Goal: Task Accomplishment & Management: Use online tool/utility

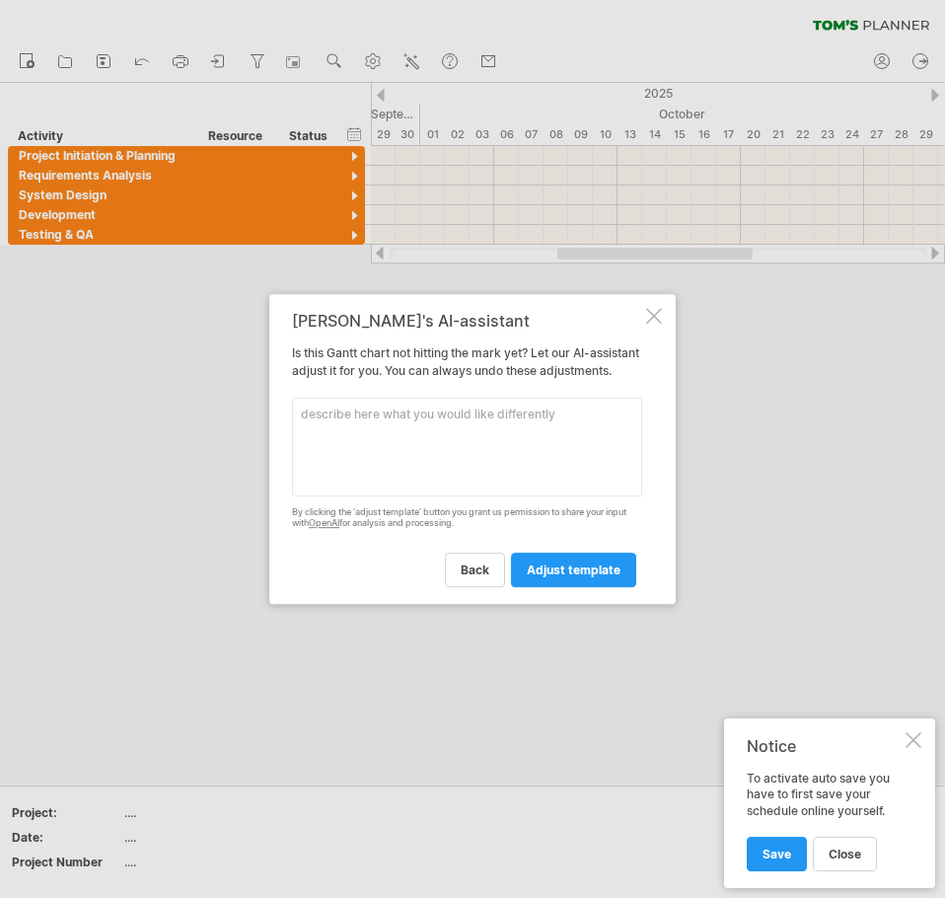
click at [344, 427] on textarea at bounding box center [467, 447] width 350 height 99
type textarea "s"
type textarea "2 more this orange activity bars added"
click at [591, 573] on span "adjust template" at bounding box center [574, 569] width 94 height 15
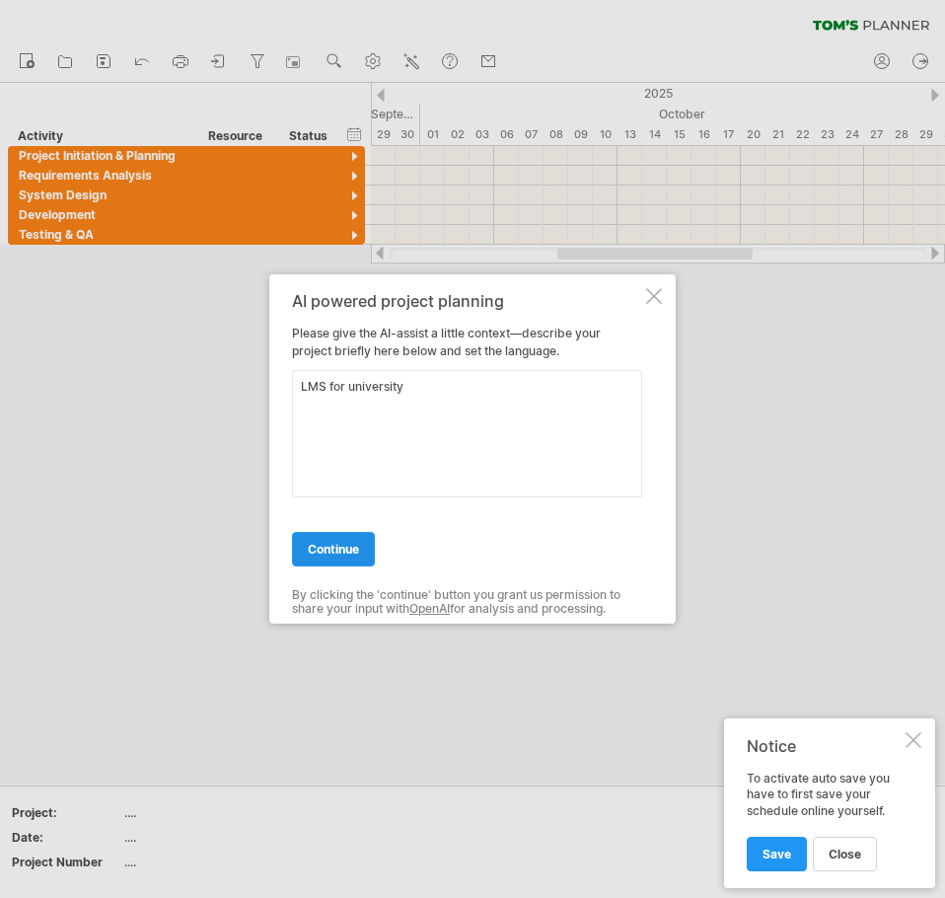
type textarea "LMS for university"
click at [361, 559] on link "continue" at bounding box center [333, 549] width 83 height 35
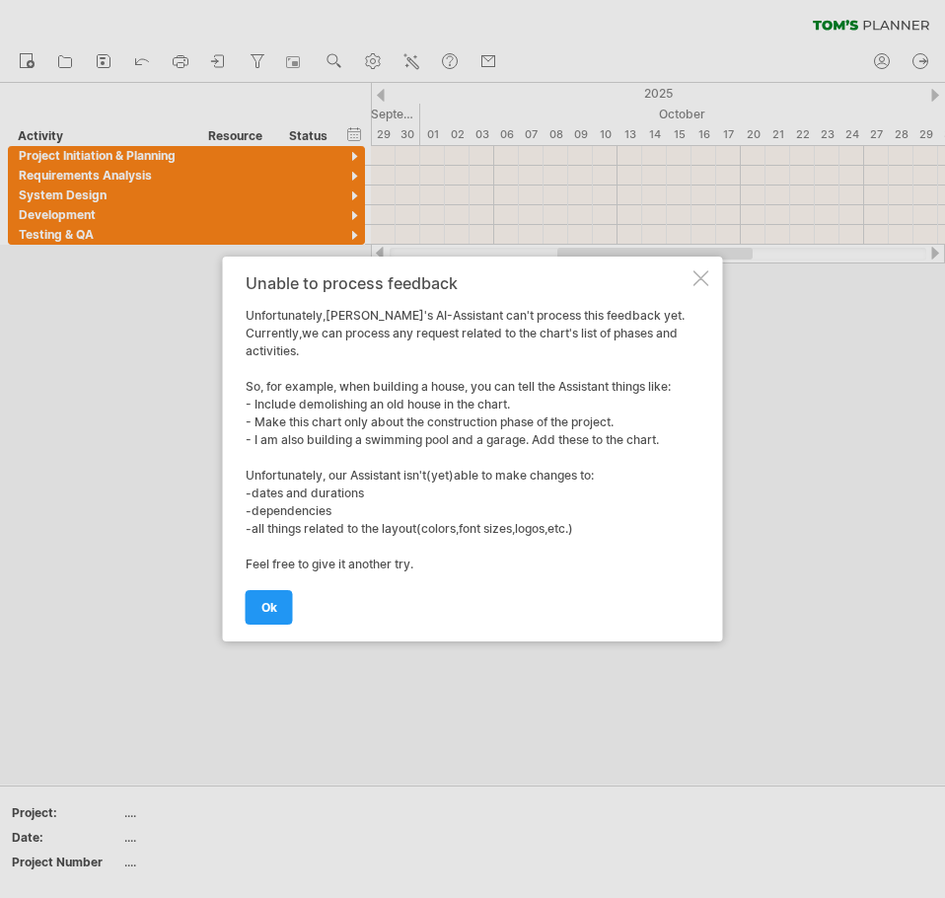
click at [704, 288] on div "Unable to process feedback Unfortunately,[PERSON_NAME]'s AI-Assistant can't pro…" at bounding box center [473, 449] width 500 height 385
click at [708, 282] on div at bounding box center [702, 278] width 16 height 16
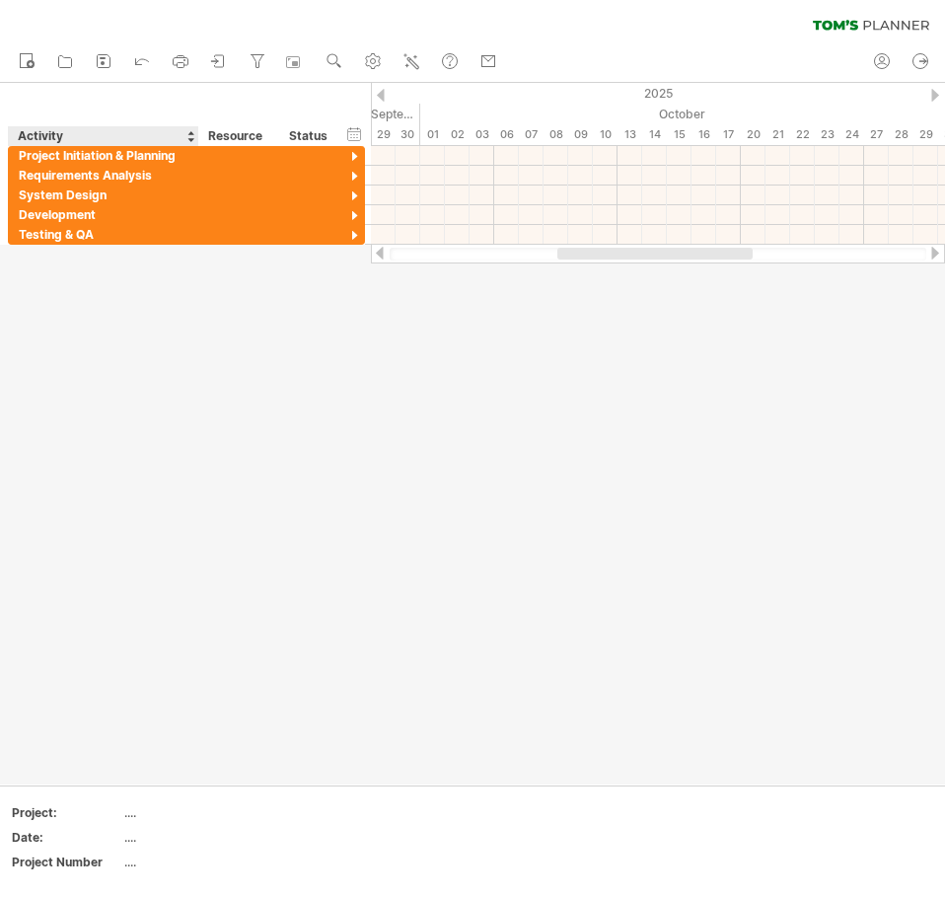
click at [150, 137] on div "Activity" at bounding box center [103, 136] width 170 height 20
click at [187, 140] on div at bounding box center [190, 136] width 8 height 20
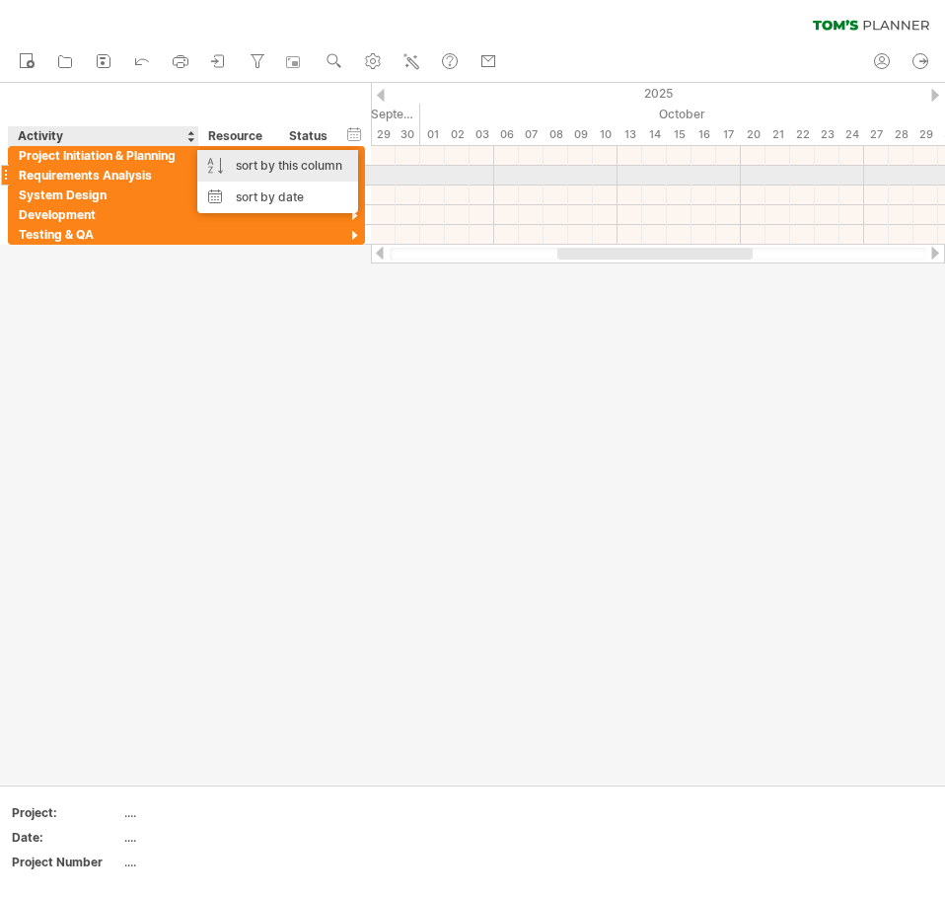
click at [258, 168] on div "sort by this column" at bounding box center [277, 166] width 161 height 32
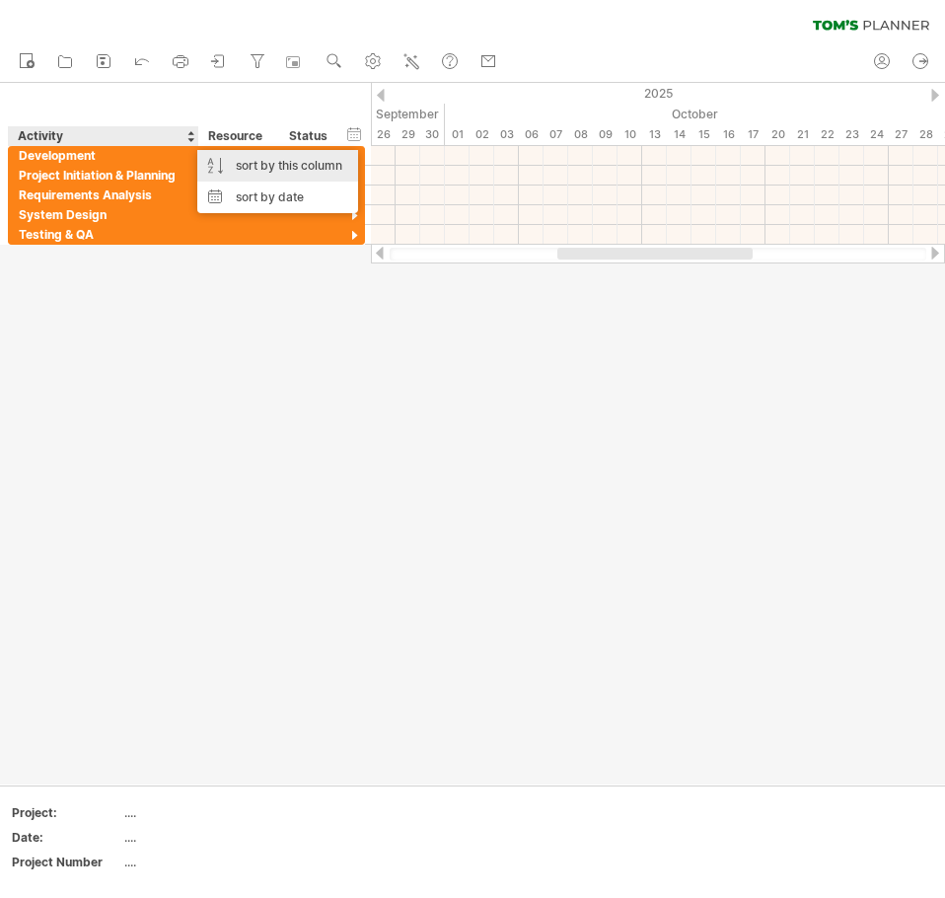
click at [258, 168] on div "sort by this column" at bounding box center [277, 166] width 161 height 32
click at [258, 167] on div "sort by this column" at bounding box center [277, 166] width 161 height 32
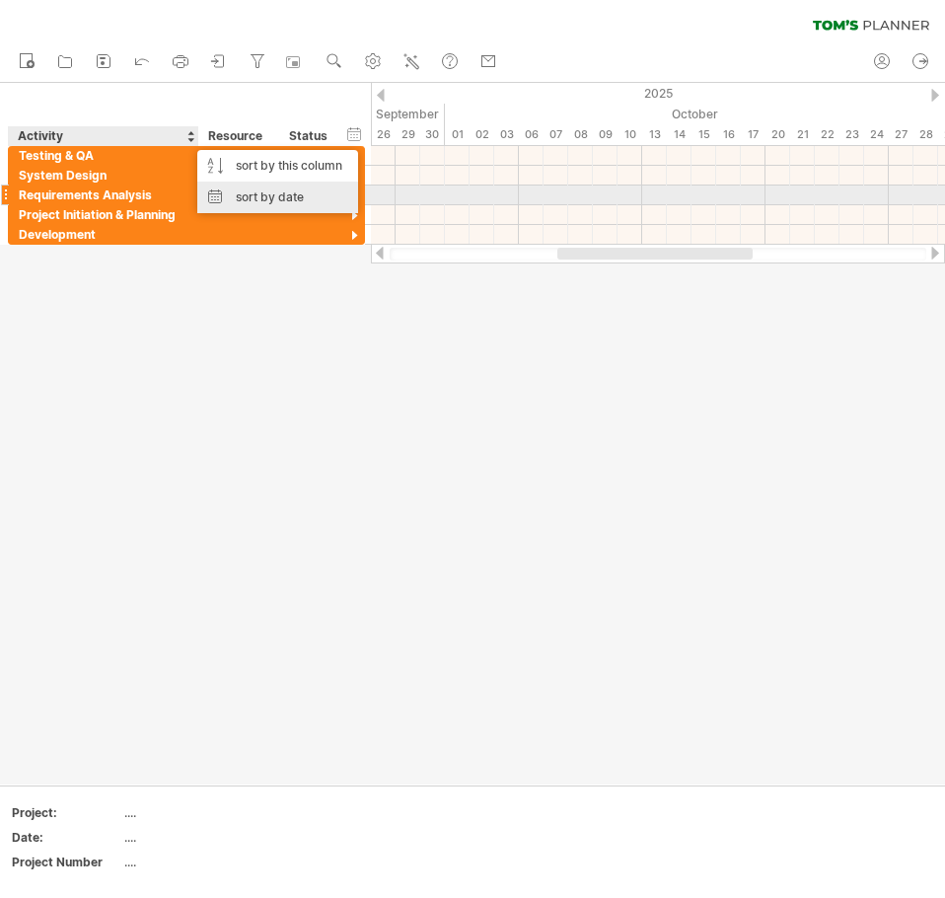
click at [251, 190] on div "sort by date" at bounding box center [277, 198] width 161 height 32
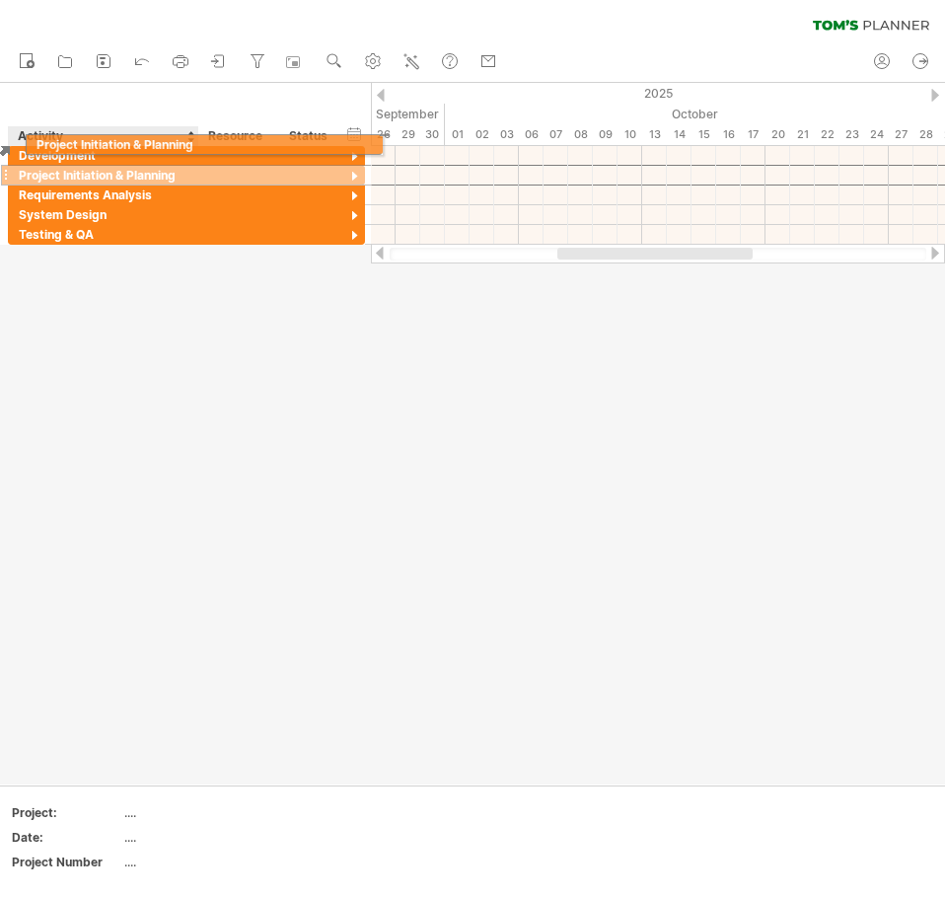
drag, startPoint x: 5, startPoint y: 180, endPoint x: 17, endPoint y: 141, distance: 40.3
click at [17, 141] on div "Trying to reach [DOMAIN_NAME] Connected again... 0% clear filter new" at bounding box center [472, 449] width 945 height 898
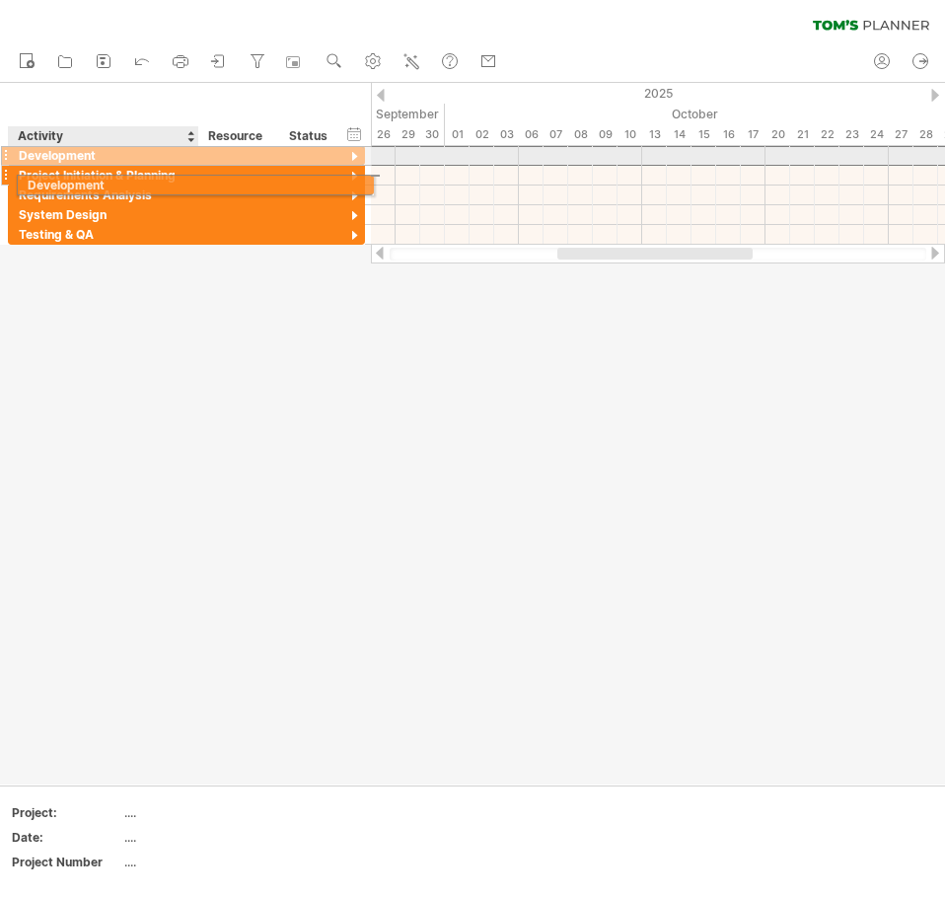
drag, startPoint x: 23, startPoint y: 158, endPoint x: 32, endPoint y: 182, distance: 25.3
click at [32, 182] on div "**********" at bounding box center [187, 195] width 358 height 100
drag, startPoint x: 2, startPoint y: 152, endPoint x: 2, endPoint y: 176, distance: 23.7
click at [2, 176] on div "**********" at bounding box center [183, 195] width 366 height 99
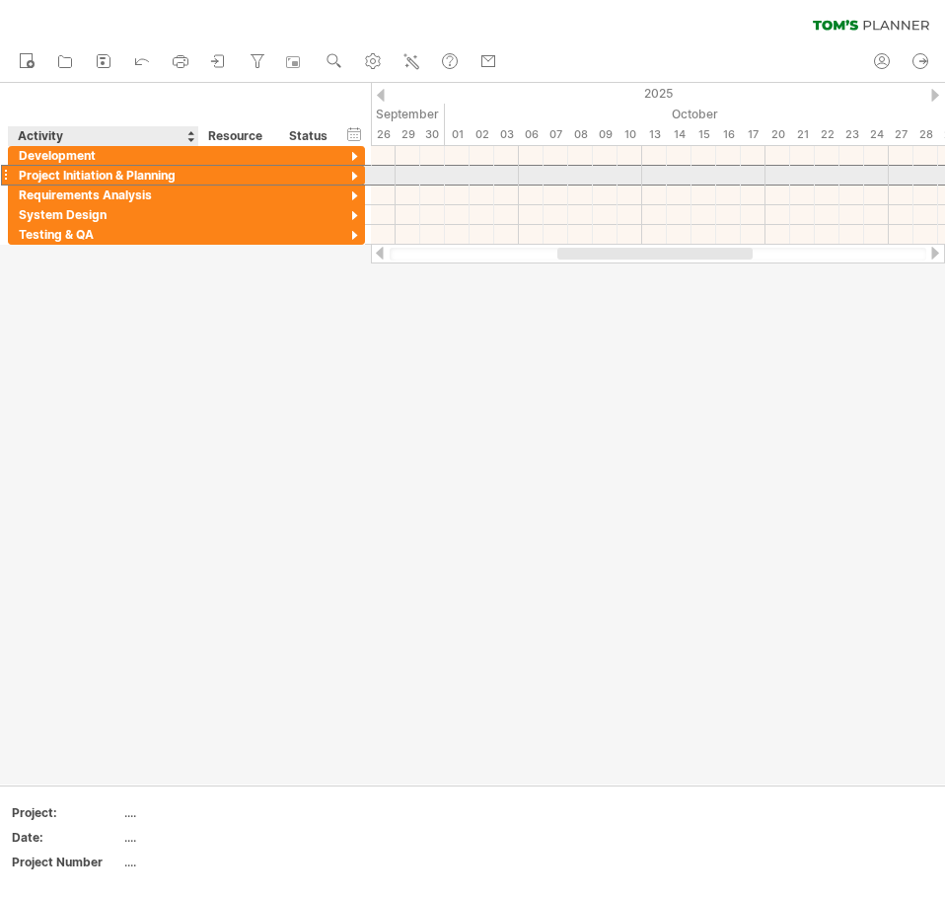
click at [20, 173] on div "Project Initiation & Planning" at bounding box center [104, 175] width 170 height 19
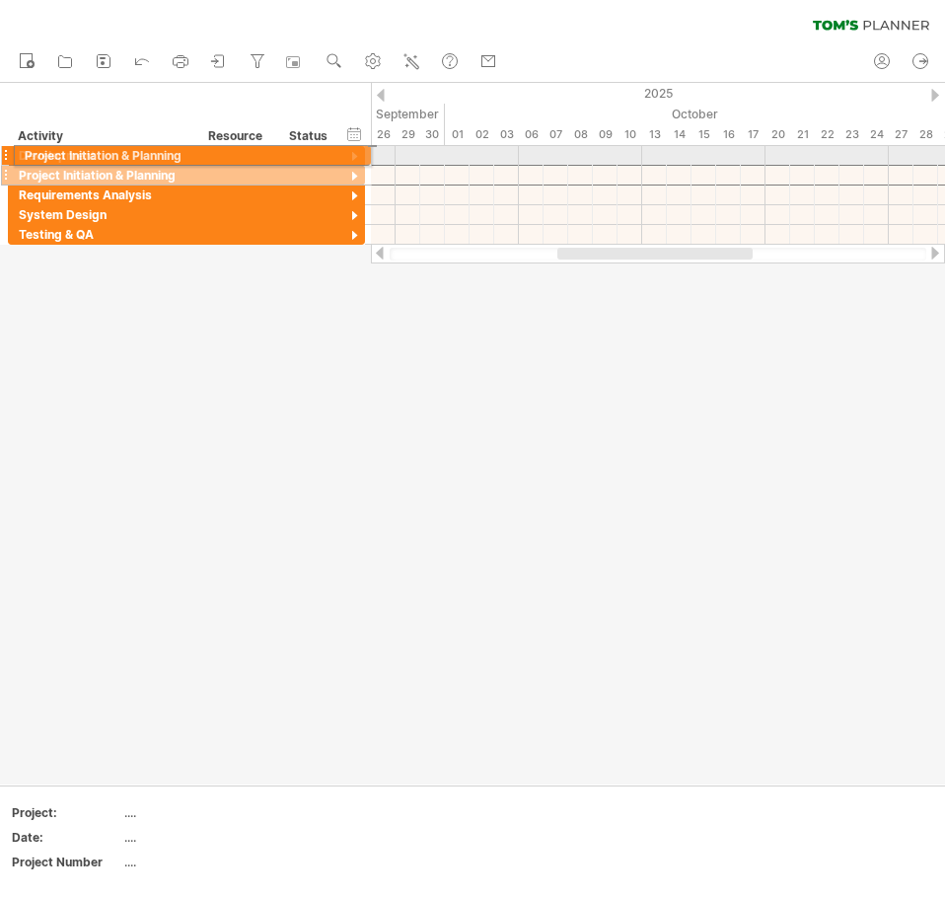
drag, startPoint x: 5, startPoint y: 174, endPoint x: 4, endPoint y: 152, distance: 21.7
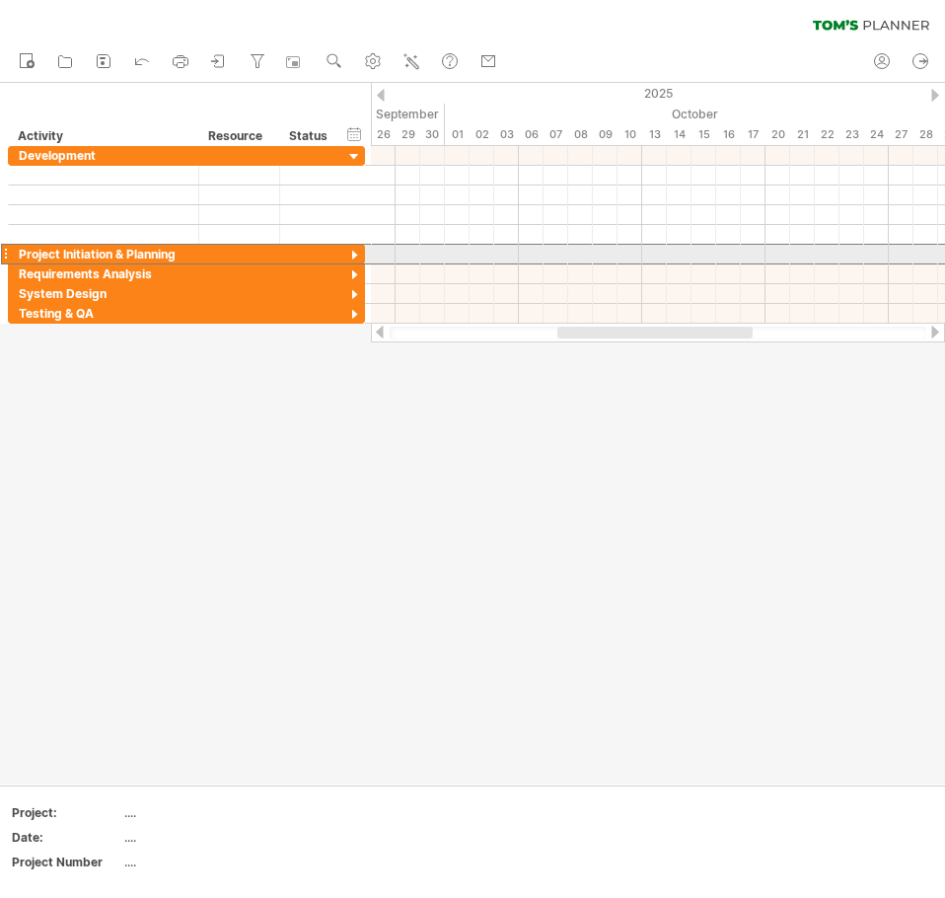
click at [10, 250] on div "**********" at bounding box center [104, 254] width 190 height 19
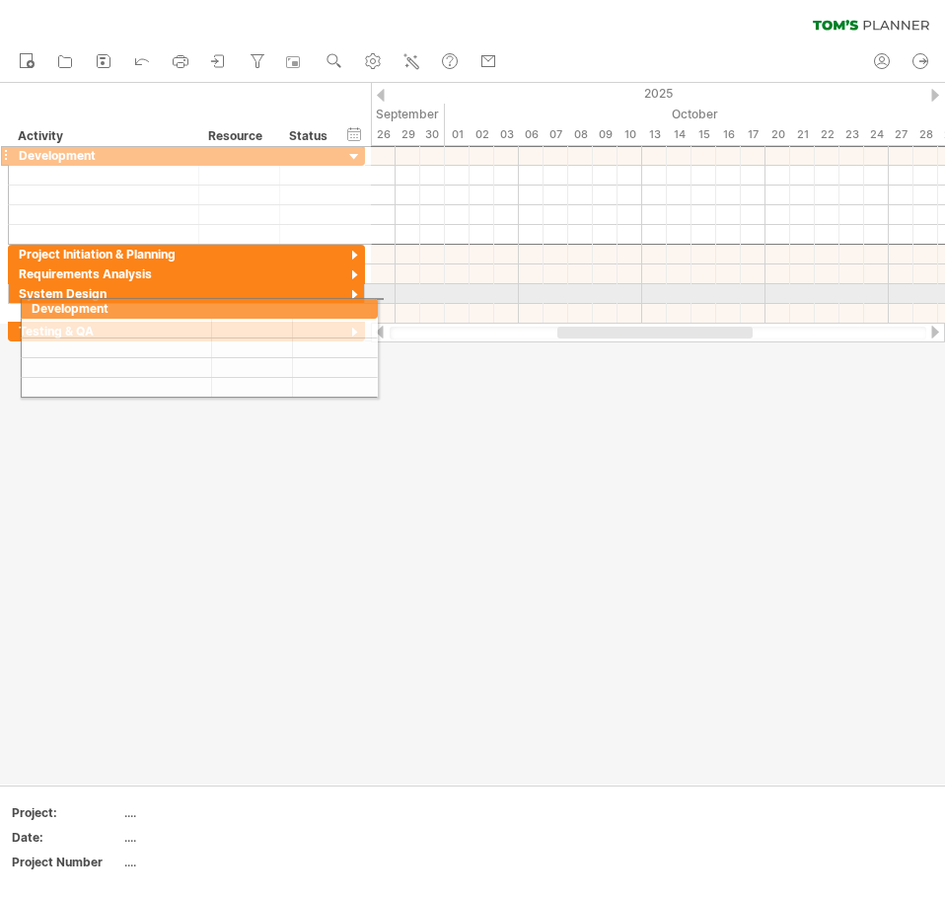
drag, startPoint x: 4, startPoint y: 157, endPoint x: 11, endPoint y: 305, distance: 148.2
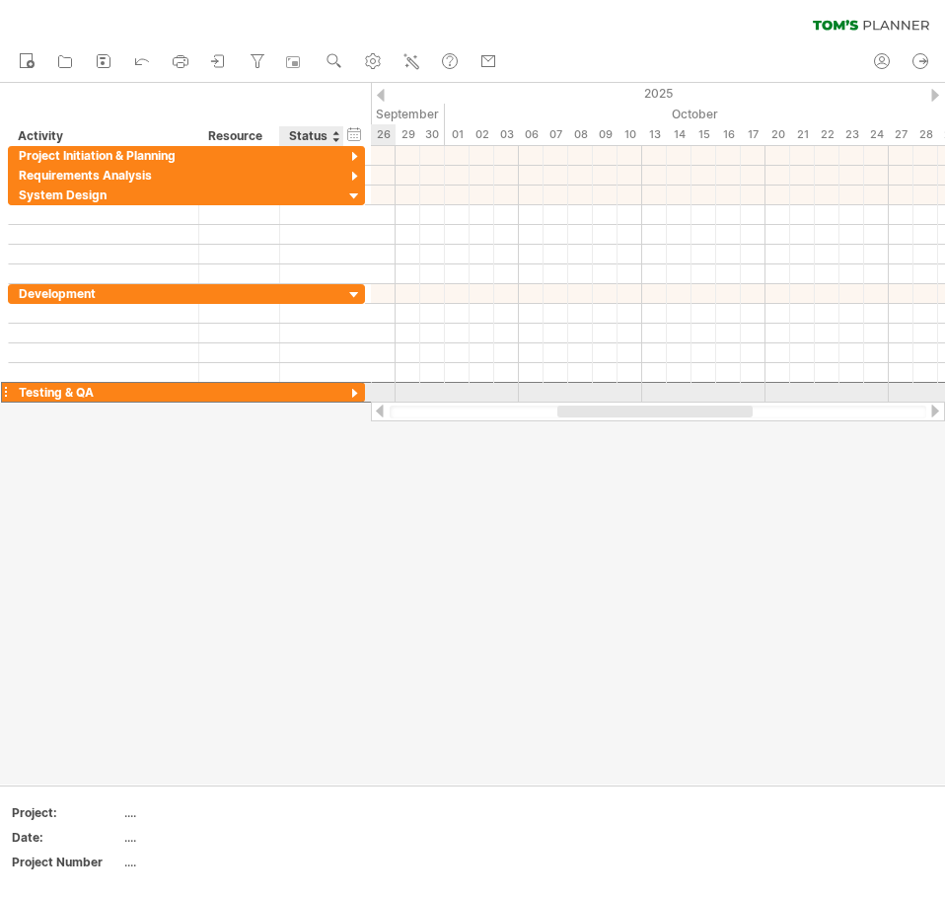
click at [324, 386] on div at bounding box center [311, 392] width 43 height 19
click at [356, 389] on div at bounding box center [354, 394] width 19 height 19
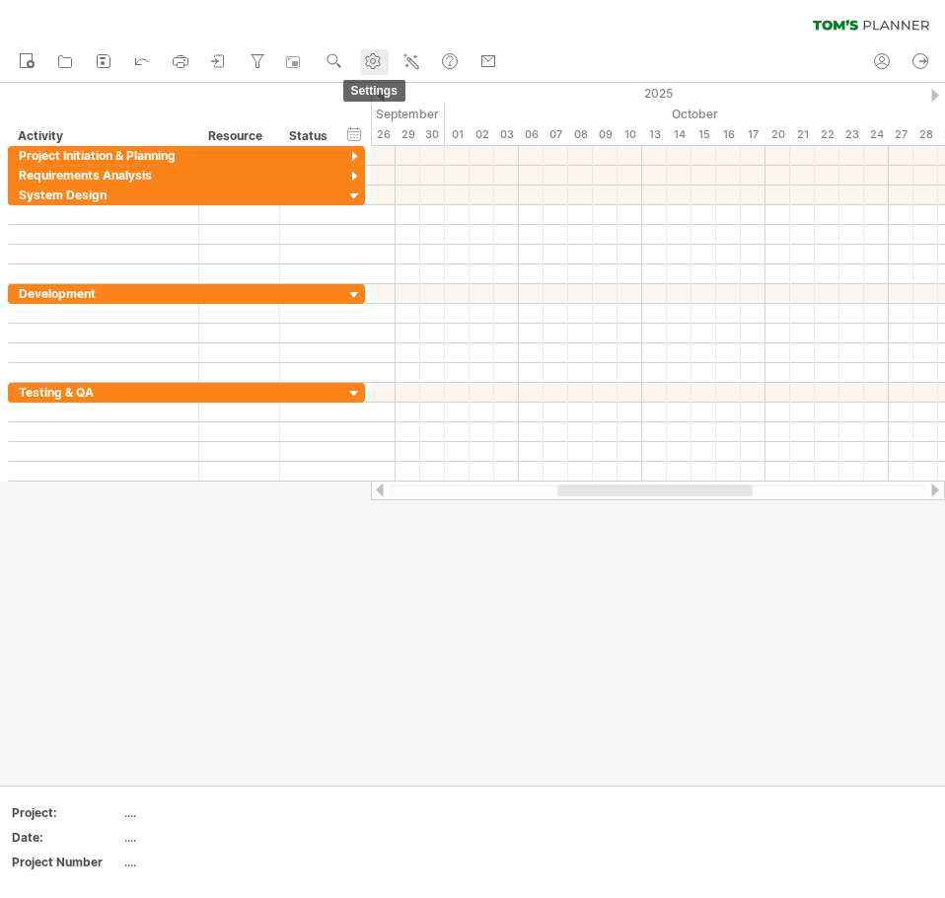
click at [365, 62] on use at bounding box center [373, 61] width 20 height 20
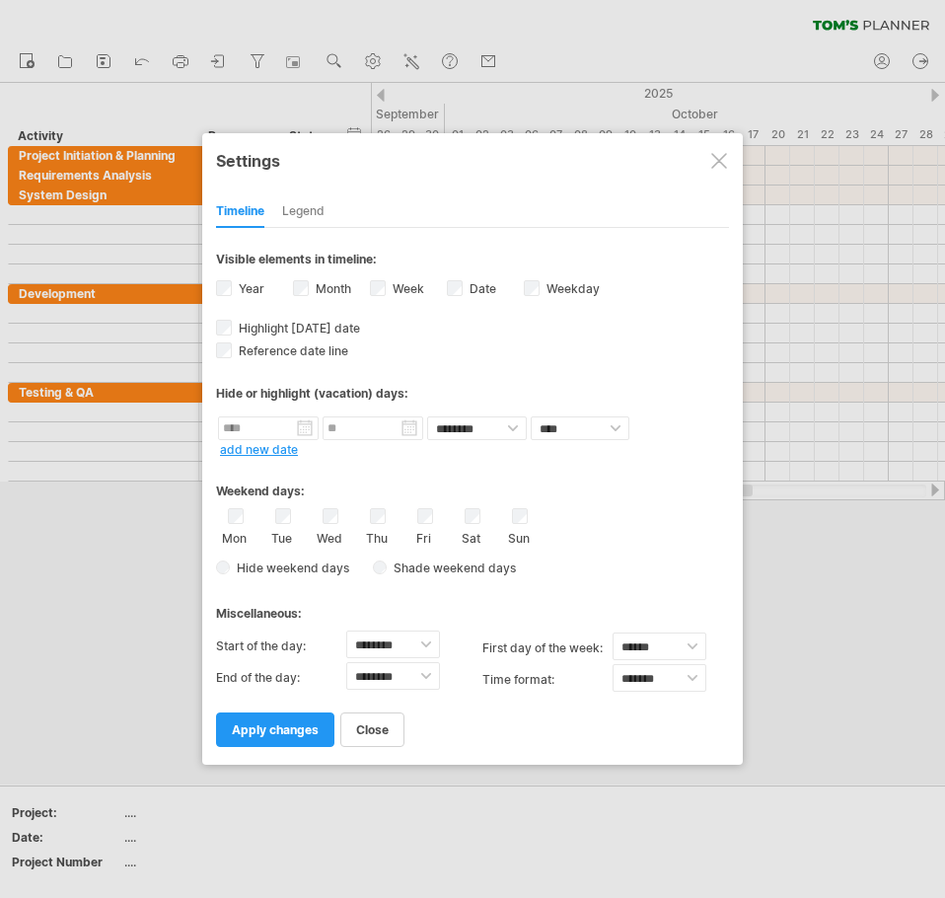
click at [303, 219] on div "Legend" at bounding box center [303, 212] width 42 height 32
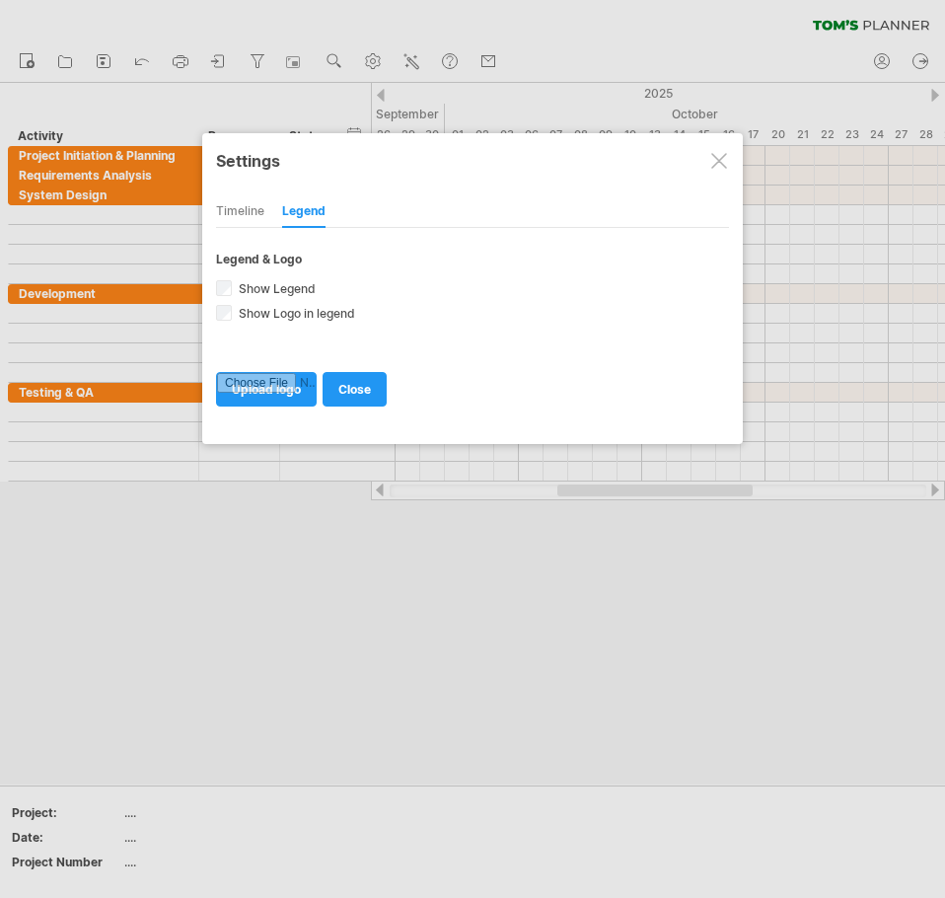
click at [247, 218] on div "Timeline" at bounding box center [240, 212] width 48 height 32
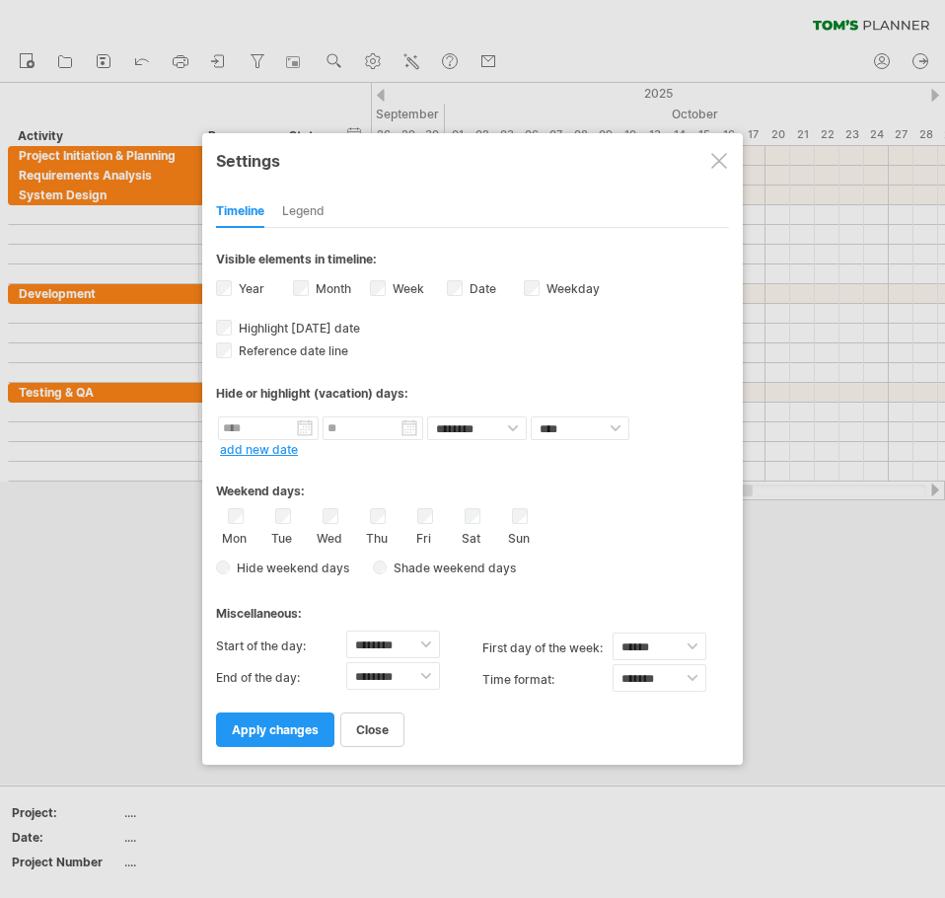
click at [715, 165] on div at bounding box center [719, 161] width 16 height 16
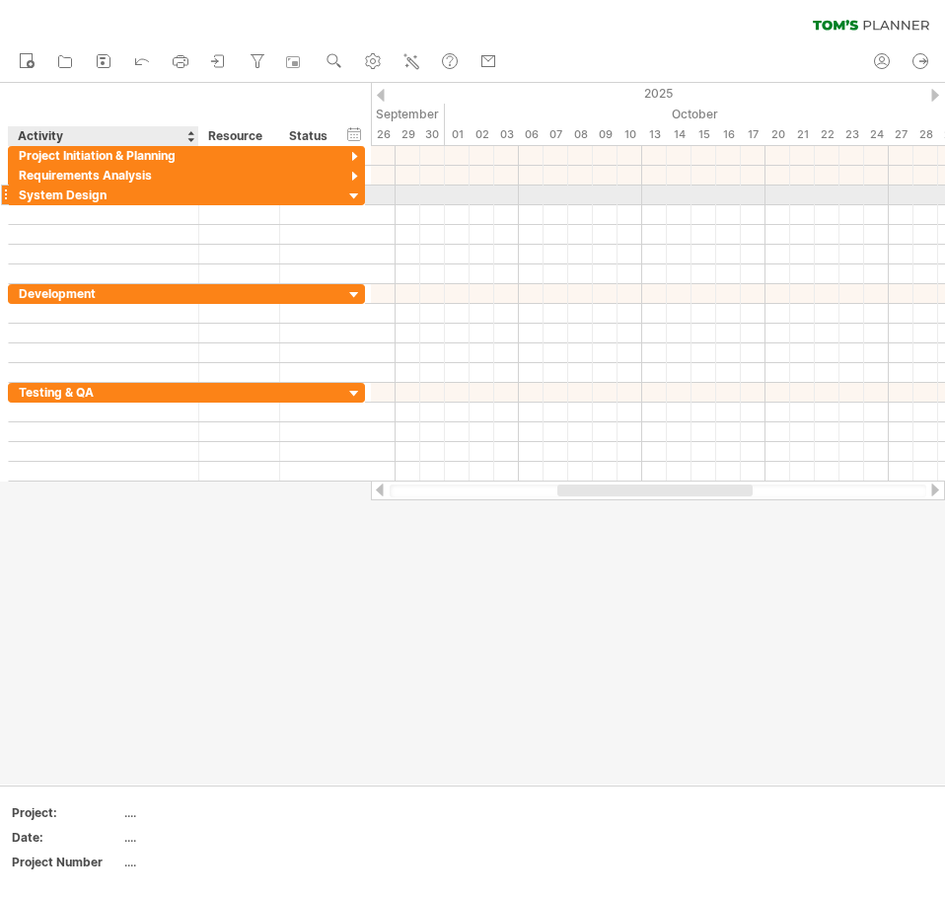
click at [142, 198] on div "System Design" at bounding box center [104, 194] width 170 height 19
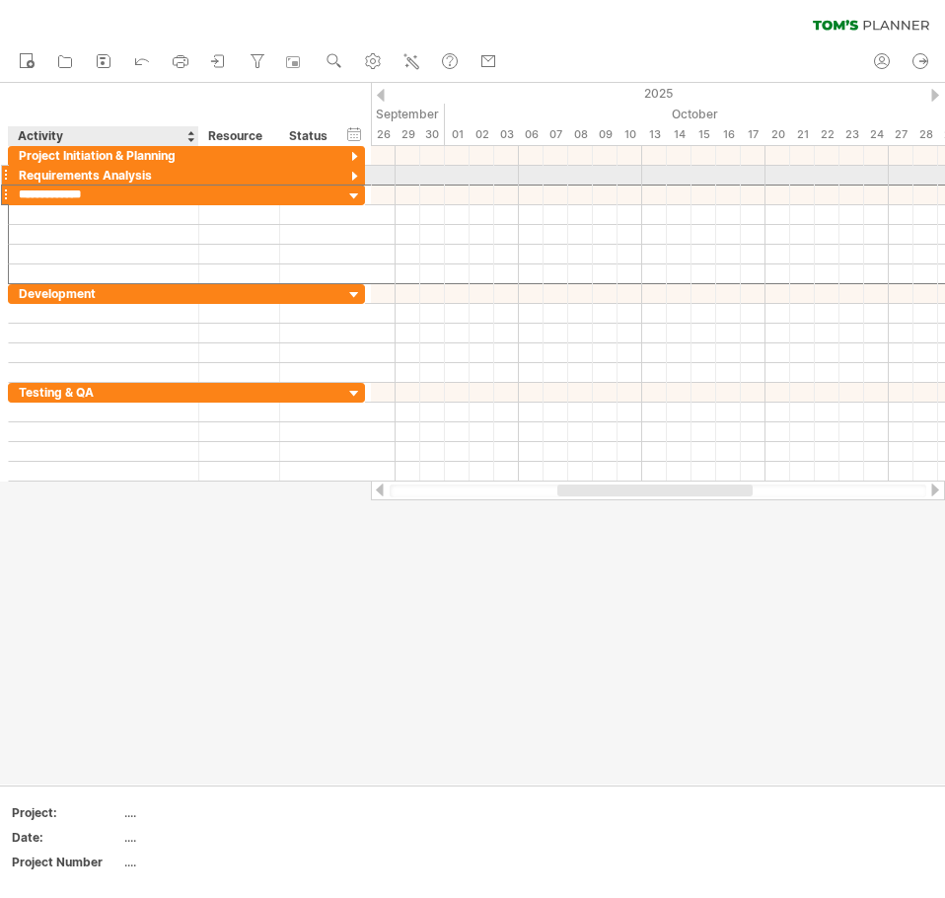
click at [127, 167] on div "Requirements Analysis" at bounding box center [104, 175] width 170 height 19
click at [8, 173] on div at bounding box center [5, 175] width 8 height 21
click at [357, 175] on div at bounding box center [354, 177] width 19 height 19
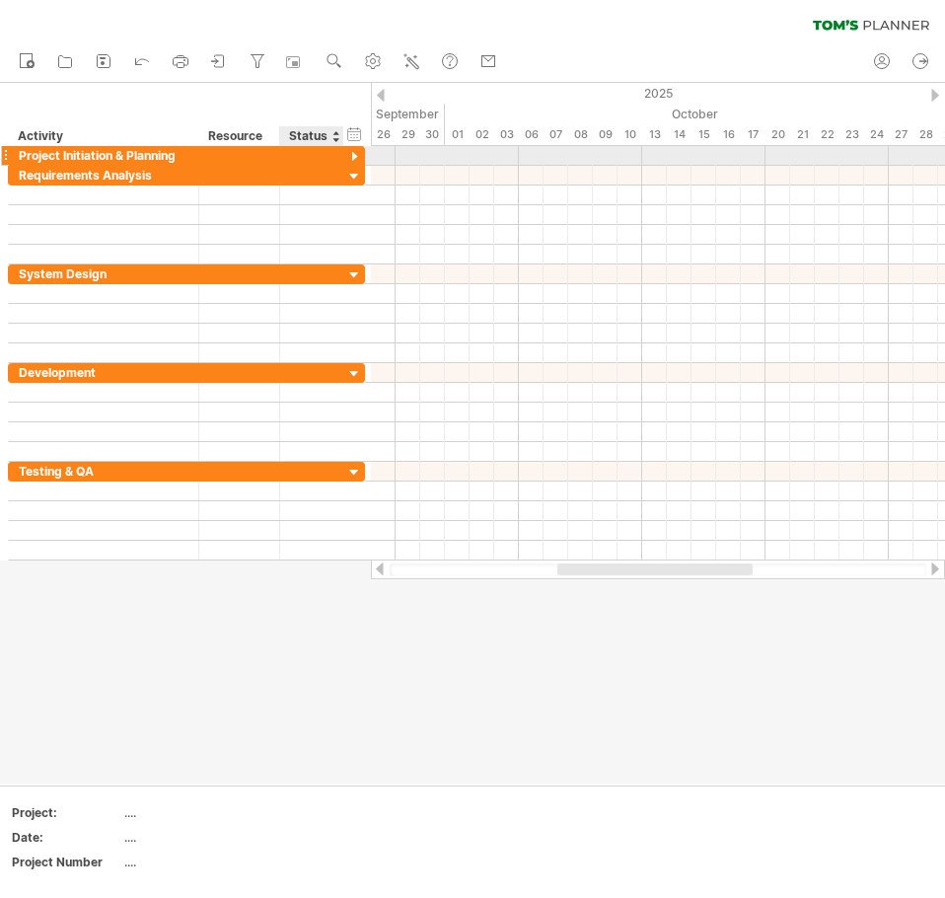
click at [352, 153] on div at bounding box center [354, 157] width 19 height 19
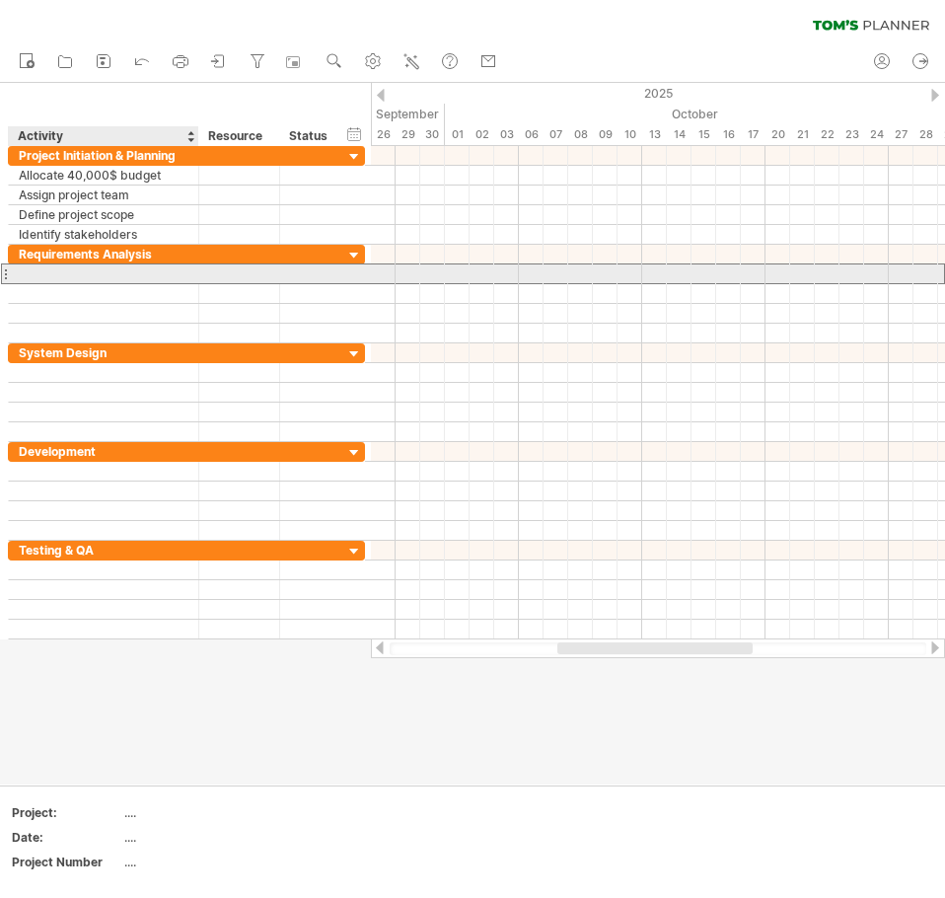
click at [73, 271] on div at bounding box center [104, 273] width 170 height 19
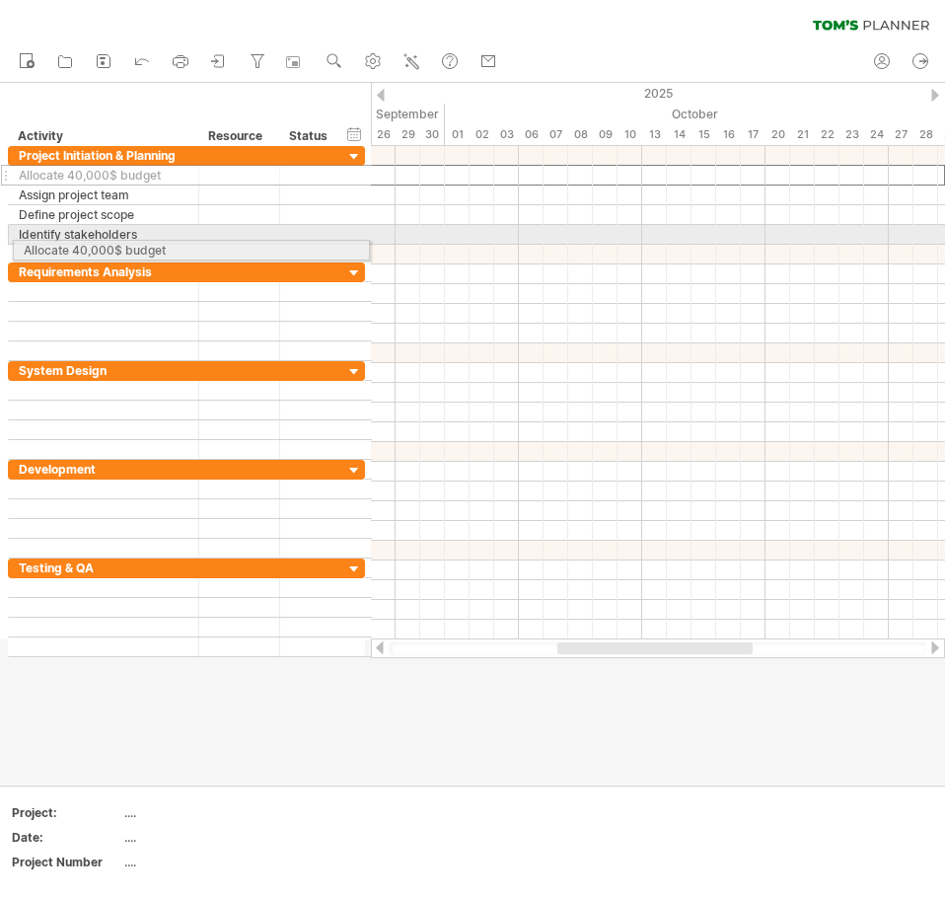
drag, startPoint x: 7, startPoint y: 173, endPoint x: 7, endPoint y: 247, distance: 74.0
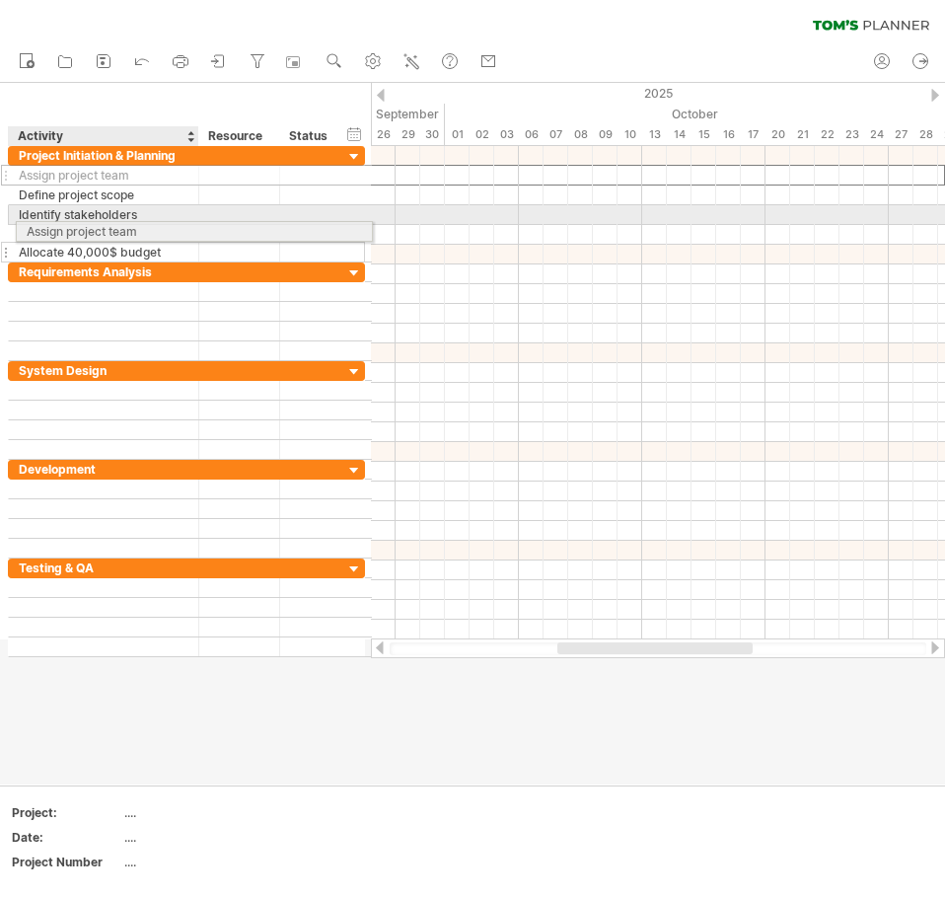
drag, startPoint x: 24, startPoint y: 170, endPoint x: 26, endPoint y: 228, distance: 58.2
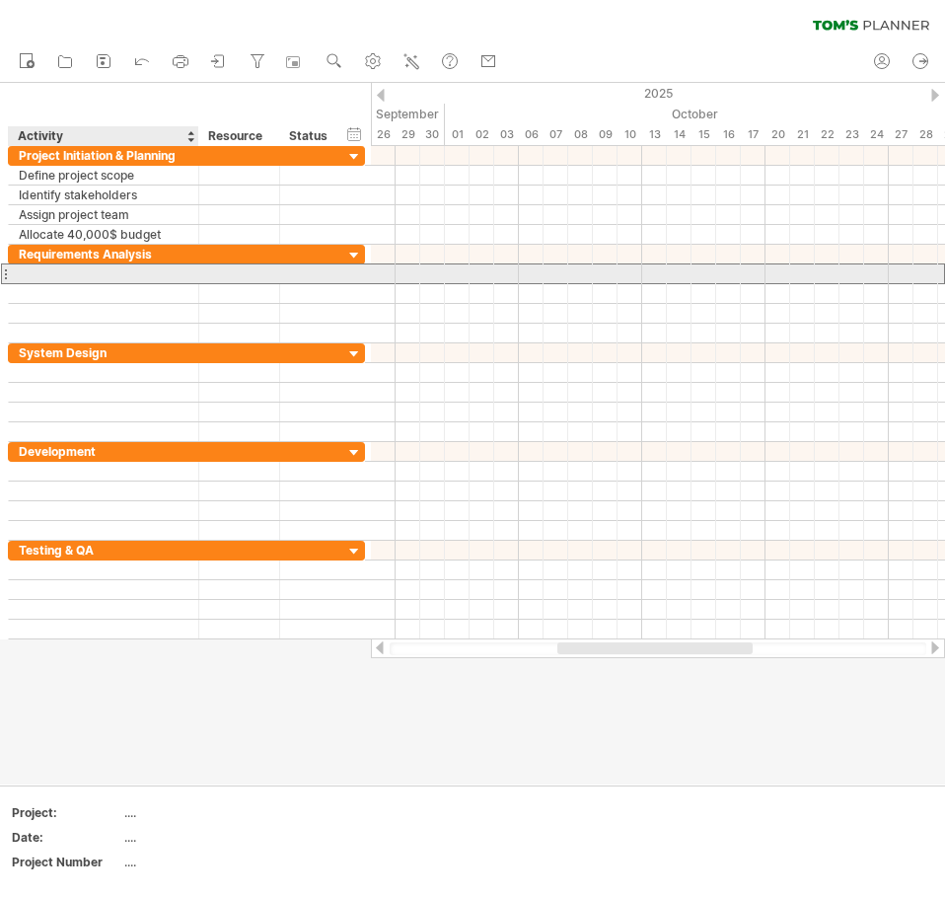
click at [33, 273] on div at bounding box center [104, 273] width 170 height 19
type input "**********"
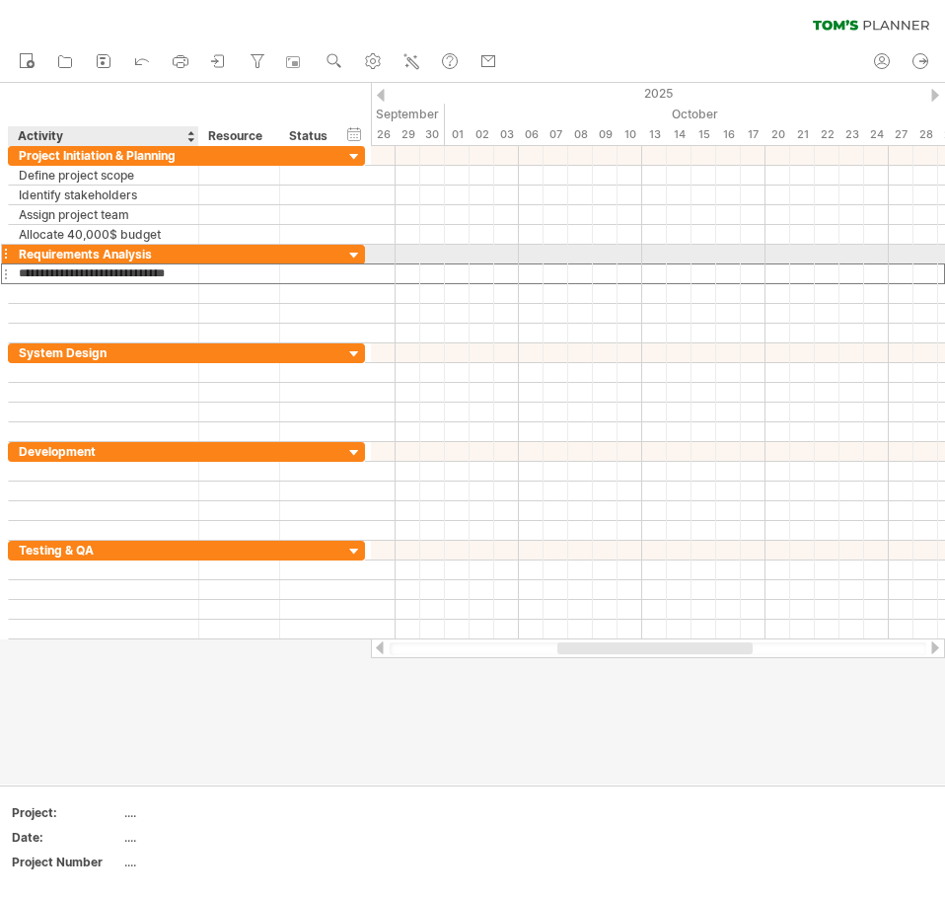
click at [181, 255] on div "Requirements Analysis" at bounding box center [104, 254] width 170 height 19
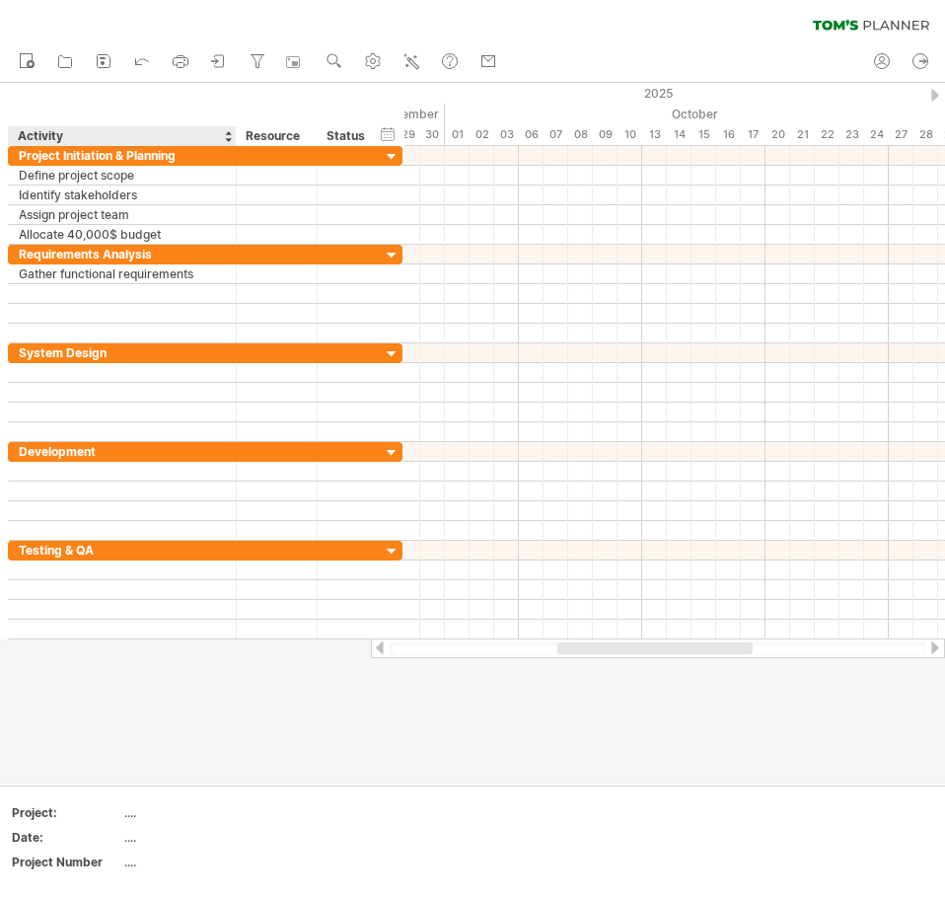
drag, startPoint x: 195, startPoint y: 134, endPoint x: 233, endPoint y: 139, distance: 37.8
click at [233, 139] on div at bounding box center [235, 136] width 7 height 20
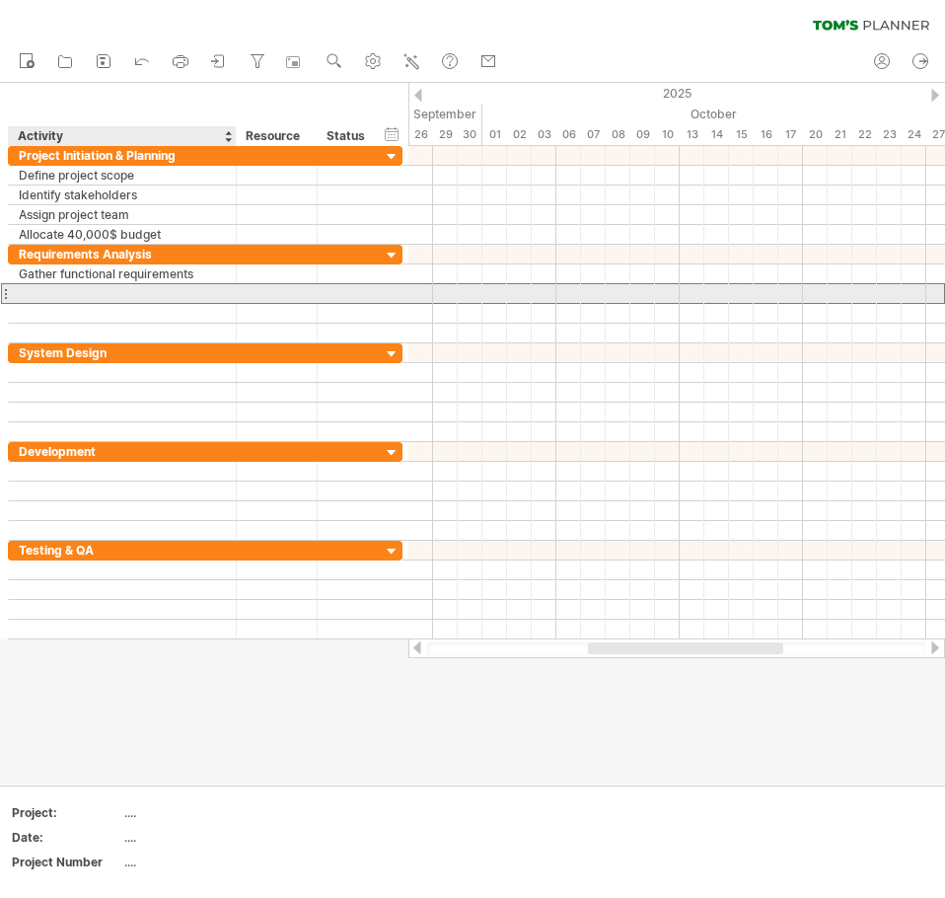
click at [85, 288] on div at bounding box center [122, 293] width 207 height 19
type input "**********"
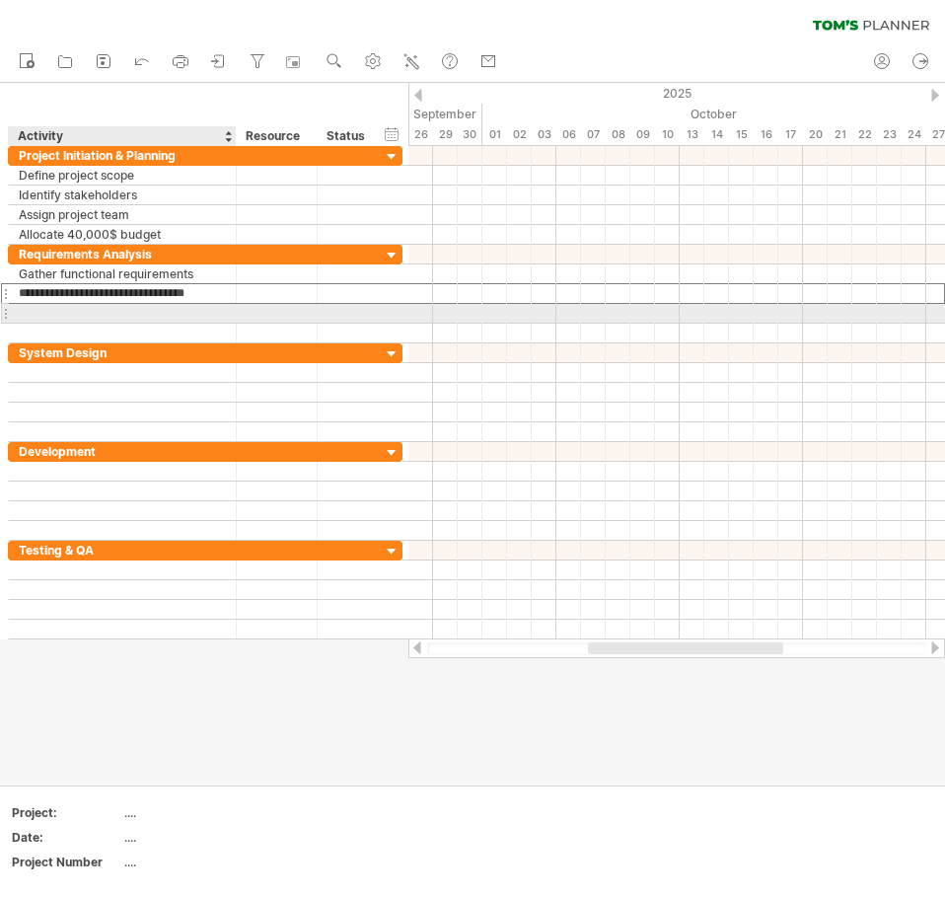
click at [37, 315] on div at bounding box center [122, 313] width 207 height 19
type input "**********"
click at [117, 323] on div "**********" at bounding box center [205, 313] width 395 height 21
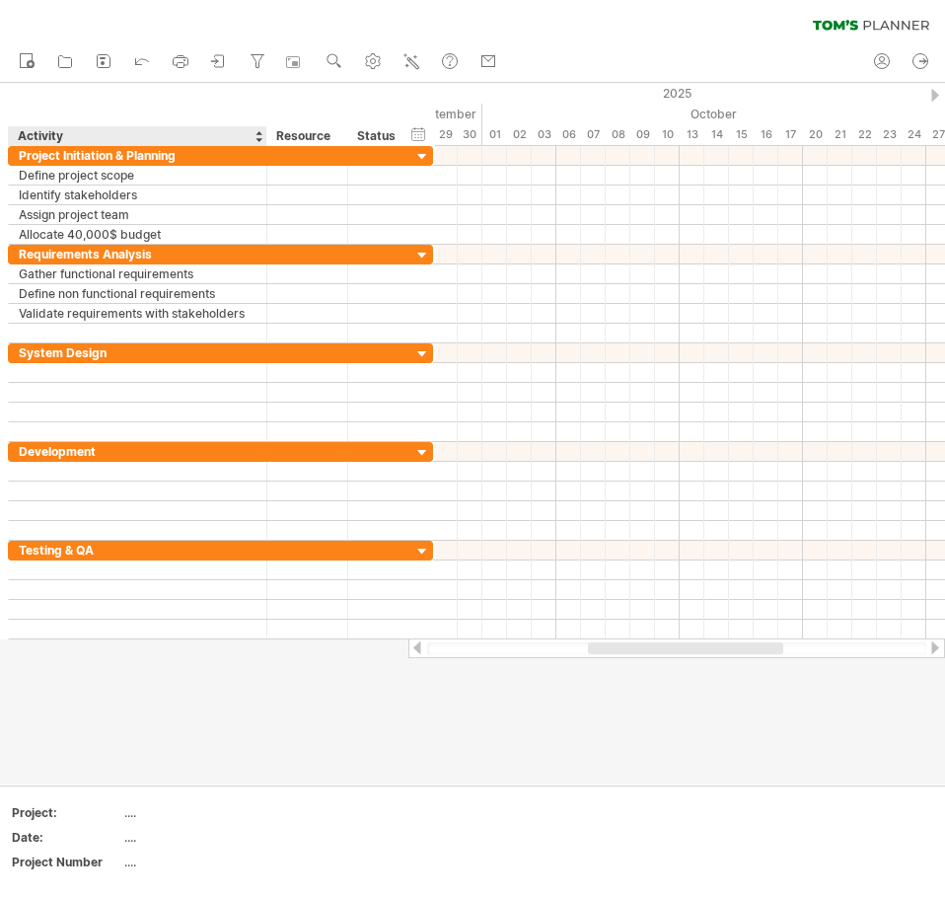
drag, startPoint x: 232, startPoint y: 136, endPoint x: 262, endPoint y: 139, distance: 30.7
click at [262, 139] on div at bounding box center [265, 136] width 7 height 20
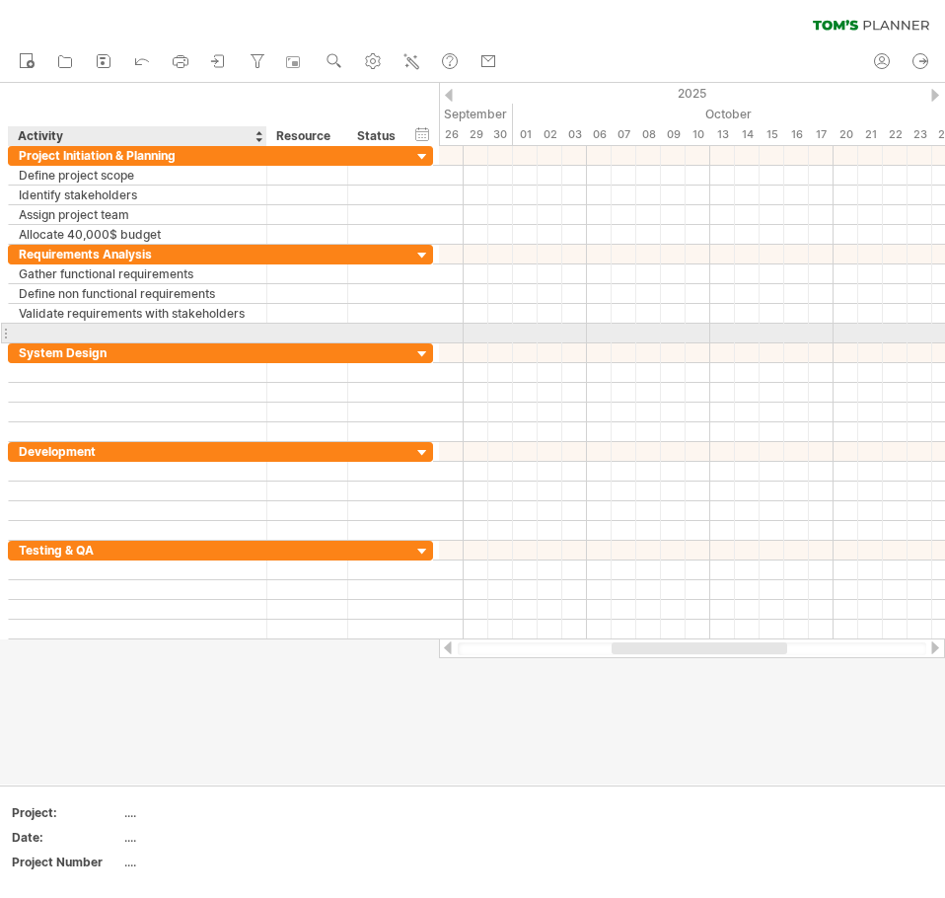
click at [26, 324] on div at bounding box center [138, 333] width 238 height 19
click at [7, 334] on div at bounding box center [5, 333] width 8 height 21
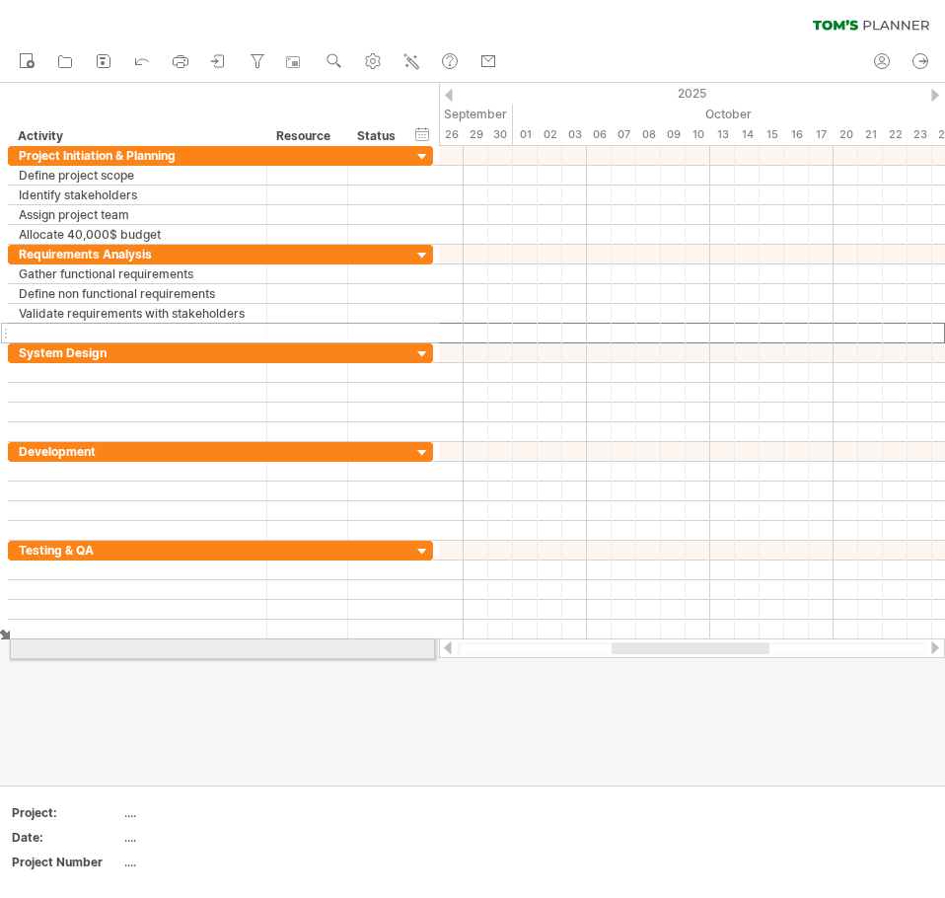
drag, startPoint x: 7, startPoint y: 334, endPoint x: 3, endPoint y: 645, distance: 310.8
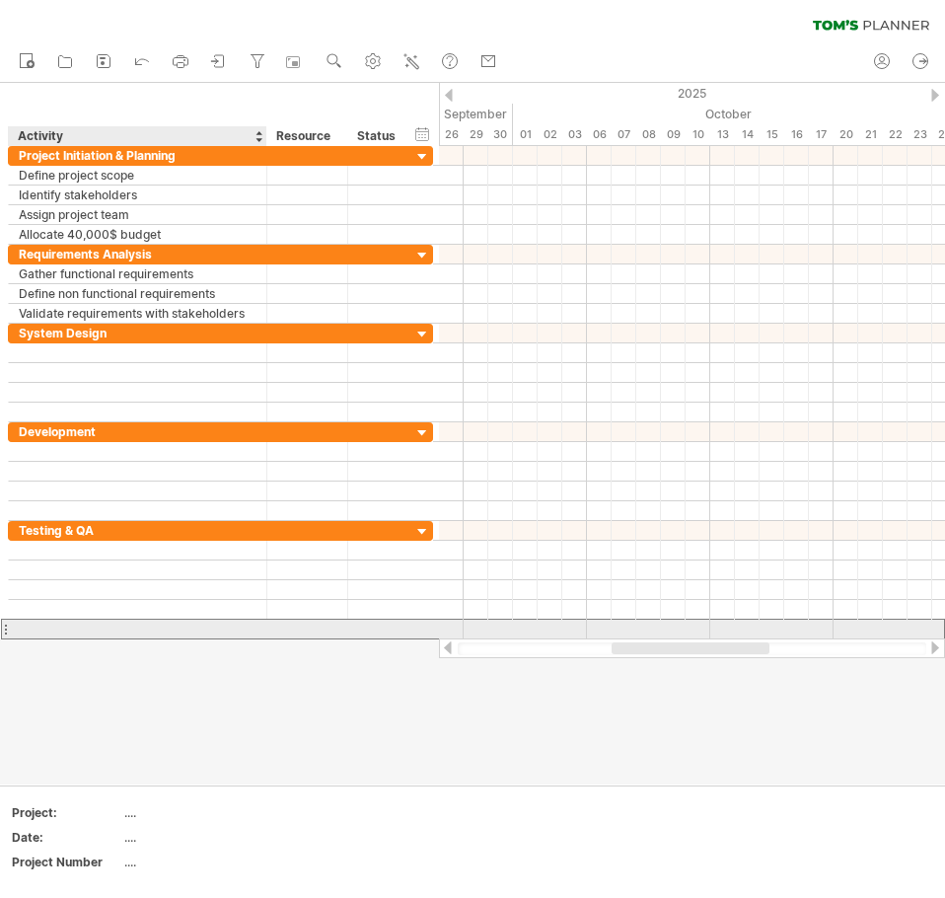
click at [18, 631] on div at bounding box center [138, 629] width 258 height 19
click at [3, 628] on div at bounding box center [5, 629] width 8 height 21
click at [5, 628] on div at bounding box center [5, 629] width 8 height 21
click at [384, 624] on div at bounding box center [379, 629] width 43 height 19
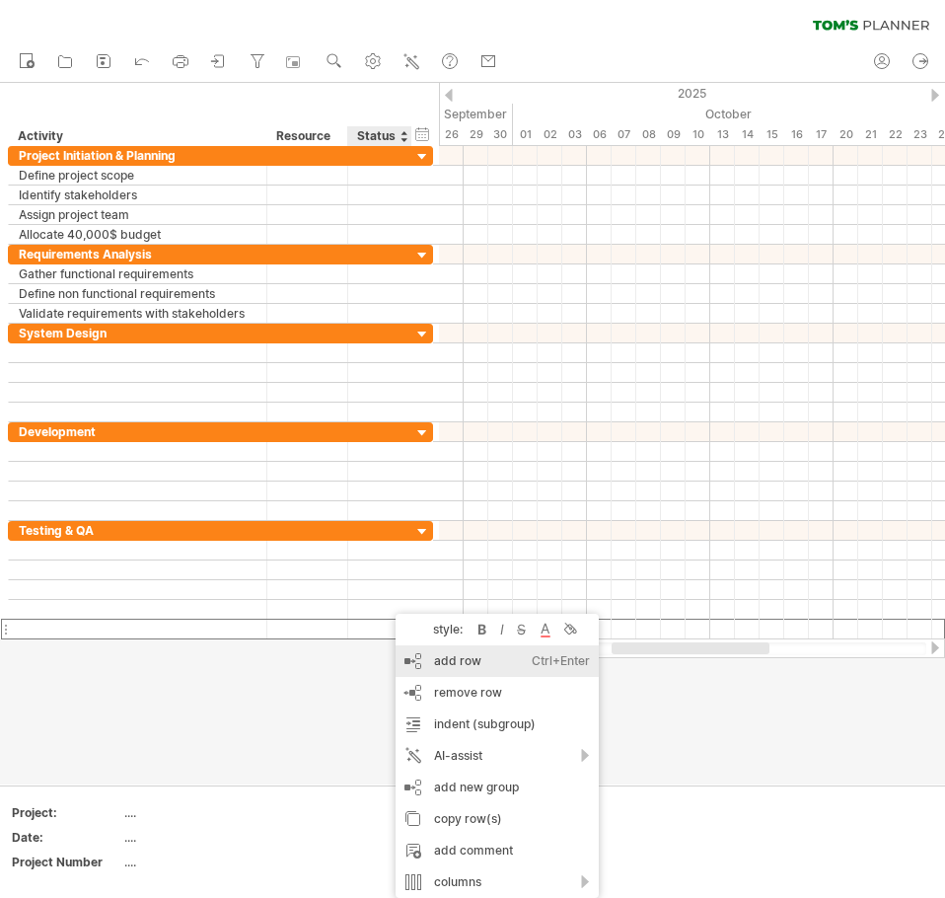
click at [448, 660] on div "add row Ctrl+Enter Cmd+Enter" at bounding box center [497, 661] width 203 height 32
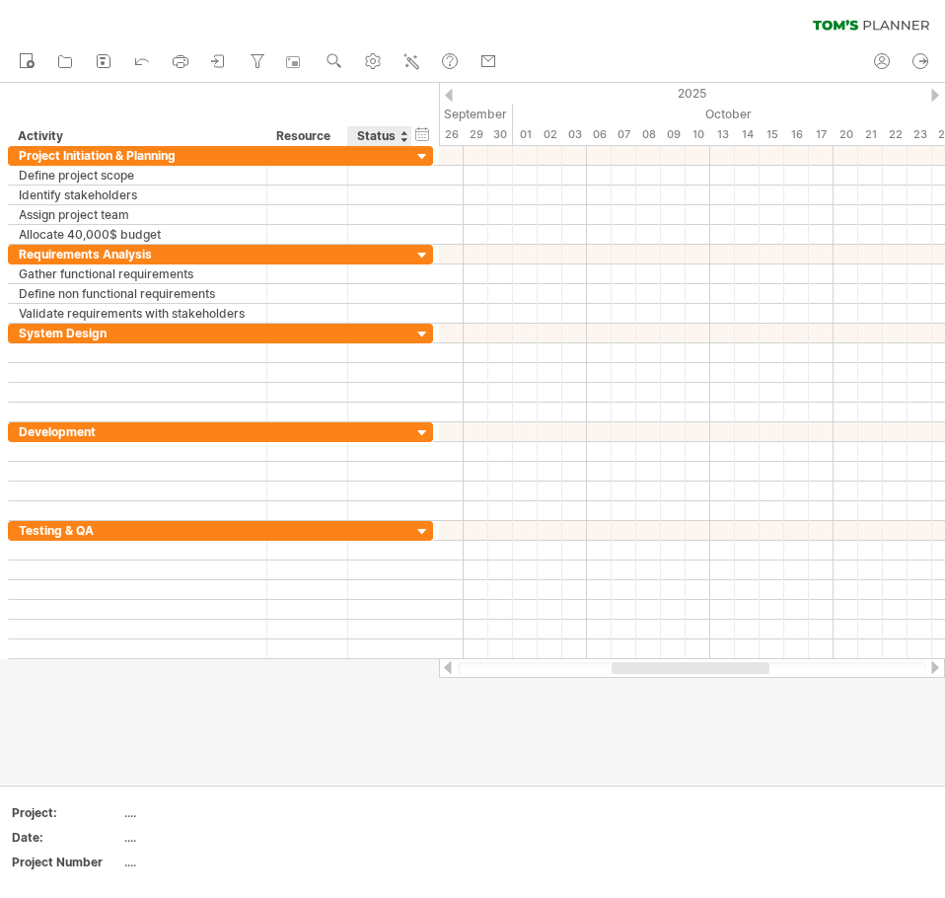
scroll to position [0, 0]
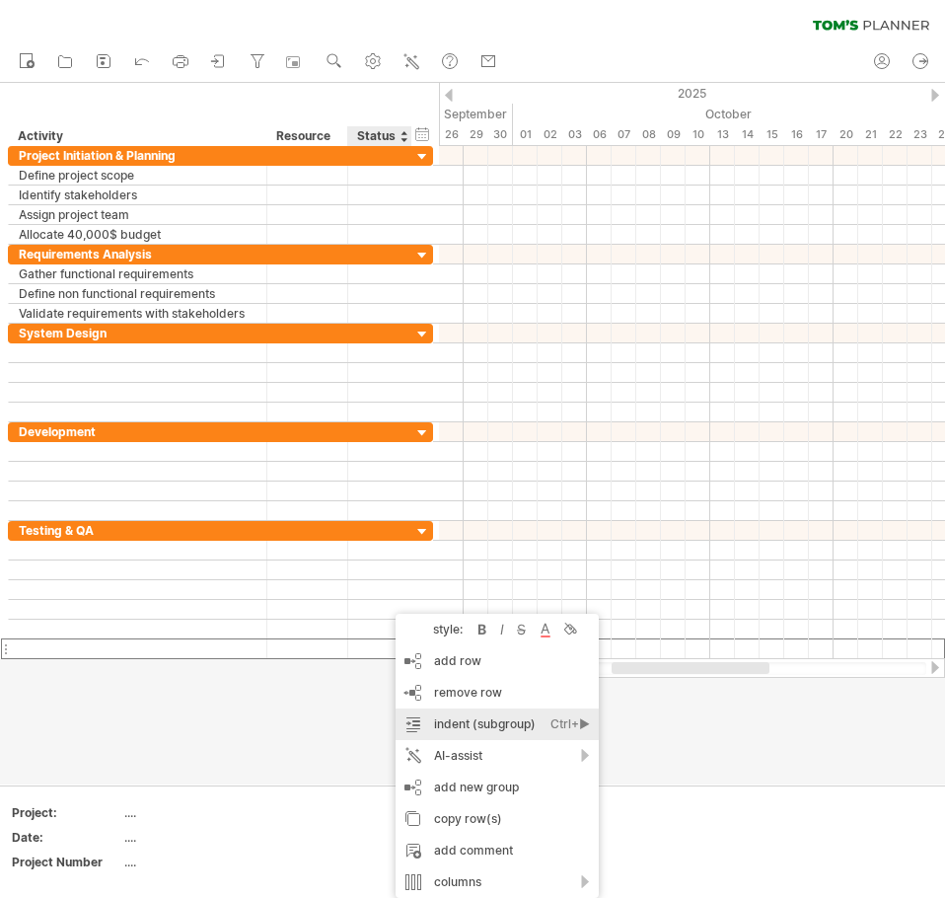
click at [492, 727] on div "indent (subgroup) Ctrl+► Cmd+►" at bounding box center [497, 724] width 203 height 32
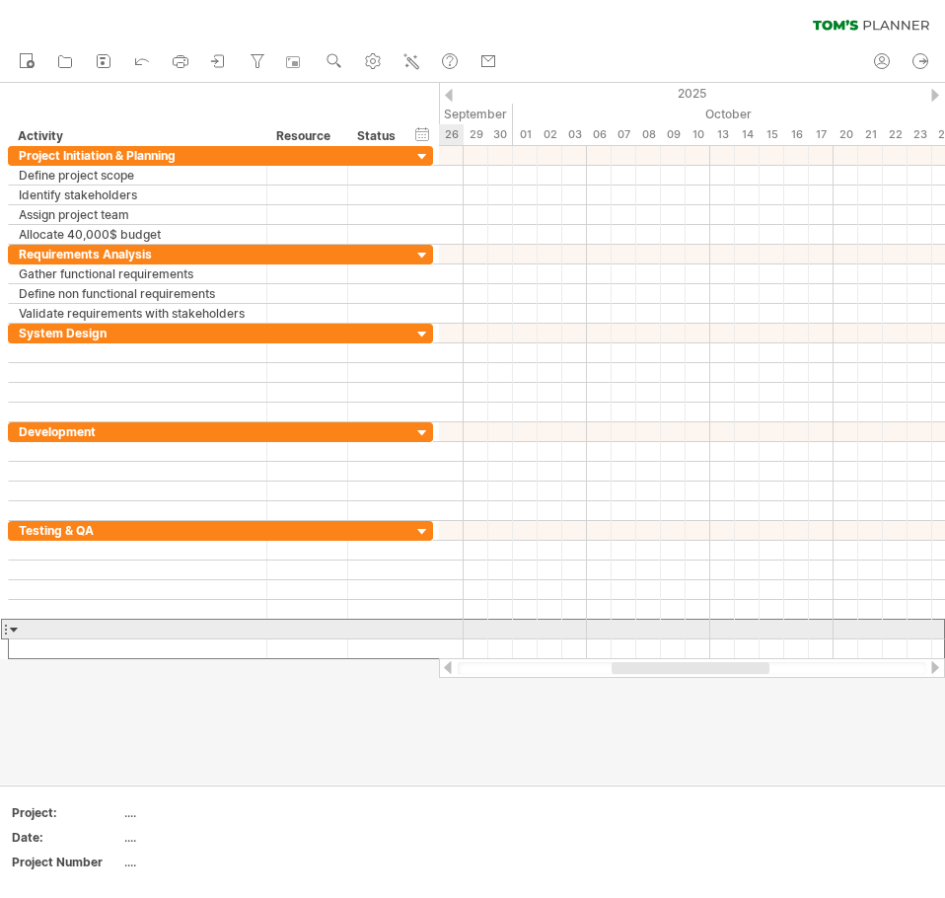
click at [8, 630] on div at bounding box center [5, 629] width 8 height 21
click at [12, 627] on div at bounding box center [14, 629] width 9 height 19
click at [6, 629] on div at bounding box center [5, 629] width 8 height 21
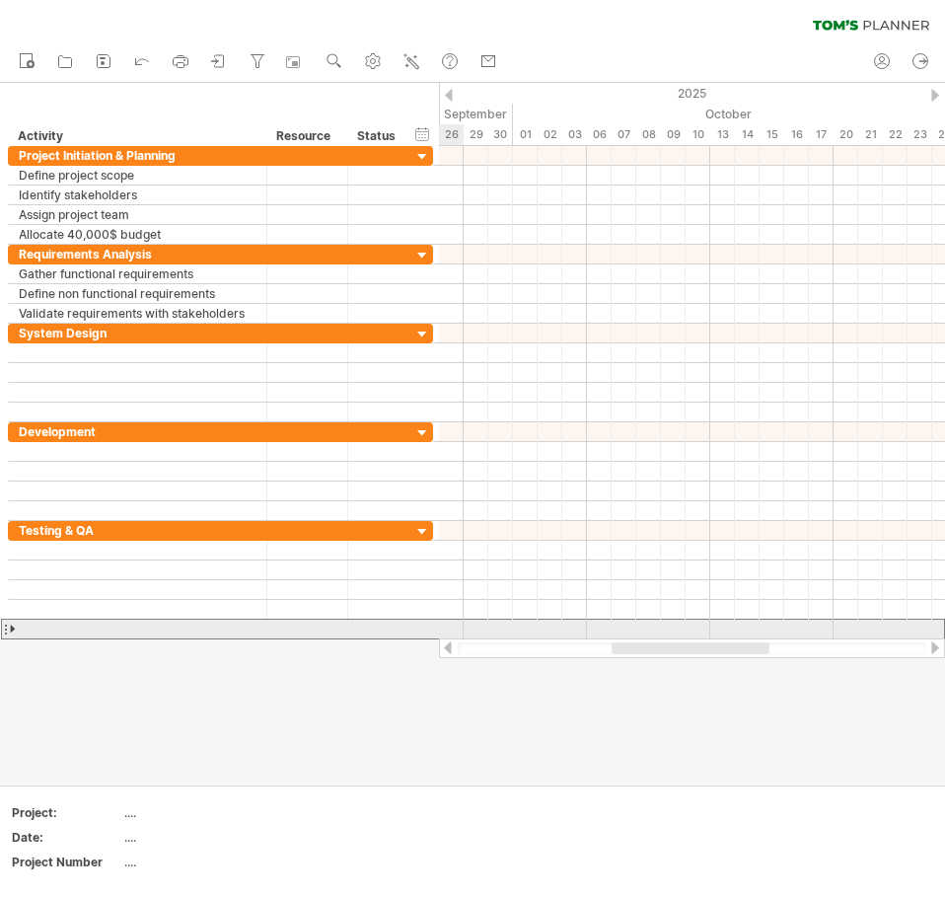
click at [6, 629] on div at bounding box center [5, 629] width 8 height 21
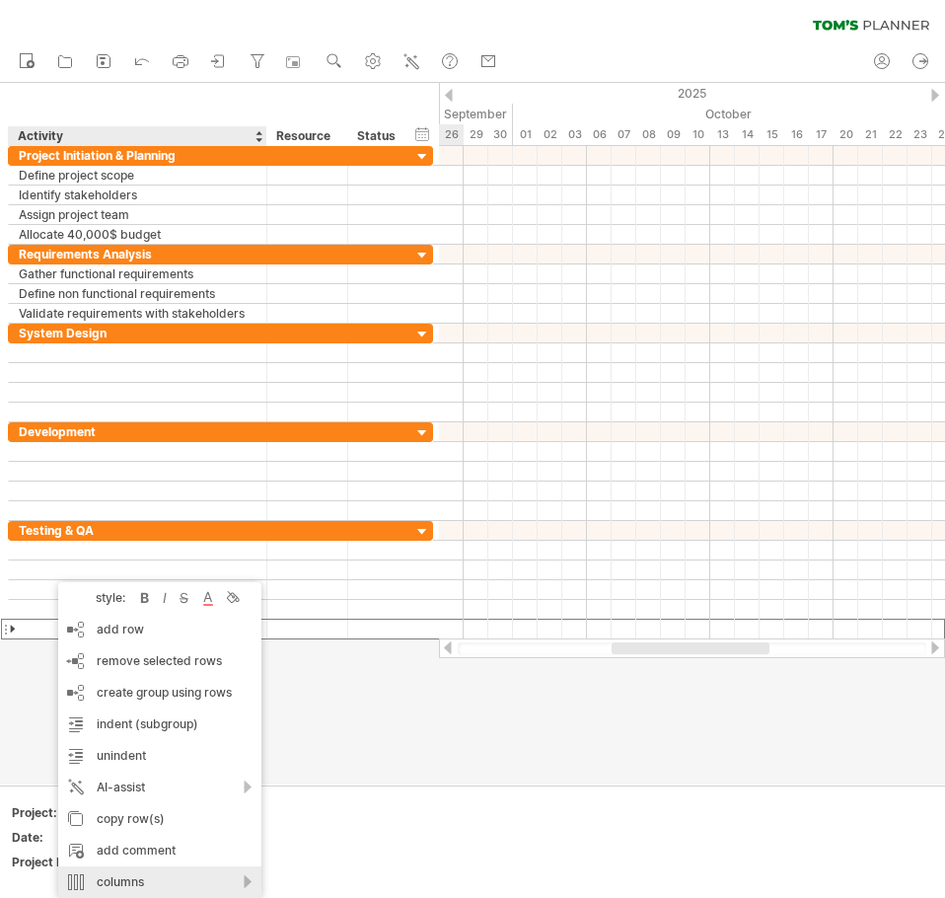
click at [255, 881] on div "columns" at bounding box center [159, 882] width 203 height 32
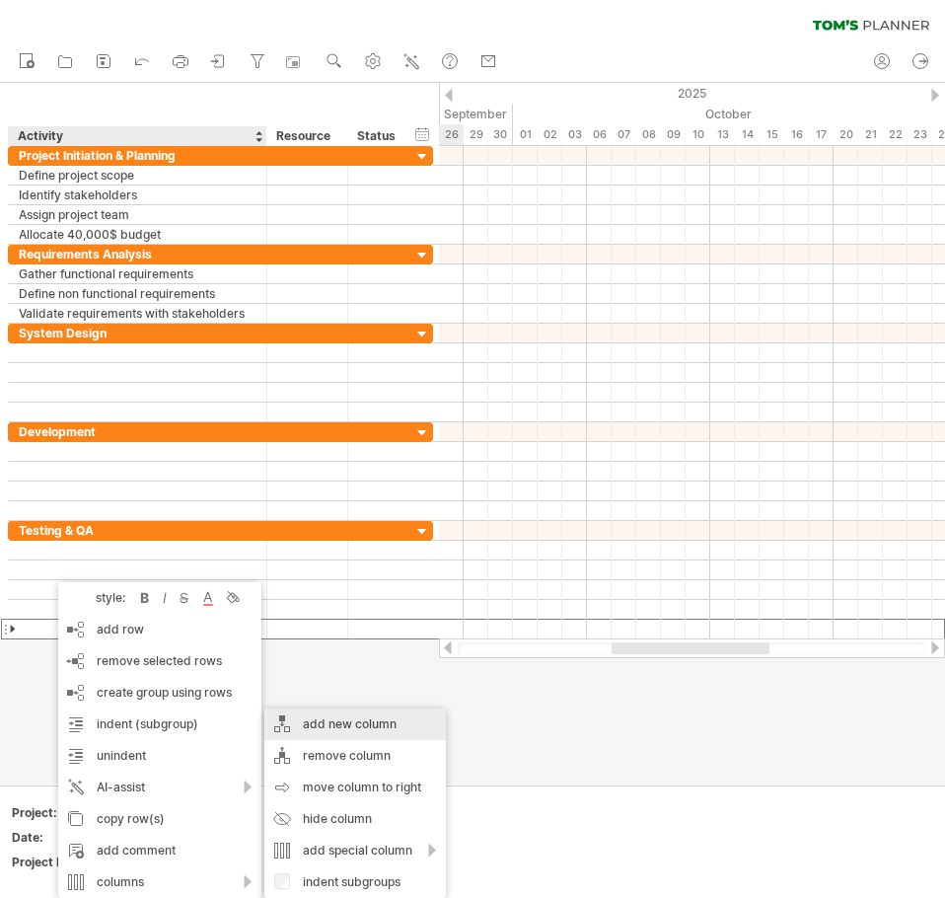
click at [295, 722] on div "add new column" at bounding box center [355, 724] width 182 height 32
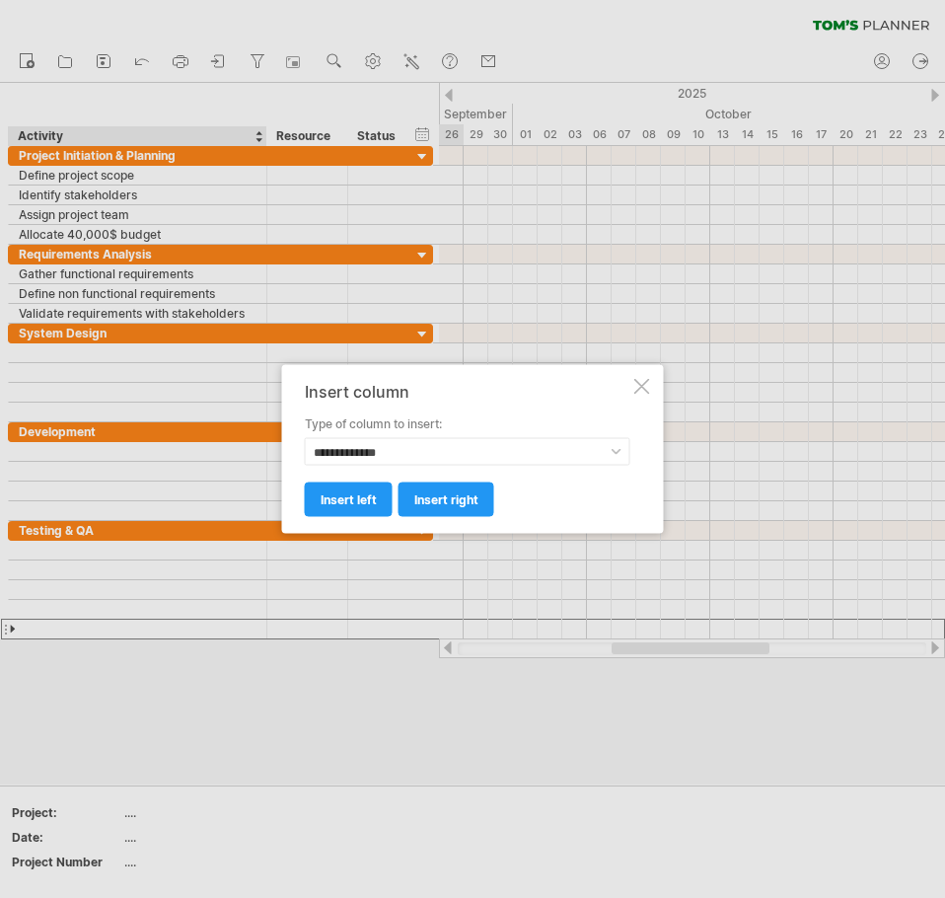
click at [646, 383] on div at bounding box center [642, 387] width 16 height 16
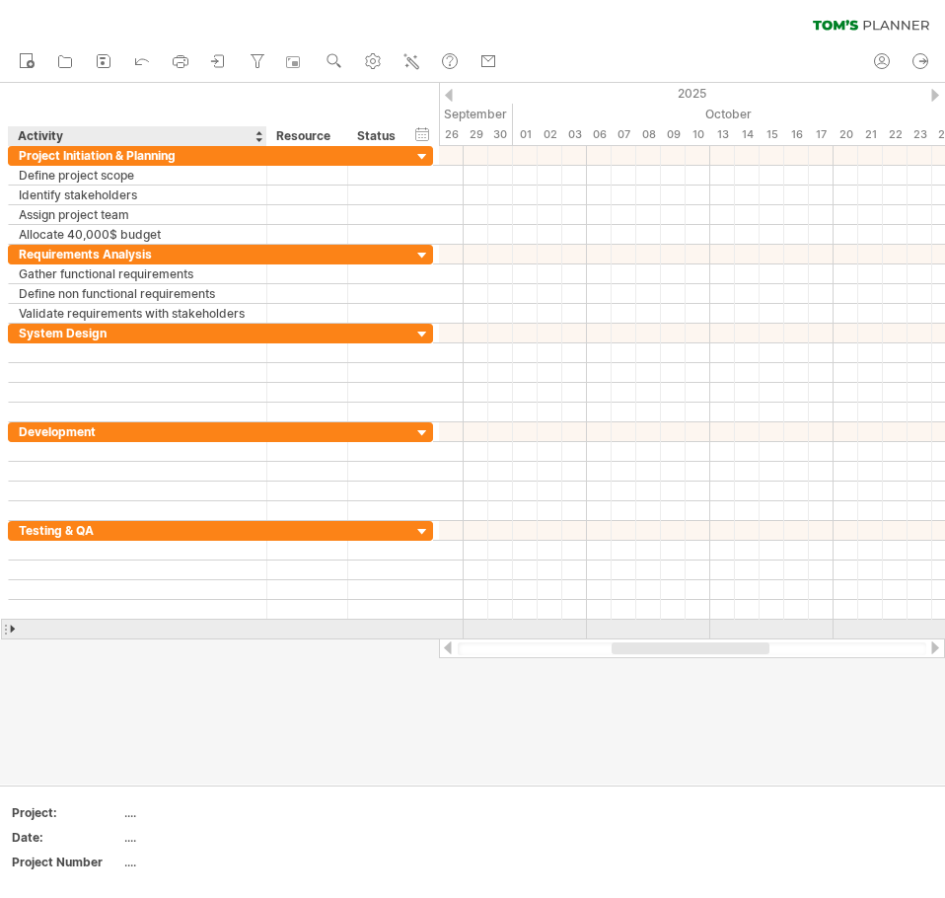
click at [18, 624] on div at bounding box center [14, 629] width 9 height 19
click at [13, 628] on div at bounding box center [14, 629] width 9 height 19
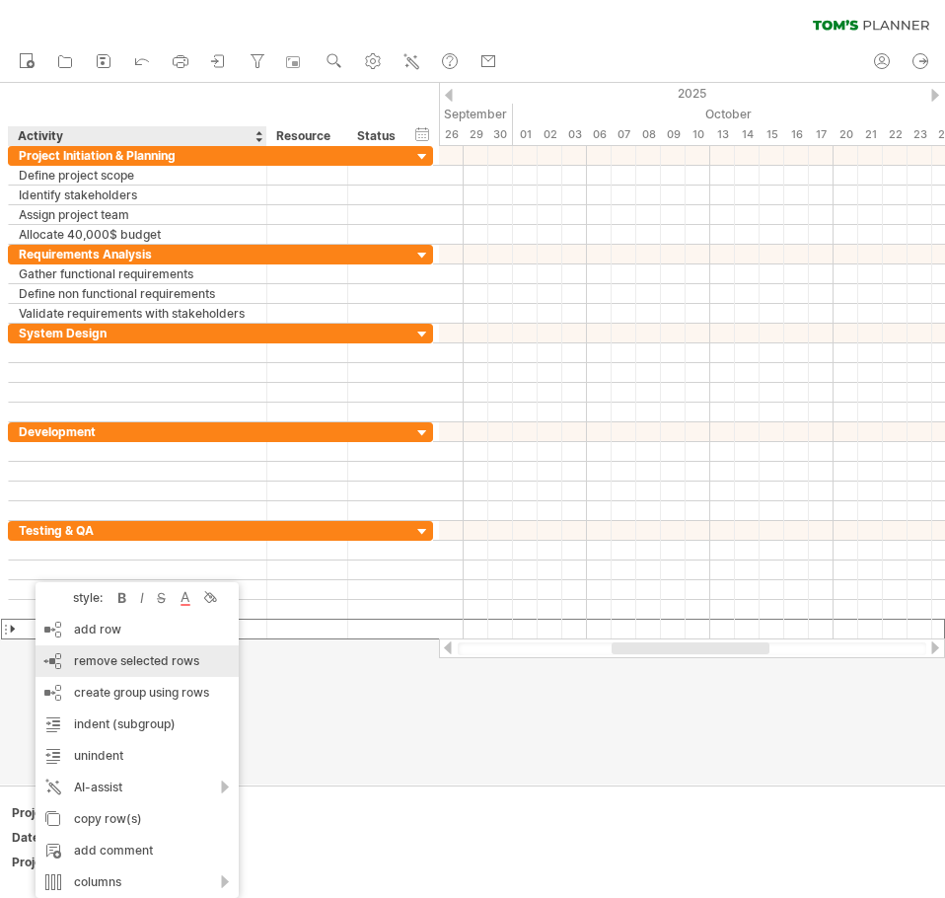
click at [114, 653] on span "remove selected rows" at bounding box center [136, 660] width 125 height 15
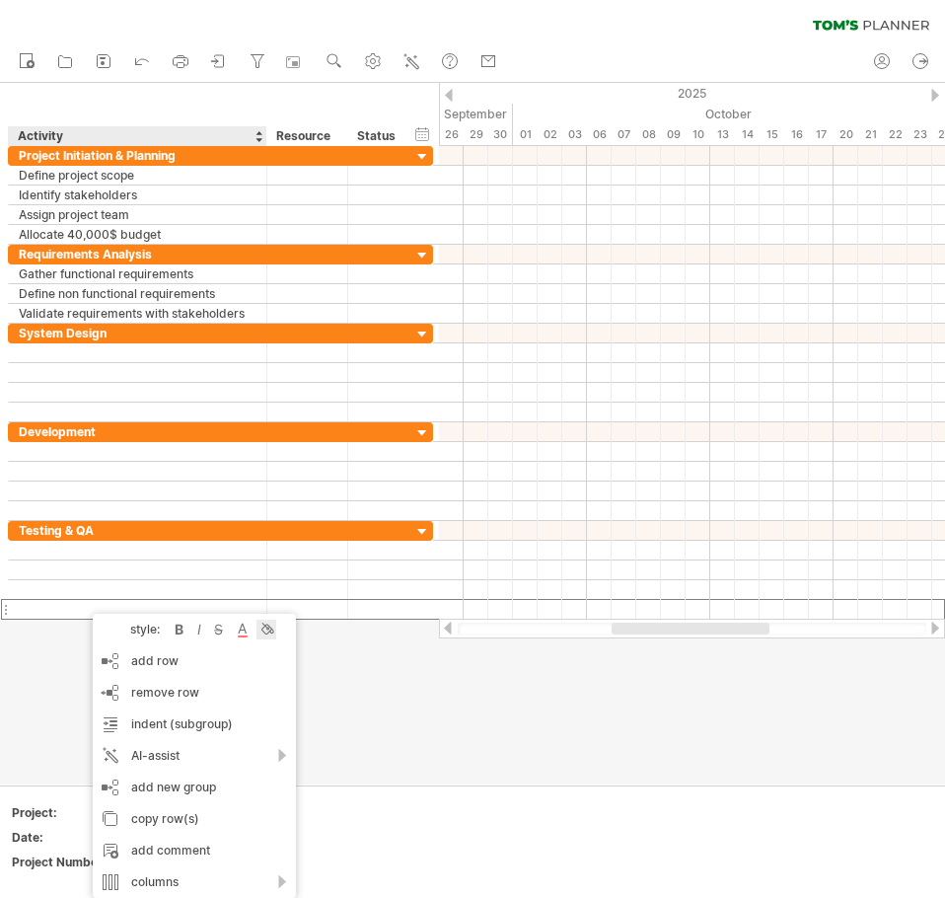
click at [263, 632] on div at bounding box center [267, 630] width 20 height 20
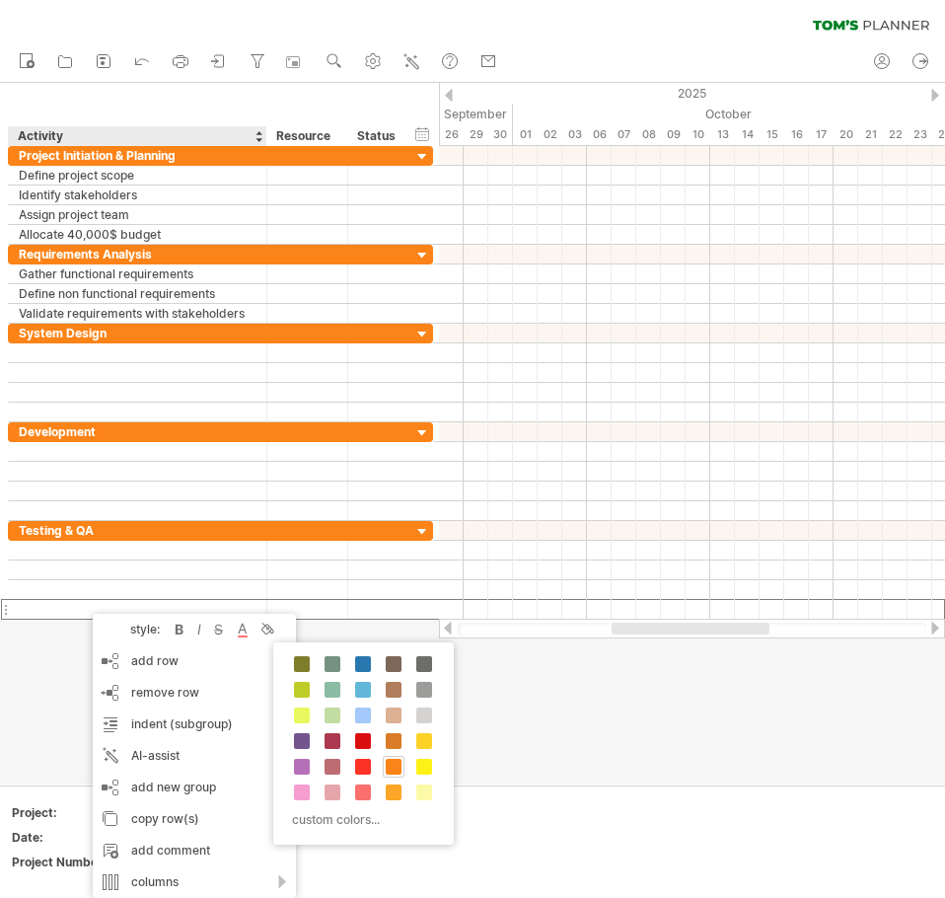
click at [394, 771] on span at bounding box center [394, 767] width 16 height 16
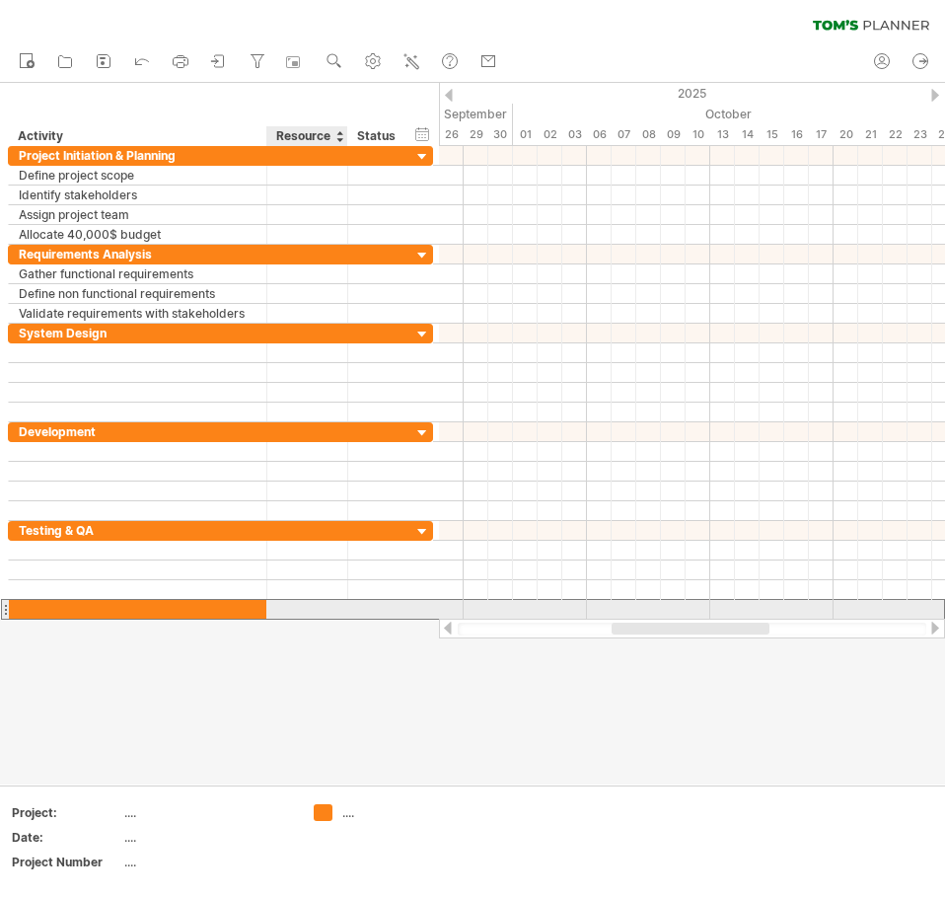
click at [310, 603] on div at bounding box center [307, 609] width 60 height 19
click at [304, 603] on input "text" at bounding box center [307, 609] width 60 height 19
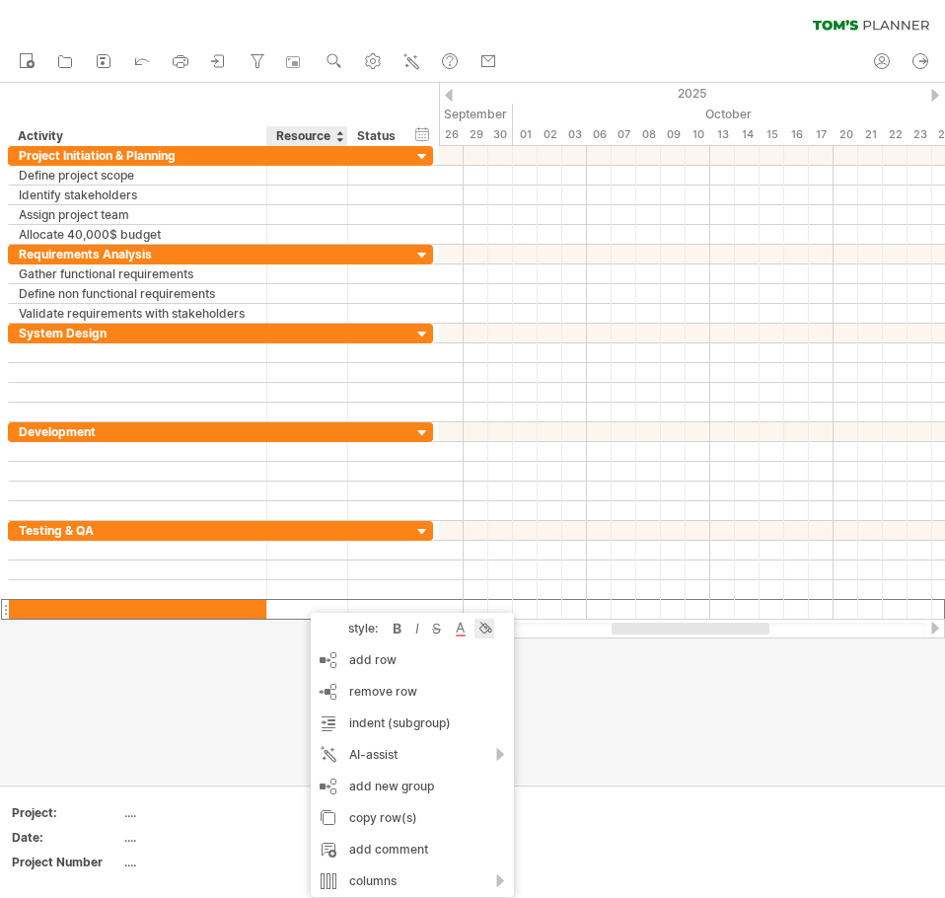
click at [482, 625] on div at bounding box center [485, 629] width 20 height 20
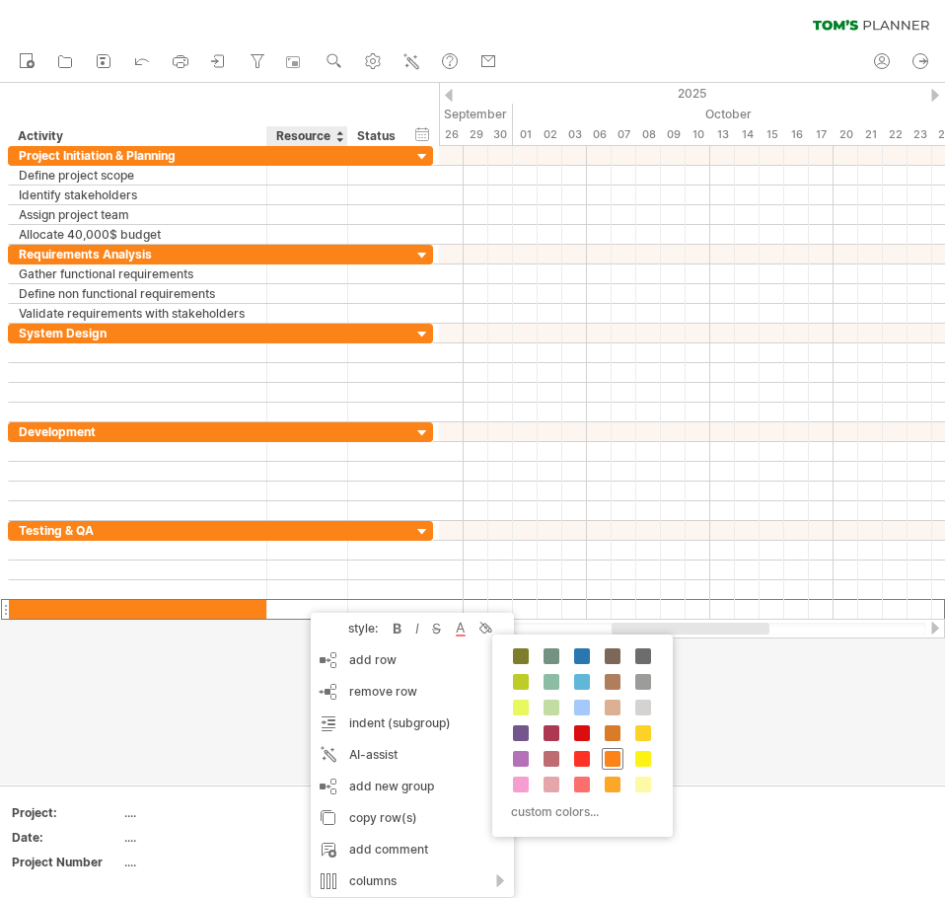
click at [608, 760] on span at bounding box center [613, 759] width 16 height 16
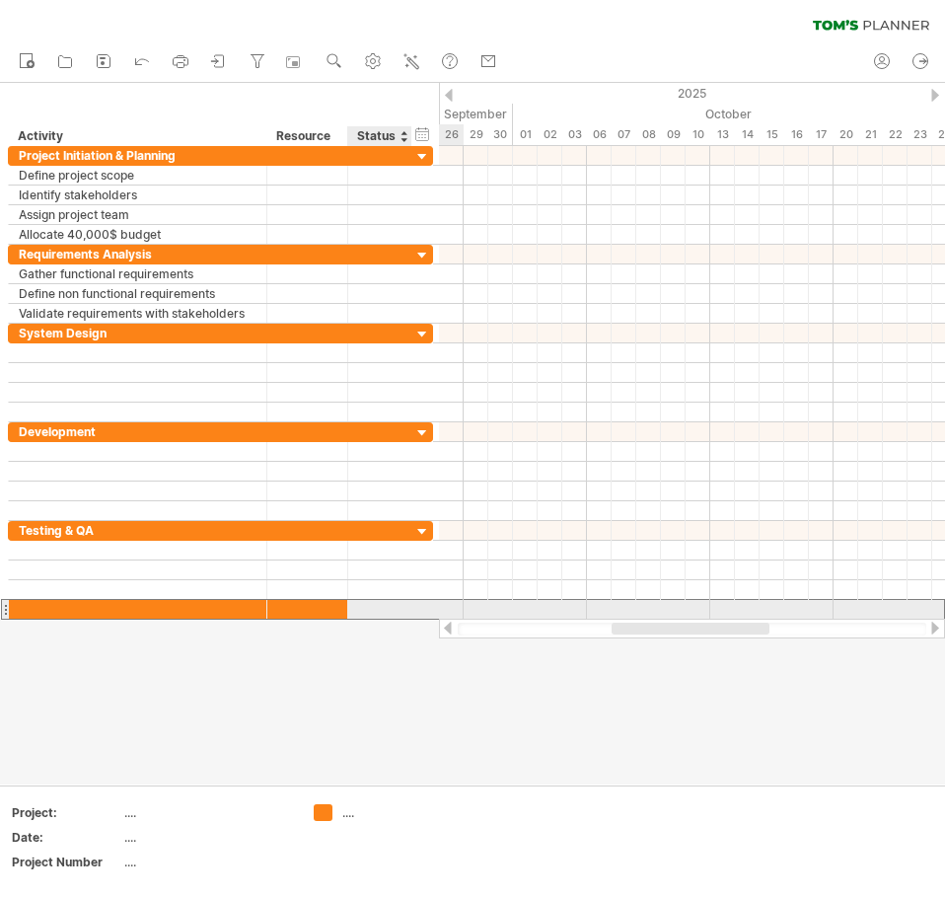
click at [390, 607] on div at bounding box center [379, 609] width 43 height 19
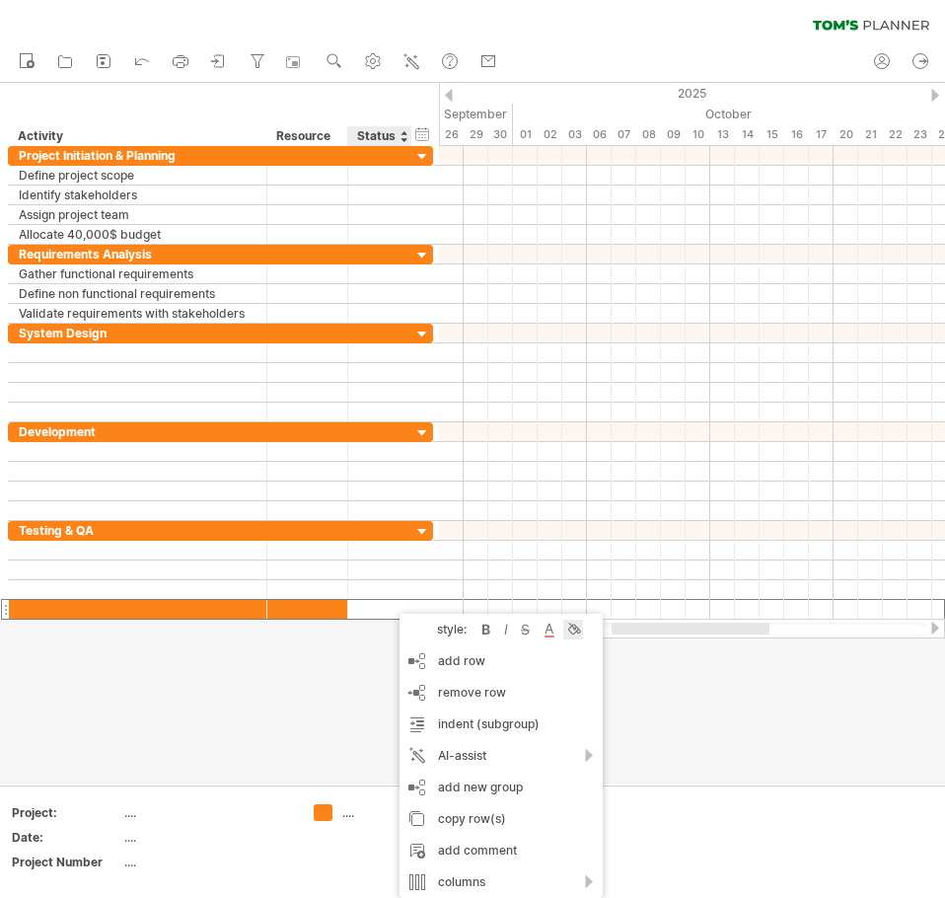
click at [573, 624] on div at bounding box center [573, 630] width 20 height 20
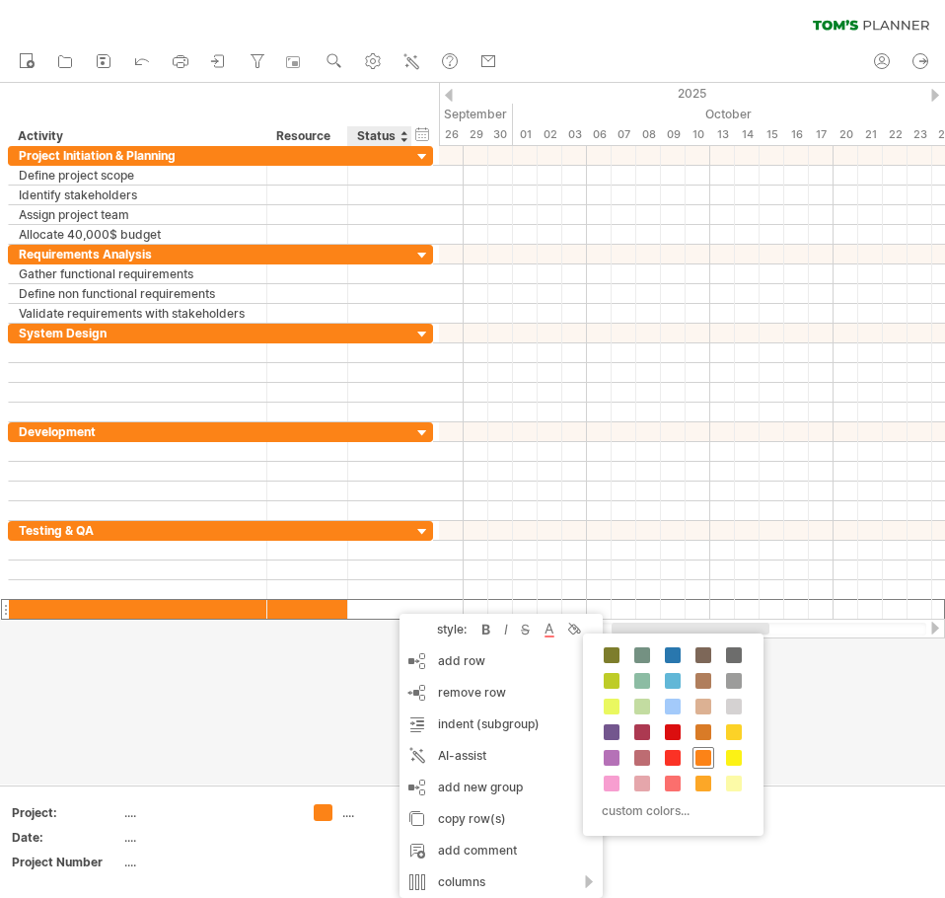
click at [704, 748] on div at bounding box center [704, 758] width 22 height 22
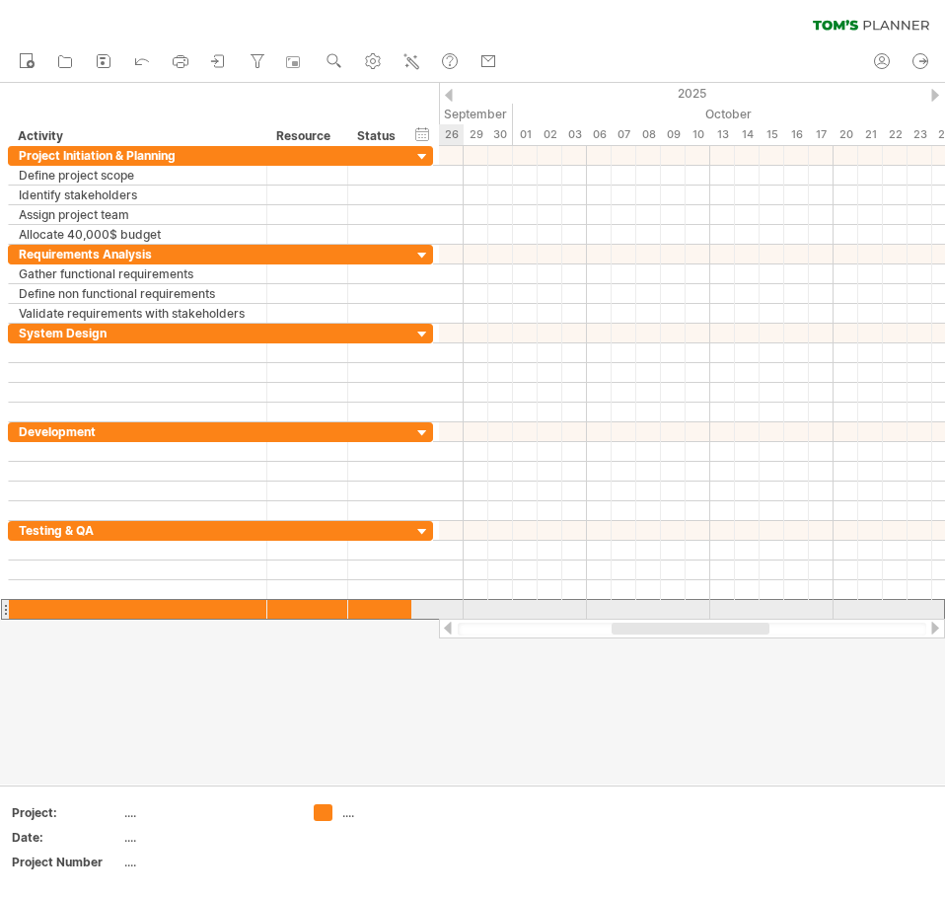
click at [426, 608] on div at bounding box center [220, 609] width 425 height 21
click at [417, 607] on div at bounding box center [220, 610] width 425 height 20
click at [417, 607] on div at bounding box center [220, 609] width 425 height 21
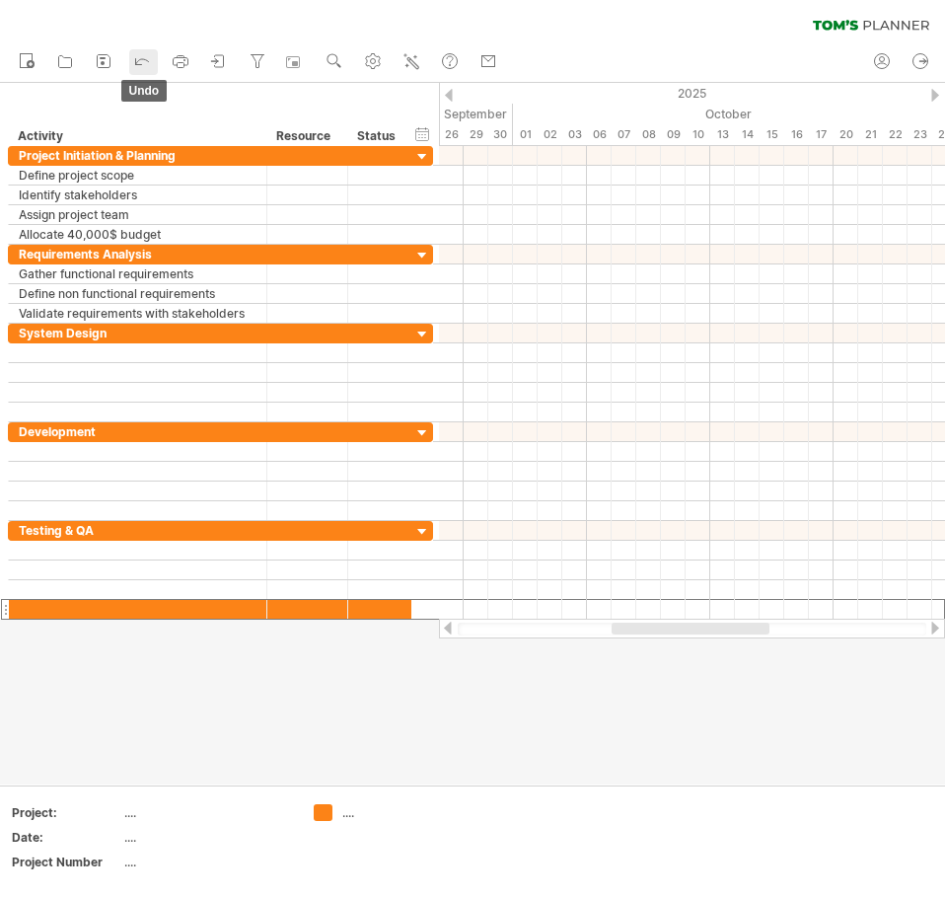
click at [129, 64] on link "undo" at bounding box center [143, 62] width 29 height 26
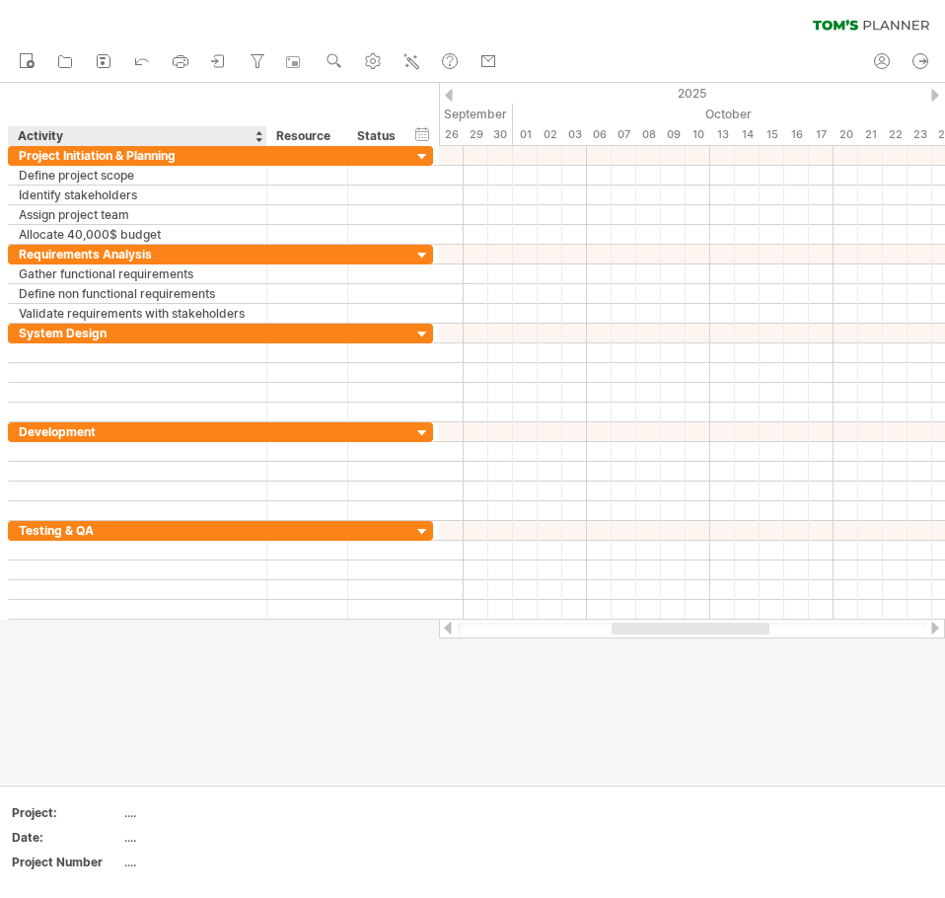
click at [137, 647] on div at bounding box center [472, 433] width 945 height 701
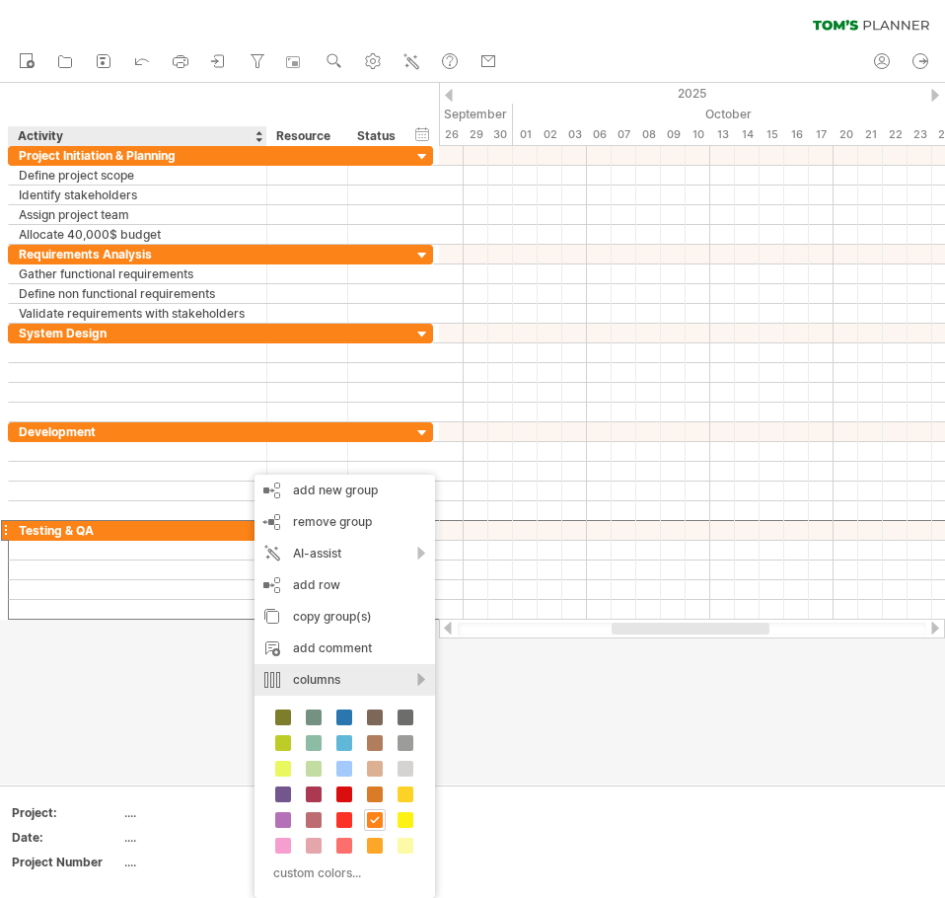
click at [413, 677] on div "columns" at bounding box center [345, 680] width 181 height 32
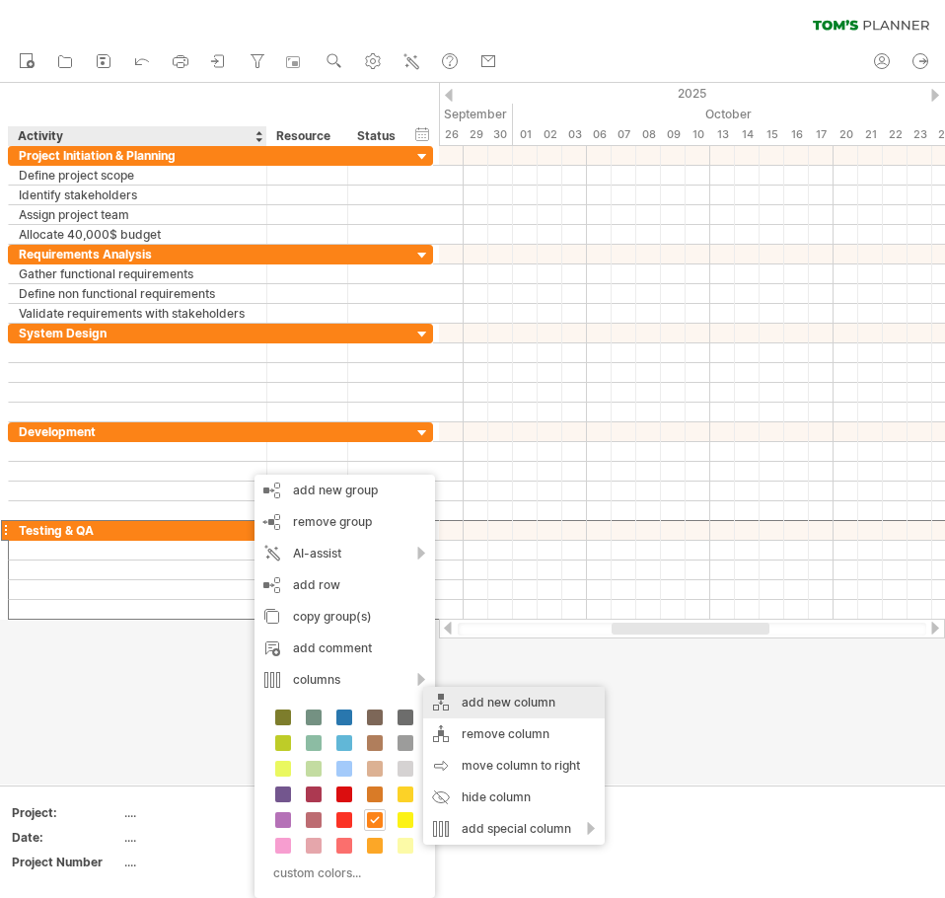
click at [467, 701] on div "add new column" at bounding box center [514, 703] width 182 height 32
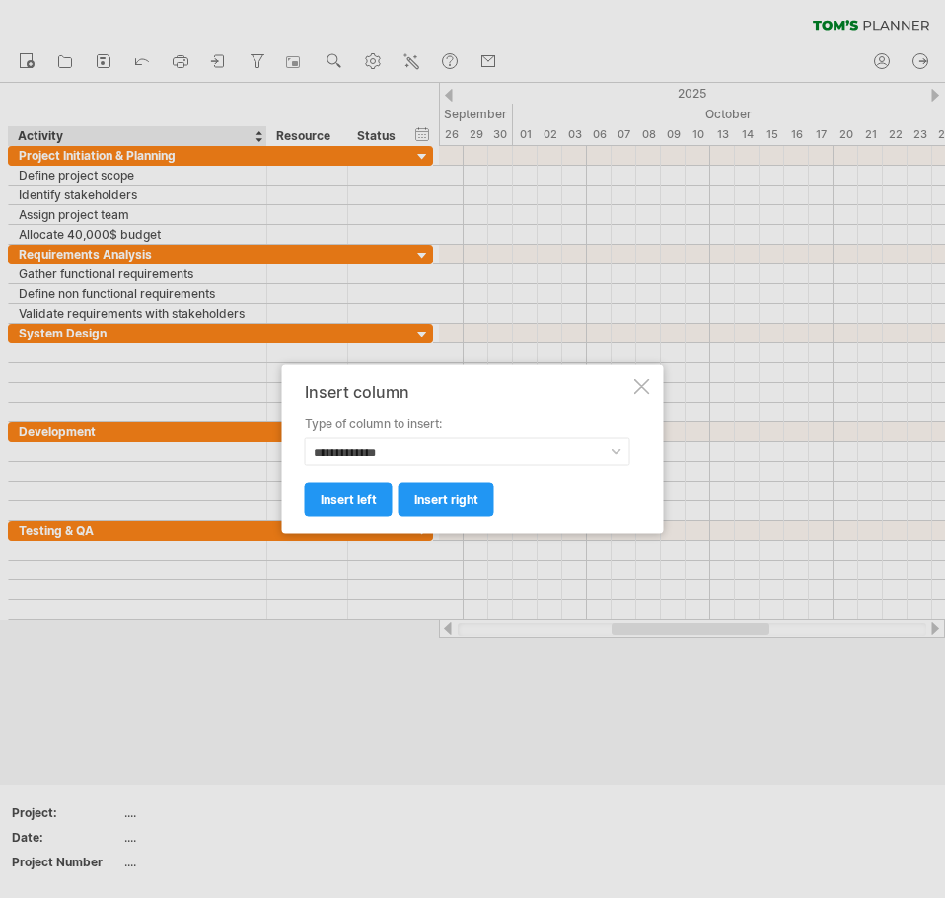
click at [651, 386] on div "**********" at bounding box center [473, 449] width 382 height 169
click at [646, 389] on div at bounding box center [642, 387] width 16 height 16
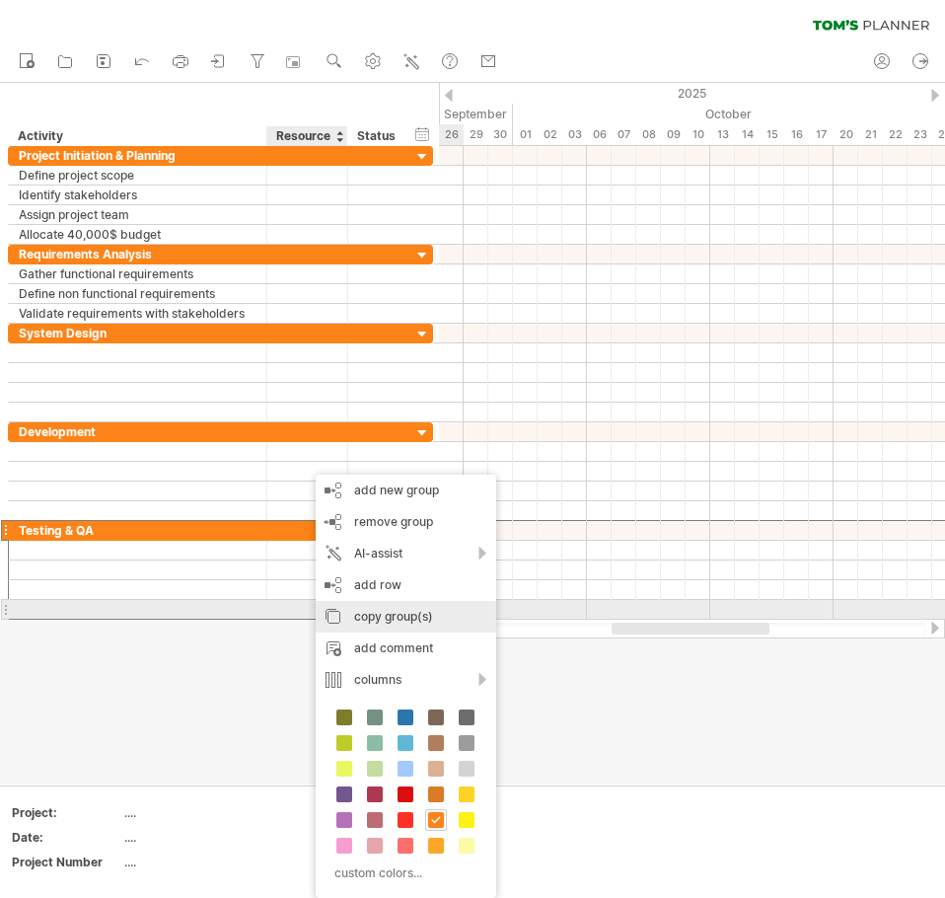
click at [380, 616] on div "copy group(s)" at bounding box center [406, 617] width 181 height 32
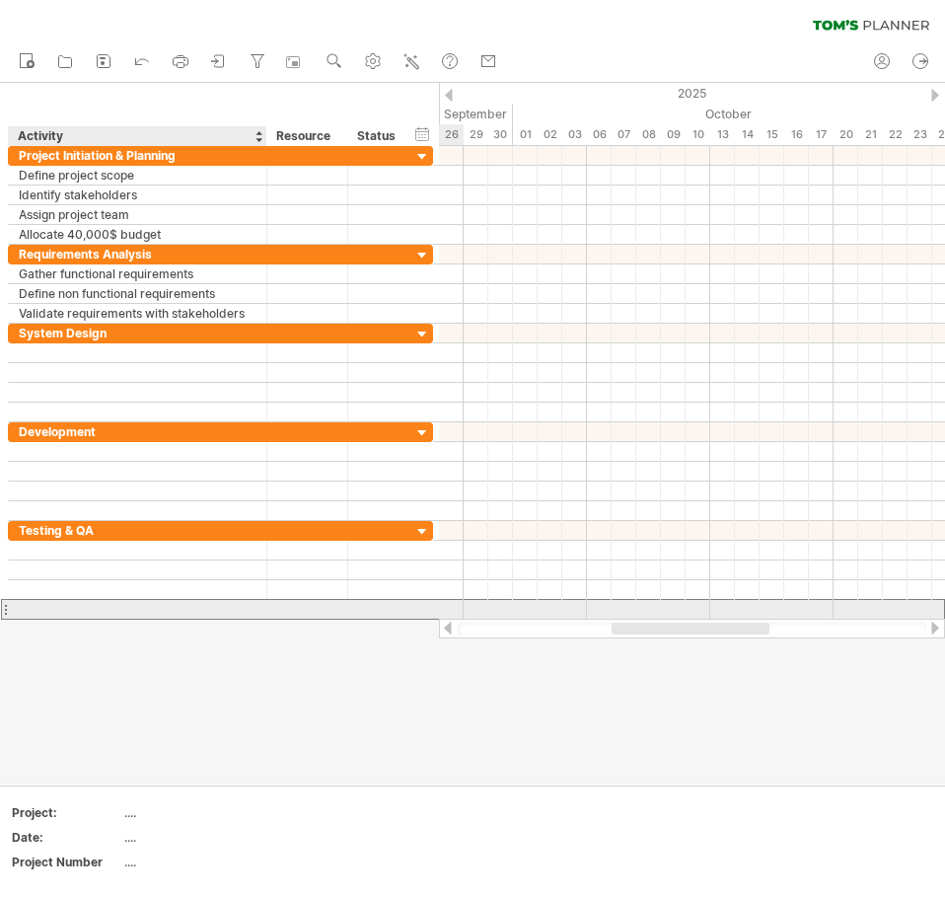
click at [120, 608] on div at bounding box center [138, 609] width 238 height 19
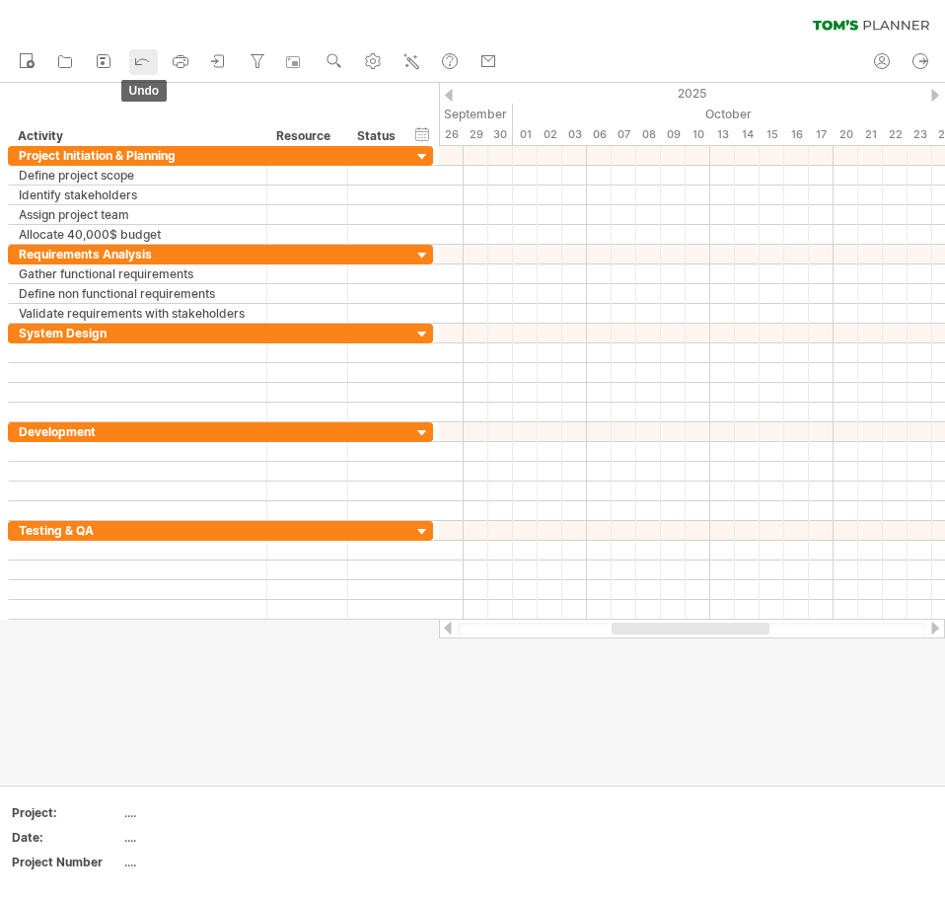
click at [139, 64] on icon at bounding box center [142, 60] width 20 height 20
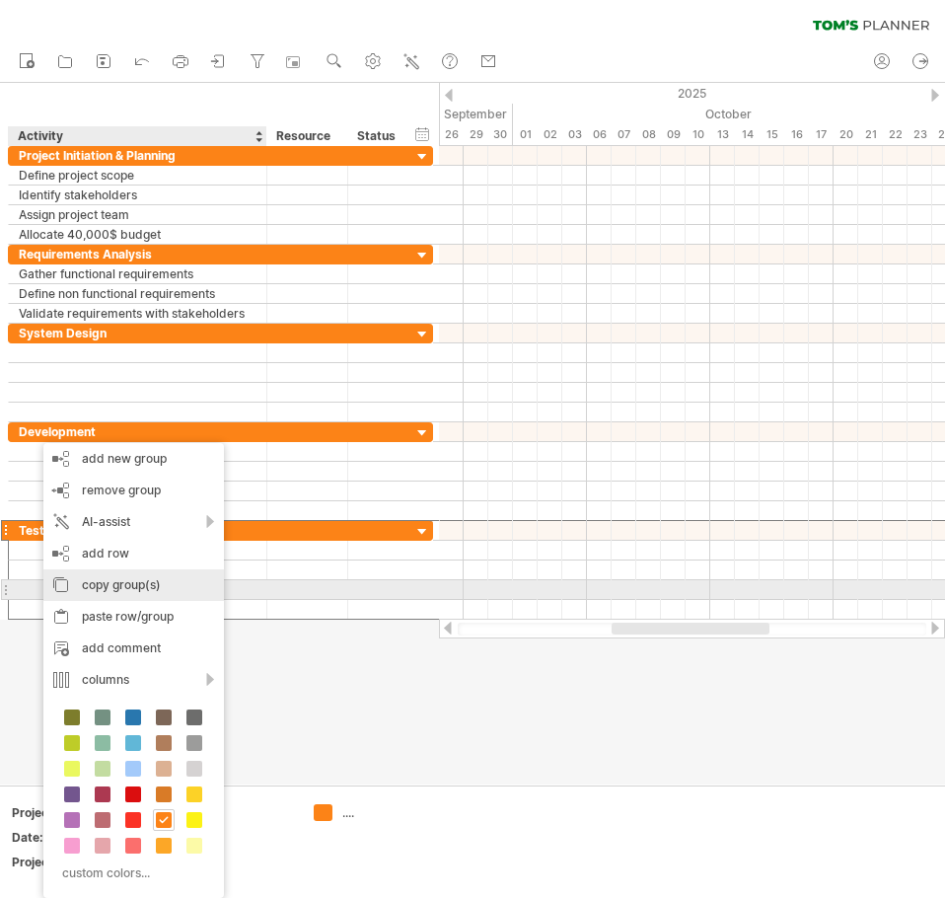
click at [140, 584] on div "copy group(s)" at bounding box center [133, 585] width 181 height 32
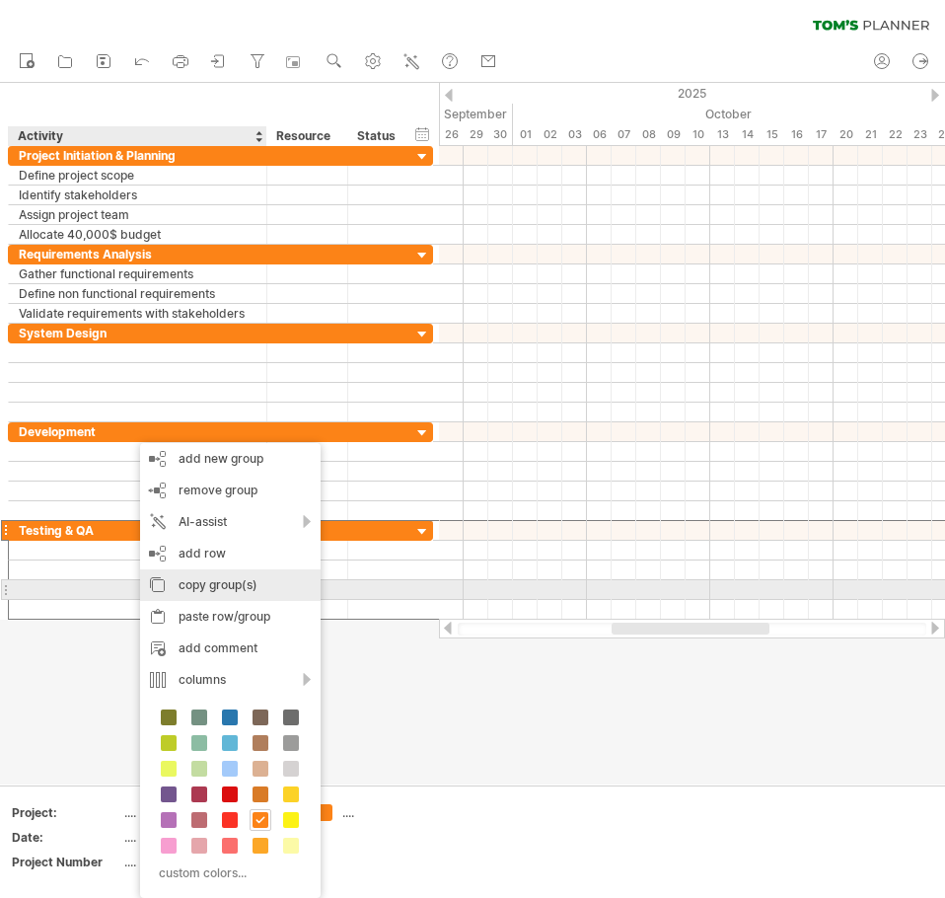
click at [195, 586] on div "copy group(s)" at bounding box center [230, 585] width 181 height 32
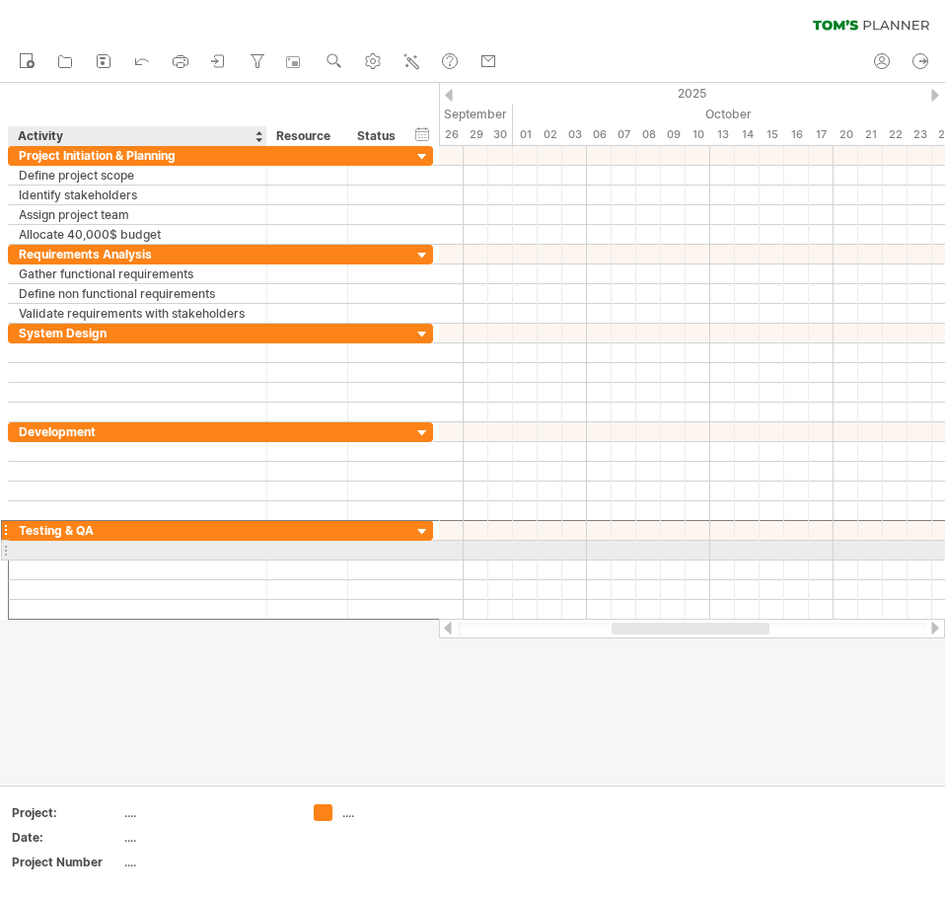
click at [22, 559] on div at bounding box center [220, 551] width 425 height 20
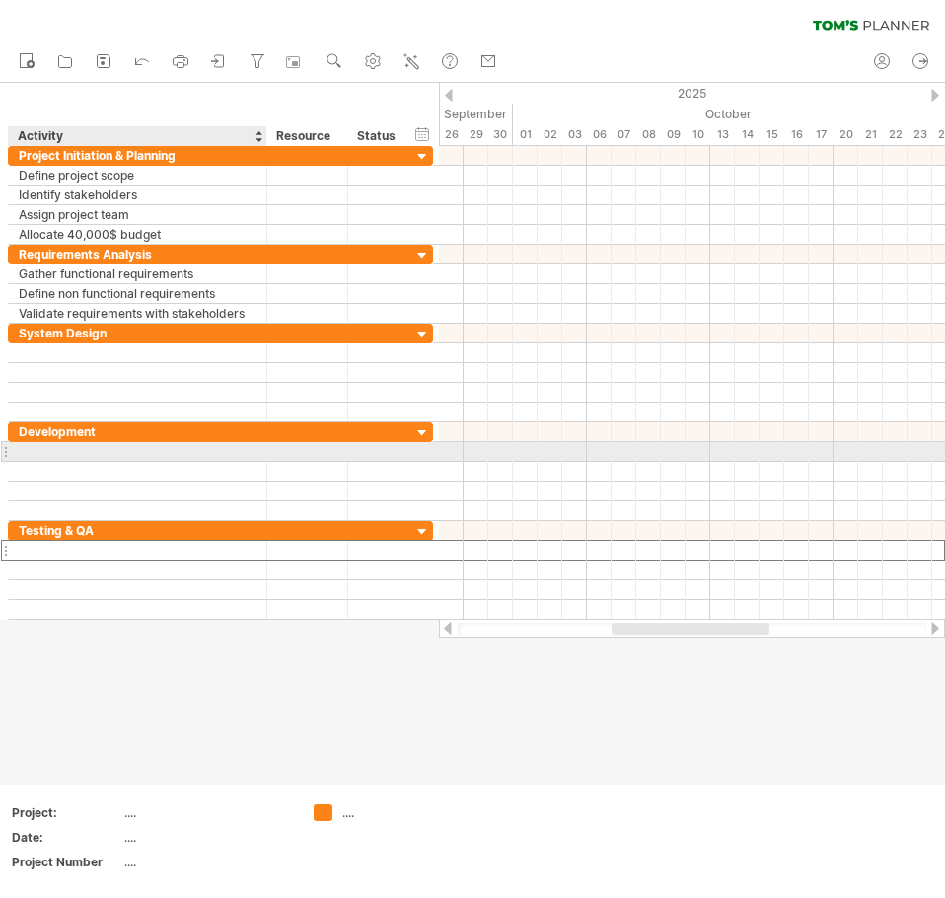
click at [45, 445] on div at bounding box center [138, 451] width 238 height 19
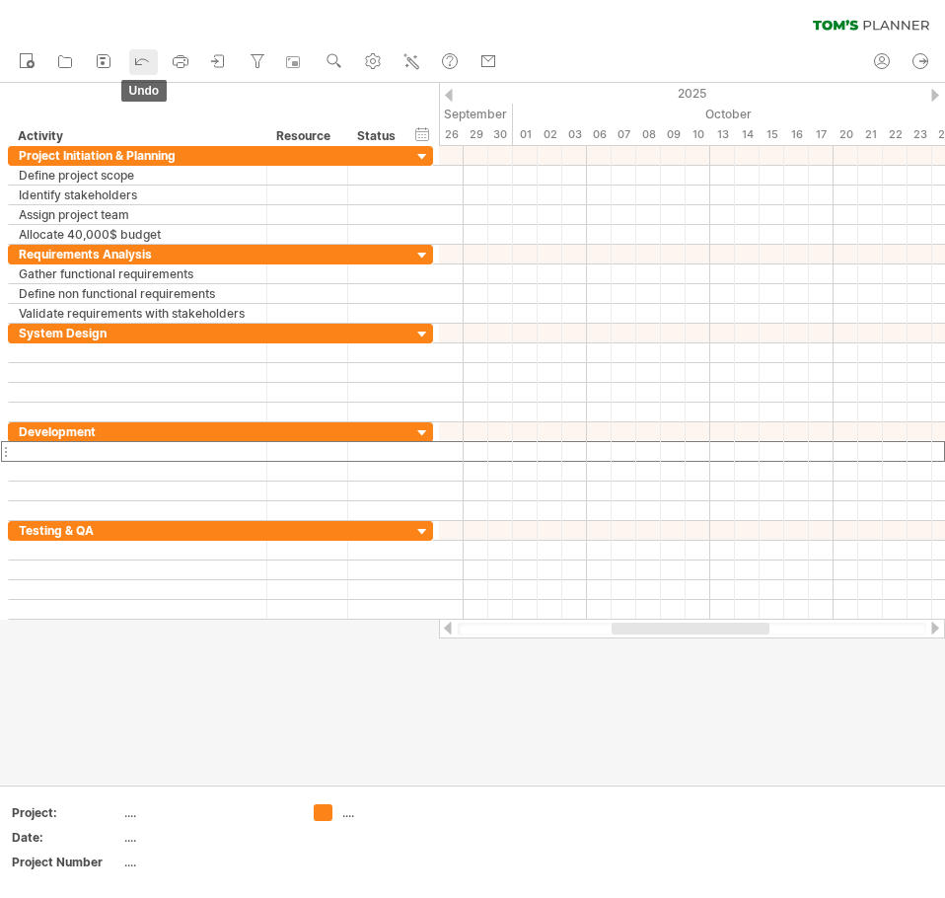
click at [144, 67] on icon at bounding box center [142, 60] width 20 height 20
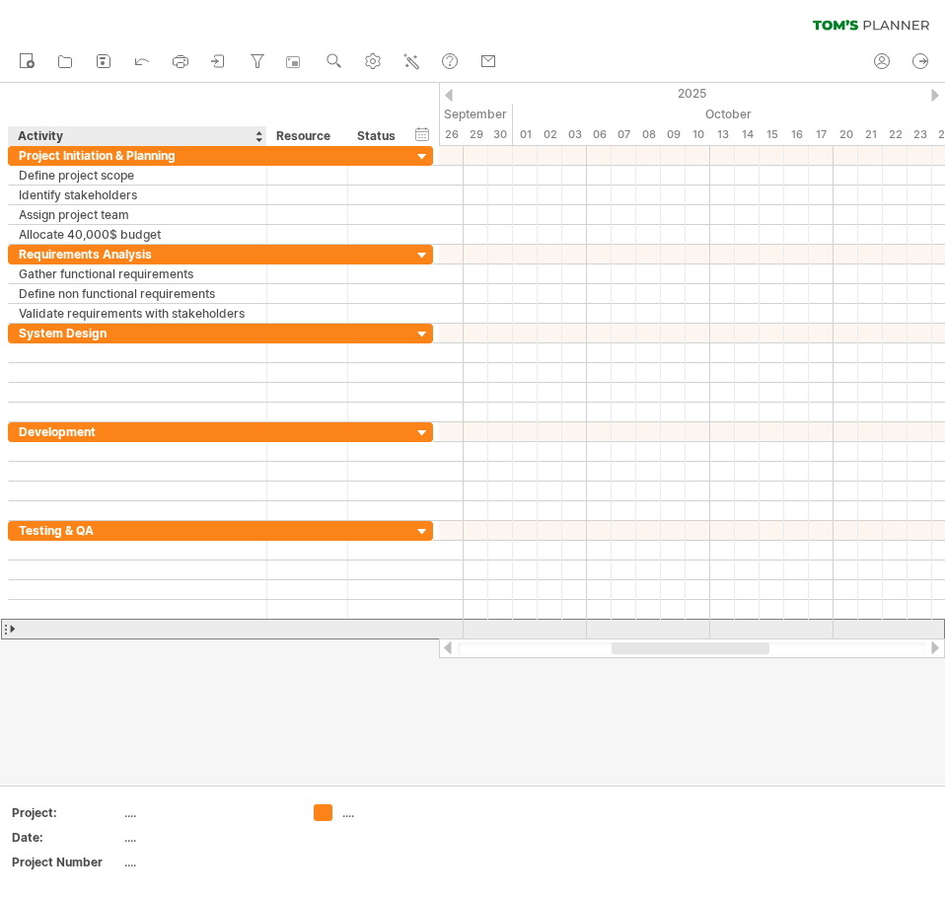
click at [65, 629] on div at bounding box center [138, 629] width 238 height 19
click at [9, 627] on div at bounding box center [138, 629] width 258 height 19
click at [11, 627] on div at bounding box center [14, 629] width 9 height 19
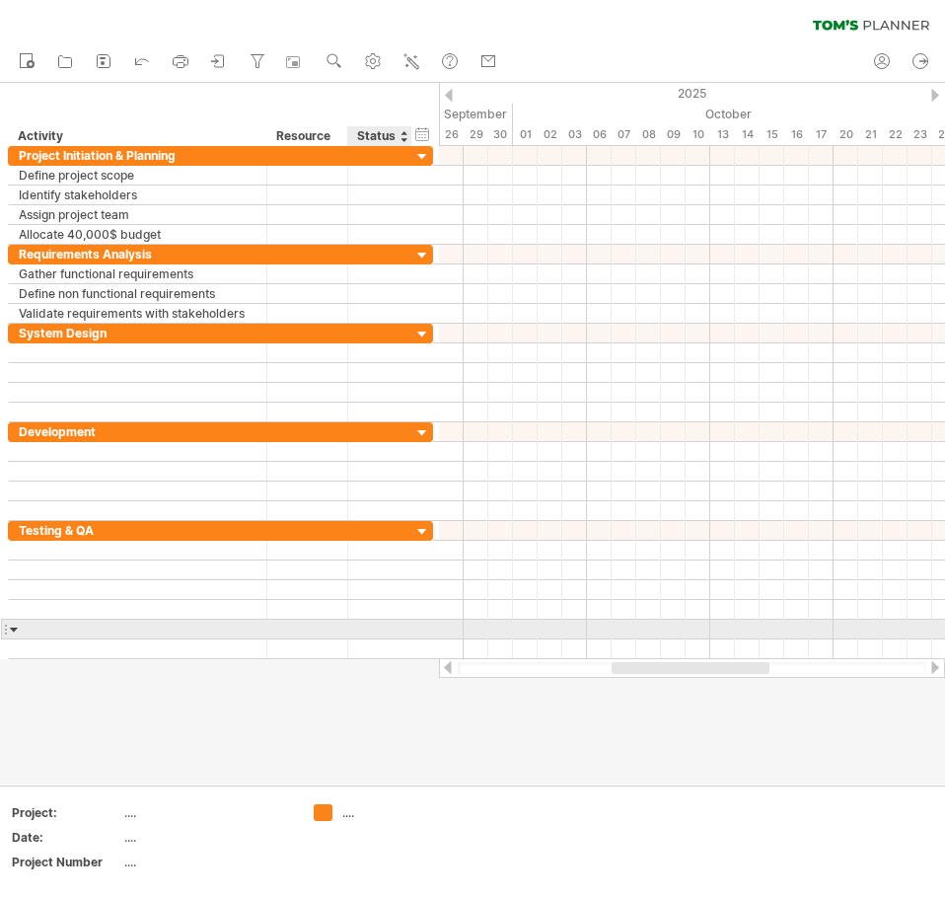
drag, startPoint x: 11, startPoint y: 627, endPoint x: 404, endPoint y: 628, distance: 392.7
click at [404, 628] on div at bounding box center [220, 630] width 425 height 20
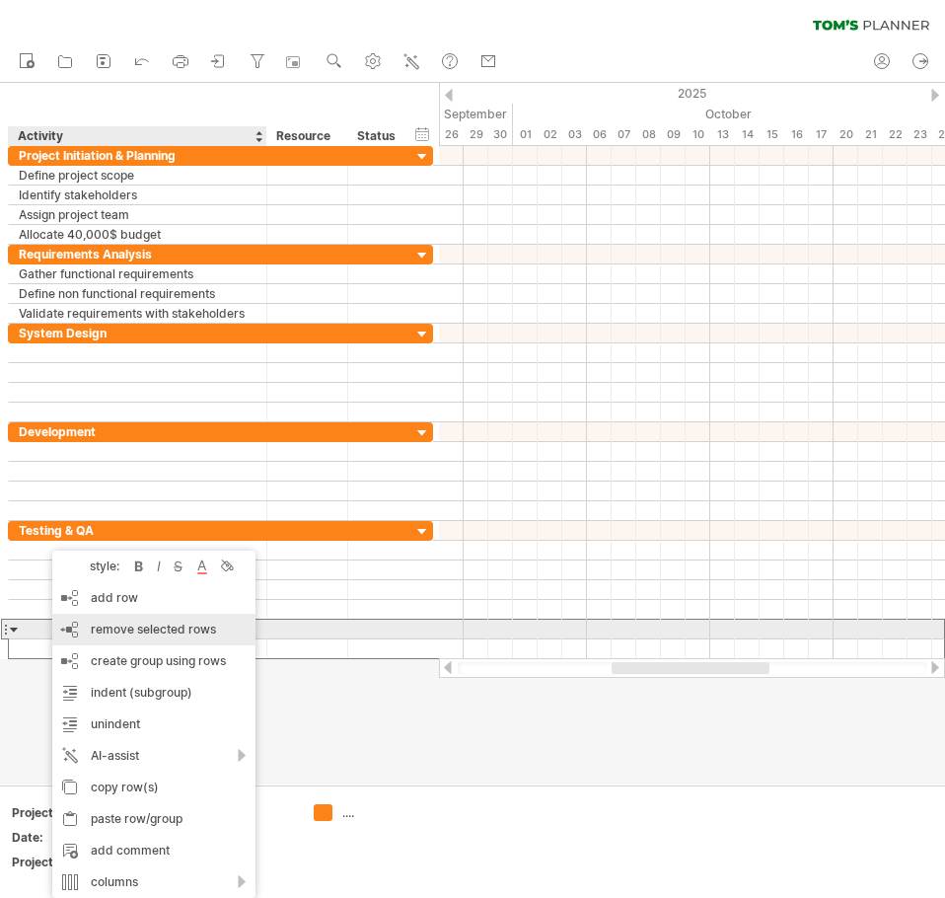
click at [126, 630] on span "remove selected rows" at bounding box center [153, 629] width 125 height 15
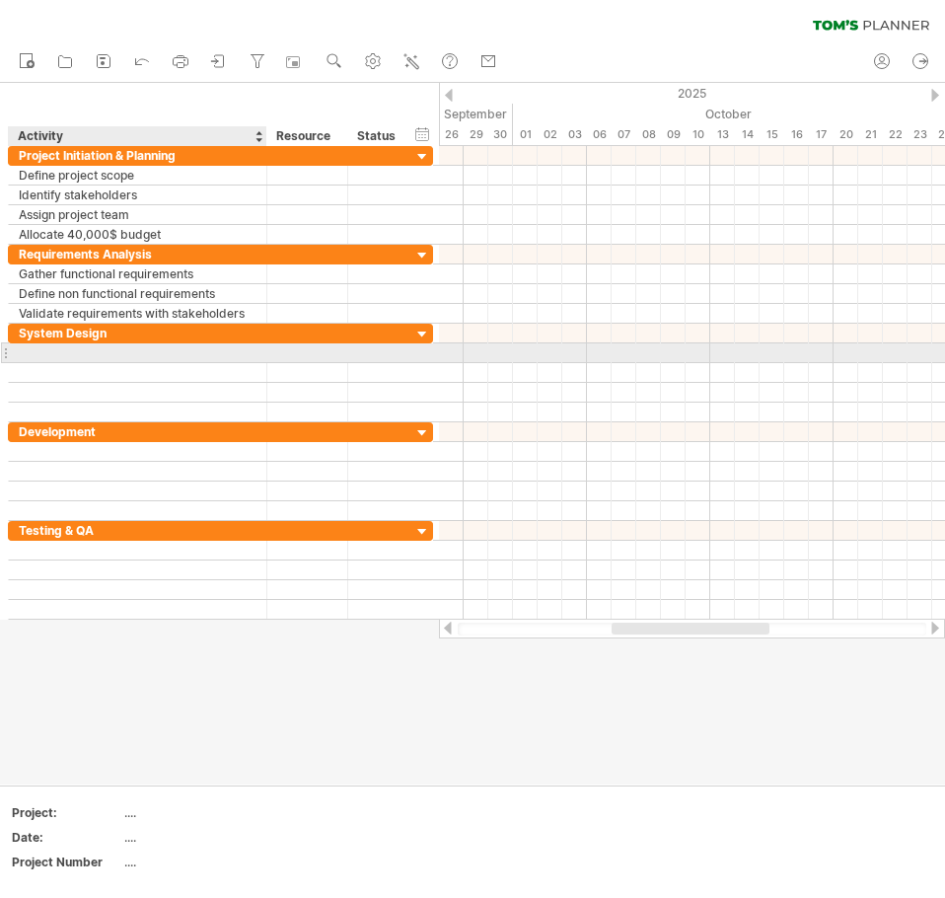
click at [72, 352] on div at bounding box center [138, 352] width 238 height 19
type input "**********"
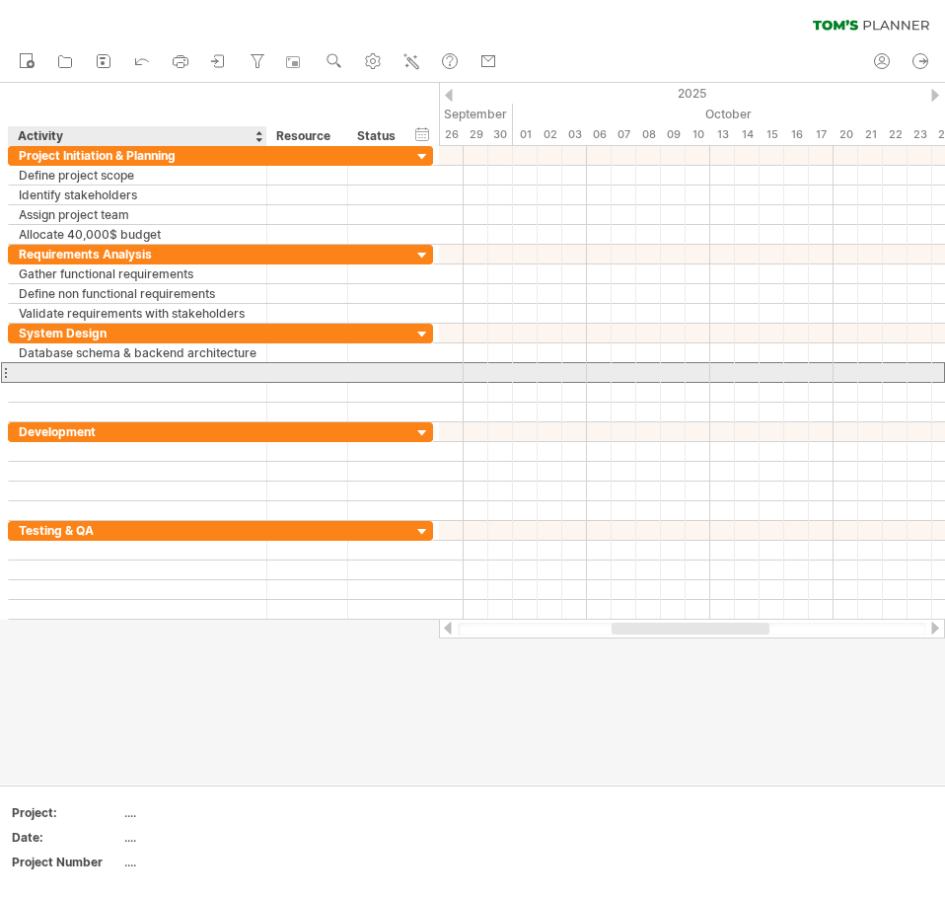
click at [45, 371] on div at bounding box center [138, 372] width 238 height 19
type input "**********"
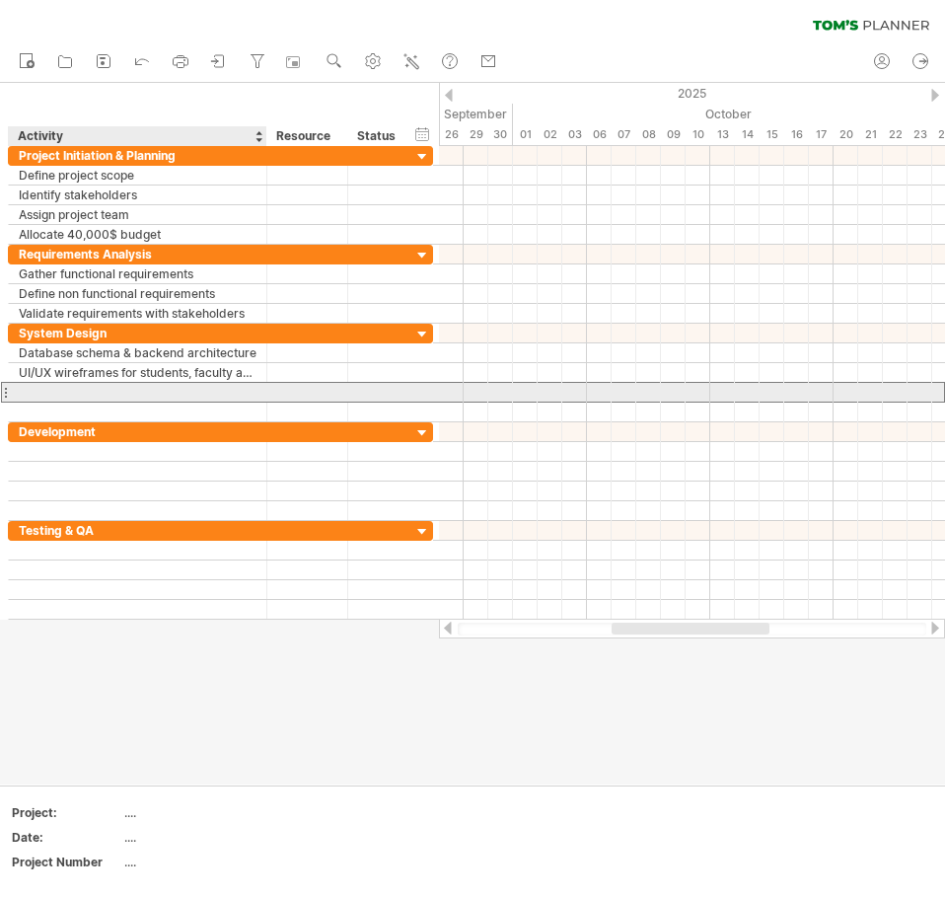
click at [92, 389] on div at bounding box center [138, 392] width 238 height 19
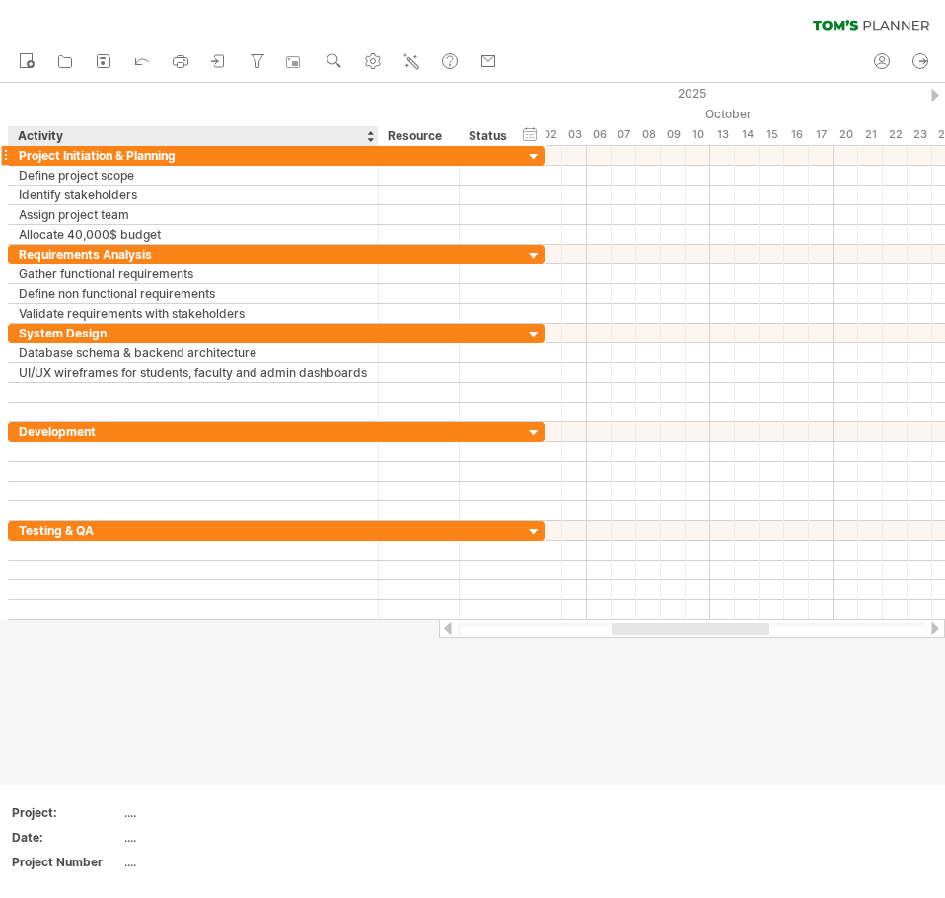
drag, startPoint x: 262, startPoint y: 131, endPoint x: 374, endPoint y: 151, distance: 113.2
click at [374, 151] on div "Trying to reach [DOMAIN_NAME] Connected again... 0% clear filter new" at bounding box center [472, 449] width 945 height 898
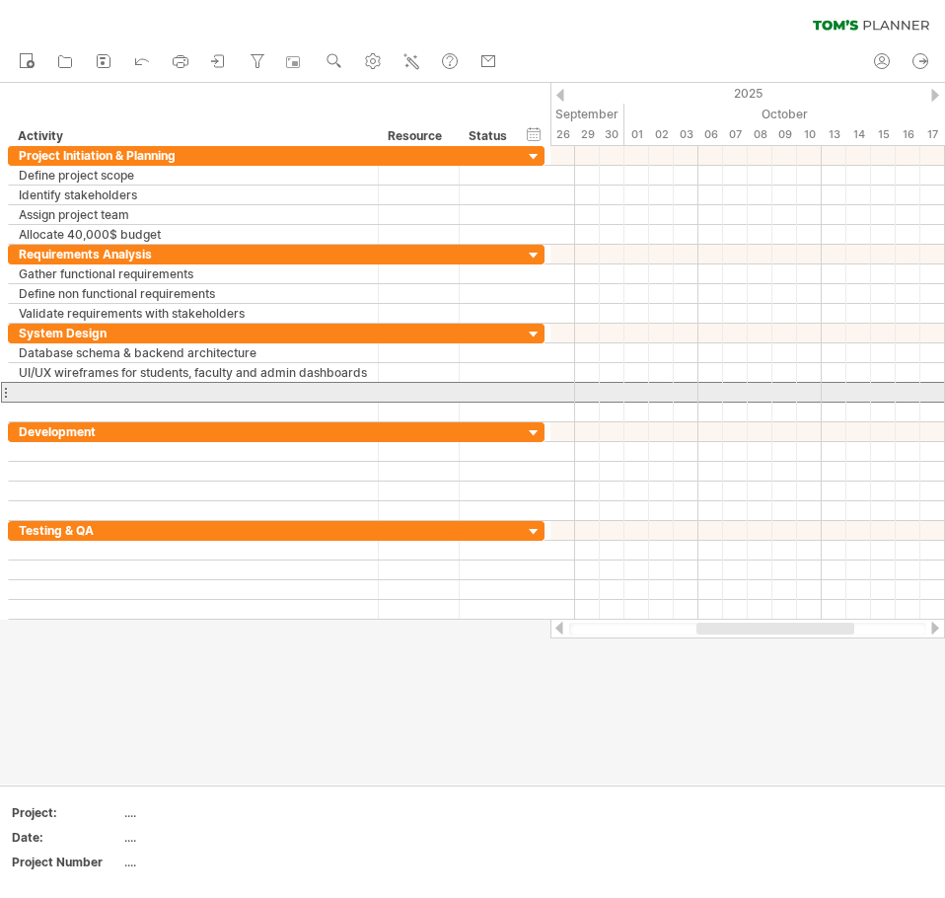
click at [40, 392] on div at bounding box center [193, 392] width 349 height 19
type input "**********"
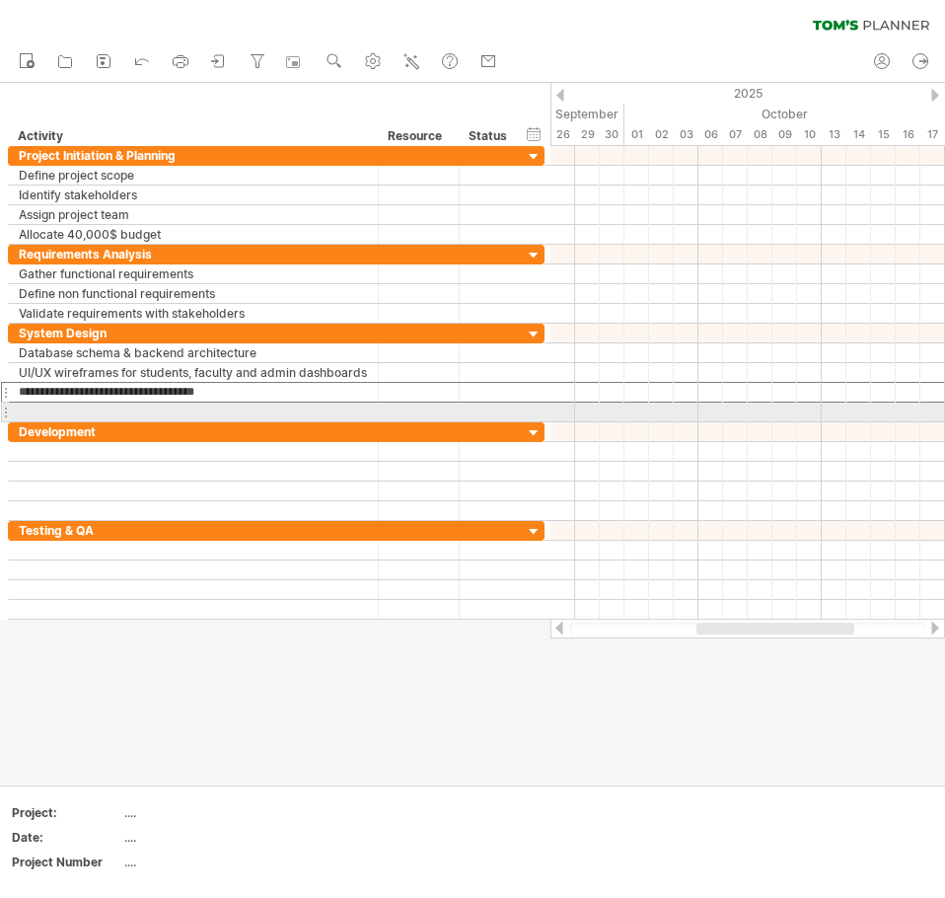
click at [48, 406] on div at bounding box center [193, 412] width 349 height 19
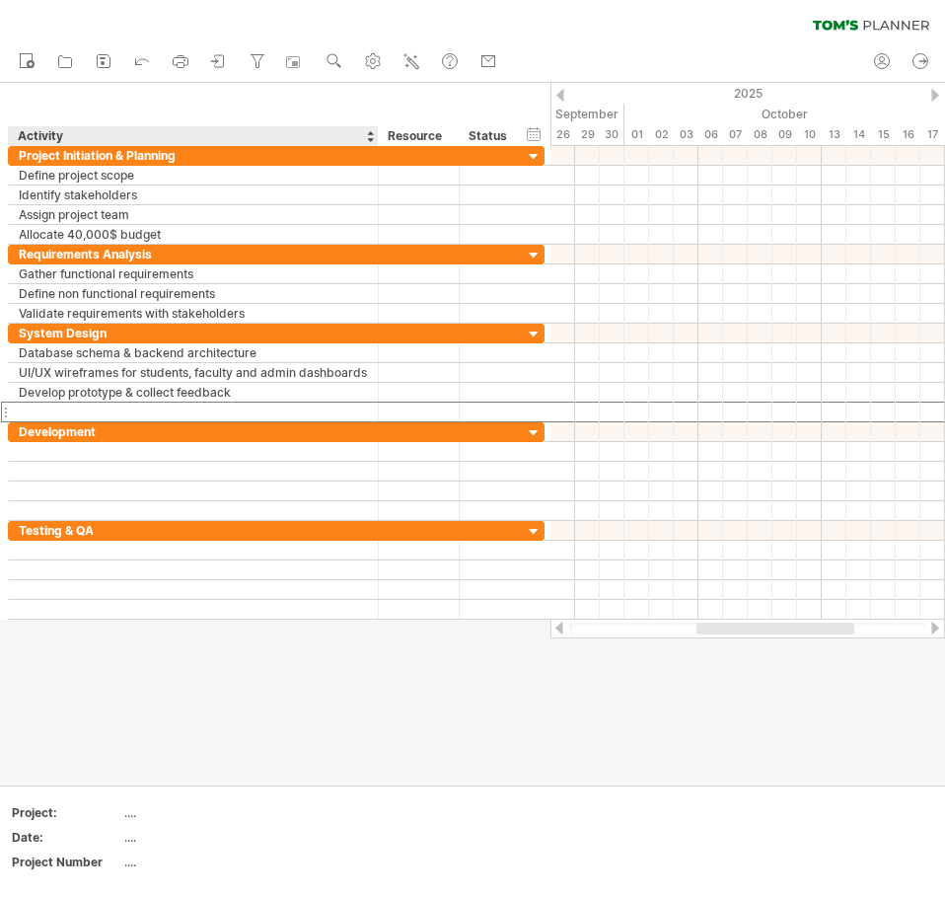
drag, startPoint x: 54, startPoint y: 407, endPoint x: 70, endPoint y: 626, distance: 218.6
click at [70, 626] on div "Trying to reach [DOMAIN_NAME] Connected again... 0% clear filter new" at bounding box center [472, 449] width 945 height 898
click at [49, 409] on input "text" at bounding box center [193, 412] width 349 height 19
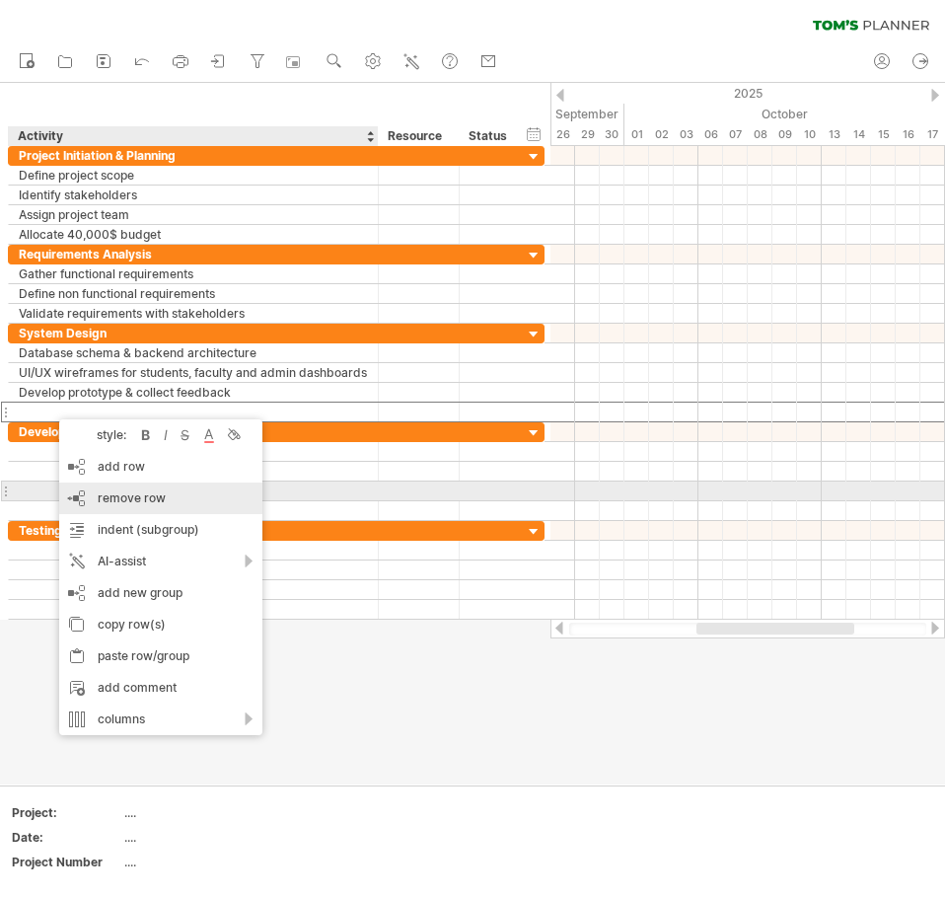
click at [95, 492] on div "remove row remove selected rows" at bounding box center [160, 498] width 203 height 32
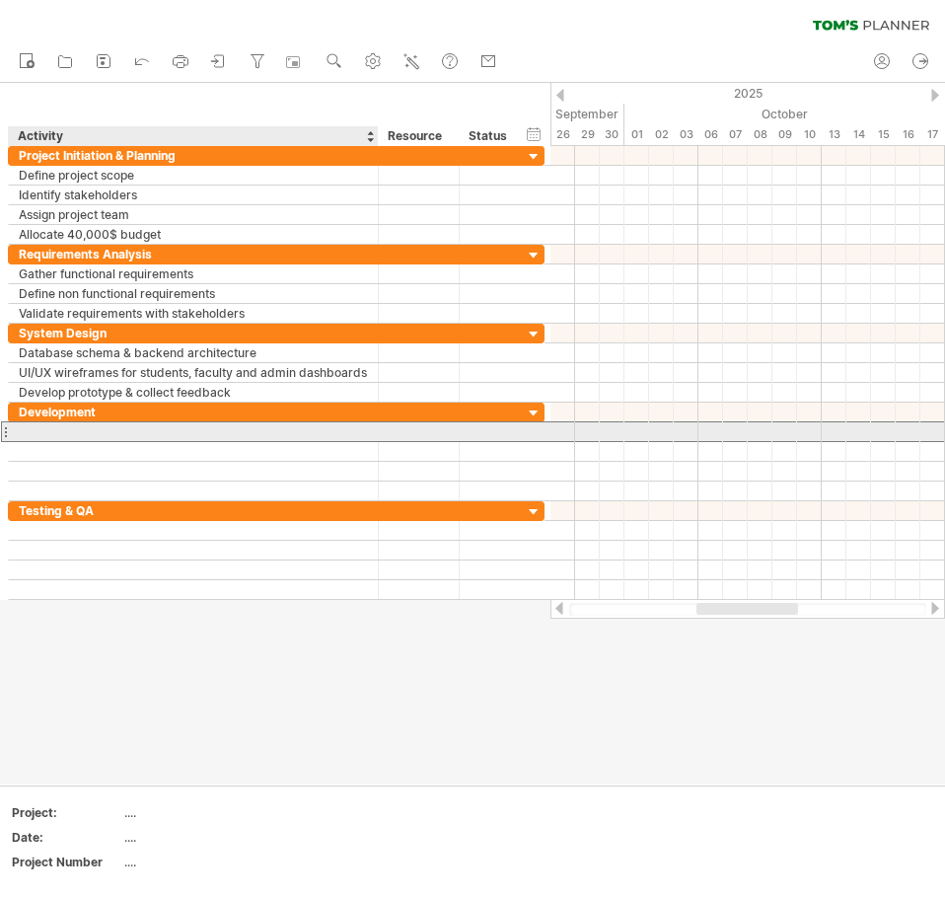
click at [64, 430] on div at bounding box center [193, 431] width 349 height 19
type input "**********"
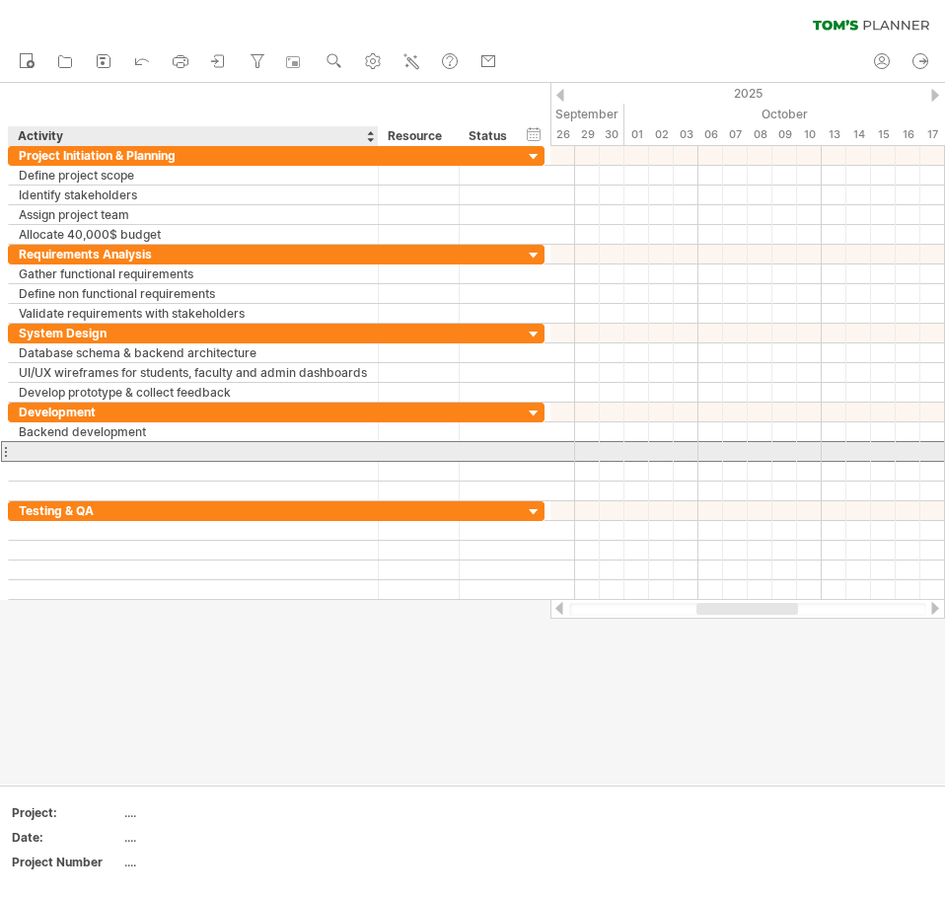
click at [42, 453] on div at bounding box center [193, 451] width 349 height 19
type input "**********"
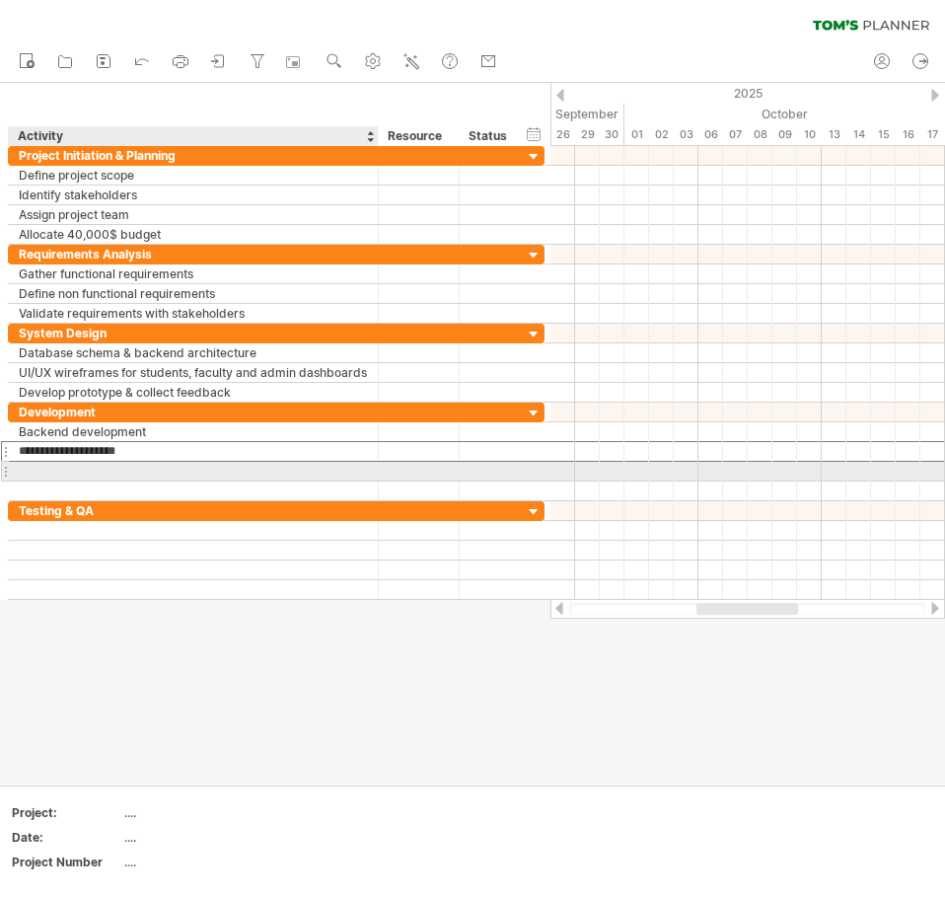
click at [74, 463] on div at bounding box center [193, 471] width 349 height 19
type input "**********"
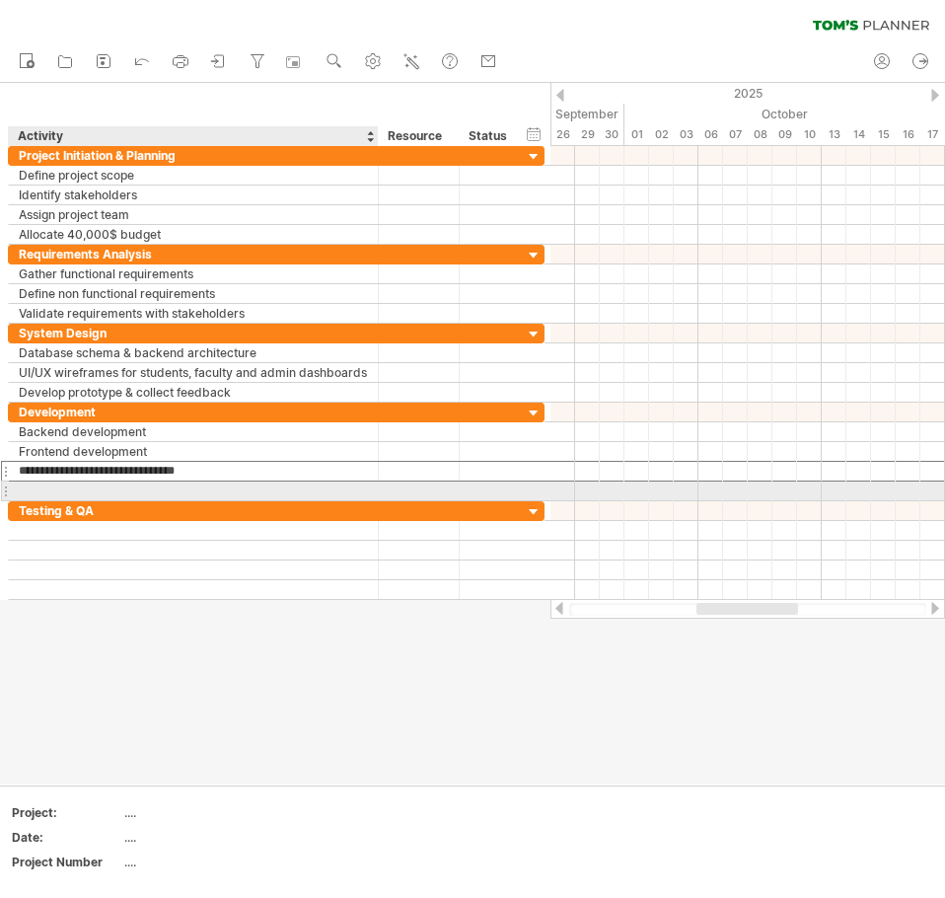
click at [80, 490] on div at bounding box center [193, 490] width 349 height 19
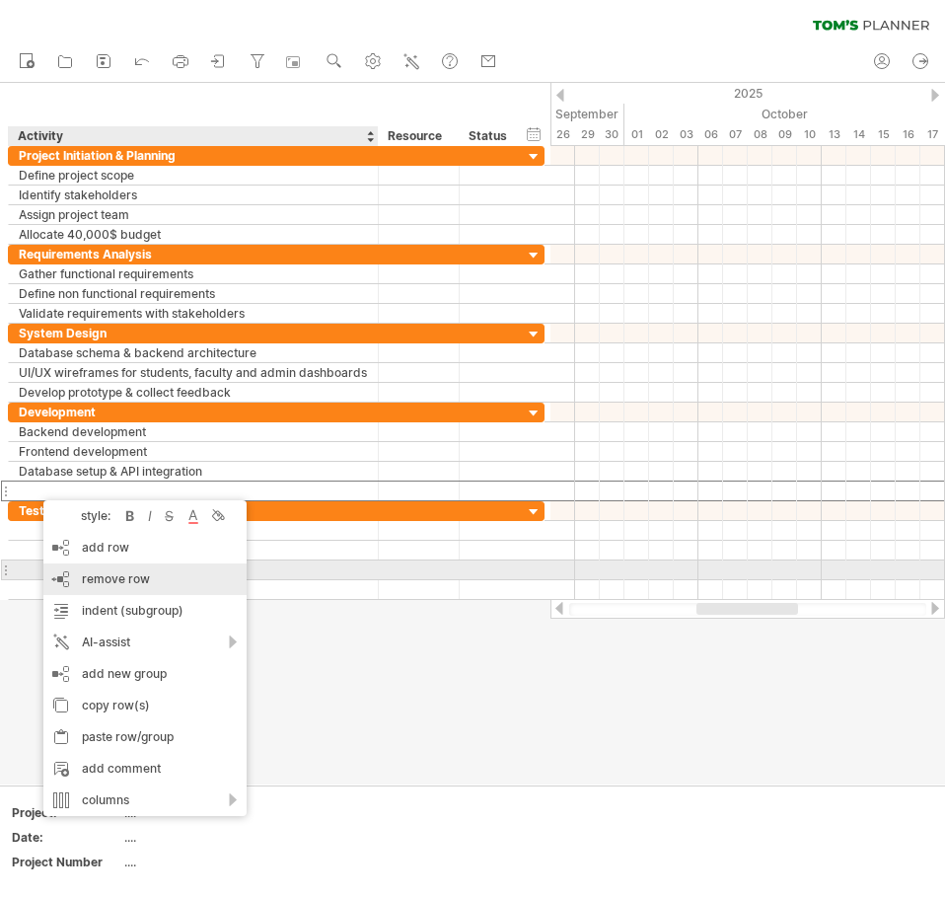
click at [99, 570] on div "remove row remove selected rows" at bounding box center [144, 579] width 203 height 32
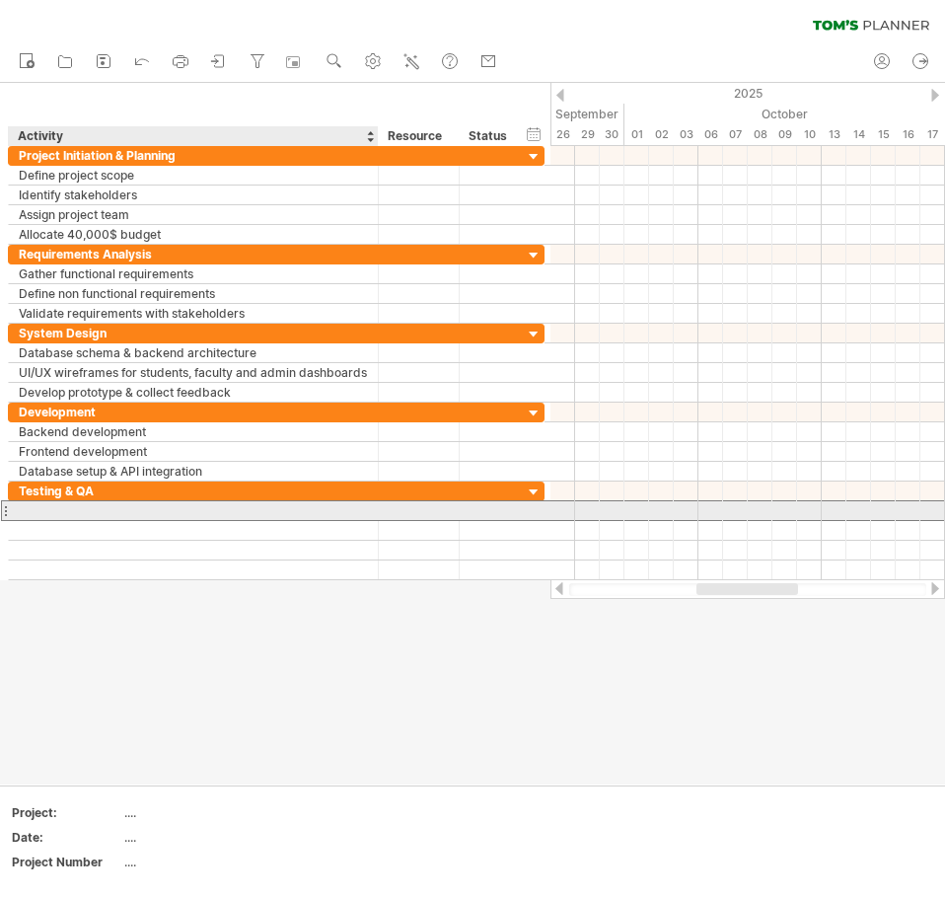
click at [71, 510] on div at bounding box center [193, 510] width 349 height 19
type input "**********"
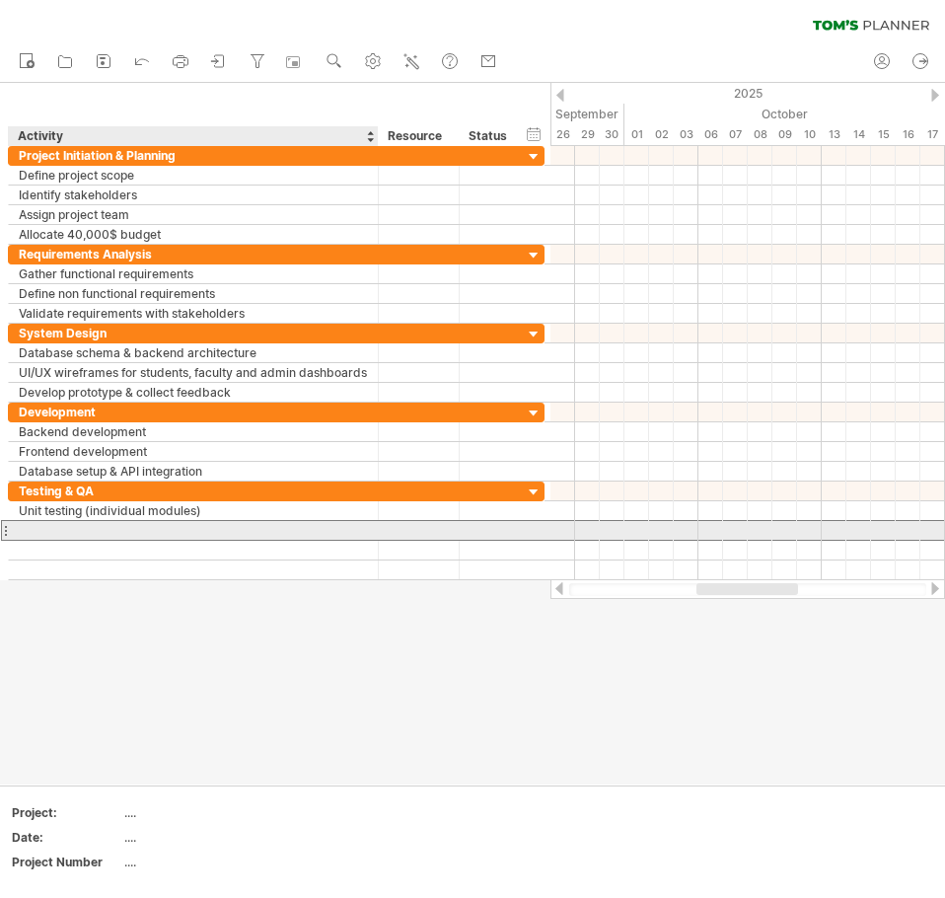
click at [26, 534] on div at bounding box center [193, 530] width 349 height 19
type input "**********"
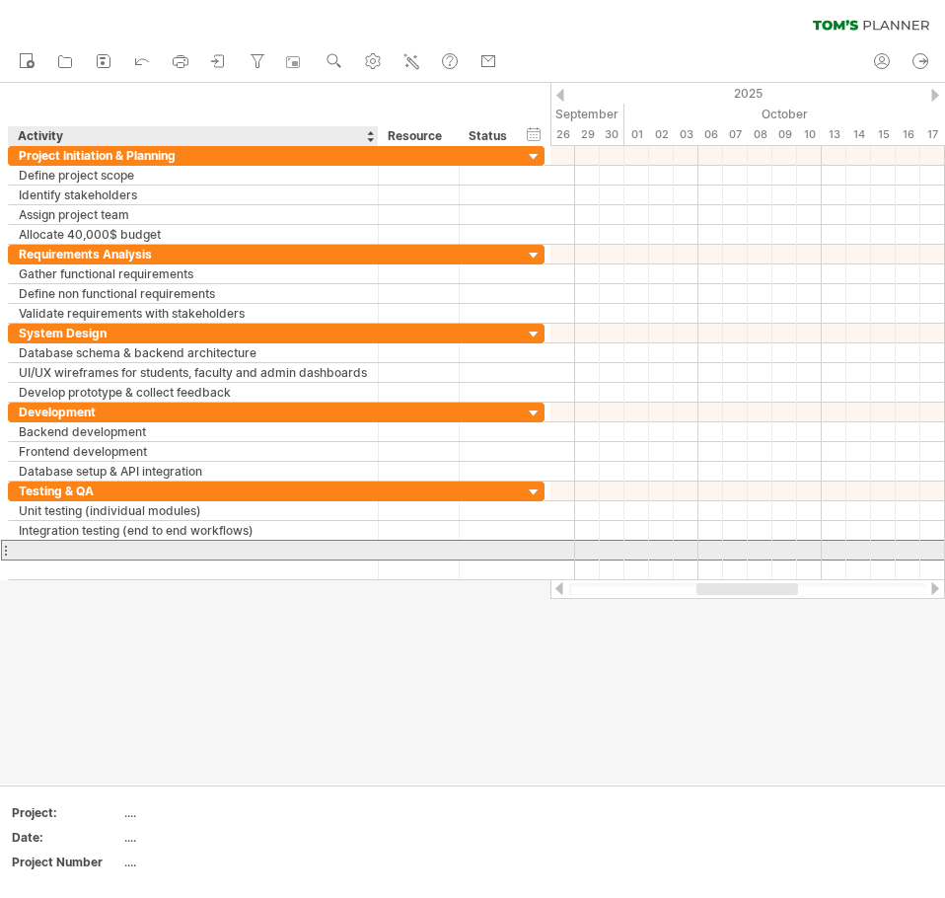
click at [45, 548] on div at bounding box center [193, 550] width 349 height 19
click at [301, 548] on input "**********" at bounding box center [193, 550] width 349 height 19
click at [368, 545] on div "**********" at bounding box center [194, 550] width 370 height 19
click at [356, 550] on div "User acceptance testing (trial by selected faculty/students" at bounding box center [193, 550] width 349 height 19
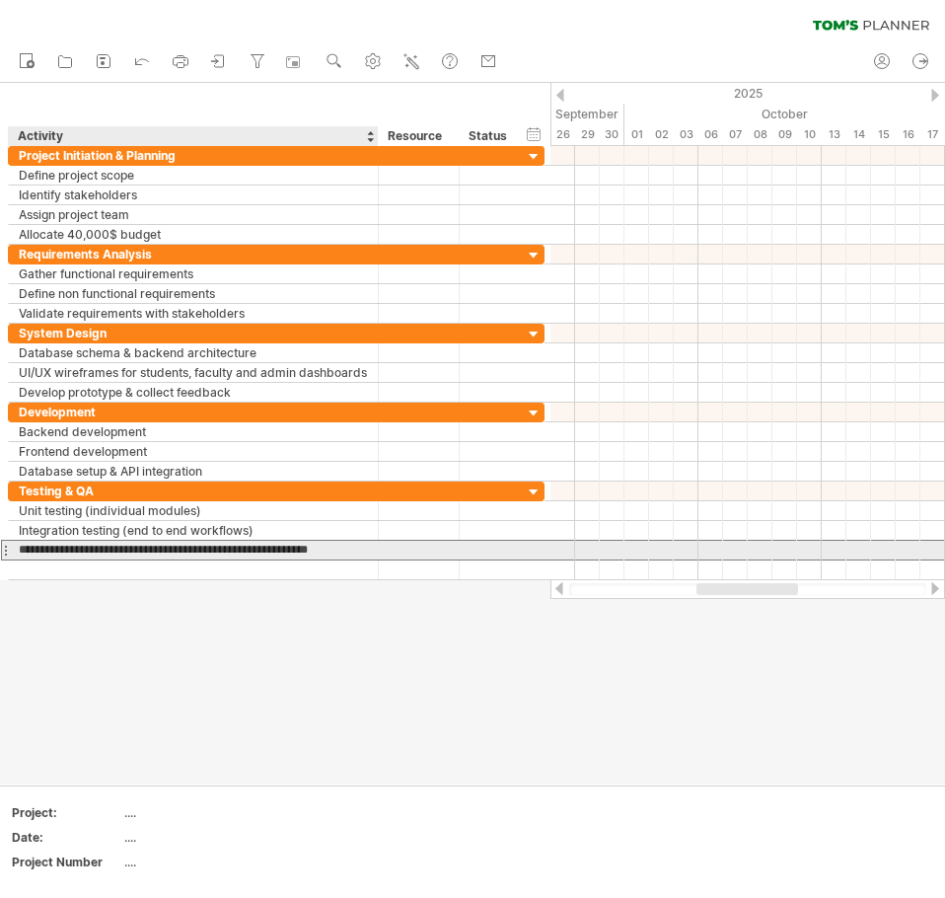
type input "**********"
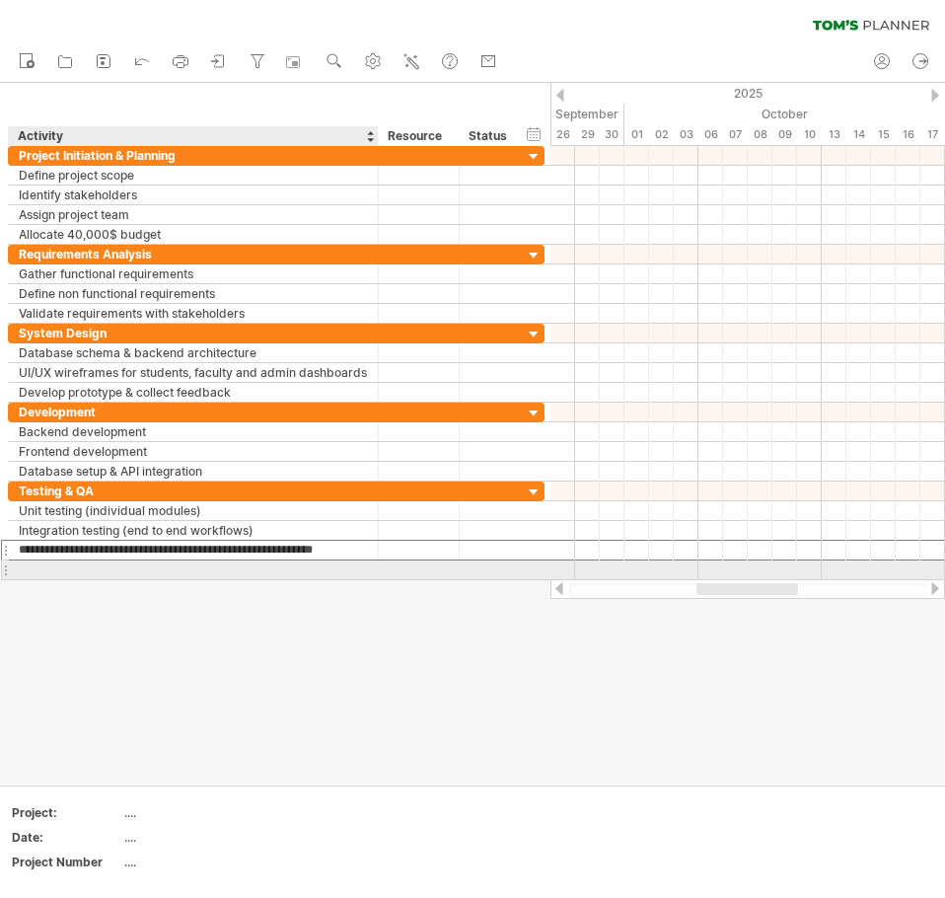
click at [312, 578] on div at bounding box center [193, 569] width 349 height 19
type input "**********"
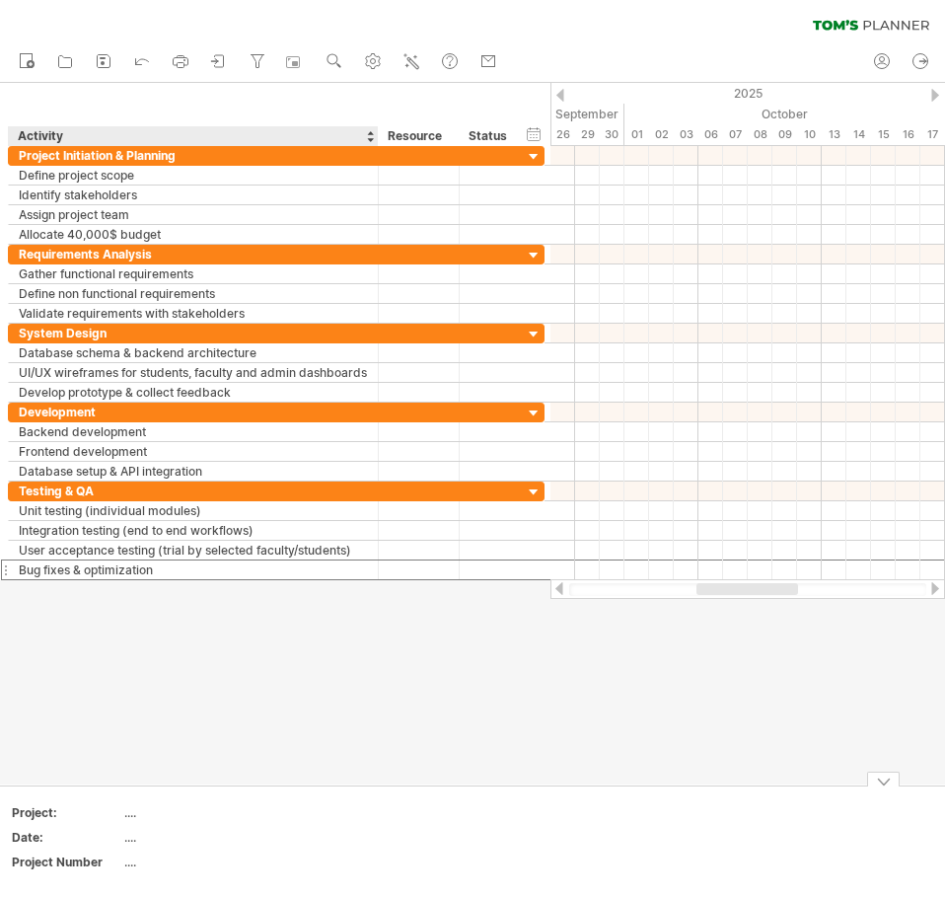
click at [247, 636] on div at bounding box center [472, 433] width 945 height 701
click at [235, 681] on div at bounding box center [472, 433] width 945 height 701
drag, startPoint x: 622, startPoint y: 111, endPoint x: 537, endPoint y: 114, distance: 84.9
click at [537, 114] on div "Trying to reach [DOMAIN_NAME] Connected again... 0% clear filter new" at bounding box center [472, 449] width 945 height 898
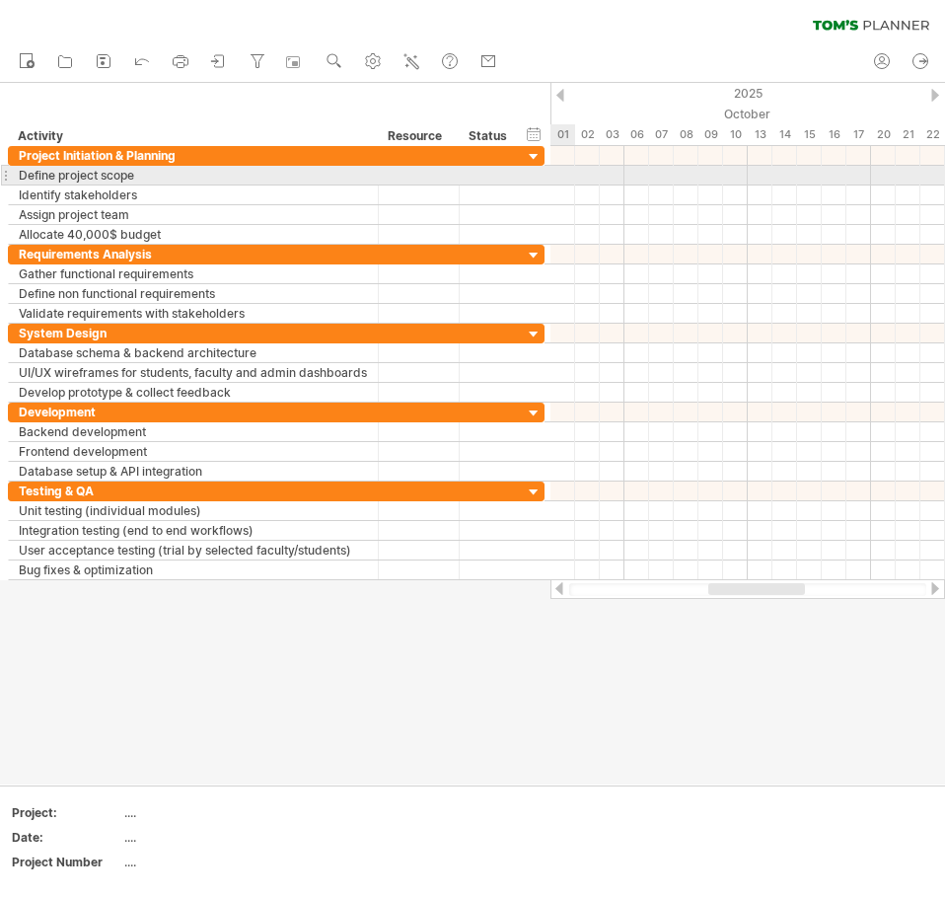
click at [558, 173] on div at bounding box center [748, 176] width 395 height 20
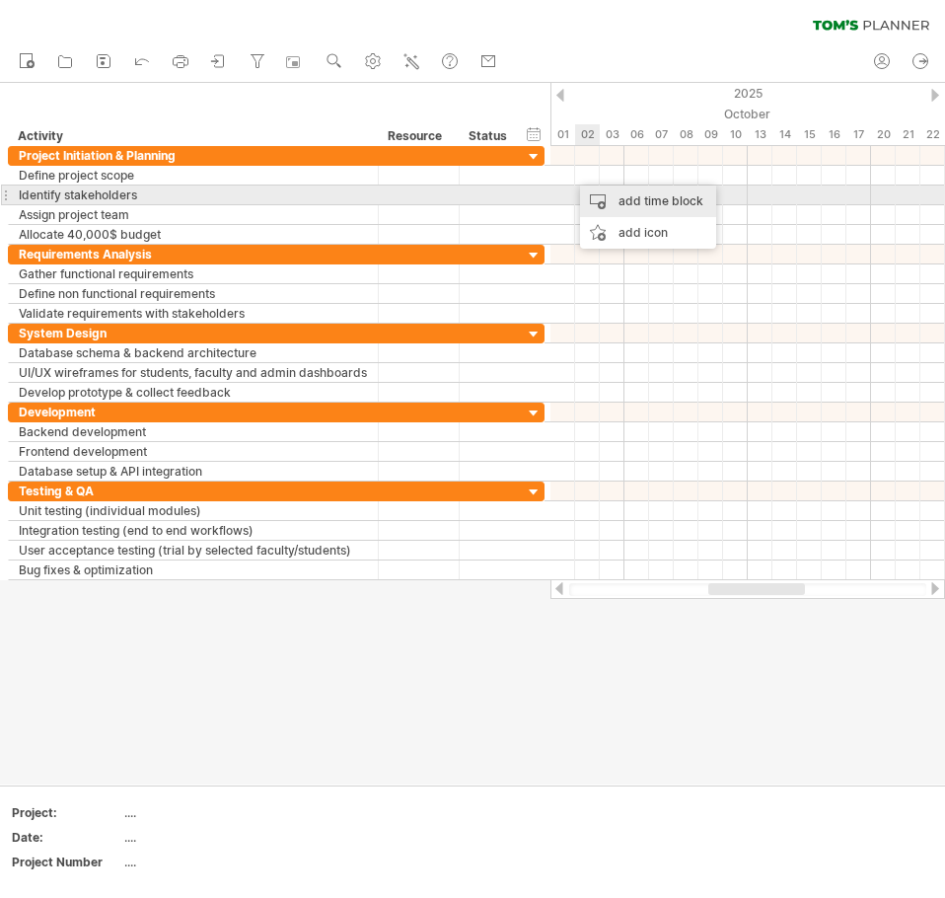
click at [614, 200] on div "add time block" at bounding box center [648, 201] width 136 height 32
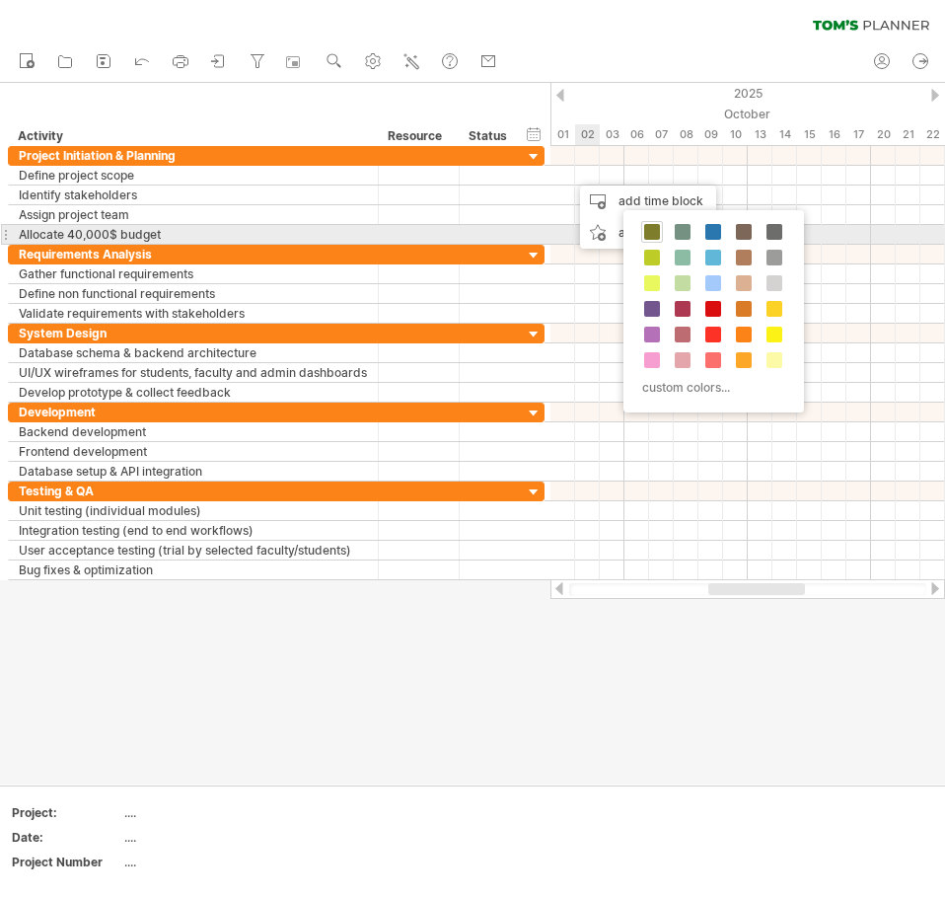
click at [649, 232] on span at bounding box center [652, 232] width 16 height 16
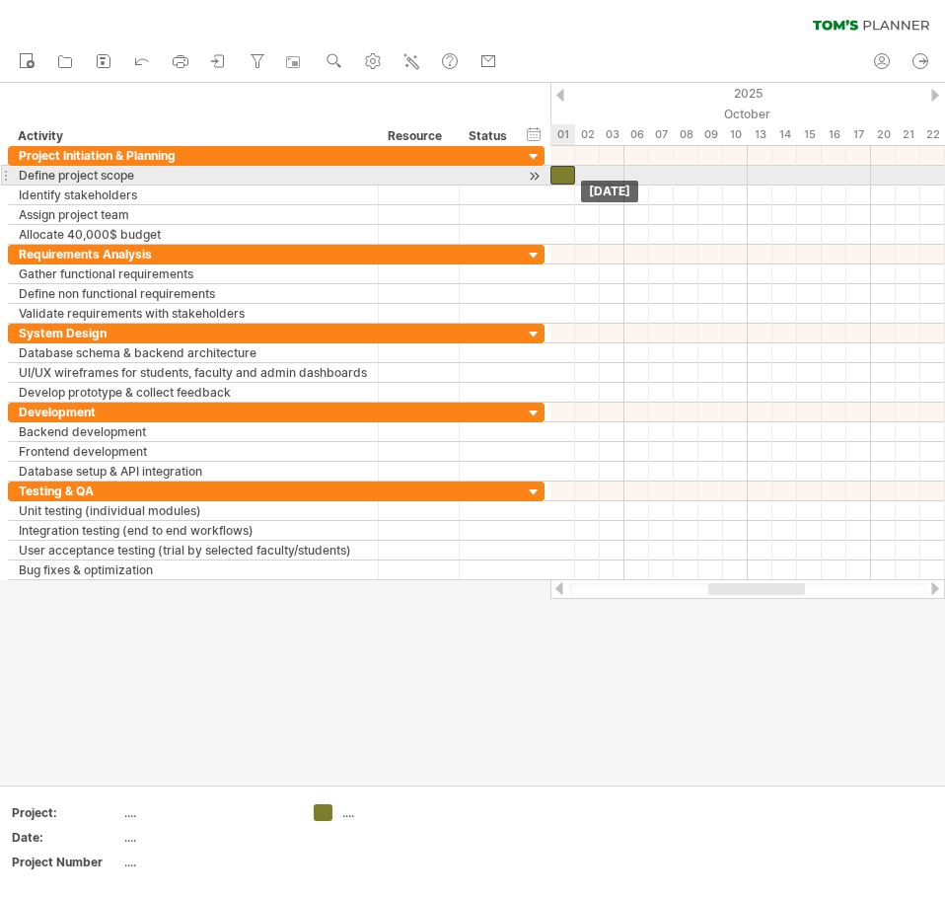
drag, startPoint x: 586, startPoint y: 177, endPoint x: 562, endPoint y: 177, distance: 23.7
click at [562, 177] on div at bounding box center [563, 175] width 25 height 19
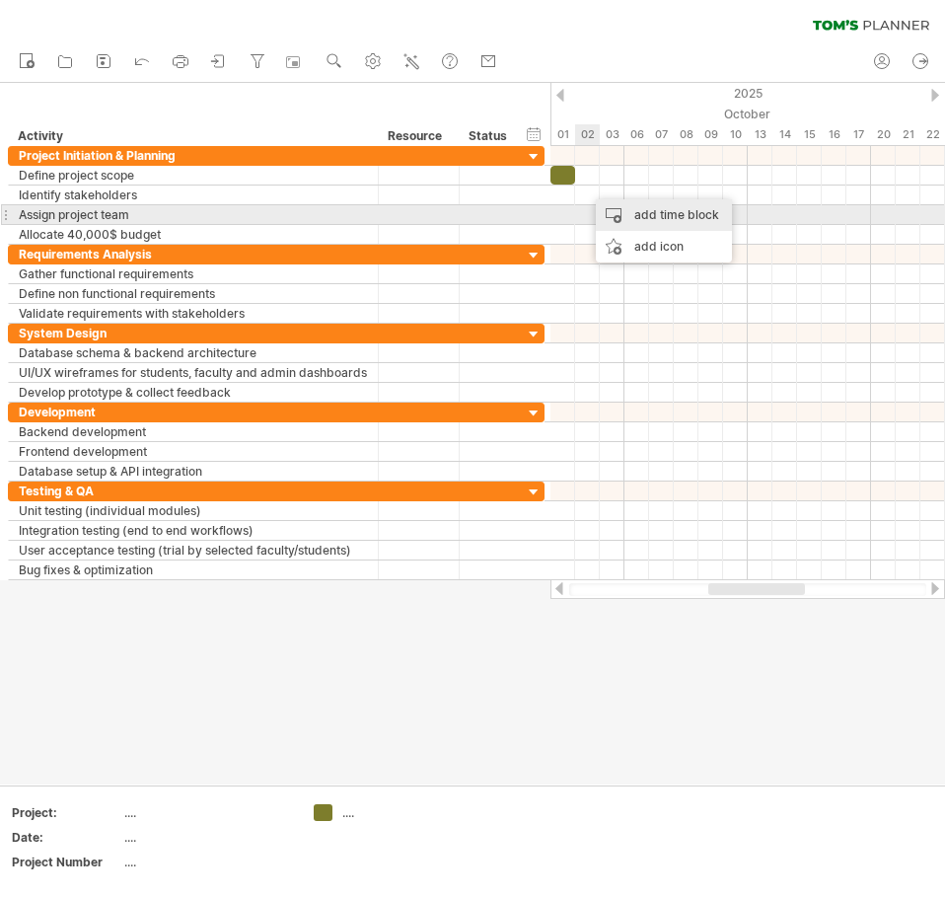
click at [617, 208] on div "add time block" at bounding box center [664, 215] width 136 height 32
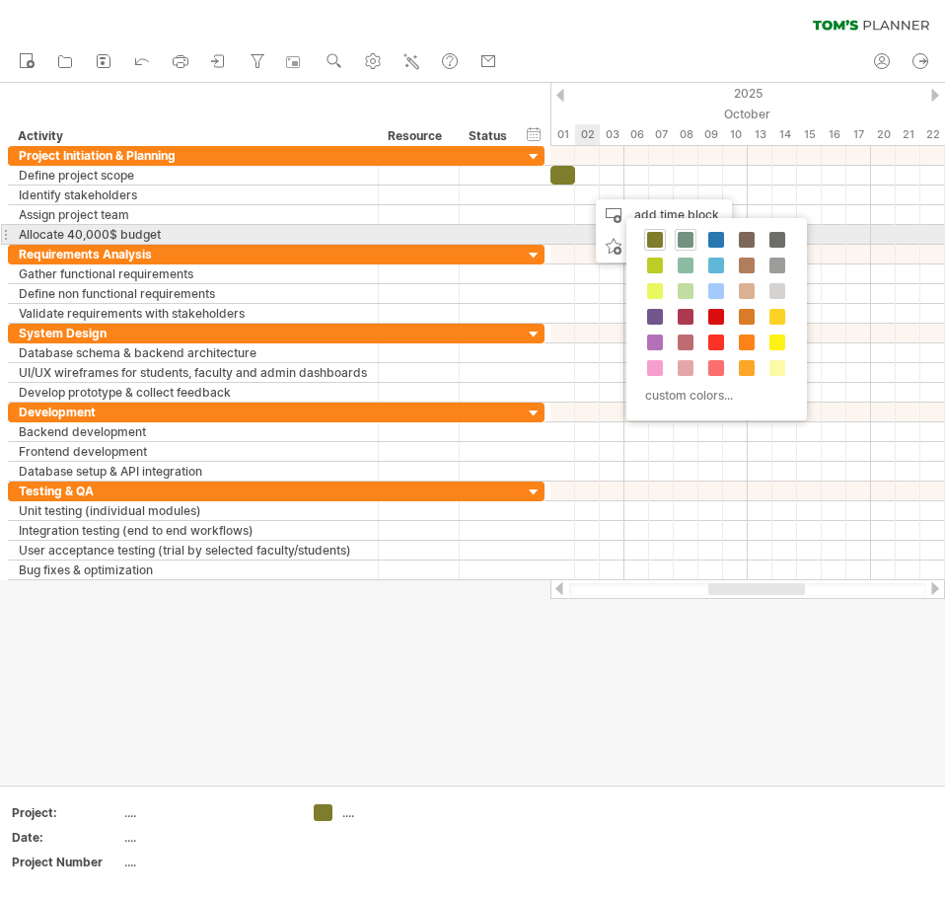
click at [683, 238] on span at bounding box center [686, 240] width 16 height 16
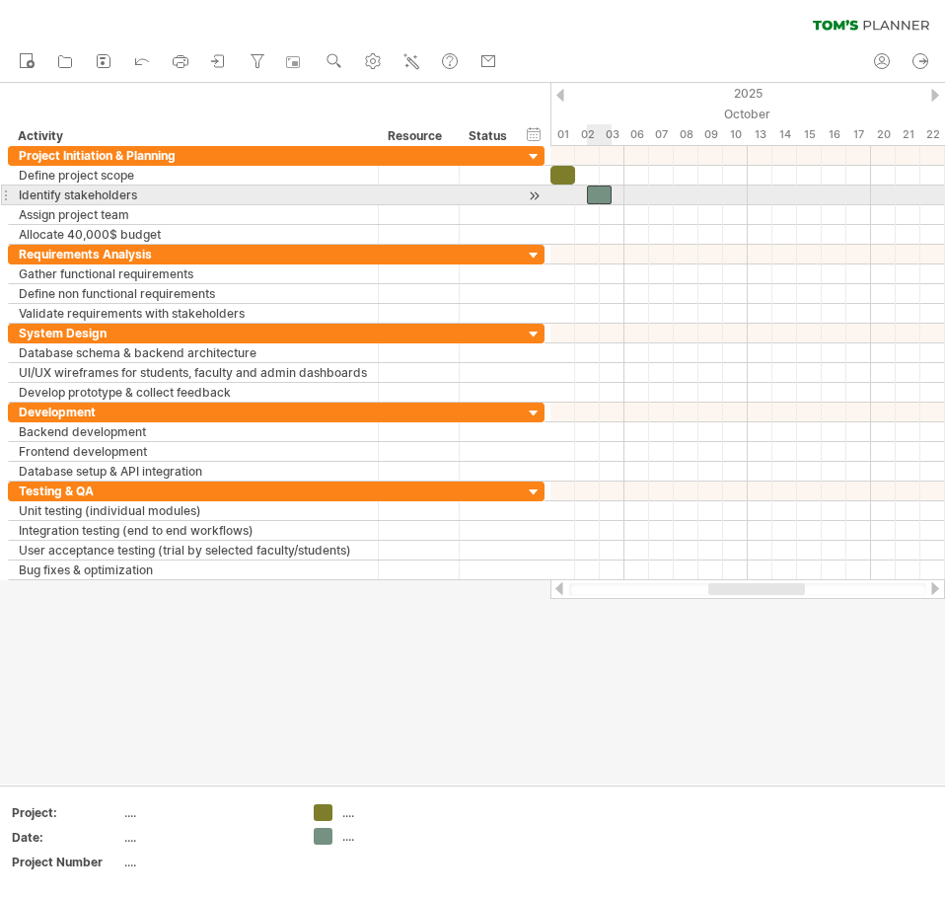
click at [598, 190] on div at bounding box center [599, 194] width 25 height 19
drag, startPoint x: 591, startPoint y: 194, endPoint x: 579, endPoint y: 194, distance: 11.8
click at [579, 194] on div at bounding box center [587, 194] width 25 height 19
drag, startPoint x: 599, startPoint y: 191, endPoint x: 612, endPoint y: 191, distance: 12.8
click at [612, 191] on span at bounding box center [613, 194] width 8 height 19
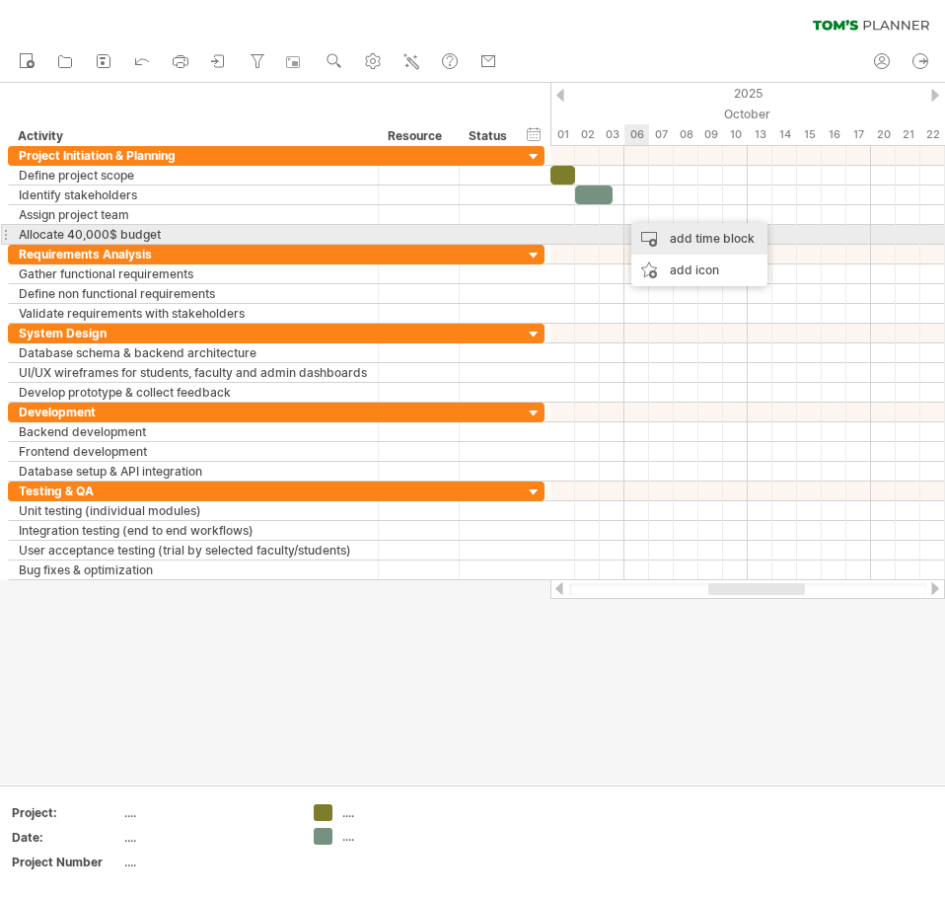
click at [669, 234] on div "add time block" at bounding box center [699, 239] width 136 height 32
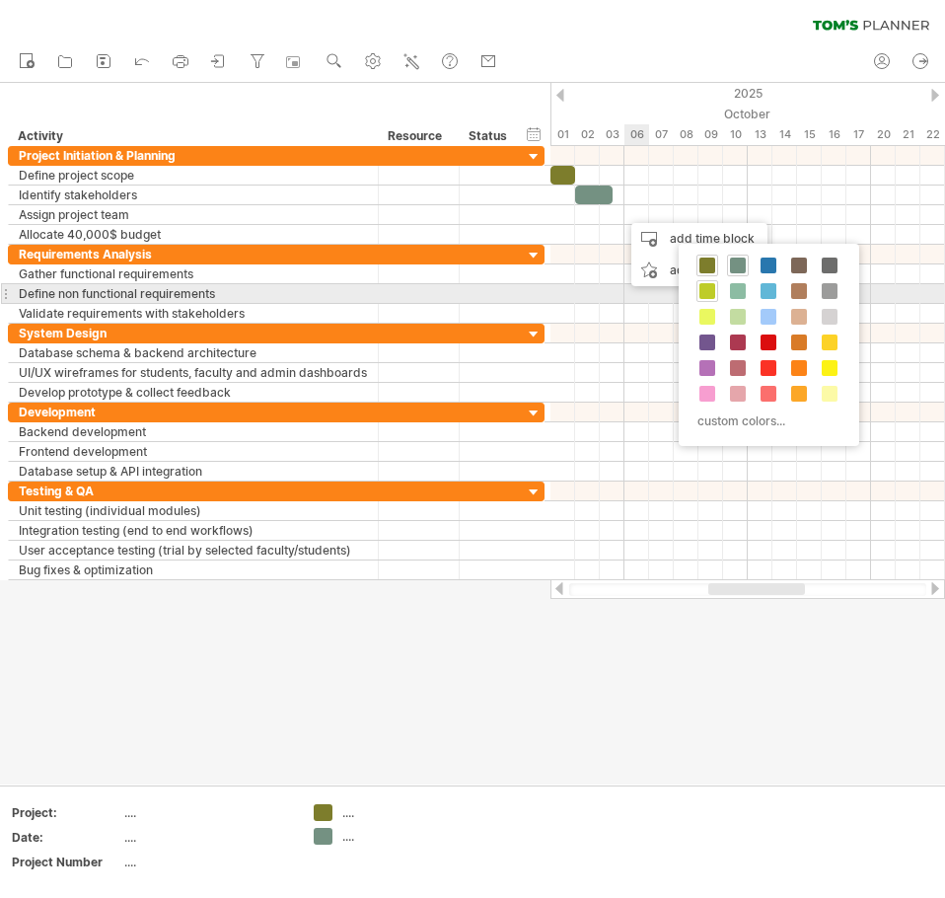
click at [705, 290] on span at bounding box center [708, 291] width 16 height 16
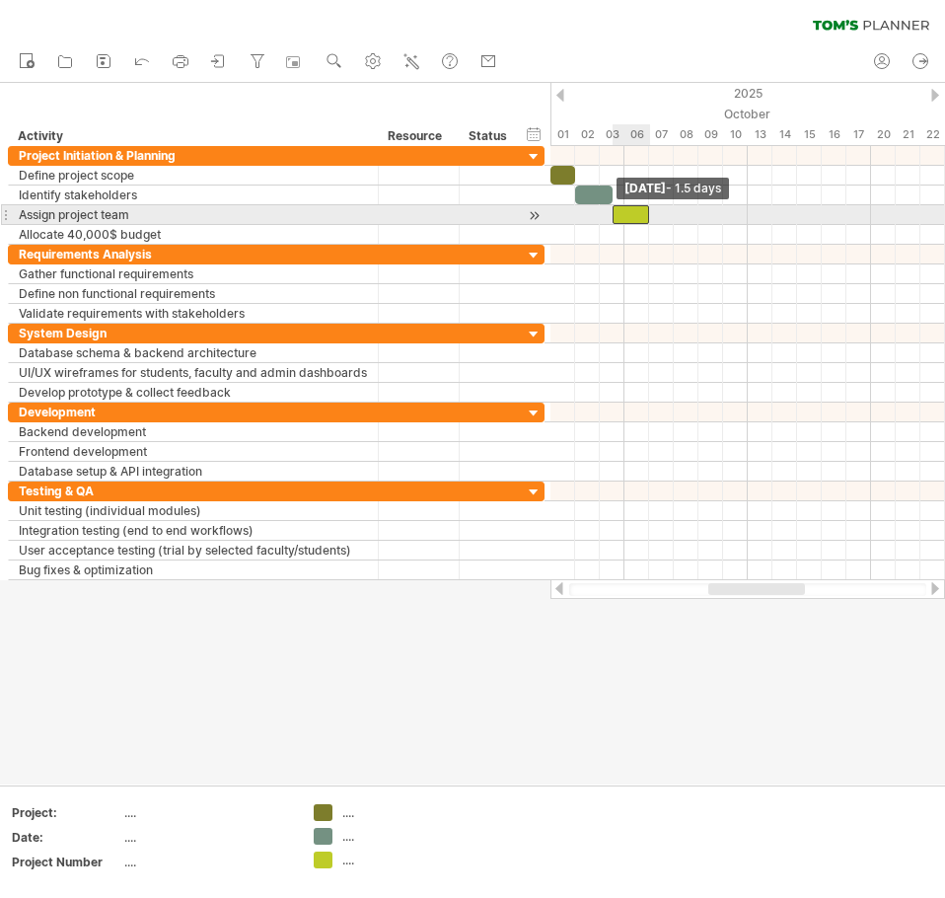
drag, startPoint x: 627, startPoint y: 212, endPoint x: 615, endPoint y: 212, distance: 12.8
click at [615, 212] on span at bounding box center [613, 214] width 8 height 19
drag, startPoint x: 648, startPoint y: 213, endPoint x: 633, endPoint y: 211, distance: 14.9
click at [633, 211] on span at bounding box center [637, 214] width 8 height 19
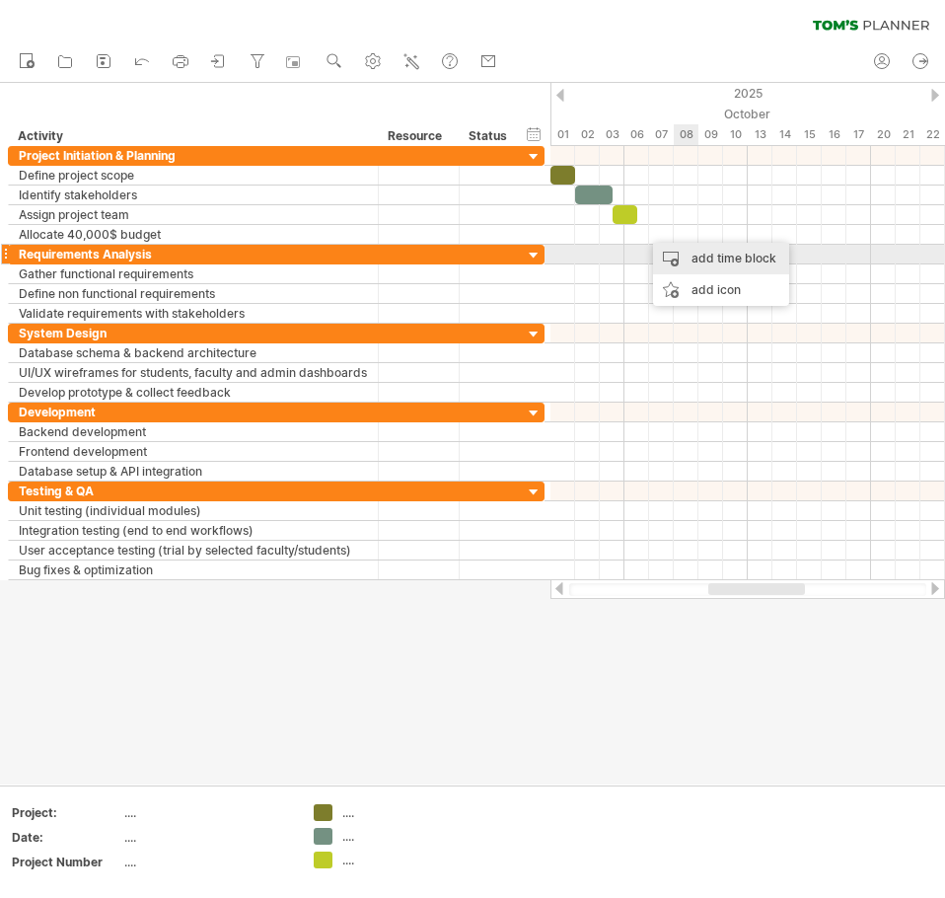
click at [701, 260] on div "add time block" at bounding box center [721, 259] width 136 height 32
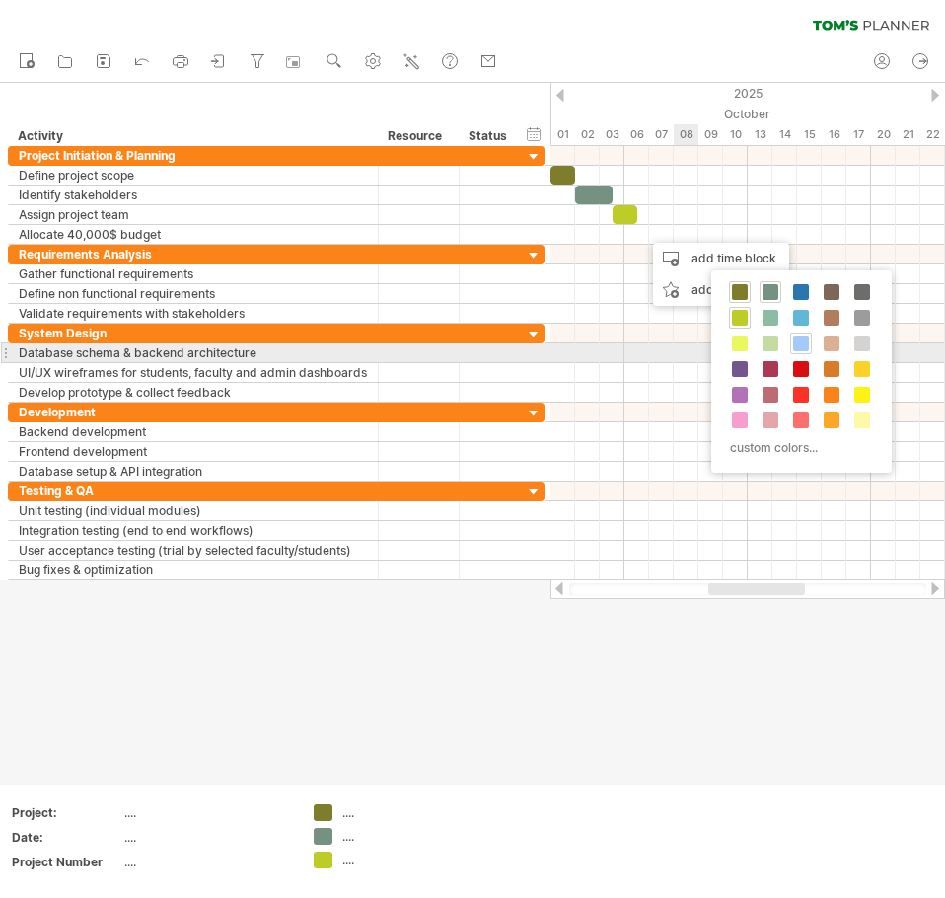
click at [803, 345] on span at bounding box center [801, 343] width 16 height 16
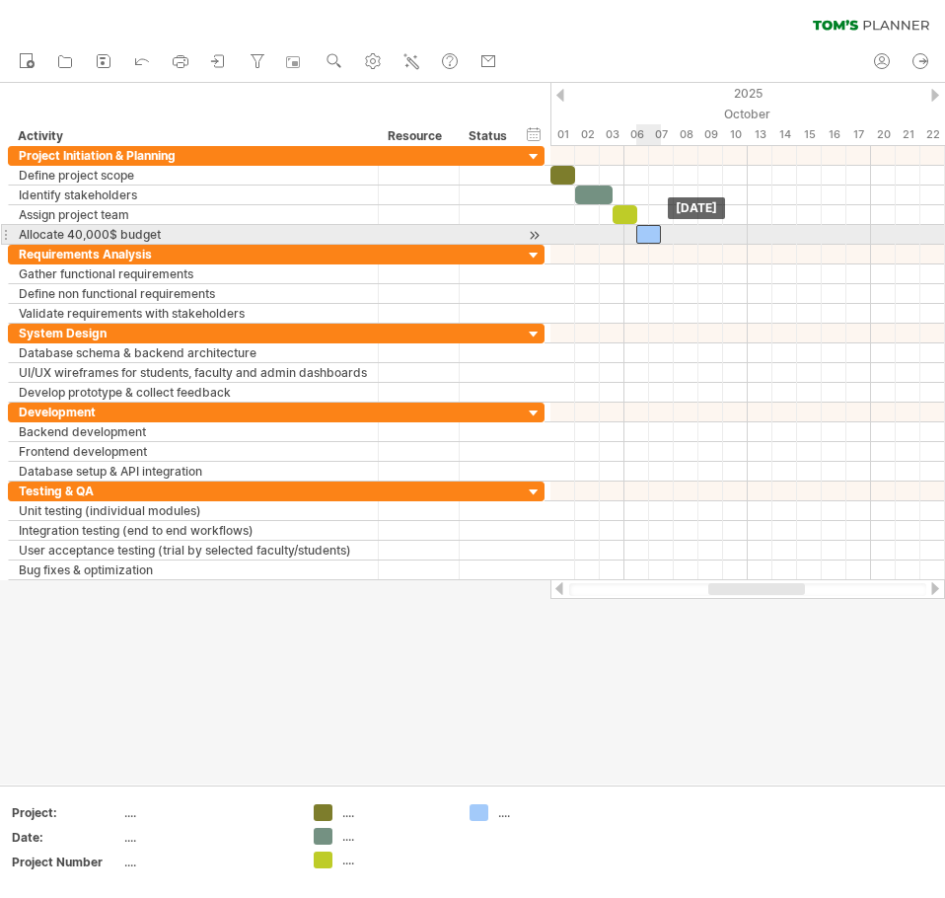
drag, startPoint x: 656, startPoint y: 229, endPoint x: 645, endPoint y: 227, distance: 11.0
click at [645, 227] on div at bounding box center [648, 234] width 25 height 19
click at [670, 233] on span at bounding box center [674, 234] width 8 height 19
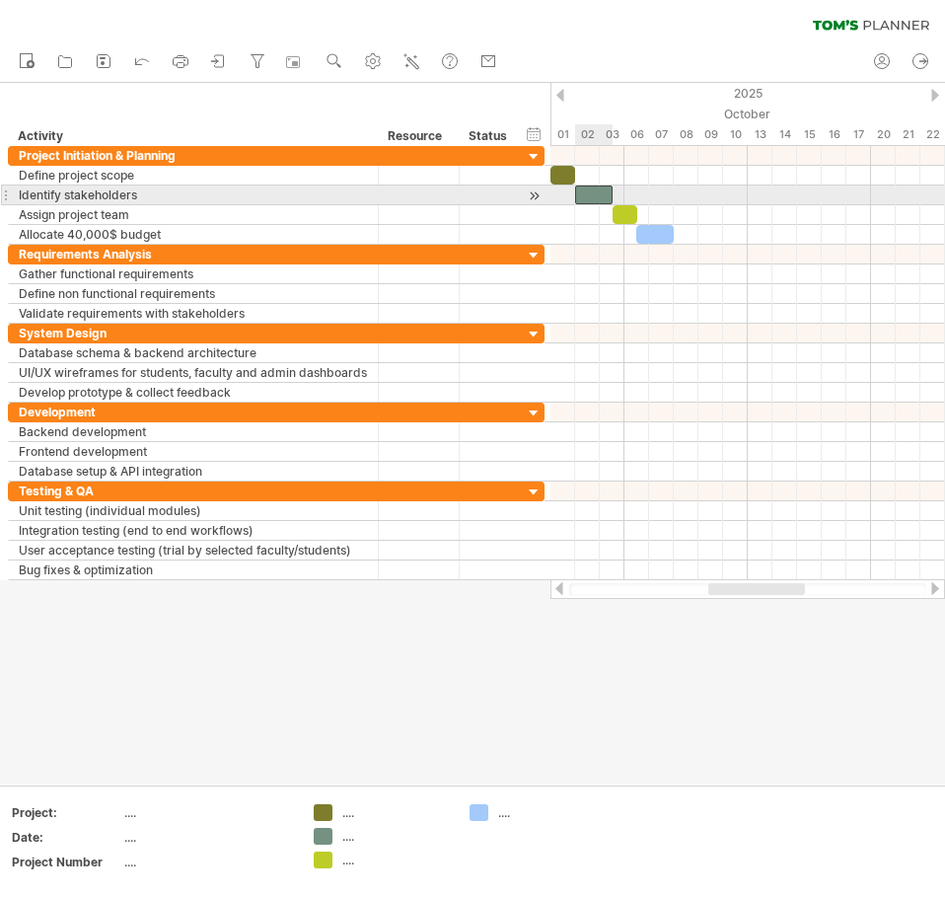
click at [587, 192] on div at bounding box center [593, 194] width 37 height 19
click at [573, 193] on span at bounding box center [575, 194] width 8 height 19
click at [593, 193] on div at bounding box center [593, 194] width 37 height 19
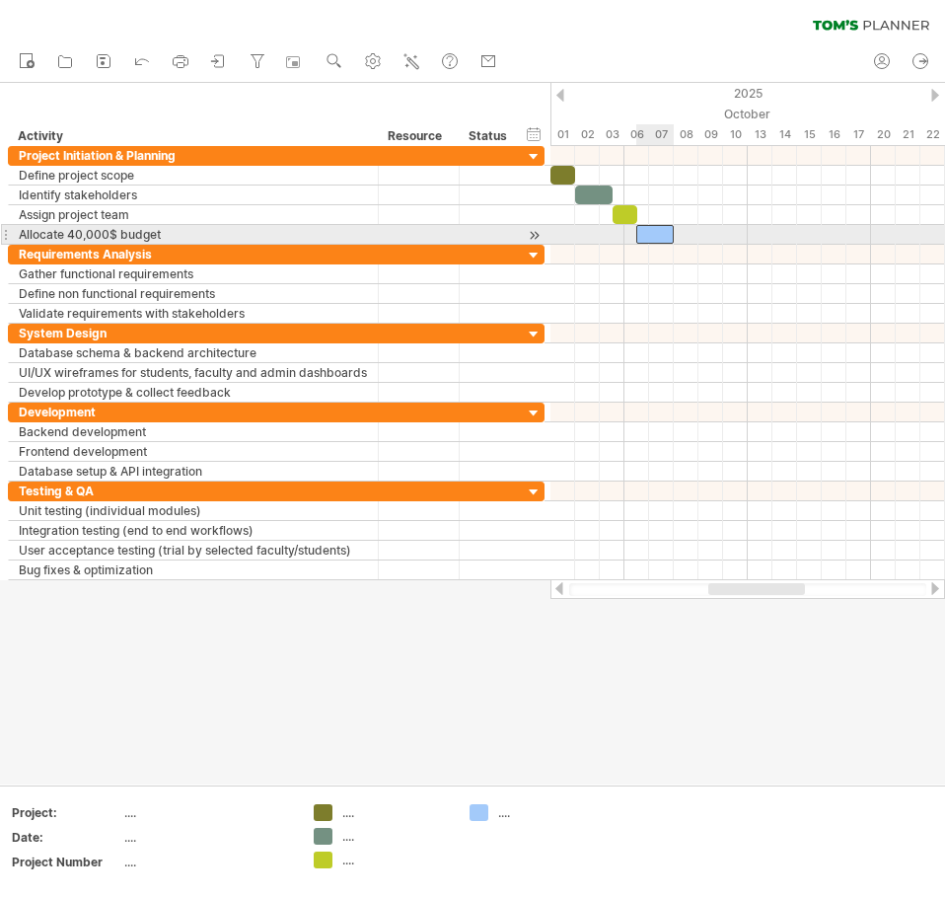
click at [660, 228] on div at bounding box center [654, 234] width 37 height 19
drag, startPoint x: 635, startPoint y: 231, endPoint x: 658, endPoint y: 229, distance: 22.8
click at [658, 229] on span at bounding box center [662, 234] width 8 height 19
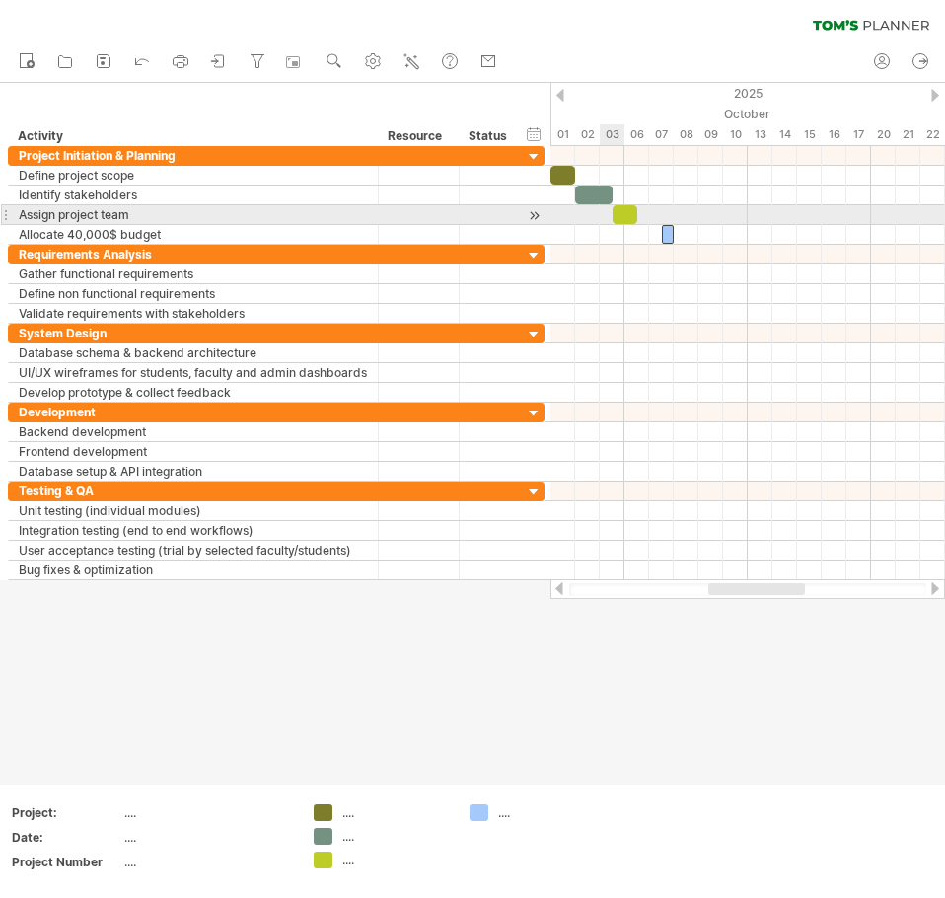
click at [624, 211] on div at bounding box center [625, 214] width 25 height 19
drag, startPoint x: 636, startPoint y: 211, endPoint x: 658, endPoint y: 206, distance: 22.3
click at [658, 206] on span at bounding box center [662, 214] width 8 height 19
drag, startPoint x: 612, startPoint y: 211, endPoint x: 624, endPoint y: 210, distance: 11.9
click at [624, 210] on span at bounding box center [625, 214] width 8 height 19
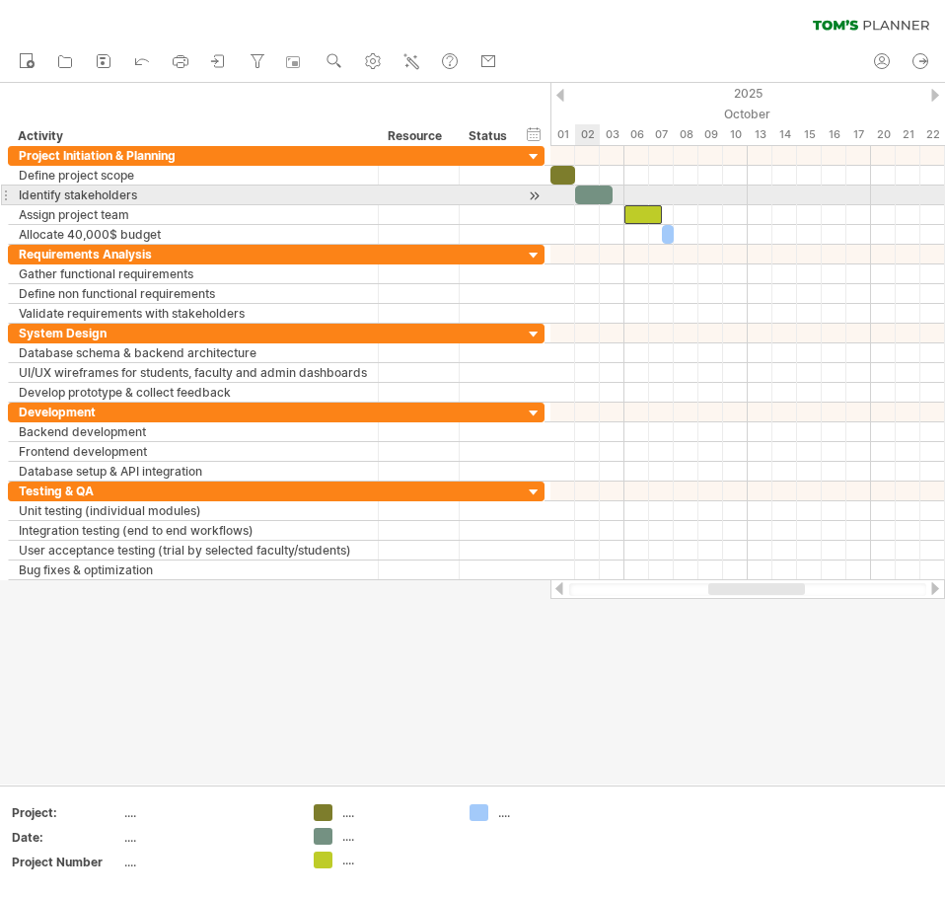
click at [594, 188] on div at bounding box center [593, 194] width 37 height 19
click at [623, 190] on span at bounding box center [625, 194] width 8 height 19
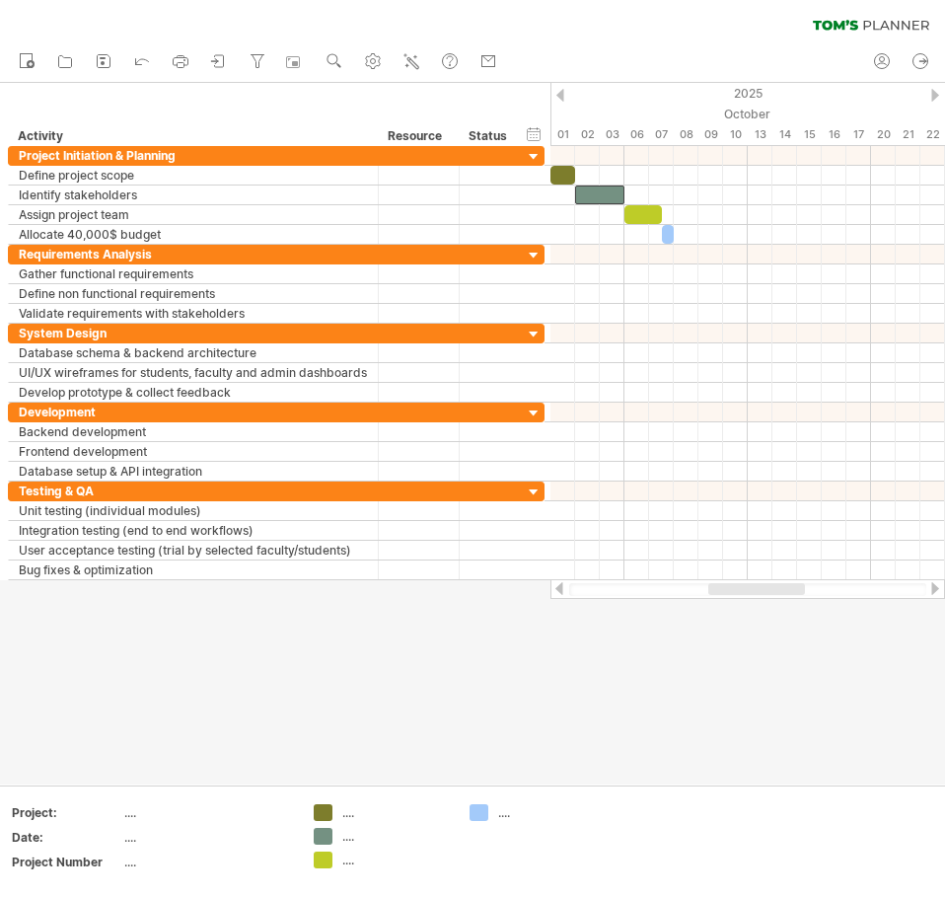
click at [609, 665] on div at bounding box center [472, 433] width 945 height 701
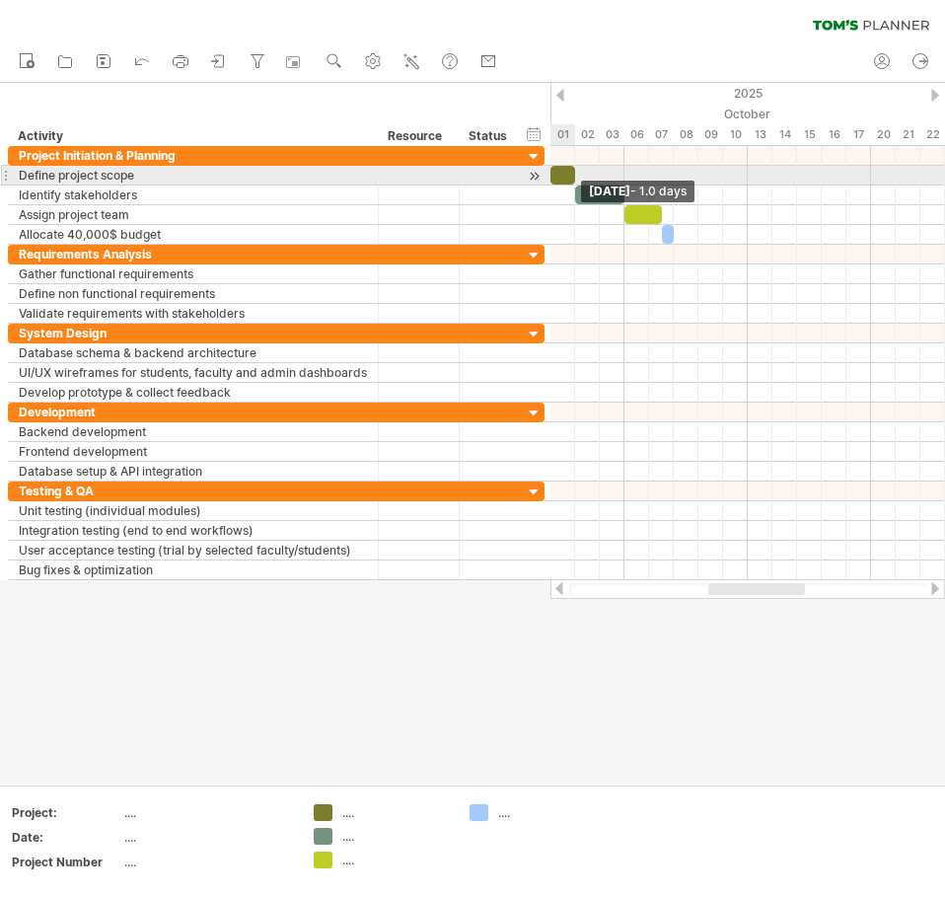
click at [572, 176] on span at bounding box center [575, 175] width 8 height 19
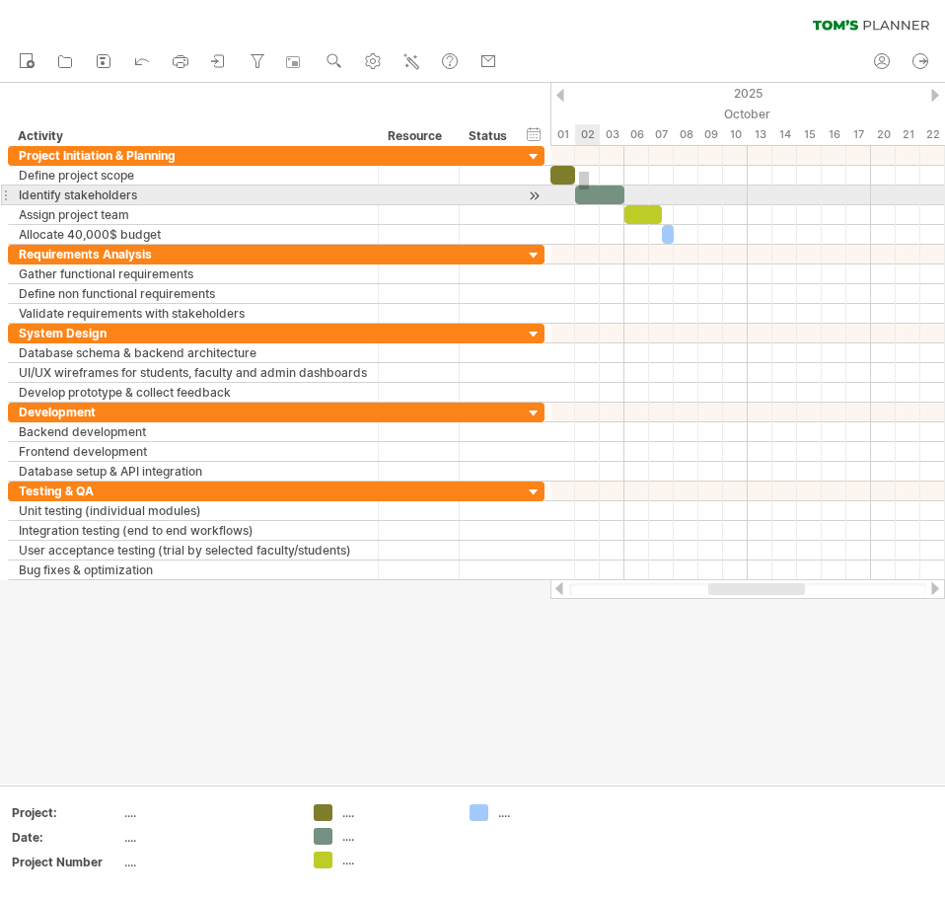
drag, startPoint x: 579, startPoint y: 172, endPoint x: 589, endPoint y: 189, distance: 20.3
click at [589, 189] on div "[DATE] - 1.0 days [DATE]" at bounding box center [748, 363] width 395 height 434
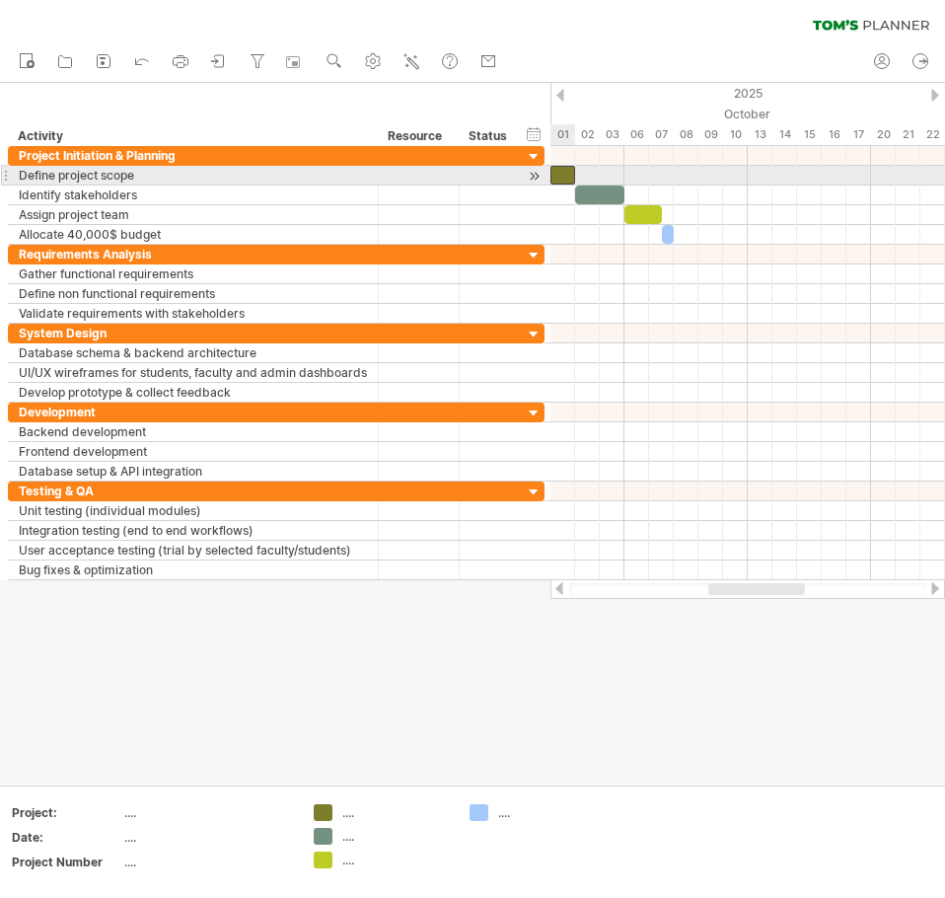
click at [570, 176] on div at bounding box center [563, 175] width 25 height 19
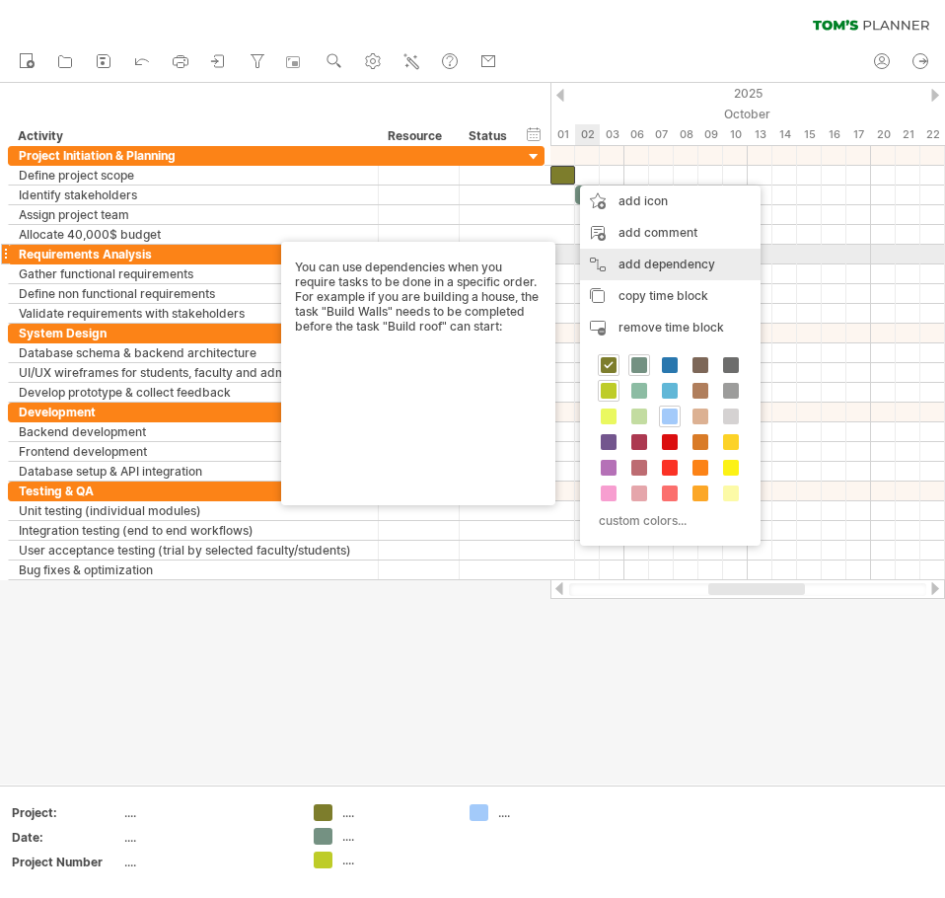
click at [631, 261] on div "add dependency You can use dependencies when you require tasks to be done in a …" at bounding box center [670, 265] width 181 height 32
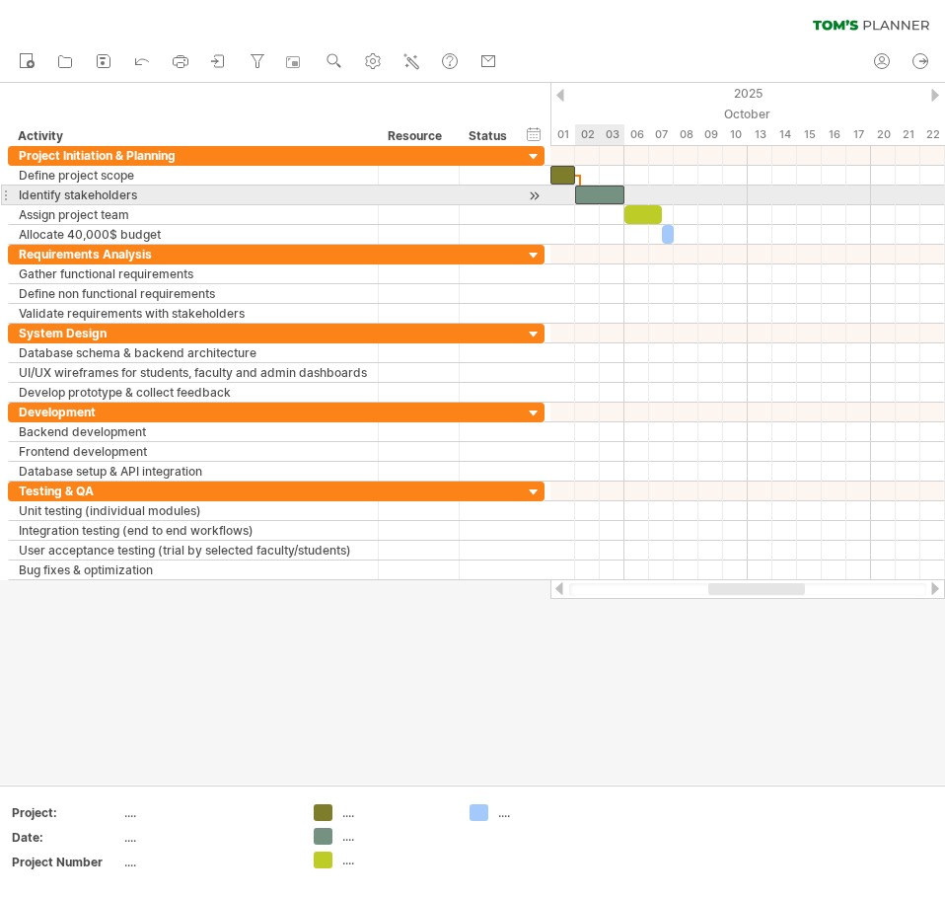
click at [590, 191] on div at bounding box center [599, 194] width 49 height 19
click at [618, 199] on div at bounding box center [599, 194] width 49 height 19
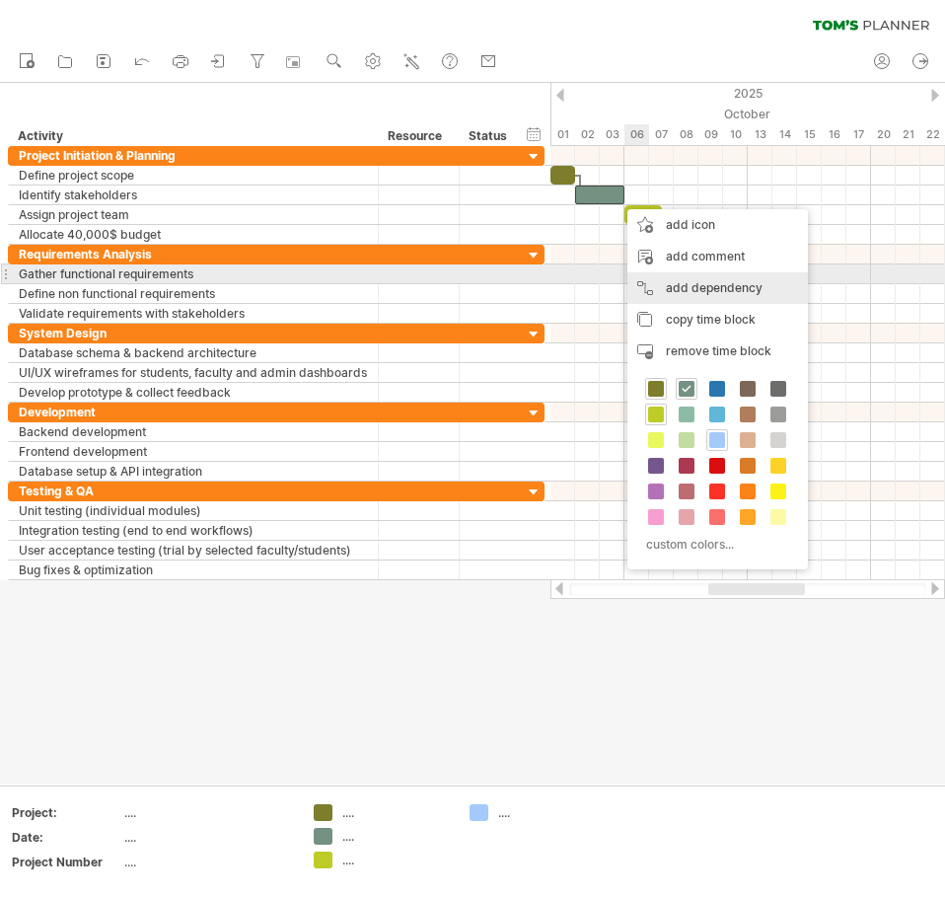
click at [678, 283] on div "add dependency You can use dependencies when you require tasks to be done in a …" at bounding box center [717, 288] width 181 height 32
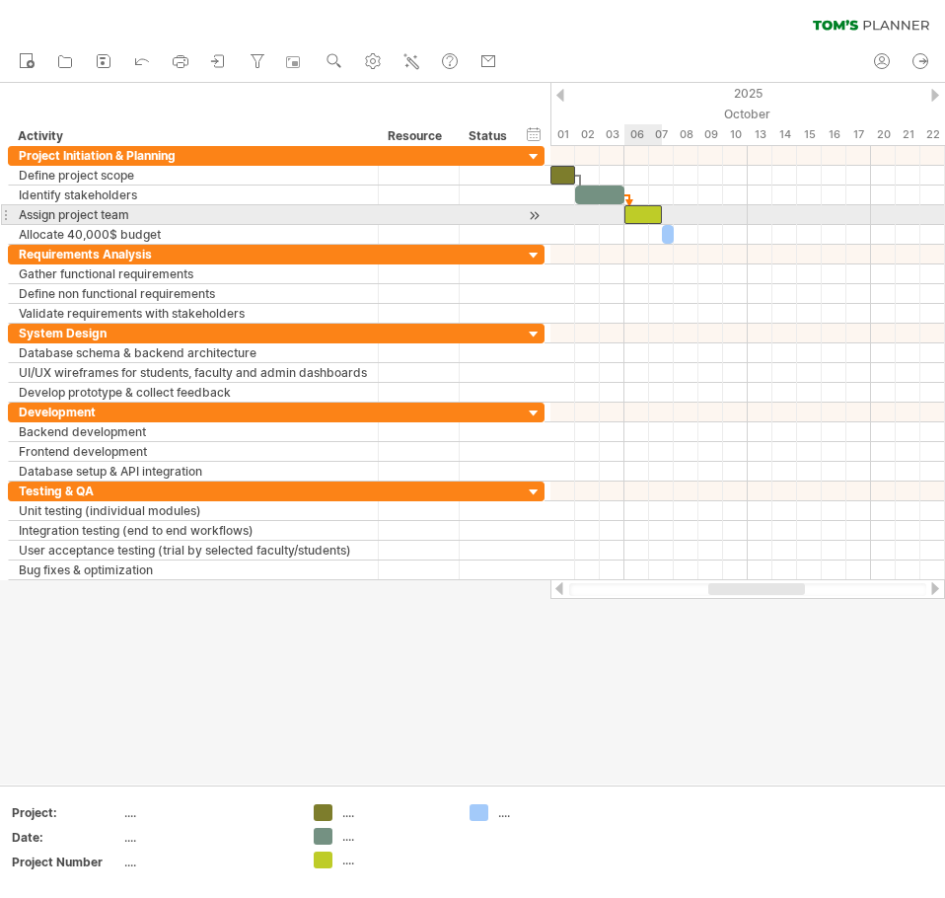
click at [646, 214] on div at bounding box center [643, 214] width 37 height 19
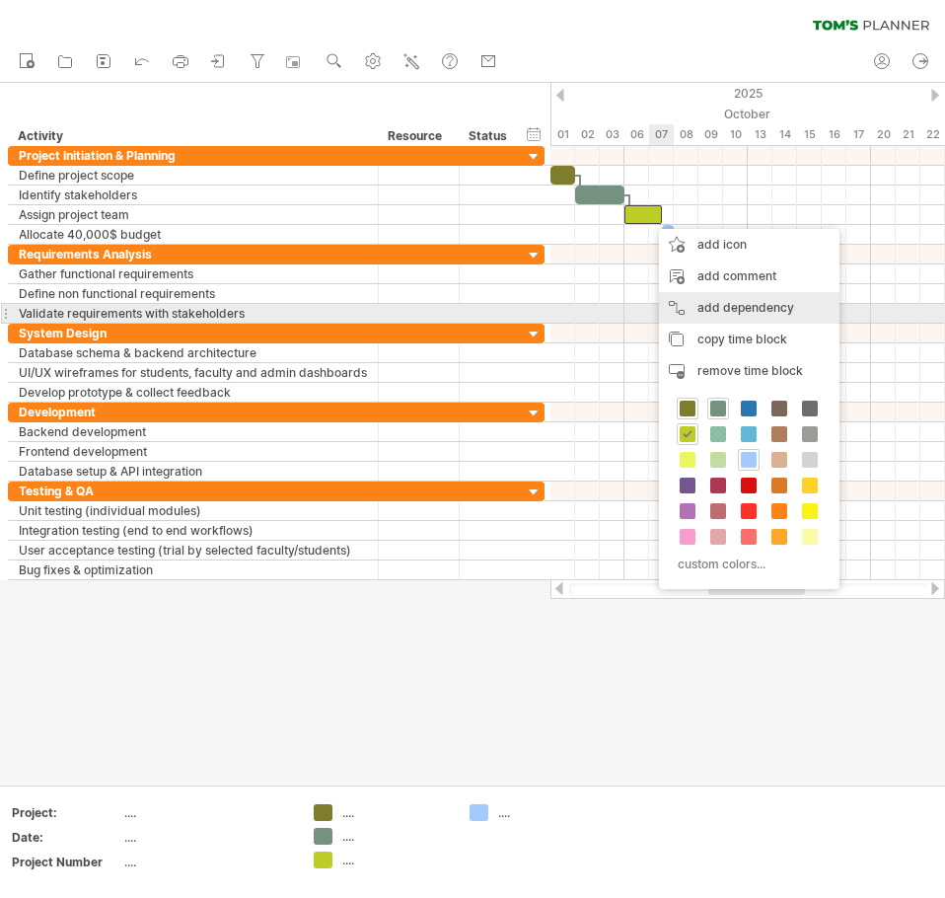
click at [690, 310] on div "add dependency You can use dependencies when you require tasks to be done in a …" at bounding box center [749, 308] width 181 height 32
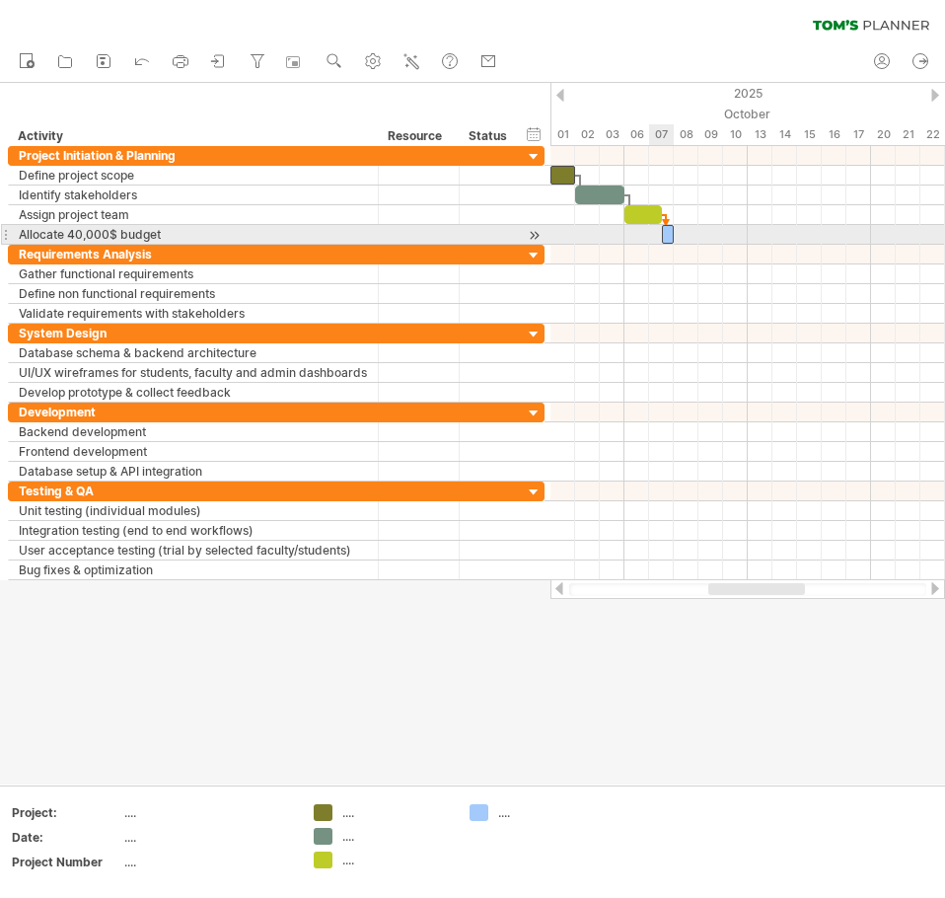
click at [662, 231] on span at bounding box center [662, 234] width 8 height 19
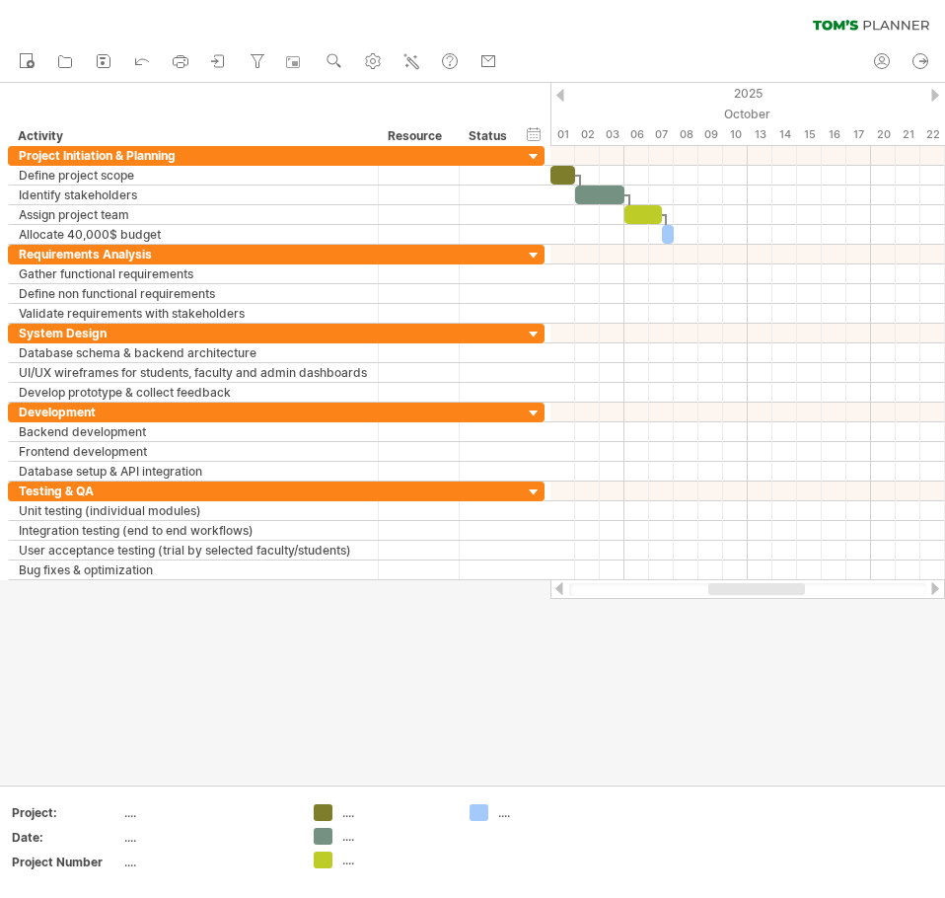
click at [599, 687] on div at bounding box center [472, 433] width 945 height 701
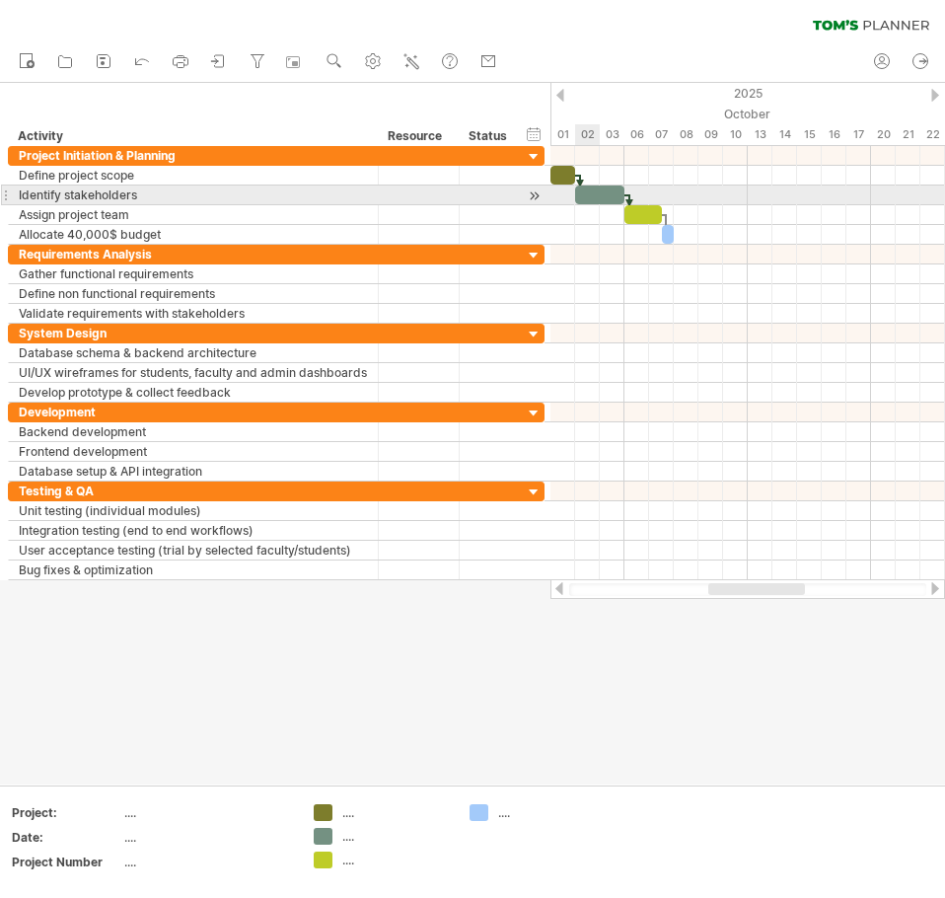
click at [592, 196] on div at bounding box center [599, 194] width 49 height 19
drag, startPoint x: 575, startPoint y: 191, endPoint x: 600, endPoint y: 189, distance: 24.7
click at [600, 189] on span at bounding box center [600, 194] width 8 height 19
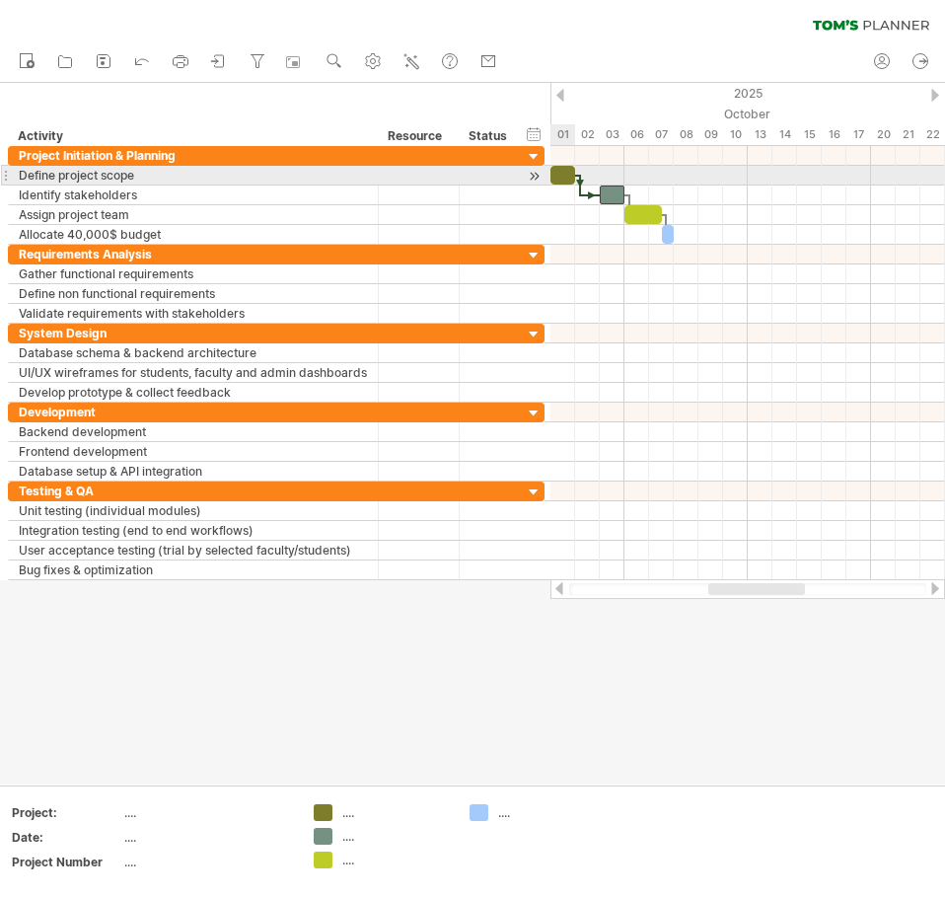
click at [564, 180] on div at bounding box center [563, 175] width 25 height 19
drag, startPoint x: 573, startPoint y: 171, endPoint x: 595, endPoint y: 167, distance: 22.1
click at [595, 167] on div at bounding box center [575, 175] width 49 height 19
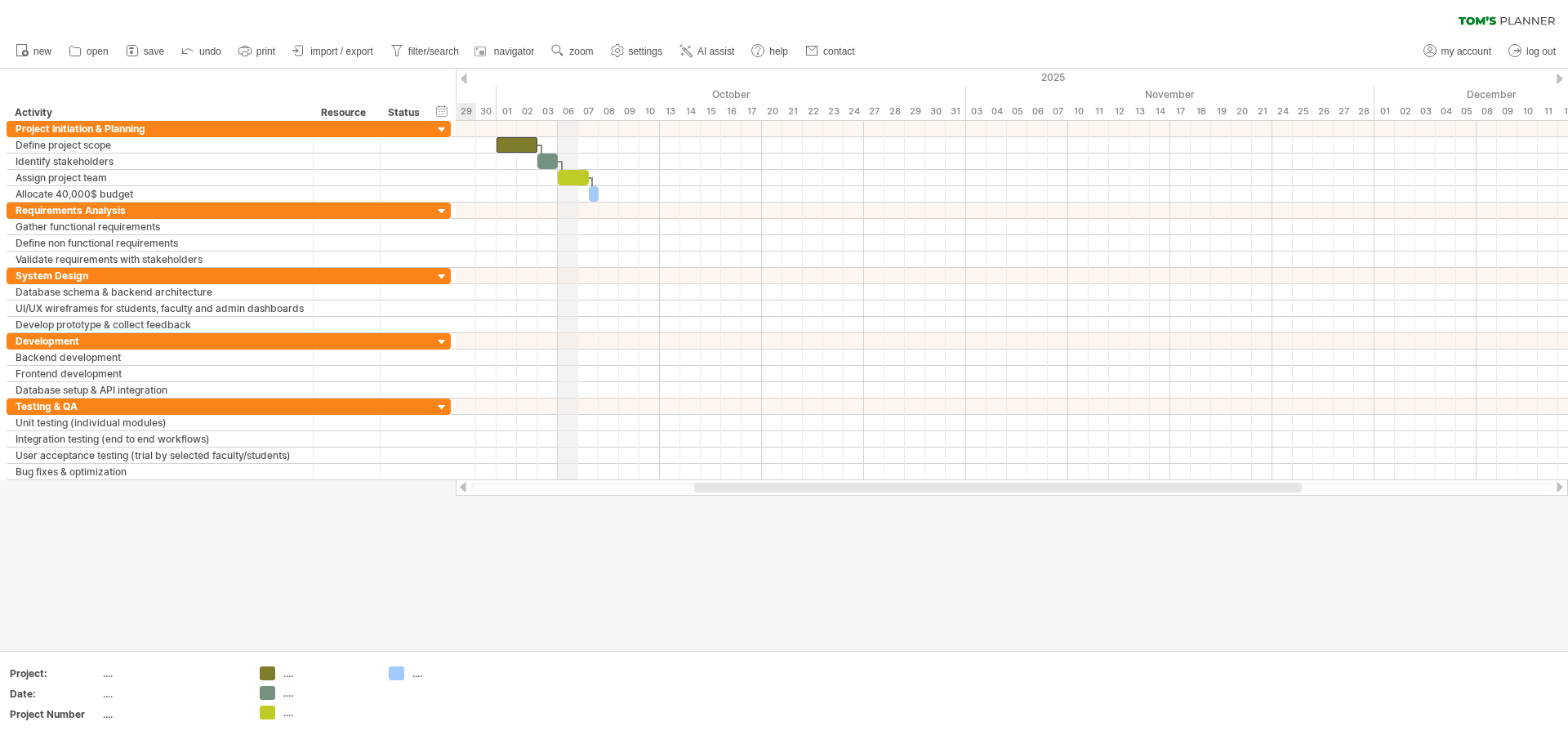
drag, startPoint x: 519, startPoint y: 106, endPoint x: 566, endPoint y: 109, distance: 47.1
click at [566, 109] on div "06" at bounding box center [568, 111] width 21 height 17
click at [560, 110] on div "06" at bounding box center [568, 111] width 21 height 17
click at [557, 110] on div "03" at bounding box center [547, 111] width 21 height 17
click at [450, 646] on div at bounding box center [784, 359] width 1568 height 581
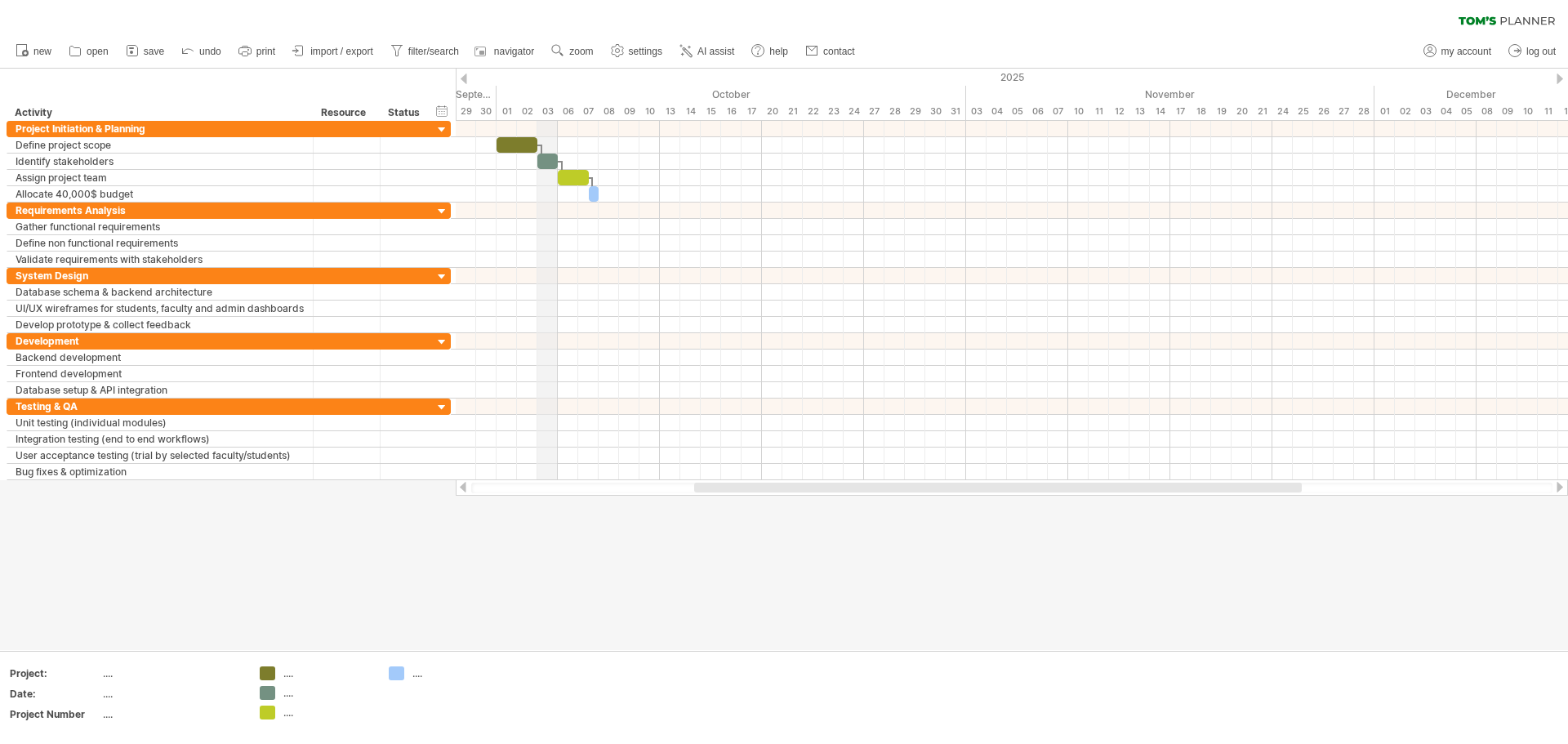
click at [555, 108] on div "03" at bounding box center [547, 111] width 21 height 17
click at [569, 110] on div "06" at bounding box center [568, 111] width 21 height 17
click at [603, 116] on div "08" at bounding box center [608, 111] width 21 height 17
click at [713, 113] on div "15" at bounding box center [711, 111] width 21 height 17
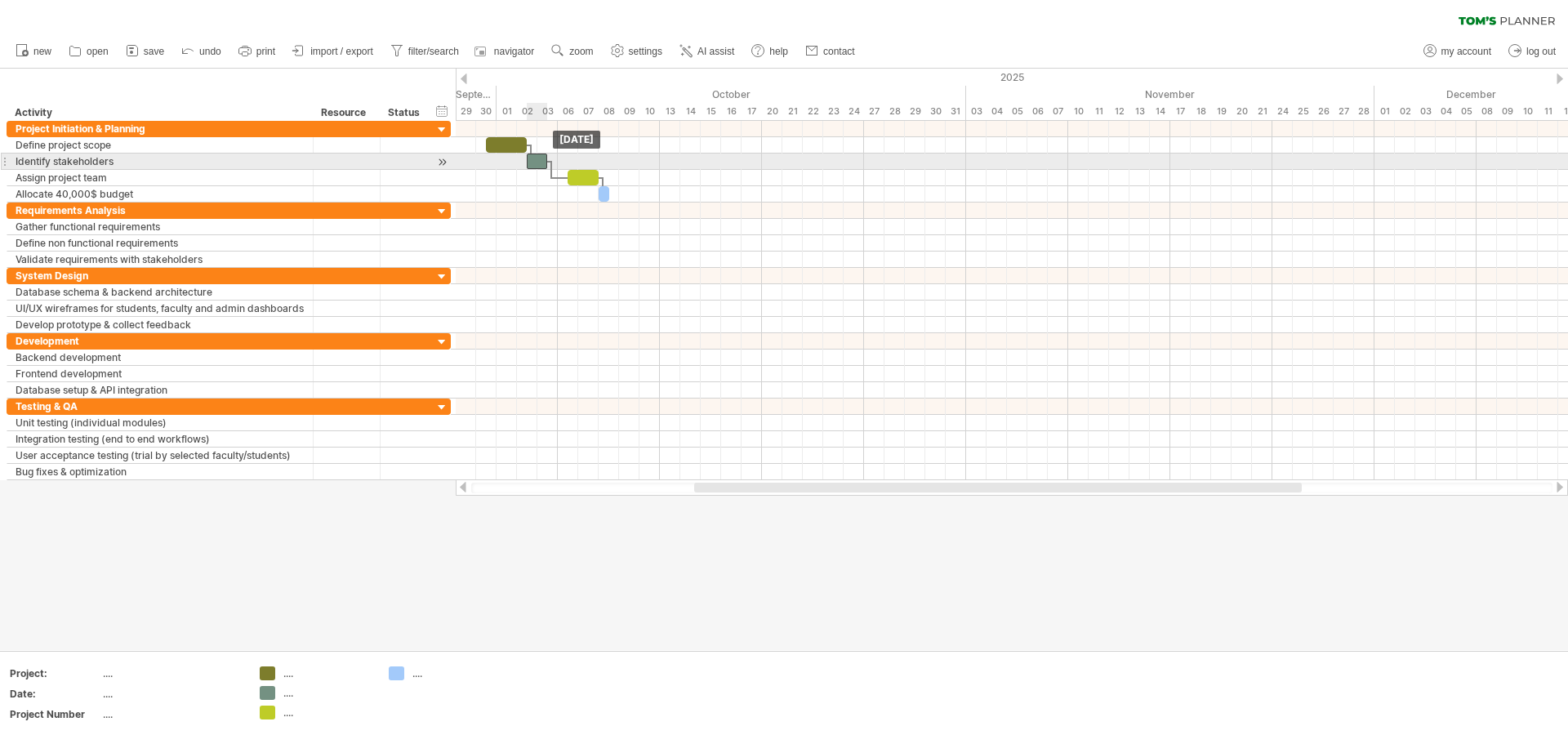
drag, startPoint x: 554, startPoint y: 166, endPoint x: 545, endPoint y: 166, distance: 9.0
click at [545, 166] on div at bounding box center [536, 161] width 21 height 16
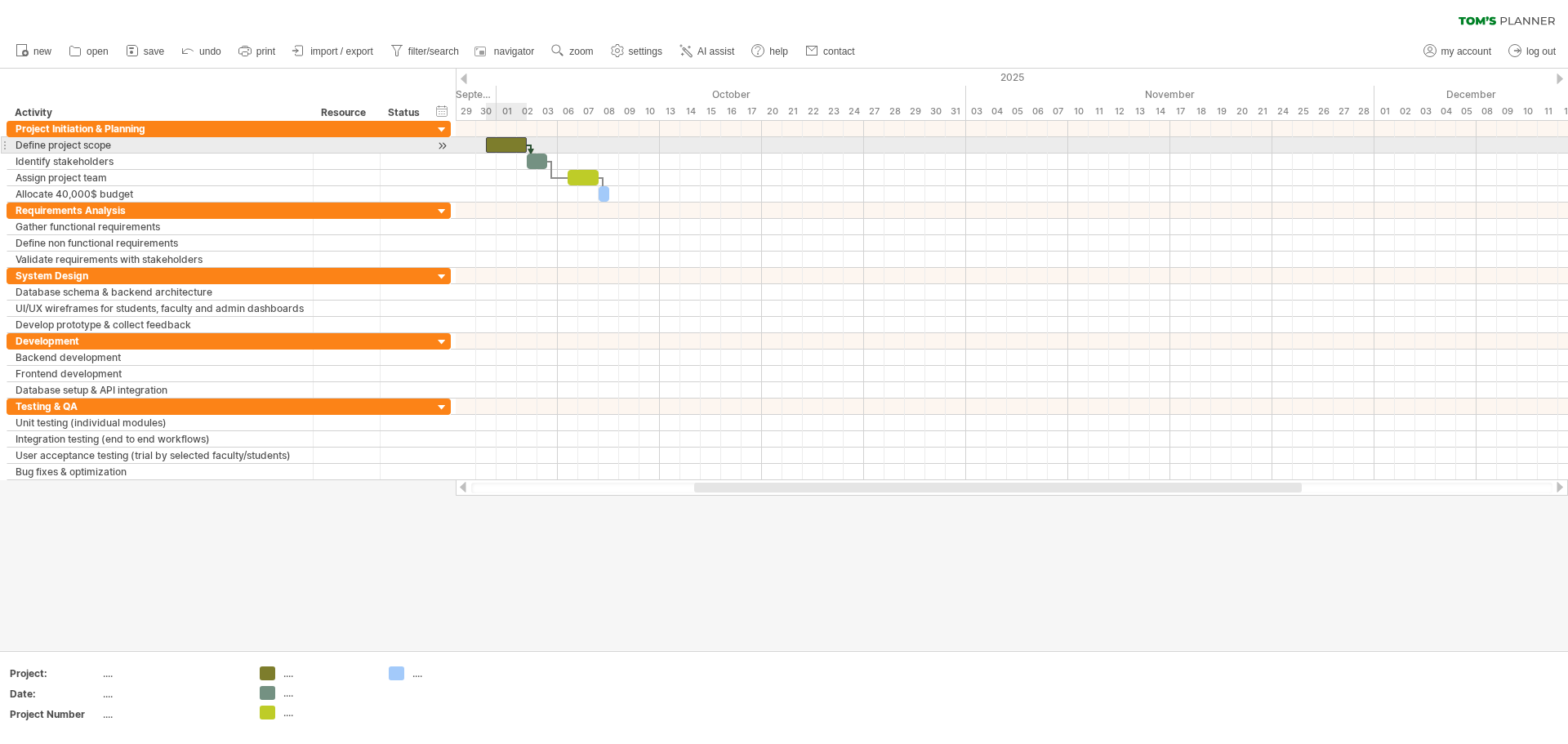
click at [501, 146] on div at bounding box center [506, 145] width 41 height 16
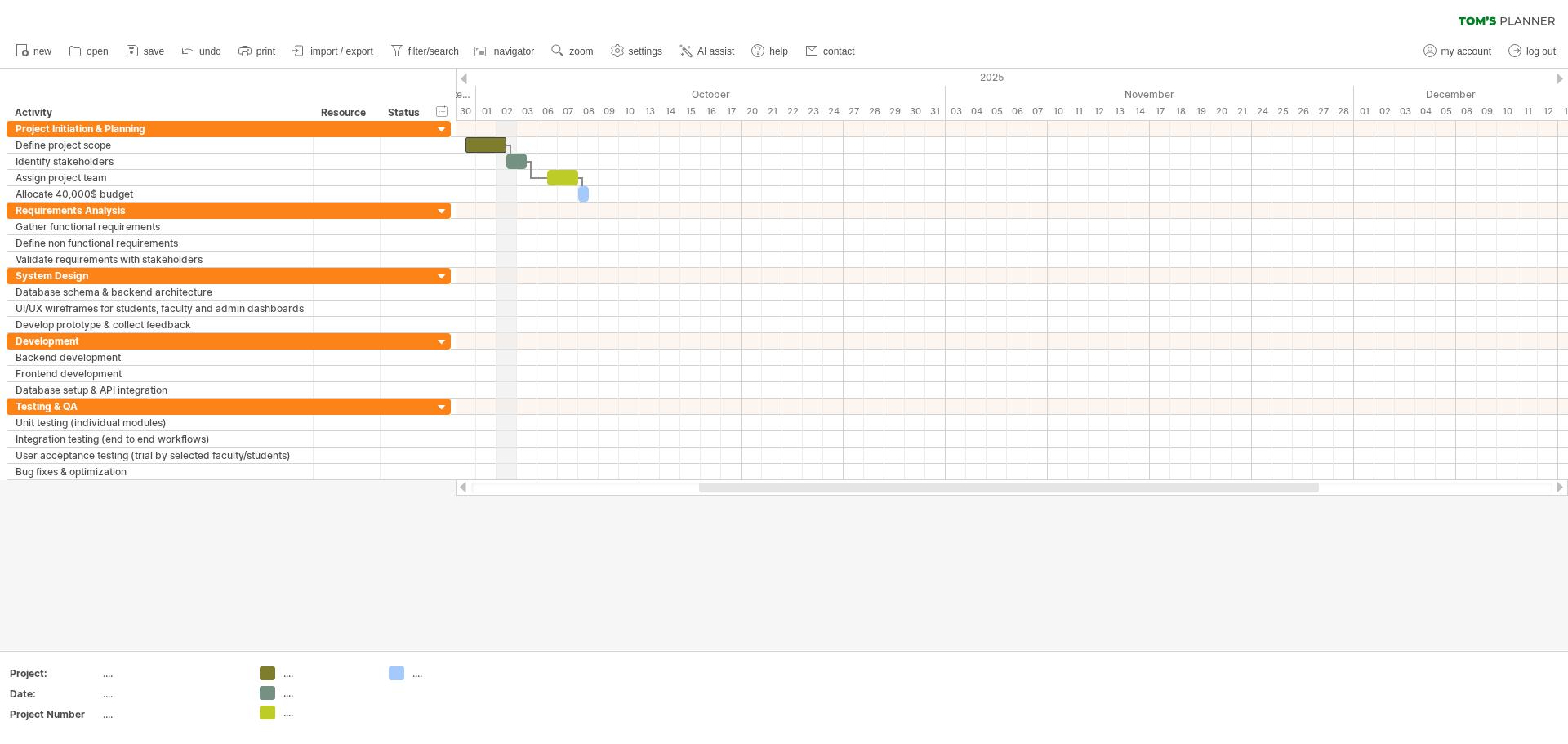
drag, startPoint x: 527, startPoint y: 111, endPoint x: 503, endPoint y: 110, distance: 24.0
click at [503, 110] on div "02" at bounding box center [507, 111] width 21 height 17
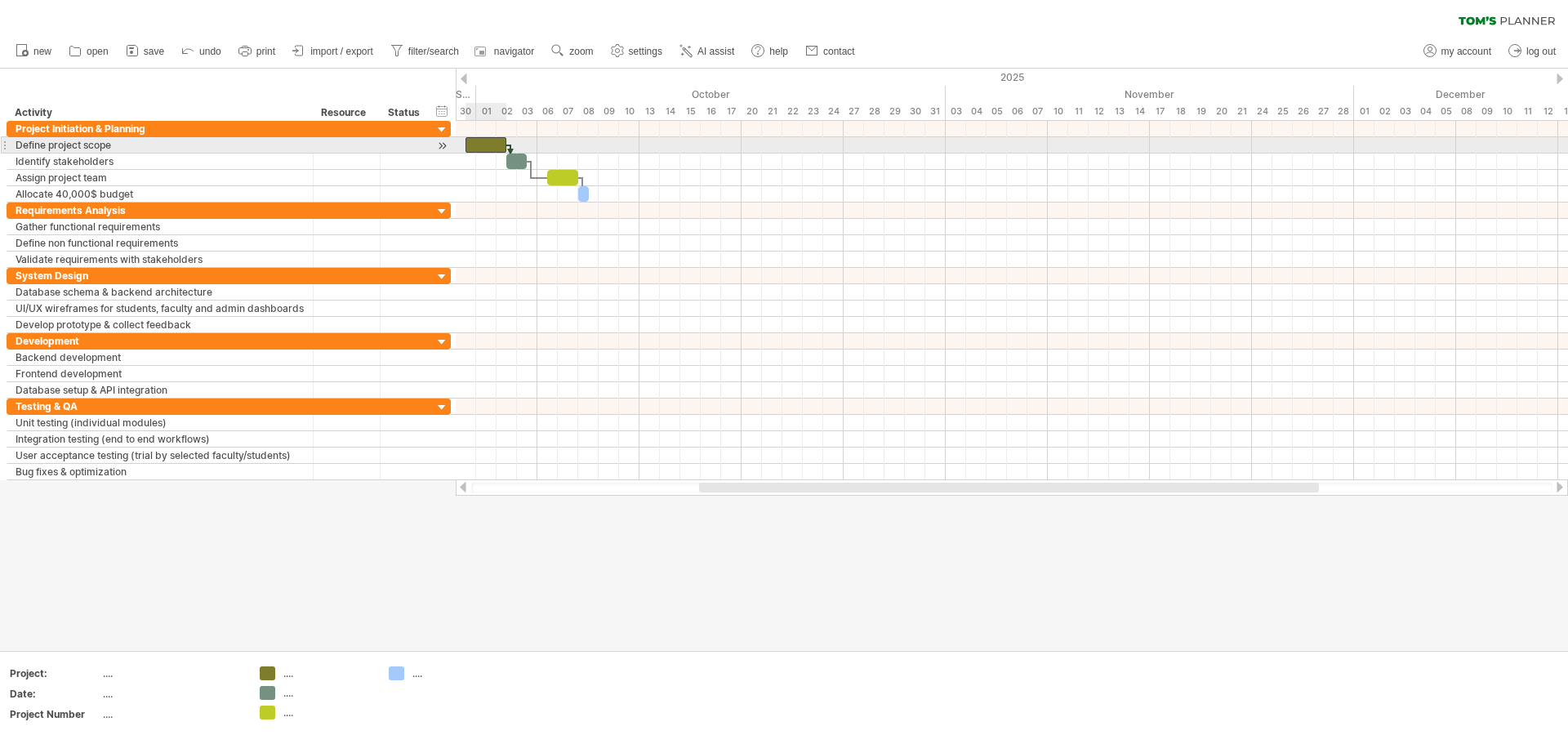
click at [469, 143] on div at bounding box center [485, 145] width 41 height 16
drag, startPoint x: 469, startPoint y: 143, endPoint x: 478, endPoint y: 142, distance: 9.1
click at [478, 142] on div at bounding box center [496, 145] width 41 height 16
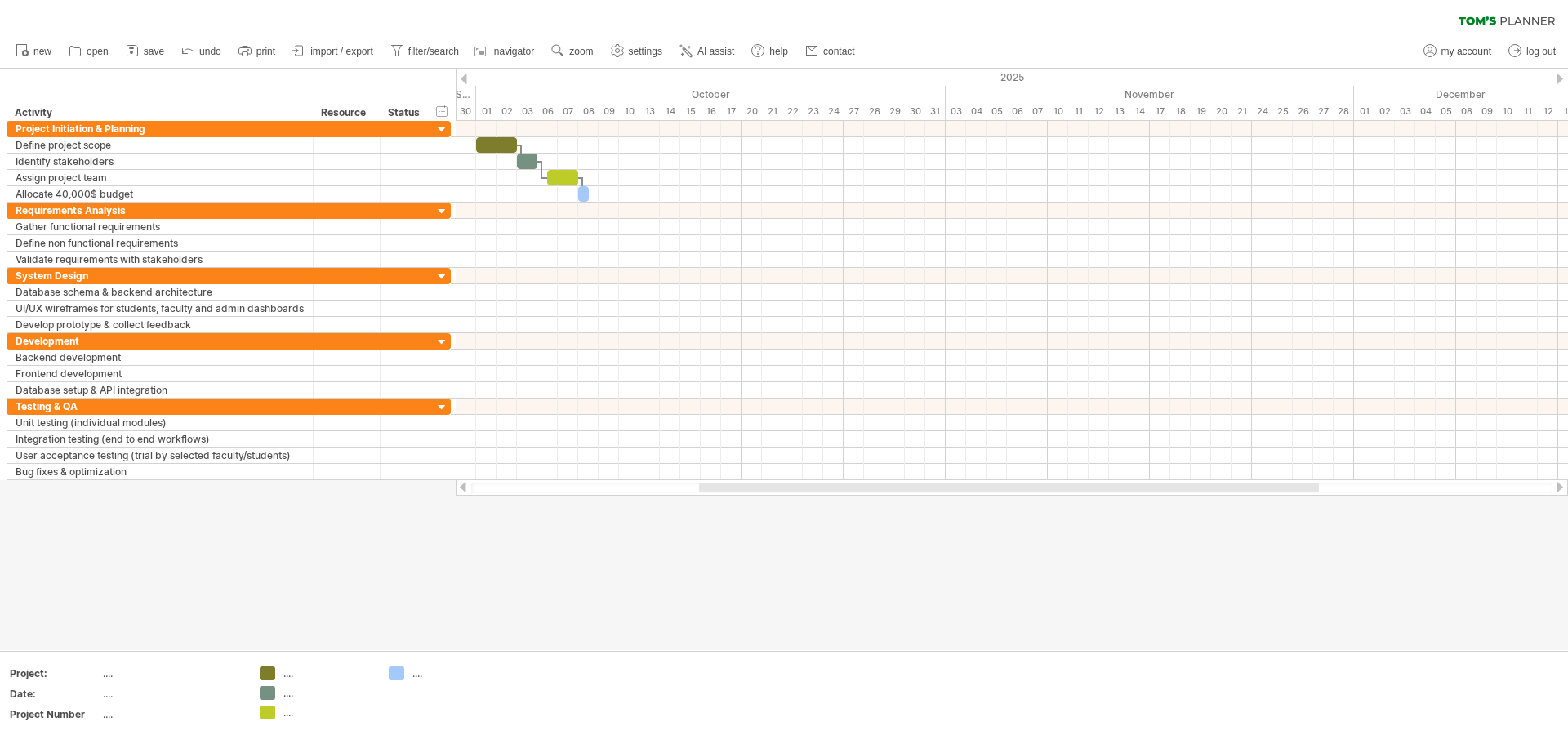
click at [689, 584] on div at bounding box center [784, 359] width 1568 height 581
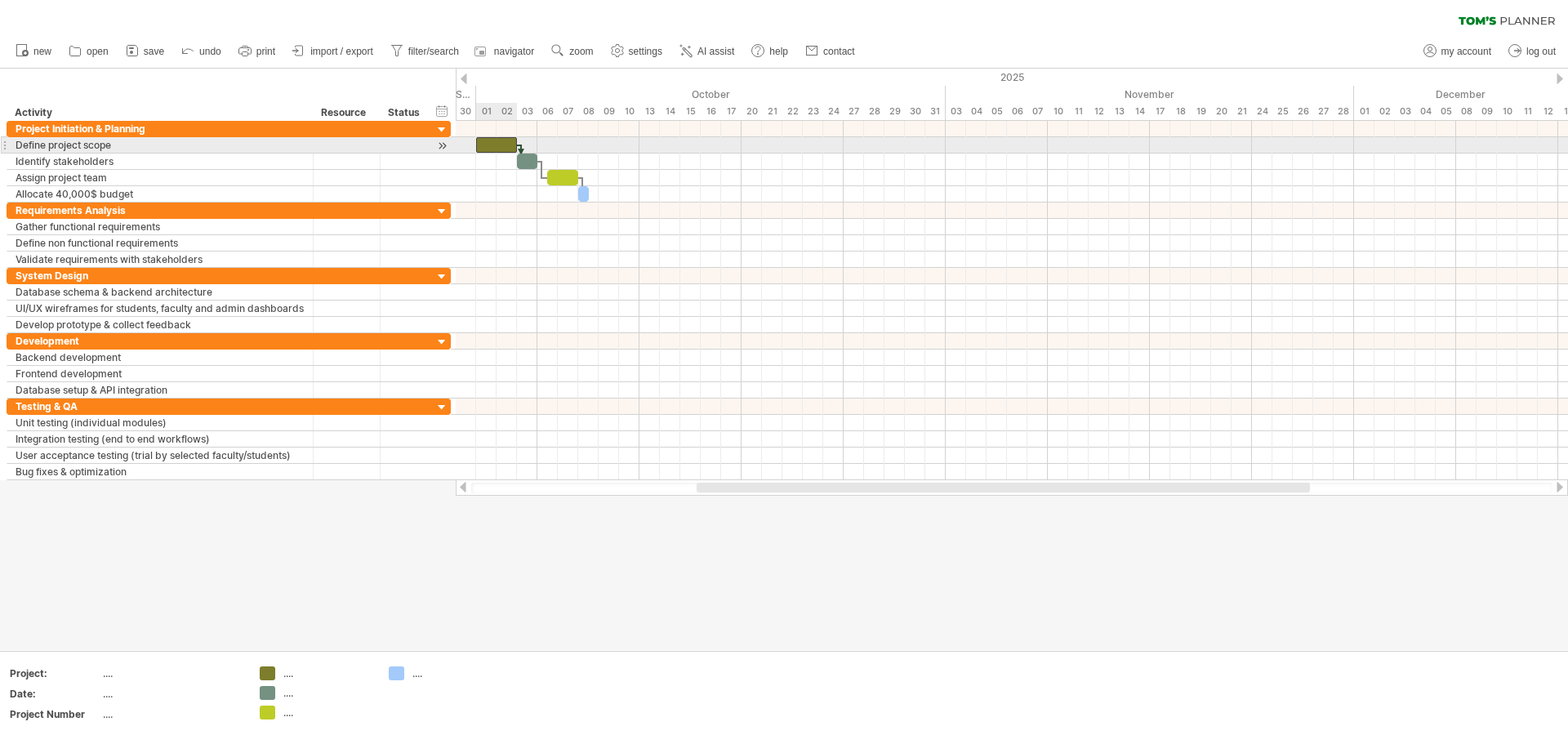
click at [492, 147] on div at bounding box center [496, 145] width 41 height 16
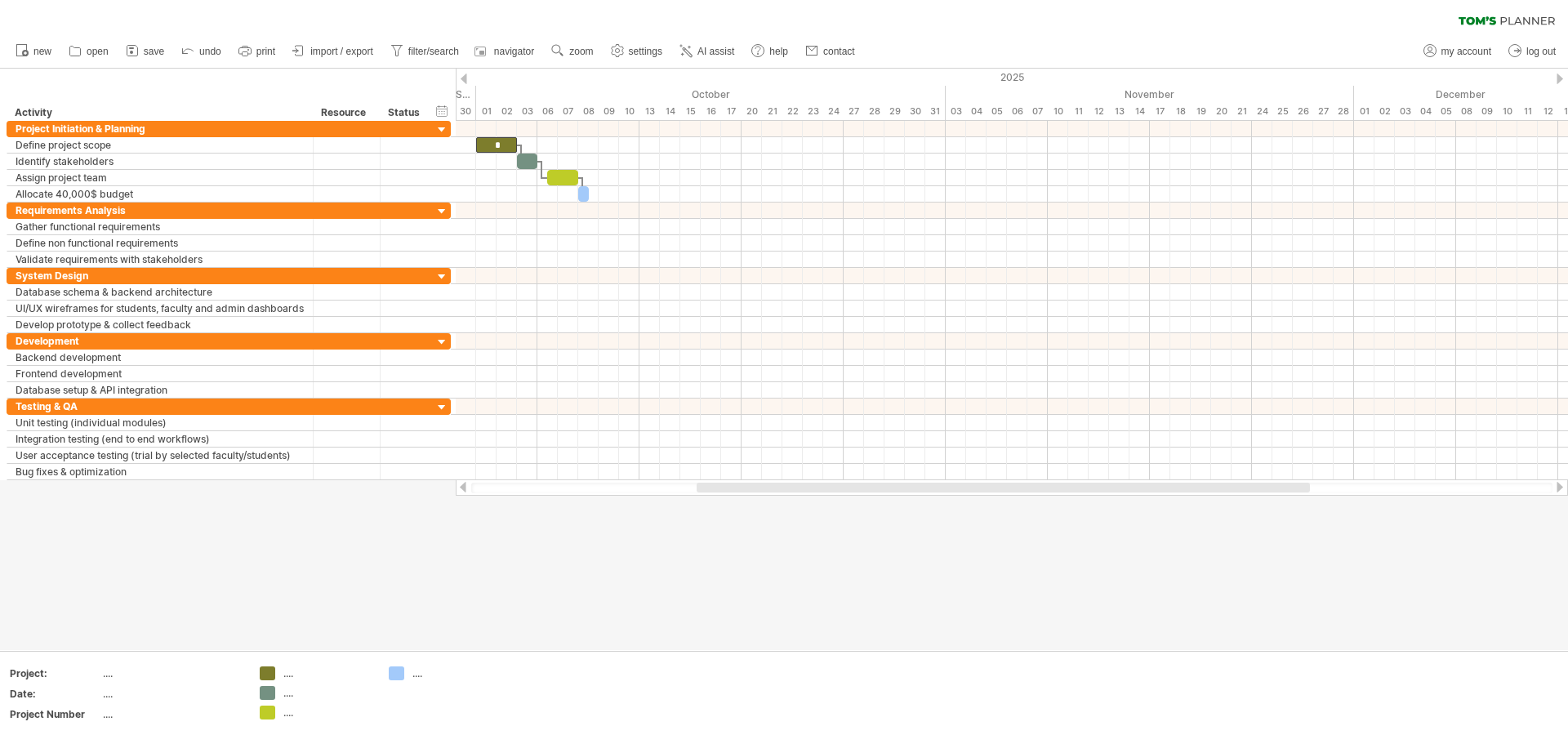
click at [493, 534] on div at bounding box center [784, 359] width 1568 height 581
drag, startPoint x: 498, startPoint y: 83, endPoint x: 480, endPoint y: 83, distance: 18.0
click at [480, 83] on div "2025" at bounding box center [343, 77] width 2920 height 17
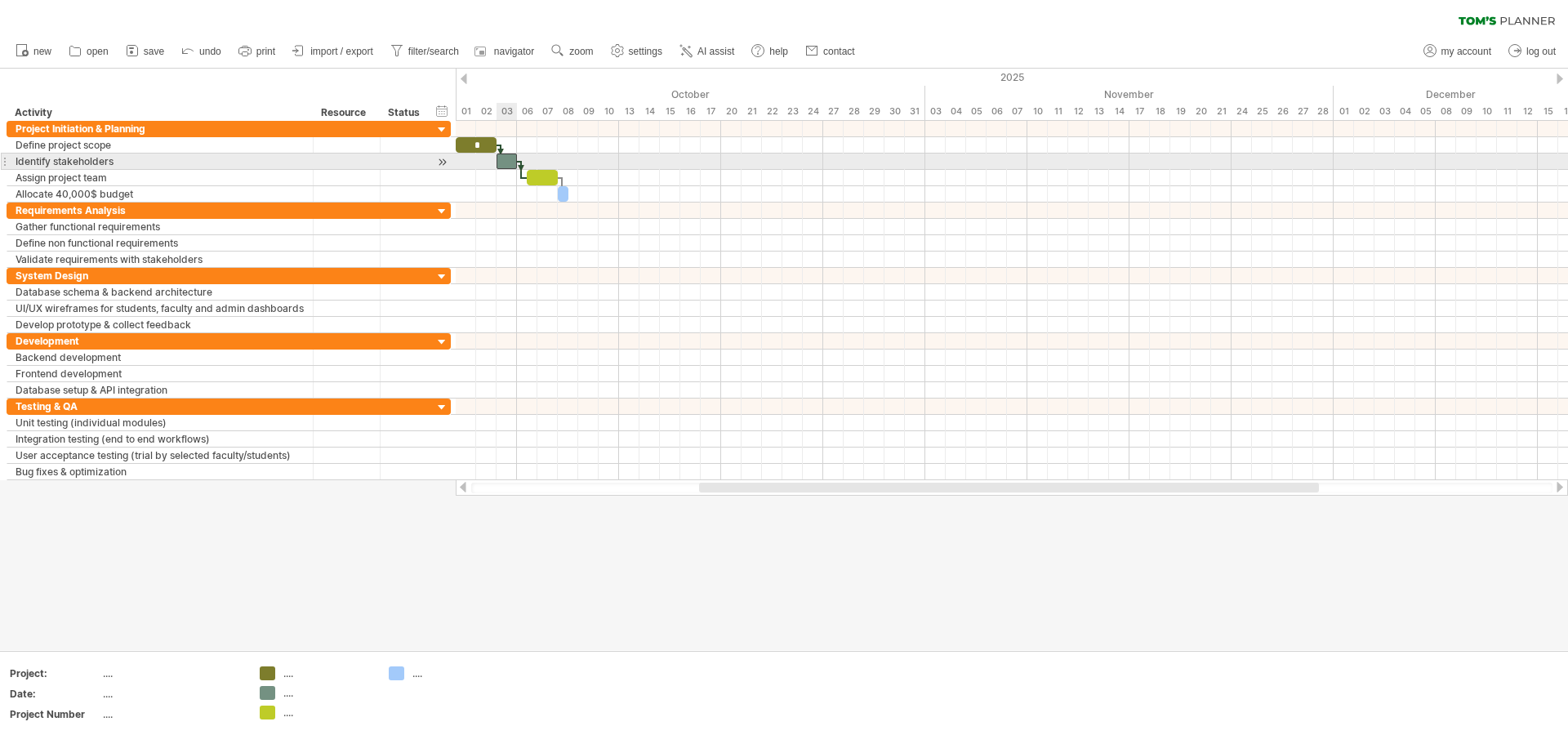
click at [508, 160] on div at bounding box center [507, 161] width 21 height 16
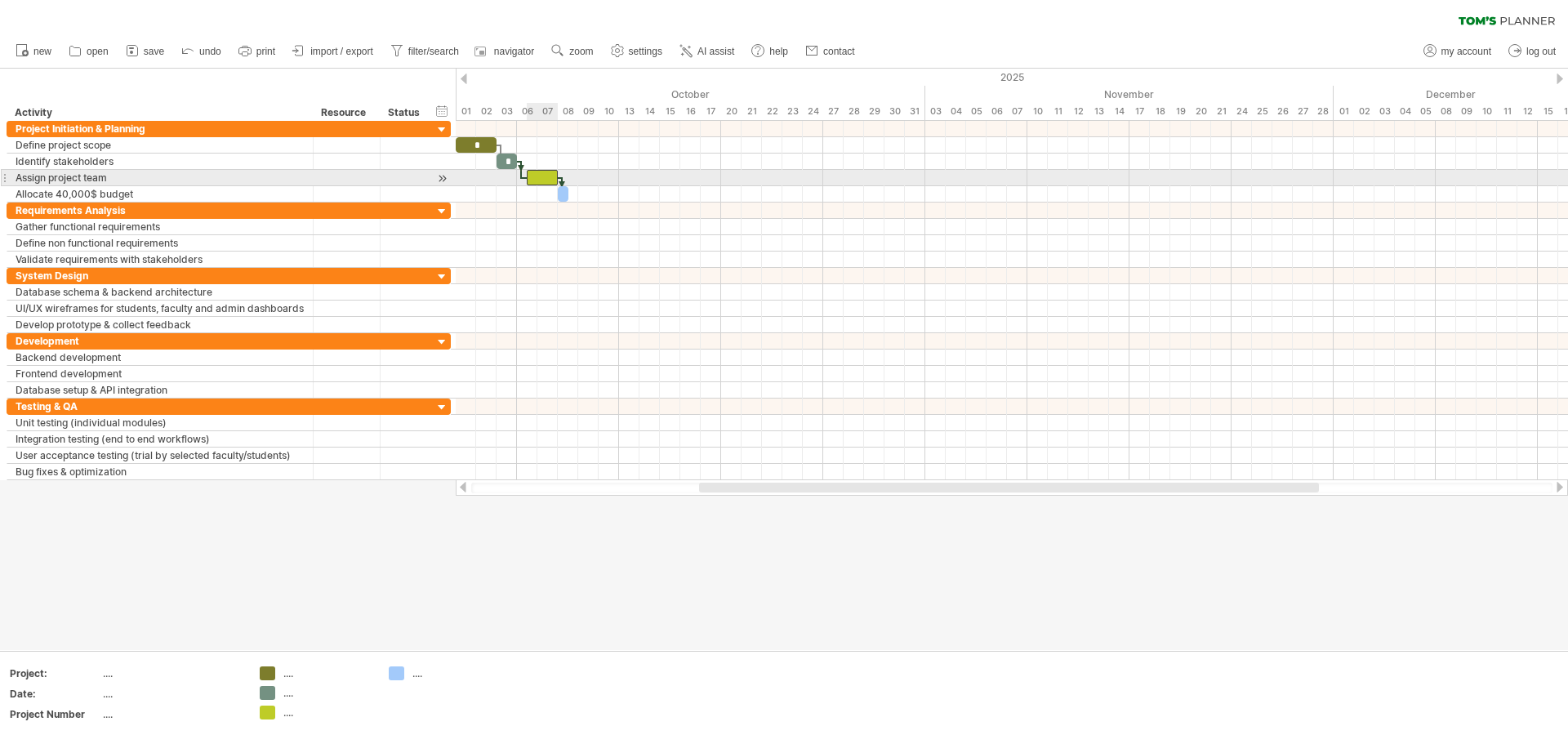
click at [538, 175] on div at bounding box center [541, 177] width 31 height 16
drag, startPoint x: 529, startPoint y: 172, endPoint x: 518, endPoint y: 172, distance: 11.0
click at [518, 172] on span at bounding box center [517, 177] width 7 height 16
drag, startPoint x: 556, startPoint y: 175, endPoint x: 531, endPoint y: 176, distance: 25.0
click at [531, 176] on div at bounding box center [527, 177] width 21 height 16
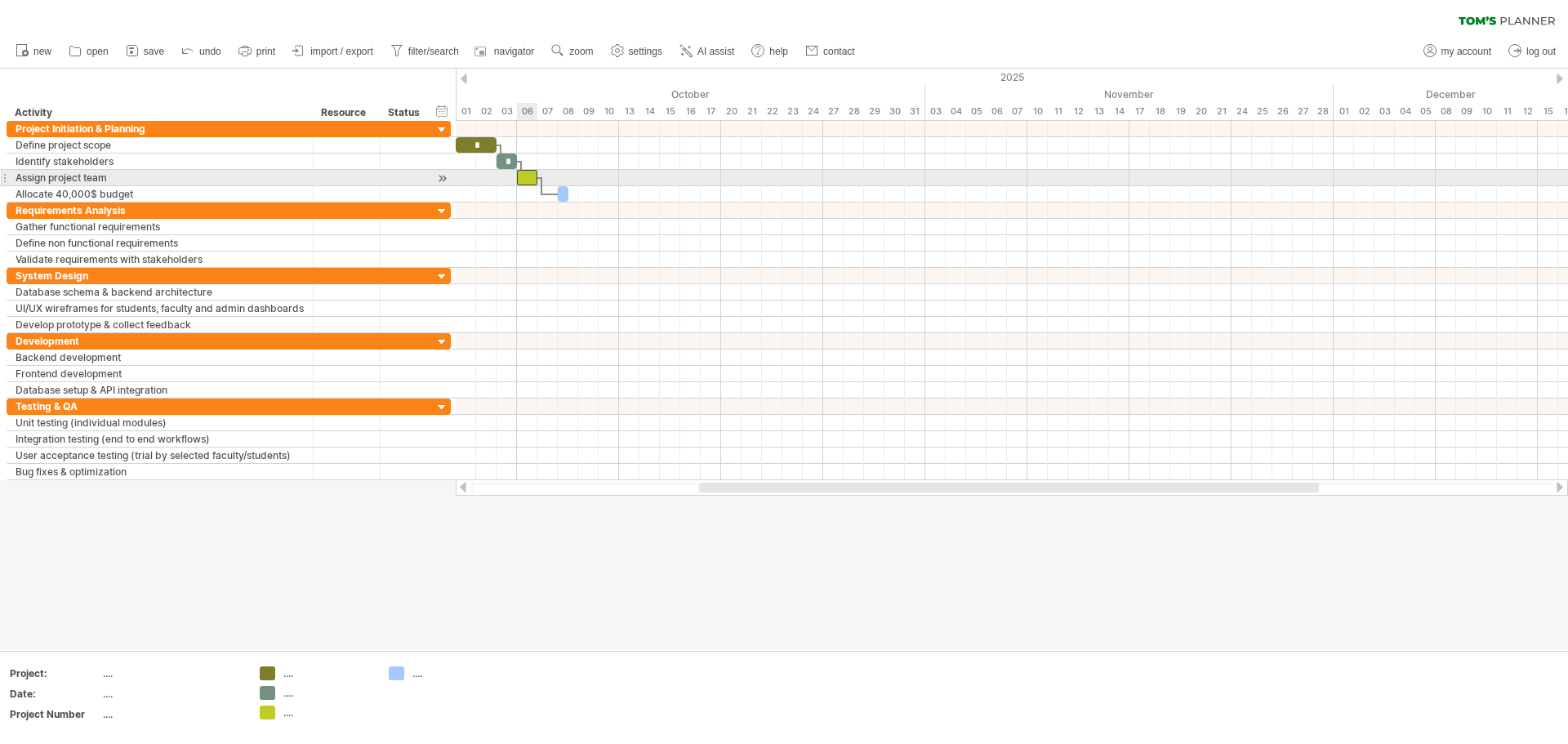
click at [528, 178] on div at bounding box center [527, 177] width 21 height 16
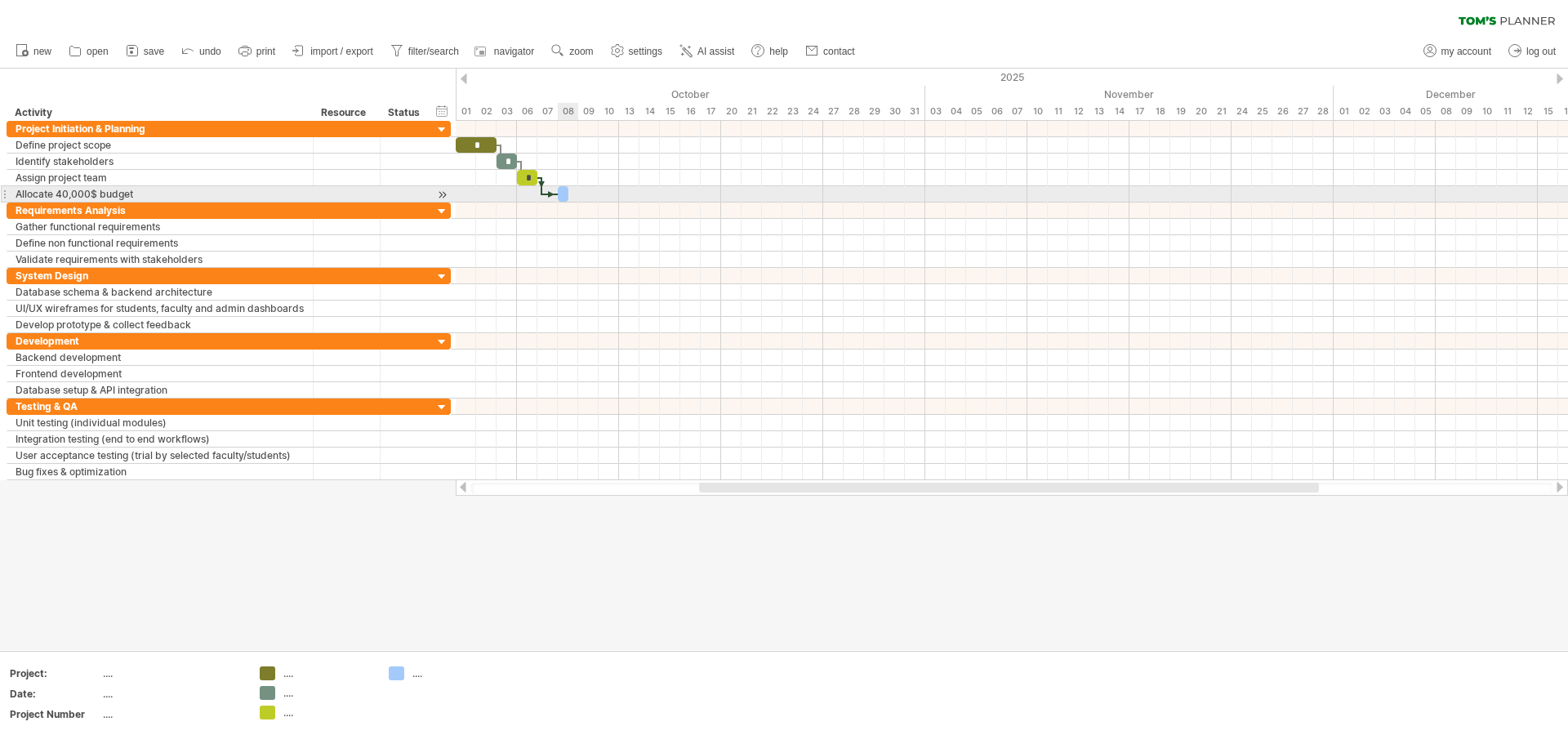
click at [563, 194] on div at bounding box center [563, 194] width 11 height 16
drag, startPoint x: 563, startPoint y: 197, endPoint x: 543, endPoint y: 199, distance: 20.1
click at [543, 199] on div at bounding box center [542, 194] width 11 height 16
drag, startPoint x: 546, startPoint y: 192, endPoint x: 593, endPoint y: 199, distance: 47.5
click at [593, 199] on div at bounding box center [568, 194] width 61 height 16
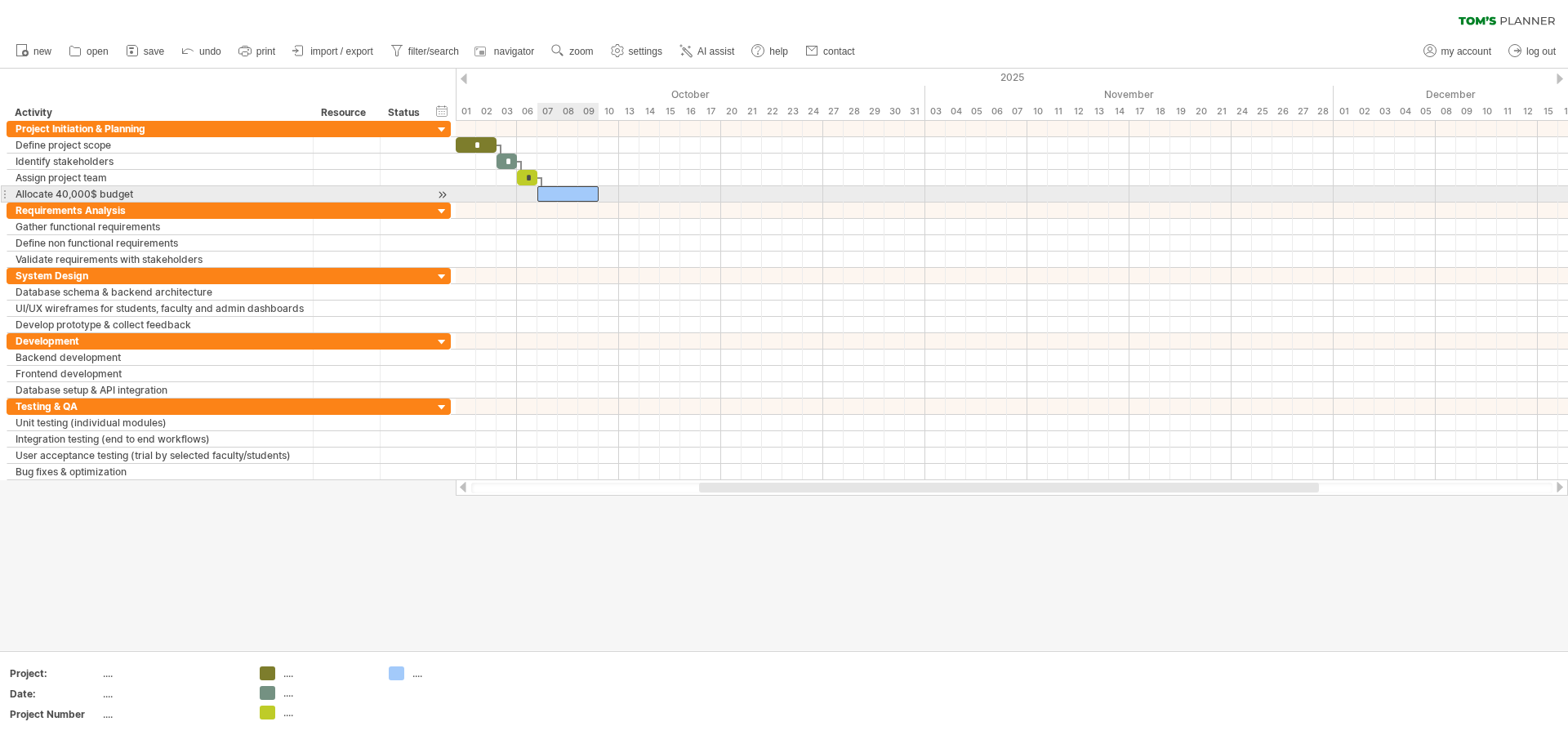
click at [560, 190] on div at bounding box center [568, 194] width 61 height 16
click at [562, 194] on div "*****" at bounding box center [568, 194] width 61 height 16
click at [587, 194] on div "*****" at bounding box center [568, 194] width 61 height 16
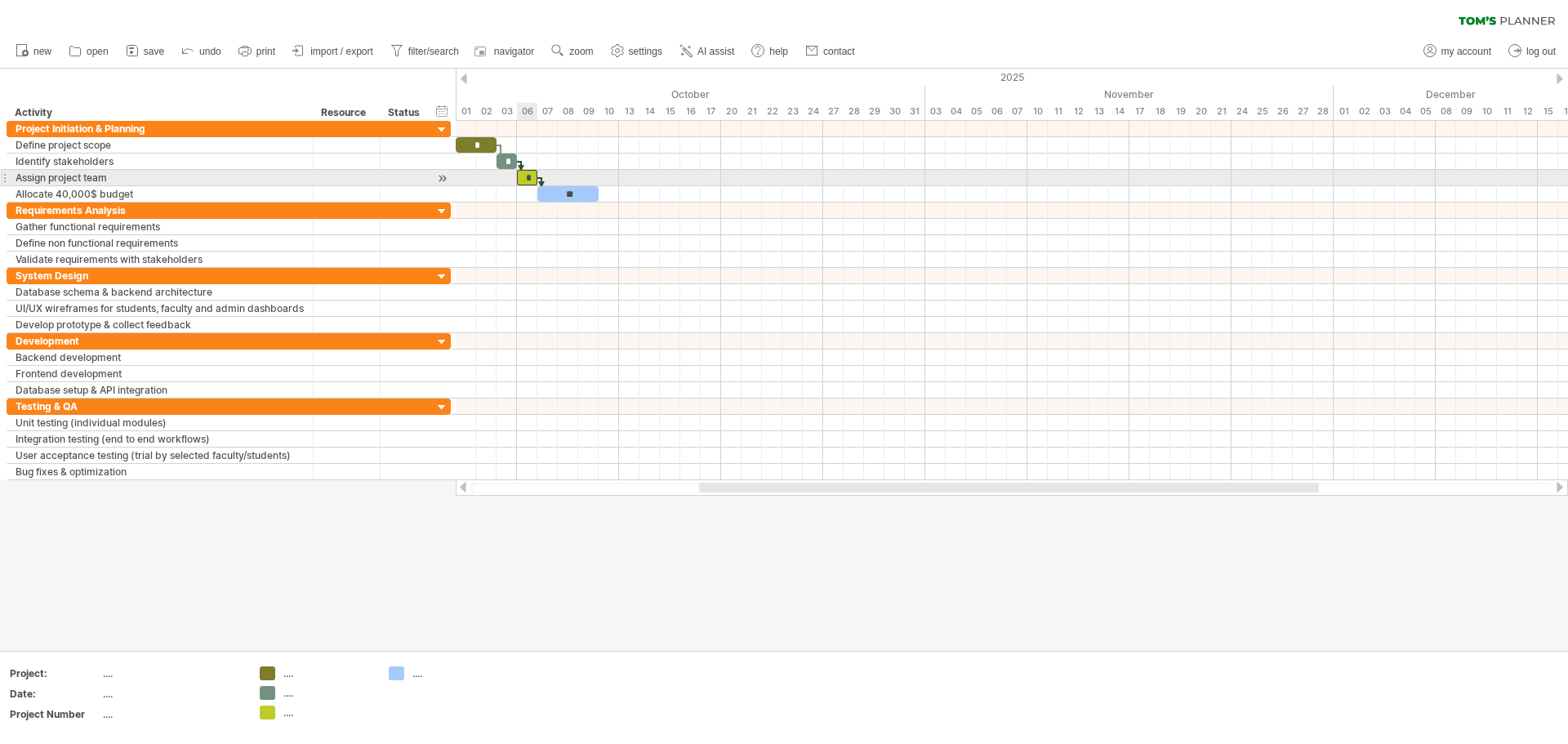
click at [531, 179] on div "*" at bounding box center [527, 177] width 21 height 16
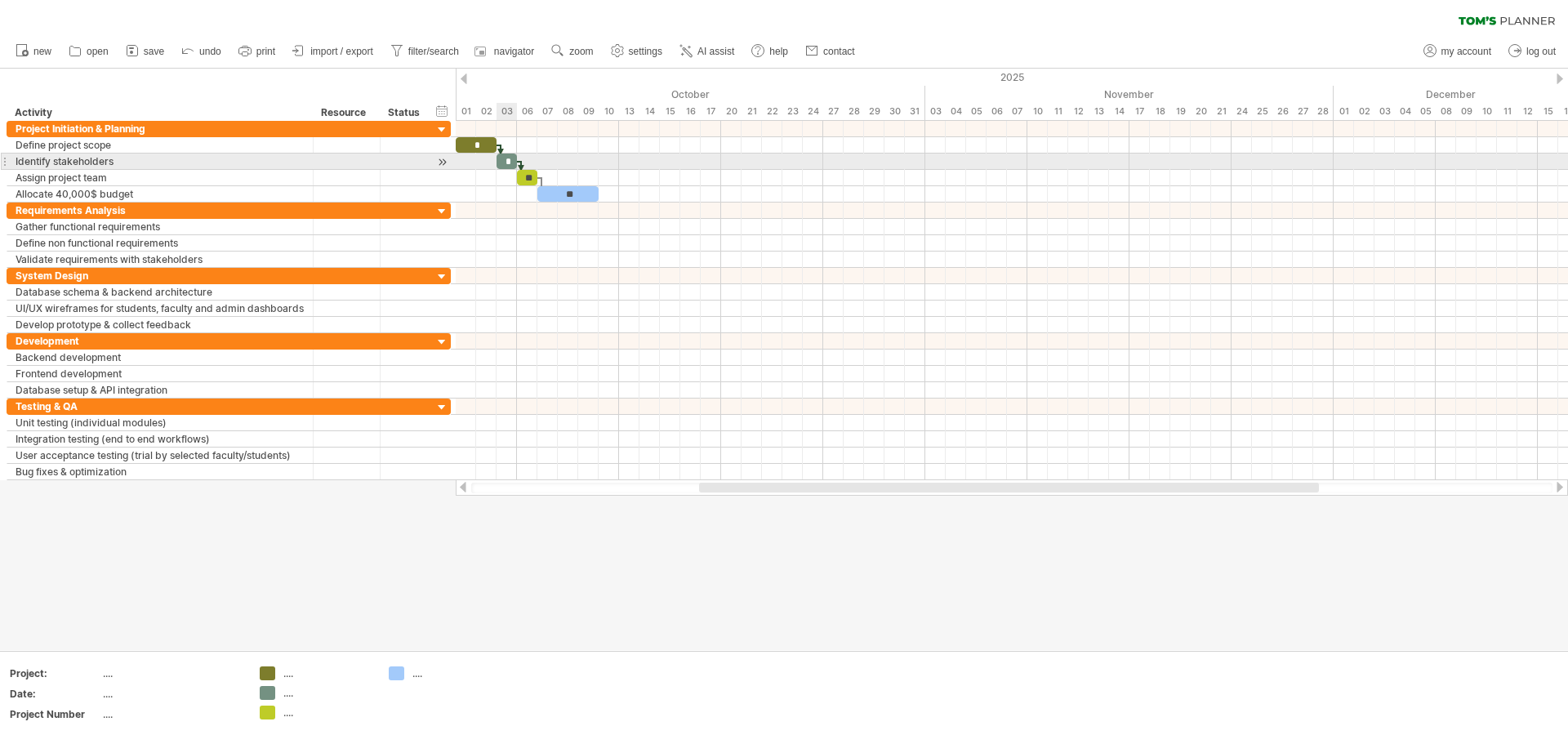
click at [512, 161] on div "*" at bounding box center [507, 161] width 21 height 16
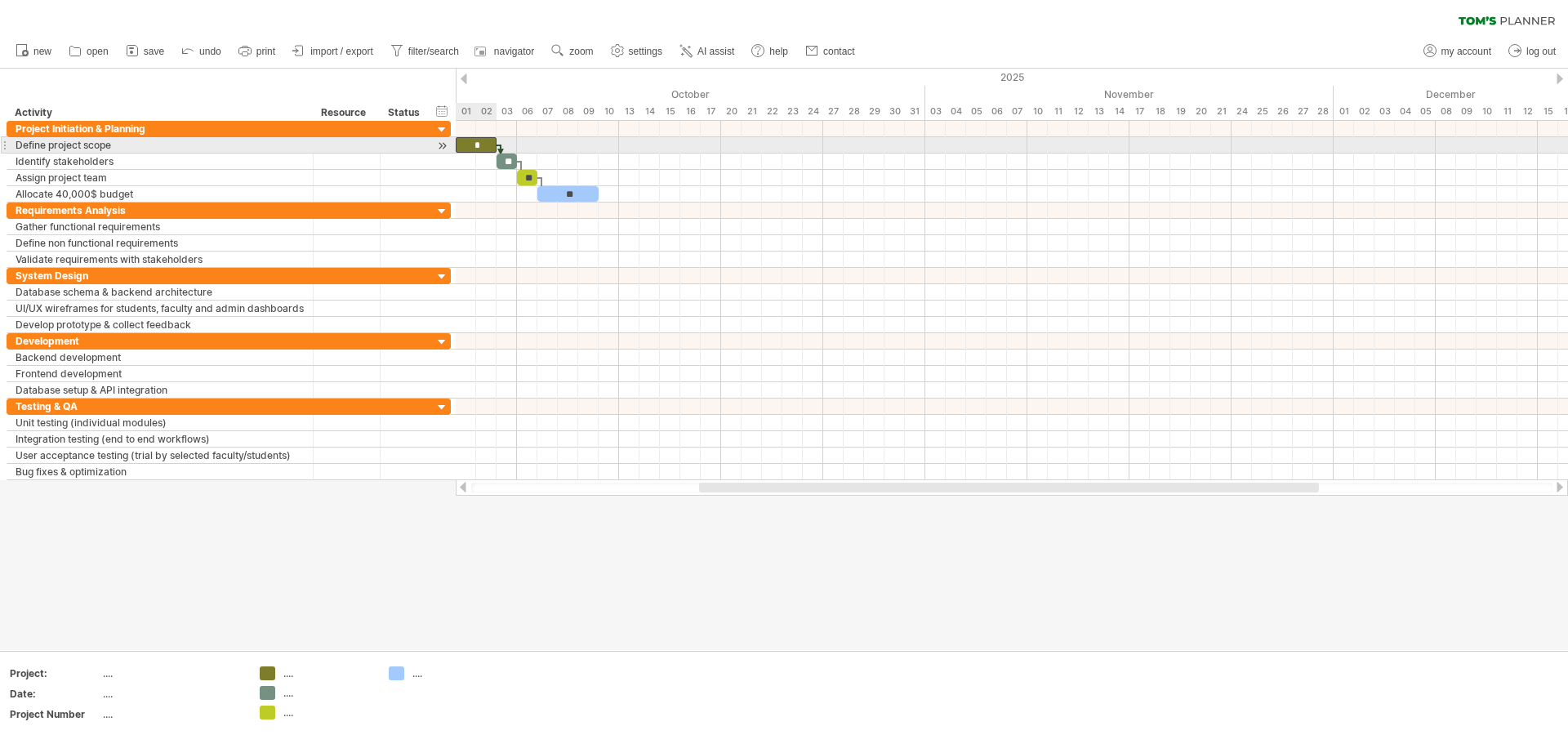
click at [484, 145] on div "*" at bounding box center [476, 145] width 41 height 16
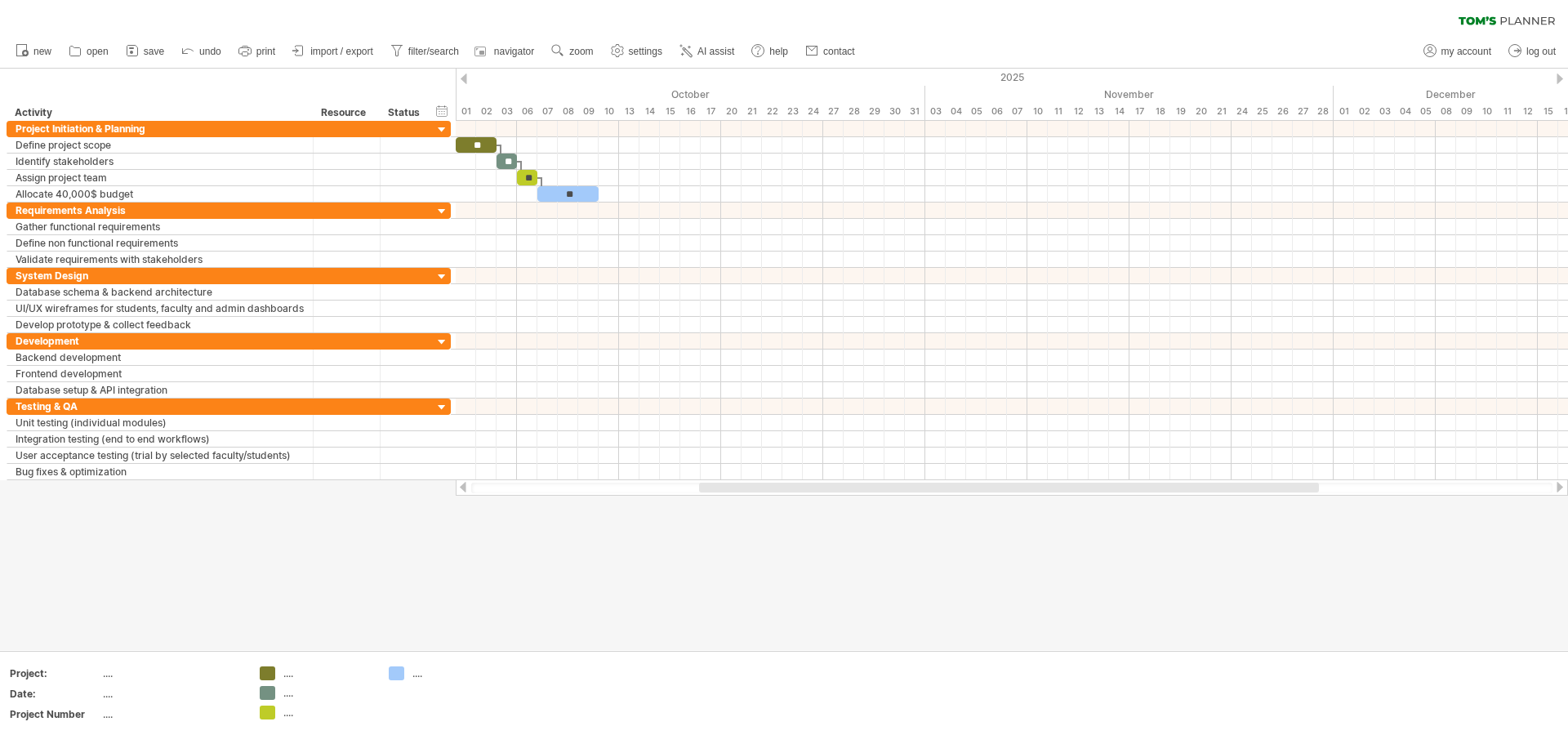
click at [612, 626] on div at bounding box center [784, 359] width 1568 height 581
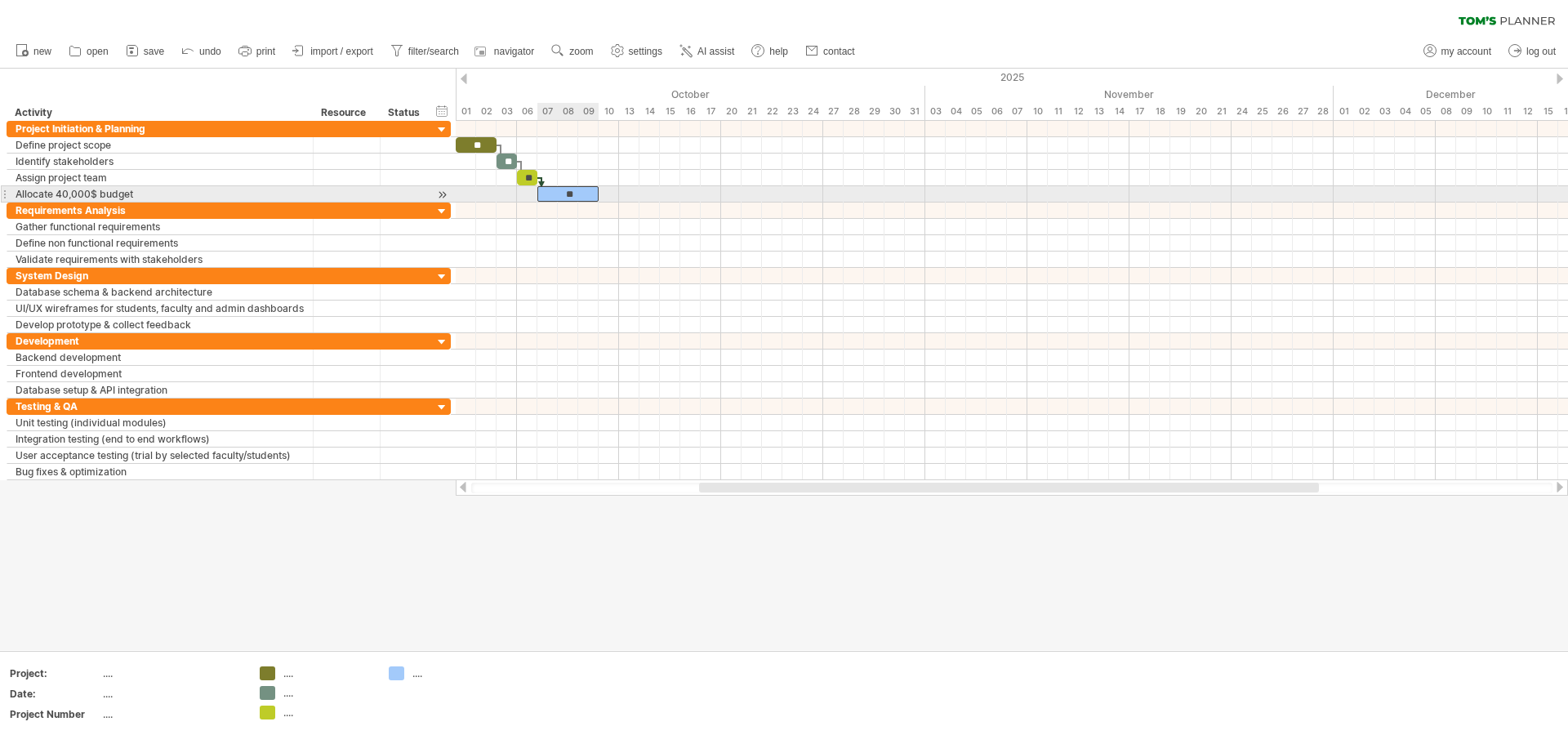
click at [570, 194] on div "**" at bounding box center [568, 194] width 61 height 16
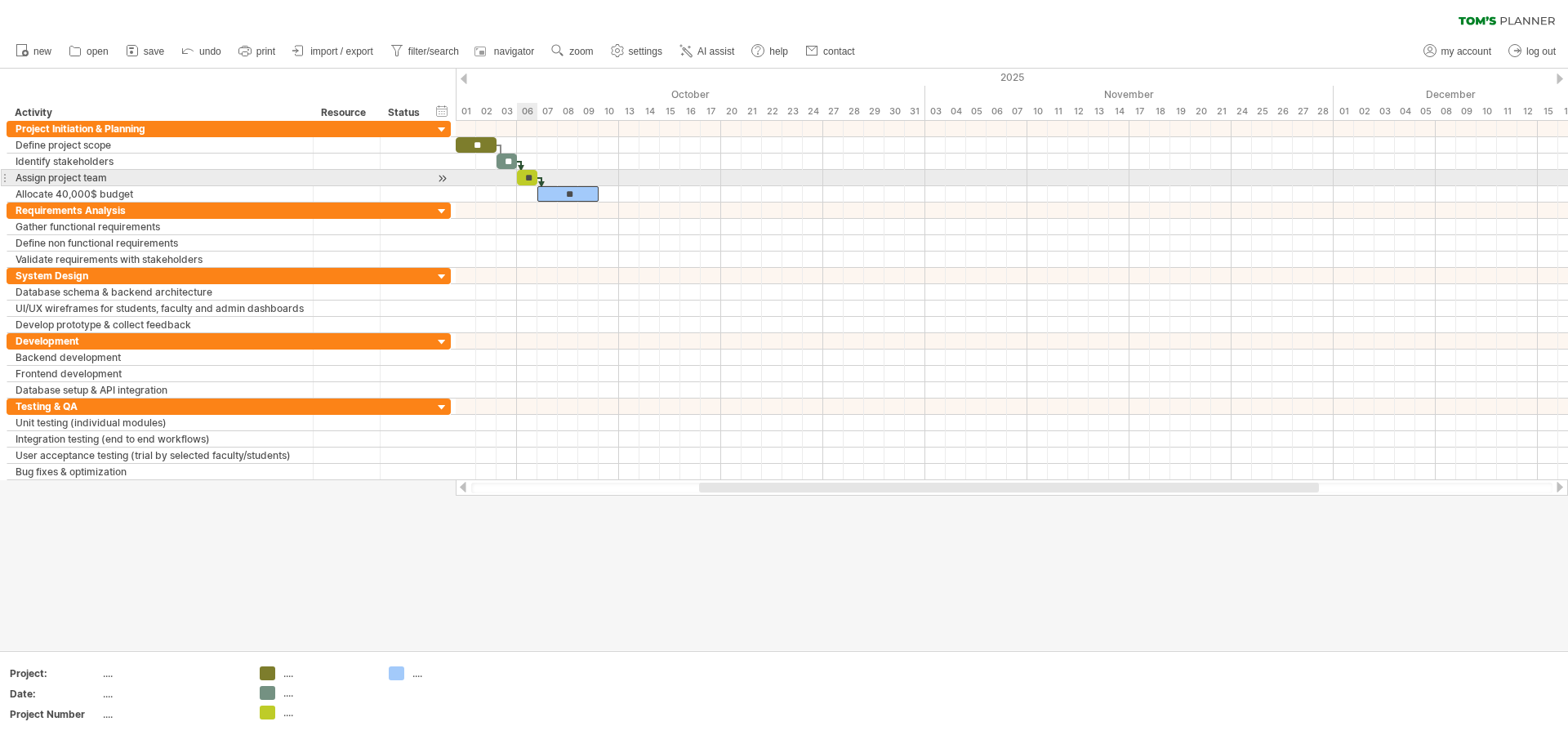
click at [523, 172] on div "**" at bounding box center [527, 177] width 21 height 16
click at [527, 177] on div "**" at bounding box center [527, 177] width 21 height 16
click at [532, 177] on div "**" at bounding box center [527, 177] width 21 height 16
click at [527, 182] on div "**" at bounding box center [527, 177] width 21 height 16
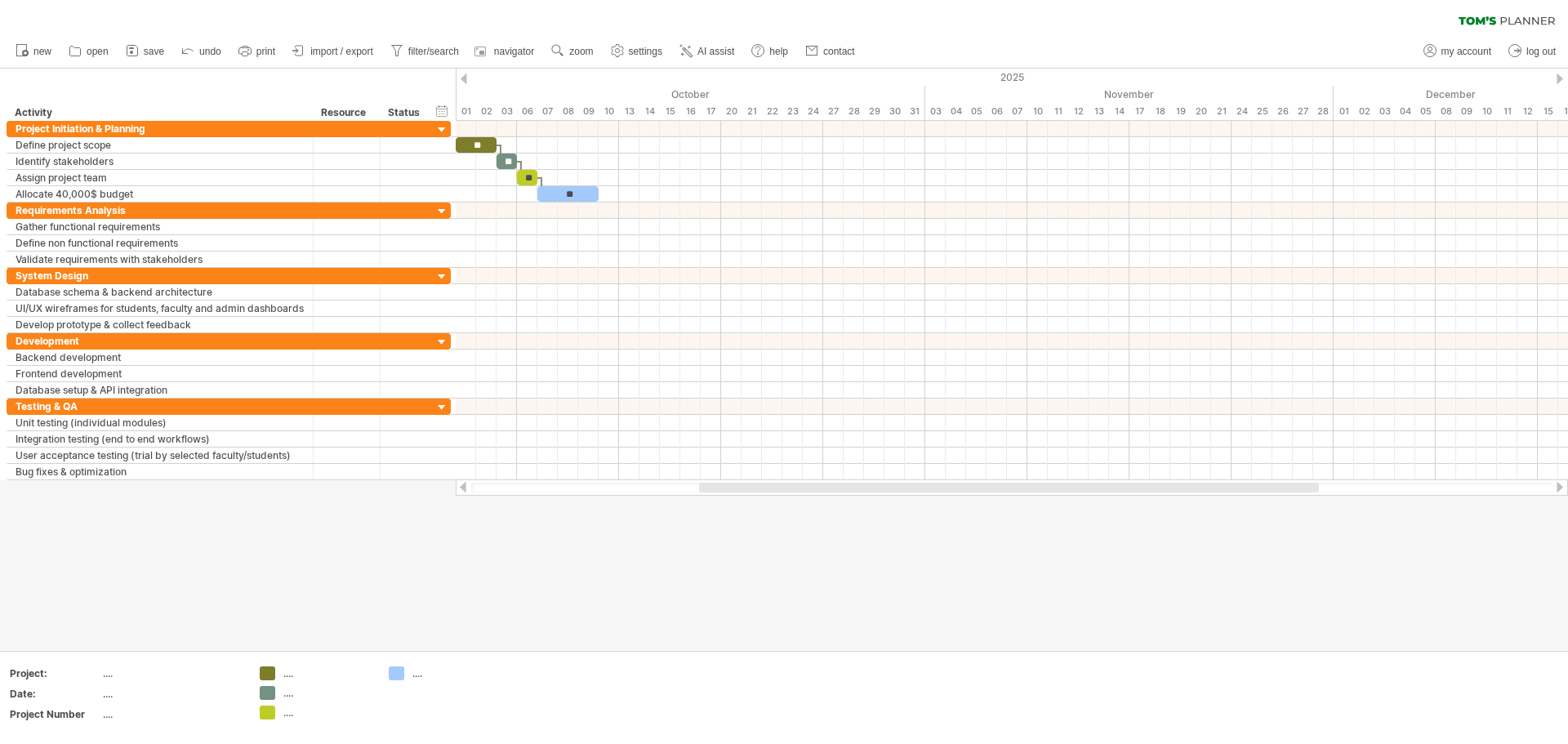
click at [531, 621] on div at bounding box center [784, 359] width 1568 height 581
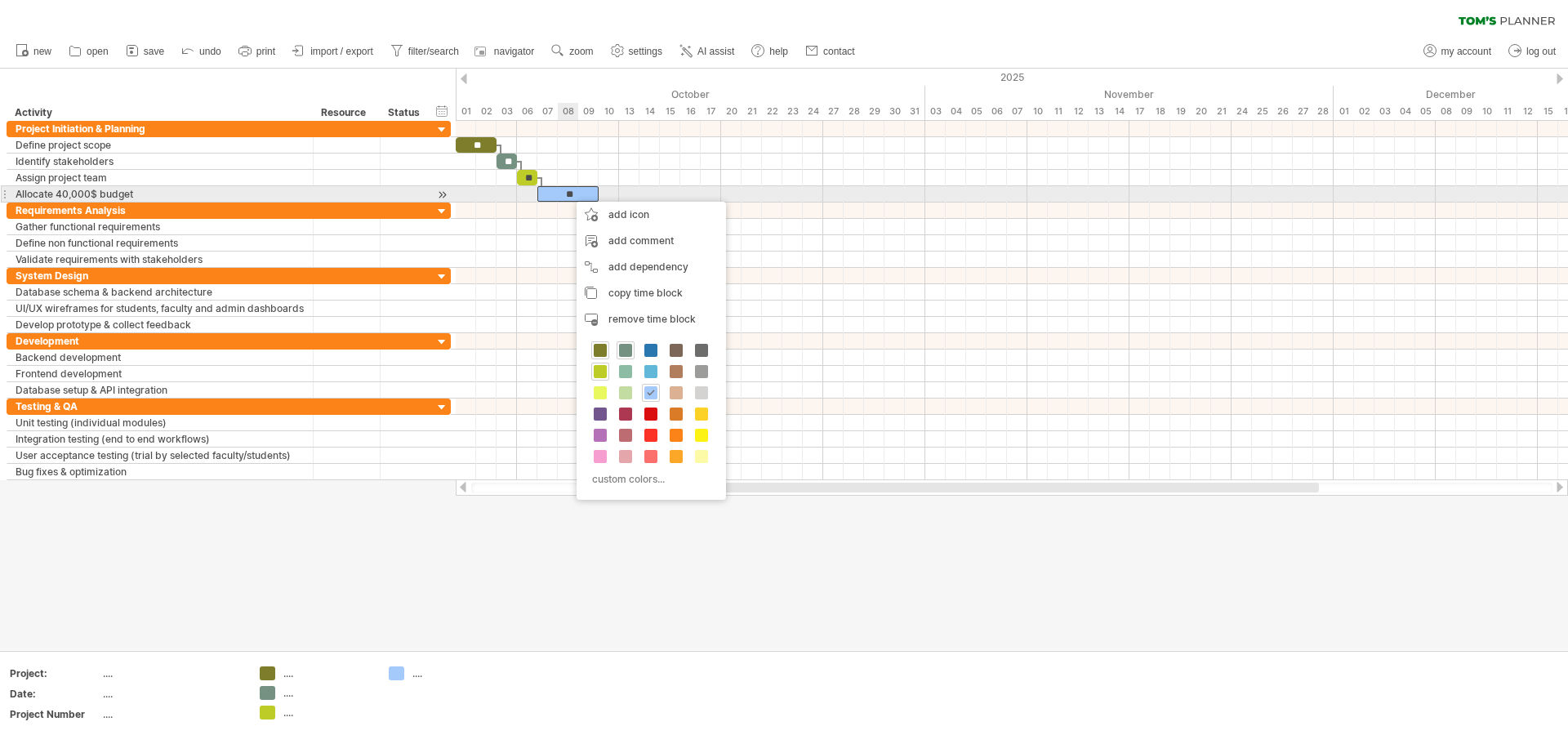
click at [571, 194] on div "**" at bounding box center [568, 194] width 61 height 16
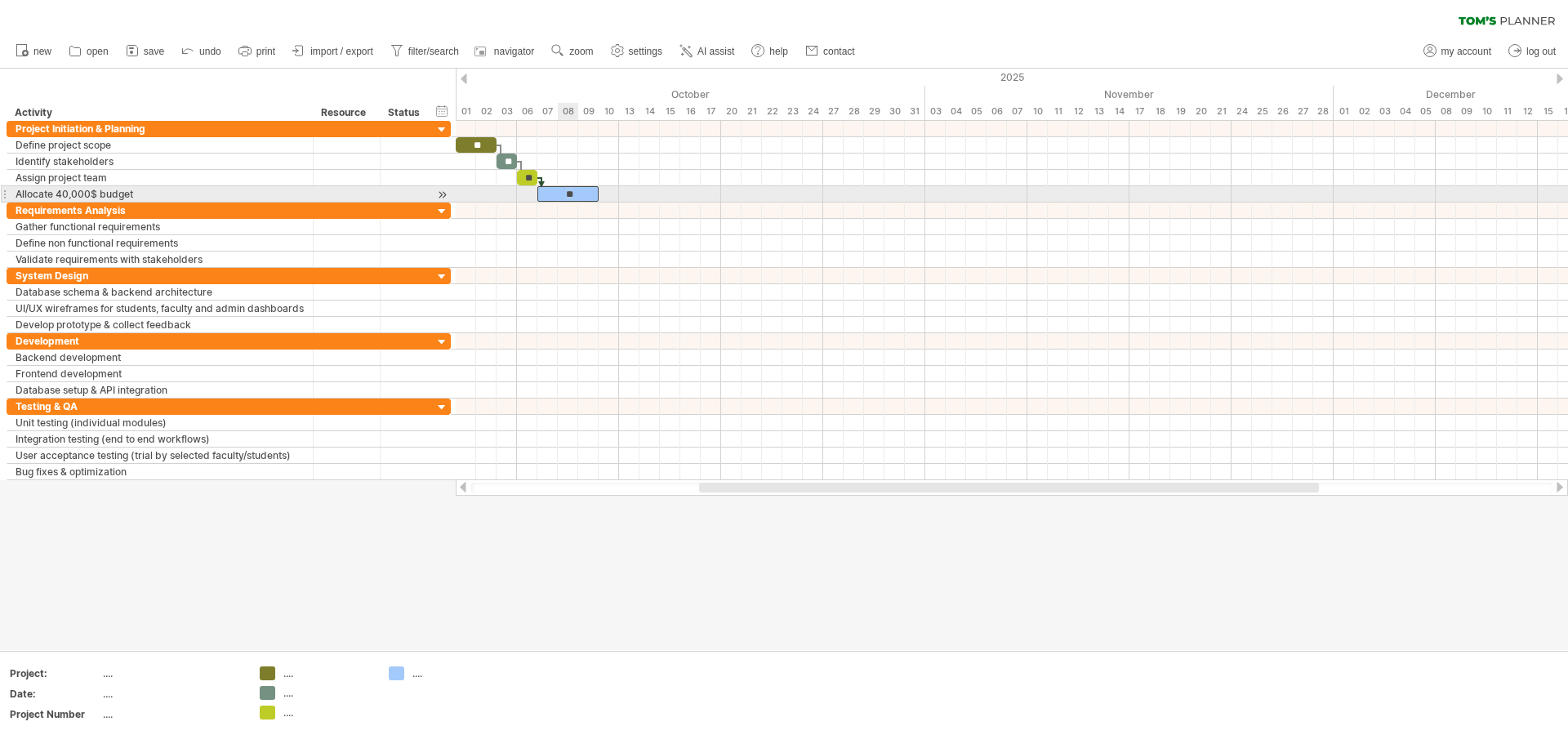
click at [571, 194] on div "**" at bounding box center [568, 194] width 61 height 16
click at [556, 191] on div "**" at bounding box center [568, 194] width 61 height 16
click at [567, 192] on div "**" at bounding box center [568, 194] width 61 height 16
click at [577, 194] on div "**" at bounding box center [568, 194] width 61 height 16
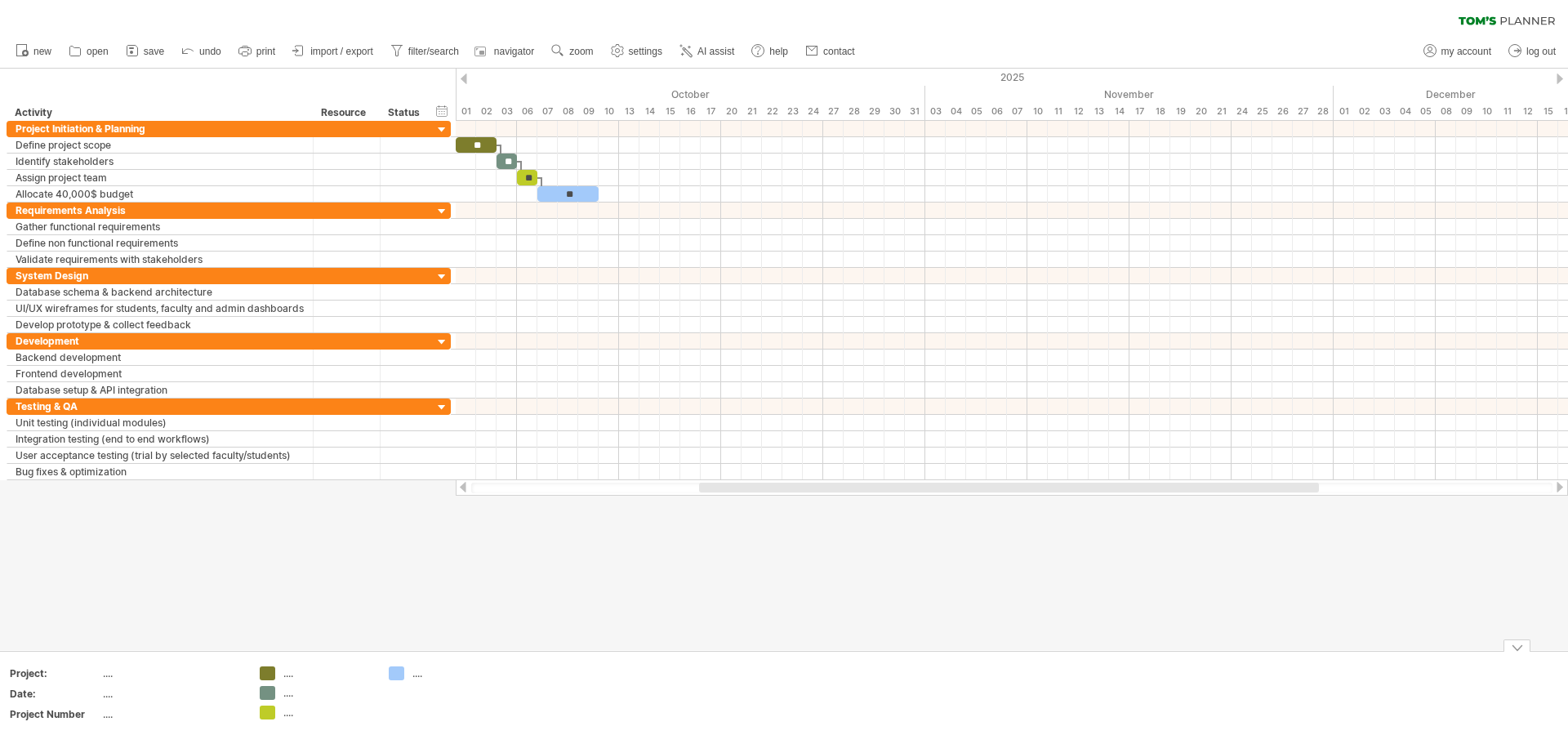
click at [573, 583] on div at bounding box center [784, 359] width 1568 height 581
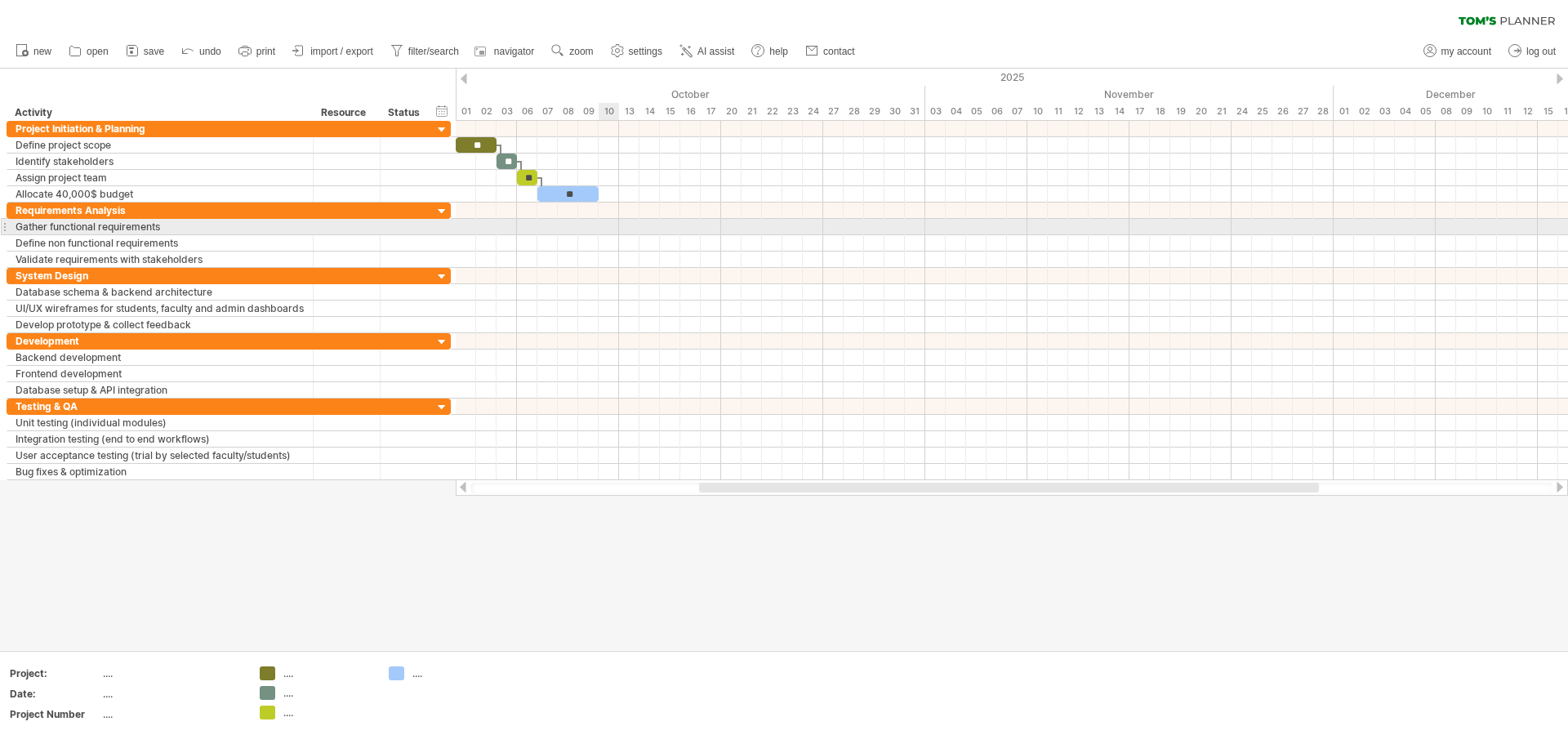
click at [608, 228] on div at bounding box center [1012, 227] width 1113 height 17
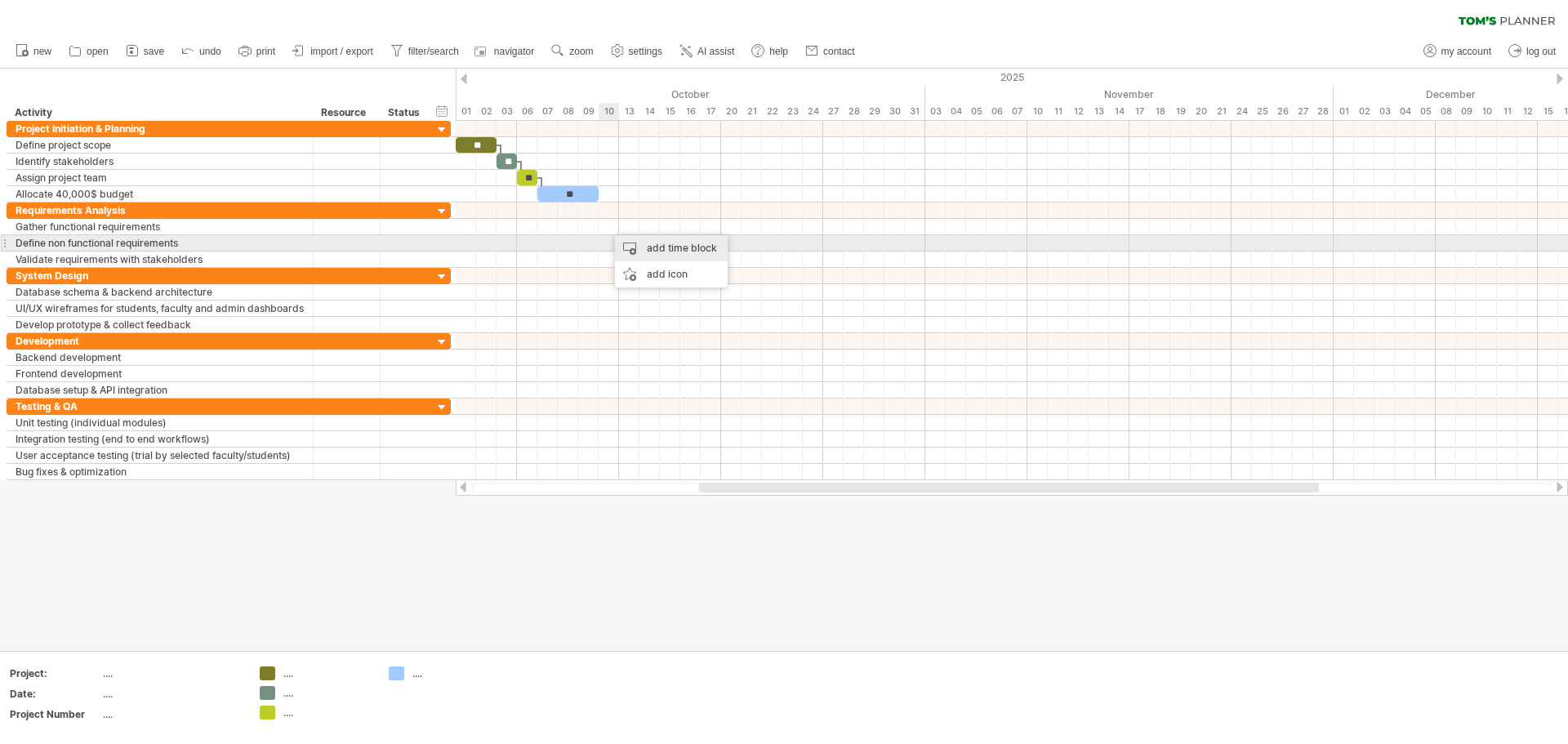
click at [643, 244] on div "add time block" at bounding box center [671, 248] width 113 height 26
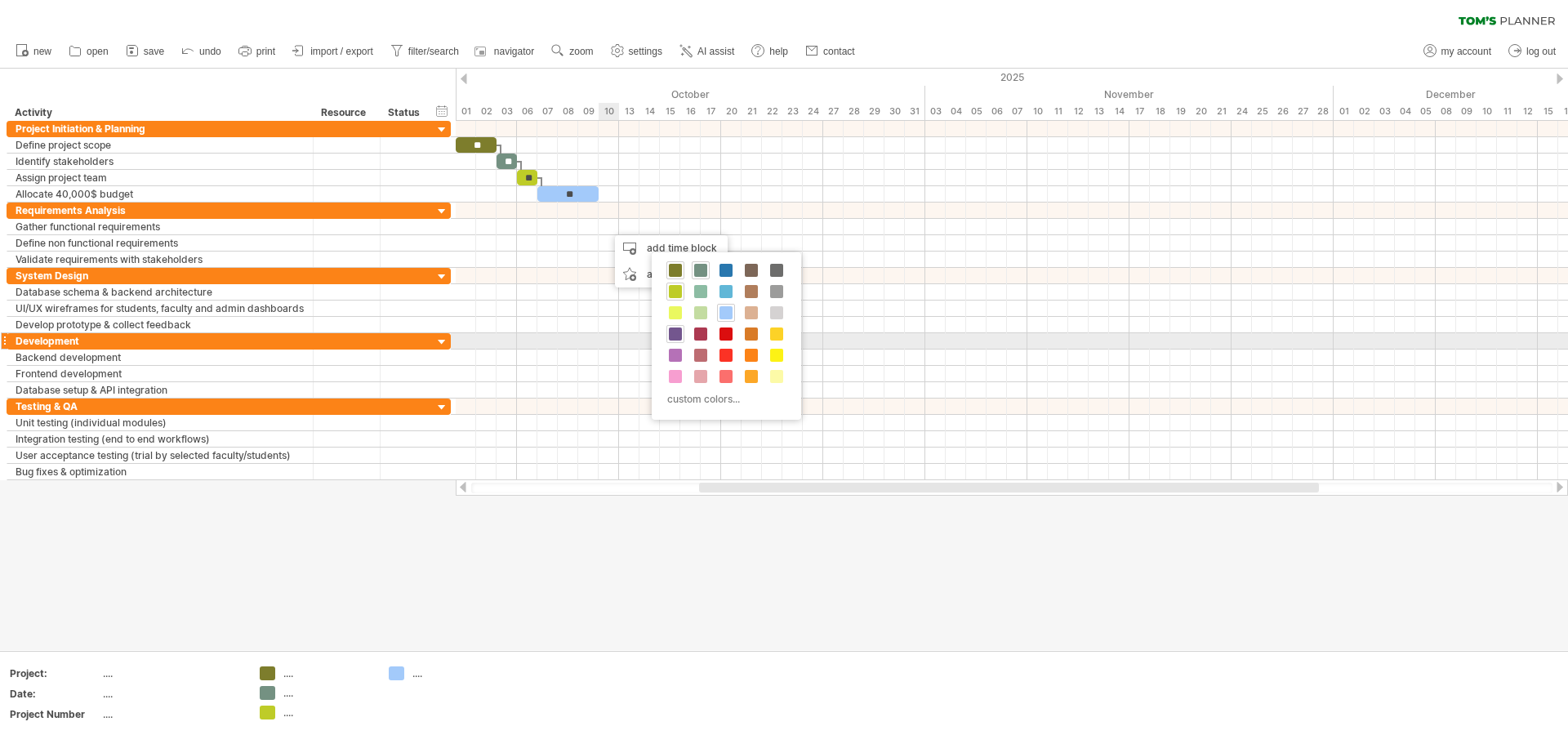
click at [675, 334] on span at bounding box center [676, 334] width 13 height 13
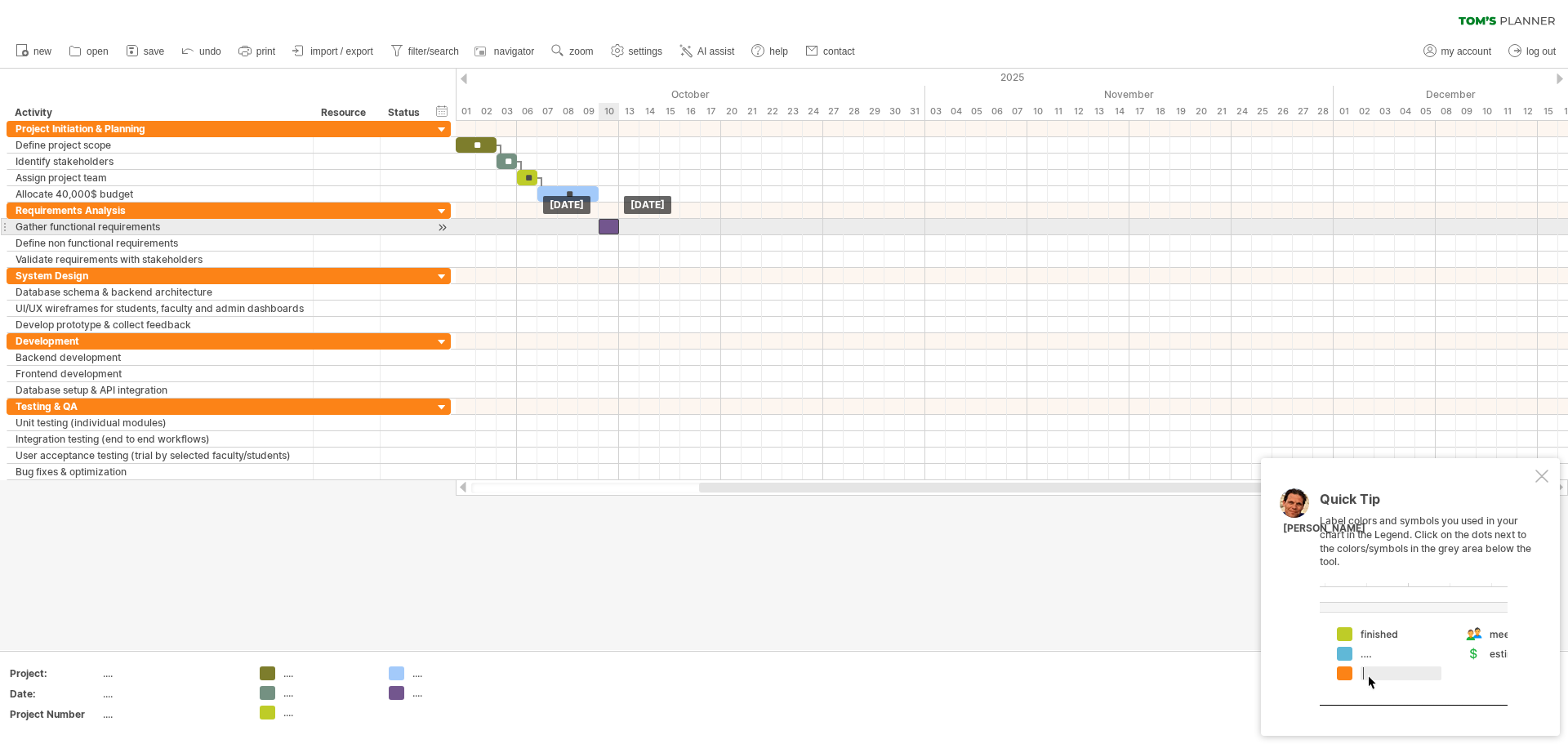
drag, startPoint x: 612, startPoint y: 227, endPoint x: 601, endPoint y: 226, distance: 11.0
click at [601, 226] on div at bounding box center [608, 226] width 21 height 16
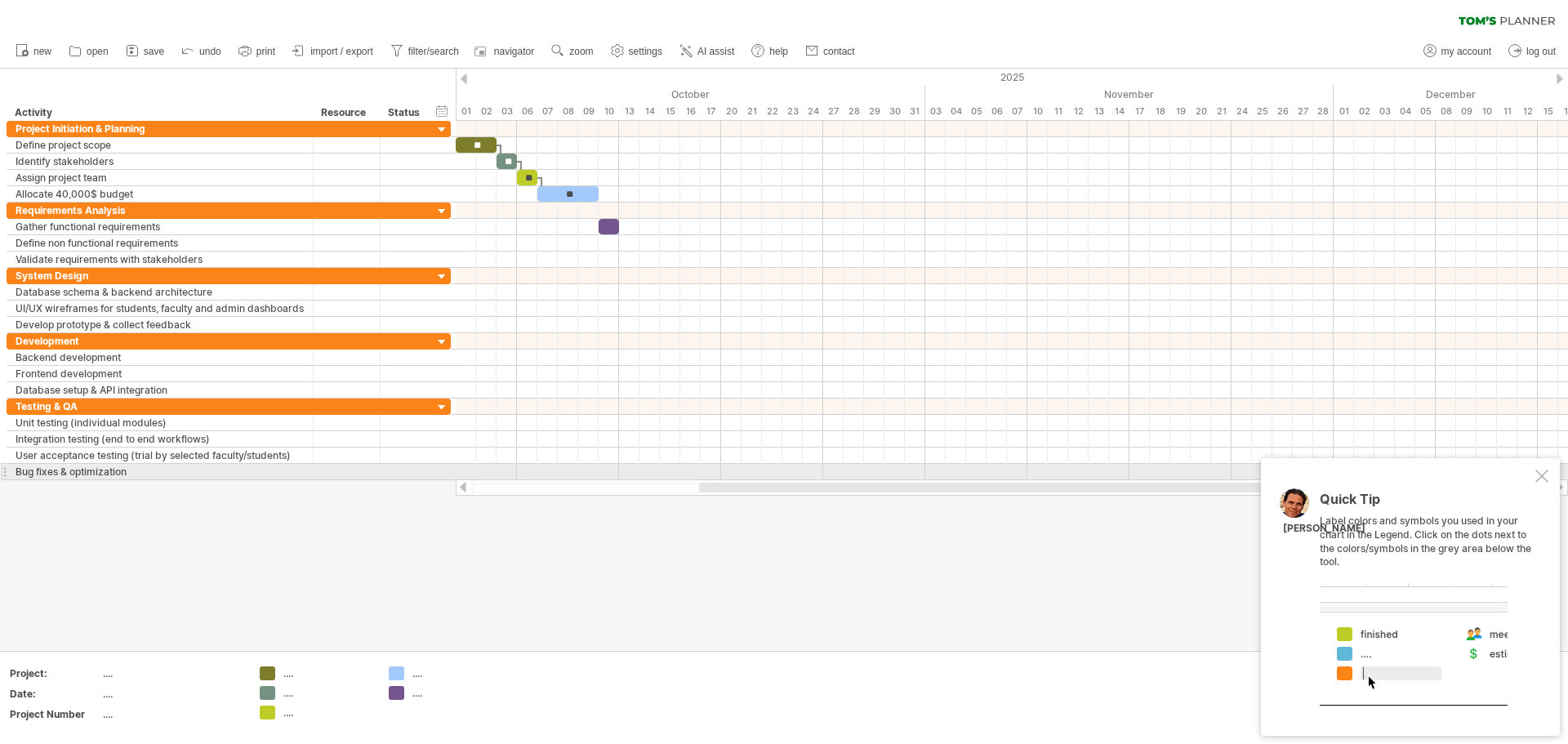
click at [782, 472] on div at bounding box center [1542, 476] width 13 height 13
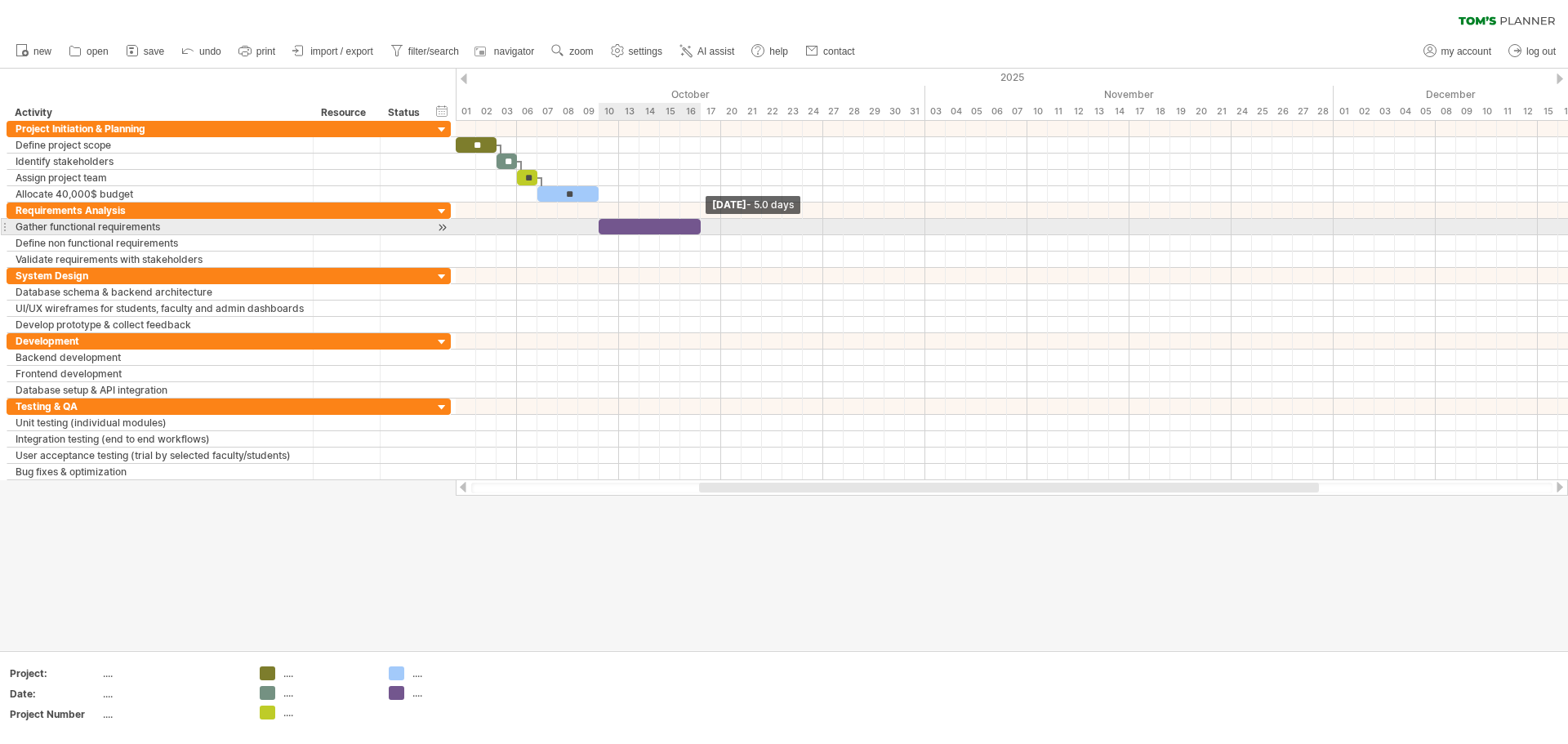
drag, startPoint x: 618, startPoint y: 223, endPoint x: 703, endPoint y: 232, distance: 85.5
click at [703, 232] on span at bounding box center [701, 226] width 7 height 16
click at [632, 226] on div at bounding box center [649, 226] width 102 height 16
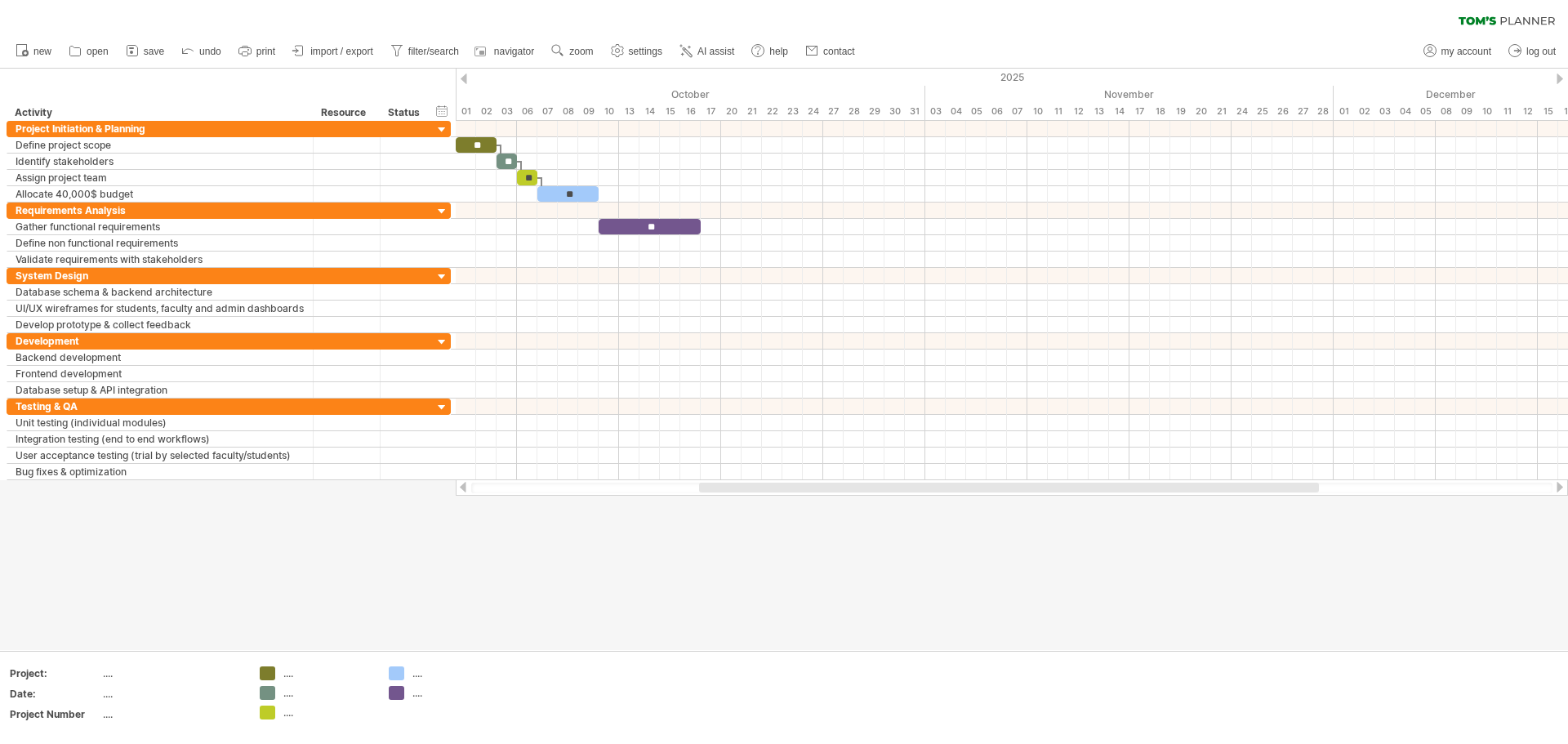
click at [689, 545] on div at bounding box center [784, 359] width 1568 height 581
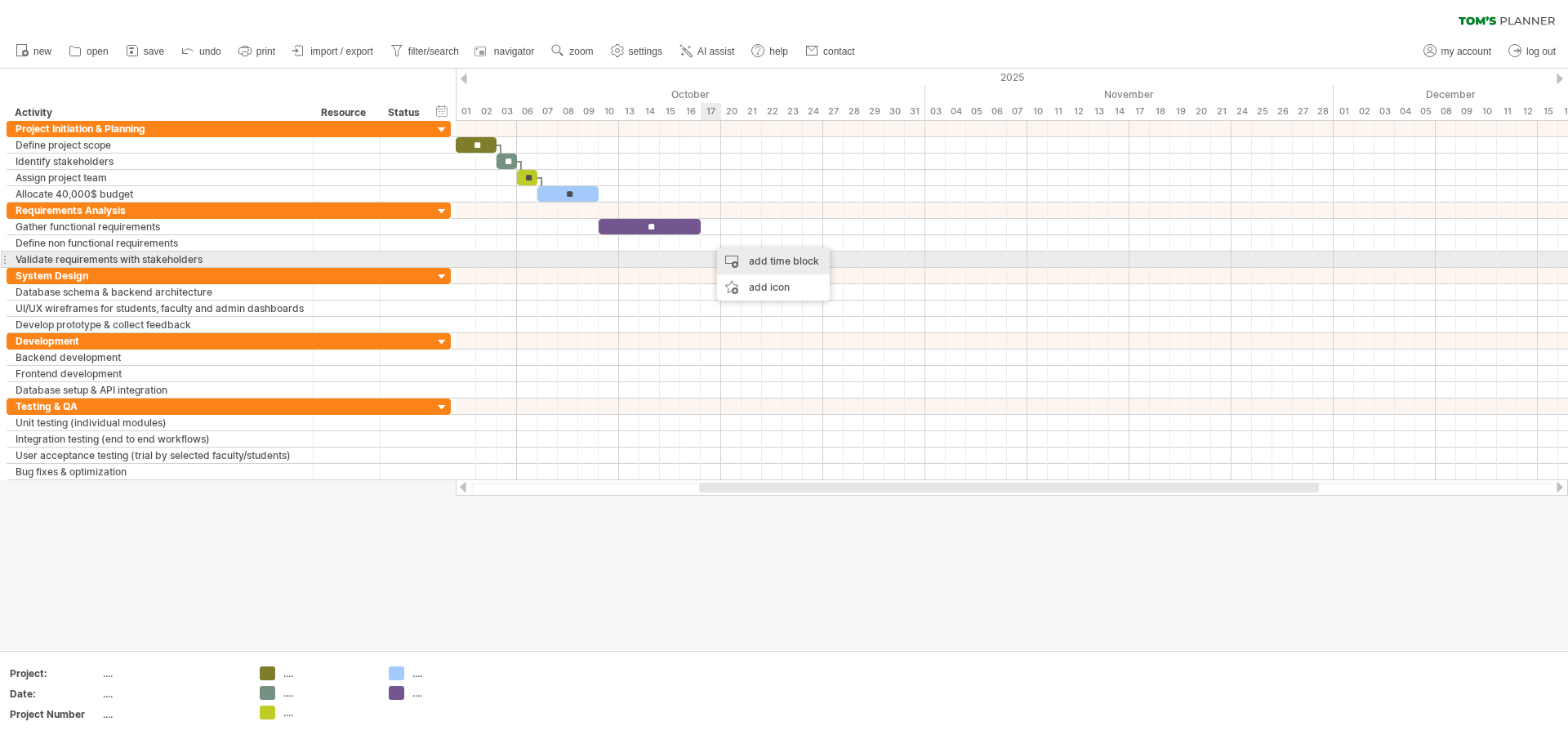
click at [731, 258] on div "add time block" at bounding box center [773, 262] width 113 height 26
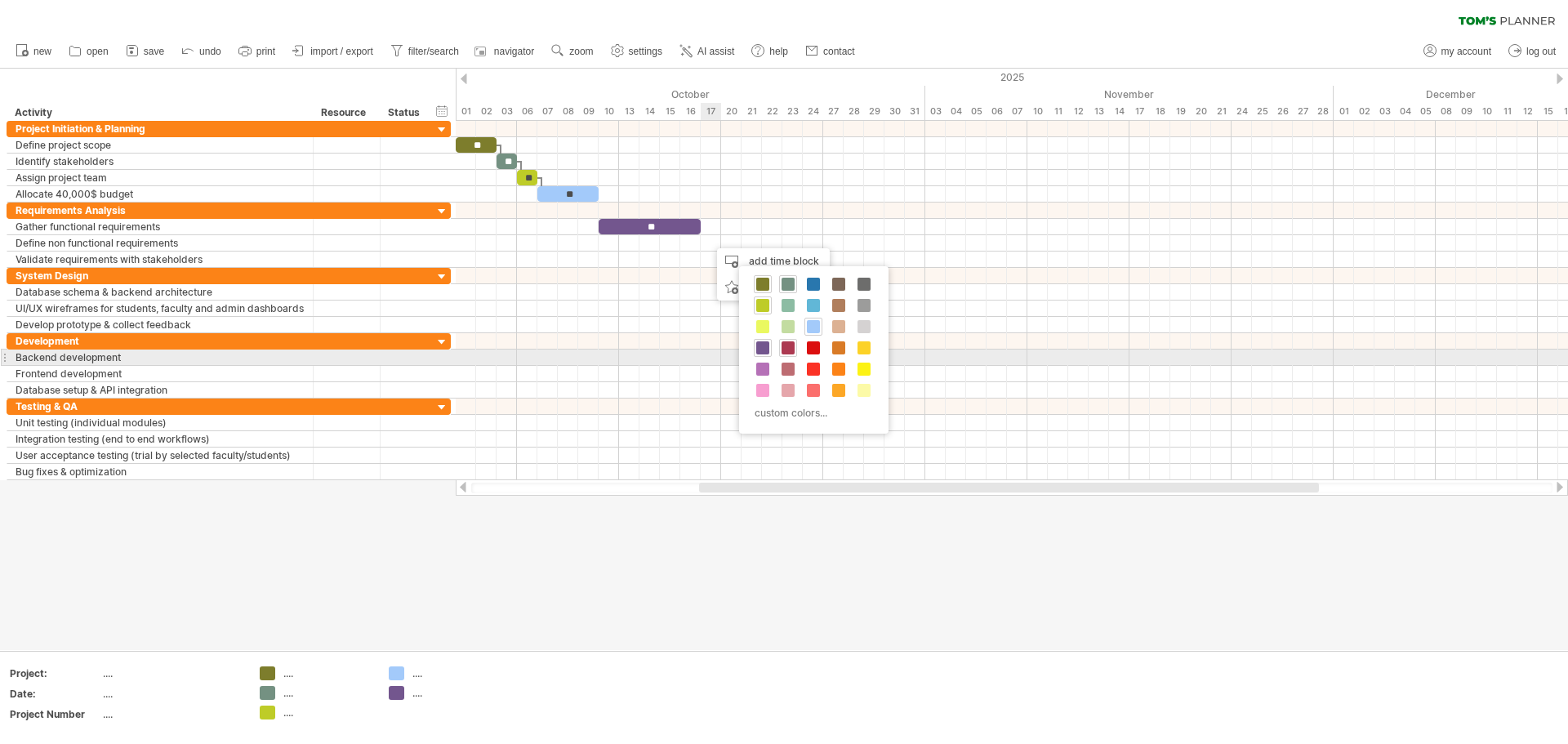
click at [782, 354] on div at bounding box center [788, 348] width 18 height 18
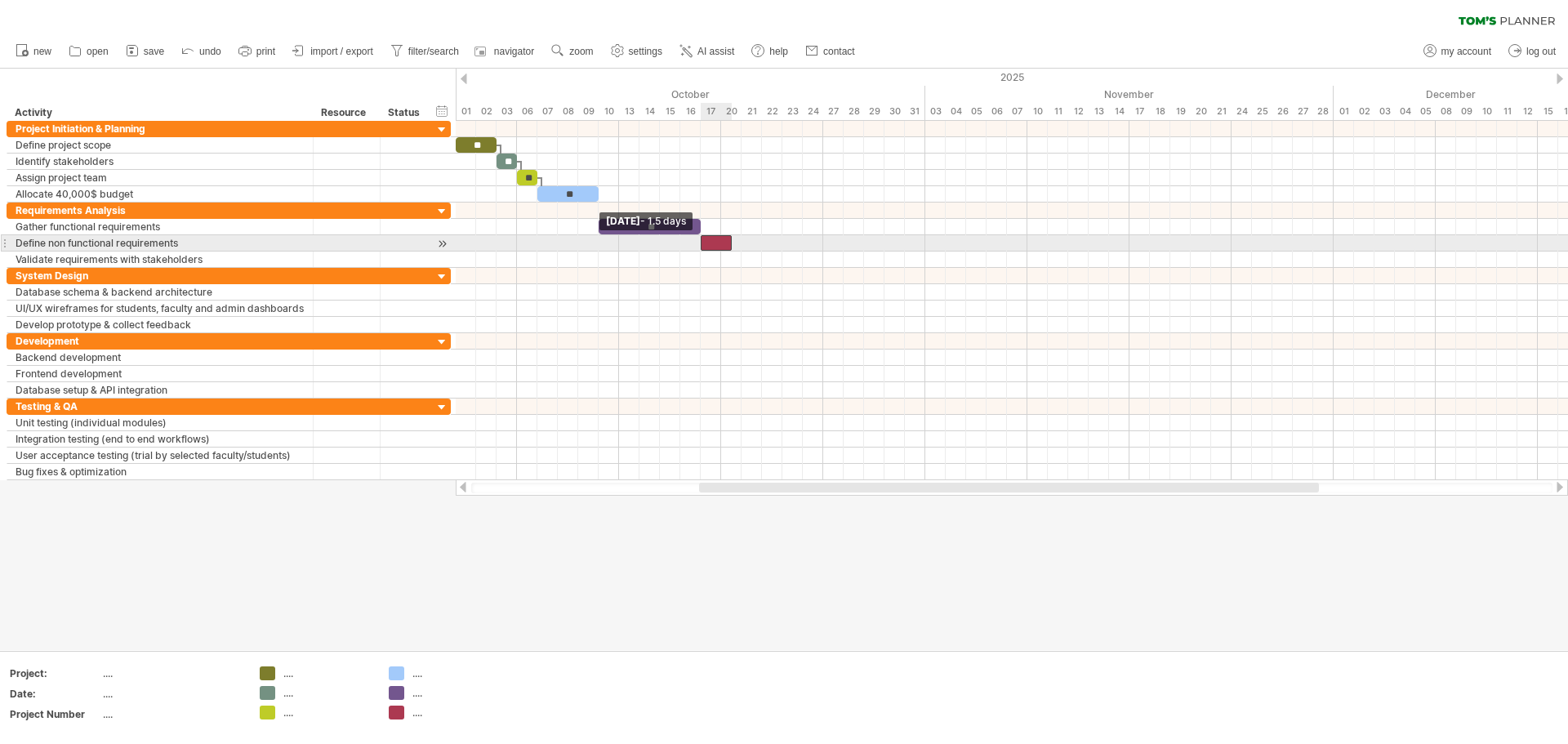
drag, startPoint x: 709, startPoint y: 240, endPoint x: 702, endPoint y: 239, distance: 7.1
click at [702, 239] on span at bounding box center [701, 242] width 7 height 16
drag, startPoint x: 731, startPoint y: 238, endPoint x: 783, endPoint y: 239, distance: 52.0
click at [782, 239] on span at bounding box center [782, 242] width 7 height 16
click at [737, 242] on div at bounding box center [742, 242] width 82 height 16
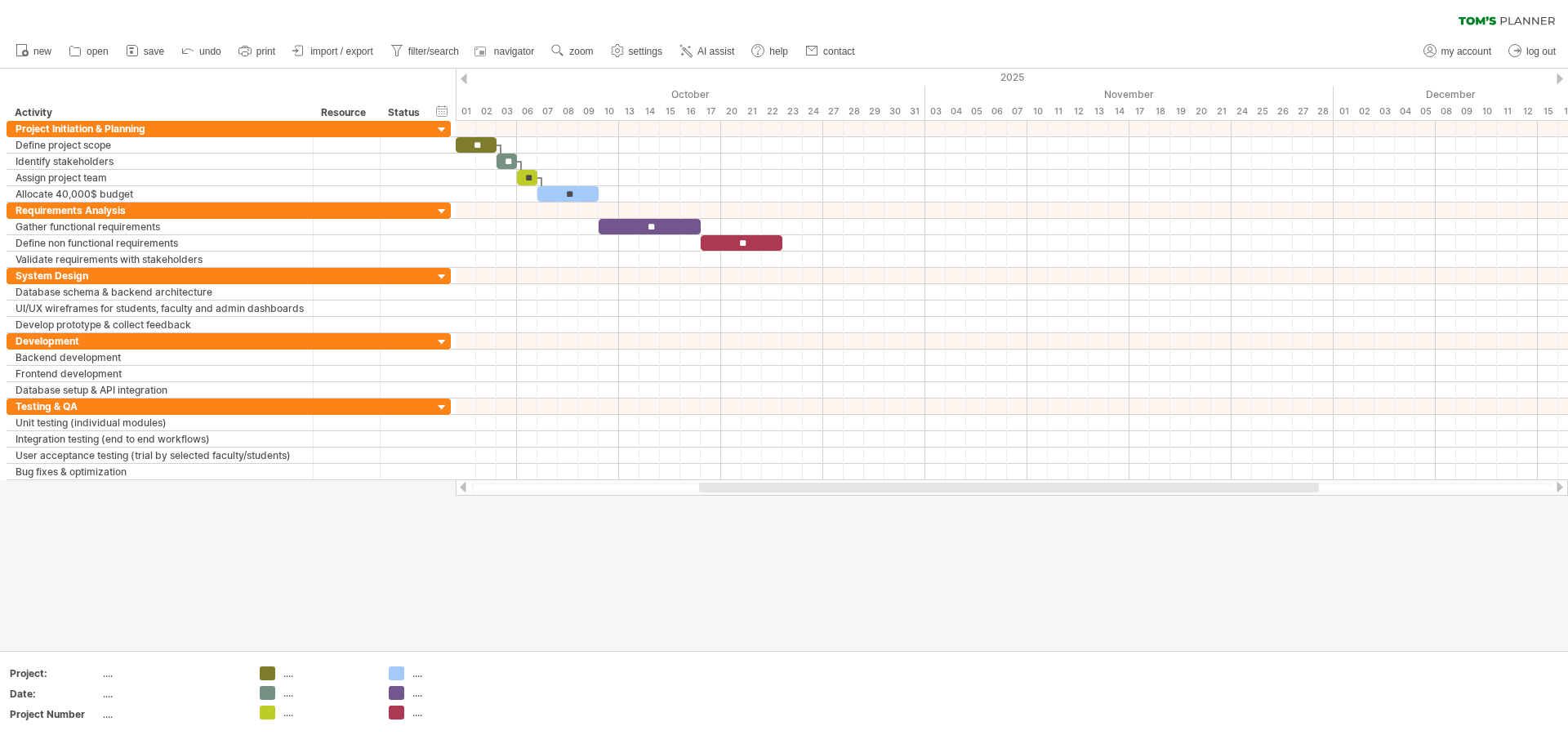
click at [679, 608] on div at bounding box center [784, 359] width 1568 height 581
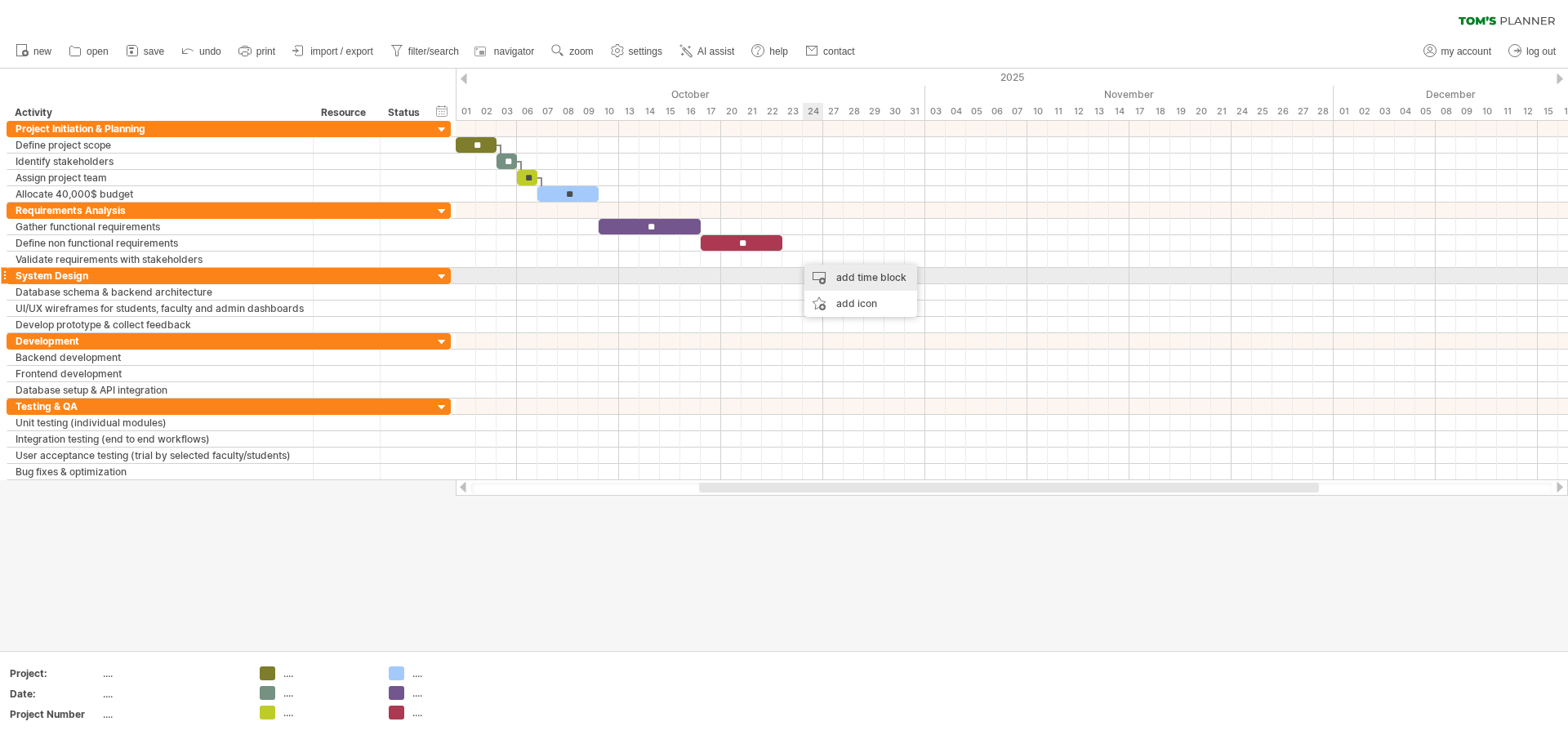
click at [782, 276] on div "add time block" at bounding box center [861, 278] width 113 height 26
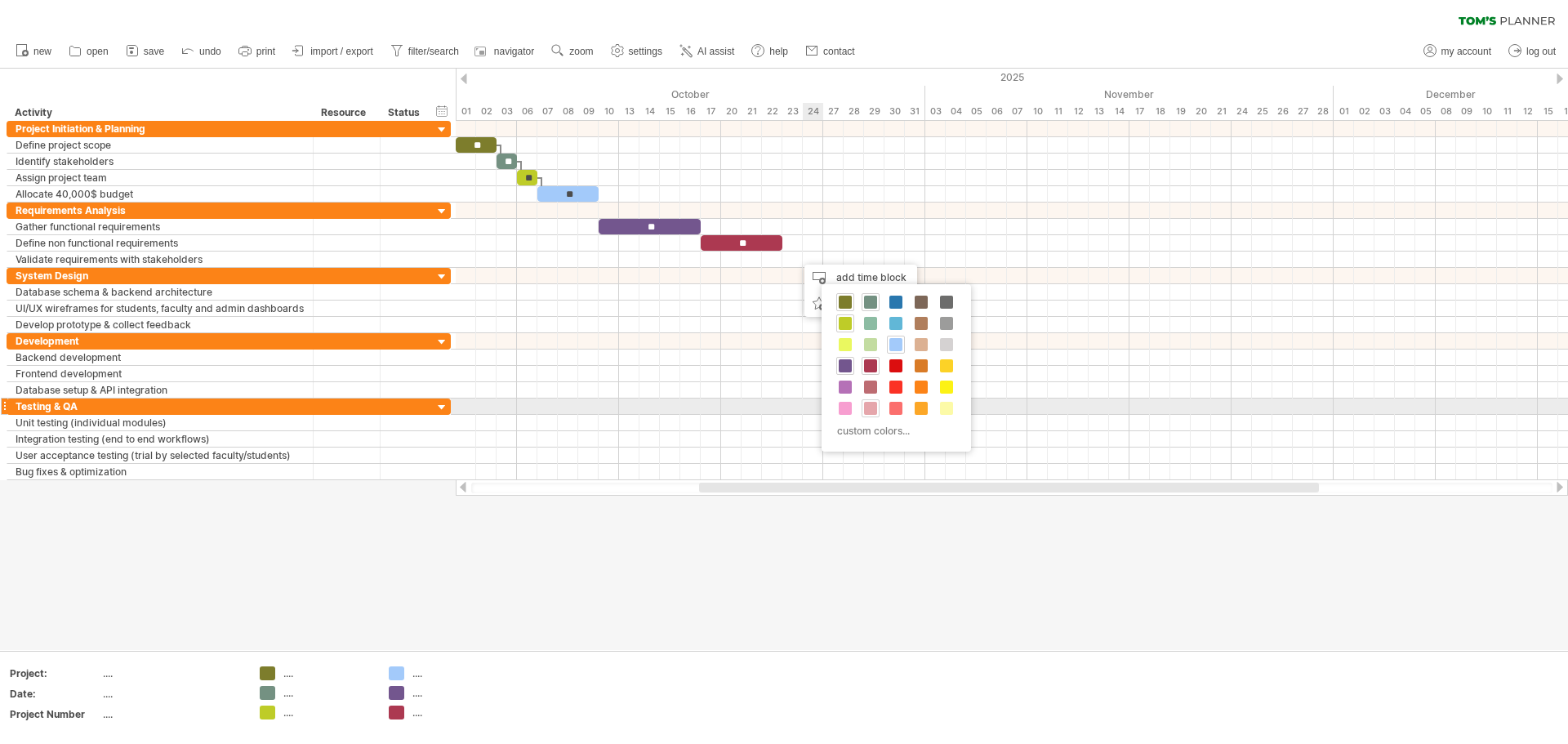
click at [782, 408] on span at bounding box center [871, 408] width 13 height 13
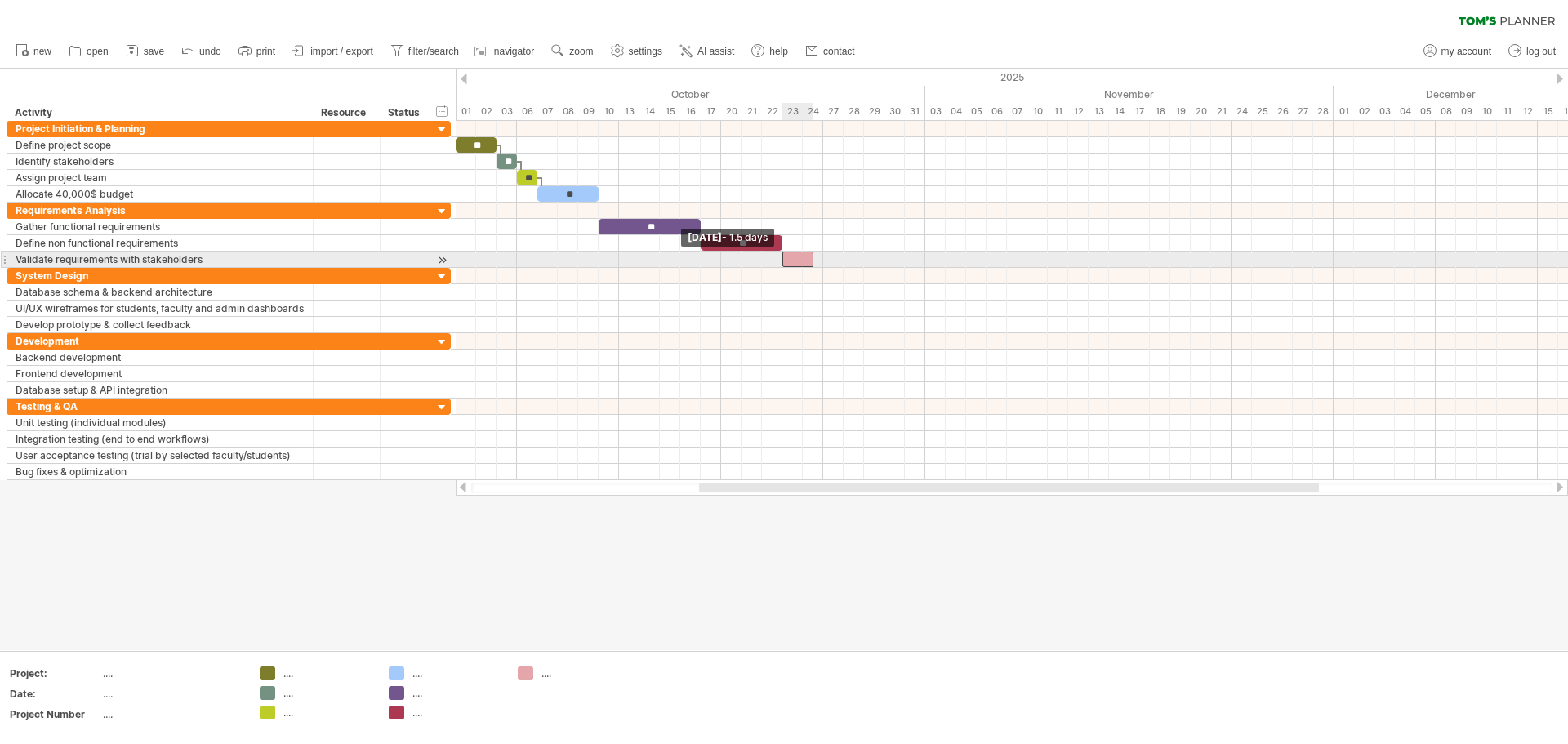
drag, startPoint x: 792, startPoint y: 257, endPoint x: 781, endPoint y: 253, distance: 11.7
click at [781, 253] on span at bounding box center [782, 259] width 7 height 16
drag, startPoint x: 812, startPoint y: 257, endPoint x: 885, endPoint y: 256, distance: 73.0
click at [782, 256] on span at bounding box center [885, 259] width 7 height 16
click at [782, 259] on div at bounding box center [833, 259] width 102 height 16
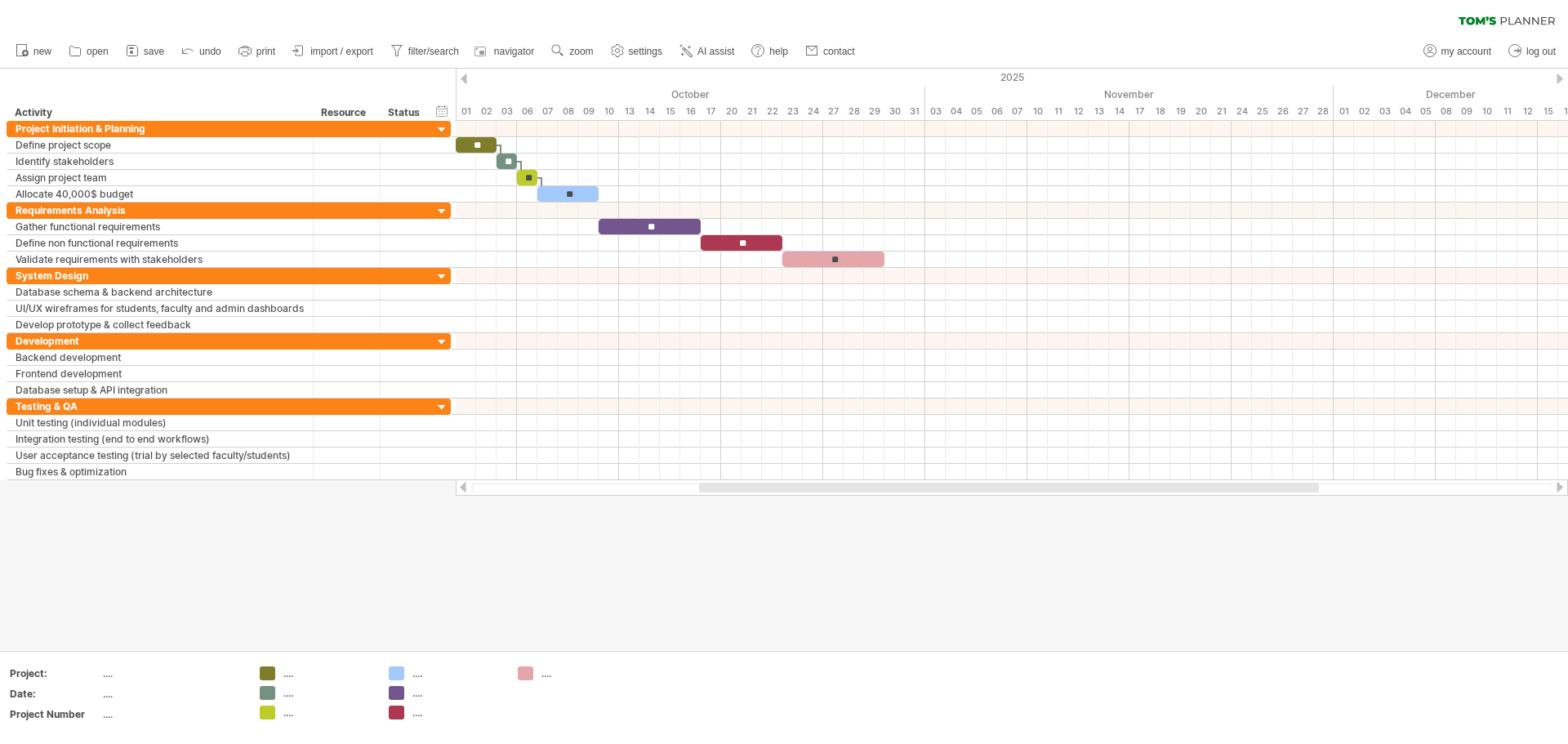
click at [743, 555] on div at bounding box center [784, 359] width 1568 height 581
click at [751, 552] on div at bounding box center [784, 359] width 1568 height 581
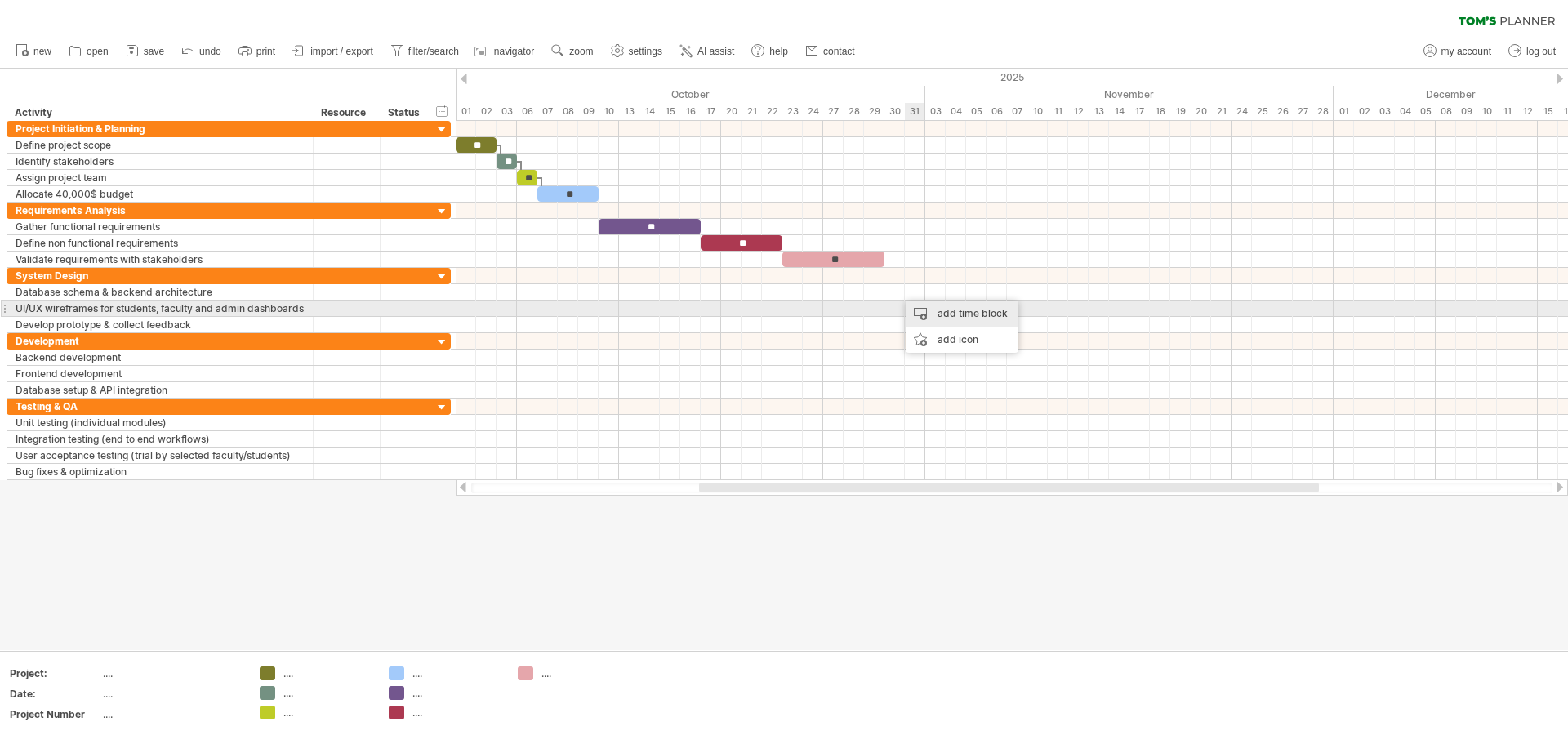
click at [782, 304] on div "add time block" at bounding box center [962, 314] width 113 height 26
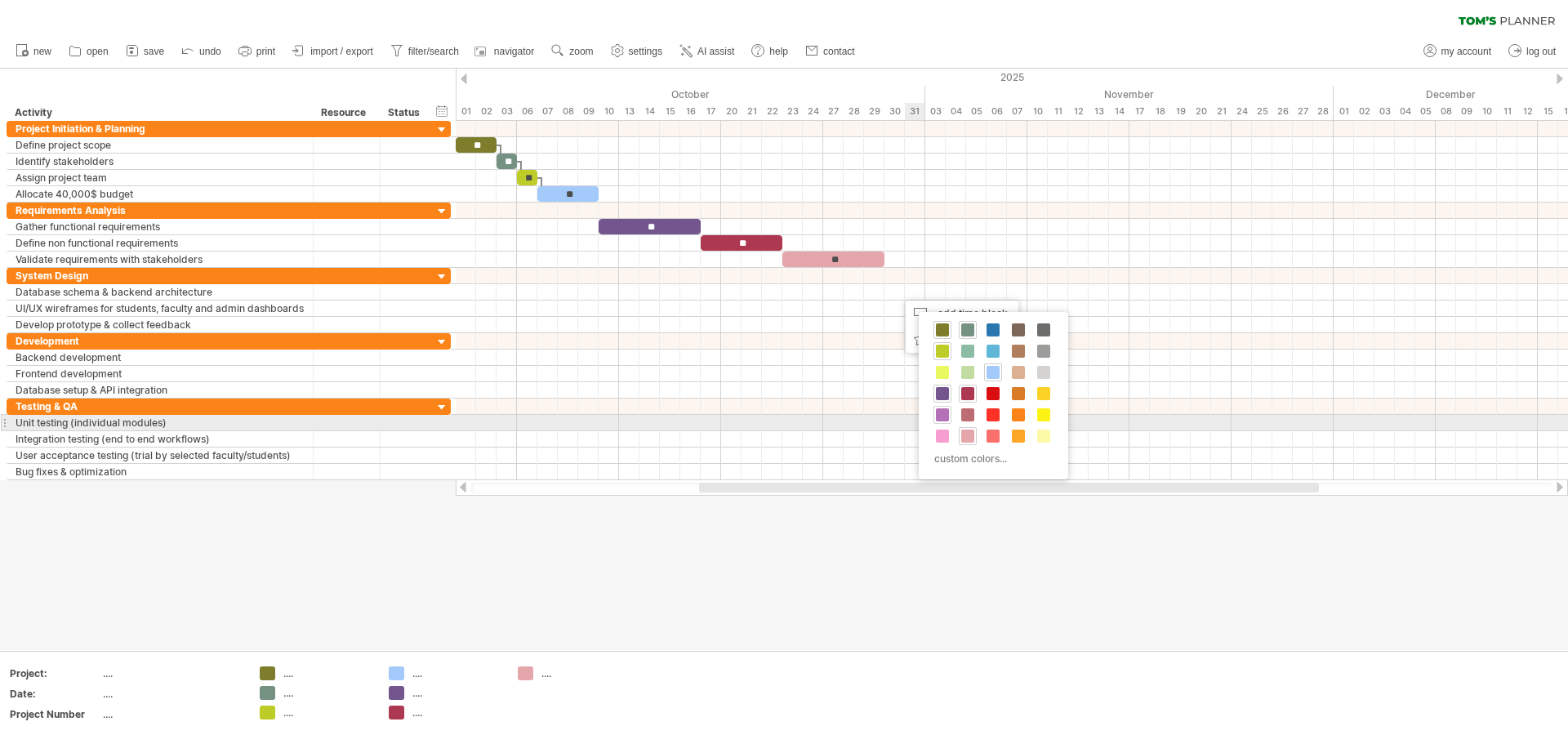
click at [782, 417] on span at bounding box center [943, 415] width 13 height 13
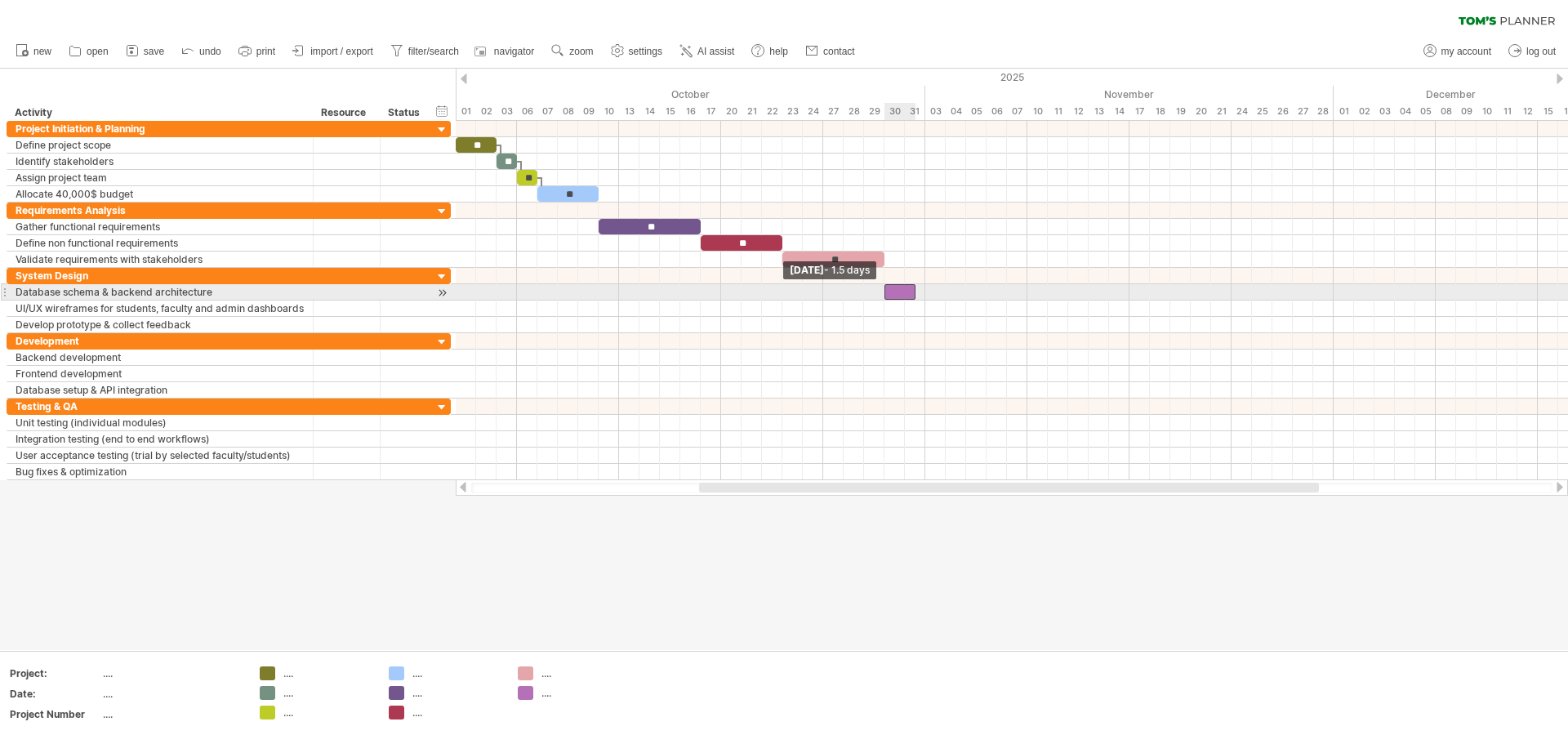
click at [782, 287] on div at bounding box center [900, 291] width 31 height 16
drag, startPoint x: 914, startPoint y: 288, endPoint x: 1051, endPoint y: 286, distance: 137.0
click at [782, 286] on span at bounding box center [1048, 291] width 7 height 16
click at [782, 291] on div at bounding box center [966, 291] width 163 height 16
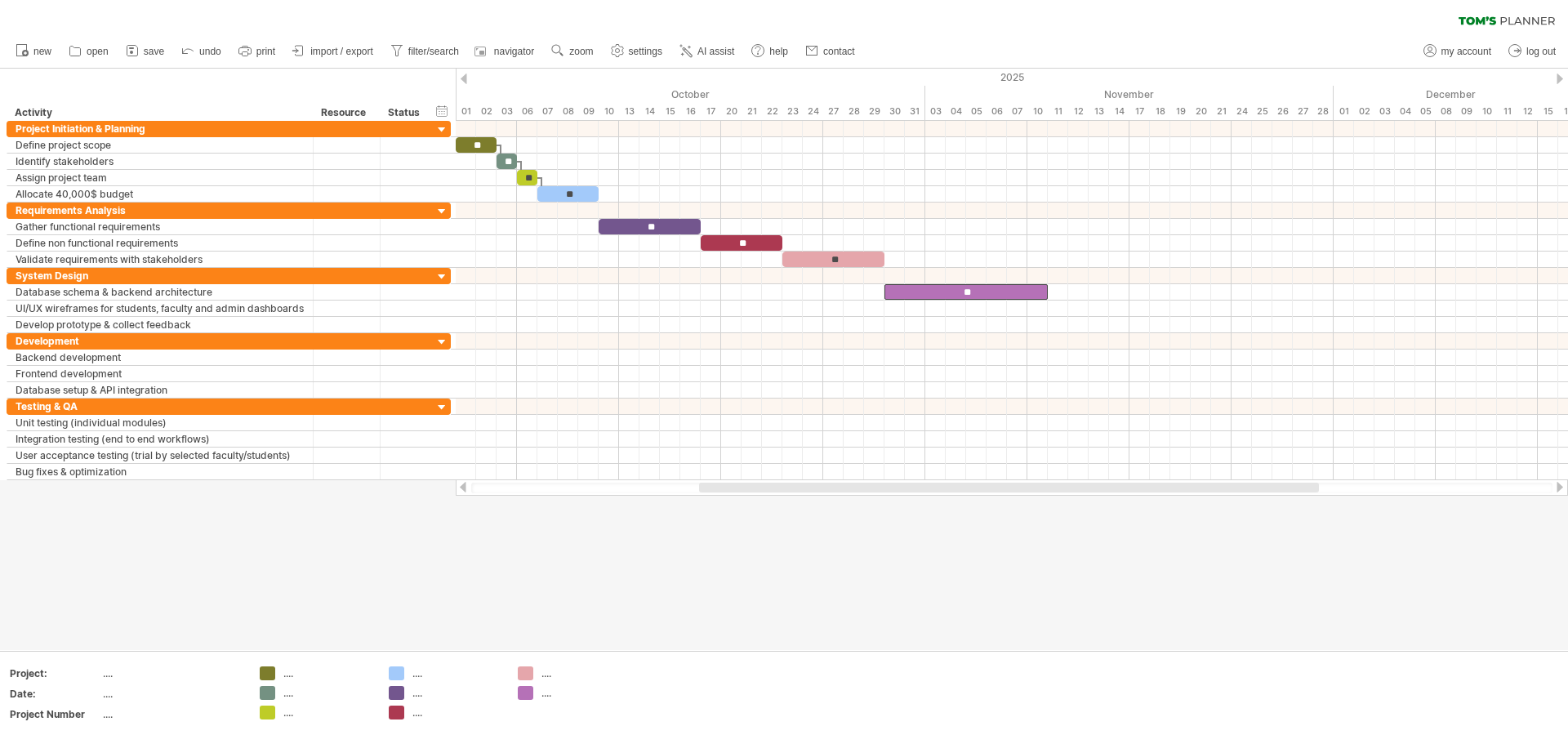
click at [782, 545] on div at bounding box center [784, 359] width 1568 height 581
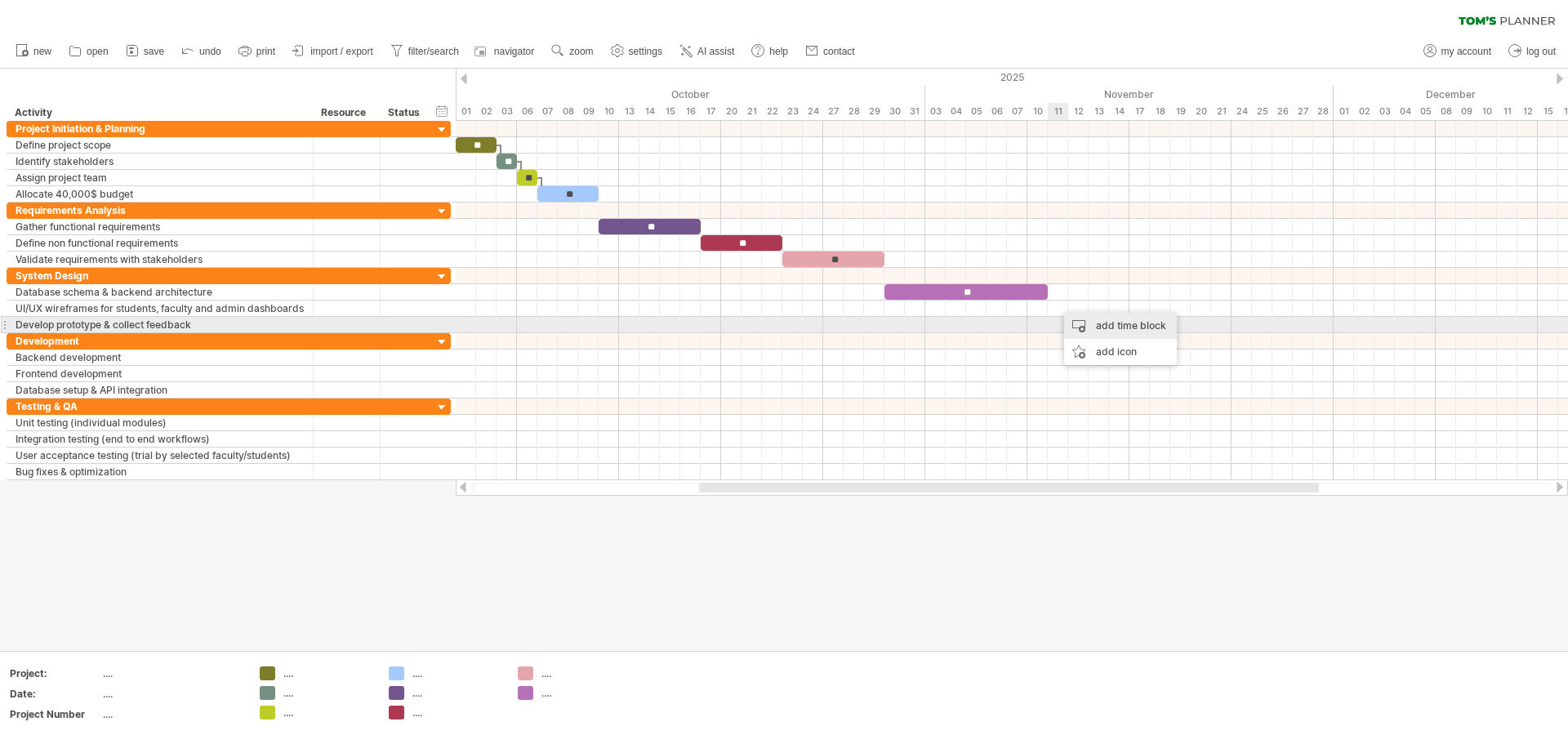
click at [782, 324] on div "add time block" at bounding box center [1121, 326] width 113 height 26
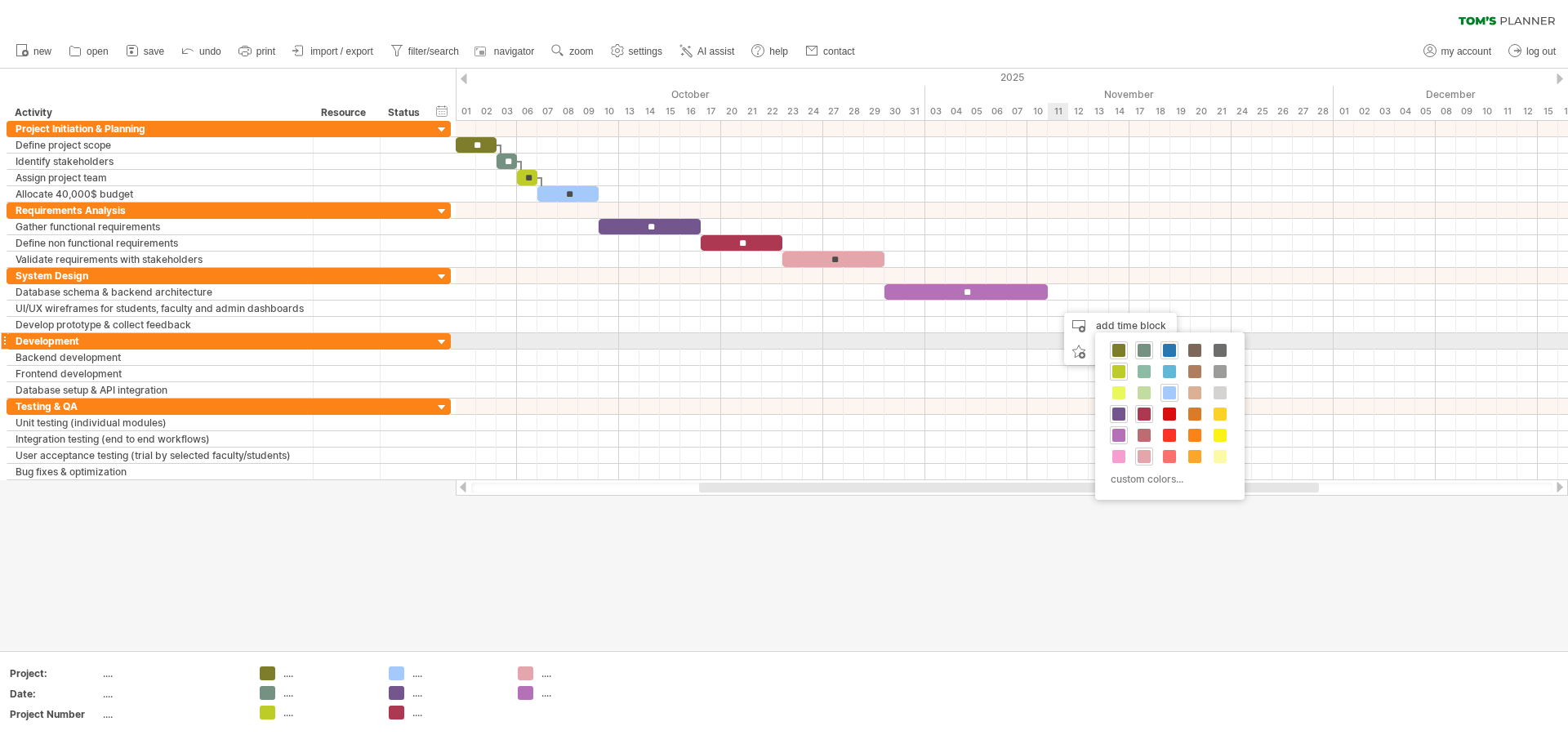
click at [782, 348] on div at bounding box center [1170, 350] width 18 height 18
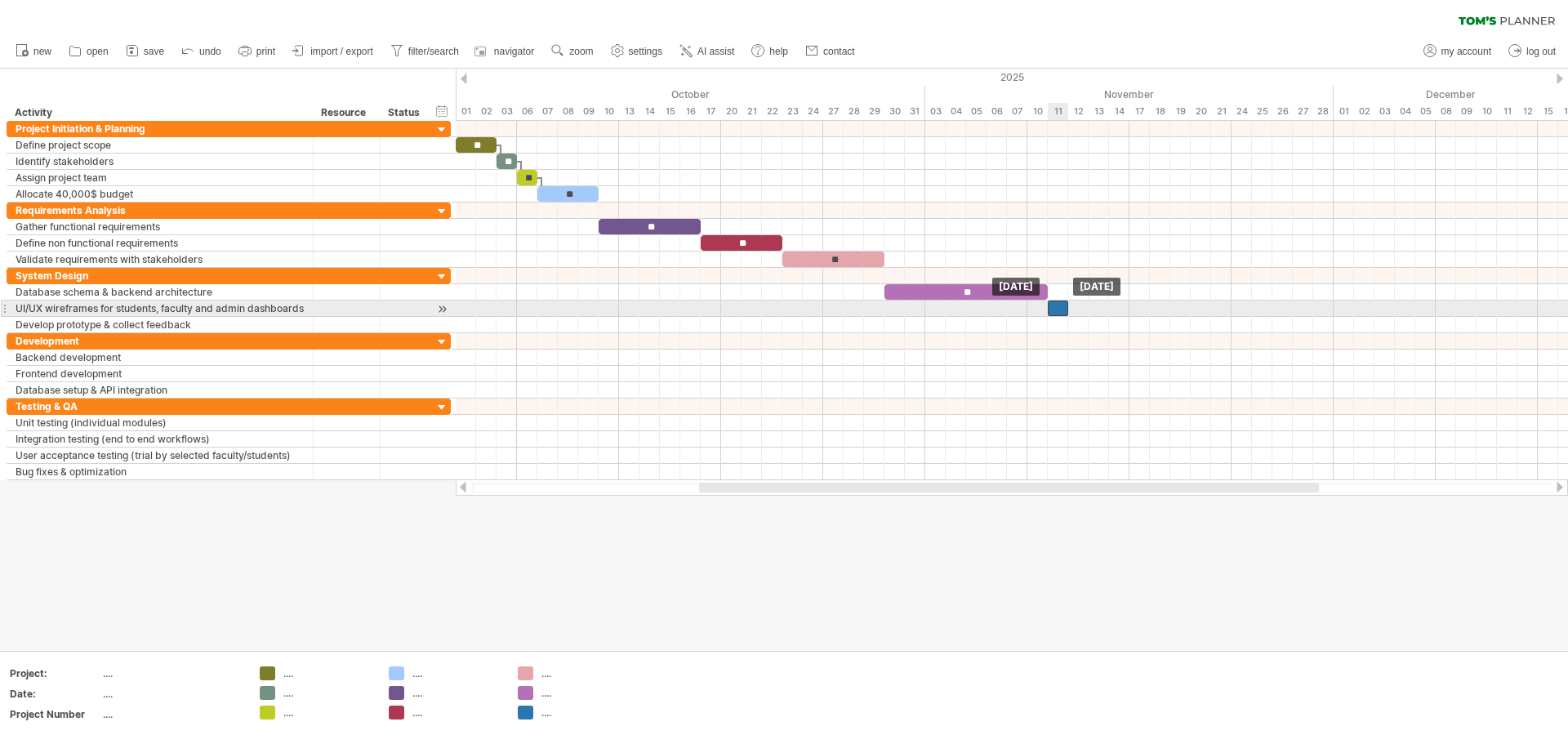
click at [782, 309] on div at bounding box center [1058, 308] width 21 height 16
drag, startPoint x: 1069, startPoint y: 307, endPoint x: 1114, endPoint y: 307, distance: 45.0
click at [782, 307] on div "** ** ** ** ** ** ** ** [DATE] - 3.0 days [DATE]" at bounding box center [1012, 300] width 1113 height 359
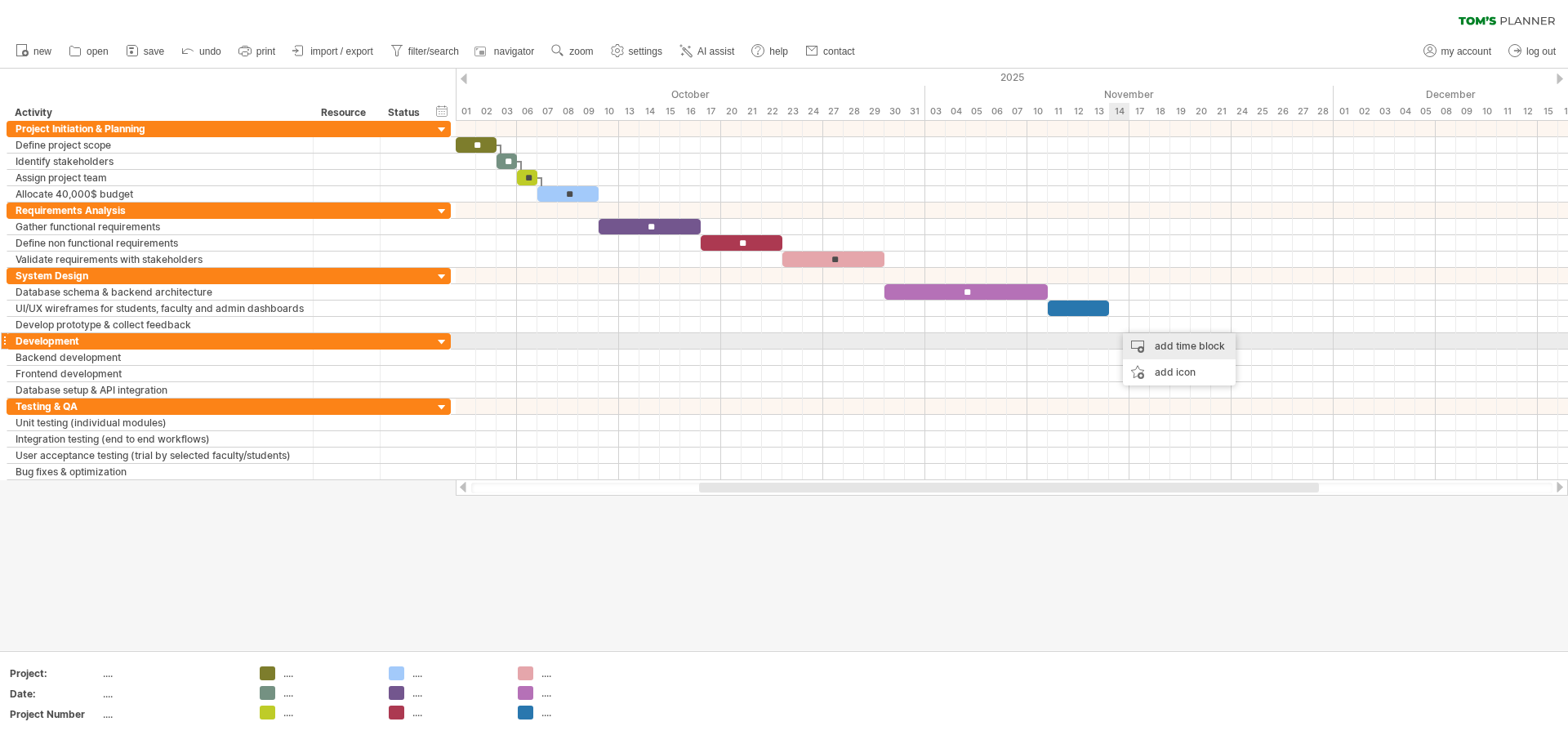
click at [782, 345] on div "add time block" at bounding box center [1180, 347] width 113 height 26
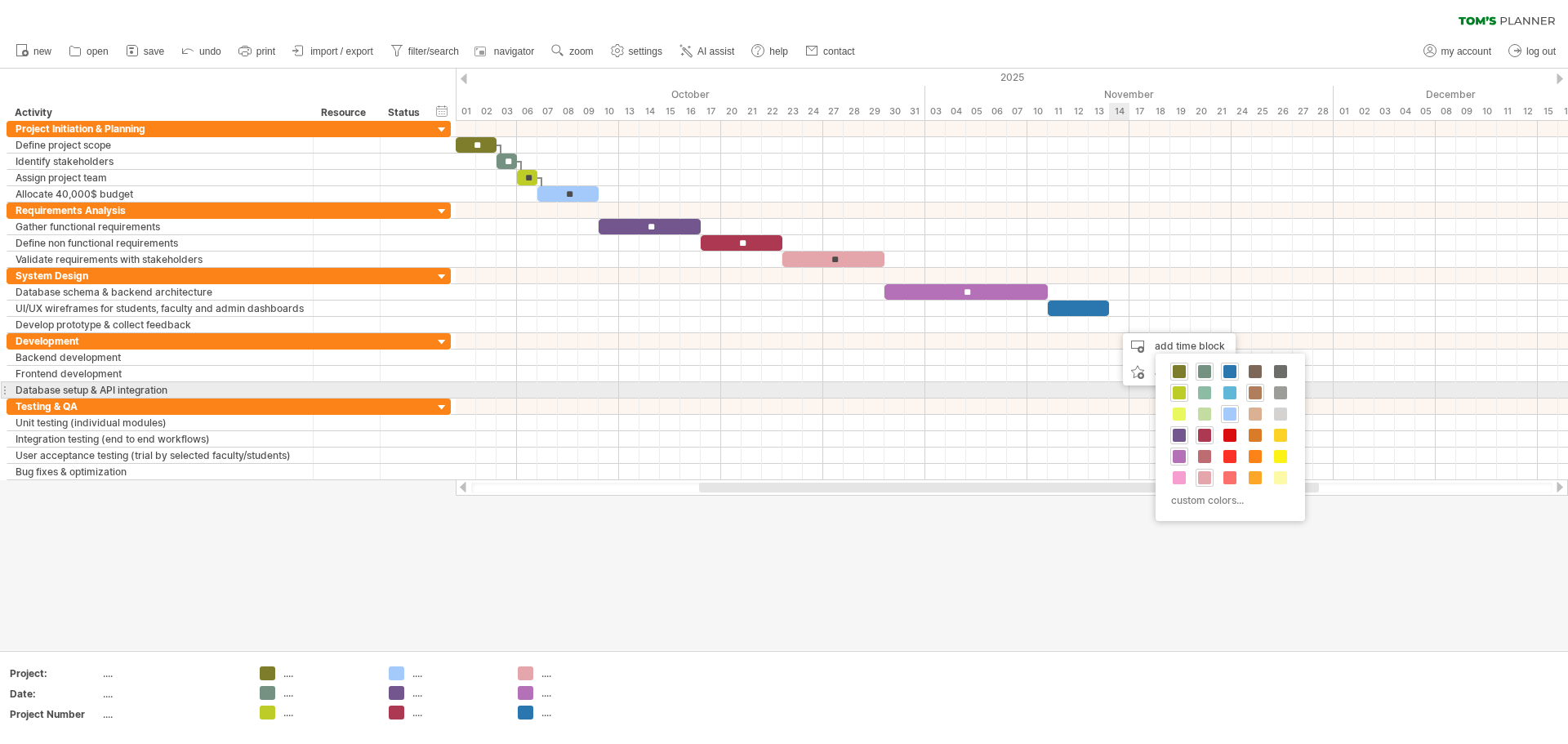
click at [782, 394] on span at bounding box center [1256, 393] width 13 height 13
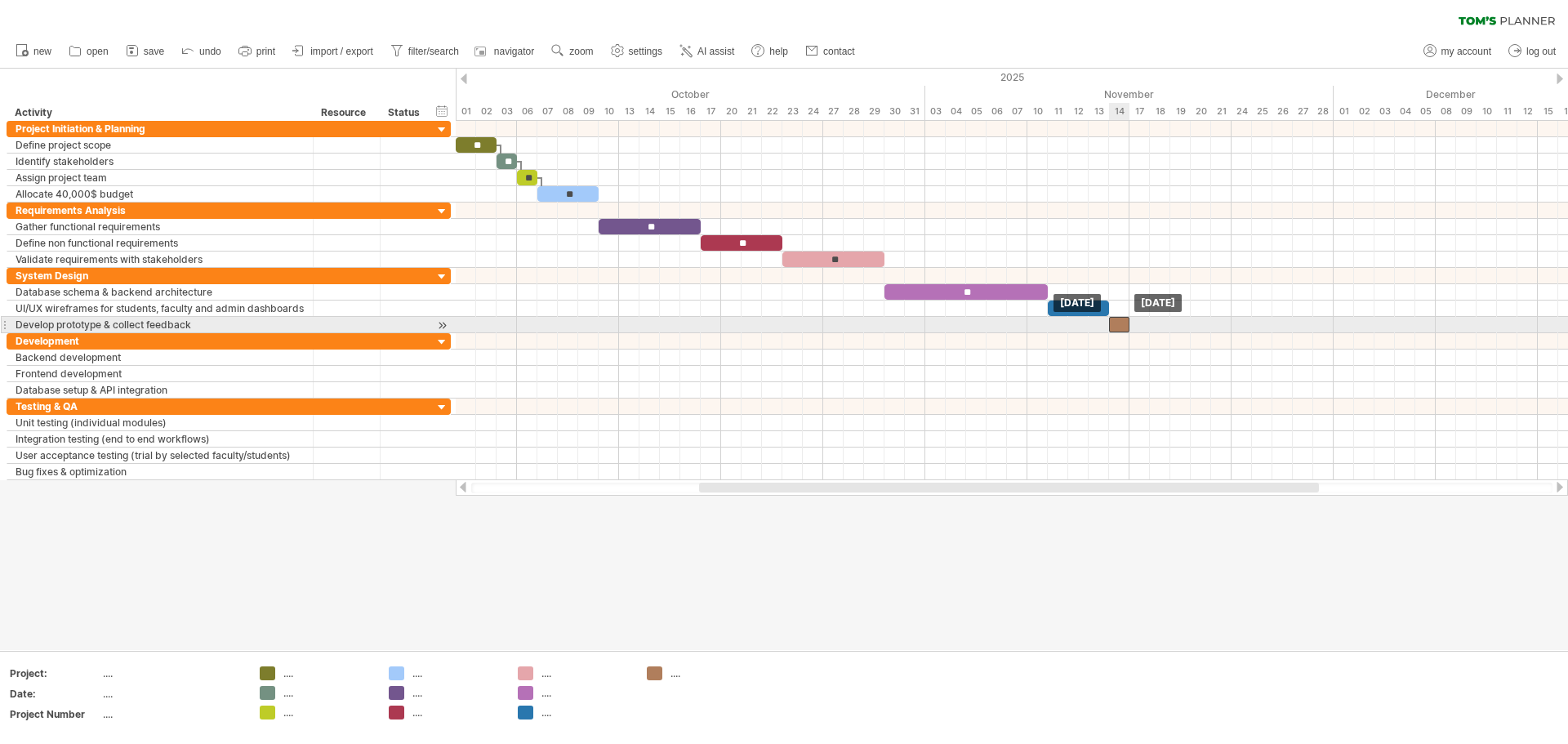
drag, startPoint x: 1123, startPoint y: 322, endPoint x: 1112, endPoint y: 322, distance: 11.0
click at [782, 322] on div at bounding box center [1119, 324] width 21 height 16
drag, startPoint x: 1130, startPoint y: 324, endPoint x: 1171, endPoint y: 320, distance: 41.2
click at [782, 320] on span at bounding box center [1171, 324] width 7 height 16
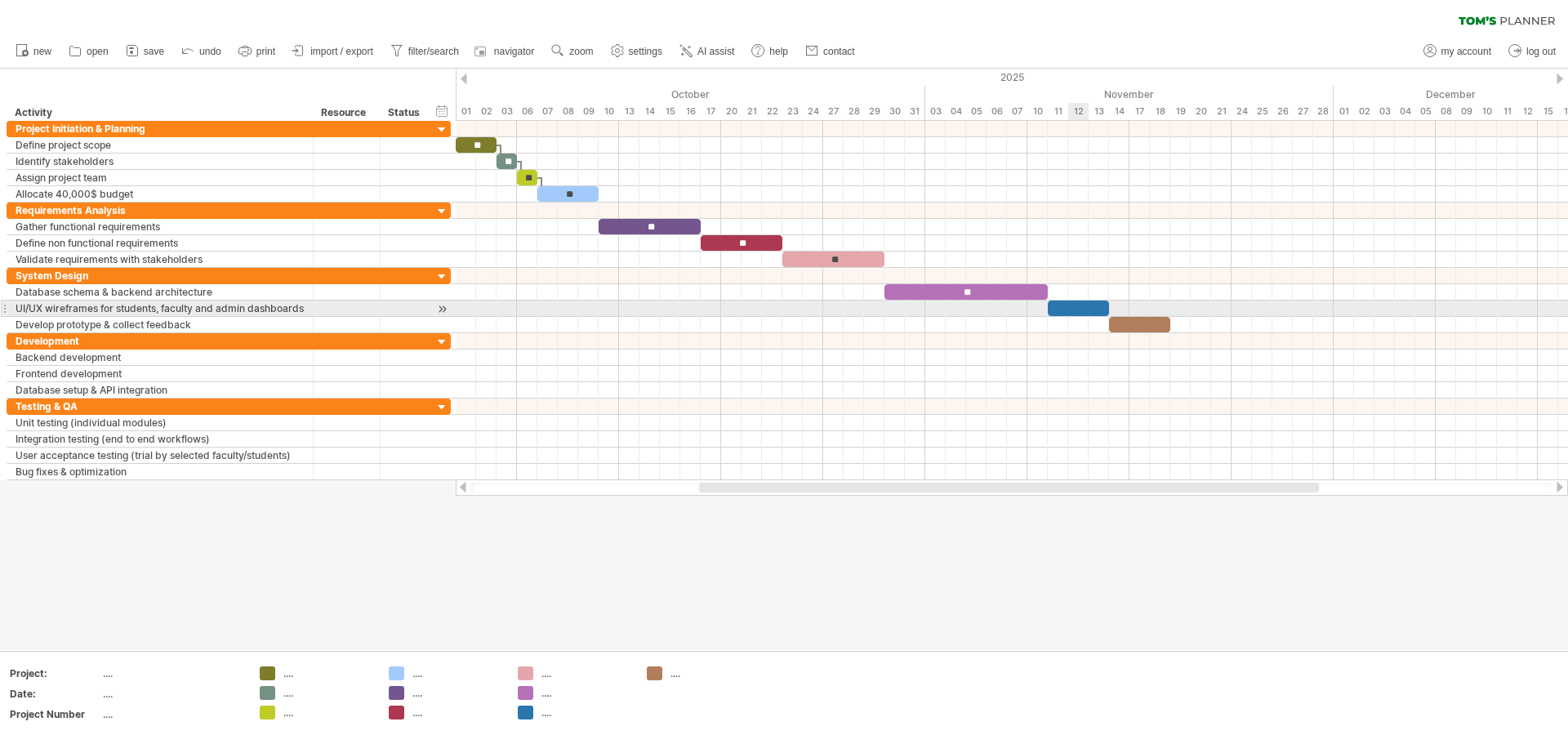
click at [782, 306] on div at bounding box center [1079, 308] width 61 height 16
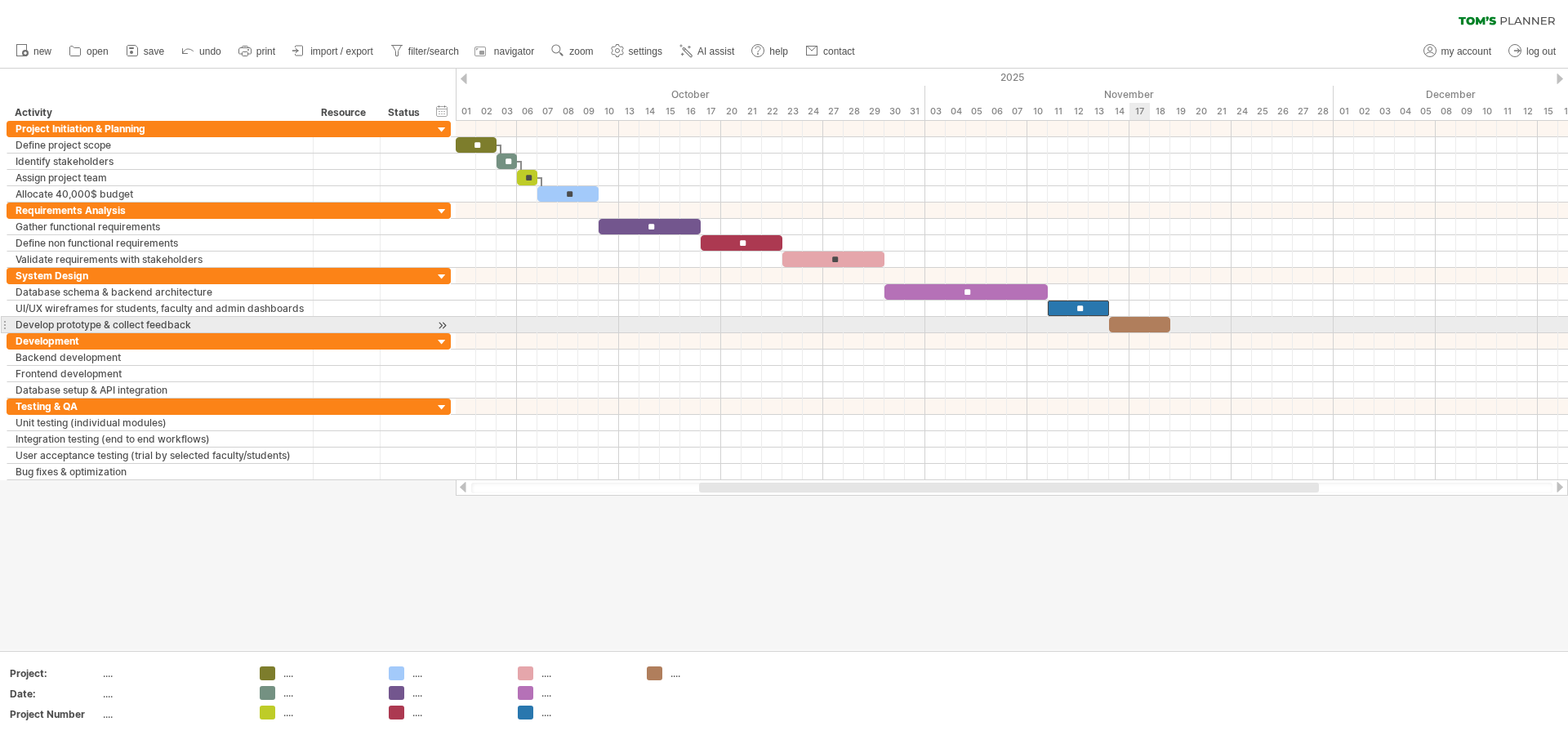
click at [782, 324] on div at bounding box center [1140, 324] width 61 height 16
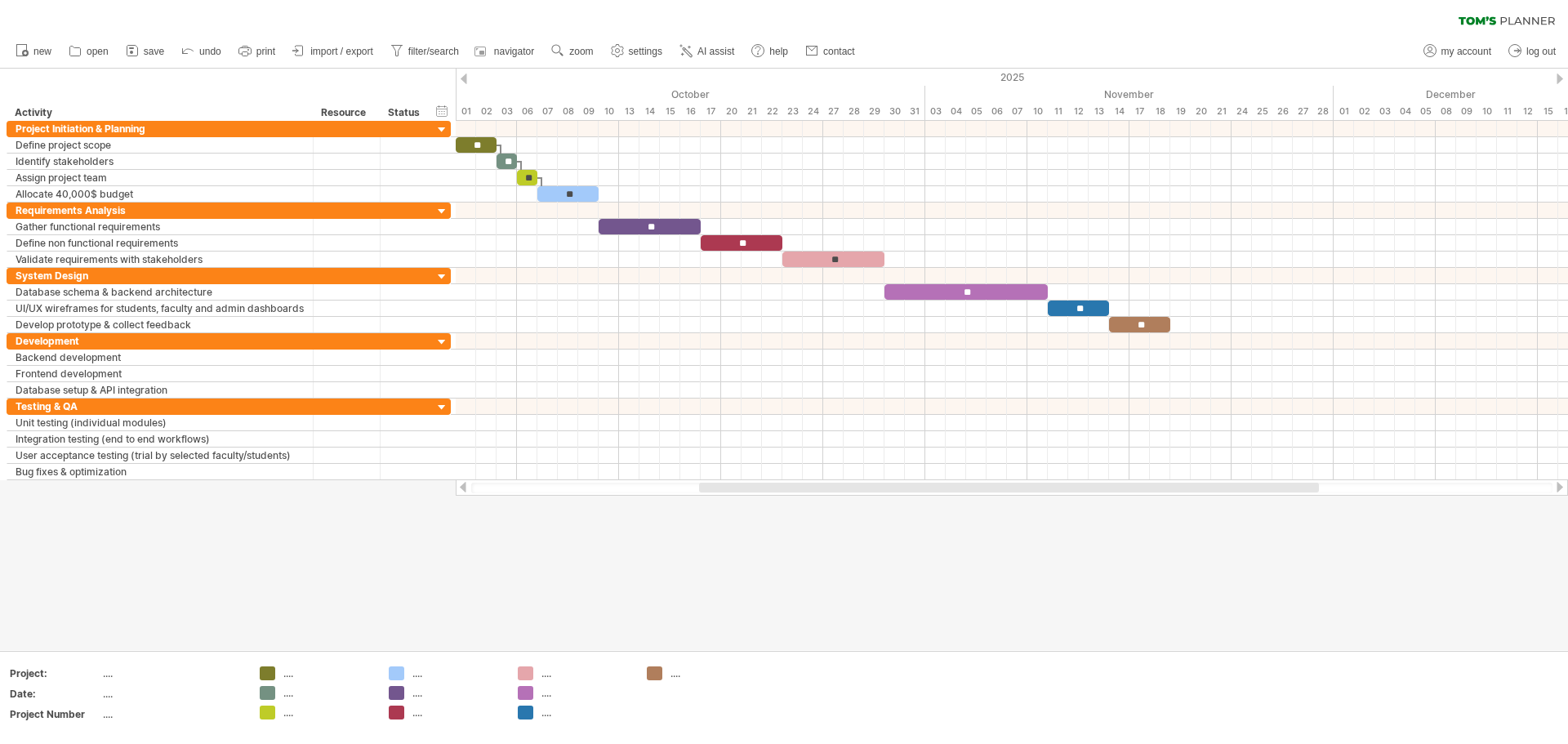
click at [782, 521] on div at bounding box center [784, 359] width 1568 height 581
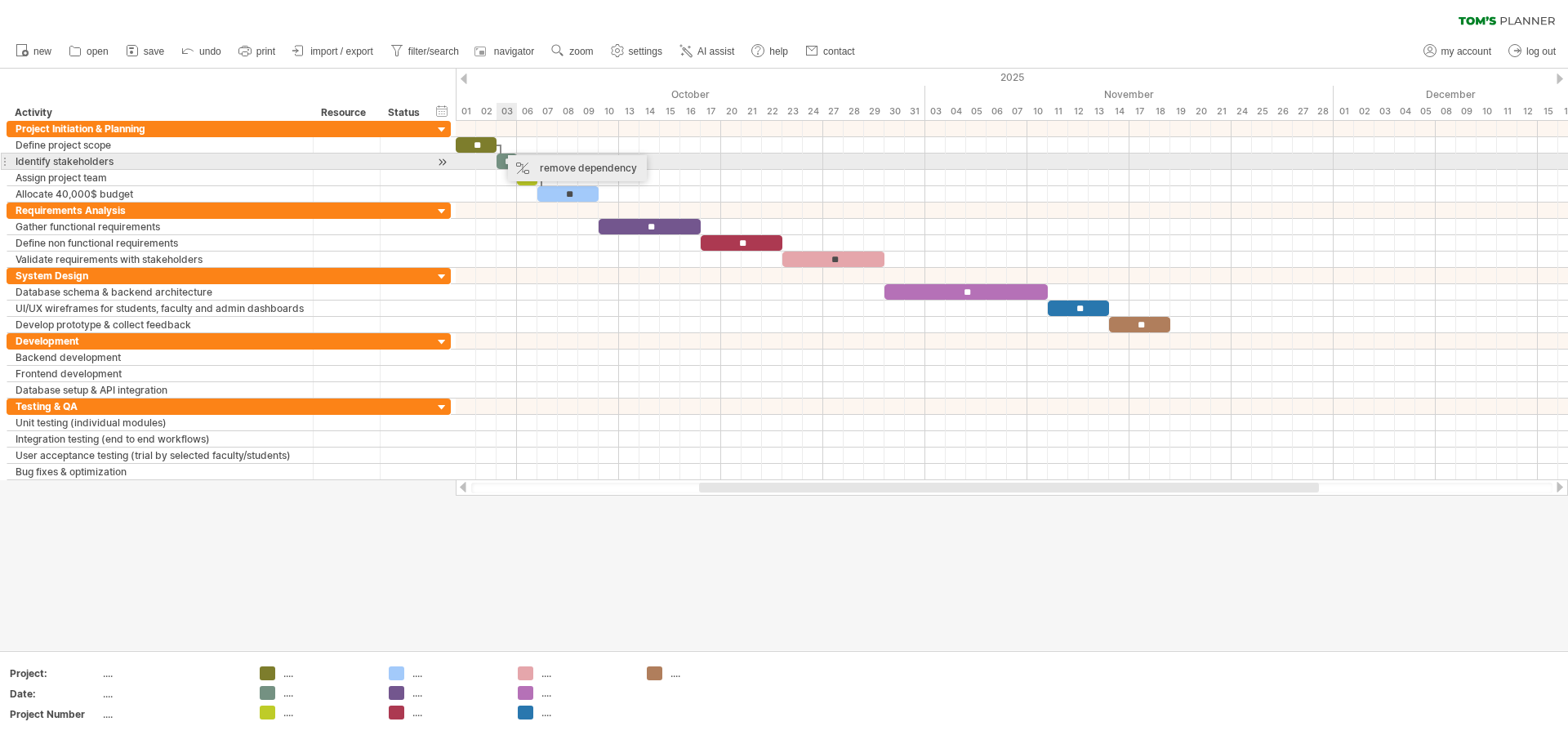
click at [531, 159] on div "remove dependency" at bounding box center [578, 168] width 139 height 26
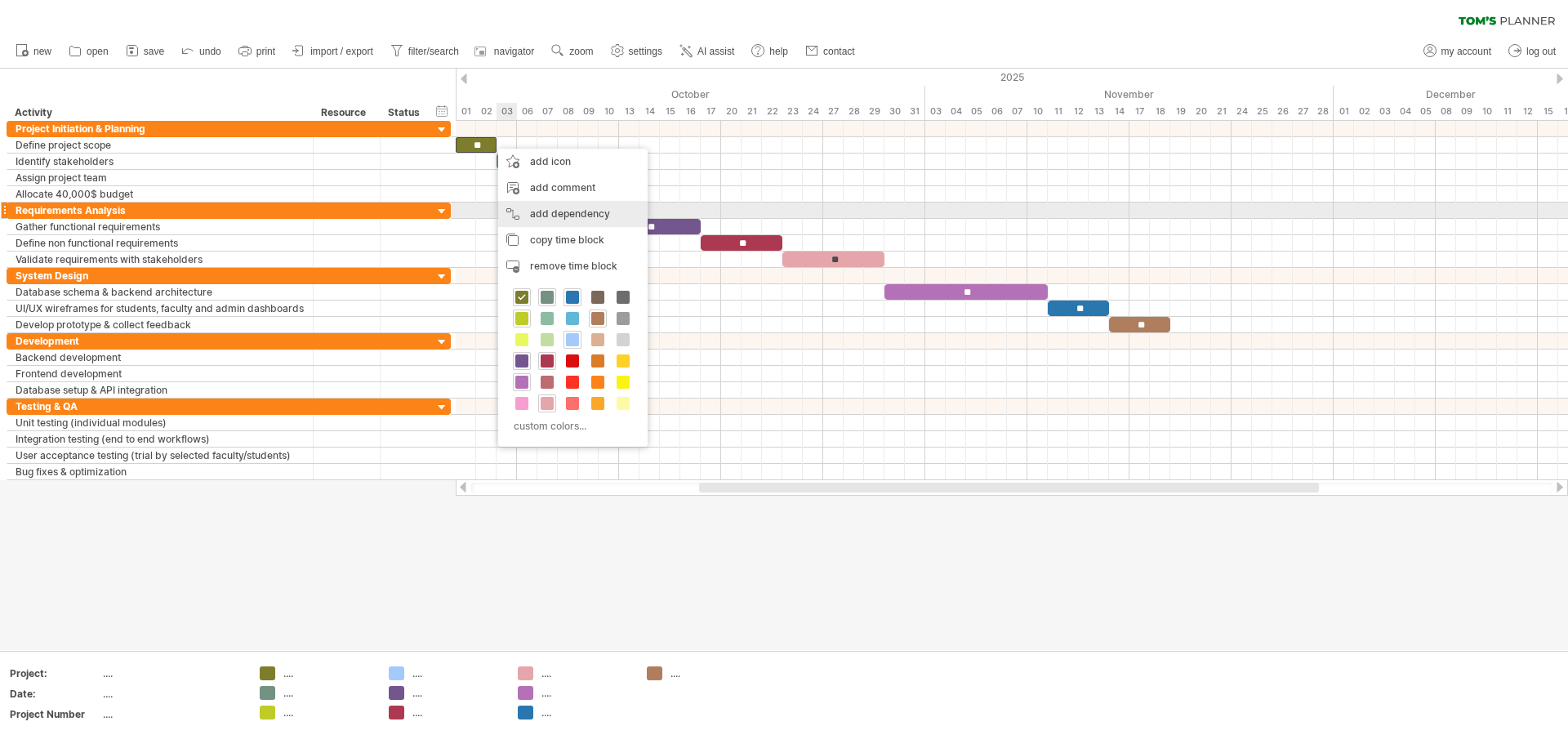
click at [556, 205] on div "add dependency You can use dependencies when you require tasks to be done in a …" at bounding box center [573, 214] width 150 height 26
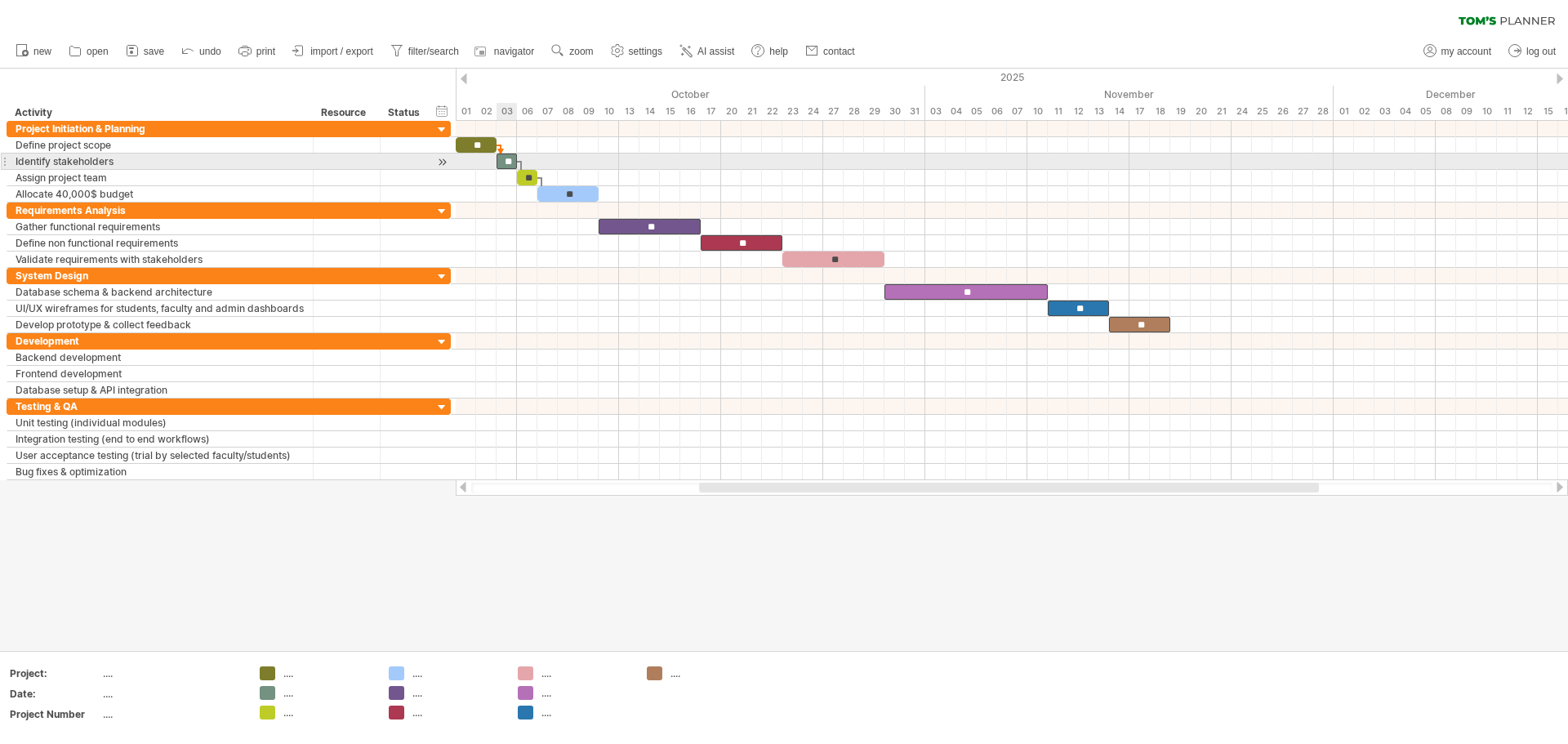
click at [502, 159] on div "**" at bounding box center [507, 161] width 21 height 16
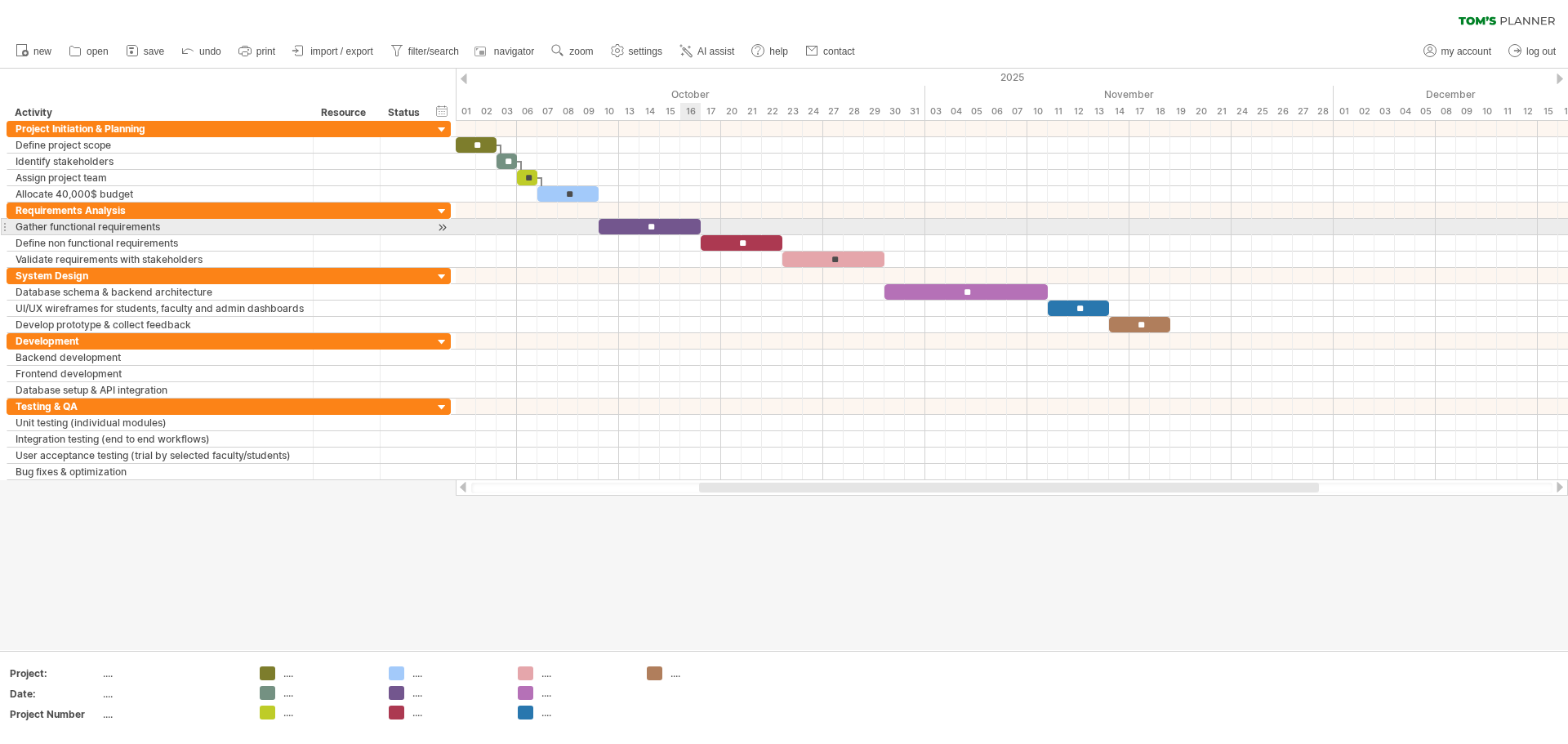
click at [697, 225] on div "**" at bounding box center [649, 226] width 102 height 16
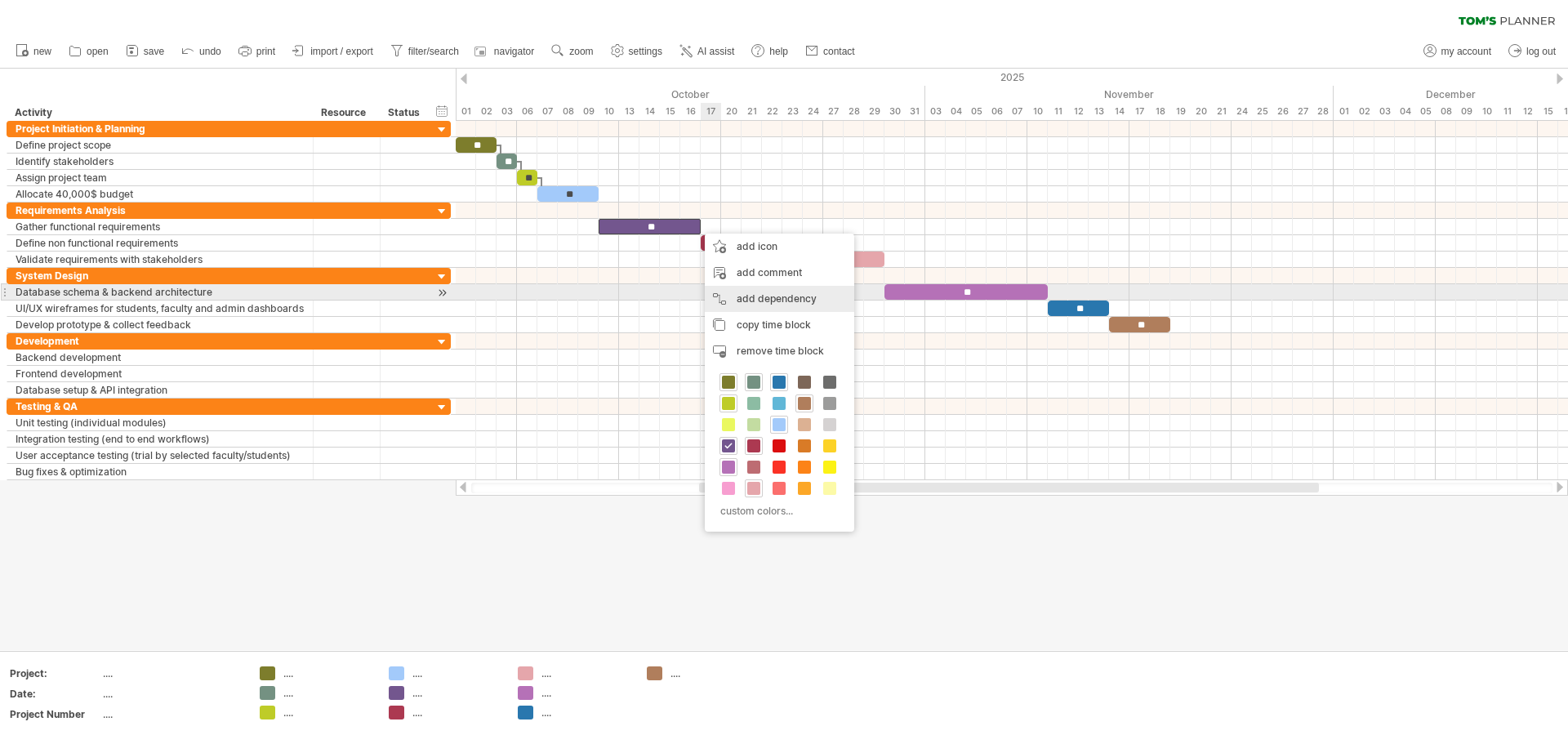
click at [753, 294] on div "add dependency You can use dependencies when you require tasks to be done in a …" at bounding box center [779, 299] width 150 height 26
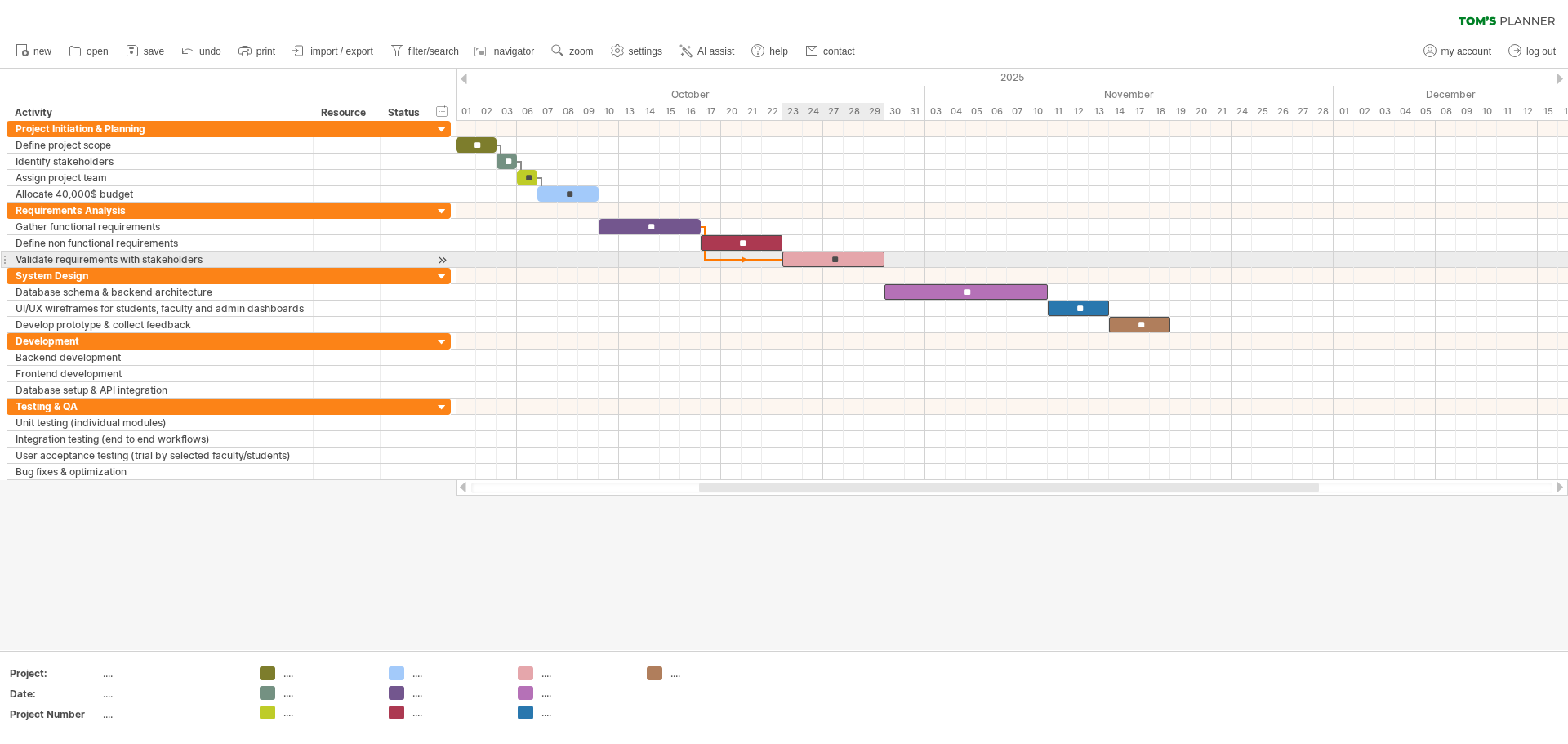
click at [782, 255] on div "**" at bounding box center [833, 259] width 102 height 16
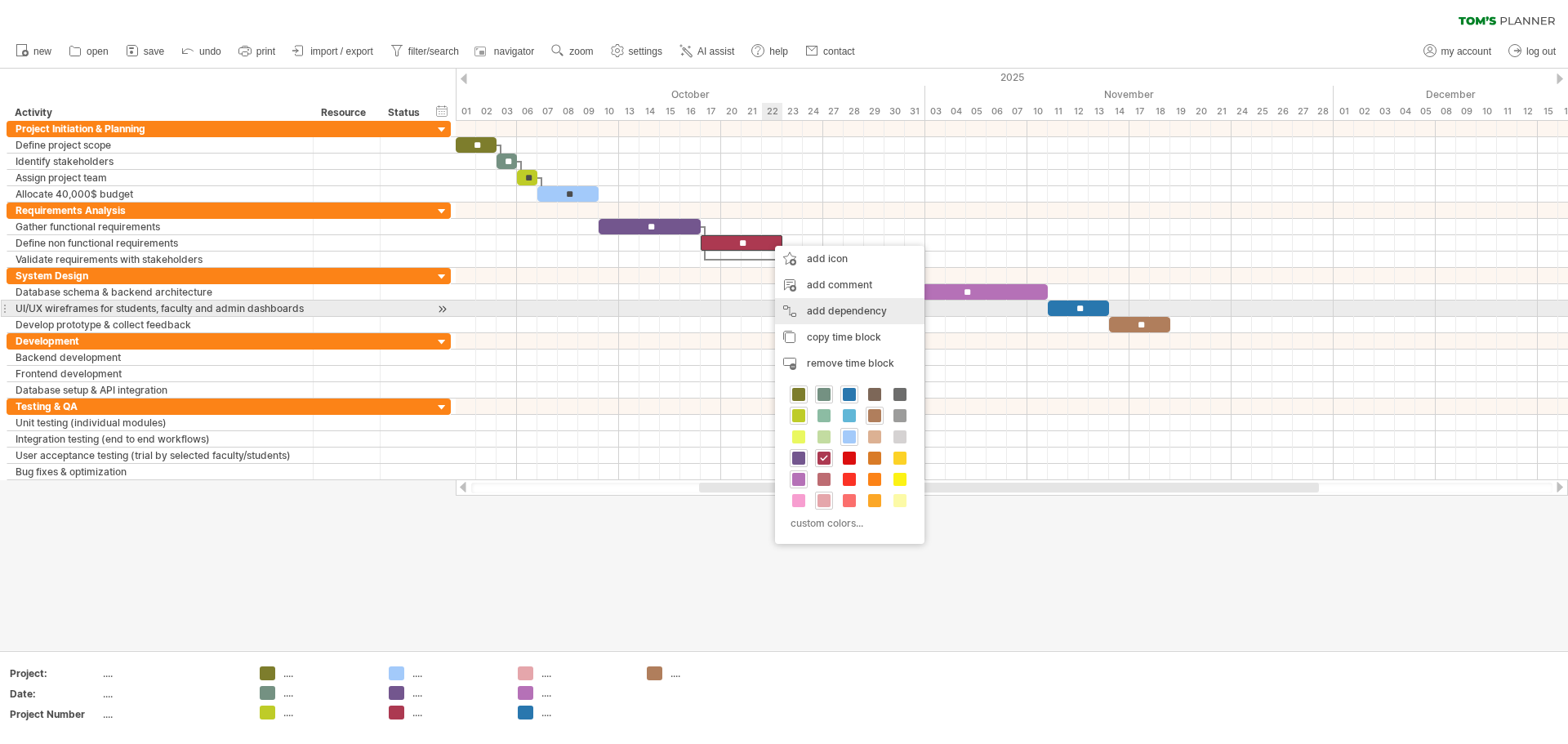
click at [782, 304] on div "add dependency You can use dependencies when you require tasks to be done in a …" at bounding box center [849, 311] width 150 height 26
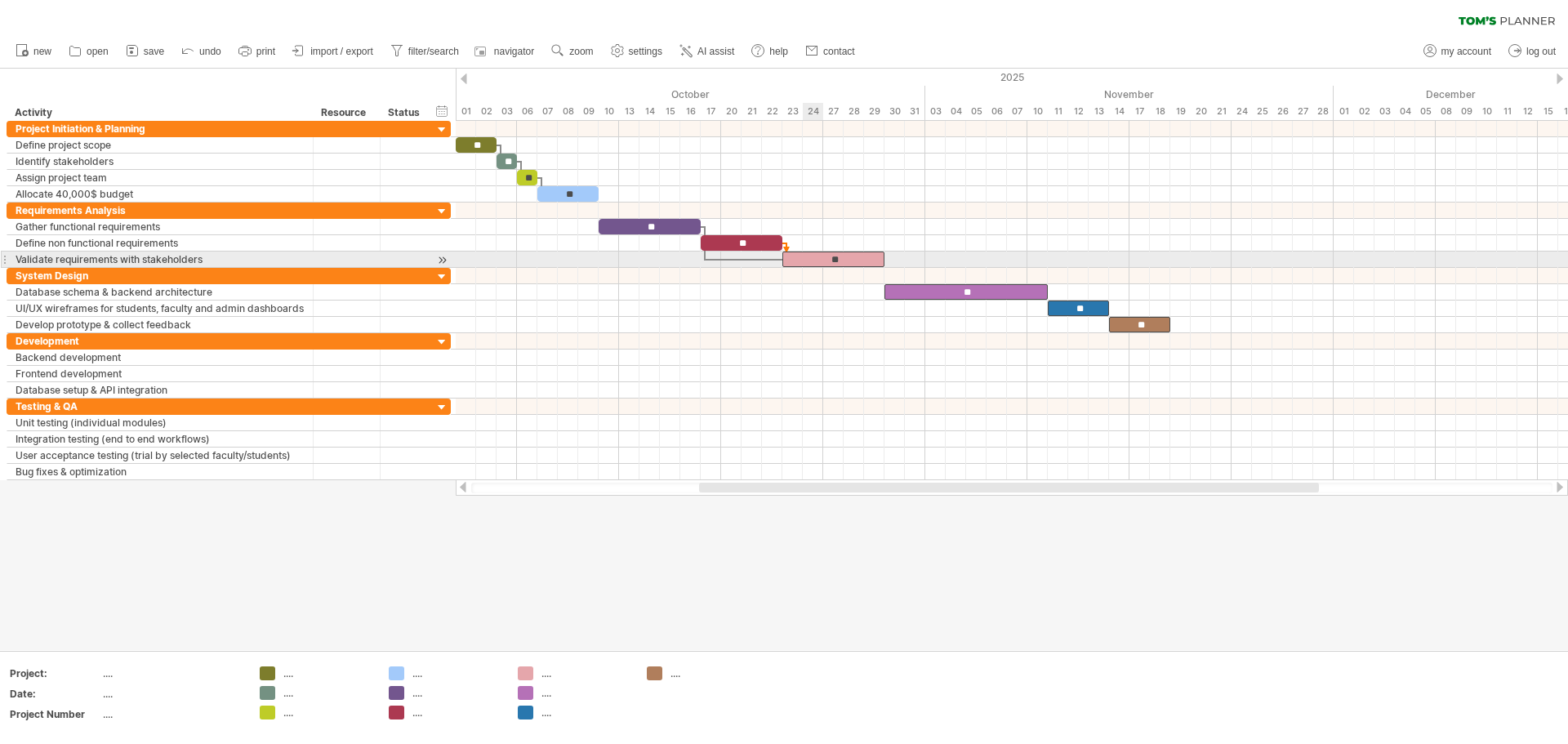
click at [782, 263] on div "**" at bounding box center [833, 259] width 102 height 16
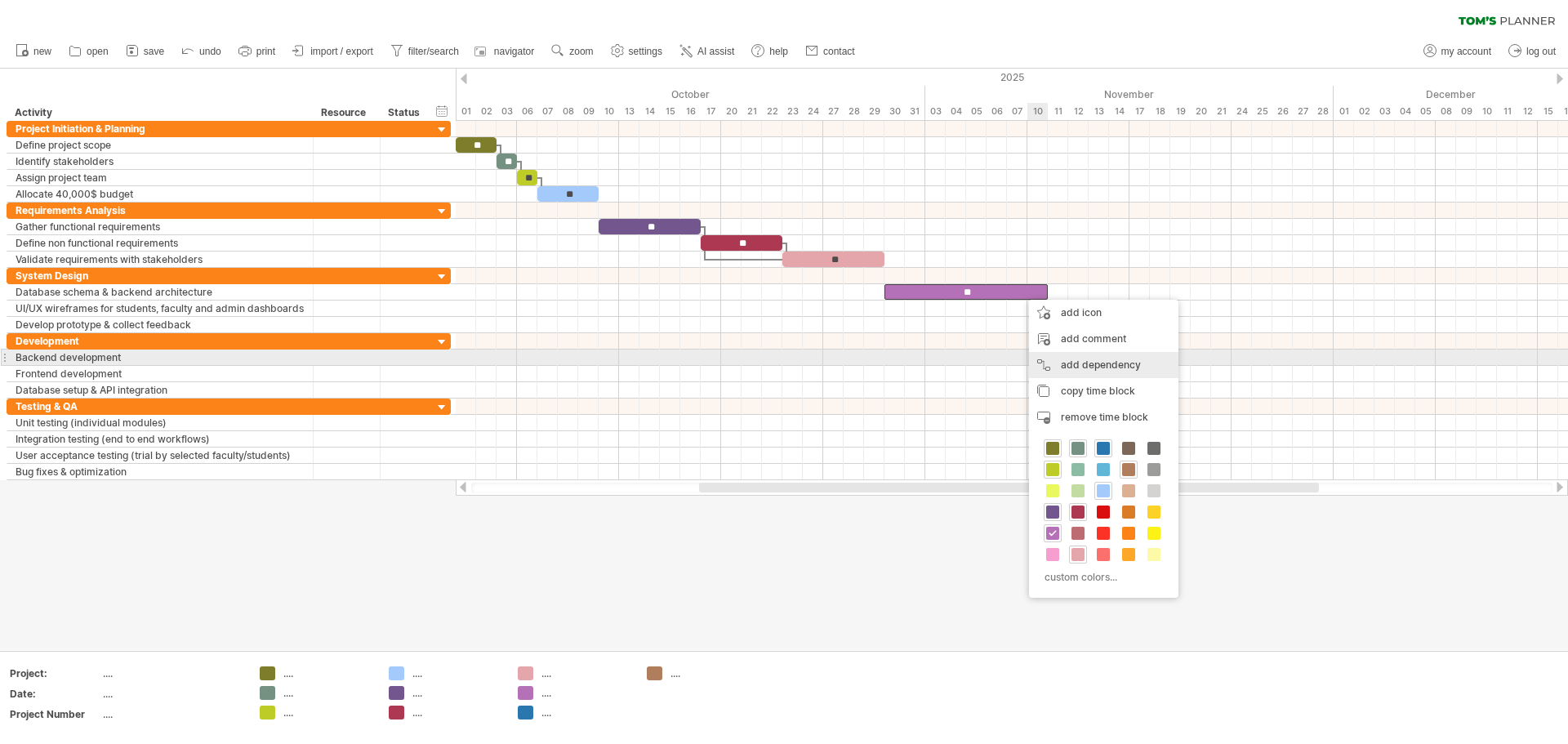
click at [782, 365] on div "add dependency You can use dependencies when you require tasks to be done in a …" at bounding box center [1104, 365] width 150 height 26
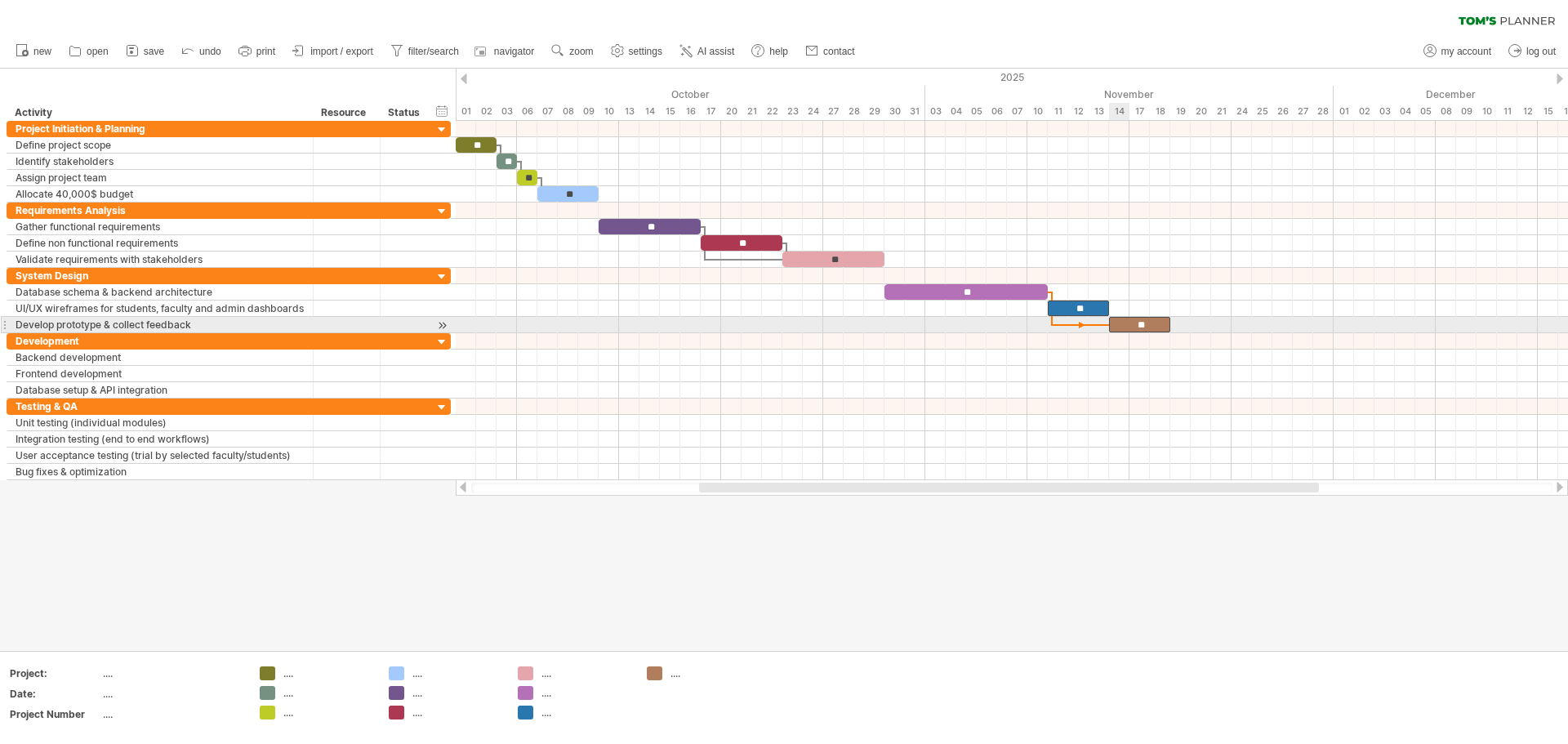
click at [782, 323] on div "**" at bounding box center [1140, 324] width 61 height 16
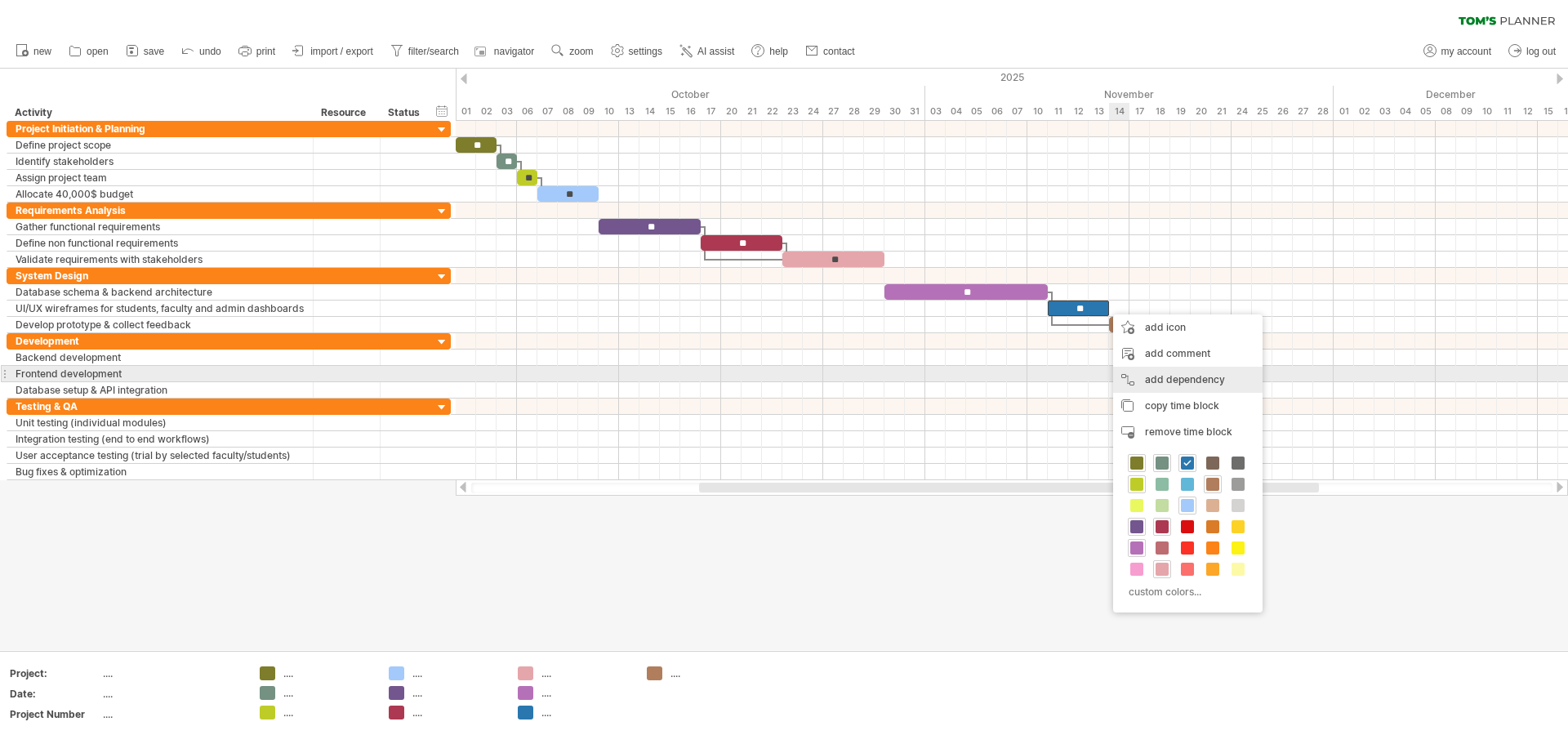
click at [782, 373] on div "add dependency You can use dependencies when you require tasks to be done in a …" at bounding box center [1188, 380] width 150 height 26
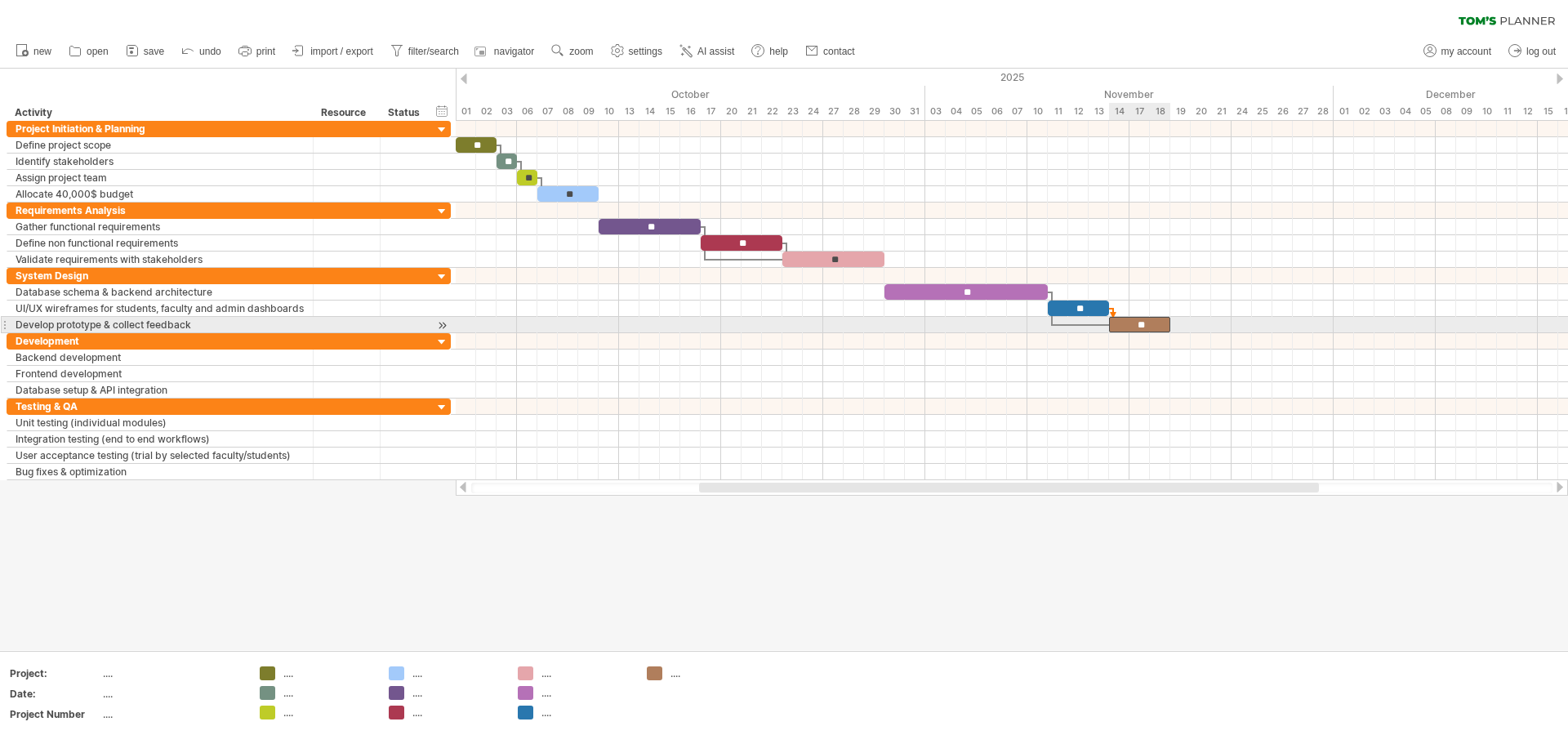
click at [782, 326] on div "**" at bounding box center [1140, 324] width 61 height 16
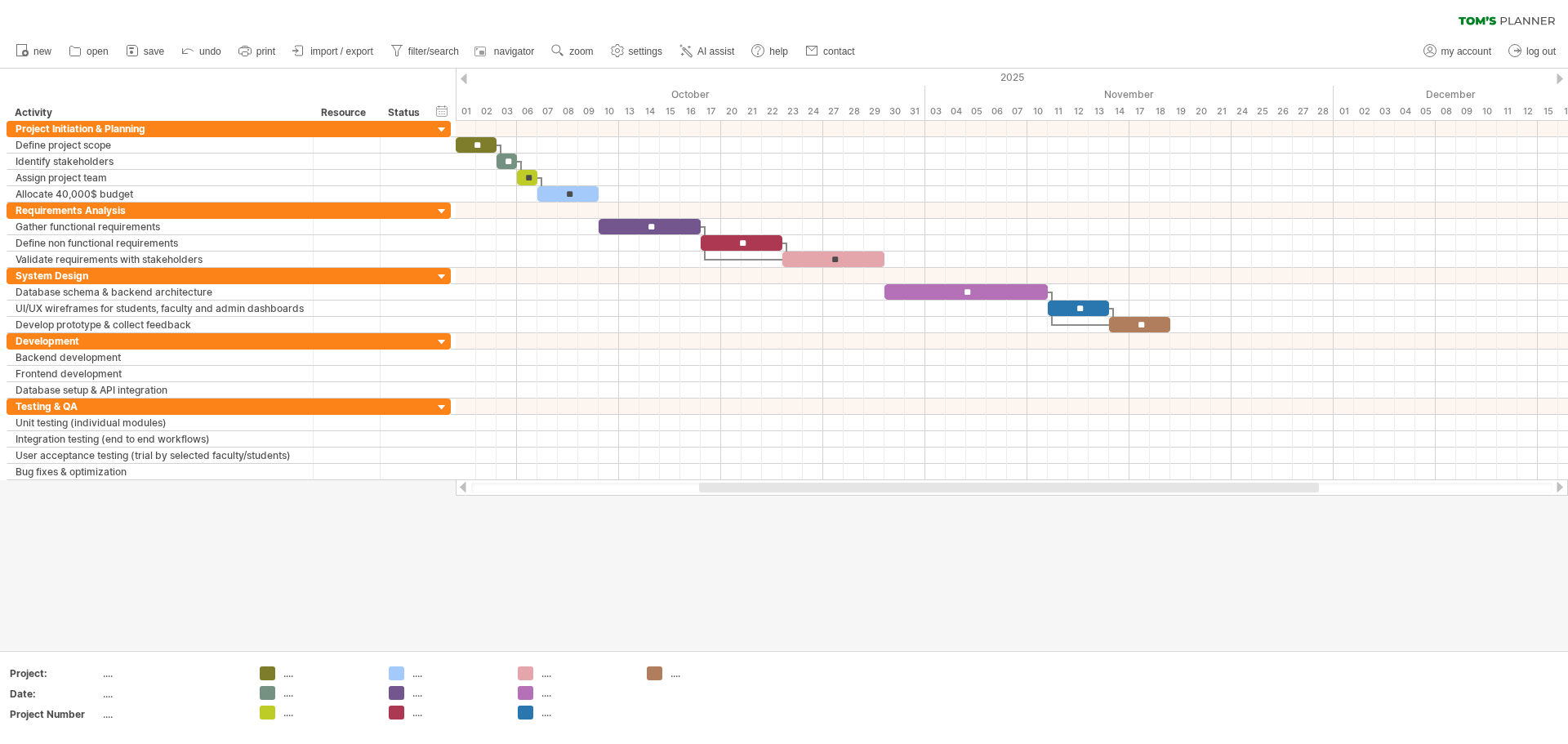
click at [782, 590] on div at bounding box center [784, 359] width 1568 height 581
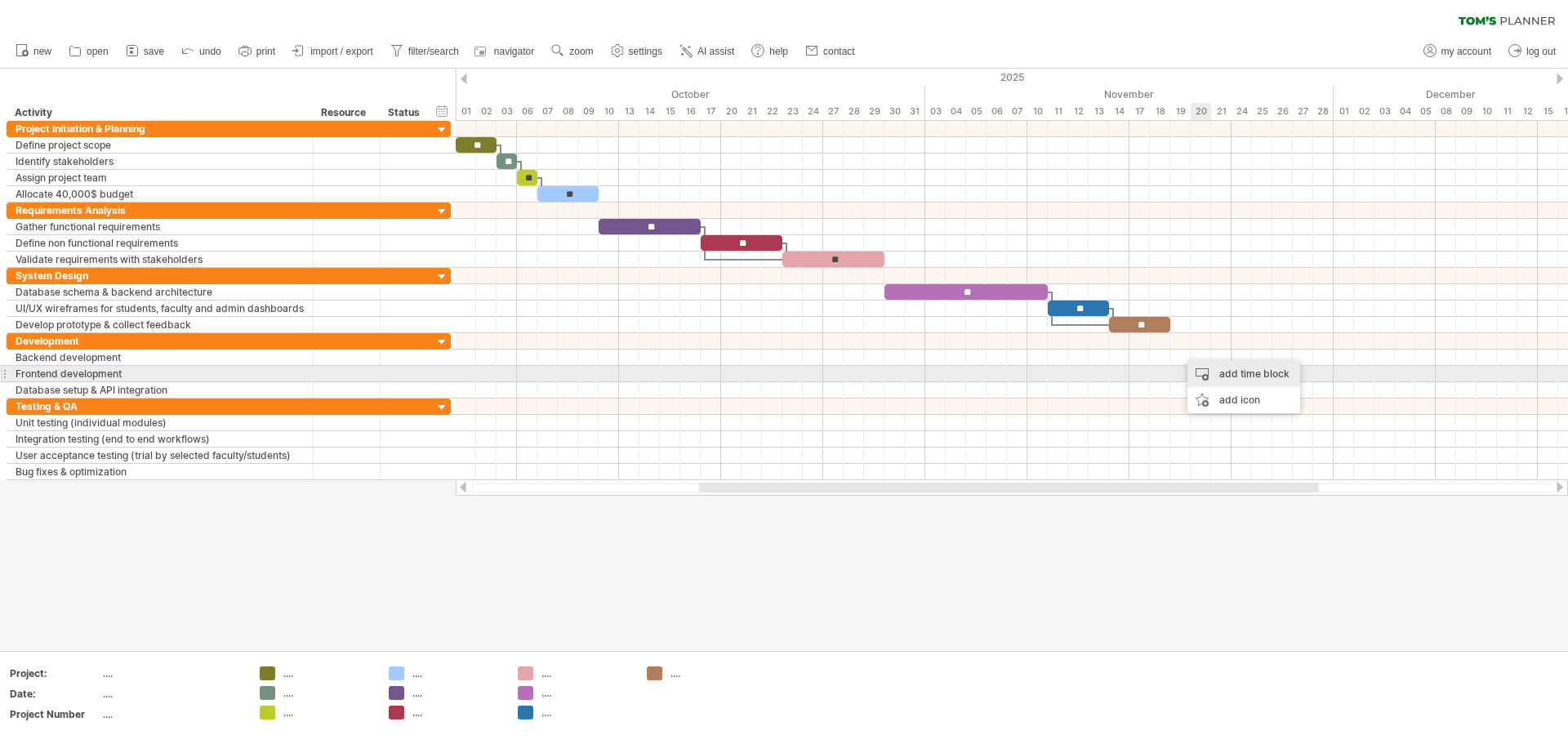
click at [782, 381] on div "add time block" at bounding box center [1244, 374] width 113 height 26
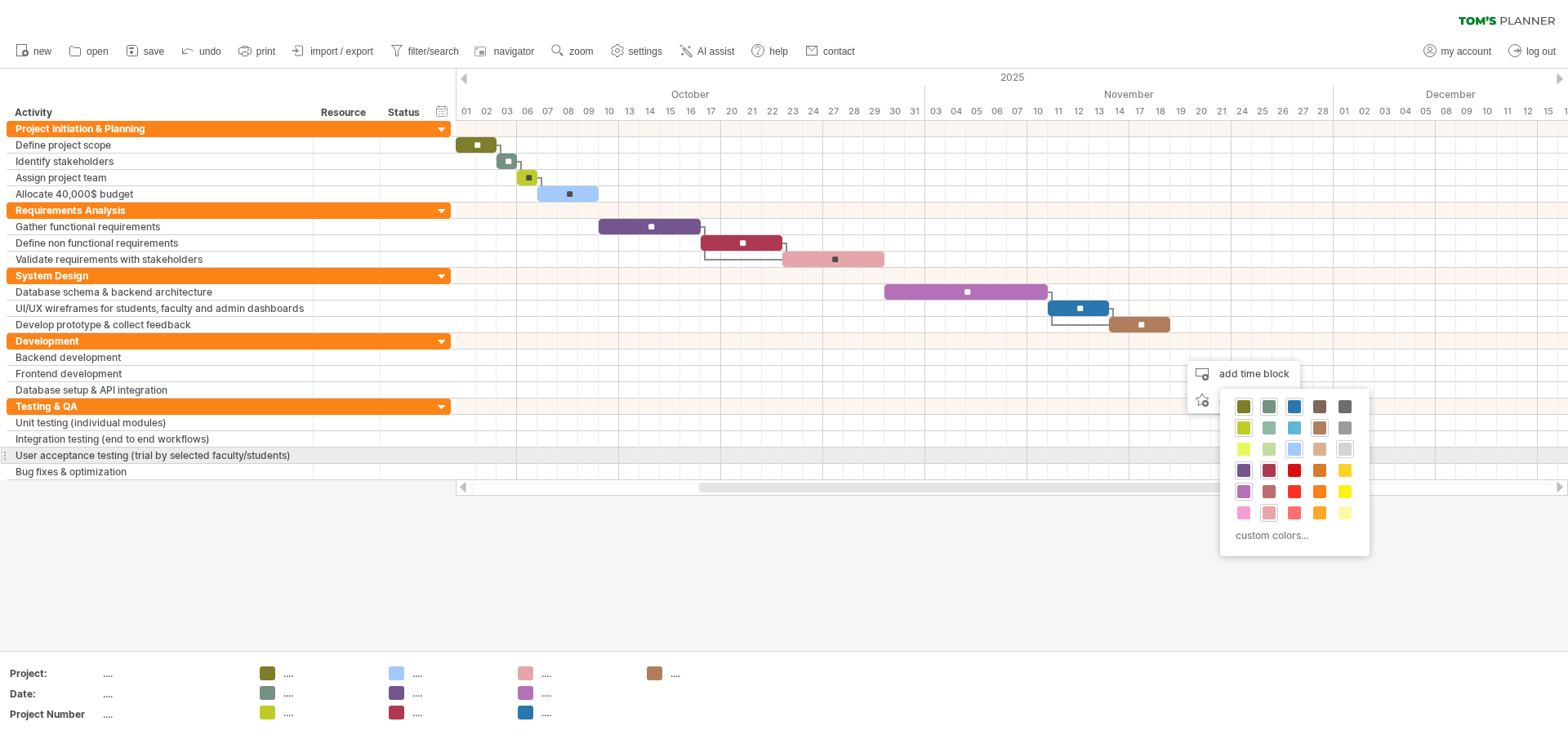
click at [782, 447] on div at bounding box center [1345, 449] width 18 height 18
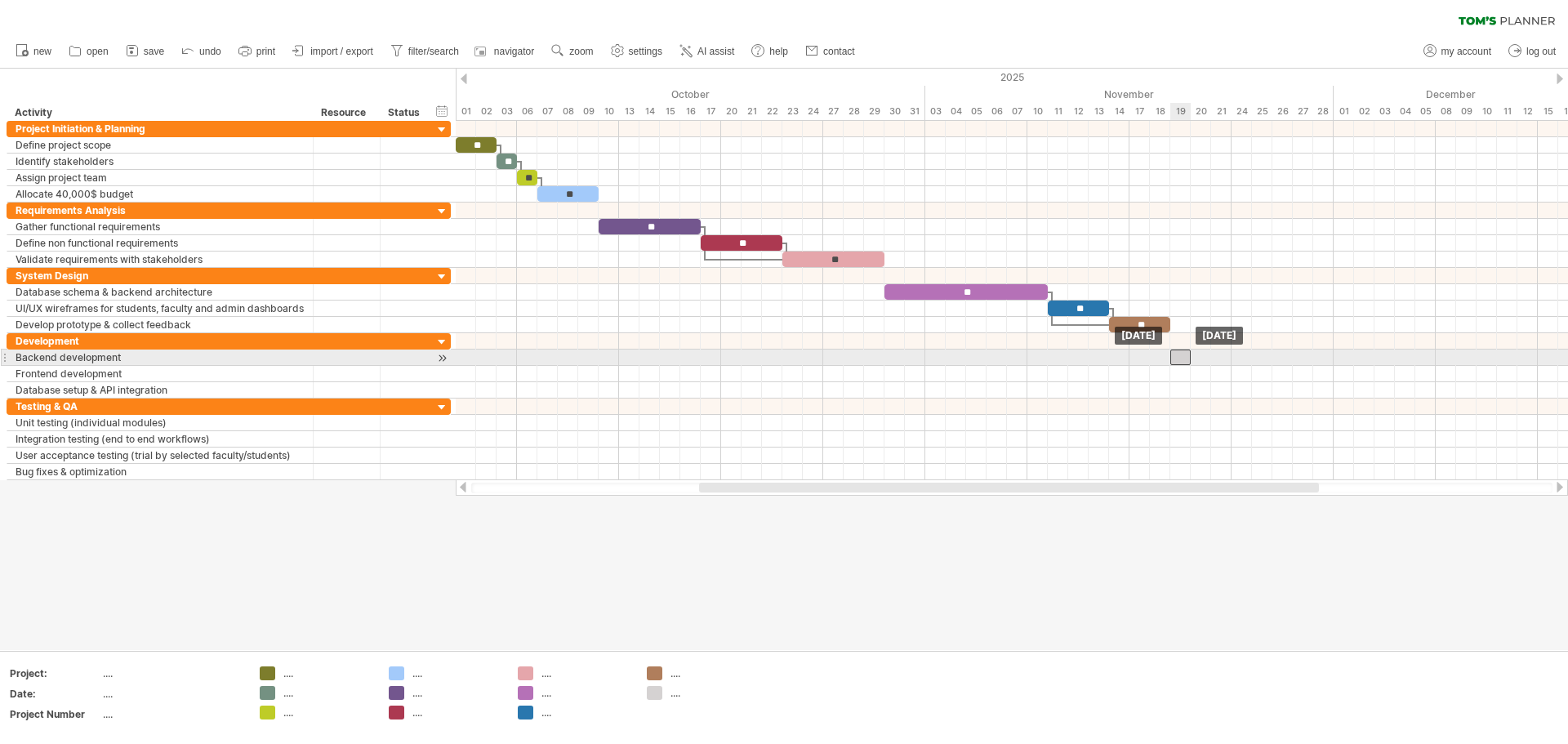
click at [782, 357] on div at bounding box center [1181, 357] width 21 height 16
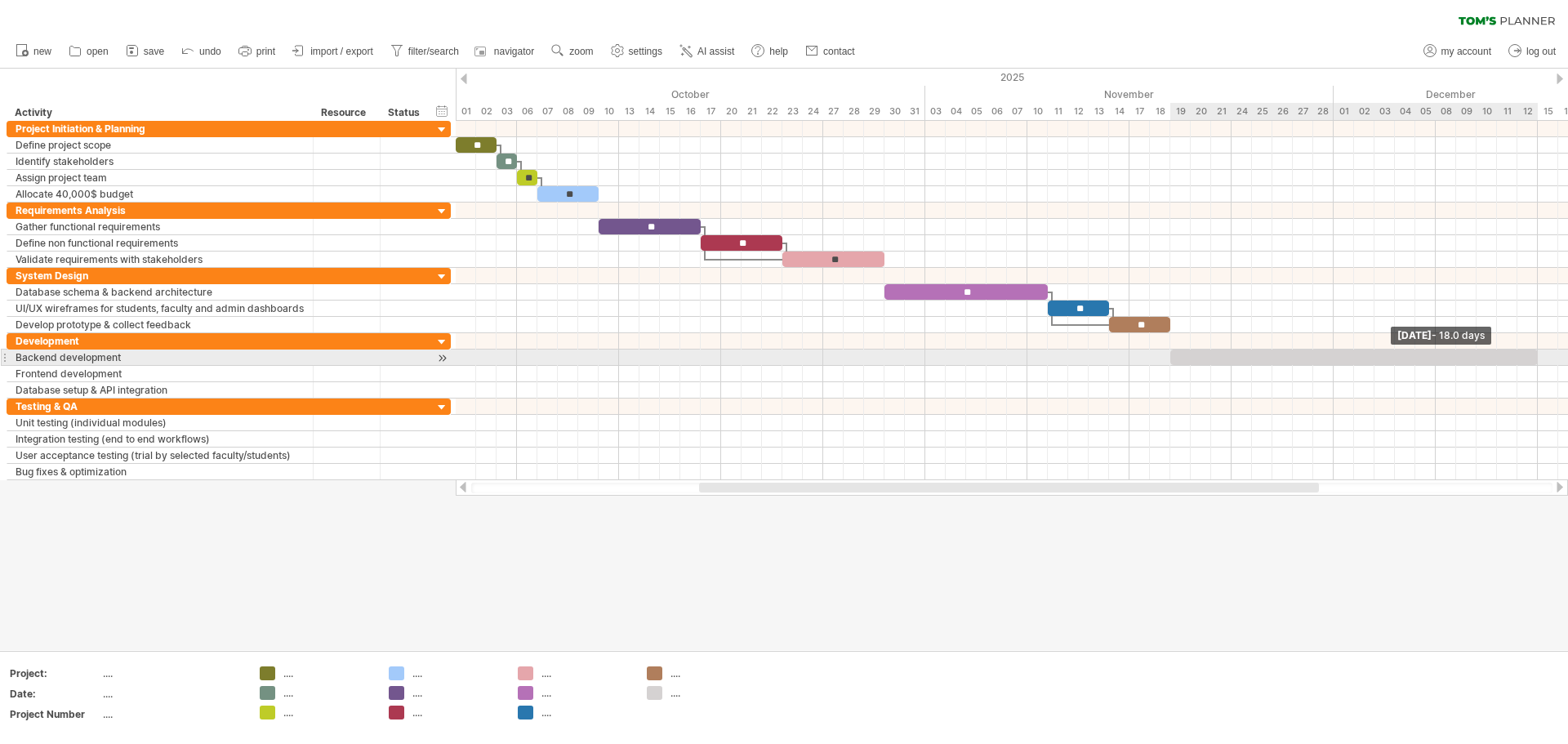
drag, startPoint x: 1190, startPoint y: 354, endPoint x: 1534, endPoint y: 353, distance: 344.0
click at [782, 353] on div at bounding box center [1354, 357] width 368 height 16
click at [782, 354] on div at bounding box center [1354, 357] width 368 height 16
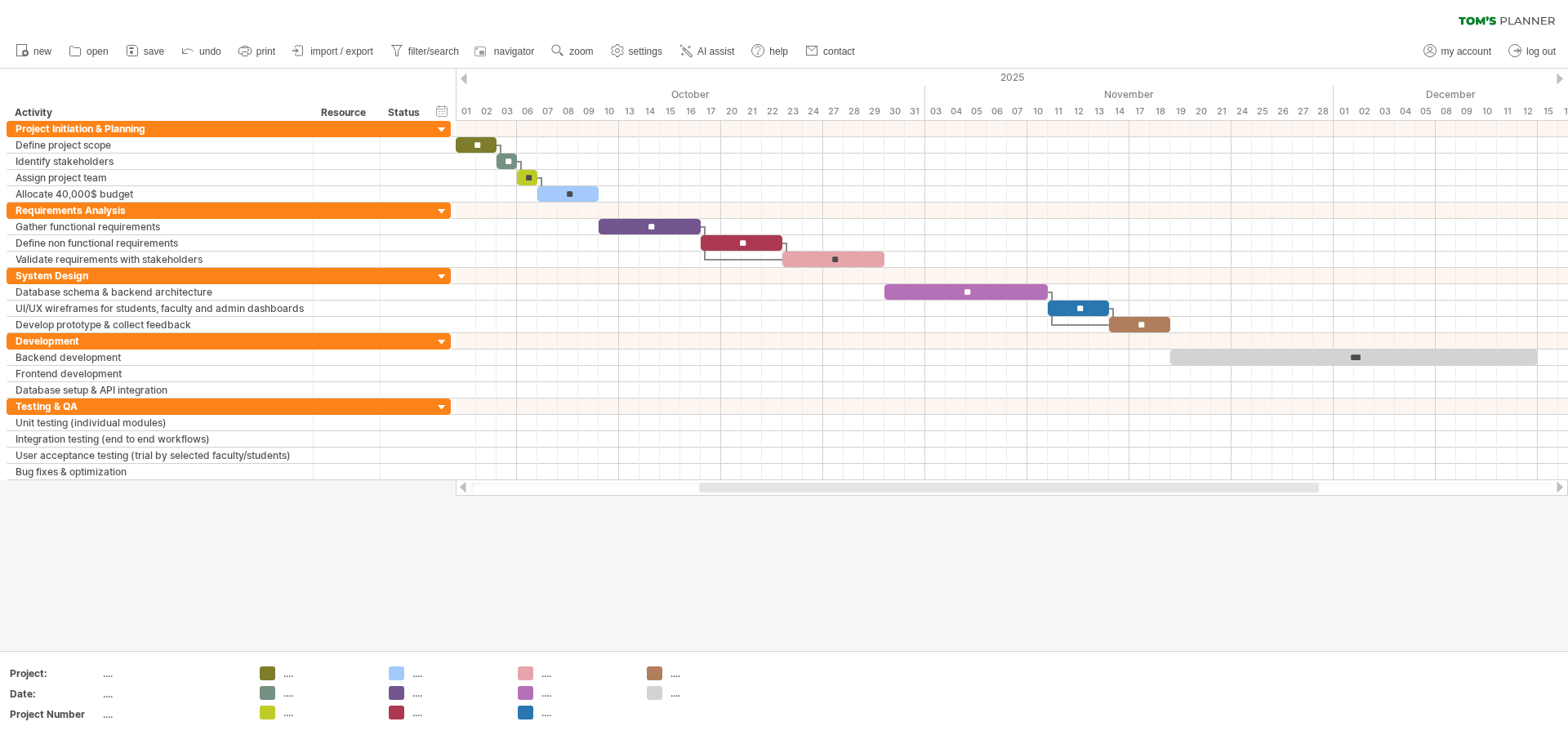
click at [782, 609] on div at bounding box center [784, 359] width 1568 height 581
drag, startPoint x: 1086, startPoint y: 493, endPoint x: 1115, endPoint y: 492, distance: 29.0
click at [782, 492] on div at bounding box center [1012, 487] width 1113 height 17
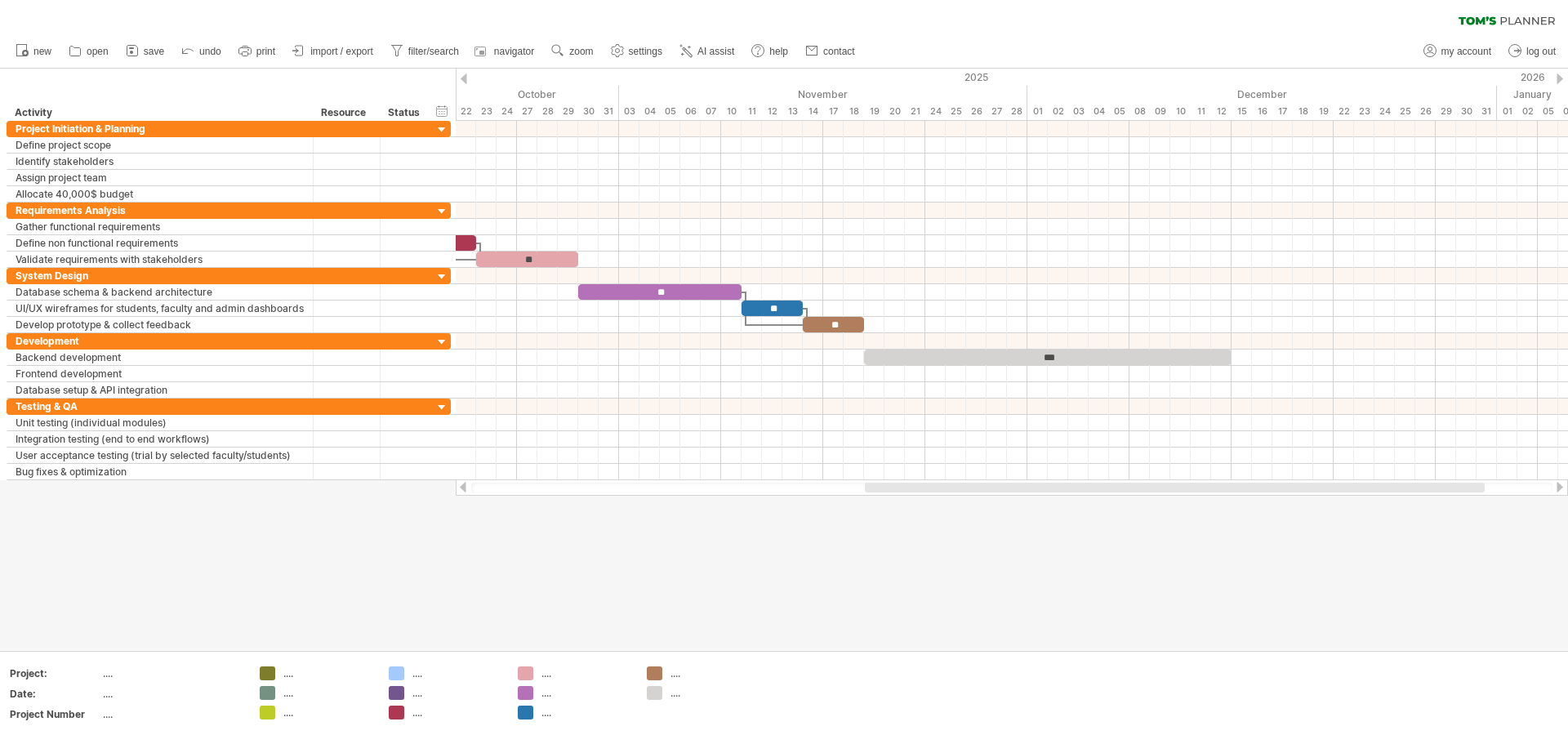
drag, startPoint x: 1122, startPoint y: 486, endPoint x: 1287, endPoint y: 499, distance: 165.5
click at [782, 499] on div "Trying to reach [DOMAIN_NAME] Connected again... 0% clear filter new" at bounding box center [784, 372] width 1568 height 744
click at [653, 593] on div at bounding box center [784, 359] width 1568 height 581
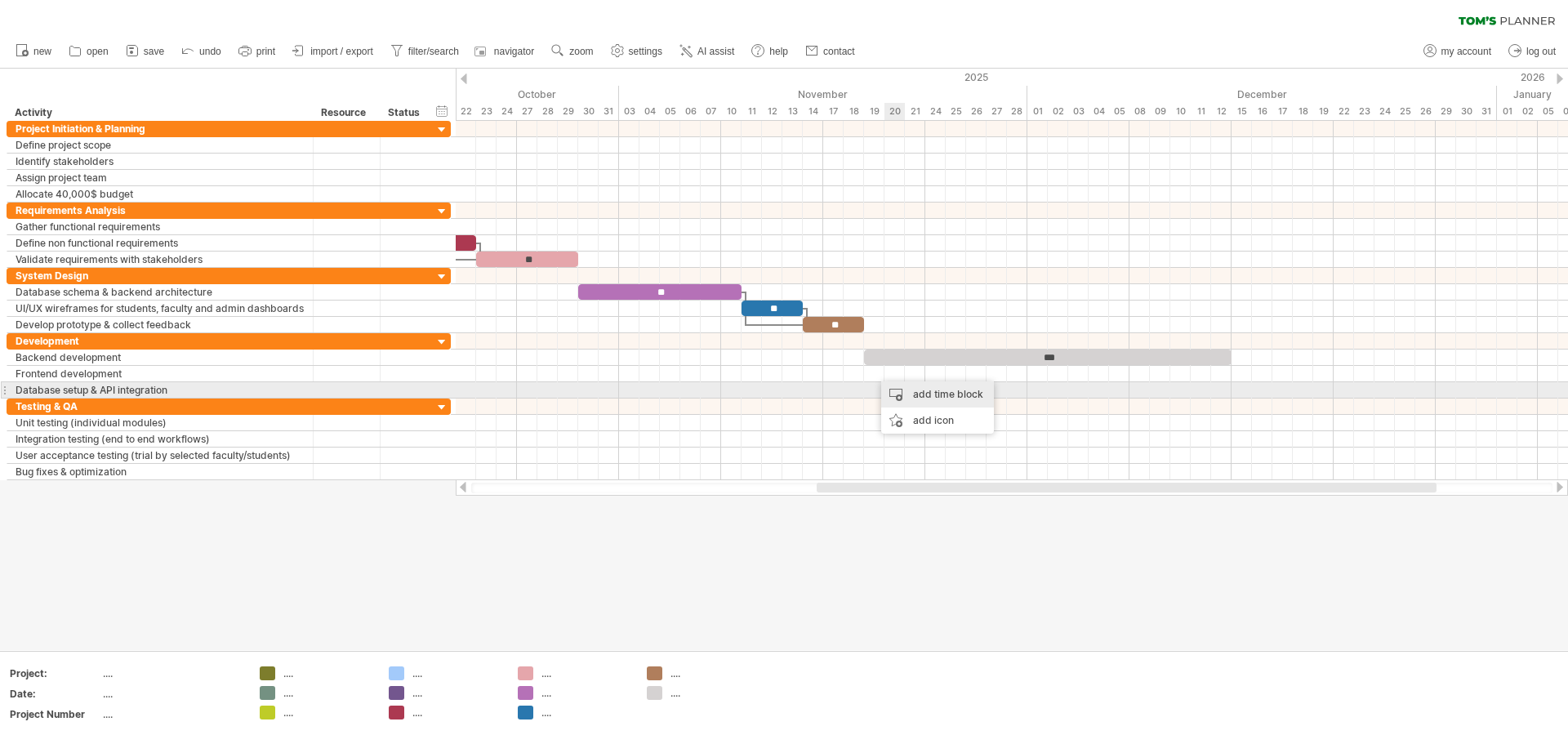
click at [782, 392] on div "add time block" at bounding box center [938, 395] width 113 height 26
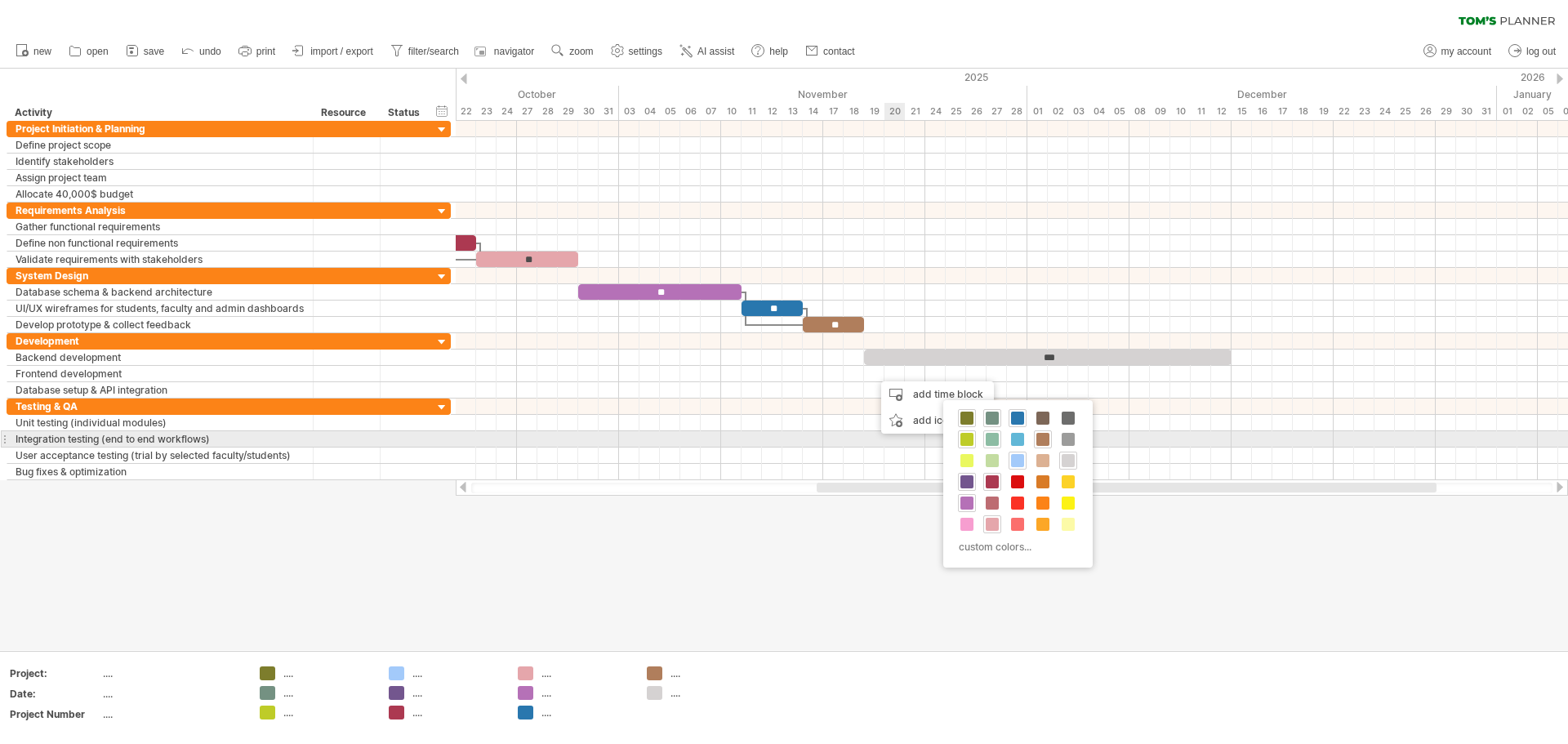
click at [782, 442] on span at bounding box center [993, 439] width 13 height 13
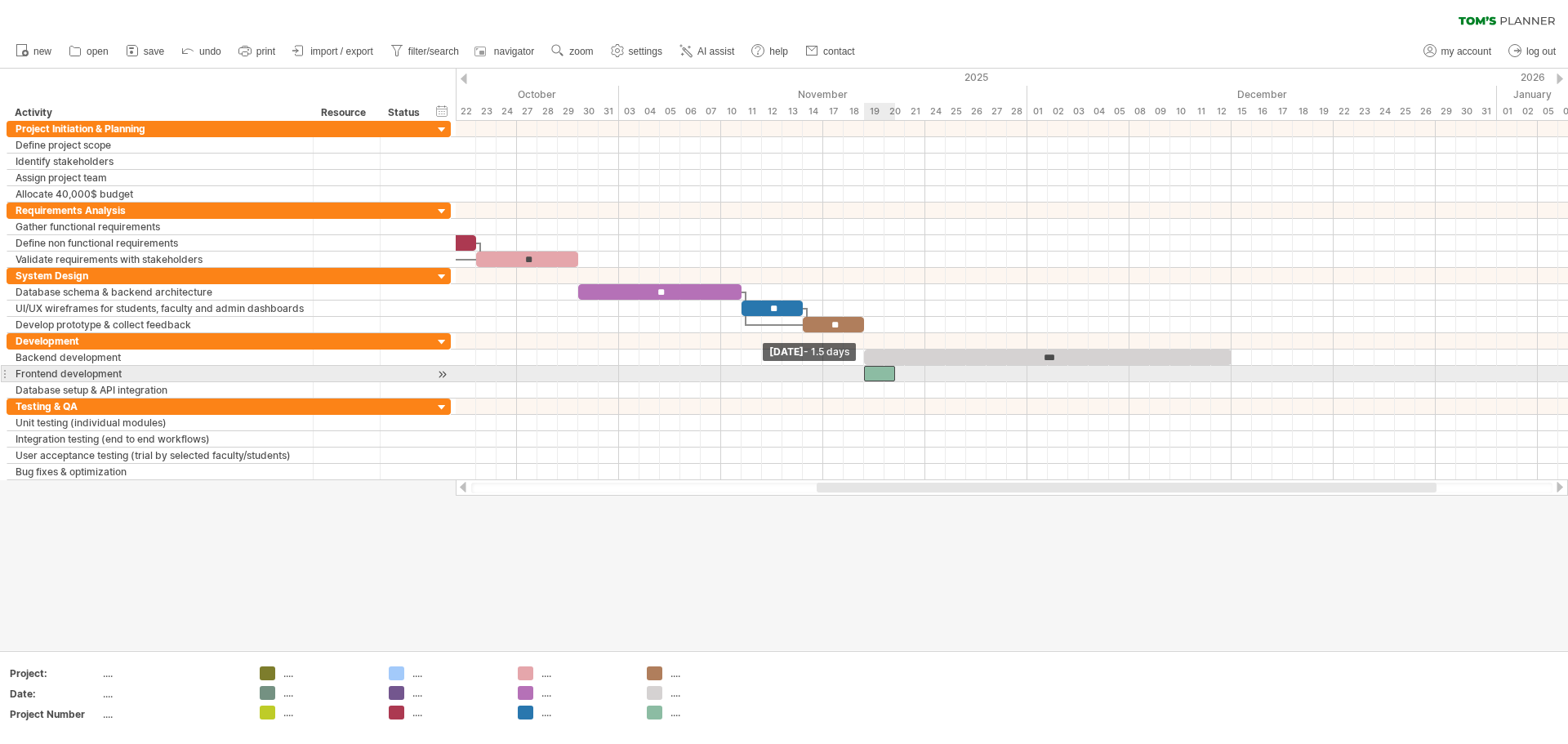
click at [782, 377] on span at bounding box center [864, 373] width 7 height 16
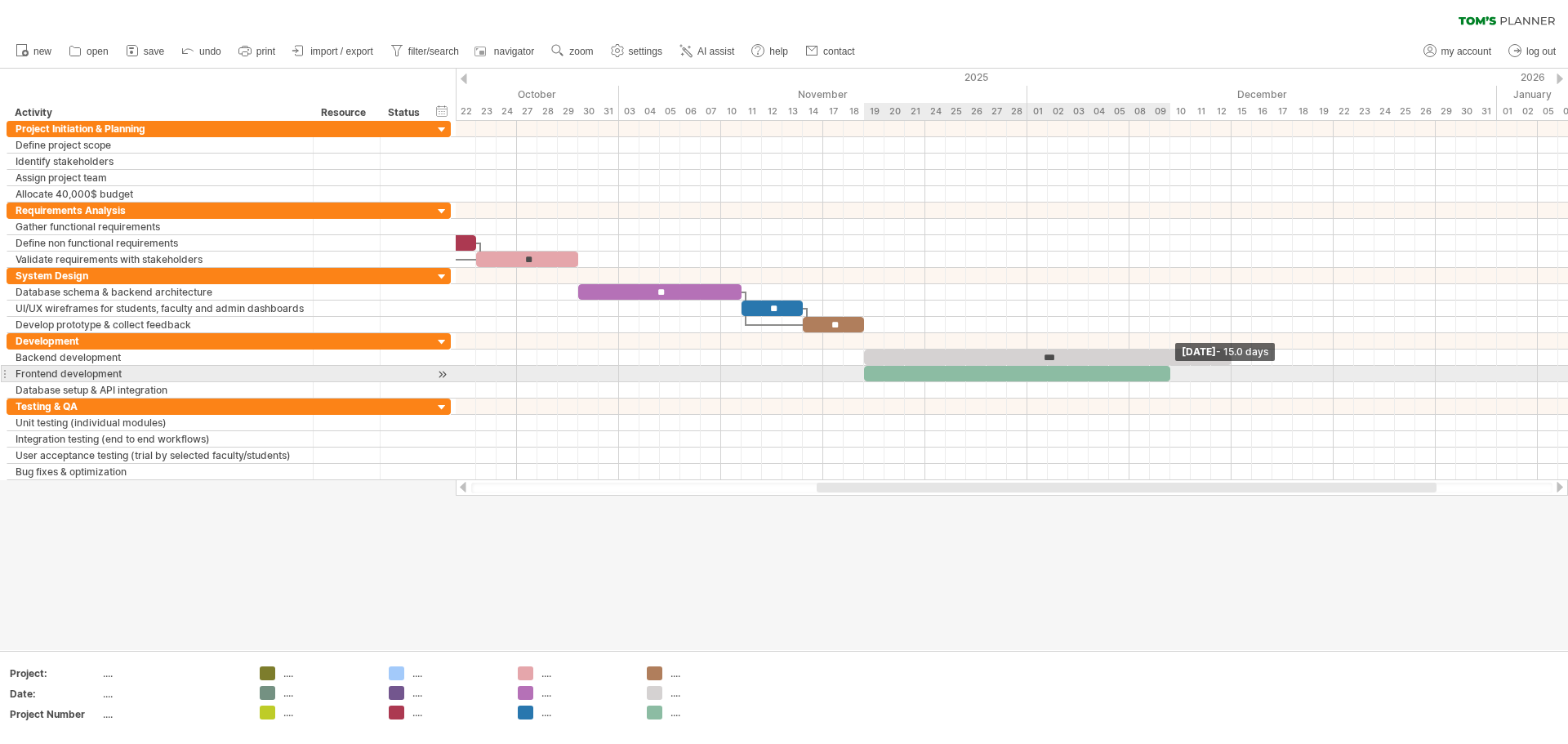
drag, startPoint x: 891, startPoint y: 371, endPoint x: 1170, endPoint y: 370, distance: 279.0
click at [782, 370] on span at bounding box center [1171, 373] width 7 height 16
click at [782, 372] on div at bounding box center [1017, 373] width 306 height 16
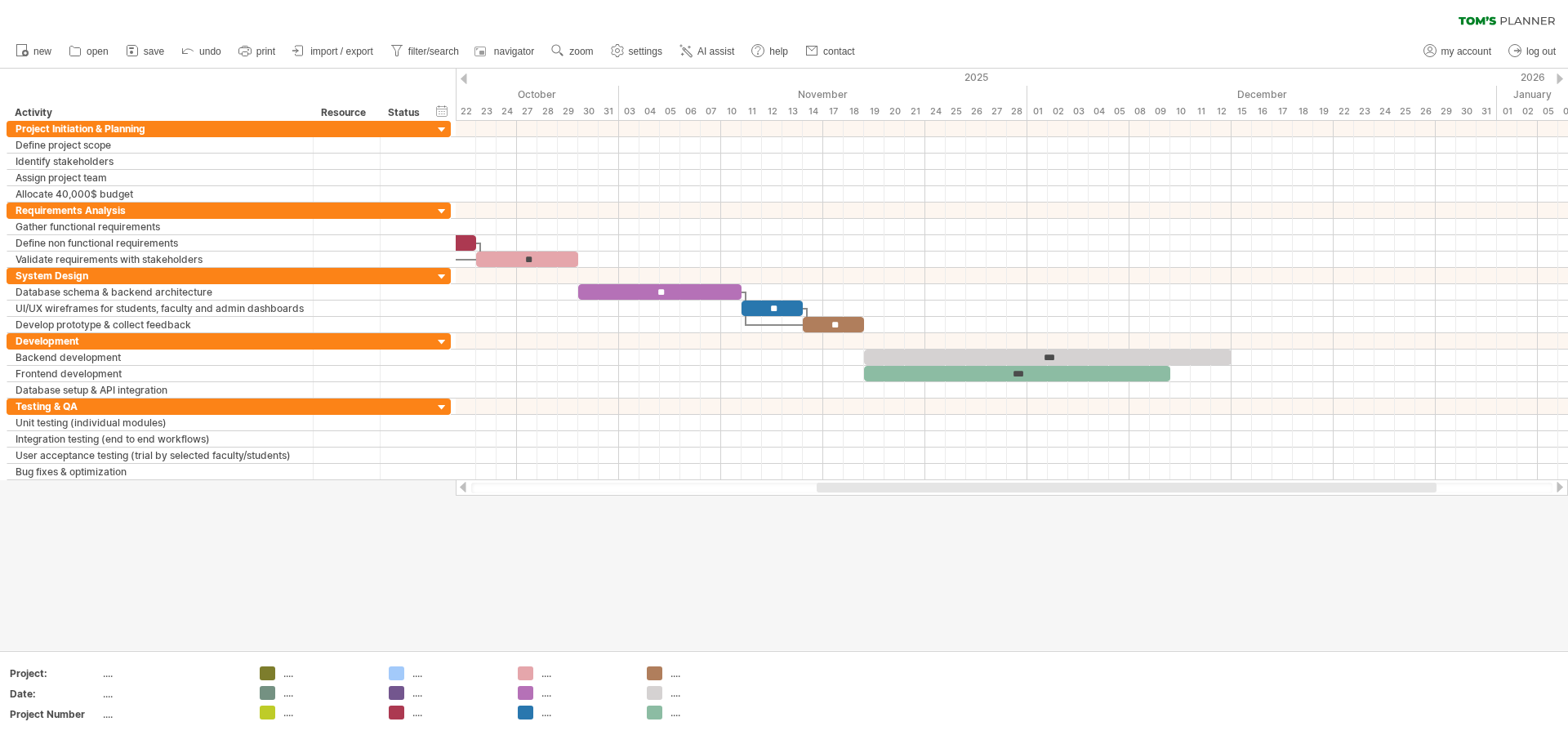
click at [782, 553] on div at bounding box center [784, 359] width 1568 height 581
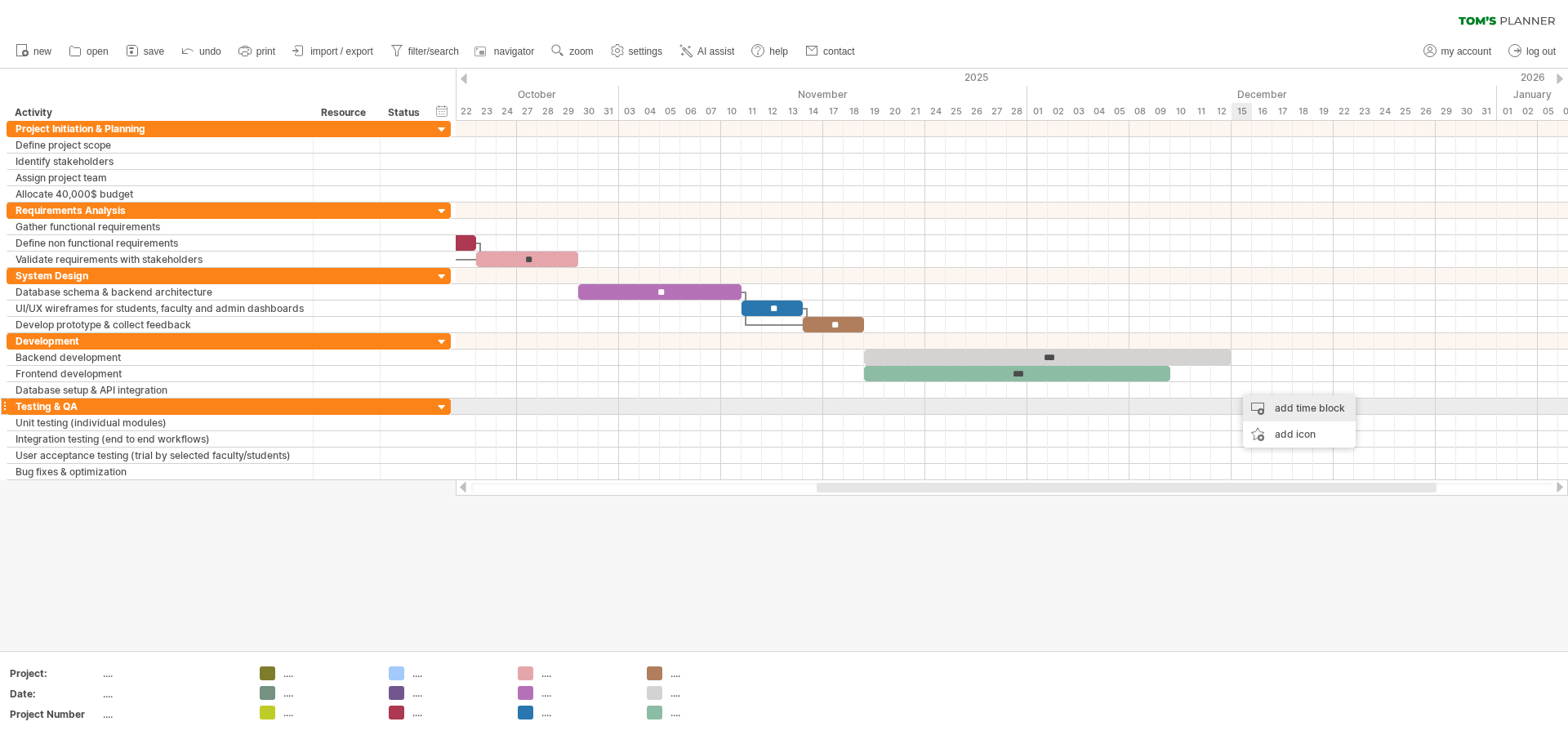
click at [782, 409] on div "add time block" at bounding box center [1300, 409] width 113 height 26
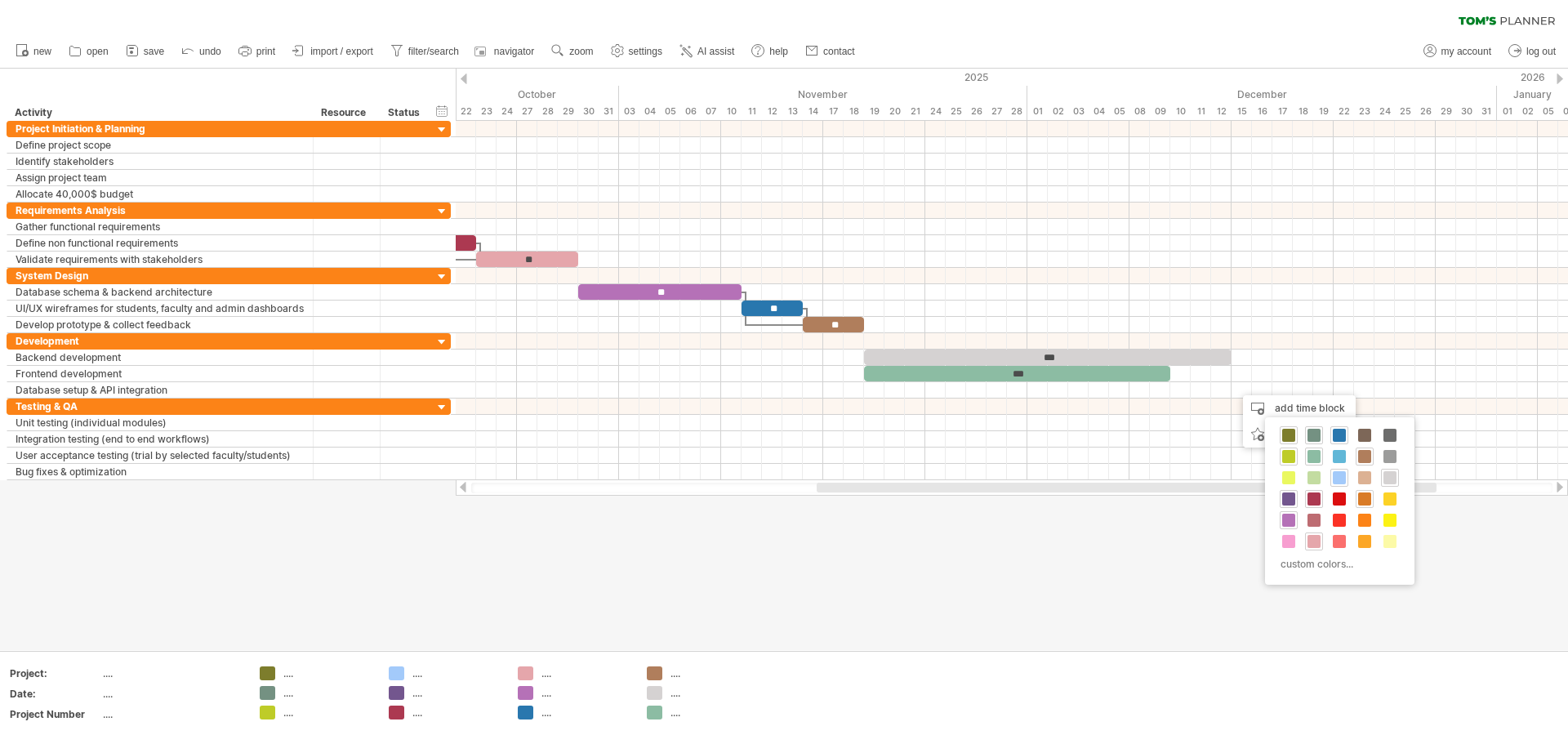
click at [782, 502] on span at bounding box center [1365, 499] width 13 height 13
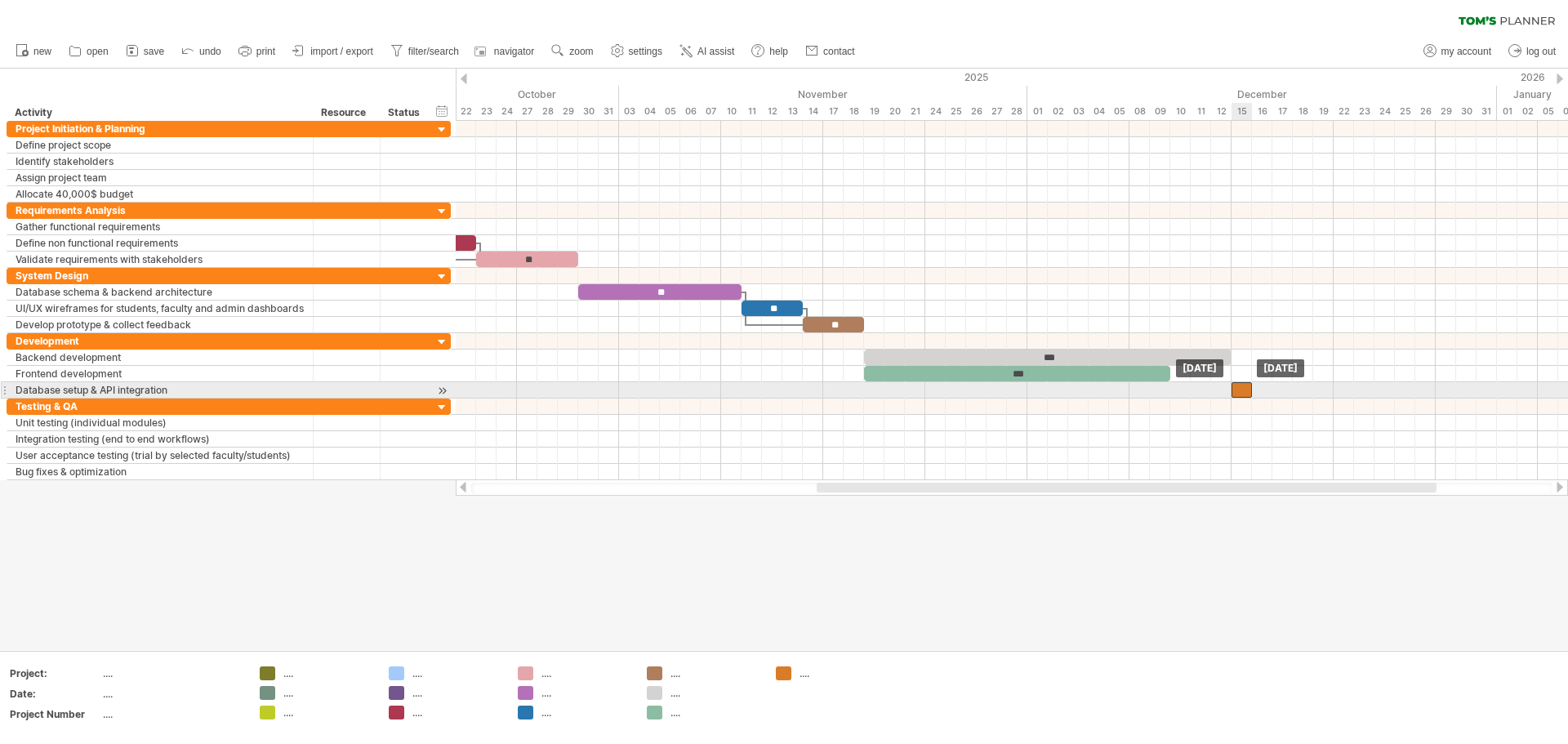
click at [782, 389] on div at bounding box center [1242, 390] width 21 height 16
drag, startPoint x: 1253, startPoint y: 387, endPoint x: 1377, endPoint y: 385, distance: 124.0
click at [782, 385] on span at bounding box center [1375, 390] width 7 height 16
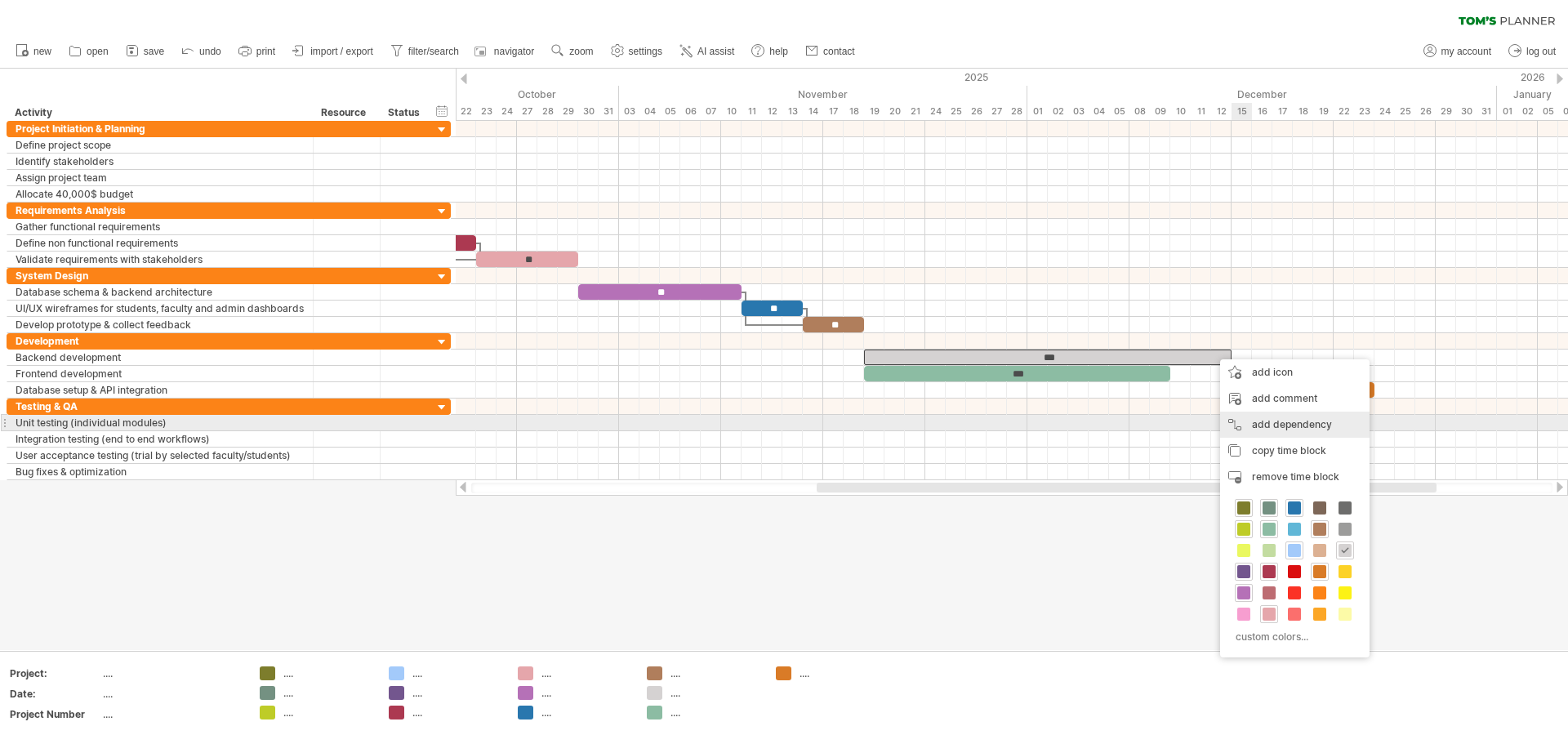
click at [782, 427] on div "add dependency You can use dependencies when you require tasks to be done in a …" at bounding box center [1295, 425] width 150 height 26
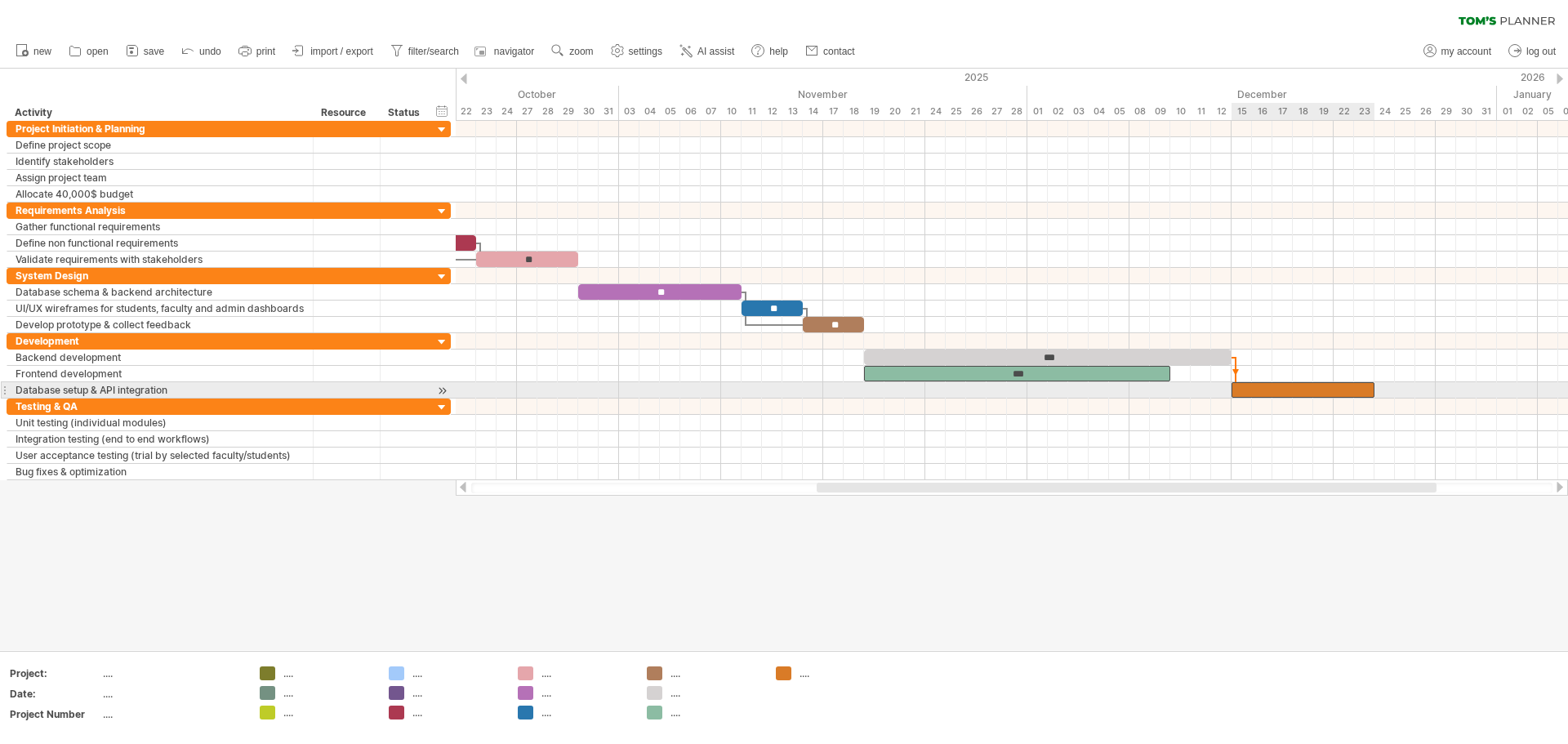
click at [782, 393] on div at bounding box center [1303, 390] width 143 height 16
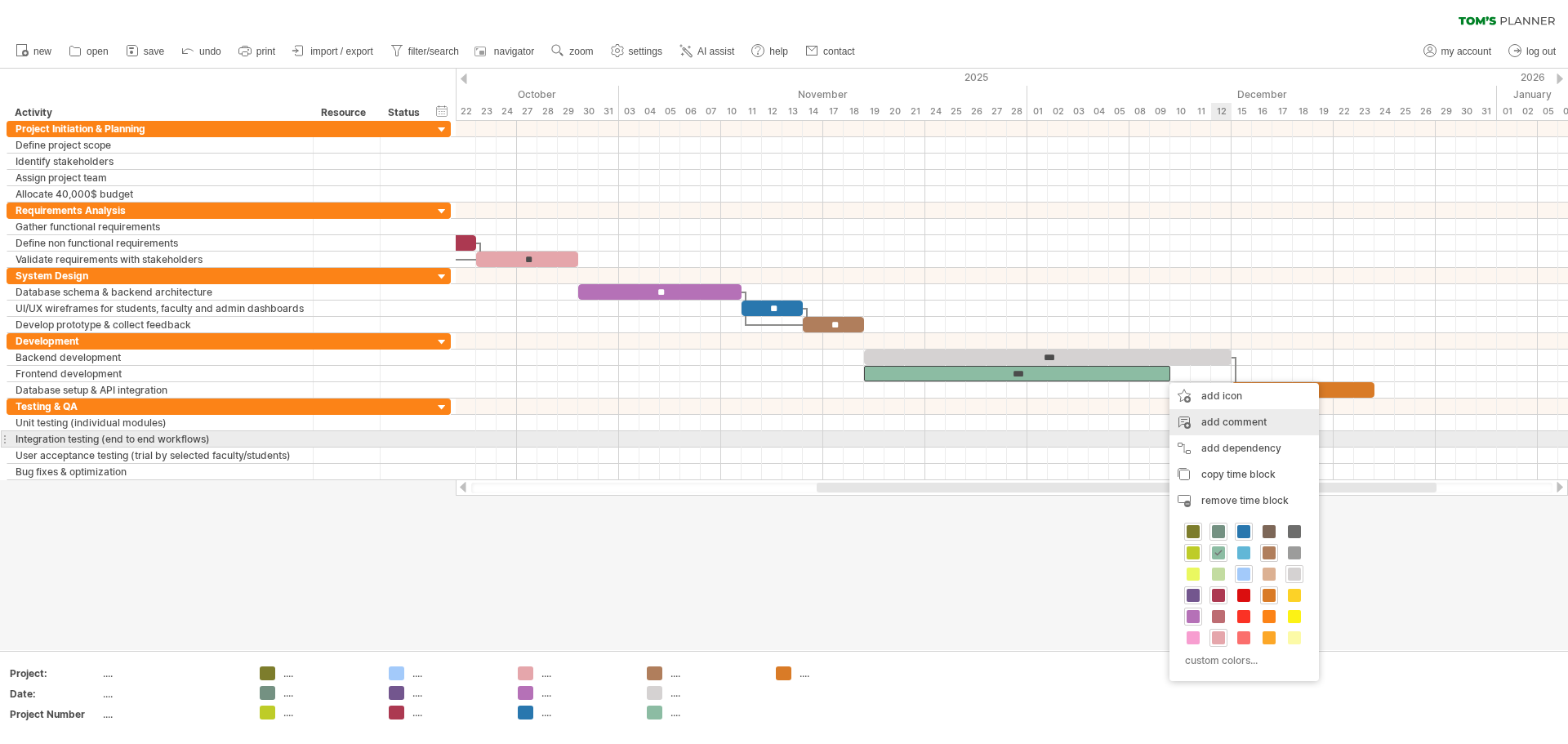
click at [782, 434] on div "add comment" at bounding box center [1244, 422] width 150 height 26
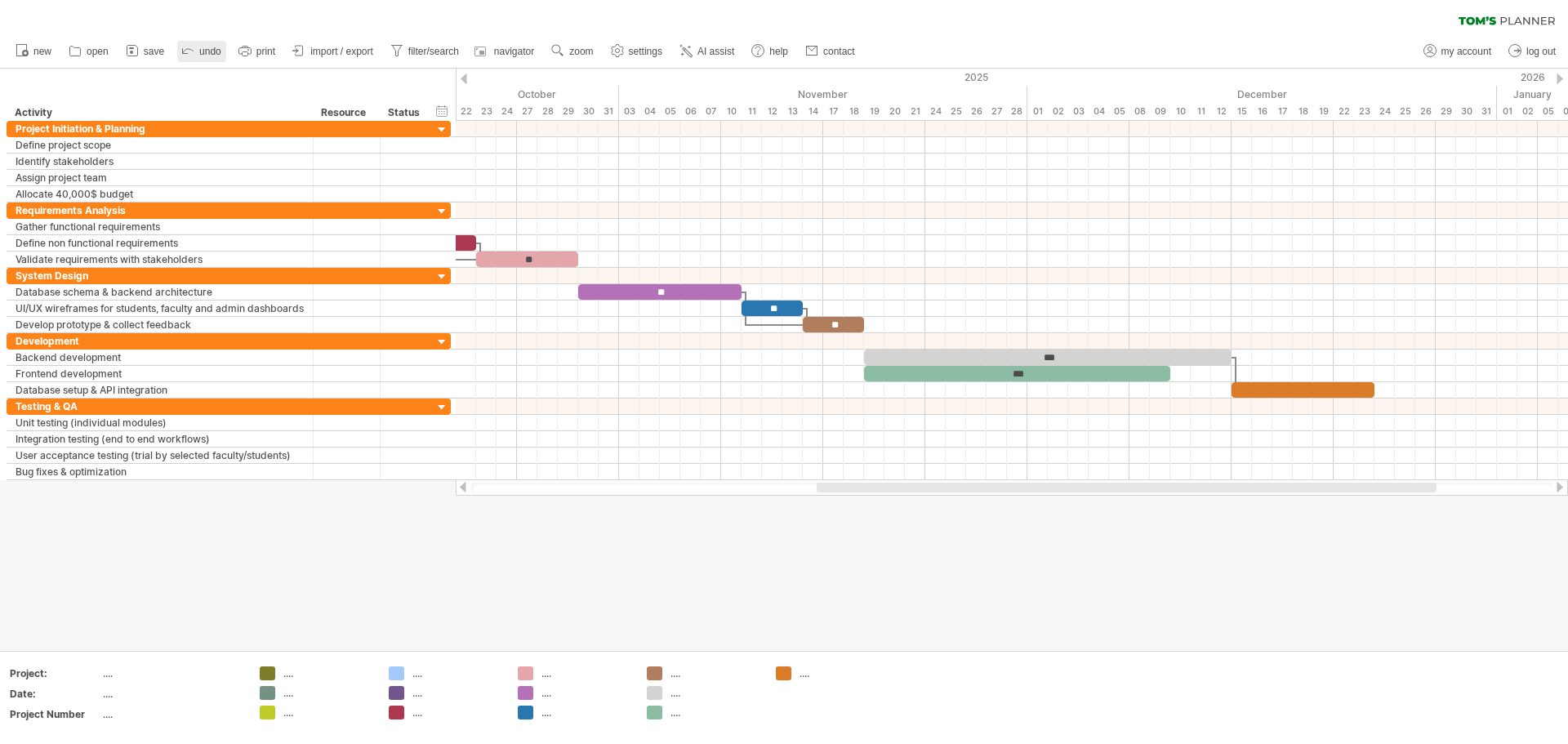
click at [181, 46] on icon at bounding box center [188, 50] width 17 height 17
click at [185, 46] on icon at bounding box center [188, 50] width 17 height 17
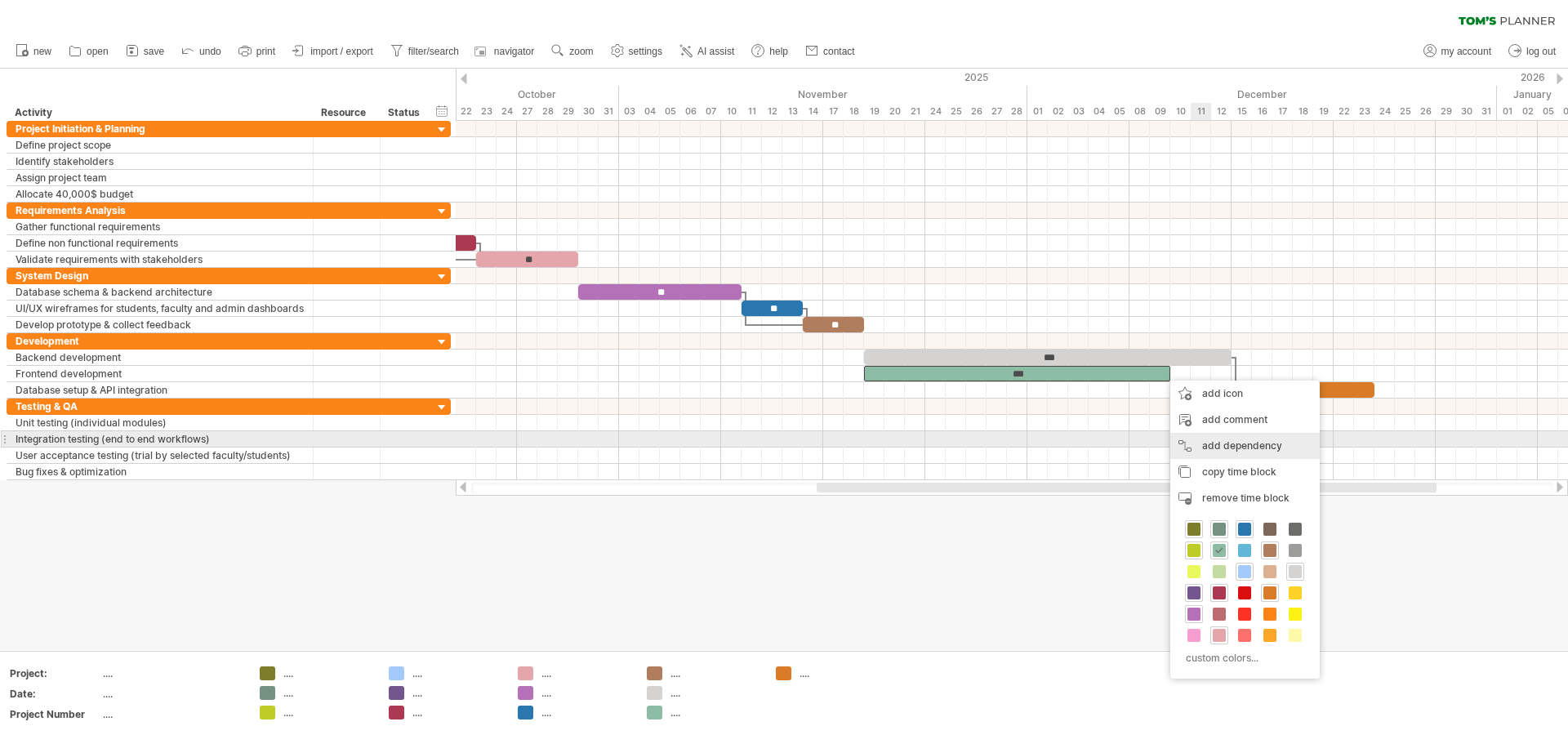
click at [782, 447] on div "add dependency You can use dependencies when you require tasks to be done in a …" at bounding box center [1245, 446] width 150 height 26
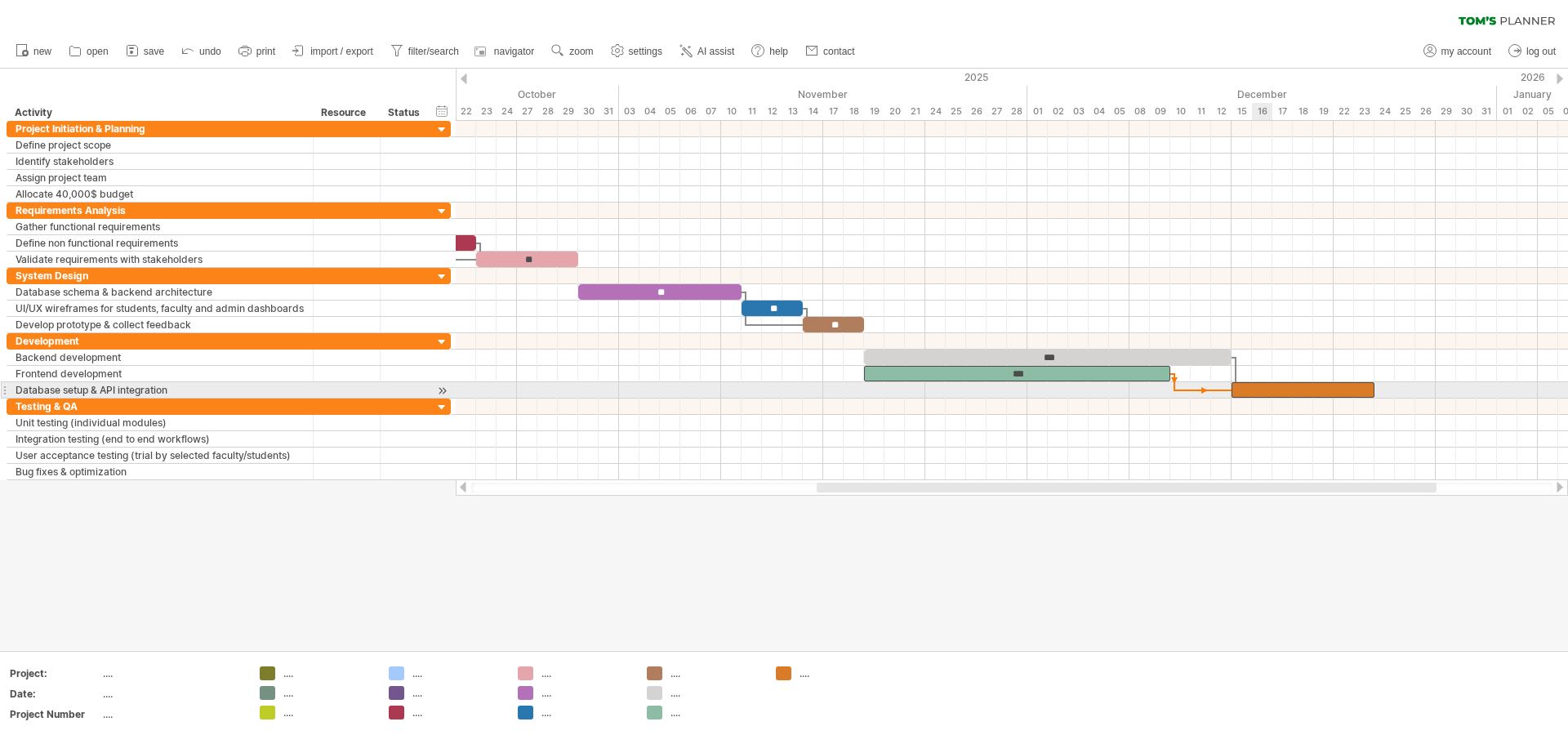
click at [782, 386] on div at bounding box center [1303, 390] width 143 height 16
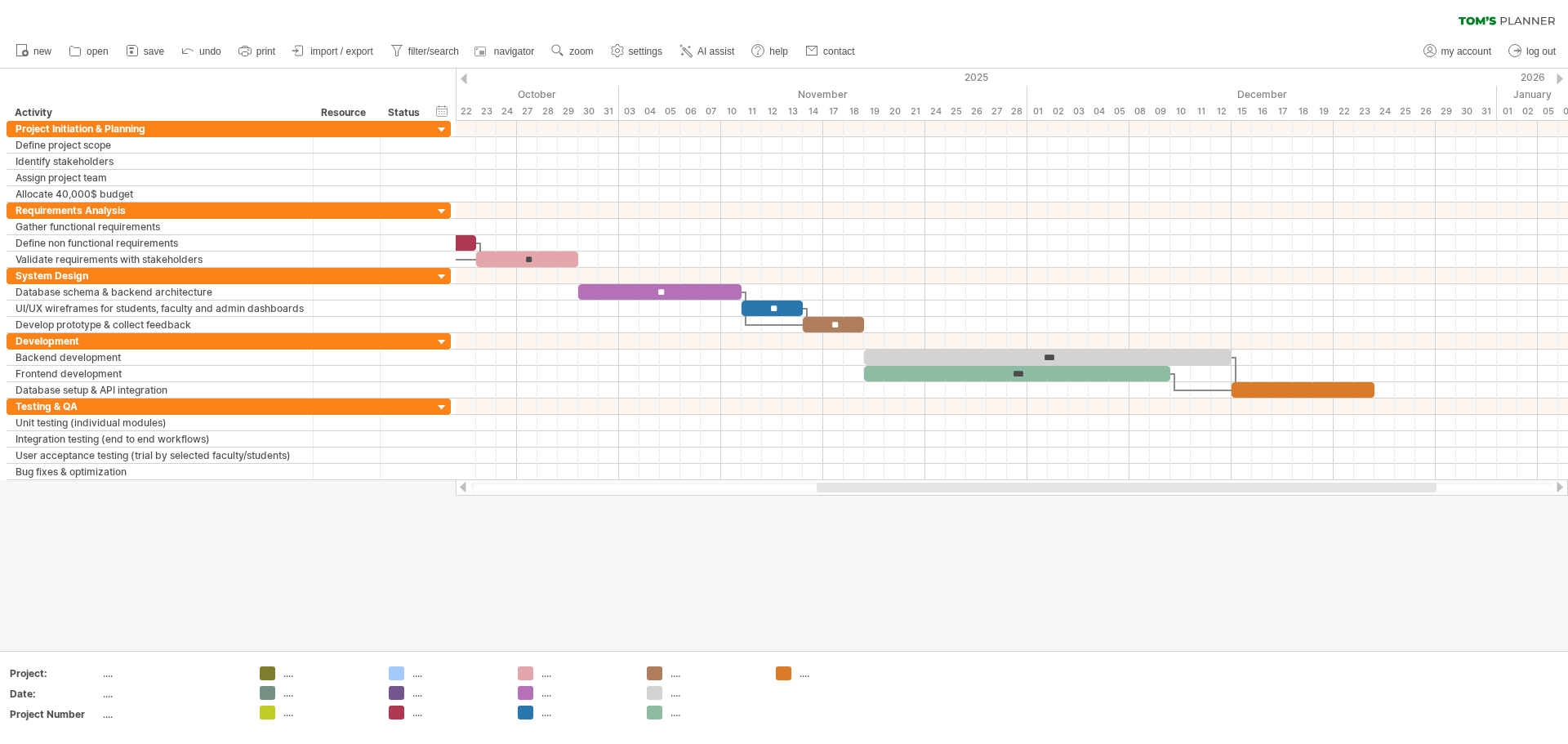
click at [782, 599] on div at bounding box center [784, 359] width 1568 height 581
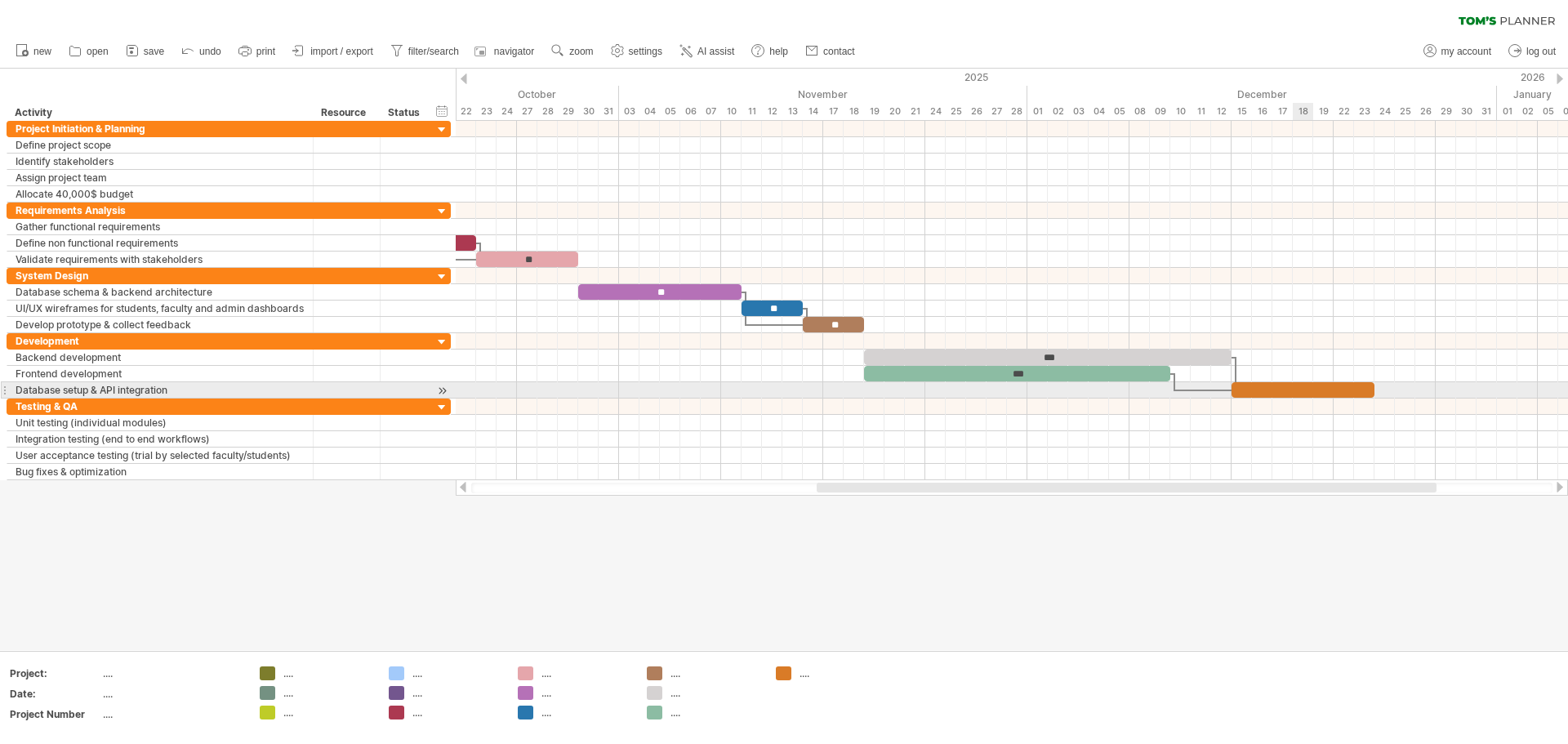
click at [782, 391] on div at bounding box center [1303, 390] width 143 height 16
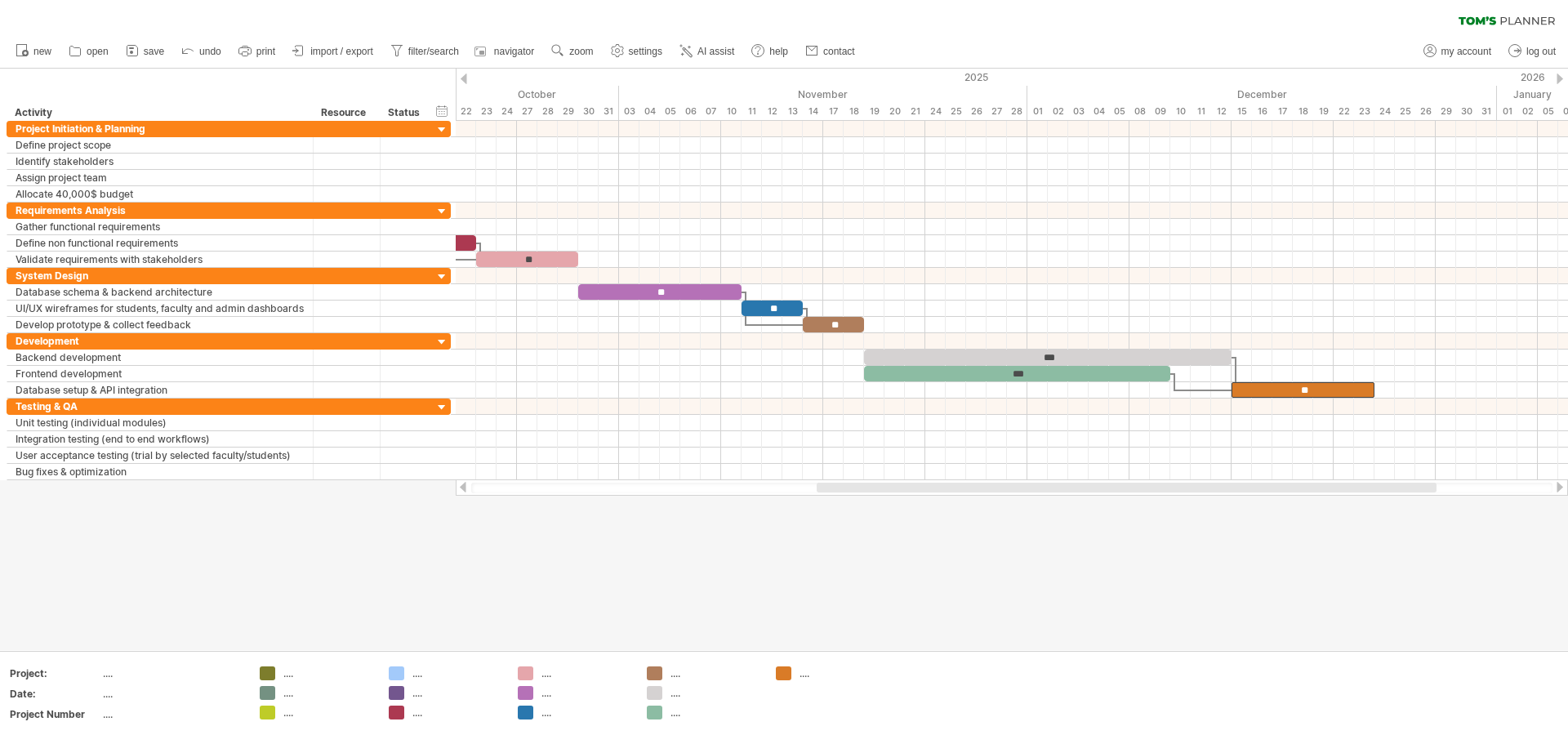
click at [782, 564] on div at bounding box center [784, 359] width 1568 height 581
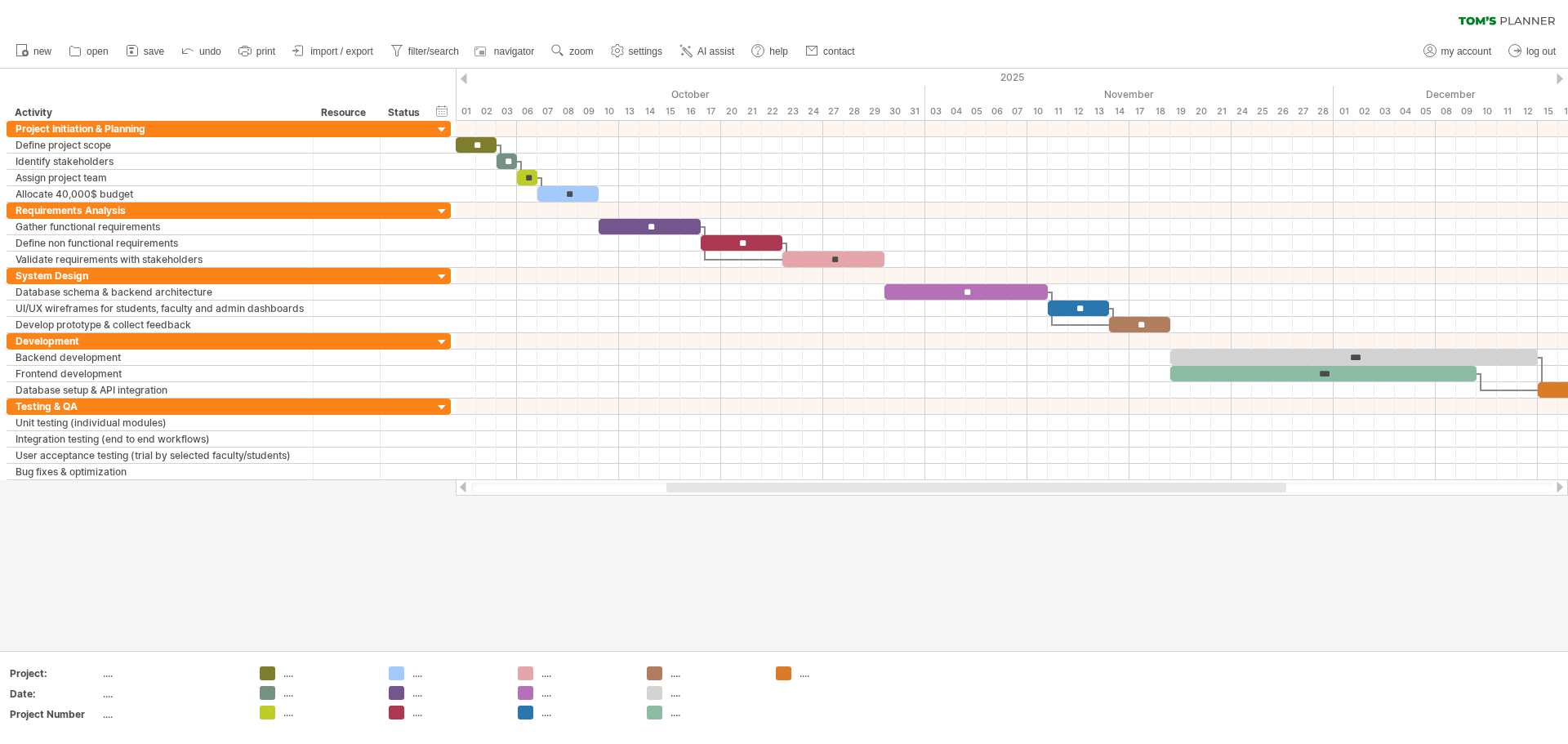
drag, startPoint x: 936, startPoint y: 491, endPoint x: 785, endPoint y: 494, distance: 151.0
click at [782, 494] on div at bounding box center [1012, 487] width 1113 height 17
click at [176, 566] on div at bounding box center [784, 359] width 1568 height 581
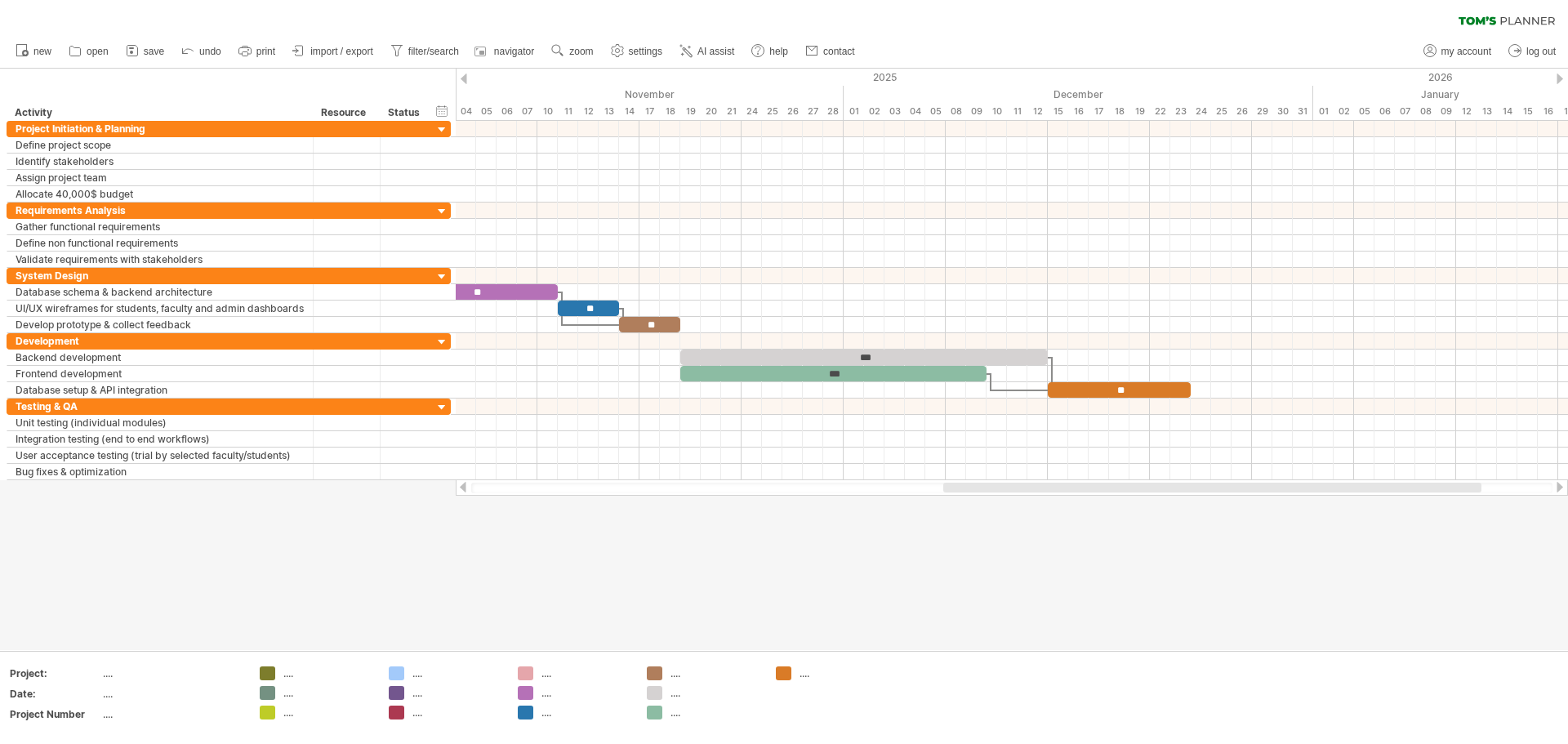
drag, startPoint x: 743, startPoint y: 482, endPoint x: 998, endPoint y: 487, distance: 255.0
click at [782, 487] on div at bounding box center [1213, 487] width 538 height 10
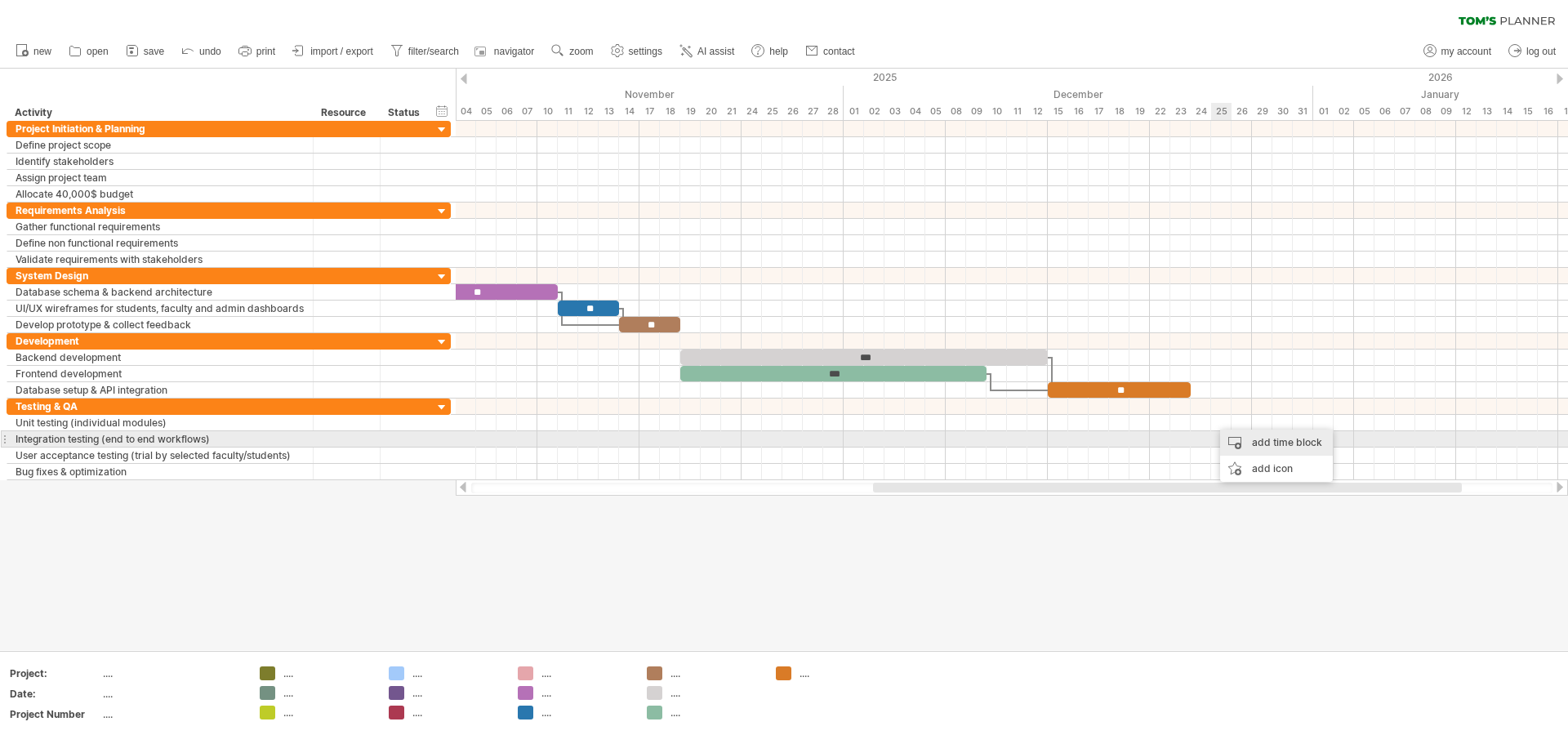
click at [782, 439] on div "add time block" at bounding box center [1277, 443] width 113 height 26
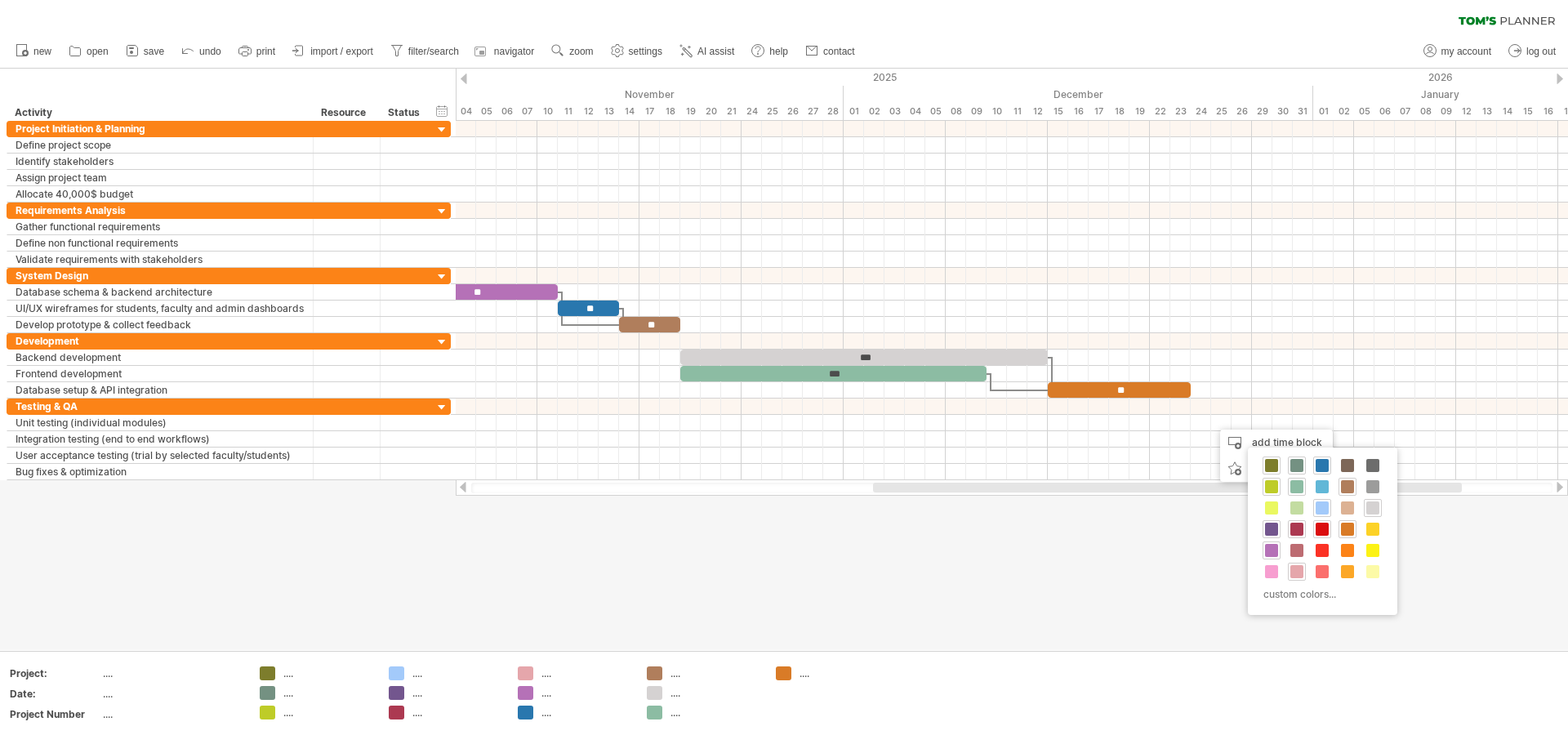
click at [782, 530] on span at bounding box center [1322, 529] width 13 height 13
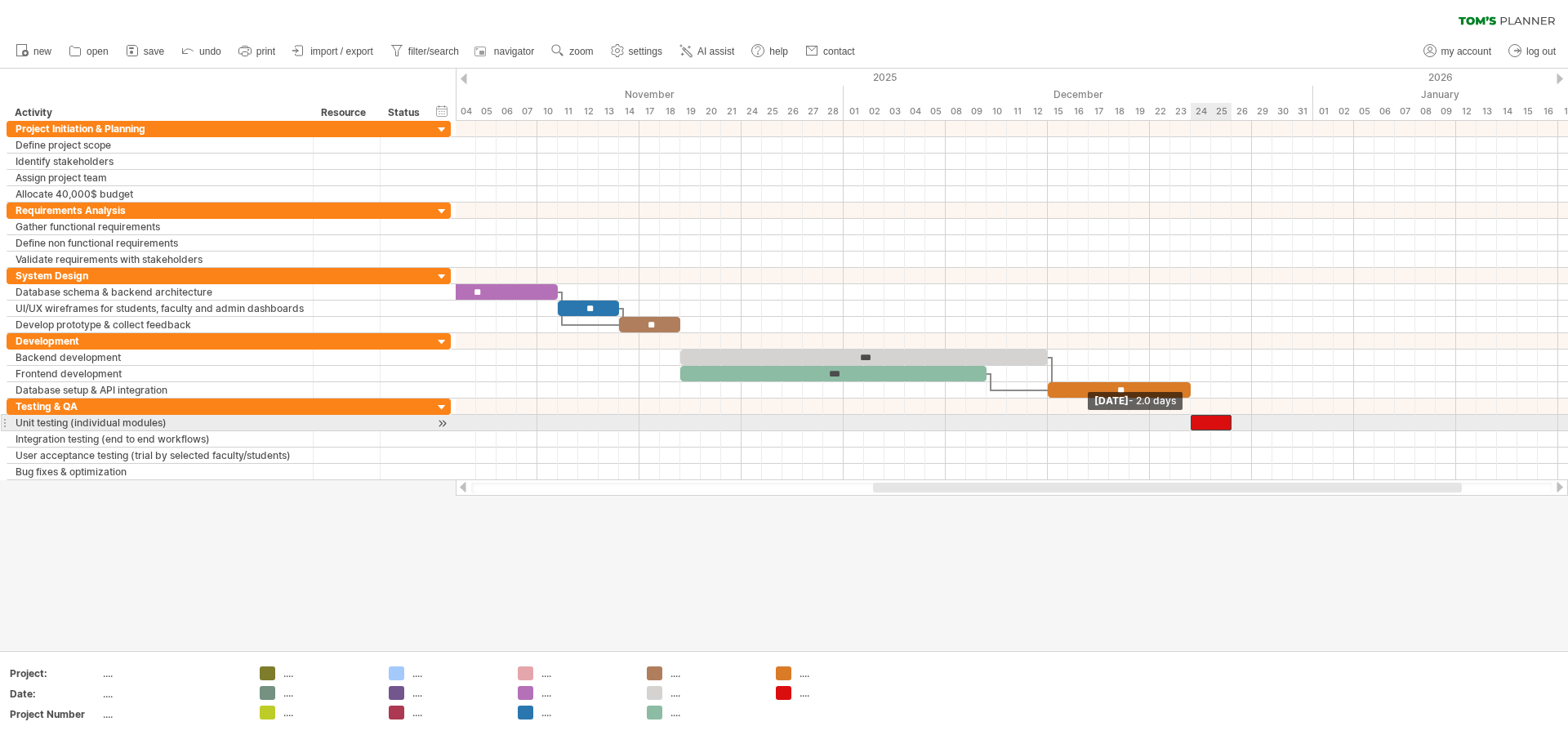
drag, startPoint x: 1214, startPoint y: 421, endPoint x: 1195, endPoint y: 425, distance: 19.4
click at [782, 425] on div at bounding box center [1211, 422] width 41 height 16
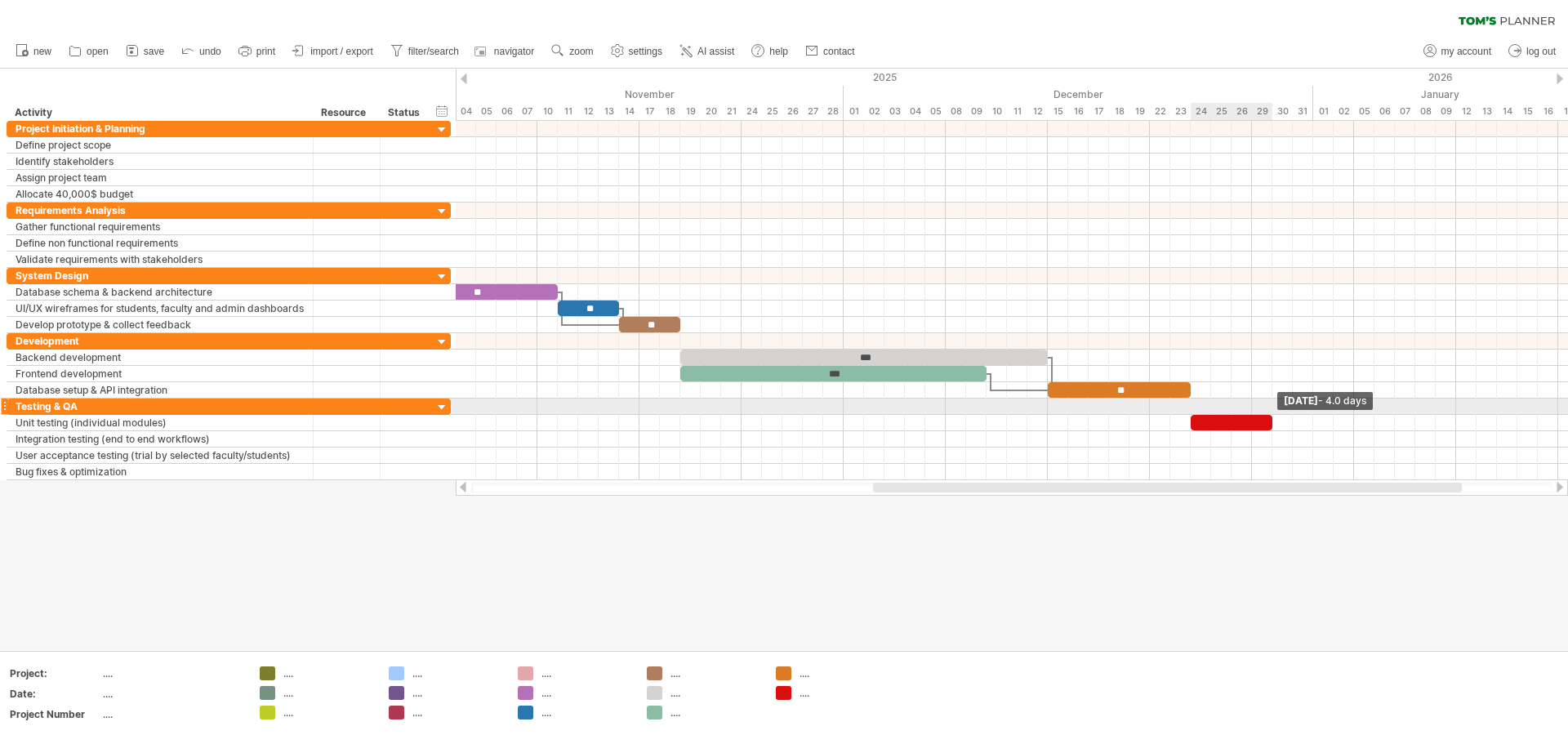
drag, startPoint x: 1231, startPoint y: 421, endPoint x: 1273, endPoint y: 412, distance: 43.0
click at [782, 412] on div "** ** ** ** ** ** ** ** ** ** *** *** ** [DATE] - 4.0 days [DATE] - 2.0 days" at bounding box center [1012, 300] width 1113 height 359
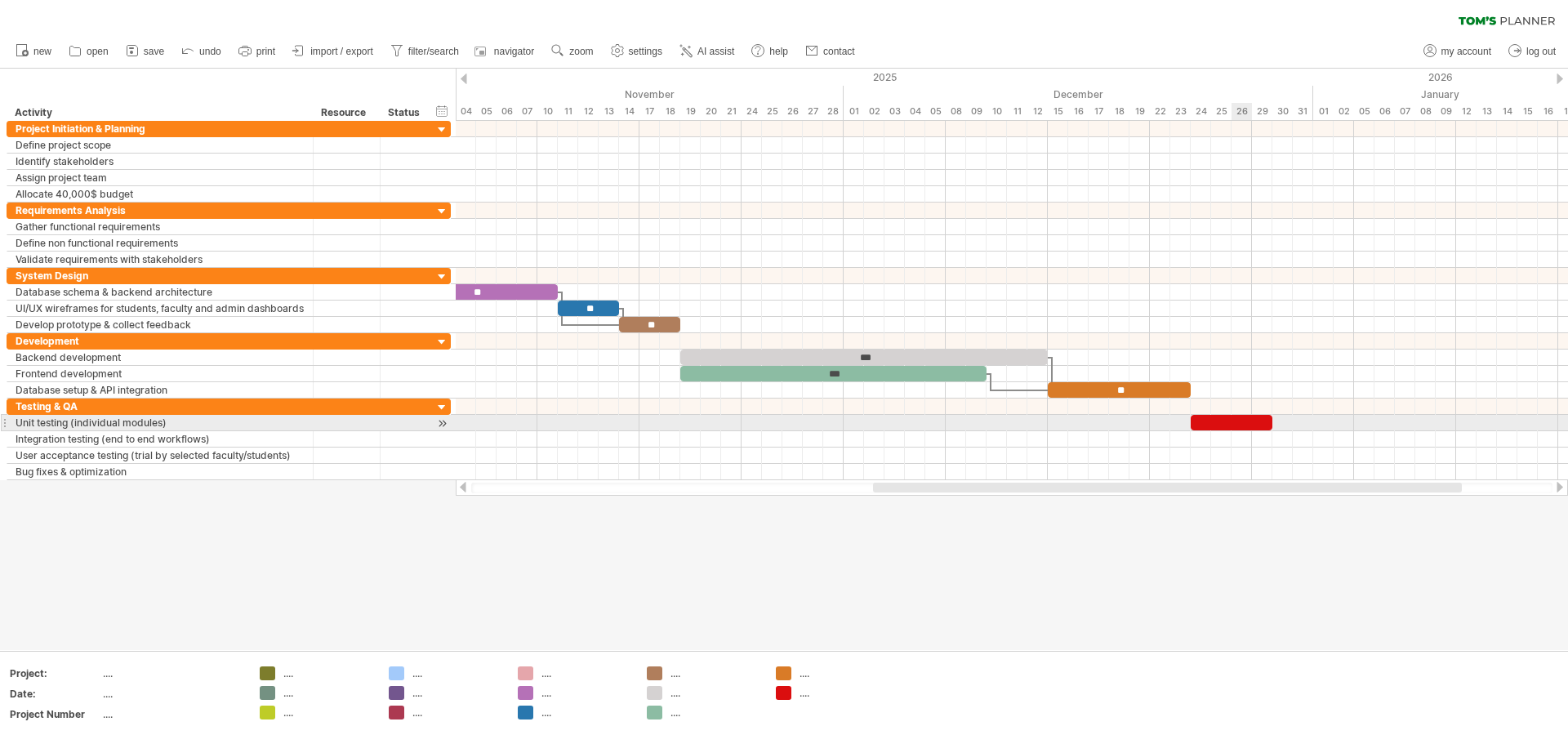
click at [782, 421] on div at bounding box center [1232, 422] width 82 height 16
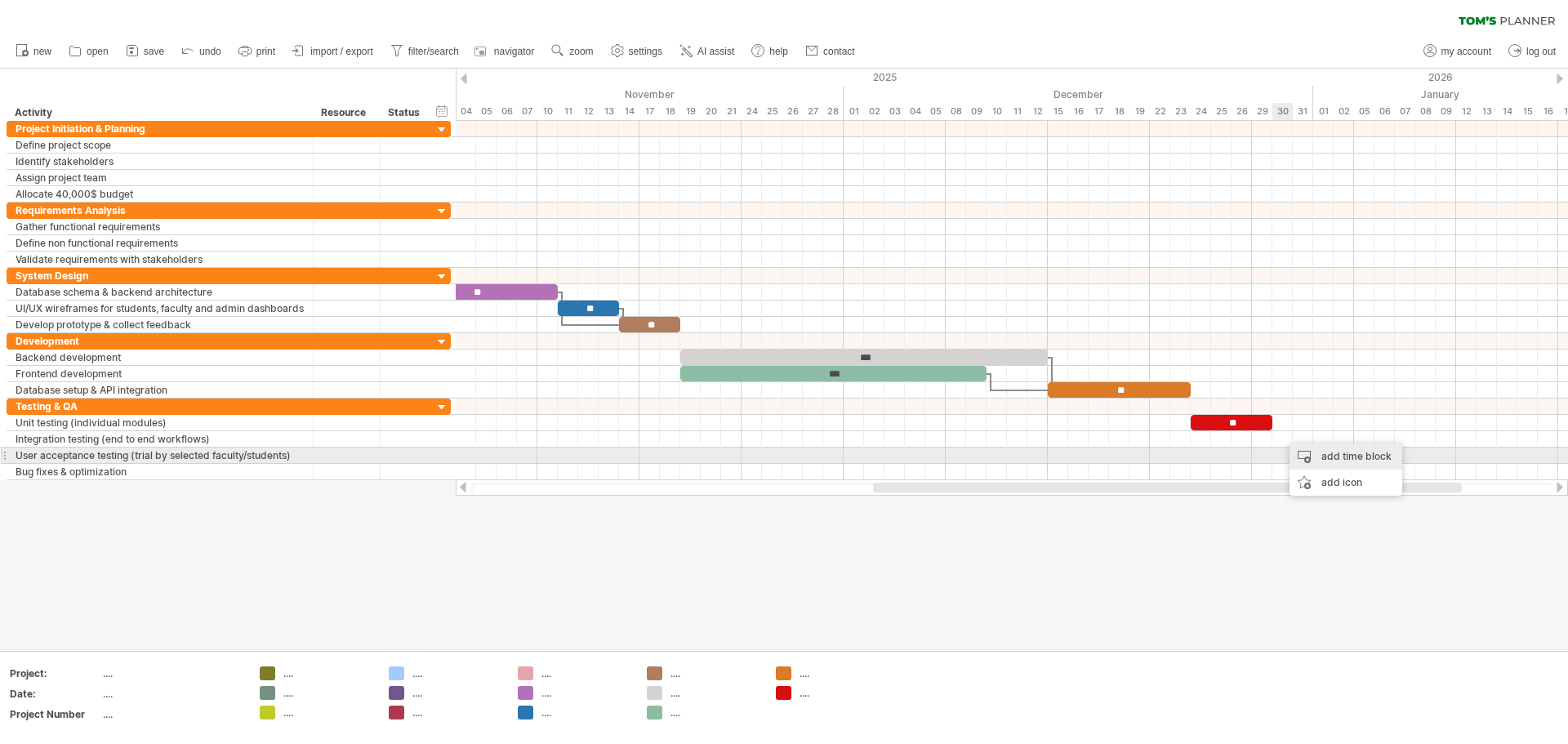
click at [782, 455] on div "add time block" at bounding box center [1346, 457] width 113 height 26
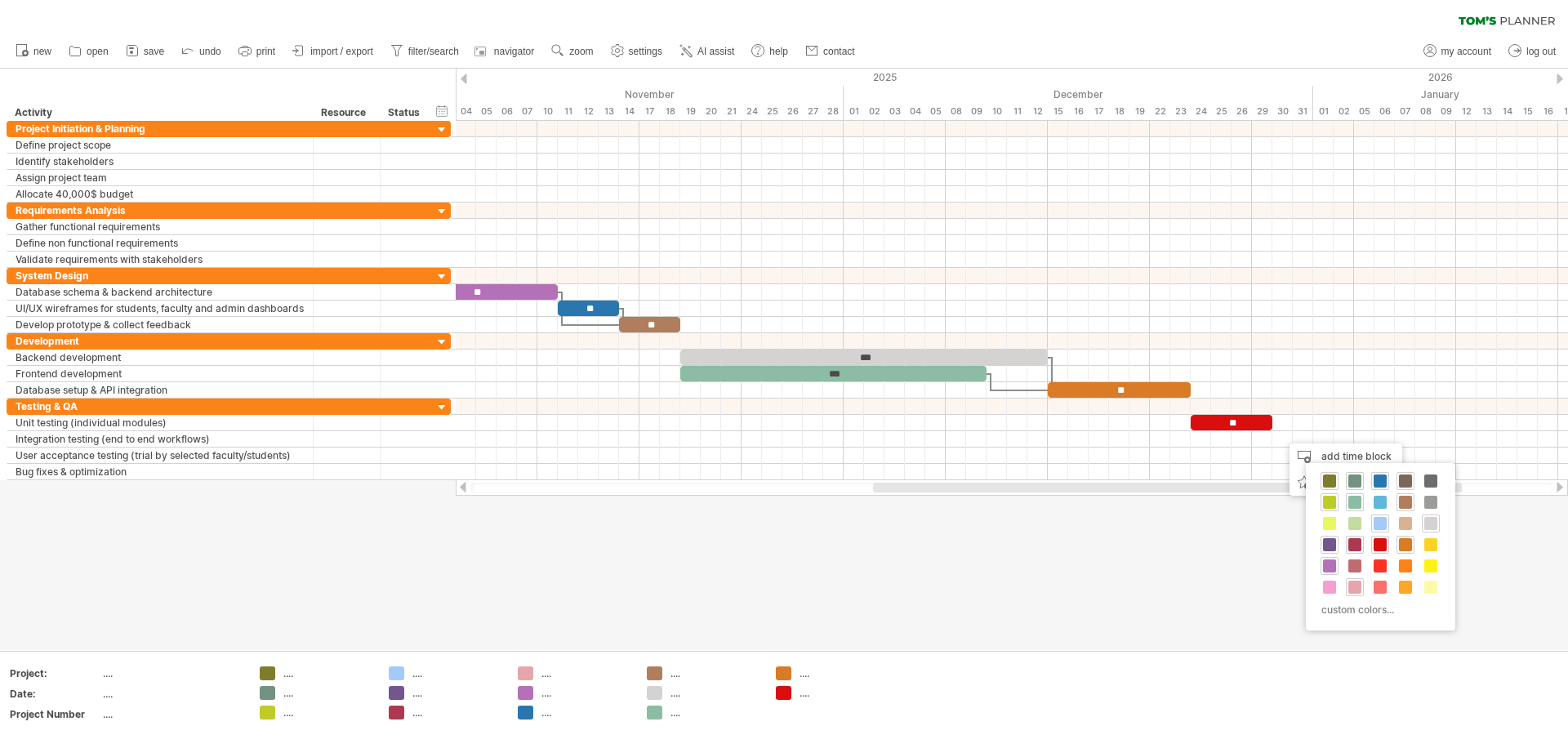
click at [782, 482] on span at bounding box center [1406, 481] width 13 height 13
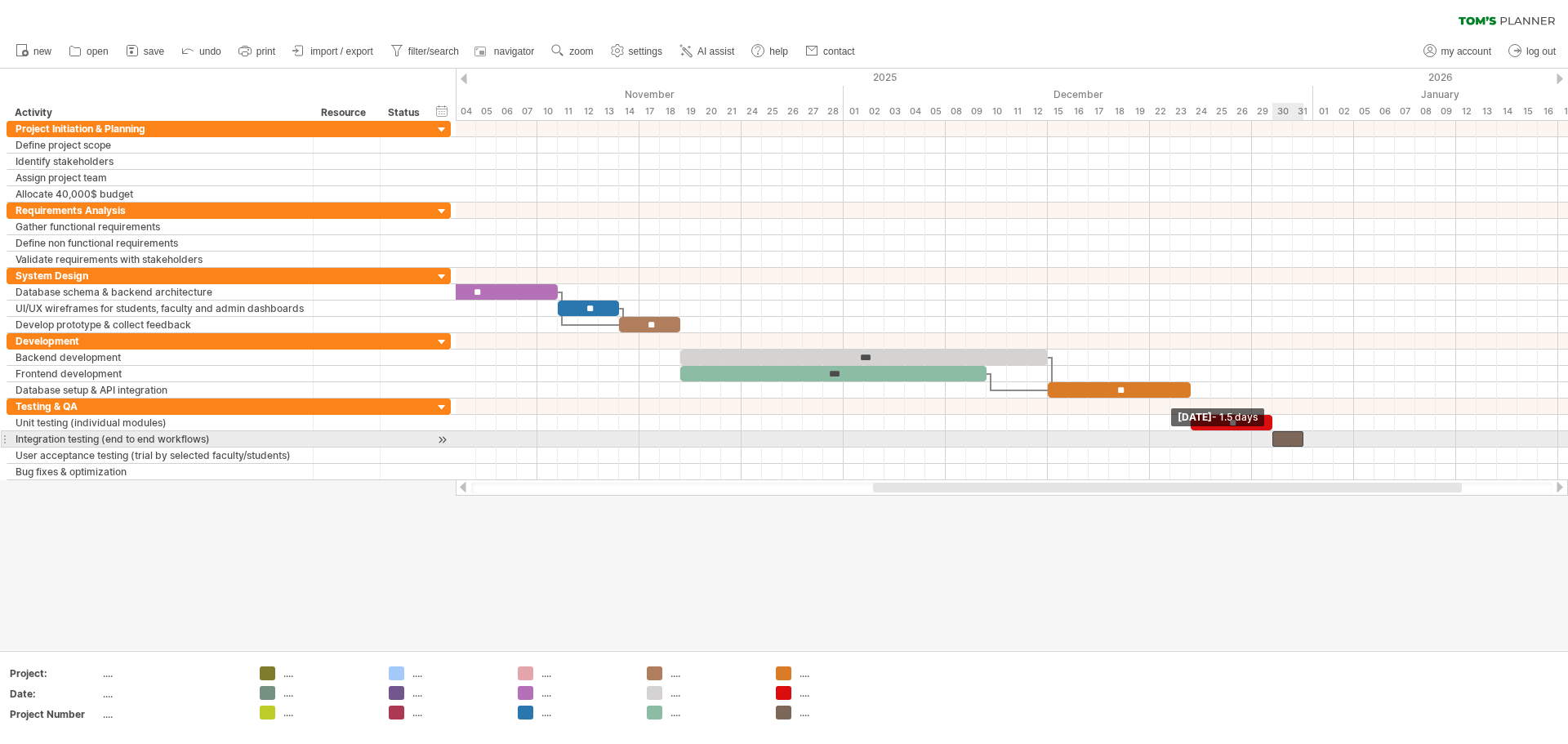
click at [782, 436] on div at bounding box center [1287, 439] width 31 height 16
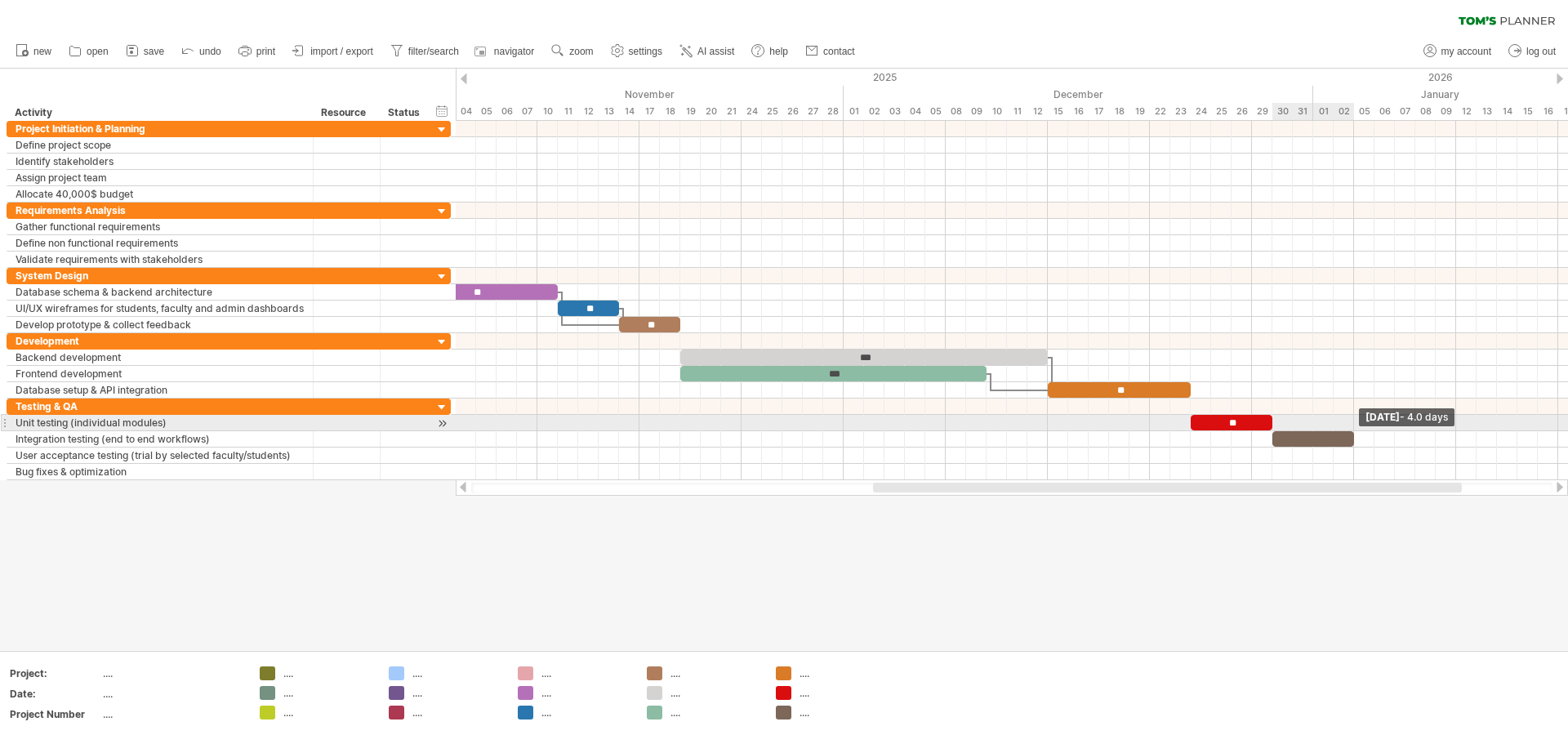
drag, startPoint x: 1305, startPoint y: 437, endPoint x: 1351, endPoint y: 430, distance: 46.5
click at [782, 430] on div "** ** ** ** ** ** ** ** ** ** *** *** ** ** [DATE] - 4.0 days [DATE] - 1.5 days" at bounding box center [1012, 300] width 1113 height 359
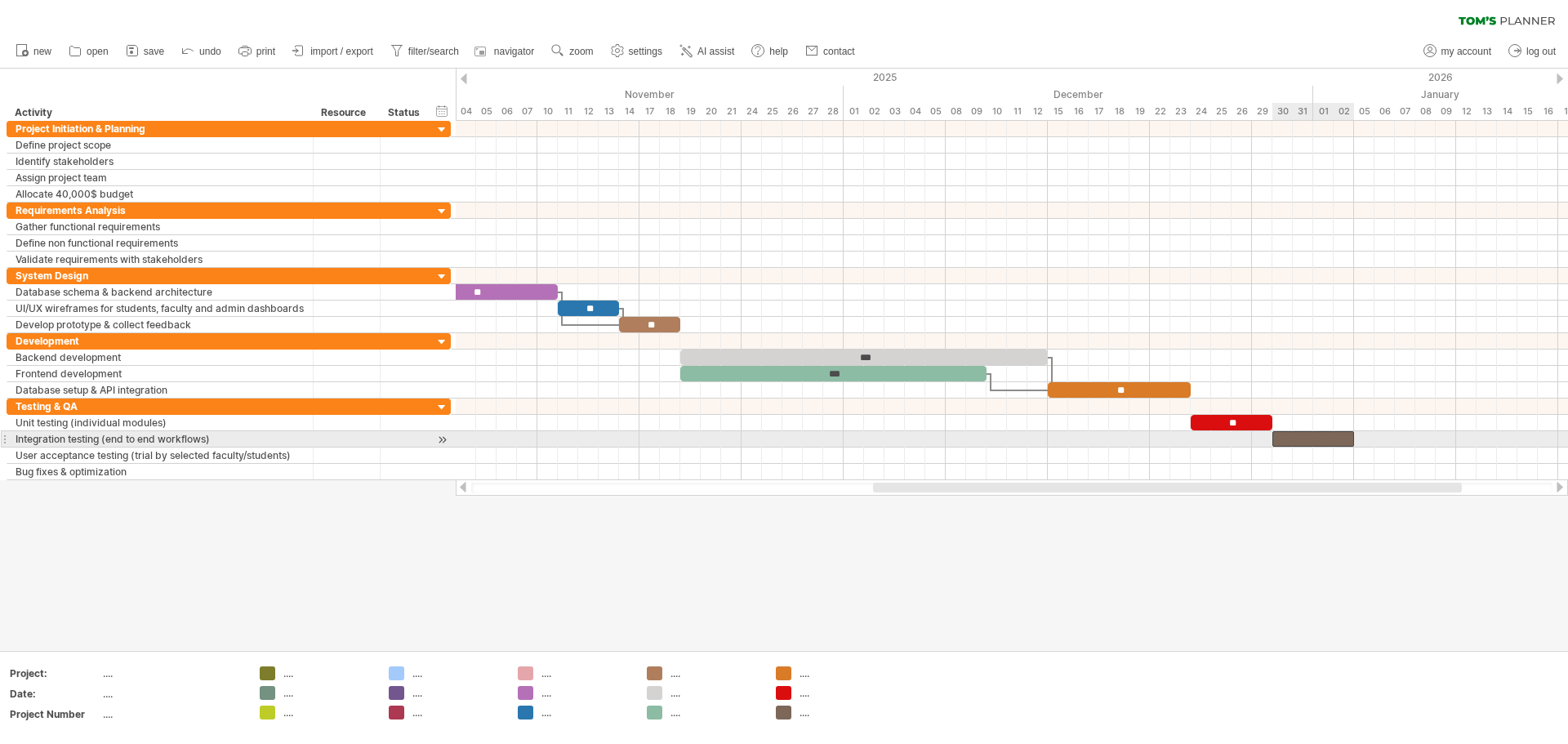
click at [782, 437] on div at bounding box center [1313, 439] width 82 height 16
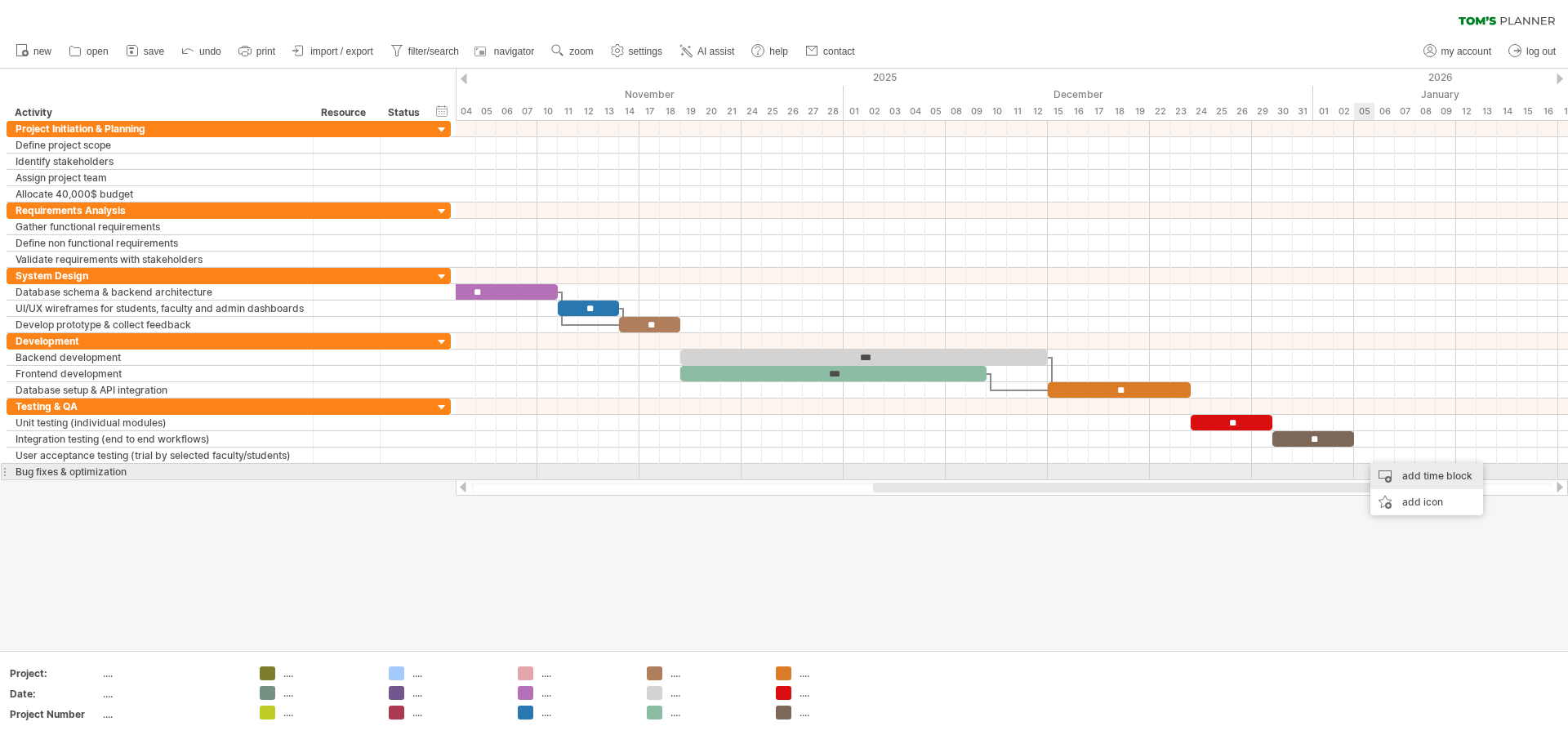
click at [782, 478] on div "add time block" at bounding box center [1427, 476] width 113 height 26
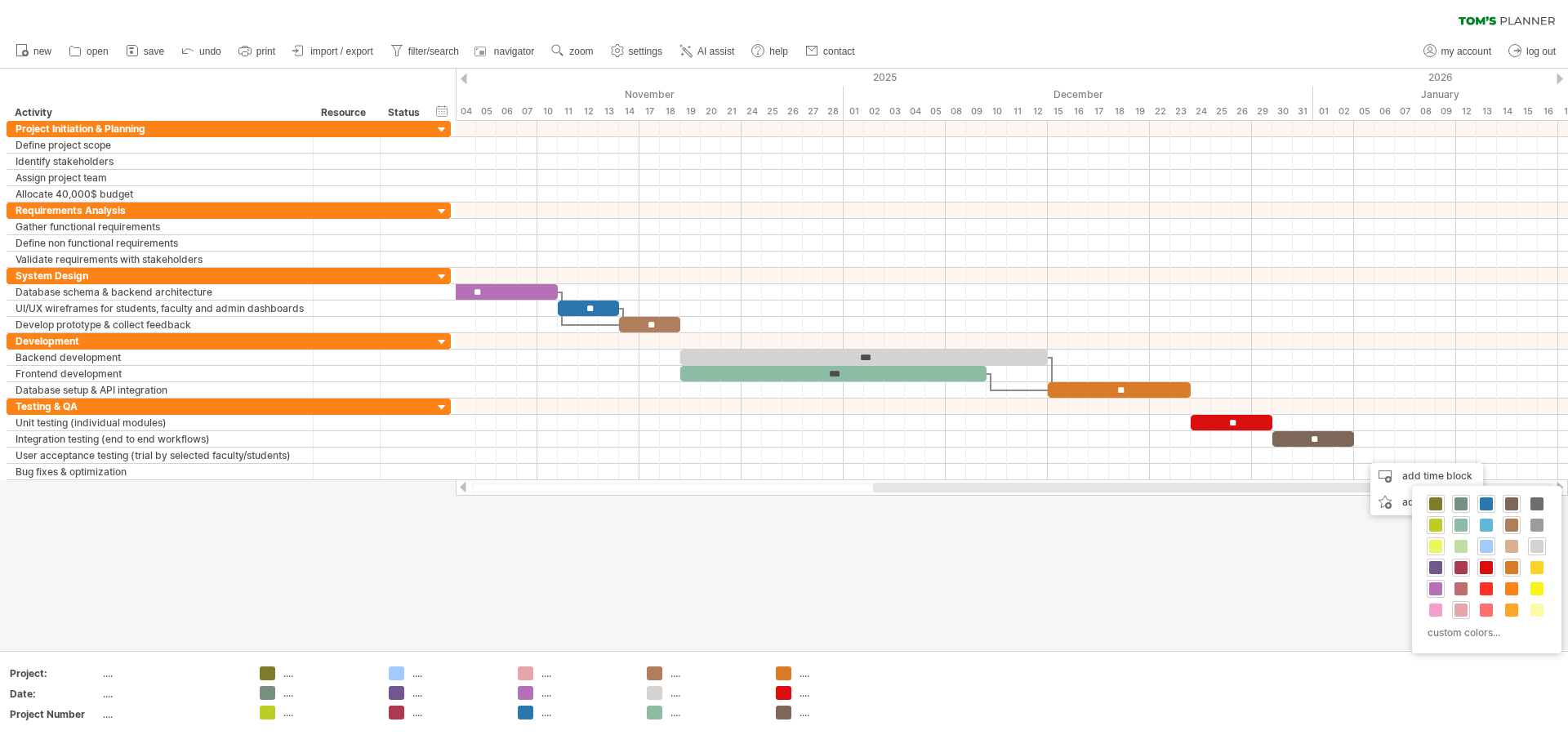
click at [782, 546] on span at bounding box center [1436, 546] width 13 height 13
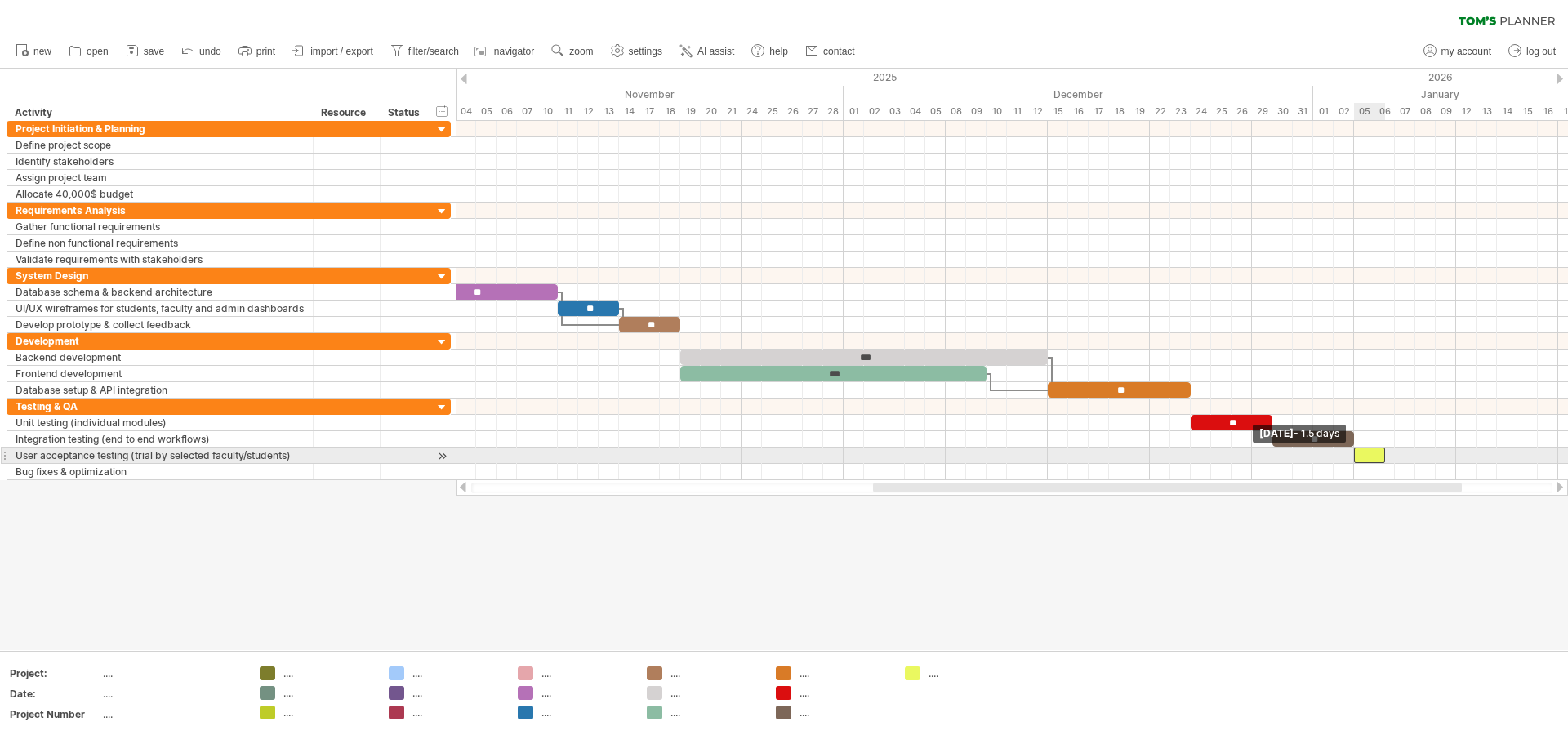
drag, startPoint x: 1366, startPoint y: 454, endPoint x: 1357, endPoint y: 454, distance: 9.0
click at [782, 454] on span at bounding box center [1354, 455] width 7 height 16
drag, startPoint x: 1388, startPoint y: 454, endPoint x: 1417, endPoint y: 450, distance: 29.3
click at [782, 450] on span at bounding box center [1416, 455] width 7 height 16
click at [782, 457] on div at bounding box center [1385, 455] width 61 height 16
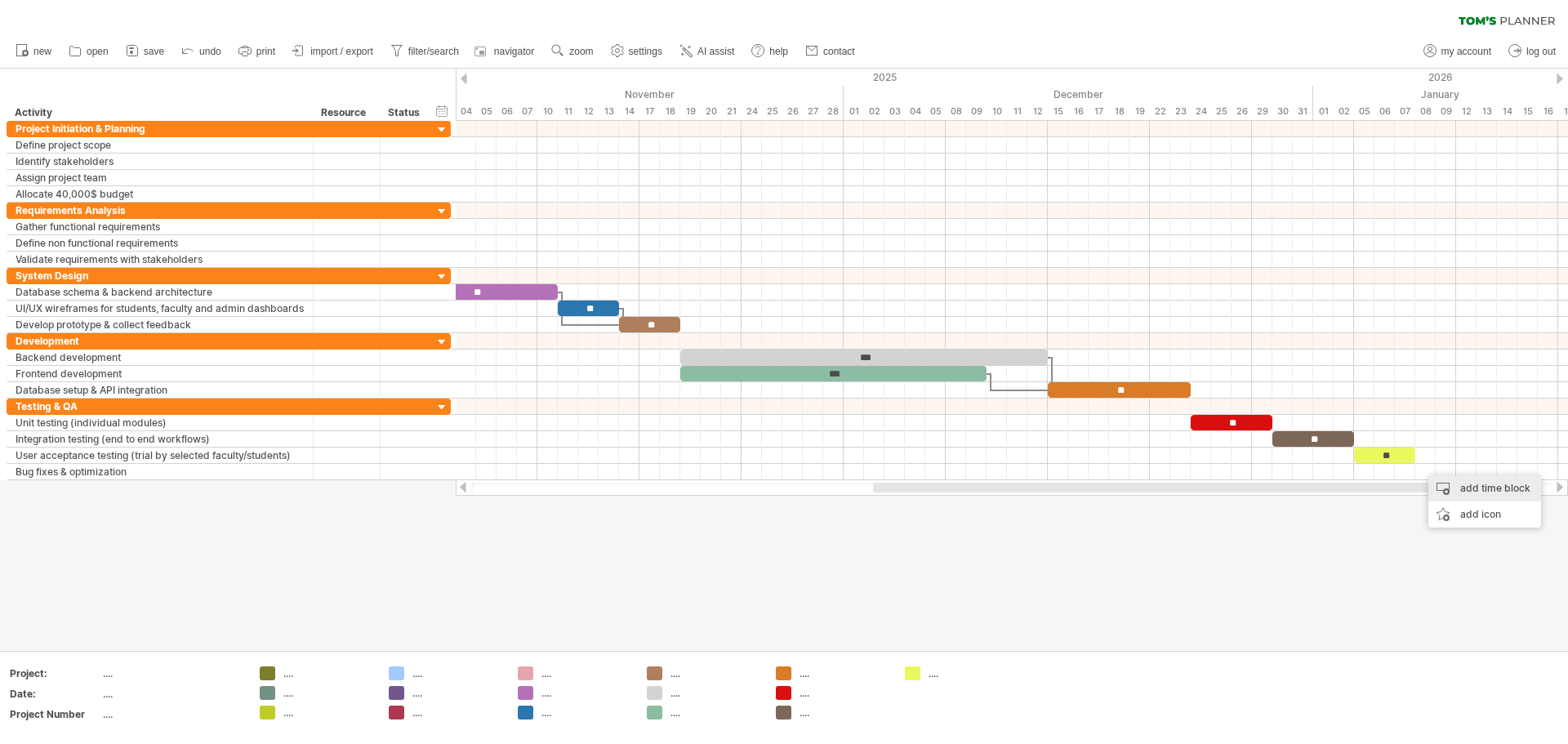
click at [782, 494] on div "add time block" at bounding box center [1485, 488] width 113 height 26
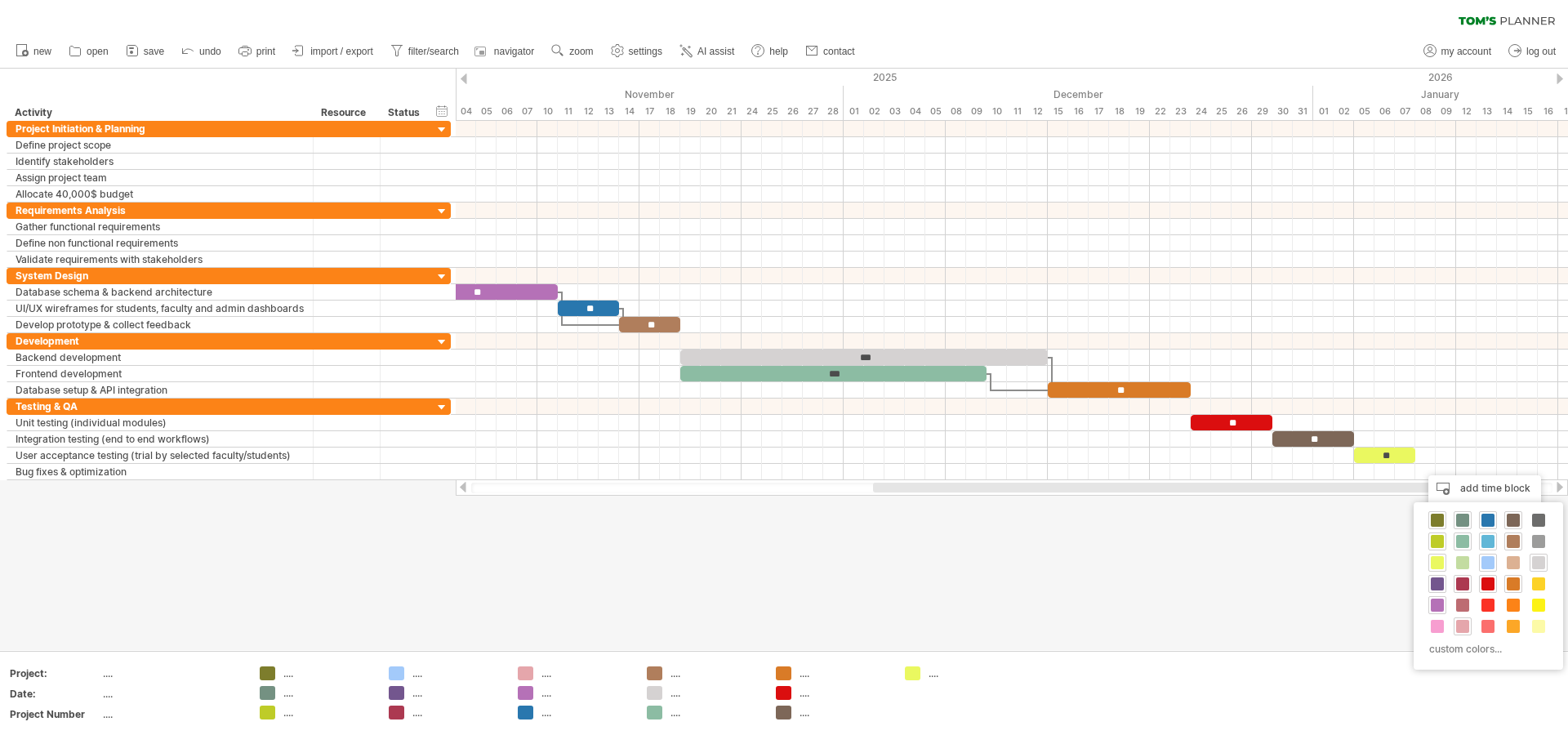
click at [782, 537] on span at bounding box center [1489, 541] width 13 height 13
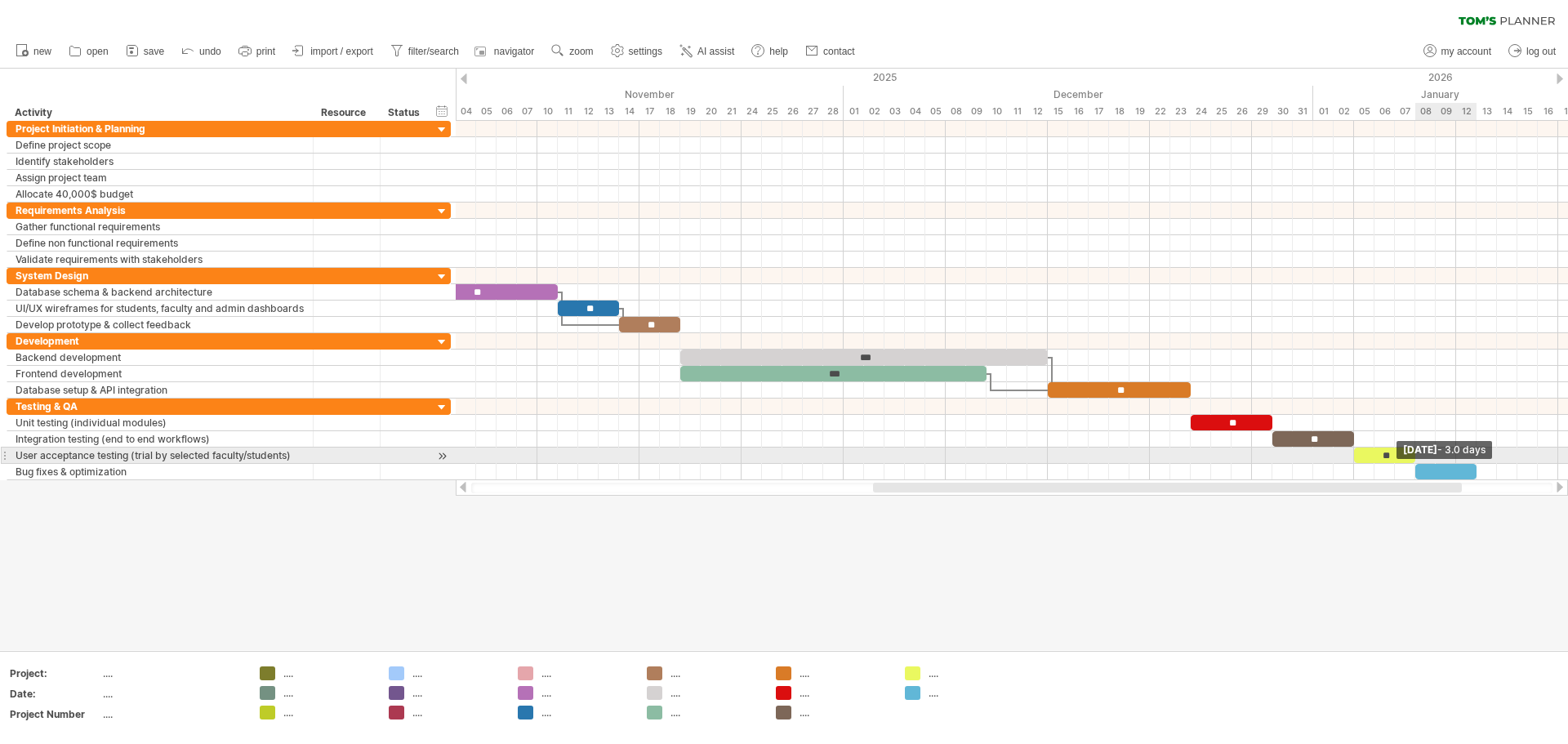
drag, startPoint x: 1435, startPoint y: 469, endPoint x: 1476, endPoint y: 463, distance: 41.4
click at [782, 463] on div "** ** ** ** ** ** ** ** ** ** *** *** ** ** ** ** [DATE] - 3.0 days [DATE]" at bounding box center [1012, 300] width 1113 height 359
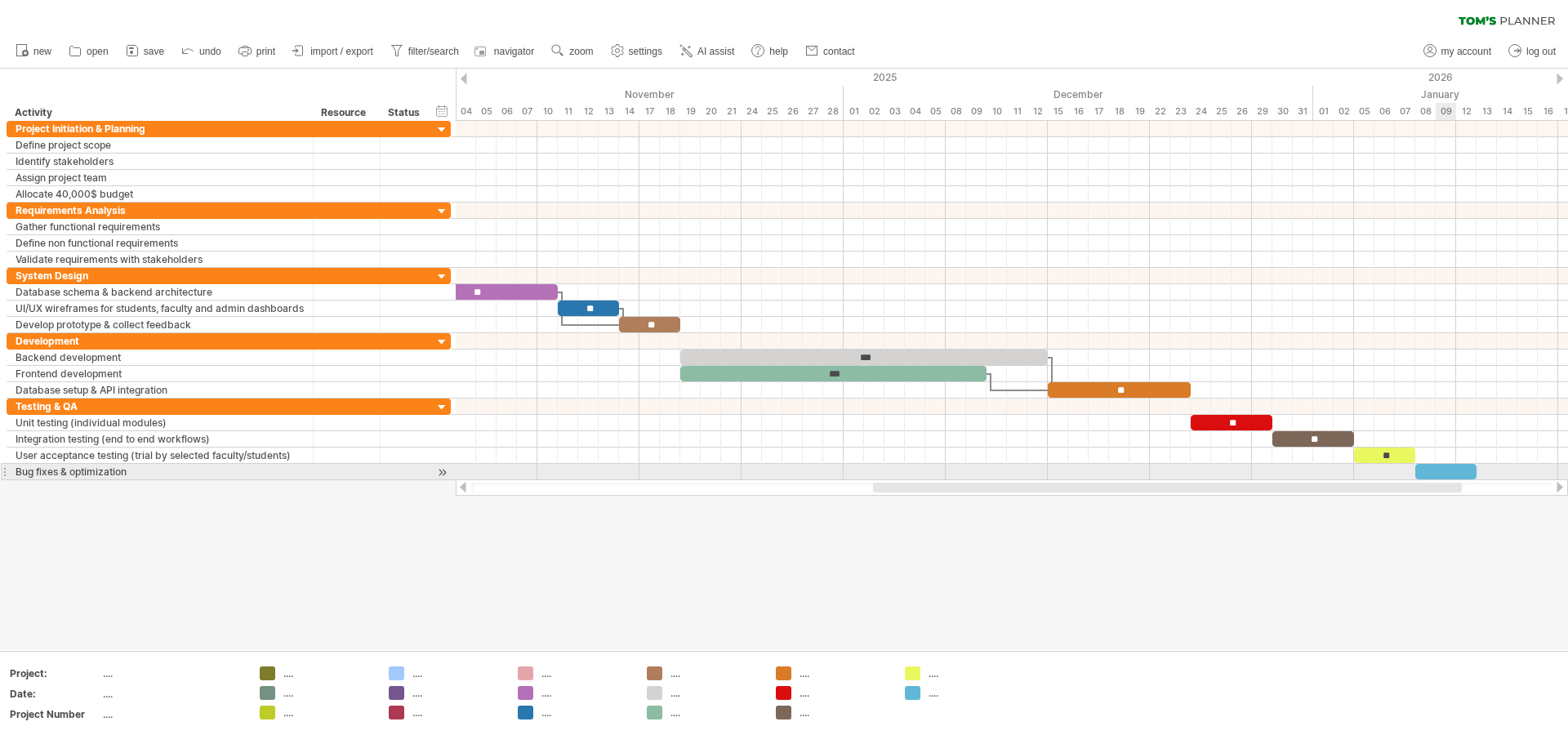
click at [782, 471] on div at bounding box center [1446, 471] width 61 height 16
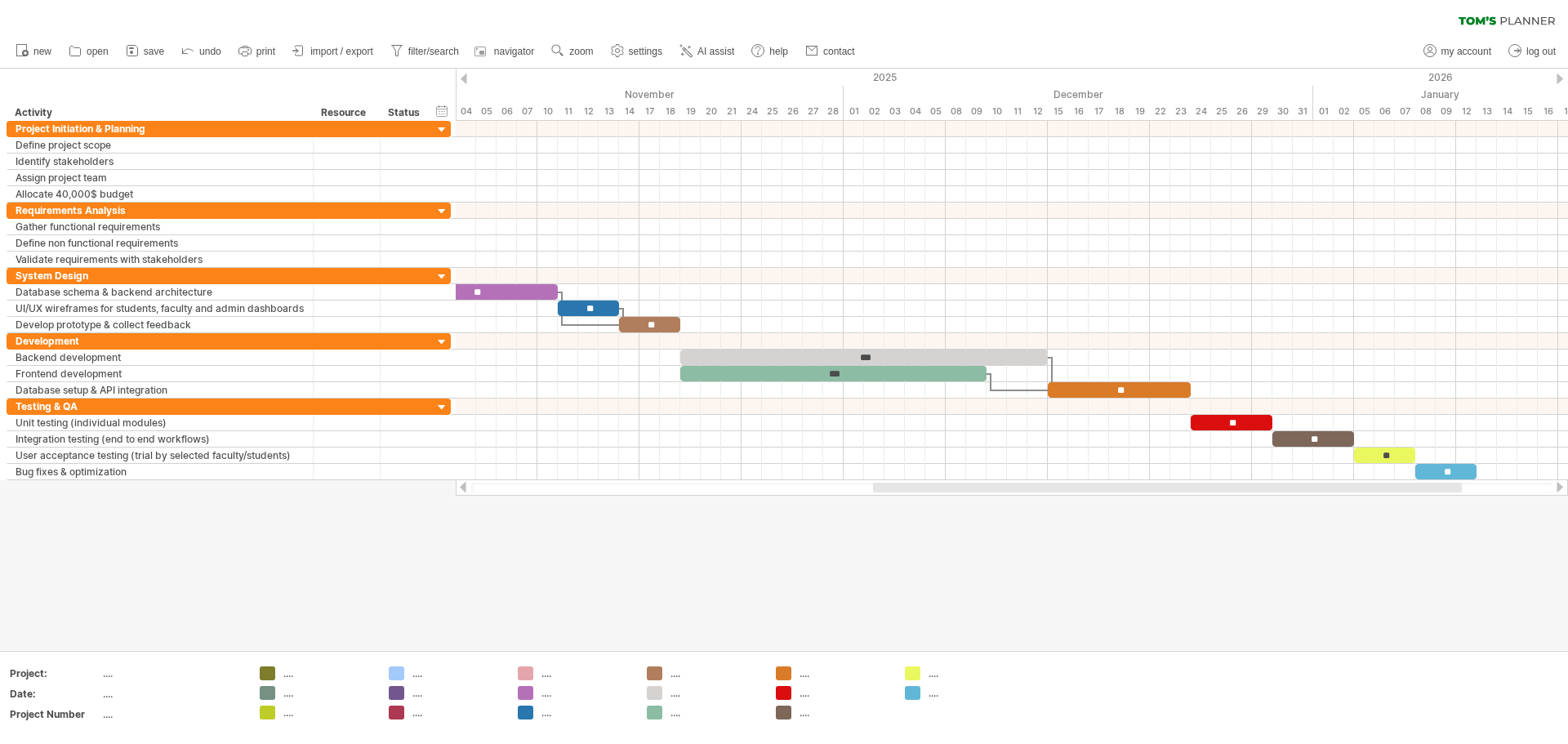
click at [782, 589] on div at bounding box center [784, 359] width 1568 height 581
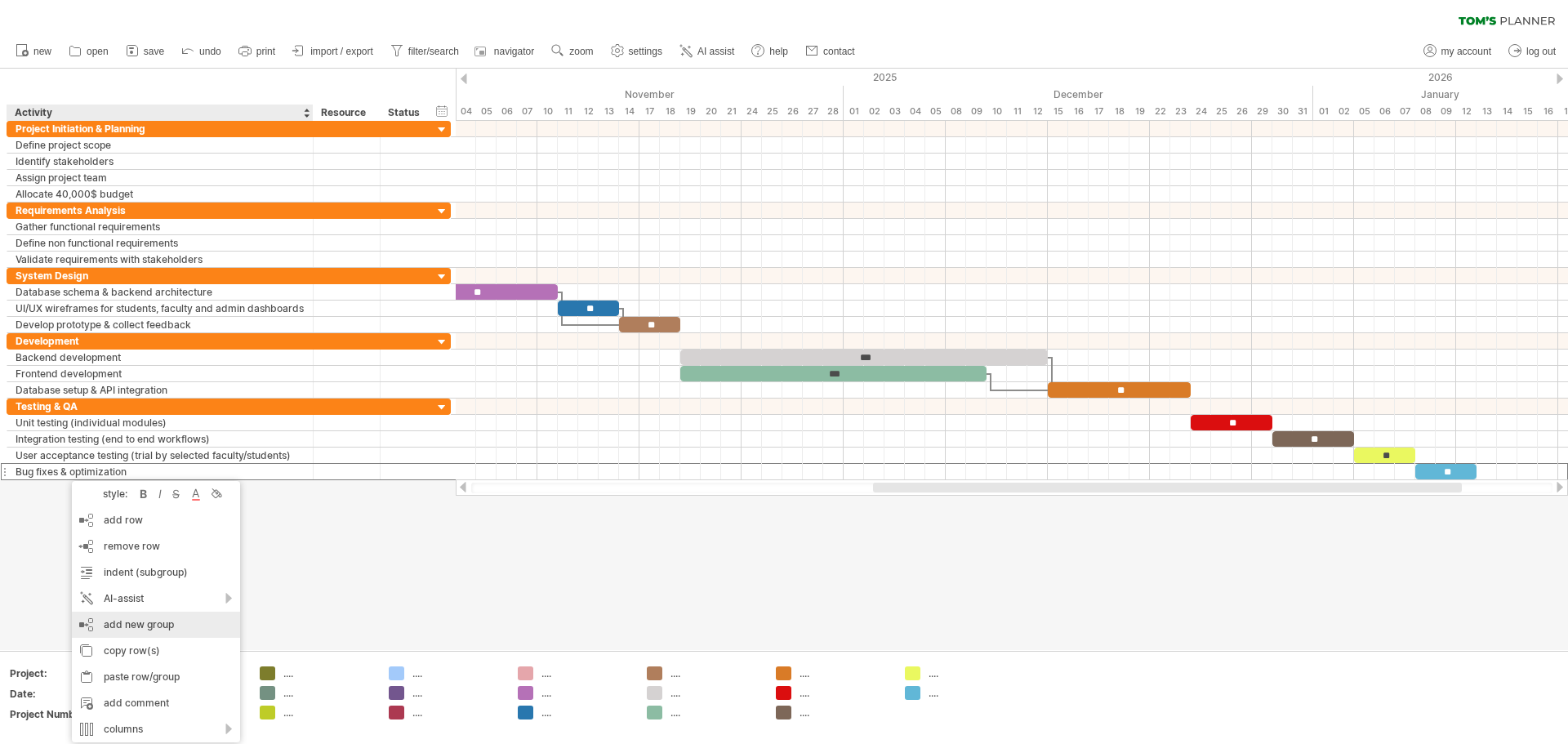
click at [141, 630] on div "add new group" at bounding box center [156, 625] width 168 height 26
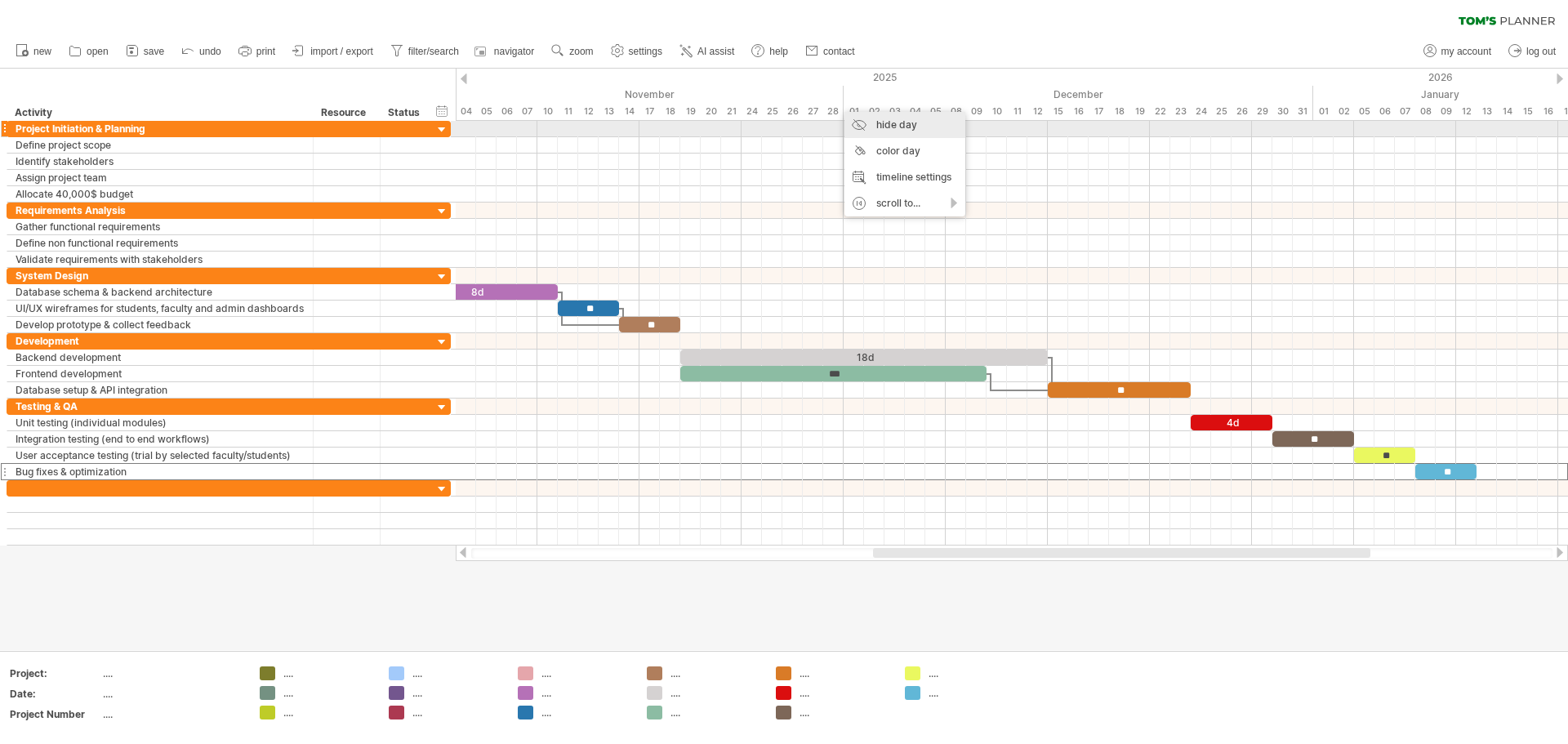
click at [782, 125] on div "hide day" at bounding box center [905, 125] width 121 height 26
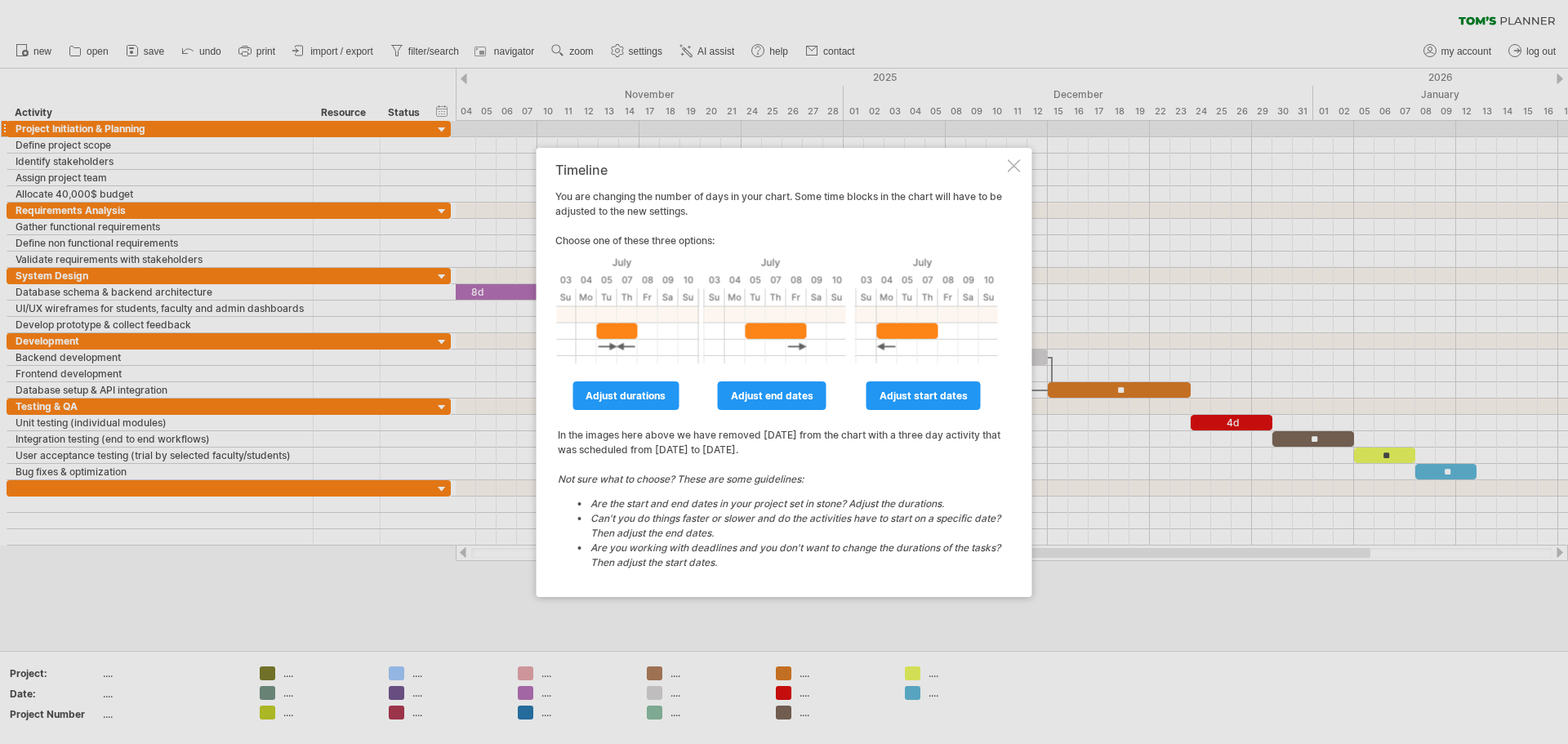
click at [782, 164] on div at bounding box center [1015, 166] width 13 height 13
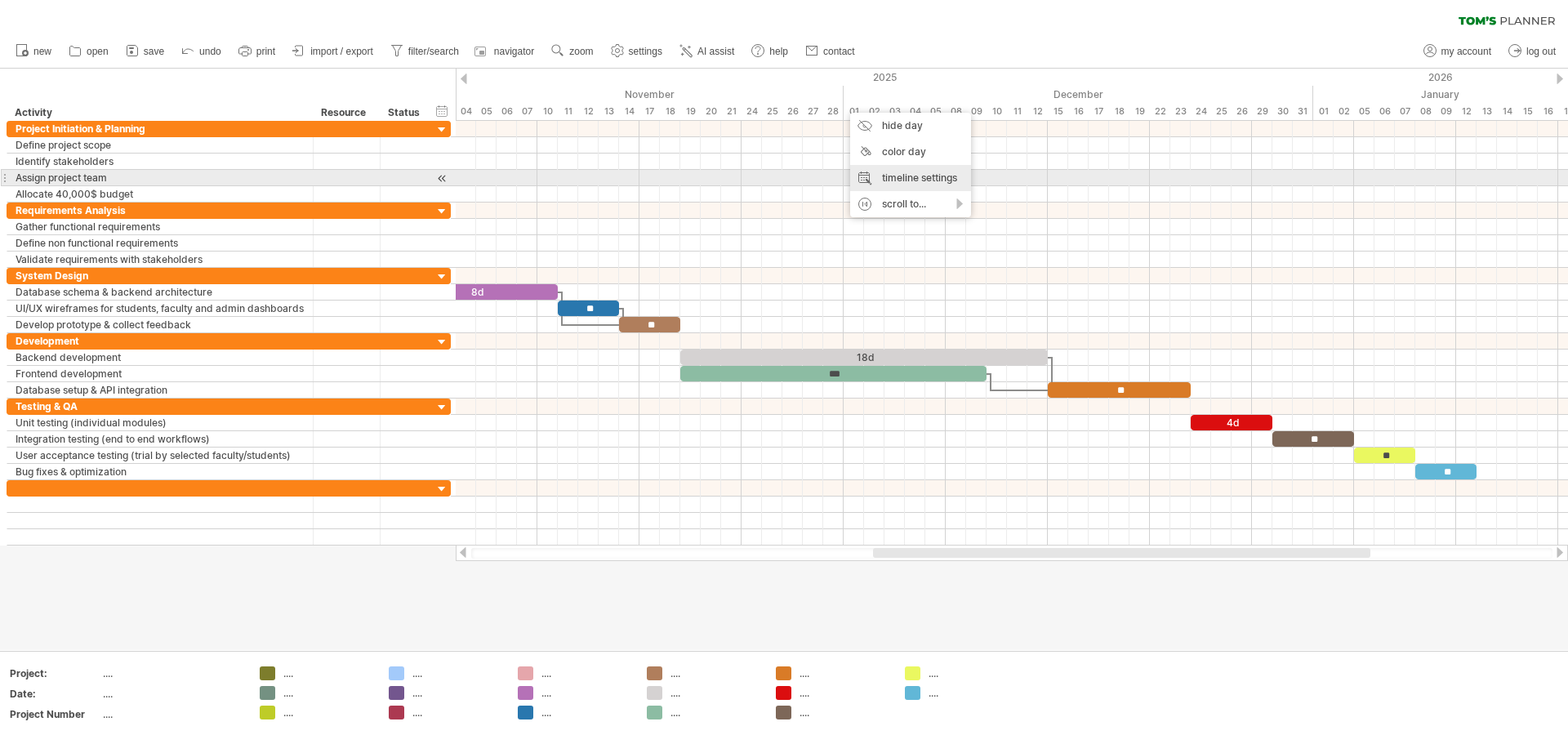
click at [782, 175] on div "timeline settings" at bounding box center [911, 178] width 121 height 26
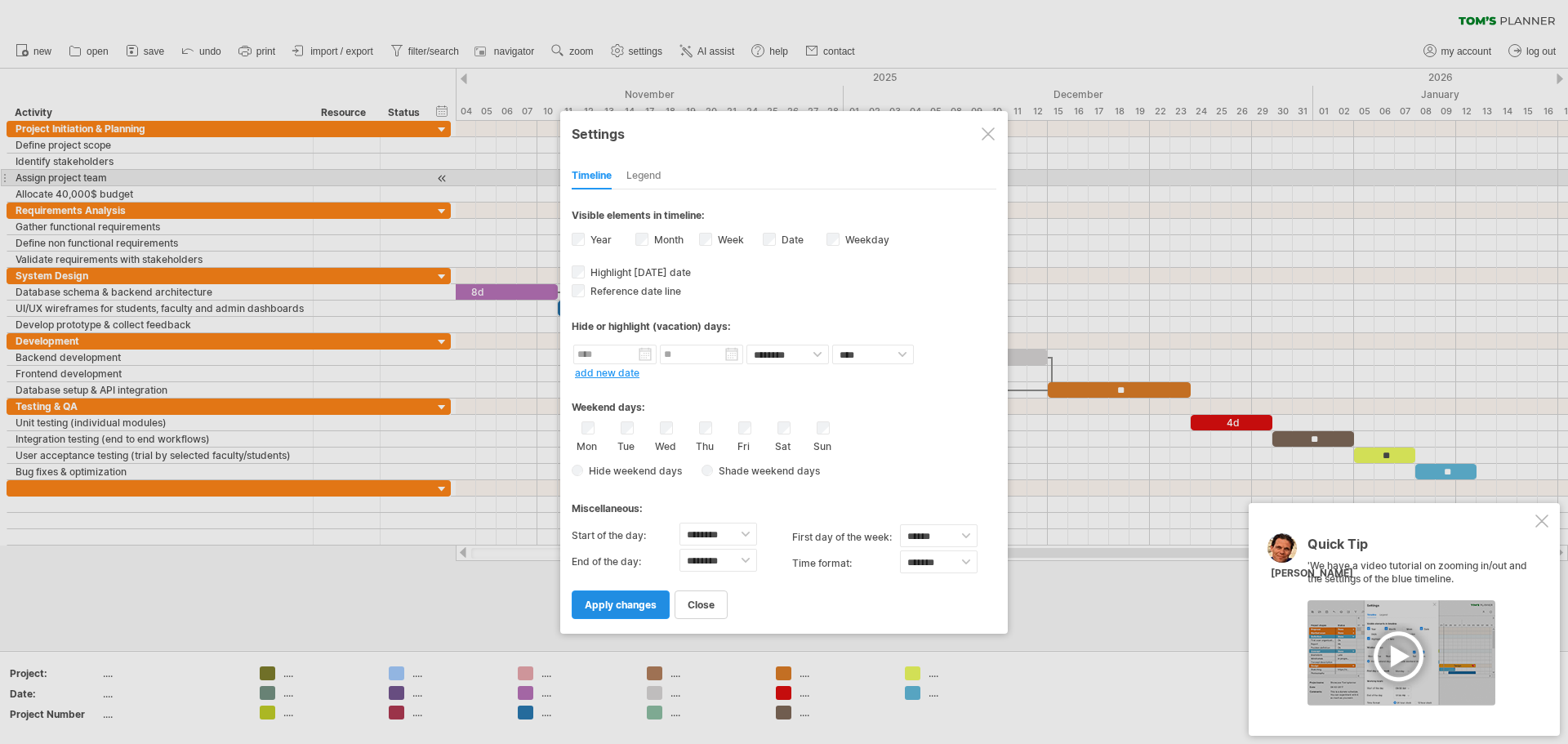
click at [604, 602] on span "apply changes" at bounding box center [620, 604] width 72 height 12
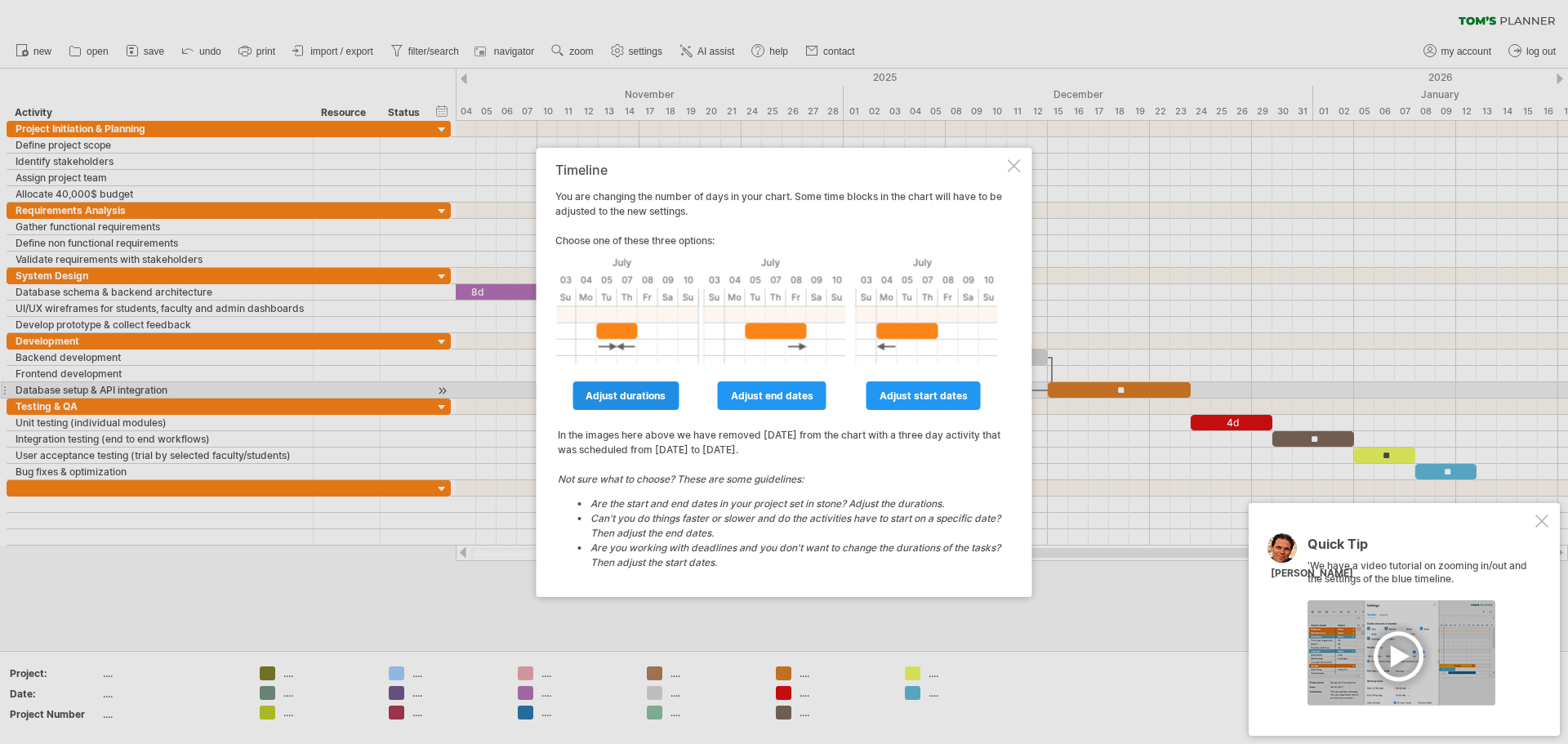
click at [645, 391] on span "adjust durations" at bounding box center [625, 396] width 80 height 12
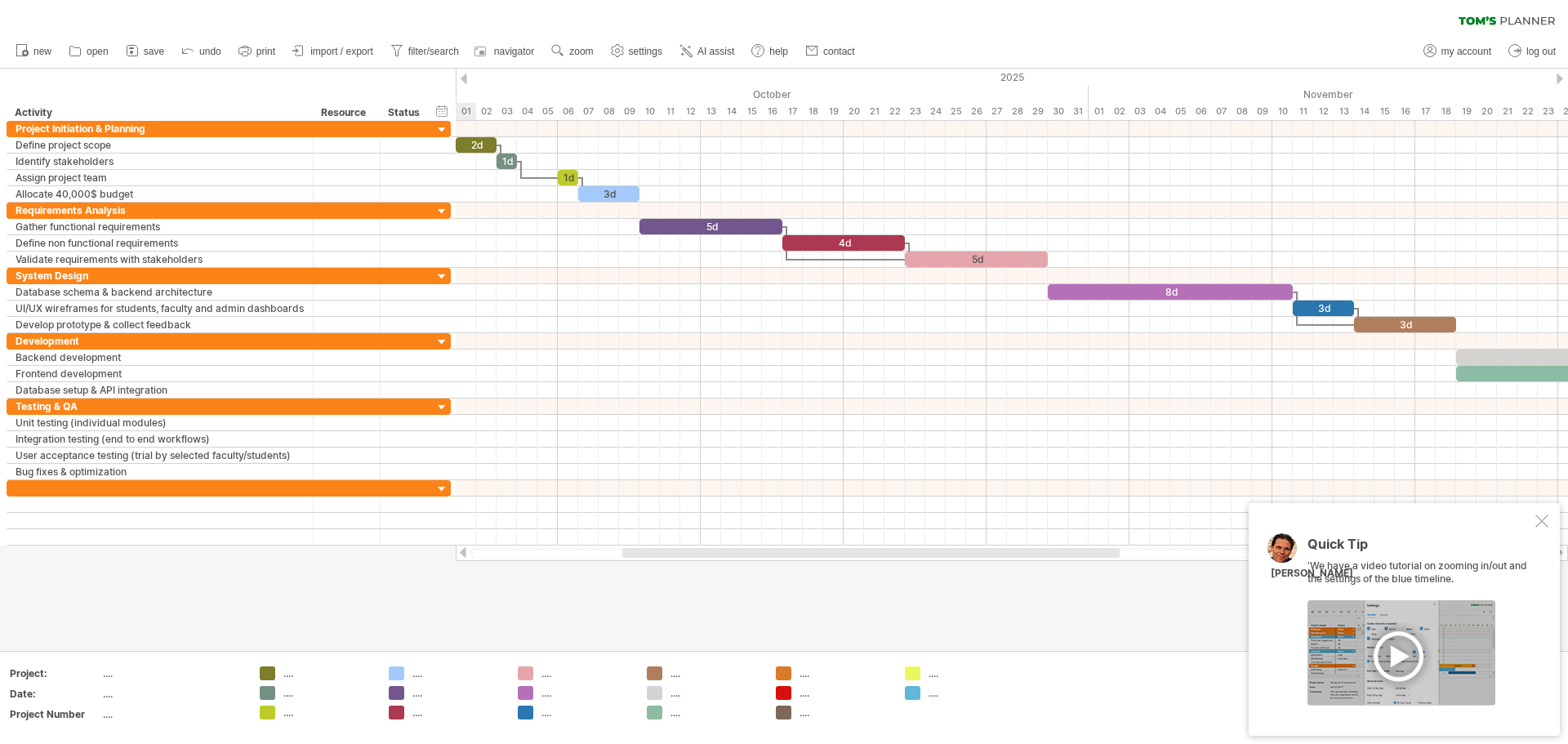
drag, startPoint x: 914, startPoint y: 548, endPoint x: 659, endPoint y: 548, distance: 255.0
click at [659, 548] on div at bounding box center [871, 553] width 498 height 10
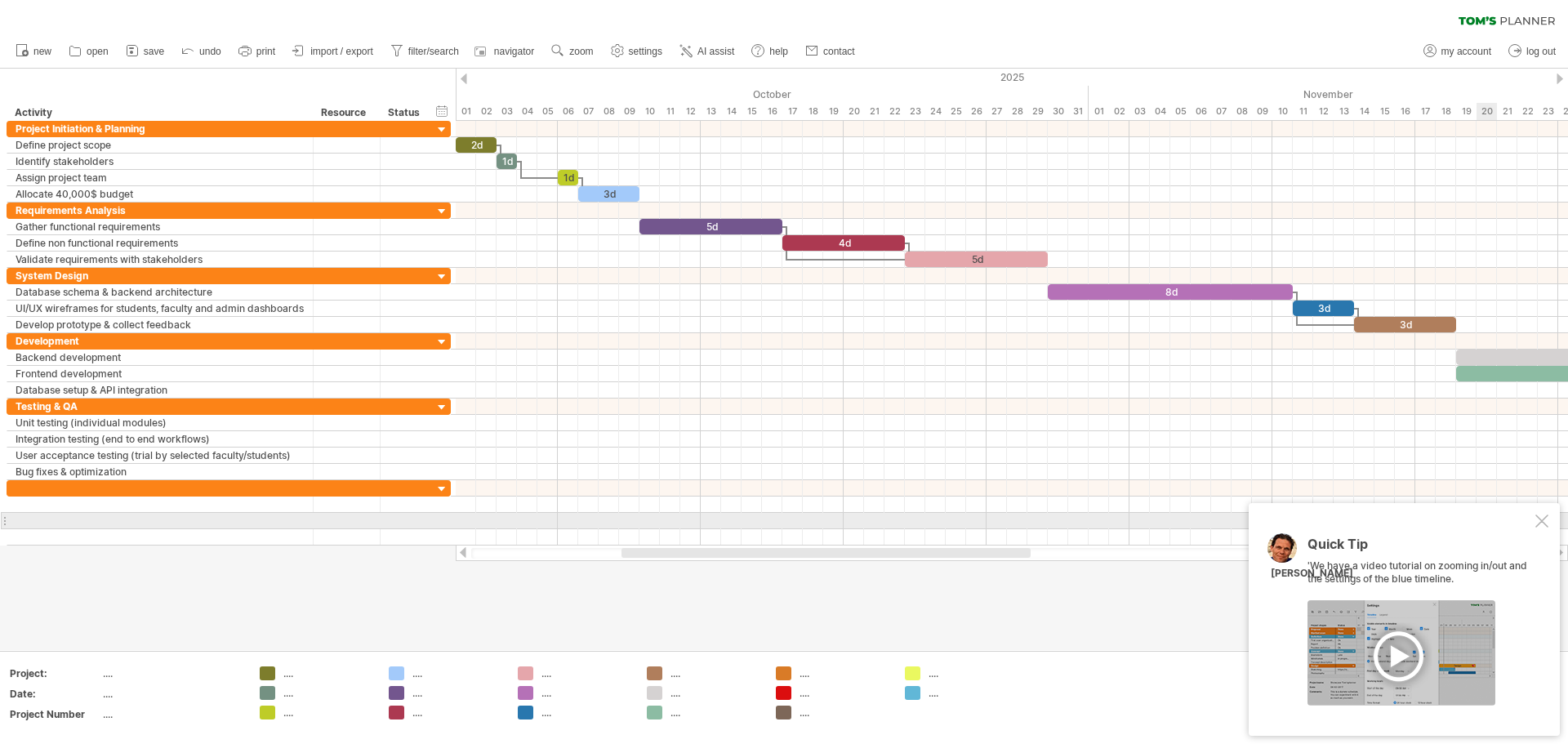
click at [782, 521] on div at bounding box center [1542, 521] width 13 height 13
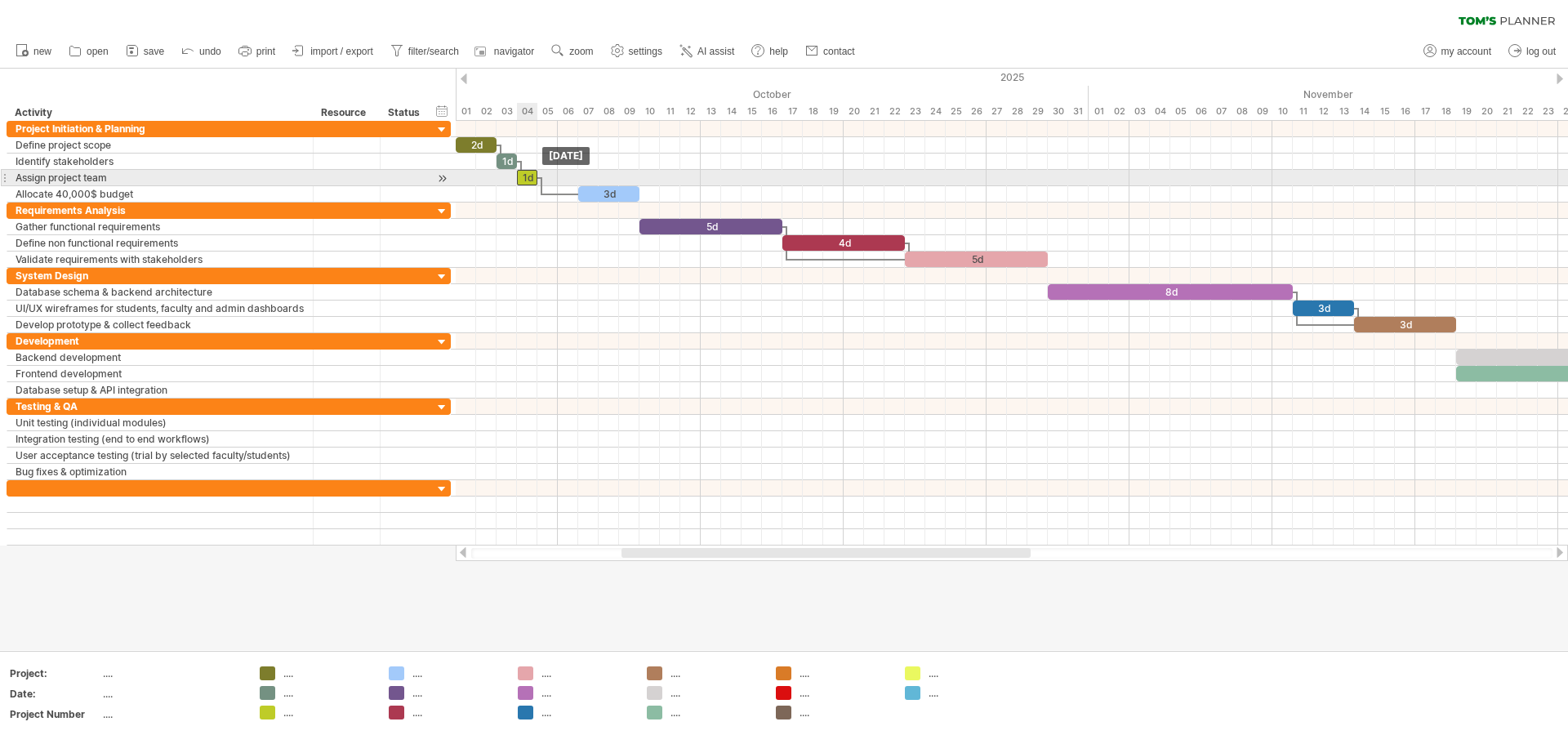
drag, startPoint x: 565, startPoint y: 175, endPoint x: 522, endPoint y: 180, distance: 43.3
click at [522, 180] on div "1d" at bounding box center [527, 177] width 21 height 16
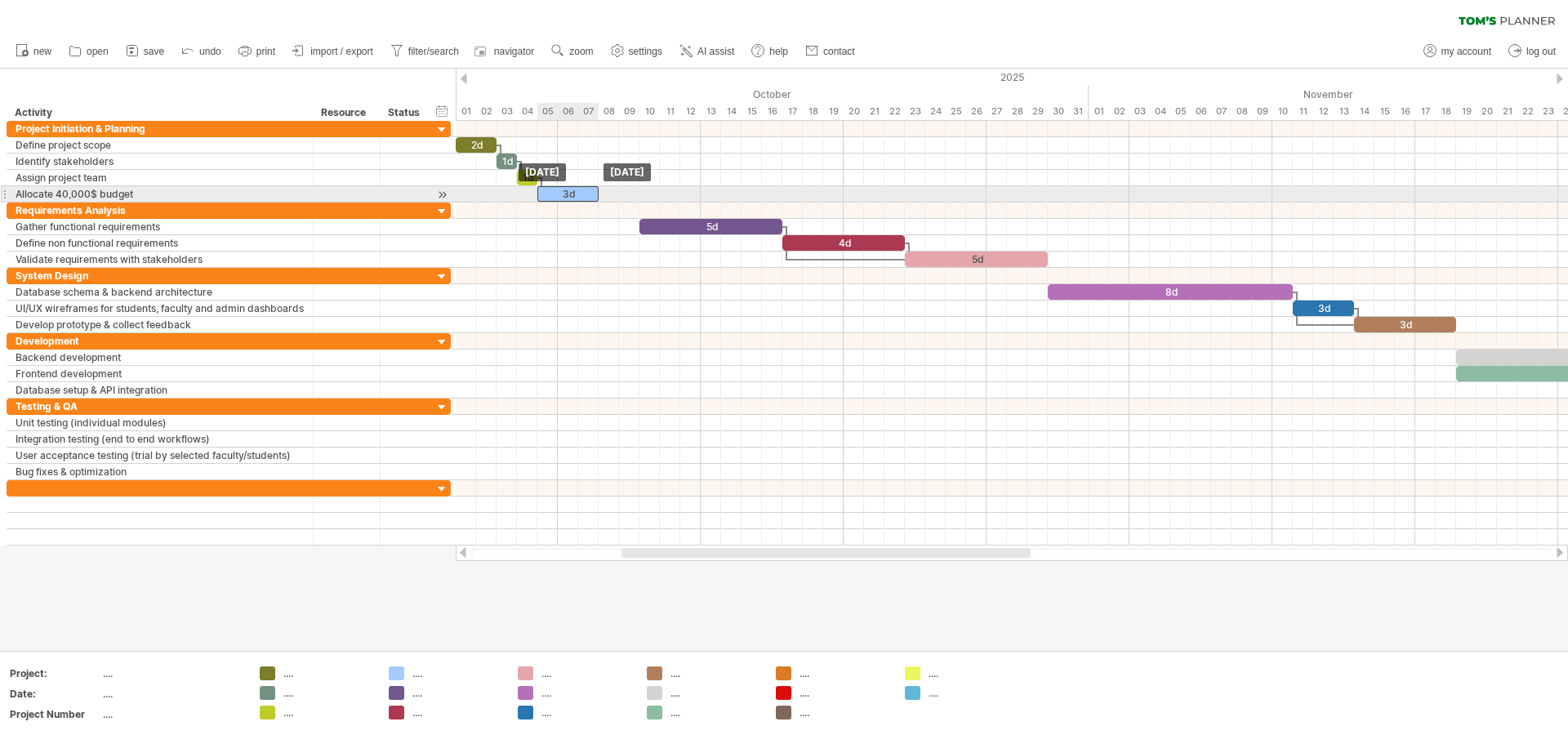
drag, startPoint x: 609, startPoint y: 193, endPoint x: 565, endPoint y: 193, distance: 44.0
click at [565, 193] on div "3d" at bounding box center [568, 194] width 61 height 16
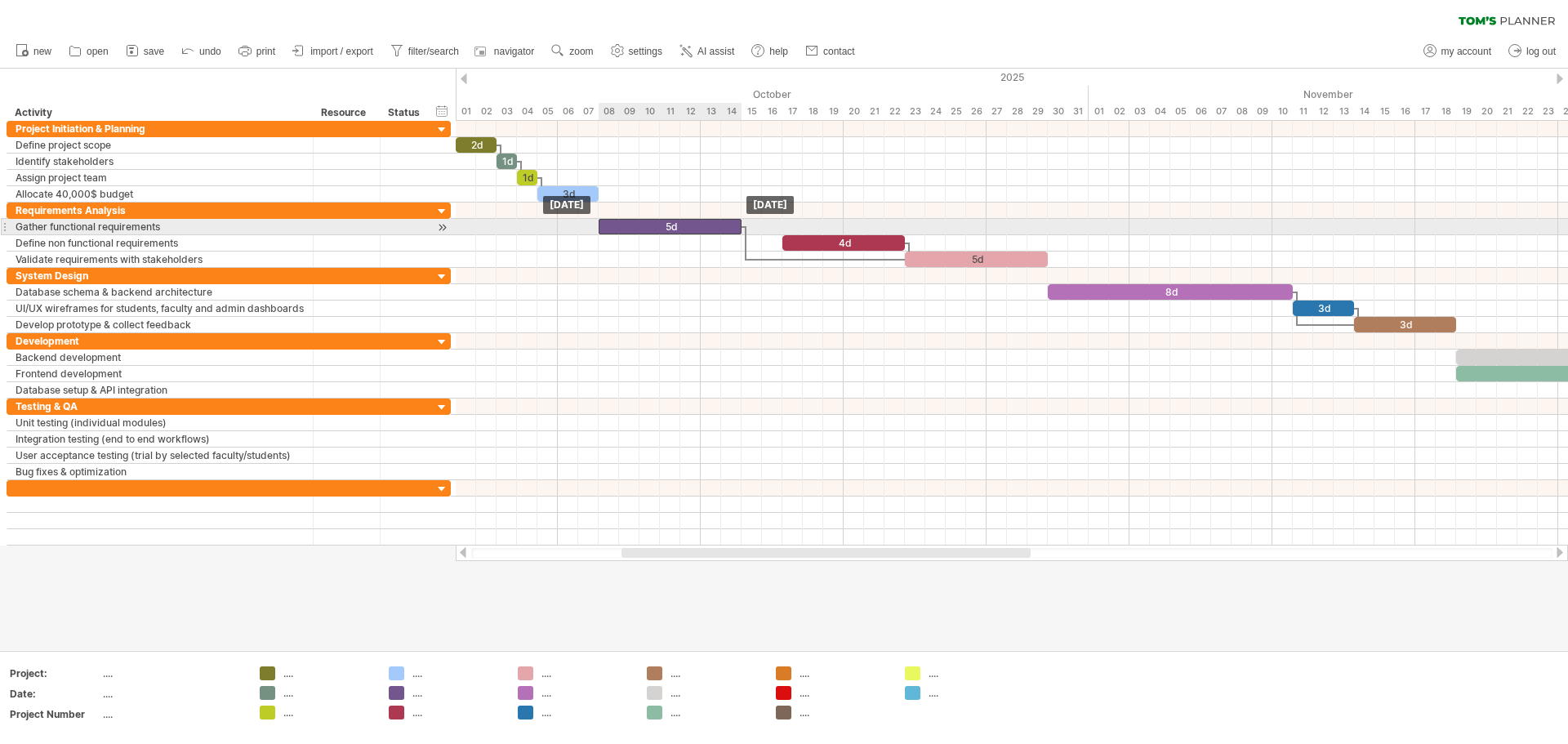
drag, startPoint x: 658, startPoint y: 223, endPoint x: 617, endPoint y: 223, distance: 41.0
click at [617, 223] on div "5d" at bounding box center [670, 226] width 143 height 16
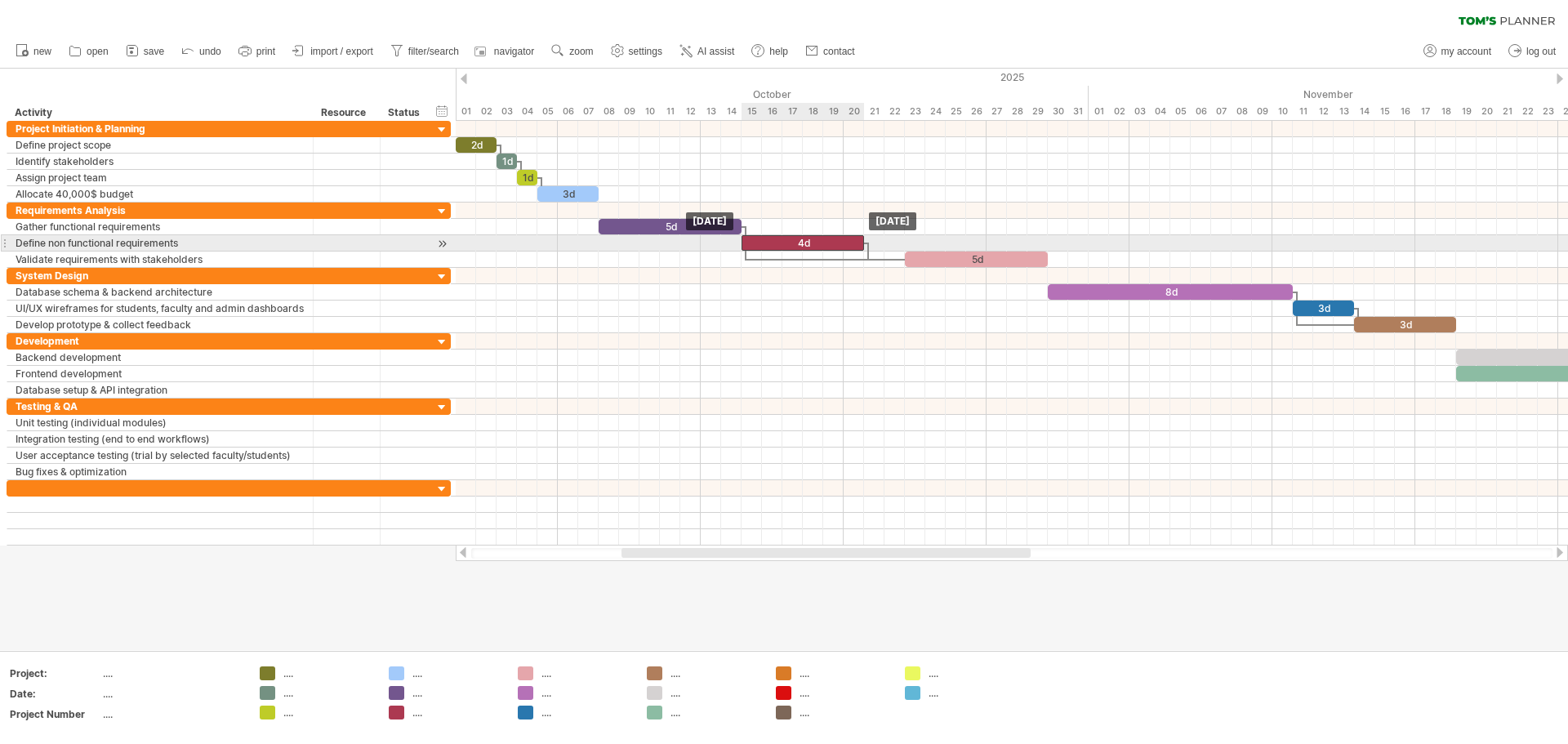
drag, startPoint x: 805, startPoint y: 238, endPoint x: 761, endPoint y: 244, distance: 44.4
click at [761, 244] on div "4d" at bounding box center [803, 242] width 123 height 16
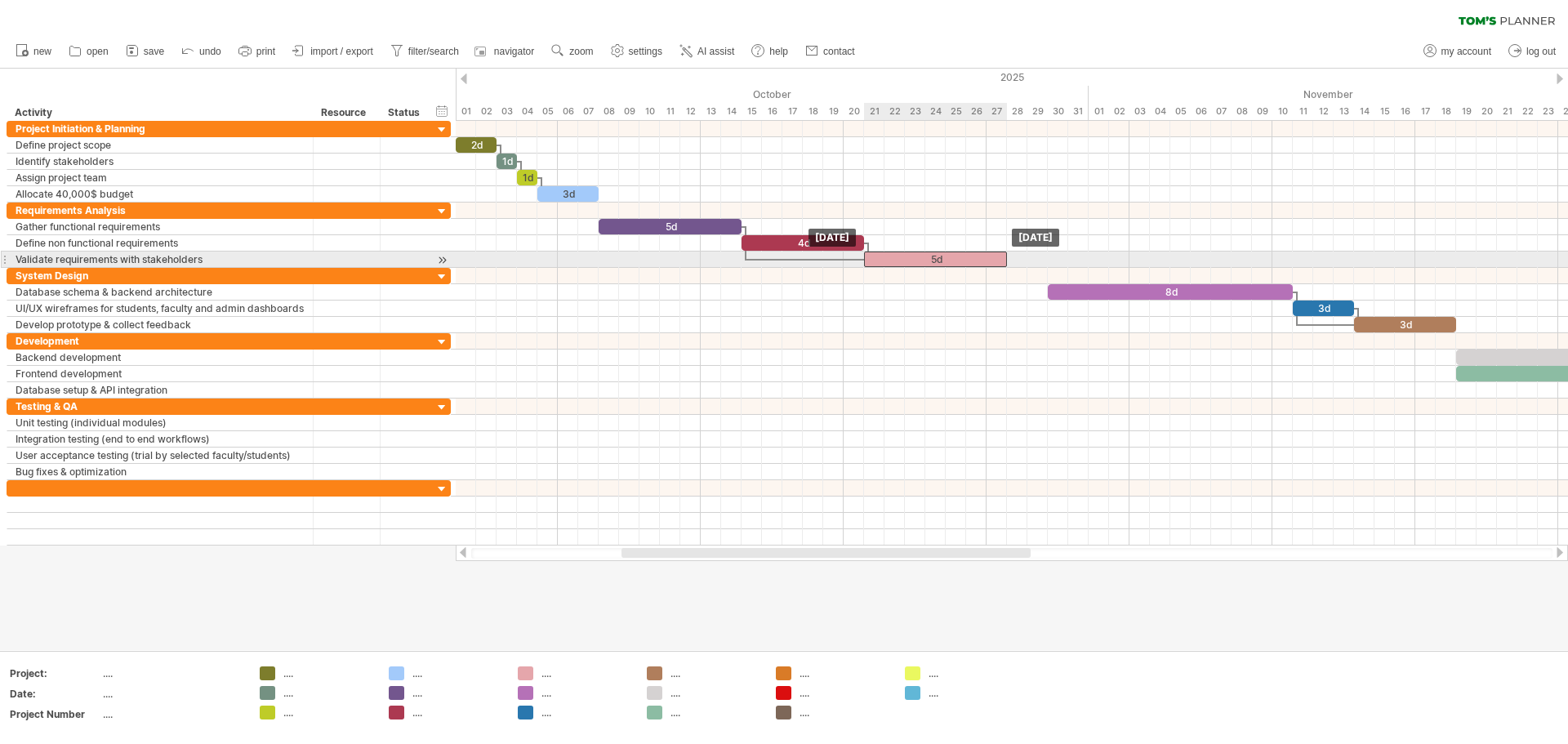
drag, startPoint x: 943, startPoint y: 261, endPoint x: 897, endPoint y: 259, distance: 46.0
click at [782, 259] on div "5d" at bounding box center [936, 259] width 143 height 16
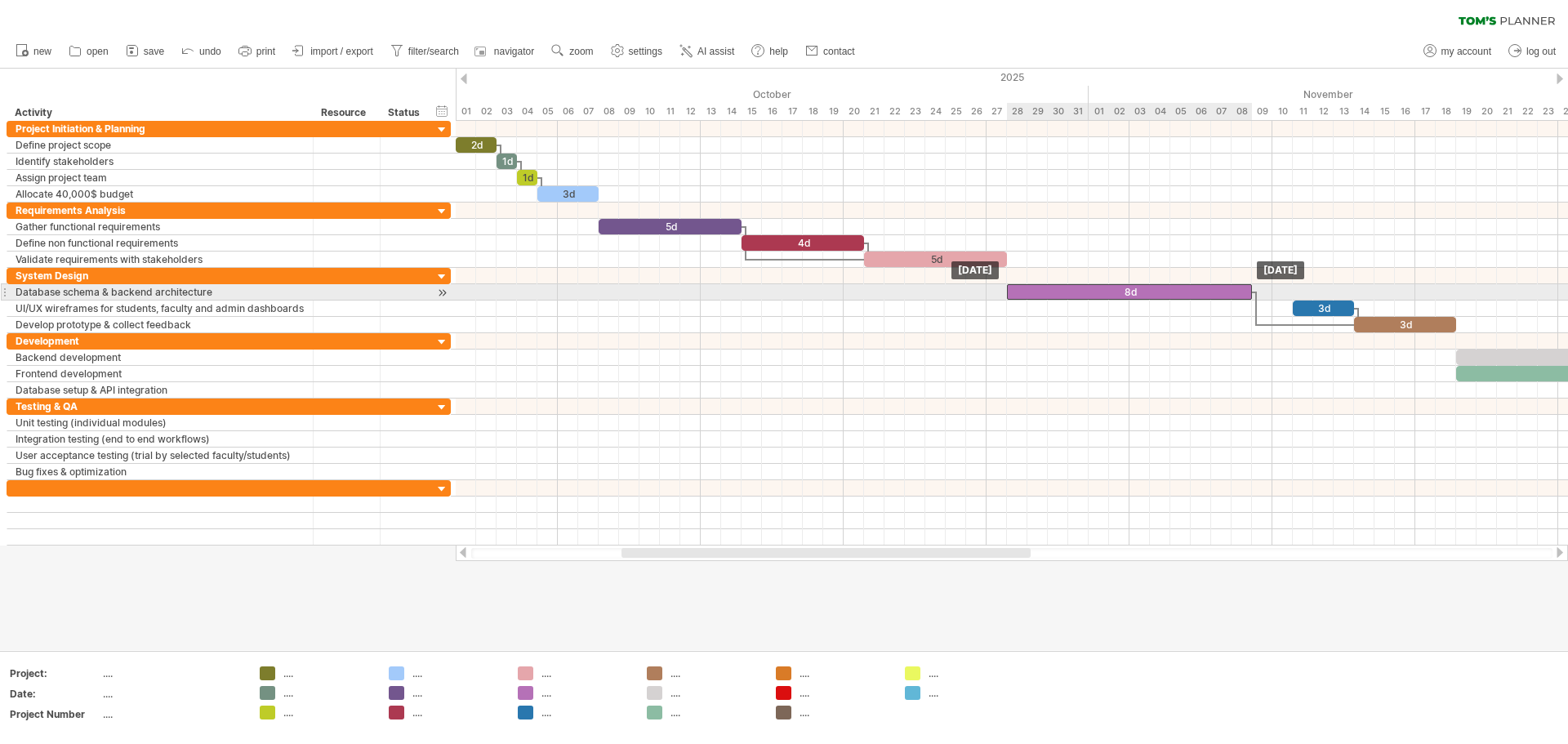
drag, startPoint x: 1133, startPoint y: 295, endPoint x: 1087, endPoint y: 294, distance: 46.0
click at [782, 294] on div "8d" at bounding box center [1130, 291] width 245 height 16
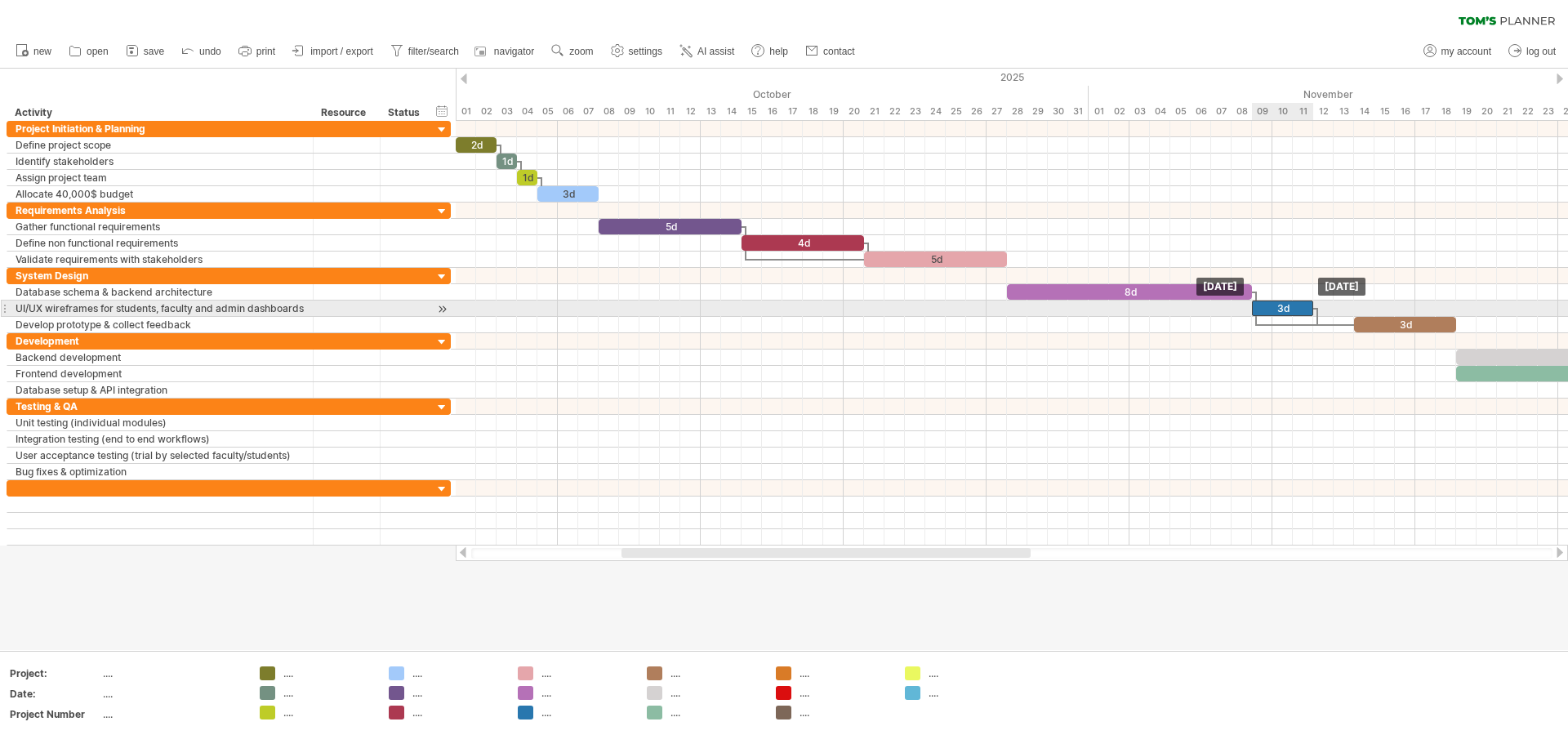
drag, startPoint x: 1325, startPoint y: 304, endPoint x: 1282, endPoint y: 309, distance: 43.3
click at [782, 309] on div "3d" at bounding box center [1283, 308] width 61 height 16
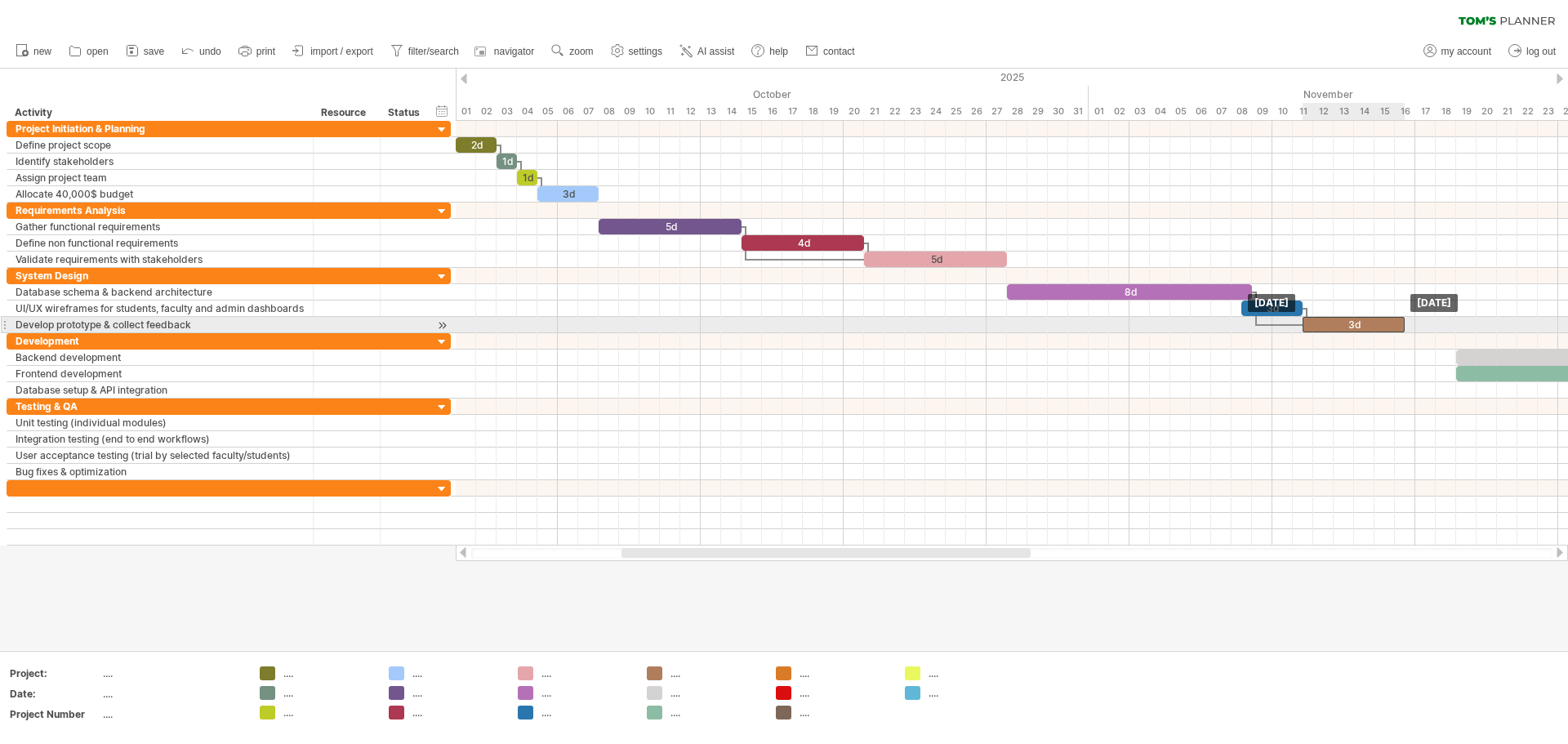
drag, startPoint x: 1384, startPoint y: 324, endPoint x: 1335, endPoint y: 326, distance: 49.0
click at [782, 326] on div "3d" at bounding box center [1354, 324] width 102 height 16
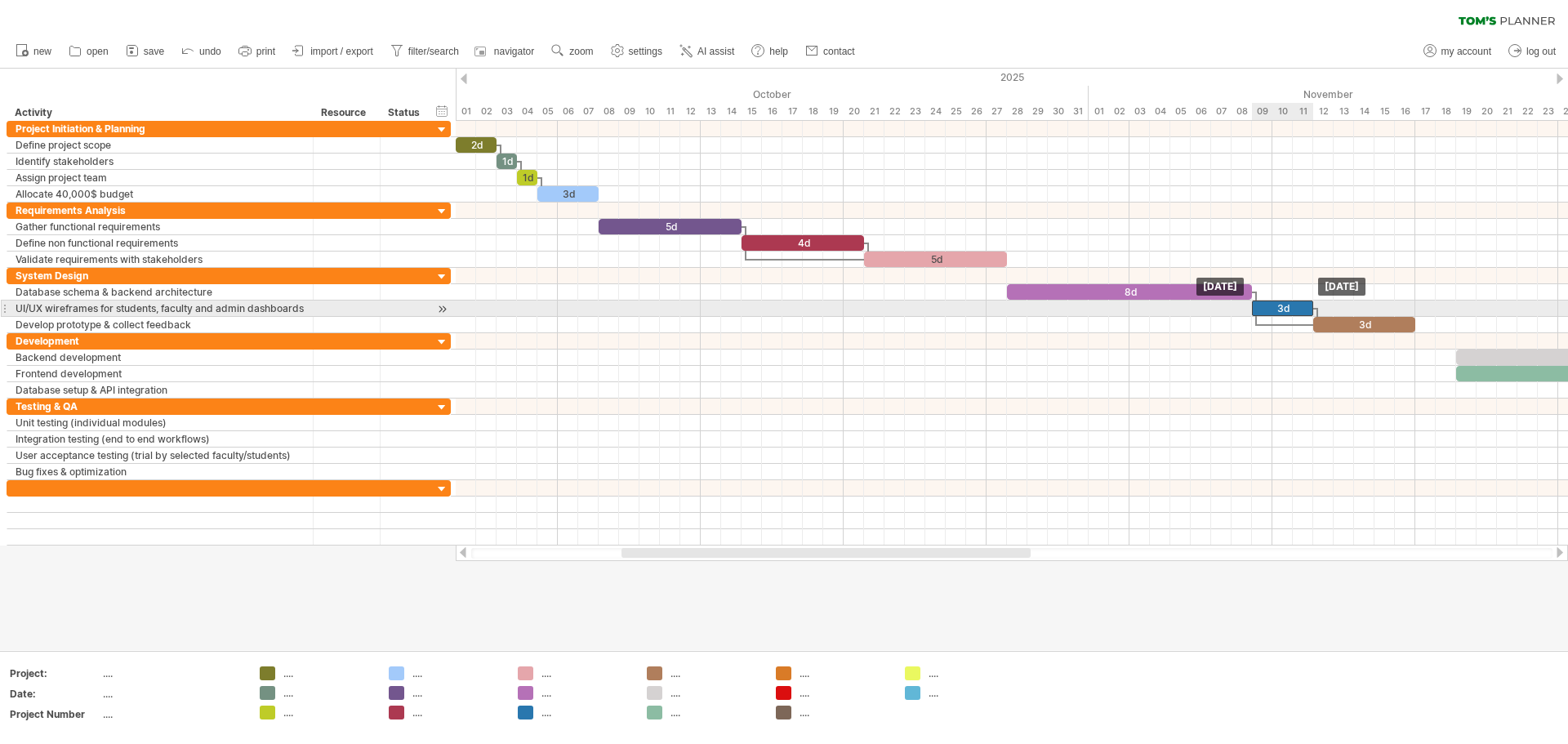
drag, startPoint x: 1253, startPoint y: 307, endPoint x: 1266, endPoint y: 306, distance: 13.0
click at [782, 306] on div "3d" at bounding box center [1283, 308] width 61 height 16
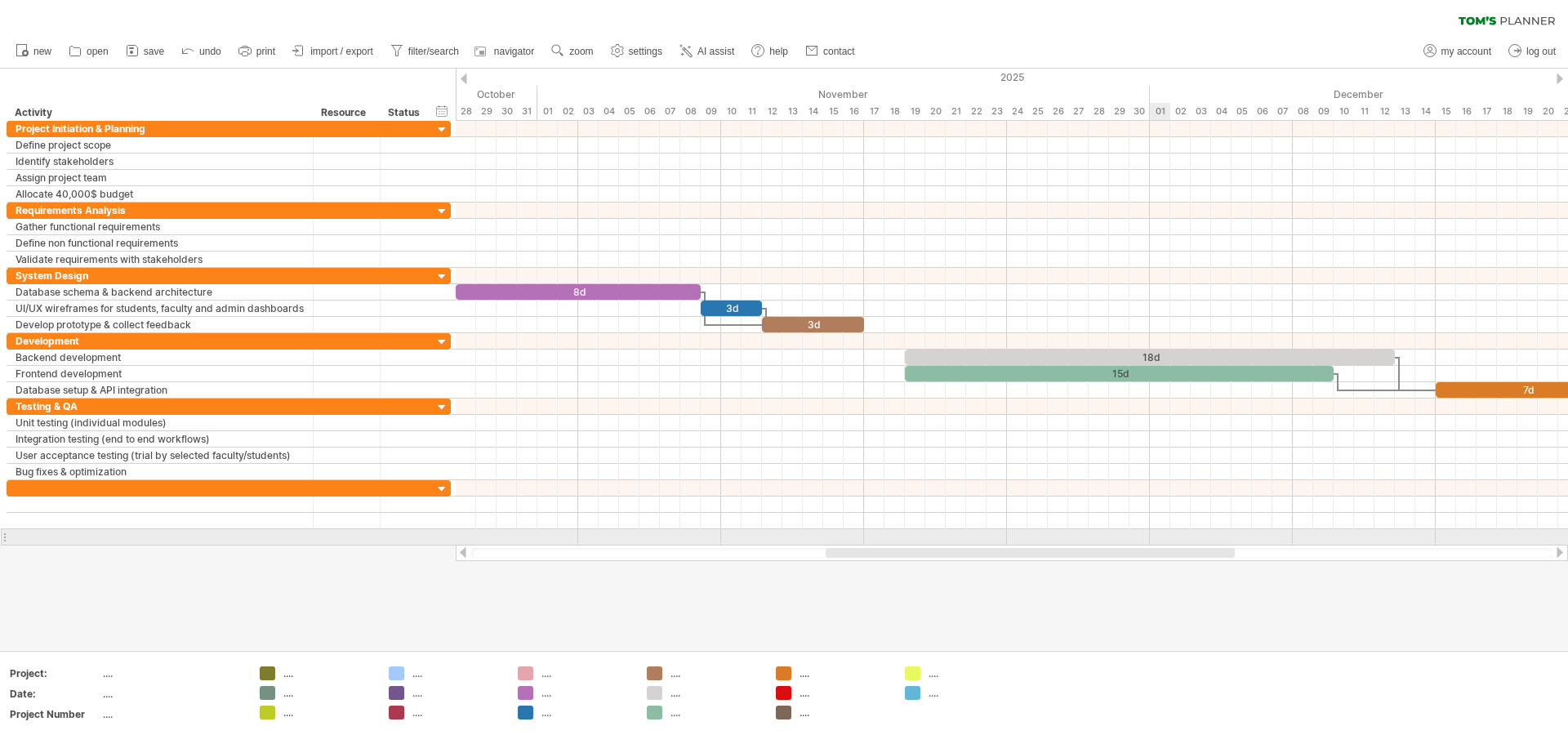
drag, startPoint x: 950, startPoint y: 551, endPoint x: 1084, endPoint y: 456, distance: 164.3
click at [782, 539] on div "Trying to reach [DOMAIN_NAME] Connected again... 0% clear filter new" at bounding box center [784, 372] width 1568 height 744
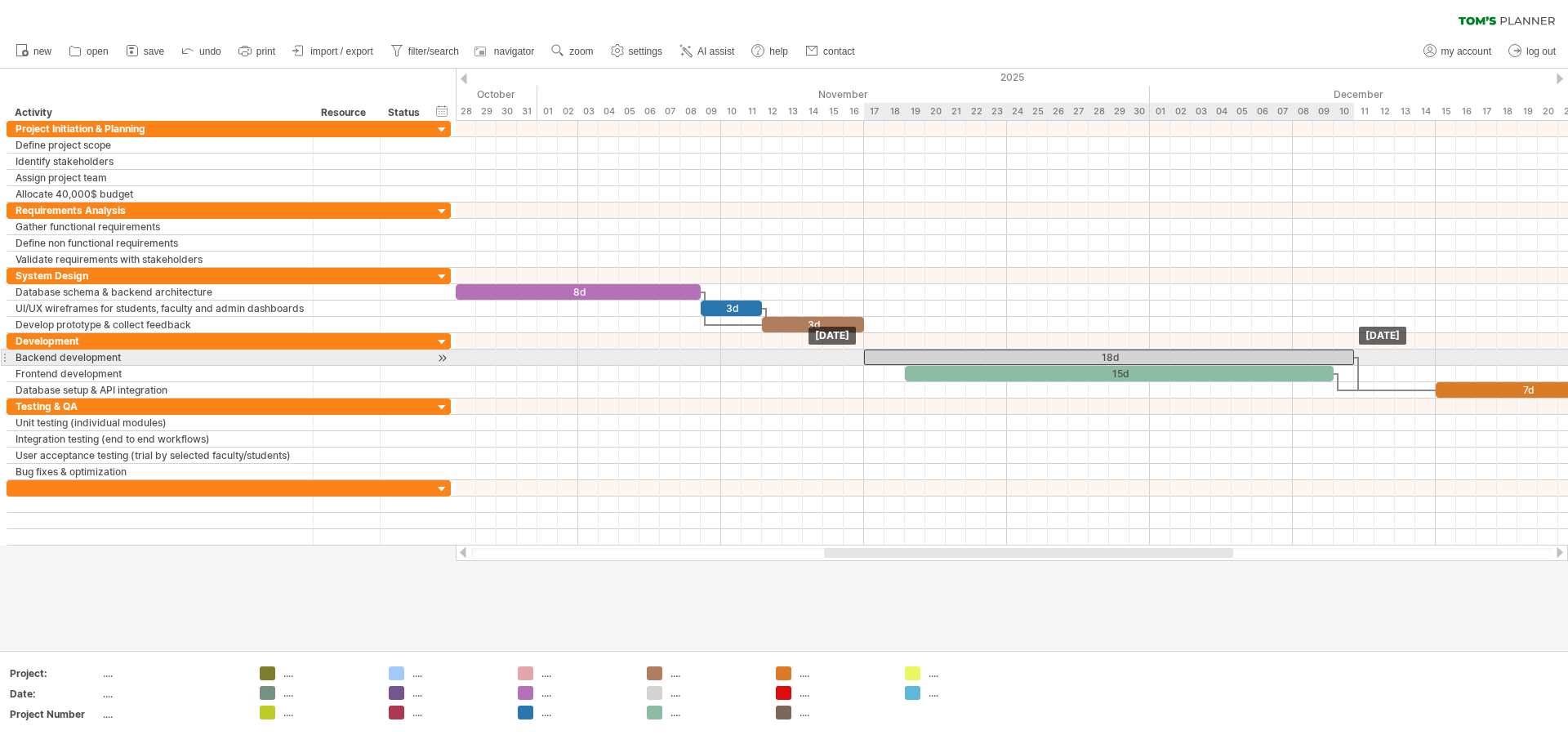
drag, startPoint x: 947, startPoint y: 356, endPoint x: 906, endPoint y: 357, distance: 41.0
click at [782, 357] on div "18d" at bounding box center [1109, 357] width 490 height 16
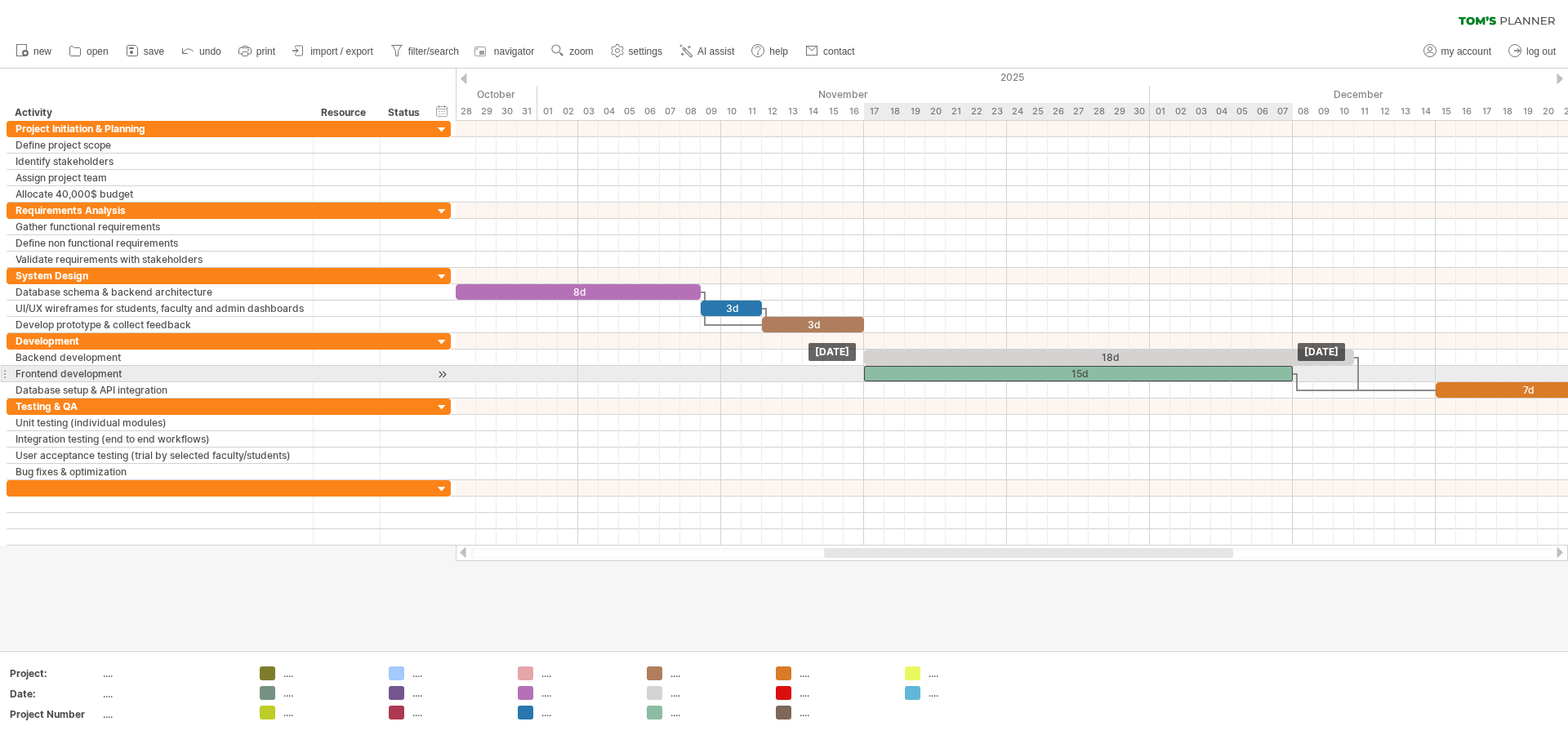
drag, startPoint x: 927, startPoint y: 372, endPoint x: 887, endPoint y: 374, distance: 40.0
click at [782, 374] on div "15d" at bounding box center [1079, 373] width 429 height 16
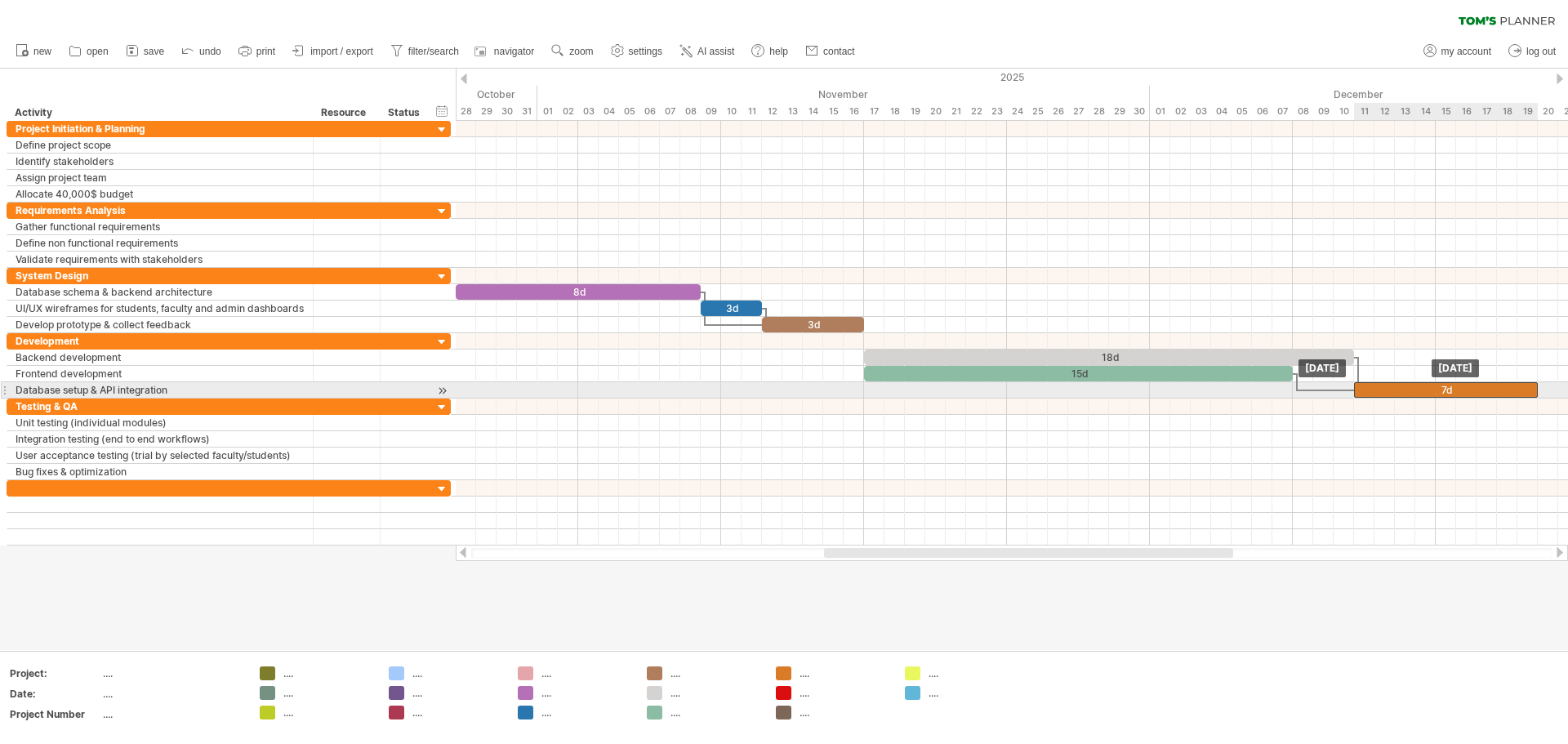
drag, startPoint x: 1441, startPoint y: 389, endPoint x: 1360, endPoint y: 390, distance: 81.0
click at [782, 390] on div "7d" at bounding box center [1446, 390] width 184 height 16
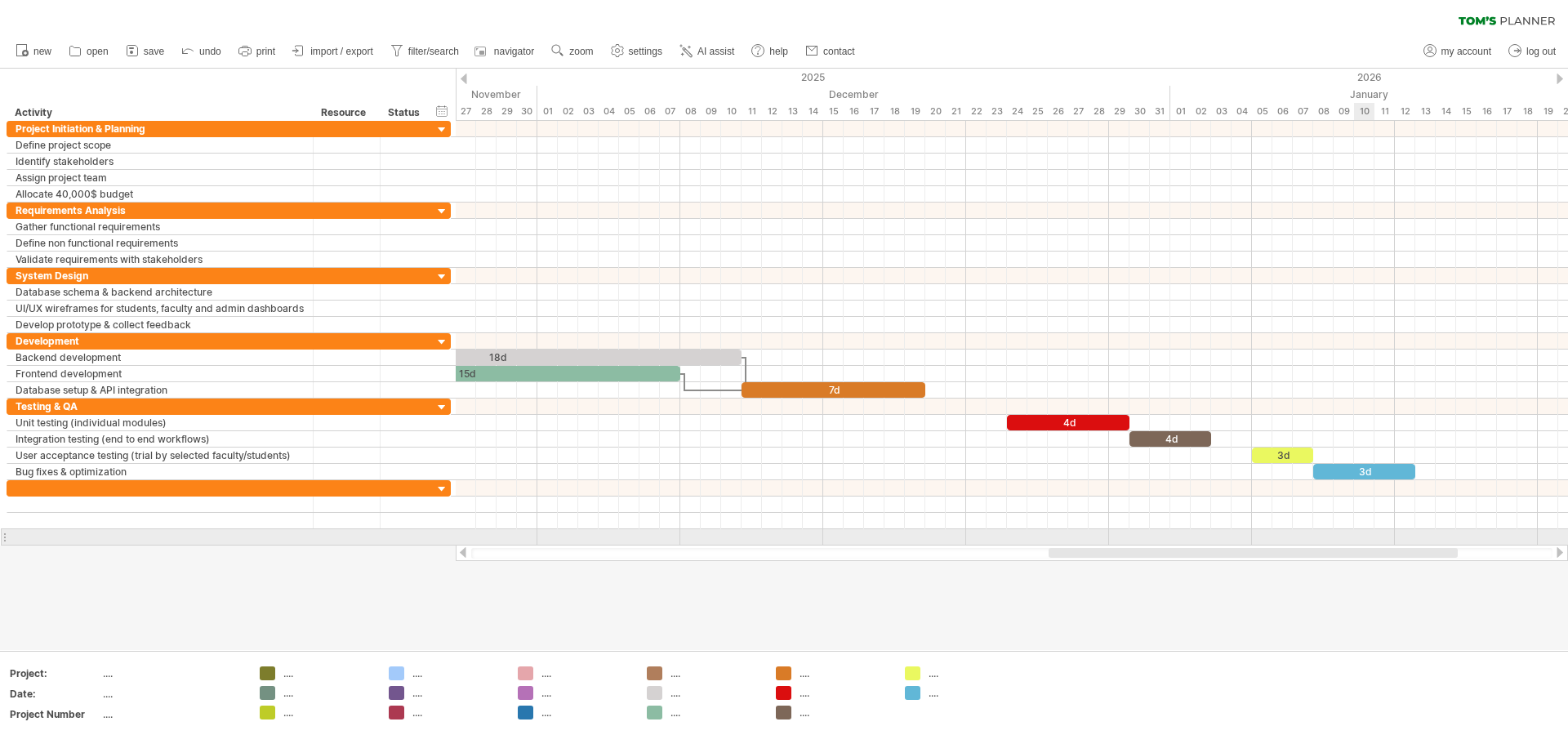
drag, startPoint x: 1177, startPoint y: 554, endPoint x: 1256, endPoint y: 493, distance: 99.8
click at [782, 545] on div at bounding box center [1012, 553] width 1113 height 17
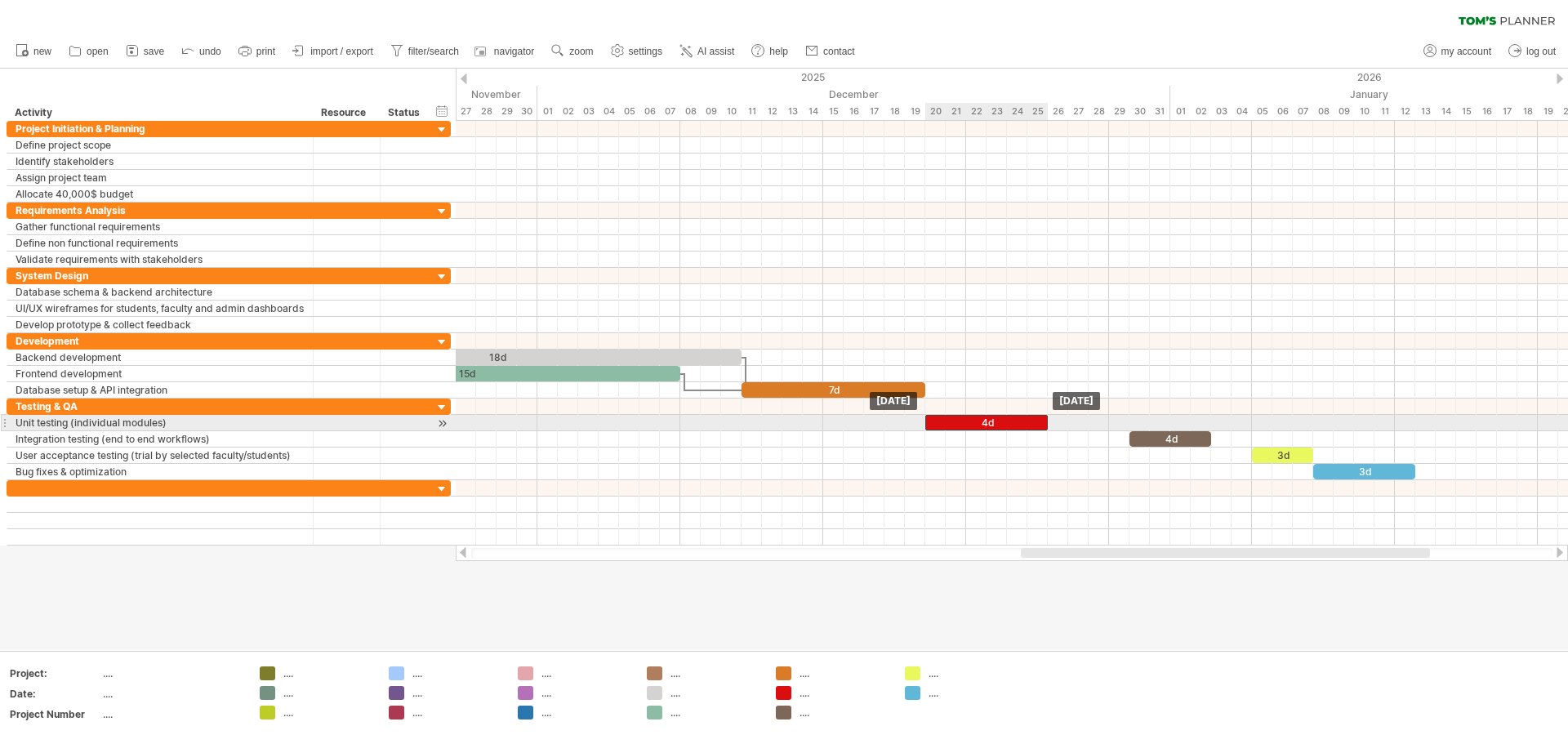
drag, startPoint x: 1071, startPoint y: 425, endPoint x: 991, endPoint y: 429, distance: 80.1
click at [782, 429] on div "4d" at bounding box center [987, 422] width 123 height 16
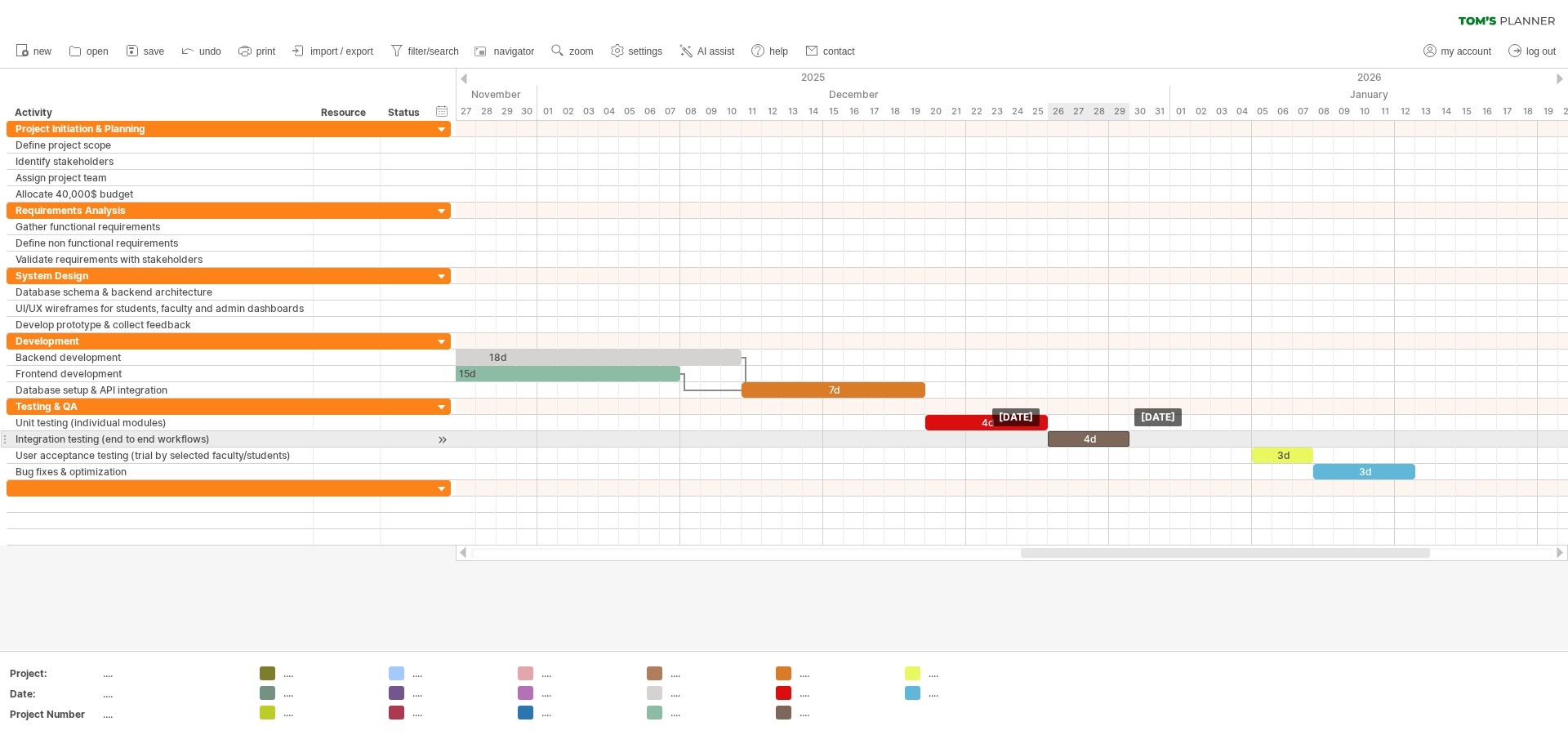
click at [782, 439] on div "4d" at bounding box center [1089, 439] width 82 height 16
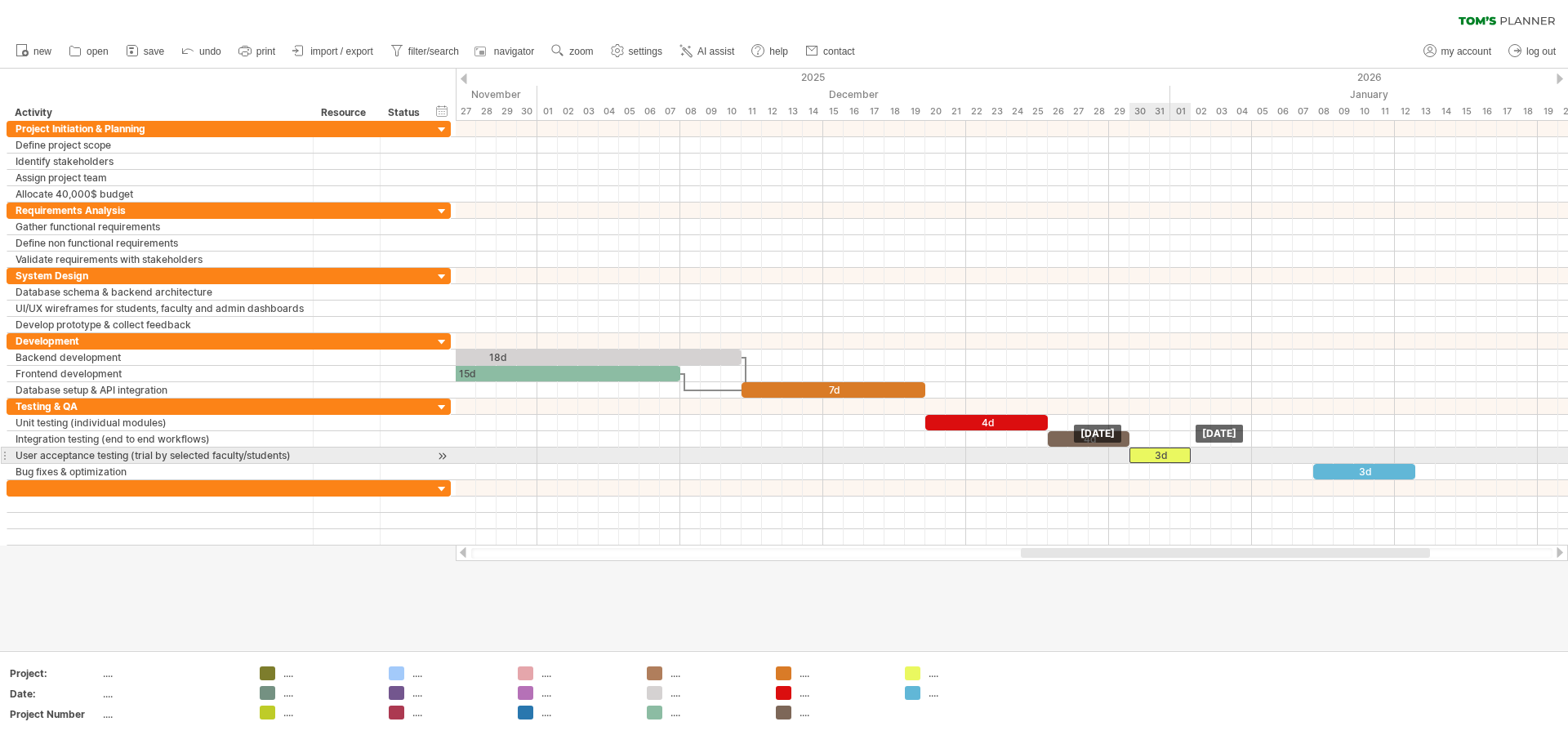
drag, startPoint x: 1273, startPoint y: 453, endPoint x: 1147, endPoint y: 454, distance: 126.0
click at [782, 454] on div "3d" at bounding box center [1161, 455] width 61 height 16
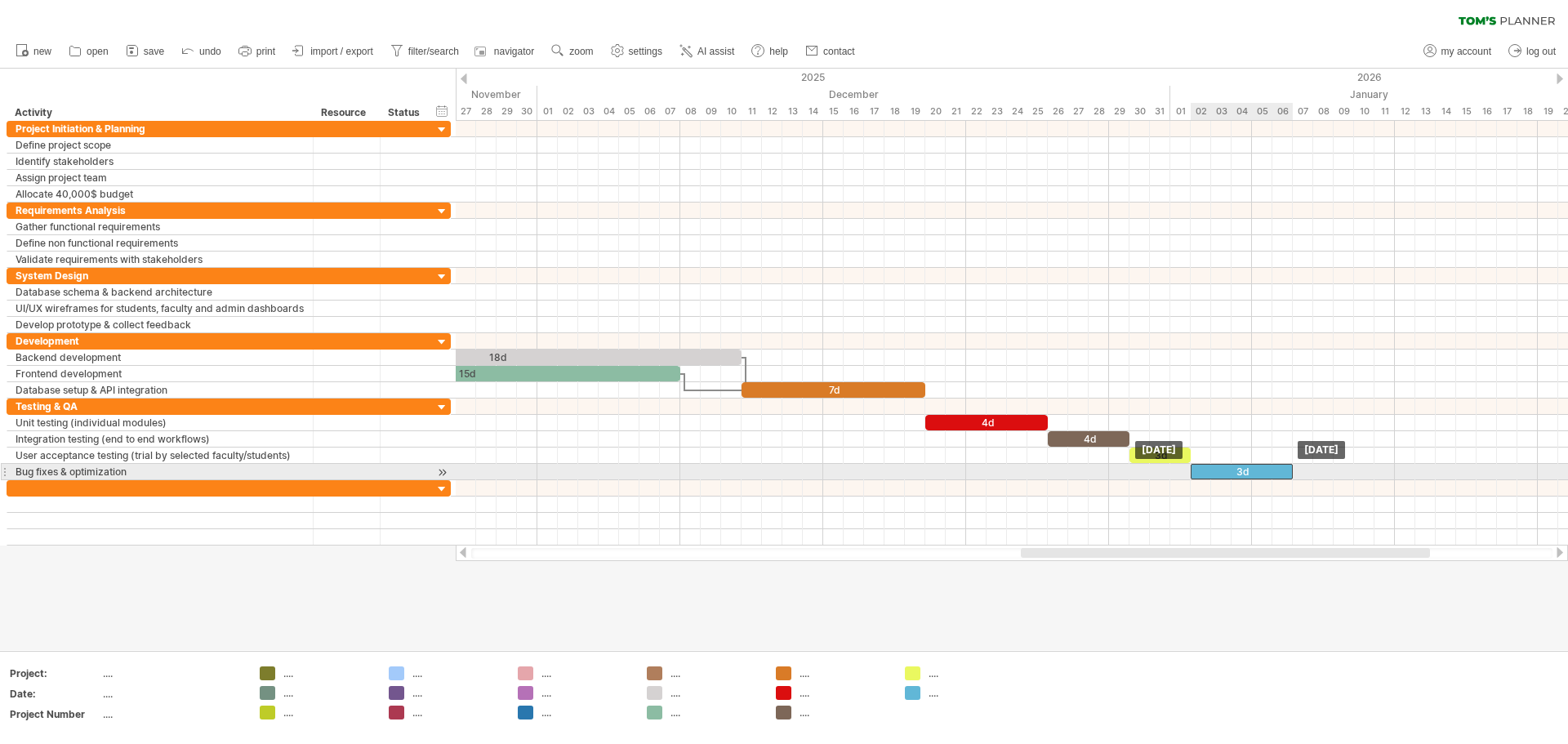
drag, startPoint x: 1357, startPoint y: 468, endPoint x: 1233, endPoint y: 468, distance: 124.0
click at [782, 468] on div "3d" at bounding box center [1242, 471] width 102 height 16
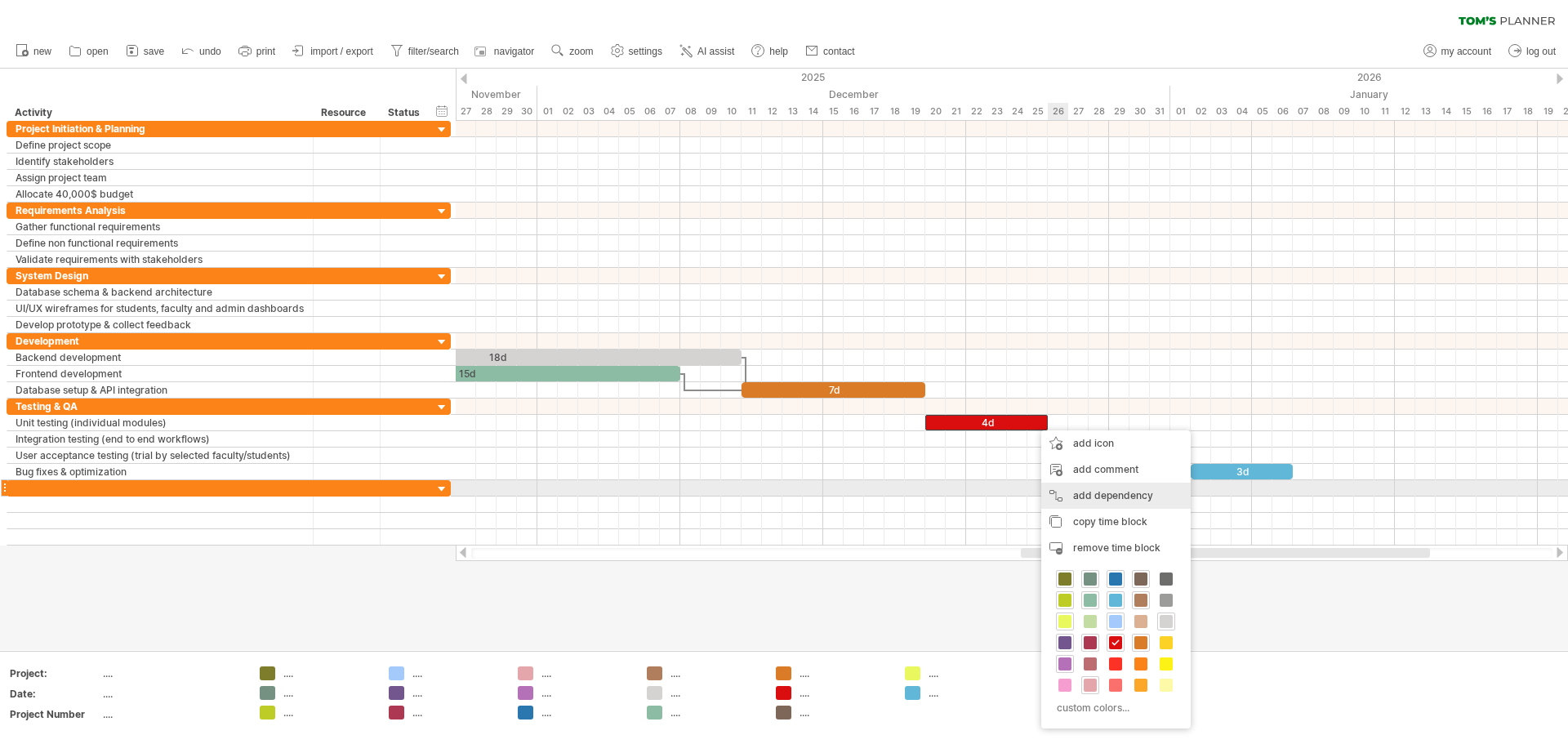
click at [782, 490] on div "add dependency You can use dependencies when you require tasks to be done in a …" at bounding box center [1116, 496] width 150 height 26
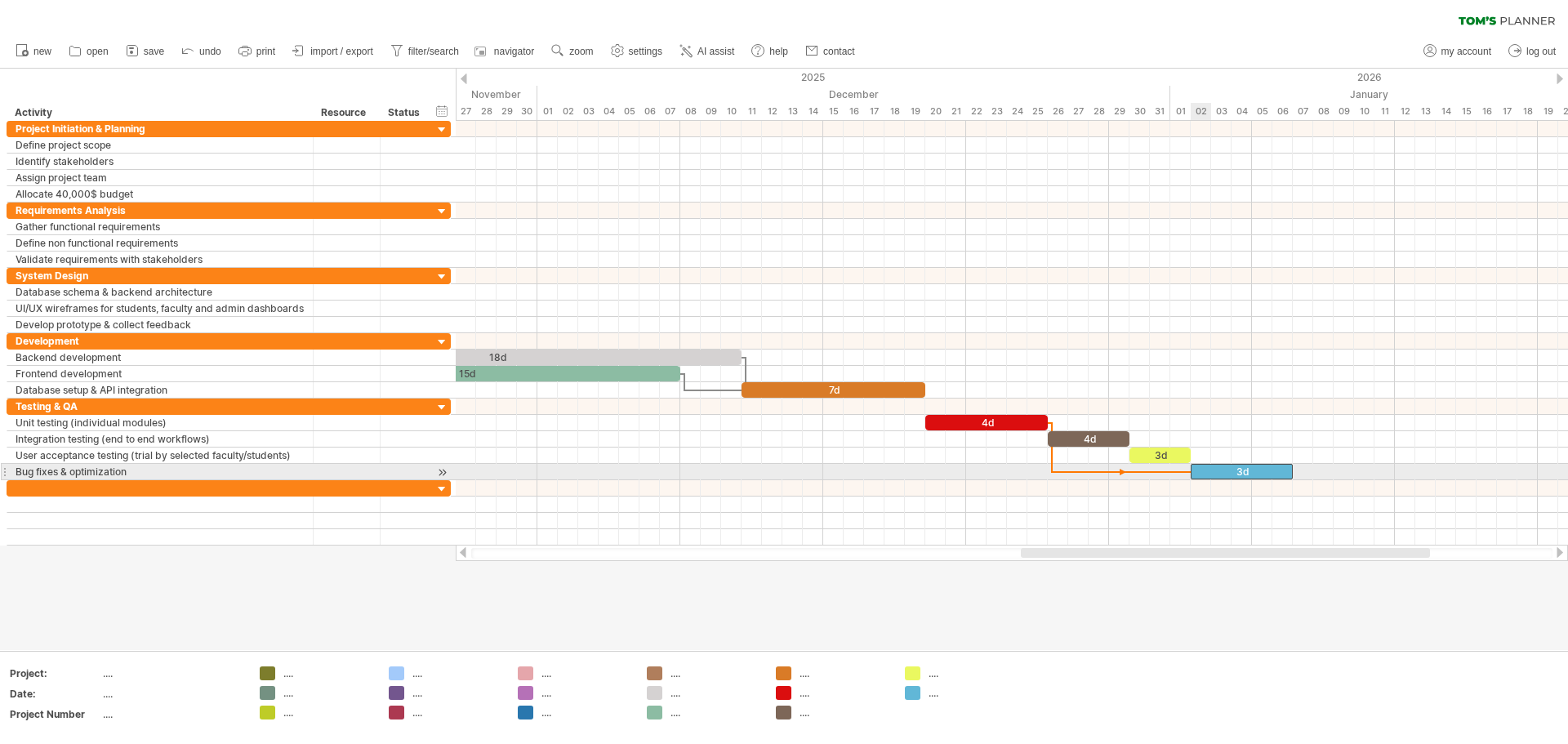
click at [782, 470] on div "3d" at bounding box center [1242, 471] width 102 height 16
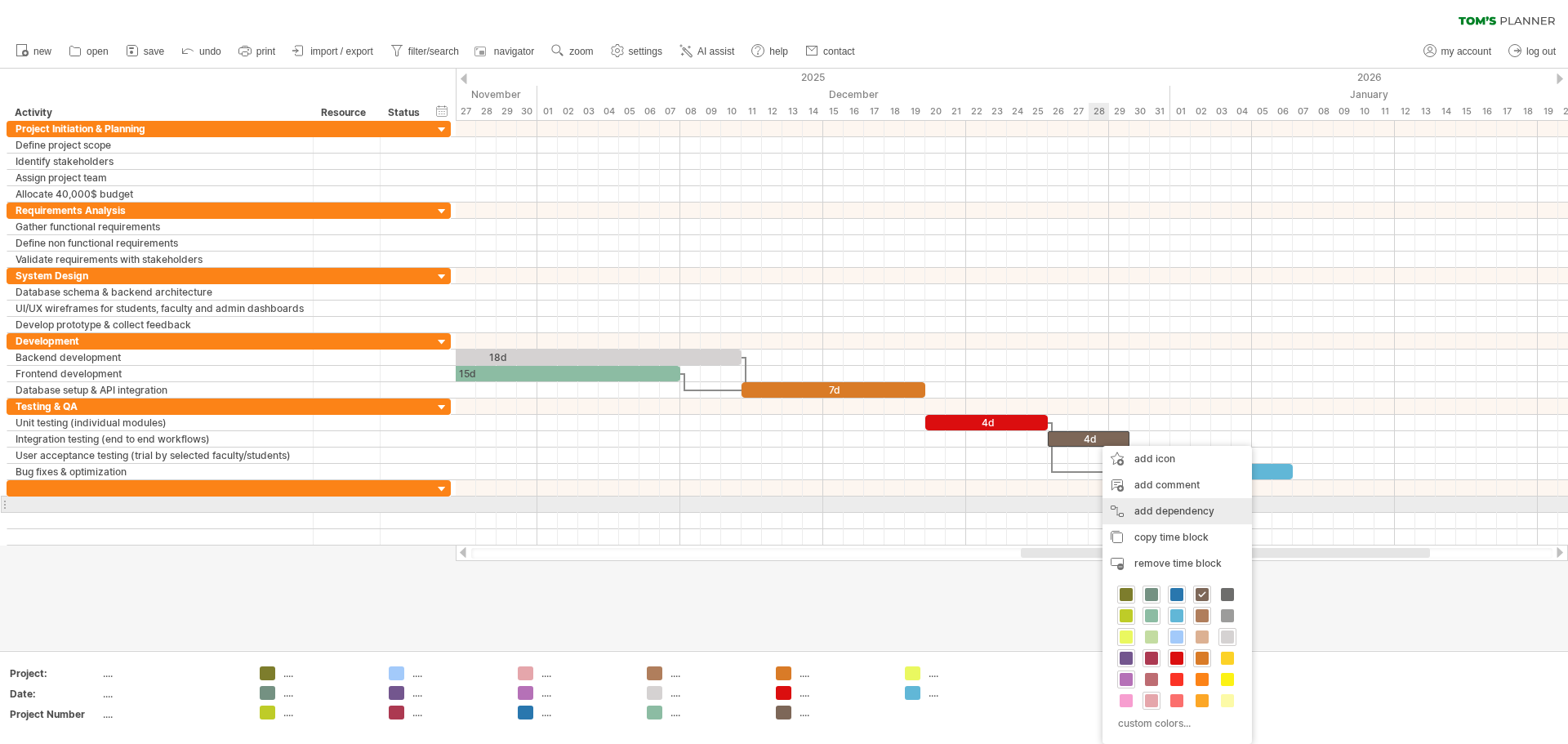
click at [782, 512] on div "add dependency You can use dependencies when you require tasks to be done in a …" at bounding box center [1177, 511] width 150 height 26
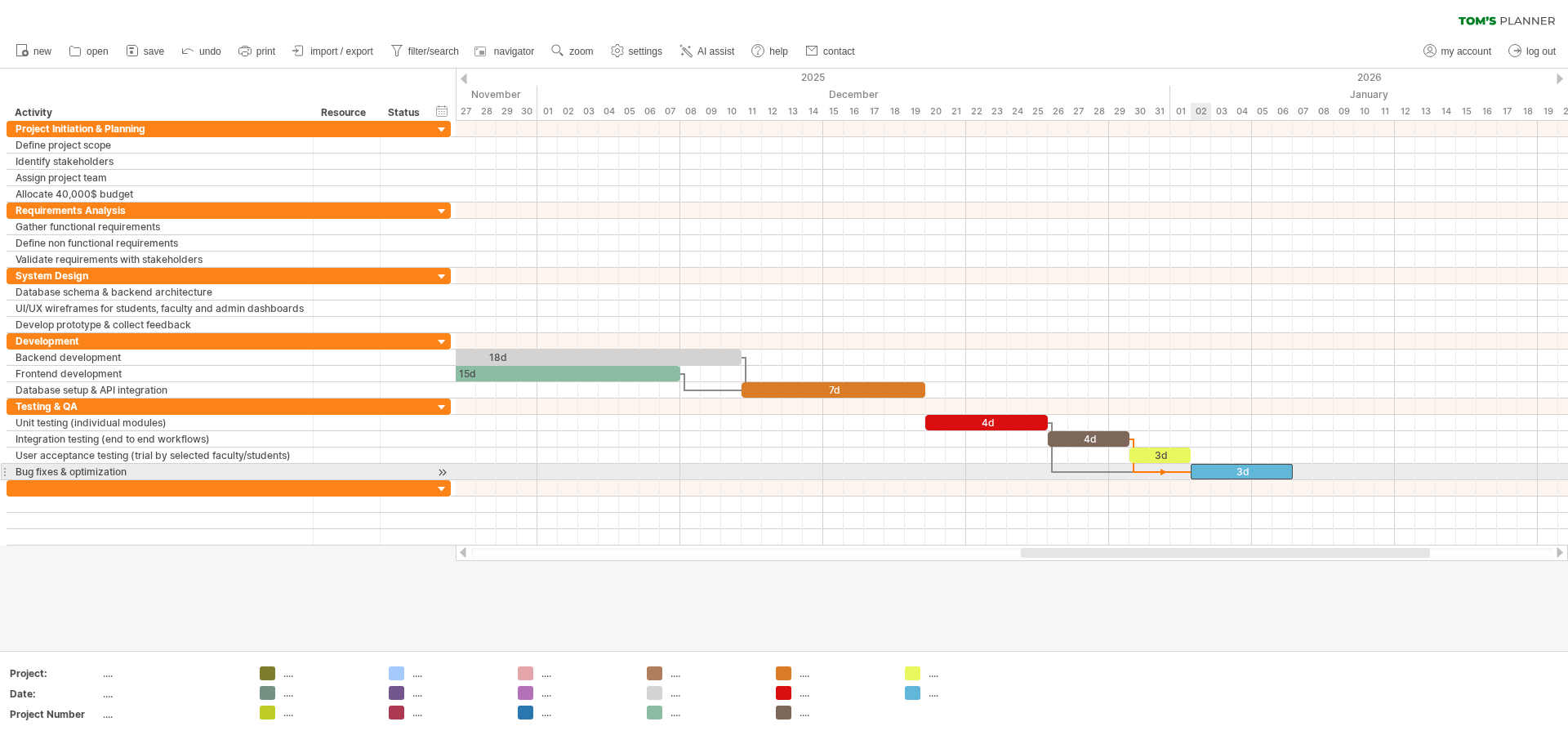
click at [782, 472] on div "3d" at bounding box center [1242, 471] width 102 height 16
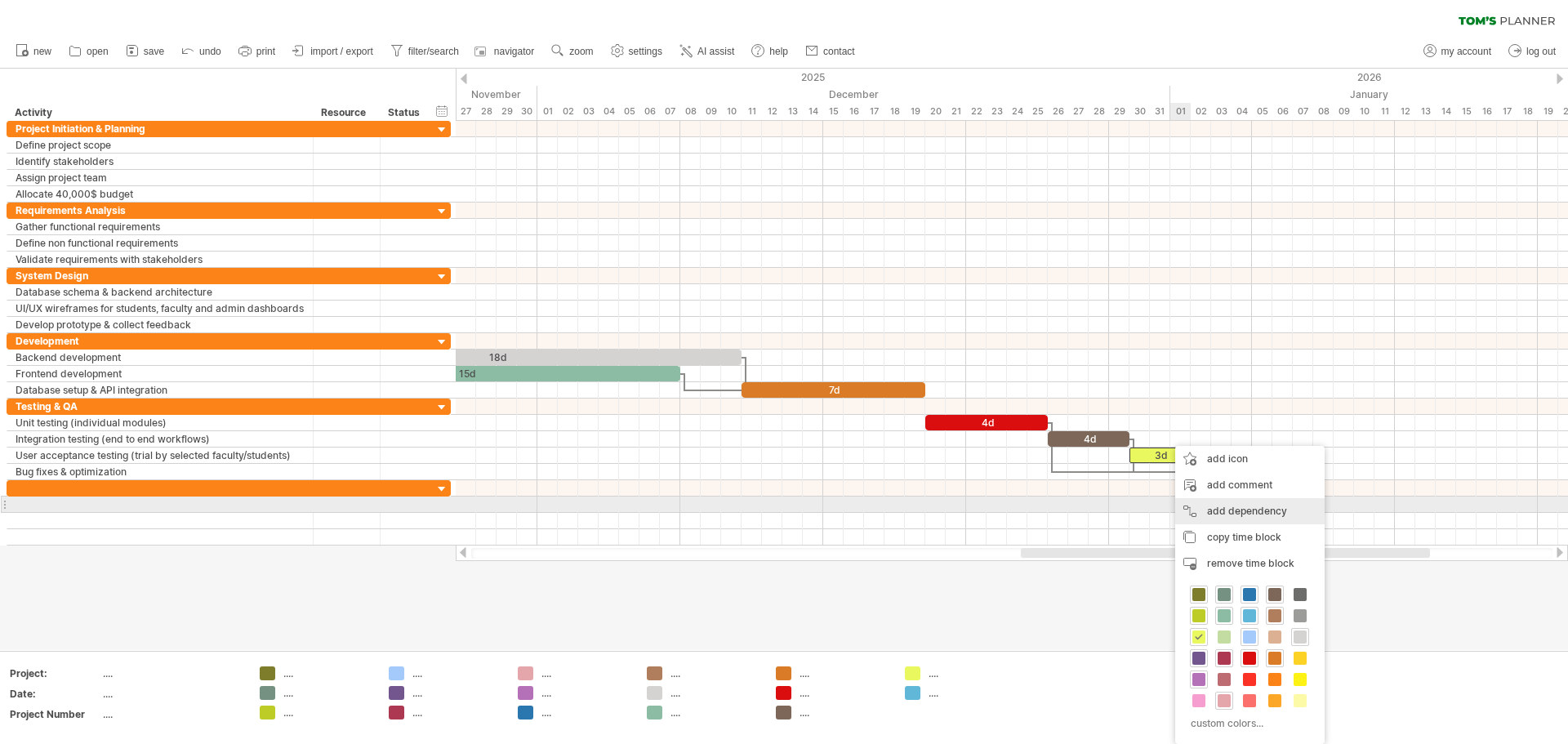
click at [782, 506] on div "add dependency You can use dependencies when you require tasks to be done in a …" at bounding box center [1250, 511] width 150 height 26
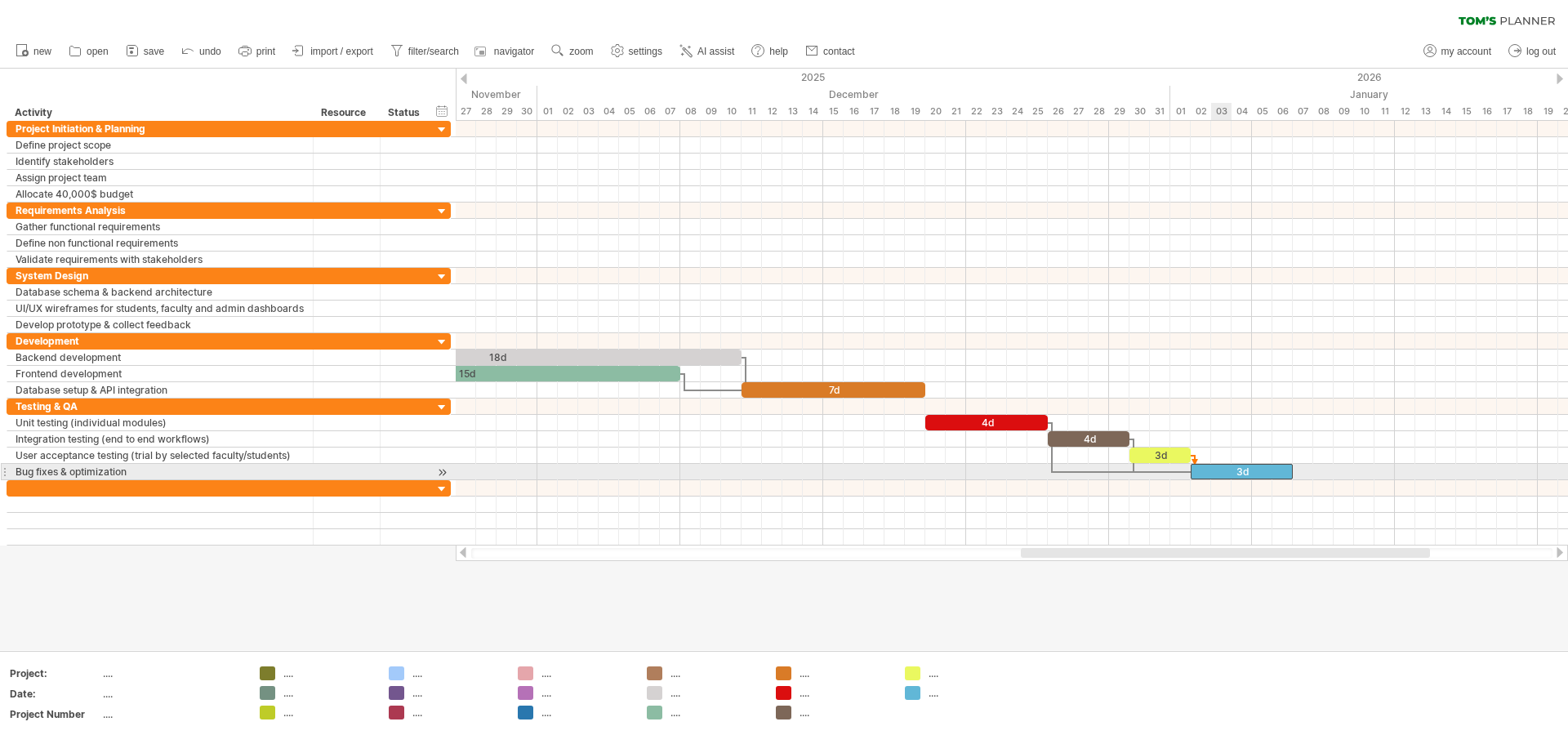
click at [782, 468] on div "3d" at bounding box center [1242, 471] width 102 height 16
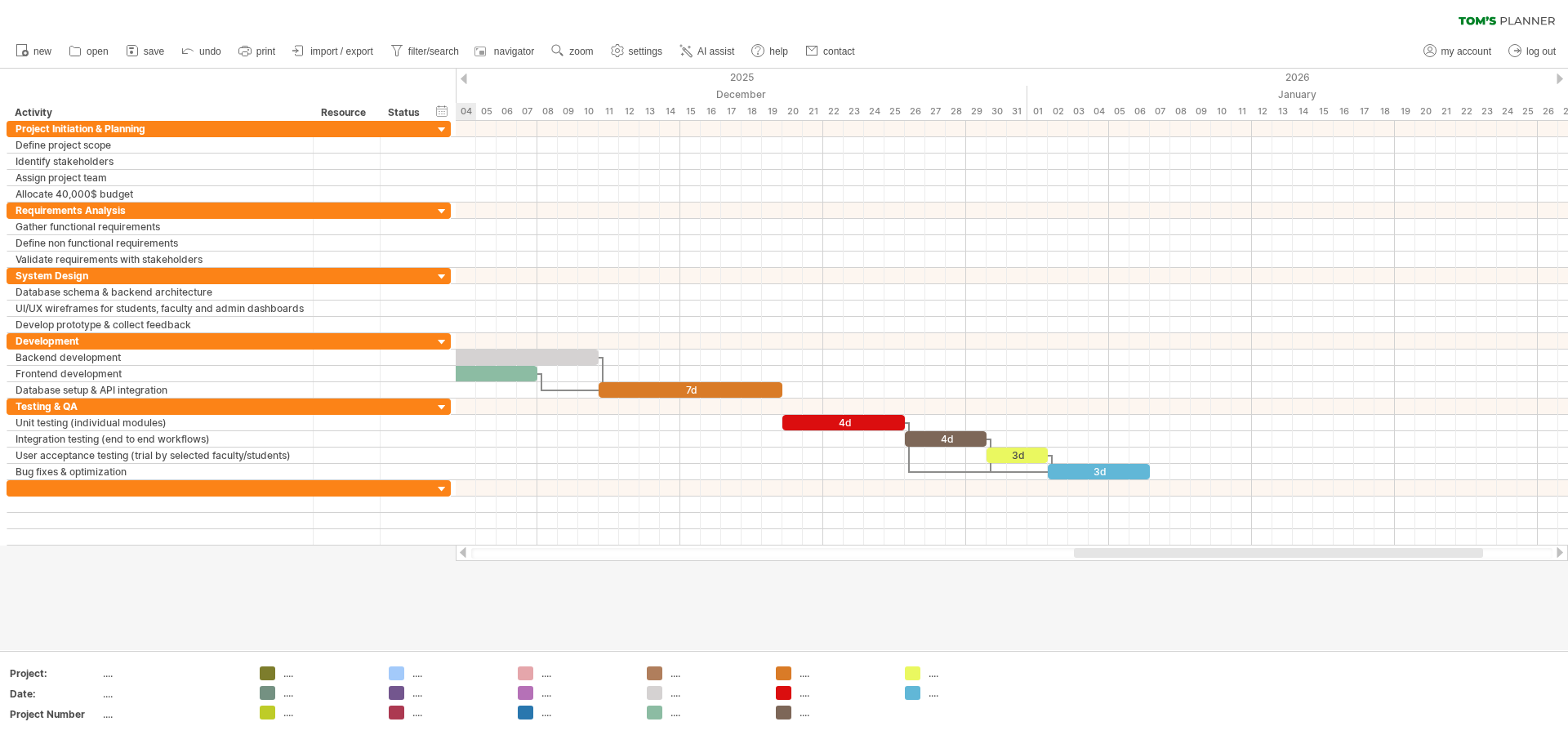
drag, startPoint x: 1051, startPoint y: 549, endPoint x: 1104, endPoint y: 564, distance: 55.1
click at [782, 564] on div "Trying to reach [DOMAIN_NAME] Connected again... 0% clear filter new" at bounding box center [784, 372] width 1568 height 744
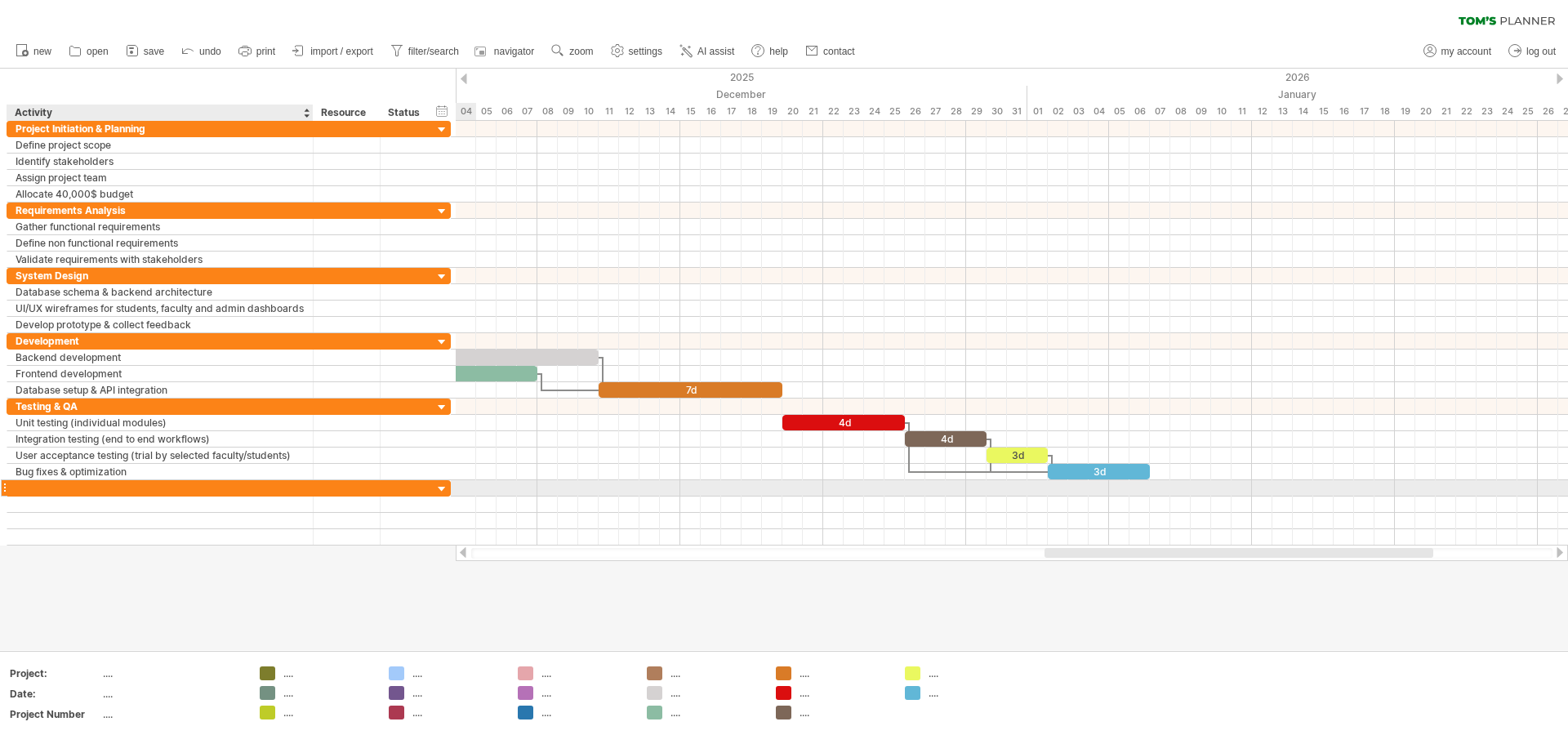
click at [71, 485] on div at bounding box center [160, 487] width 289 height 16
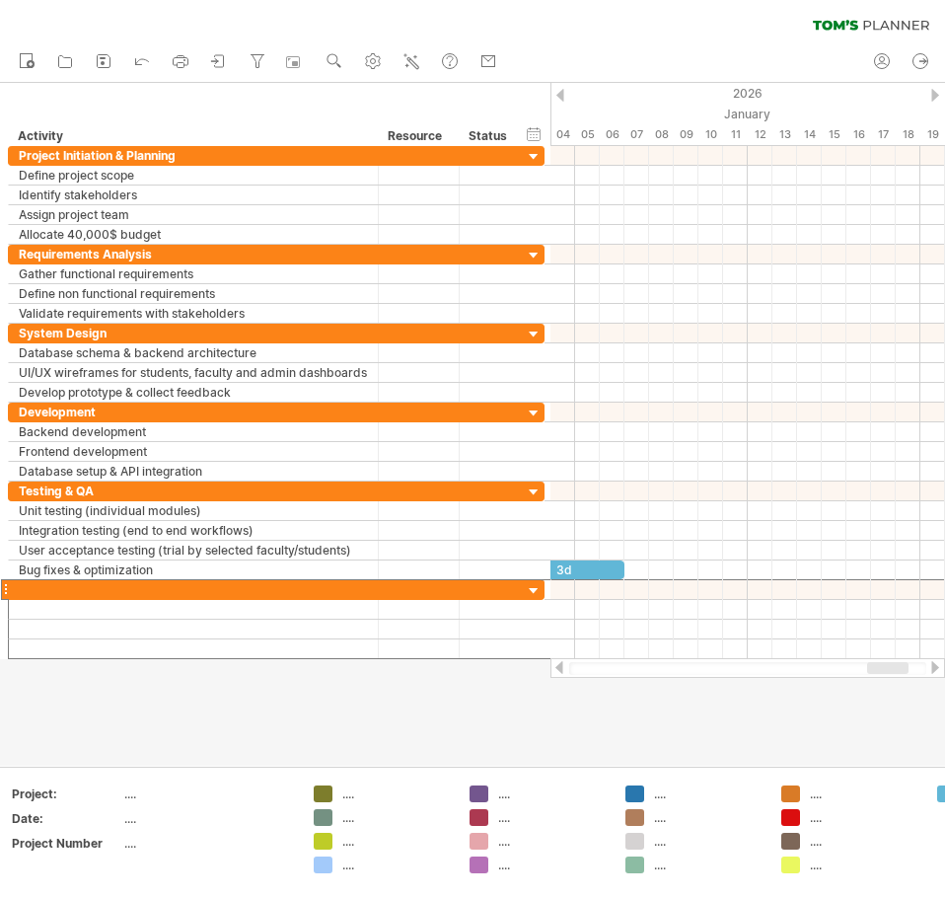
drag, startPoint x: 815, startPoint y: 673, endPoint x: 896, endPoint y: 677, distance: 81.0
click at [896, 677] on div at bounding box center [748, 668] width 395 height 20
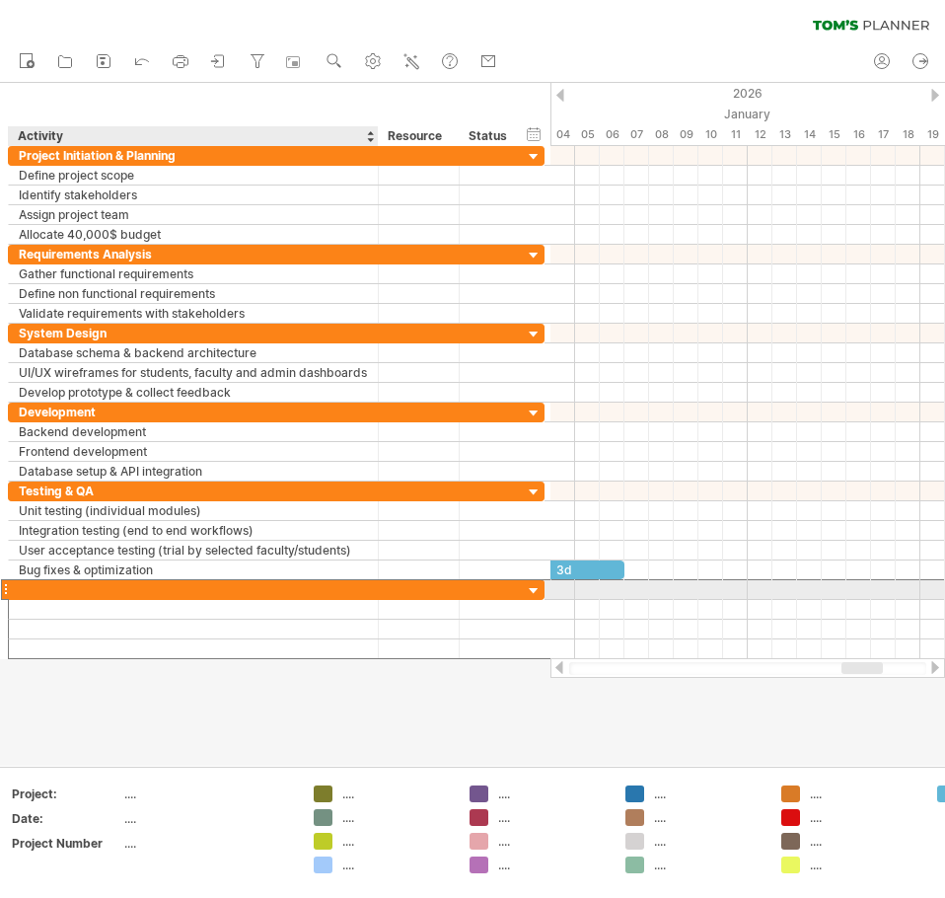
click at [60, 595] on div at bounding box center [193, 589] width 349 height 19
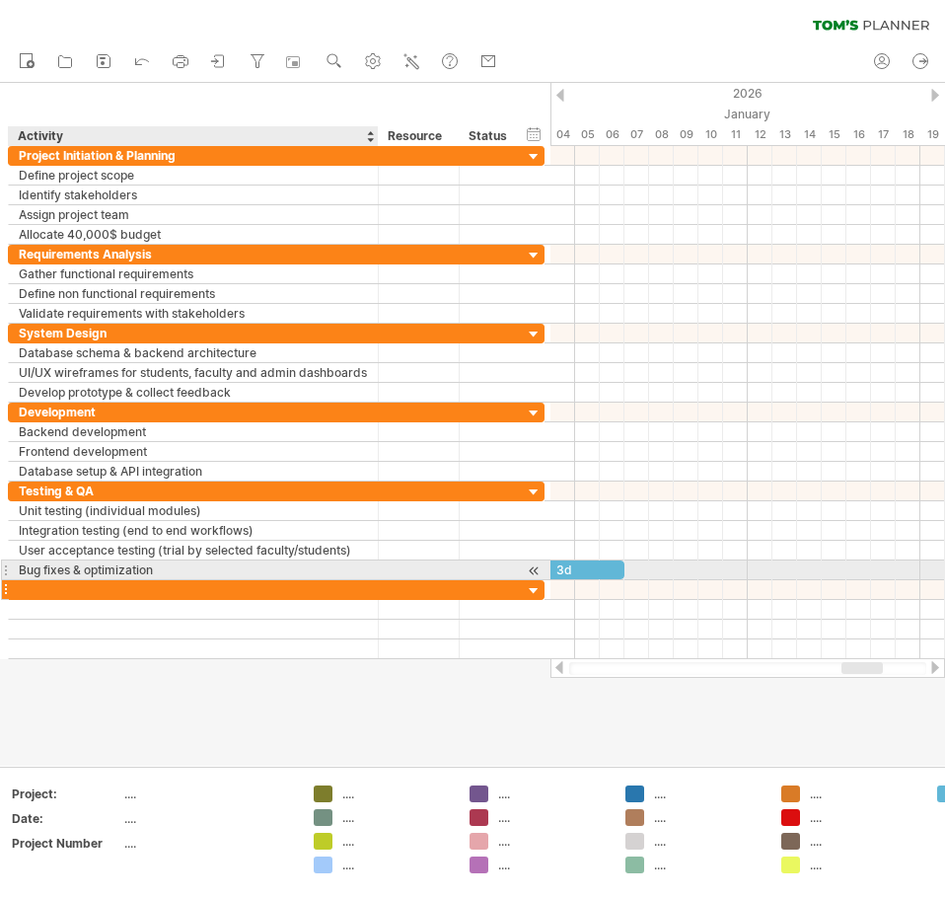
click at [37, 580] on div at bounding box center [193, 589] width 349 height 19
type input "**********"
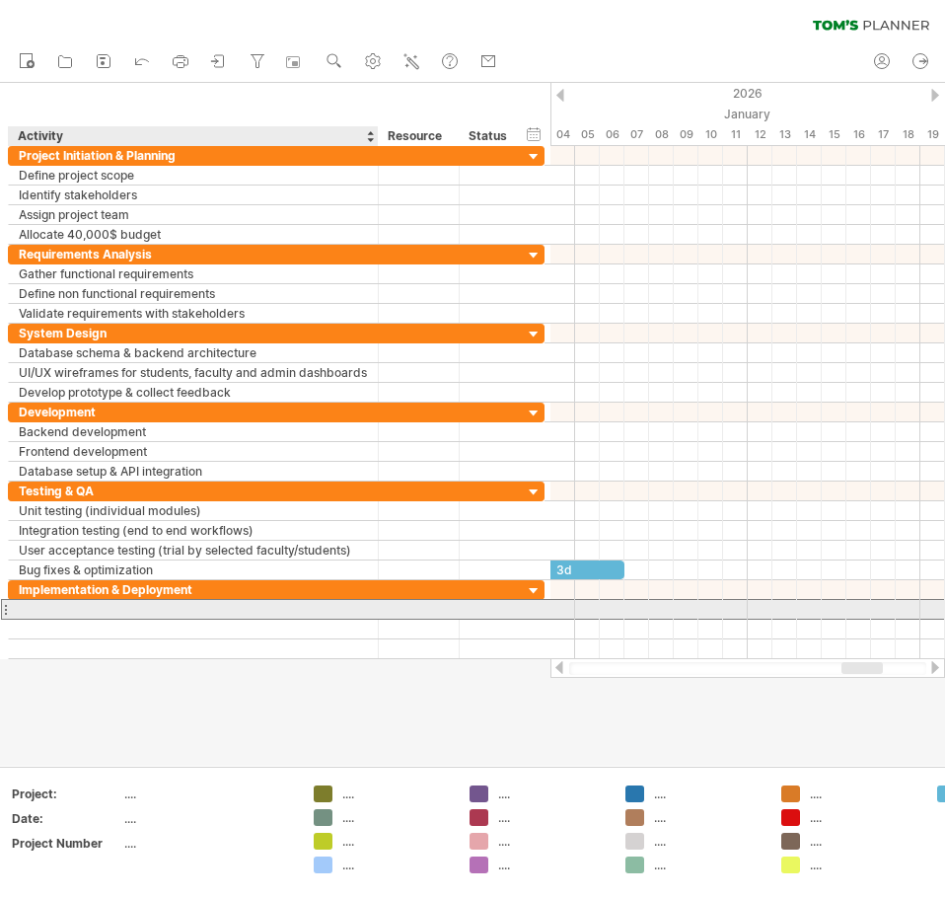
click at [30, 611] on div at bounding box center [193, 609] width 349 height 19
click at [17, 611] on div at bounding box center [194, 609] width 370 height 19
click at [21, 606] on div at bounding box center [193, 609] width 349 height 19
type input "**********"
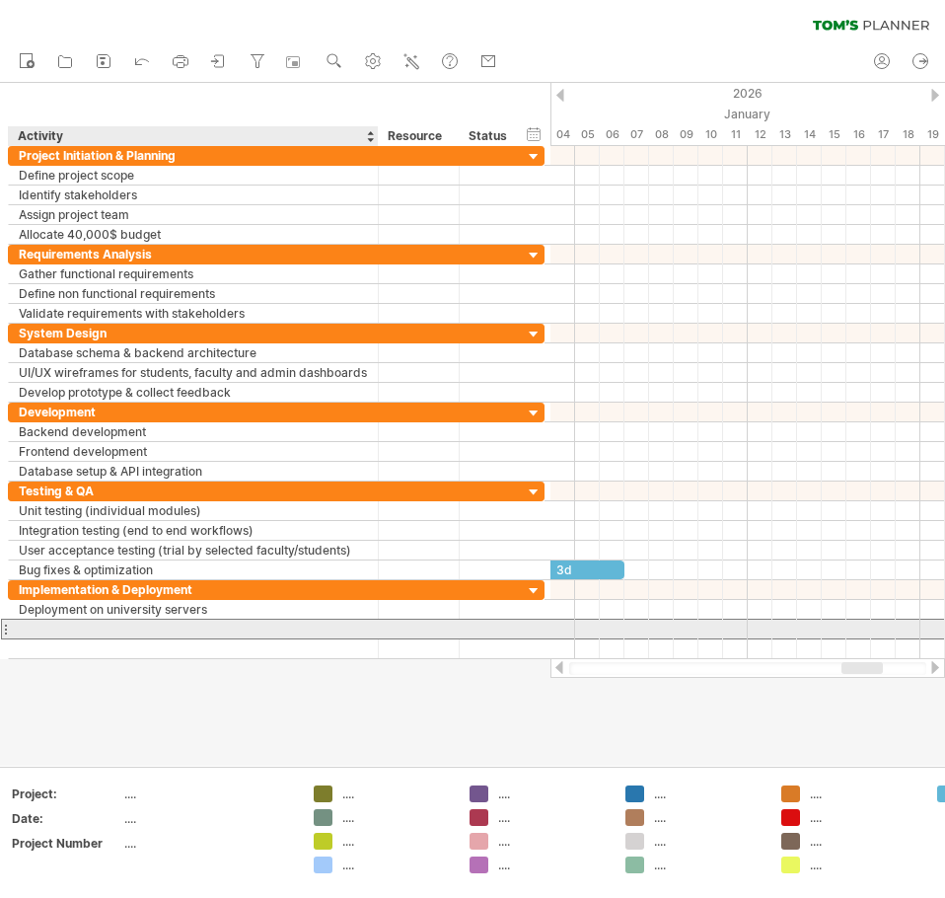
click at [44, 628] on div at bounding box center [193, 629] width 349 height 19
click at [30, 629] on div at bounding box center [193, 629] width 349 height 19
type input "**********"
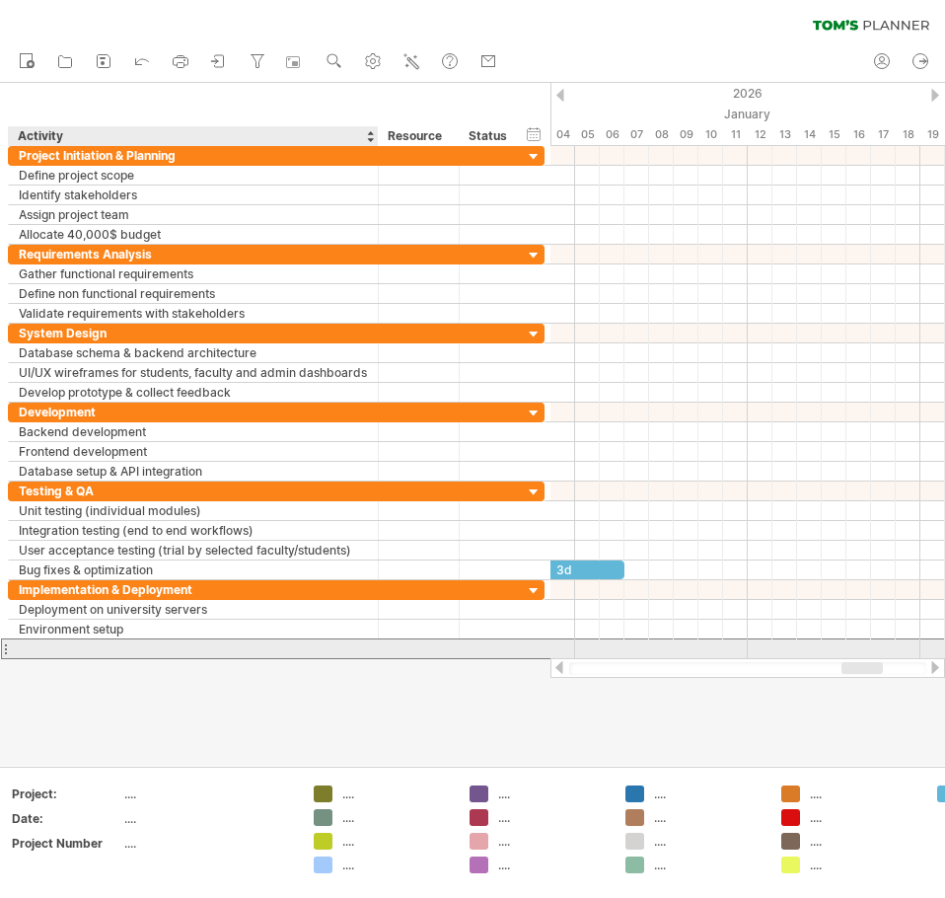
click at [26, 650] on div at bounding box center [193, 648] width 349 height 19
click at [45, 644] on div at bounding box center [193, 648] width 349 height 19
type input "**********"
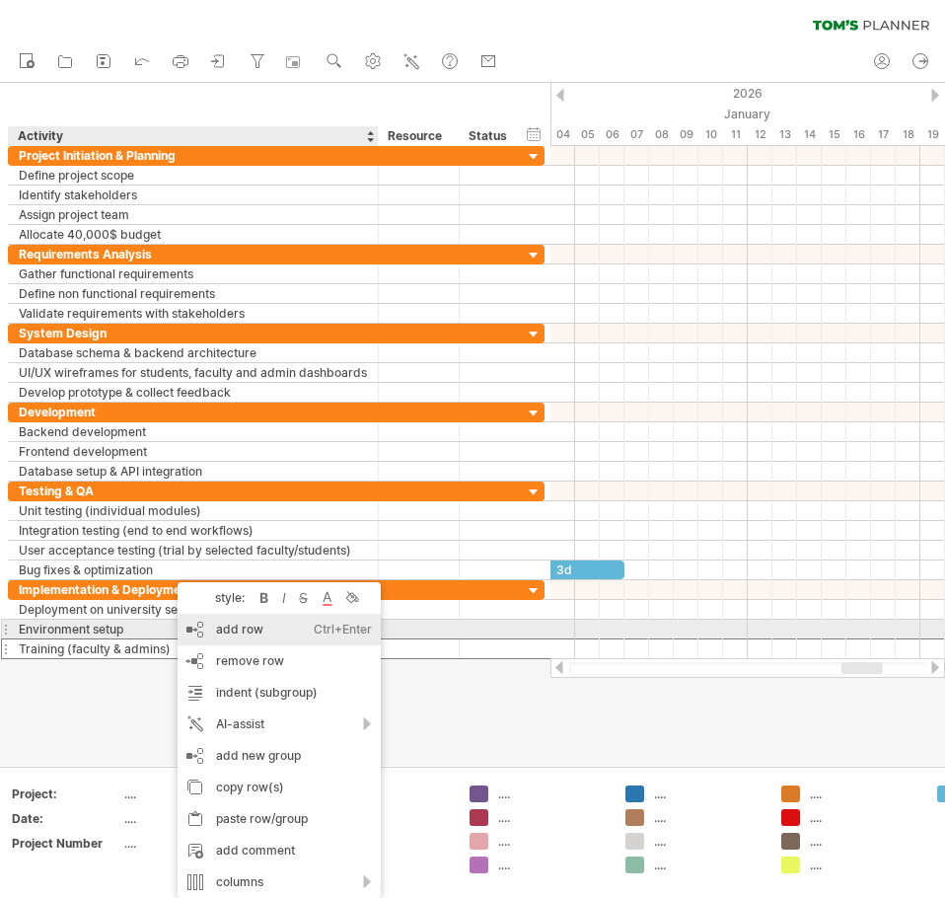
click at [244, 638] on div "add row Ctrl+Enter Cmd+Enter" at bounding box center [279, 630] width 203 height 32
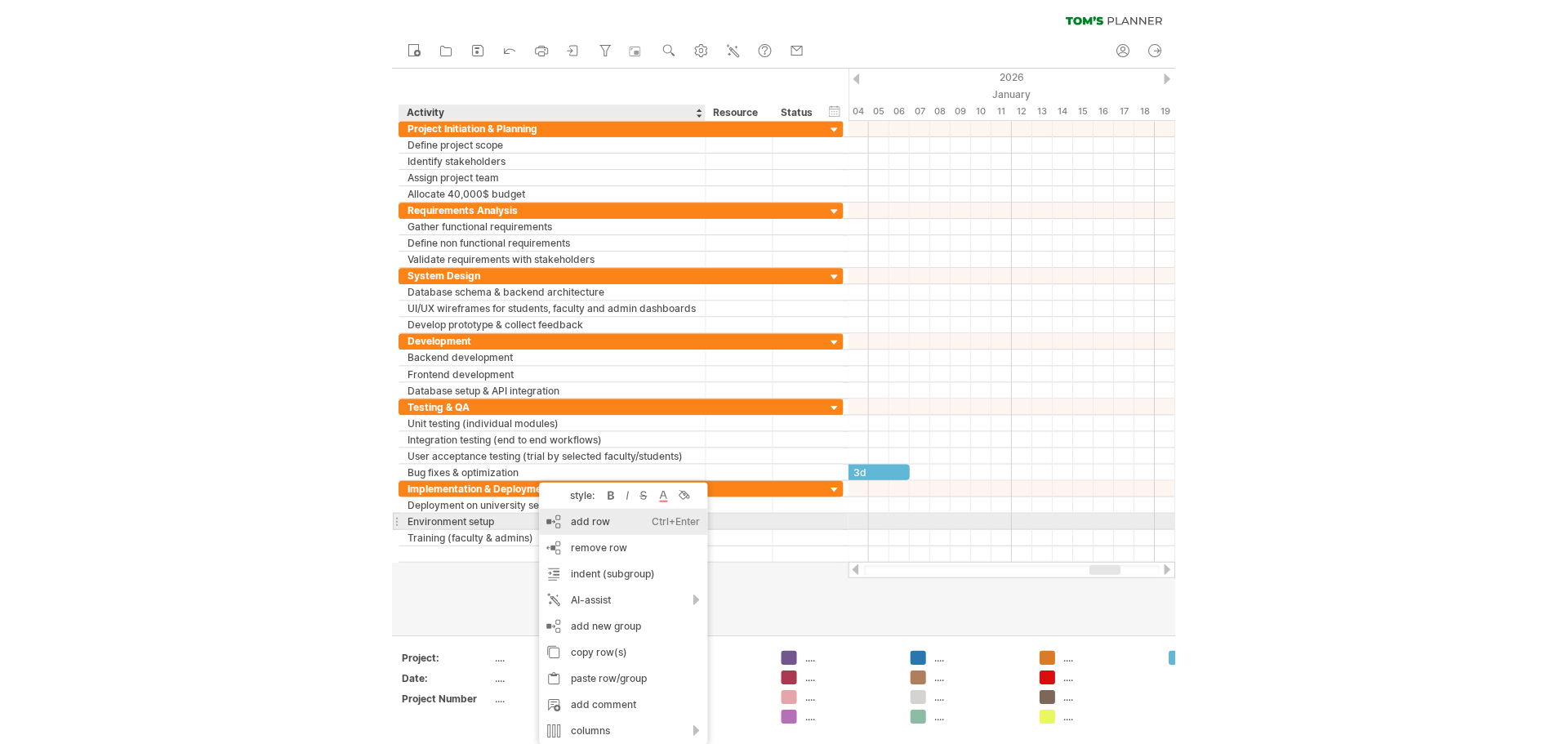
scroll to position [0, 0]
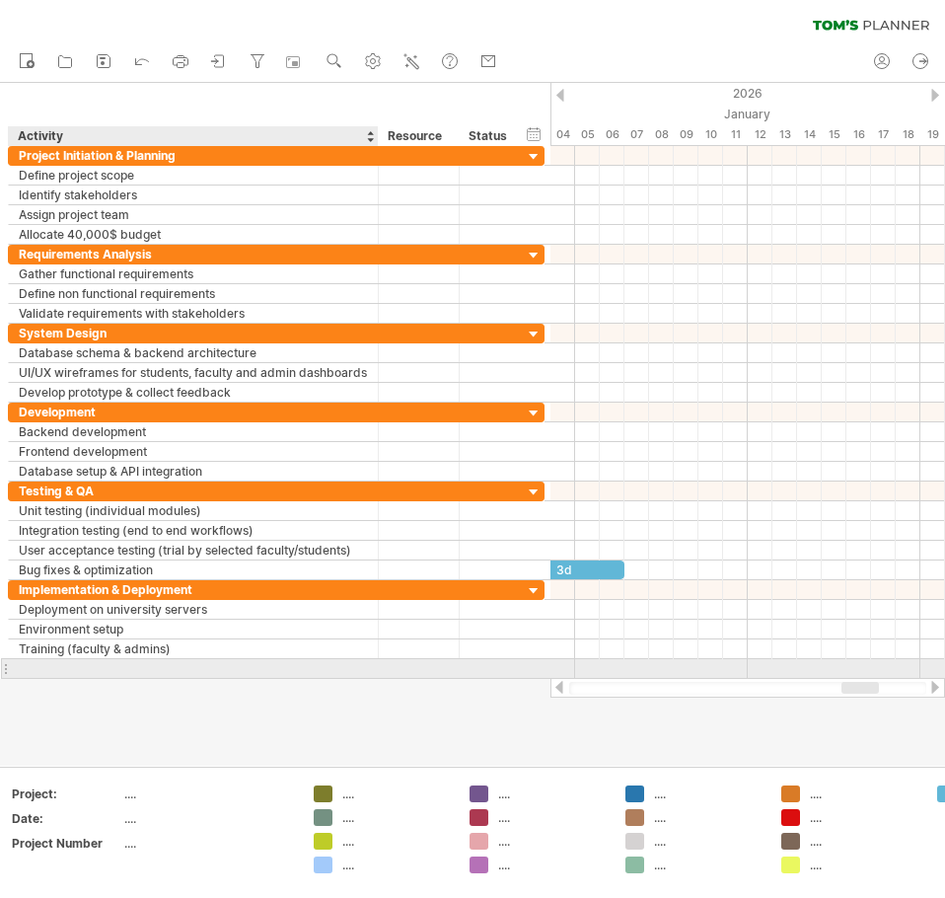
click at [55, 666] on div at bounding box center [193, 668] width 349 height 19
type input "**********"
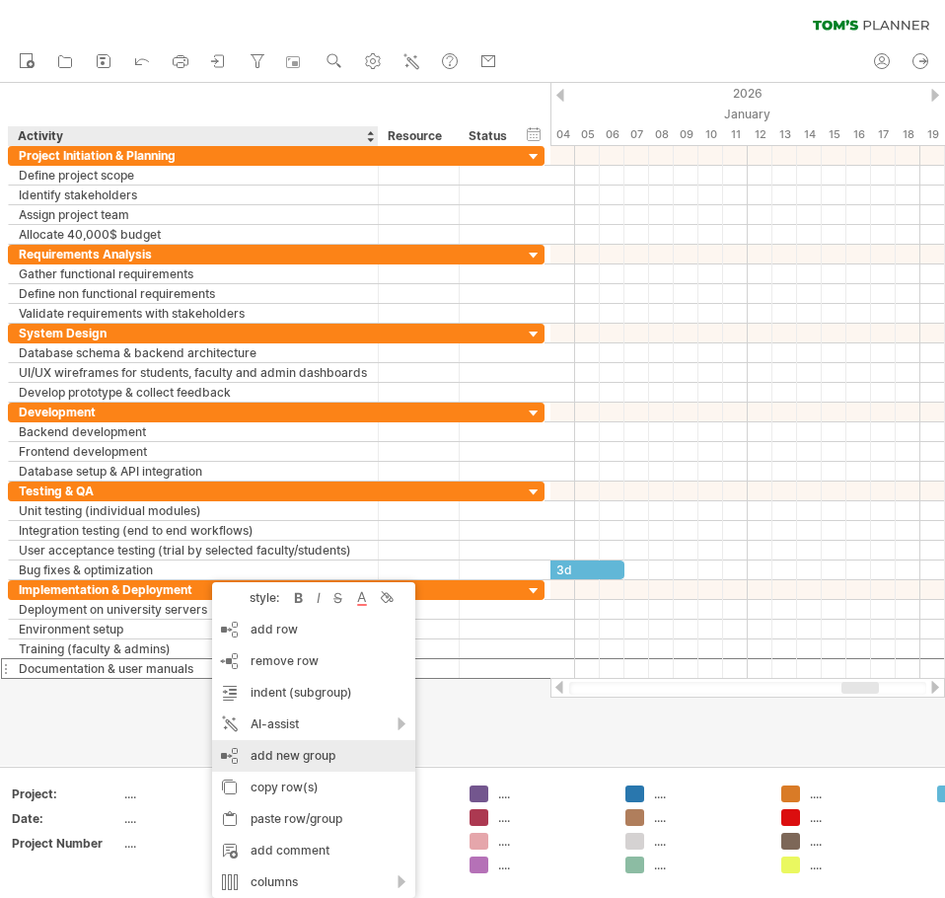
click at [296, 757] on div "add new group" at bounding box center [313, 756] width 203 height 32
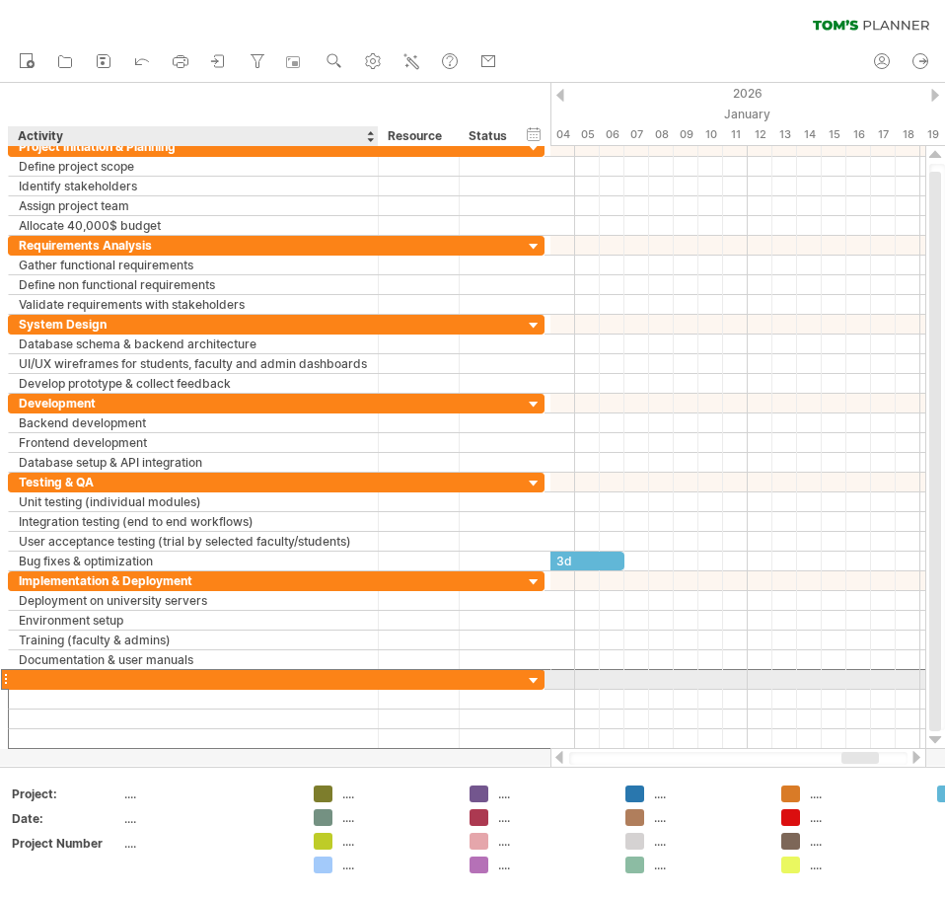
click at [56, 675] on div at bounding box center [193, 679] width 349 height 19
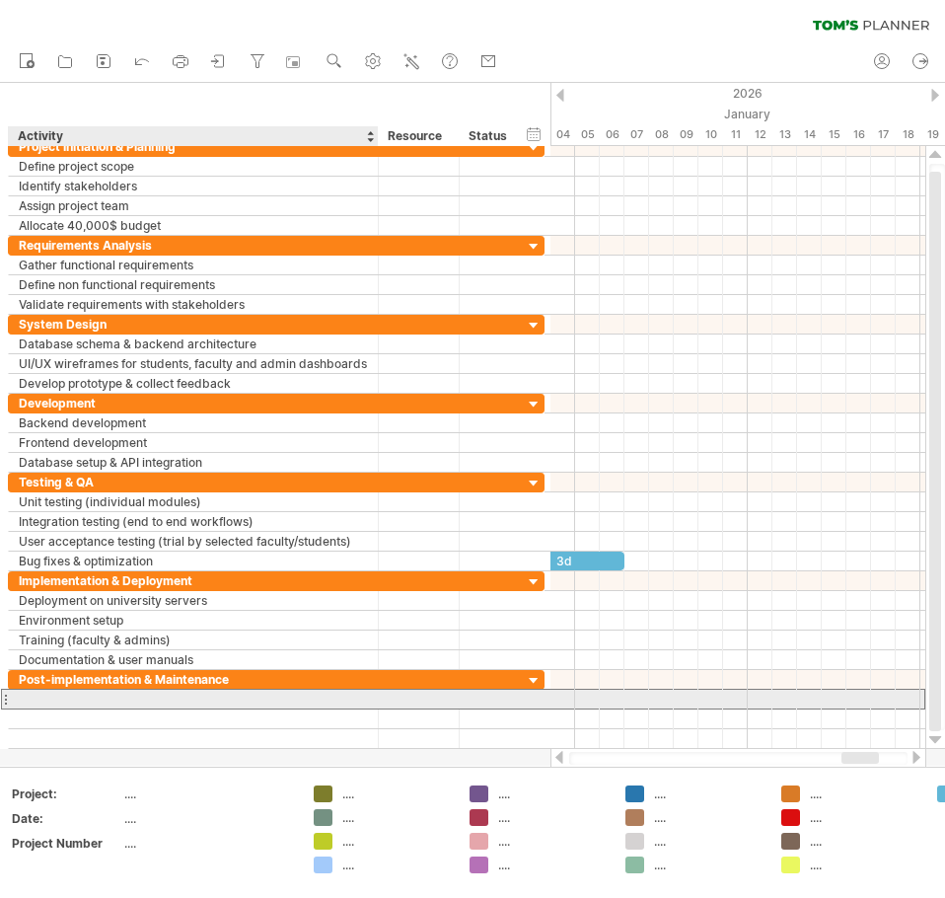
click at [43, 694] on div at bounding box center [193, 699] width 349 height 19
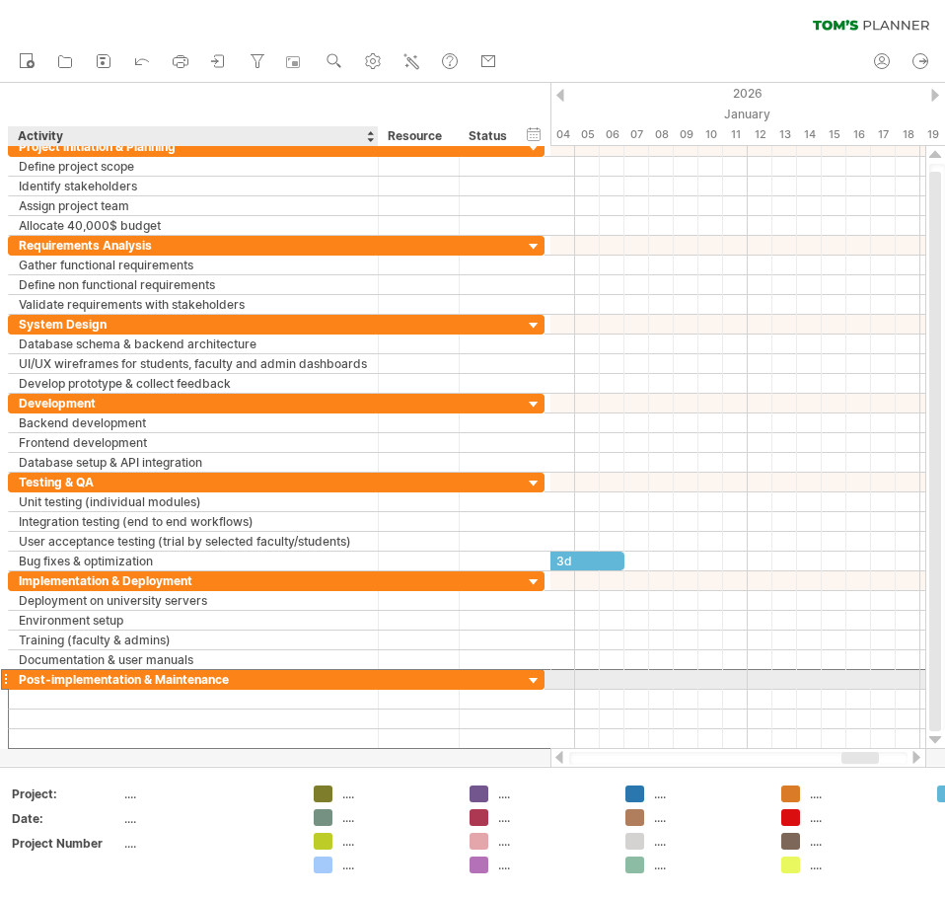
click at [50, 681] on div "Post-implementation & Maintenance" at bounding box center [193, 679] width 349 height 19
click at [53, 682] on input "**********" at bounding box center [193, 679] width 349 height 19
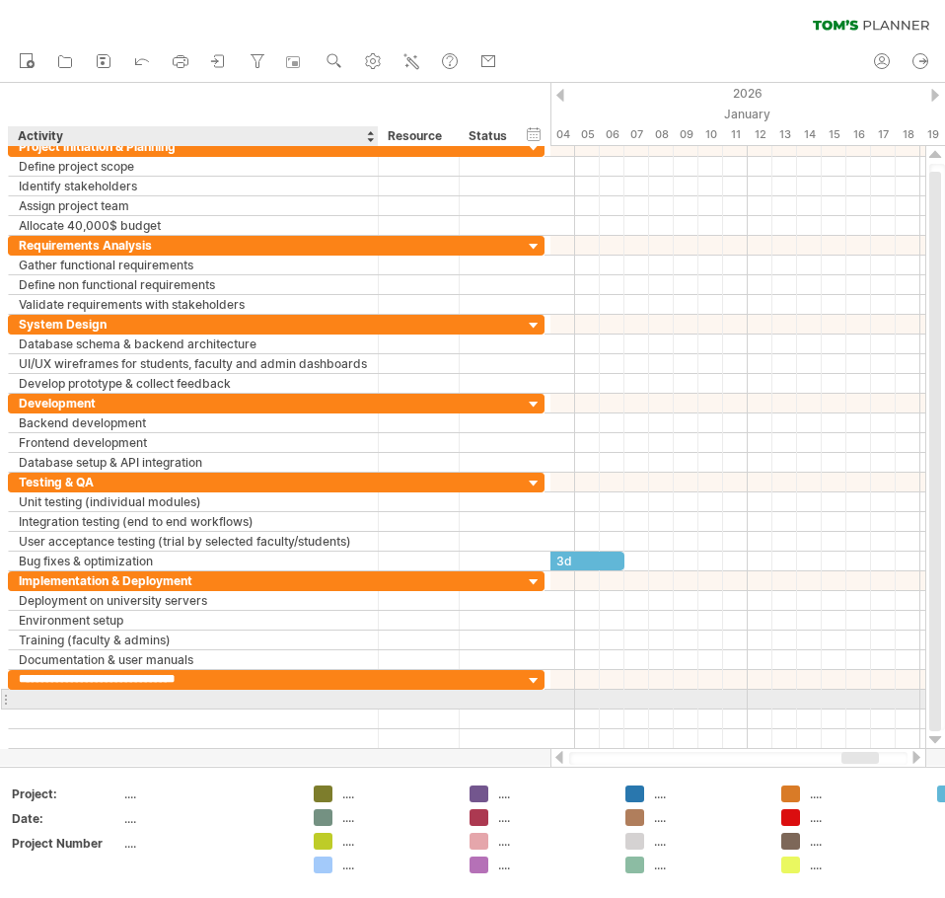
type input "**********"
click at [66, 701] on div at bounding box center [193, 699] width 349 height 19
click at [52, 697] on div at bounding box center [193, 699] width 349 height 19
type input "*"
type input "**********"
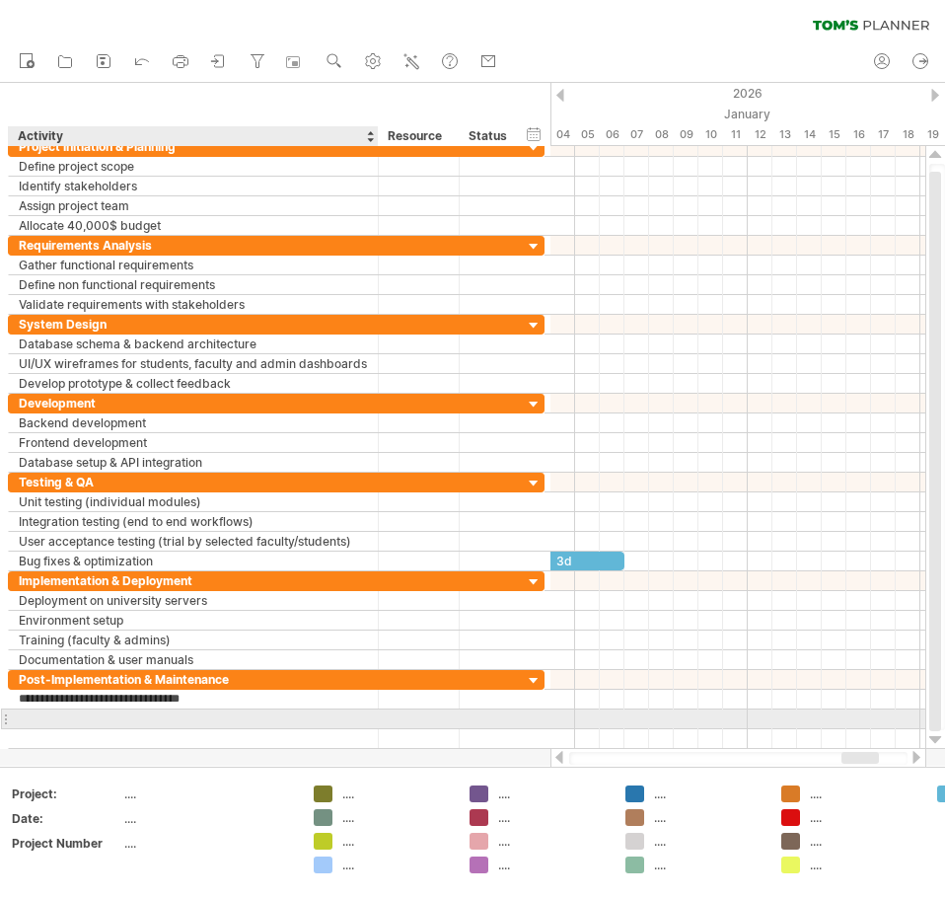
click at [63, 719] on div at bounding box center [193, 718] width 349 height 19
click at [49, 716] on div at bounding box center [193, 718] width 349 height 19
type input "**********"
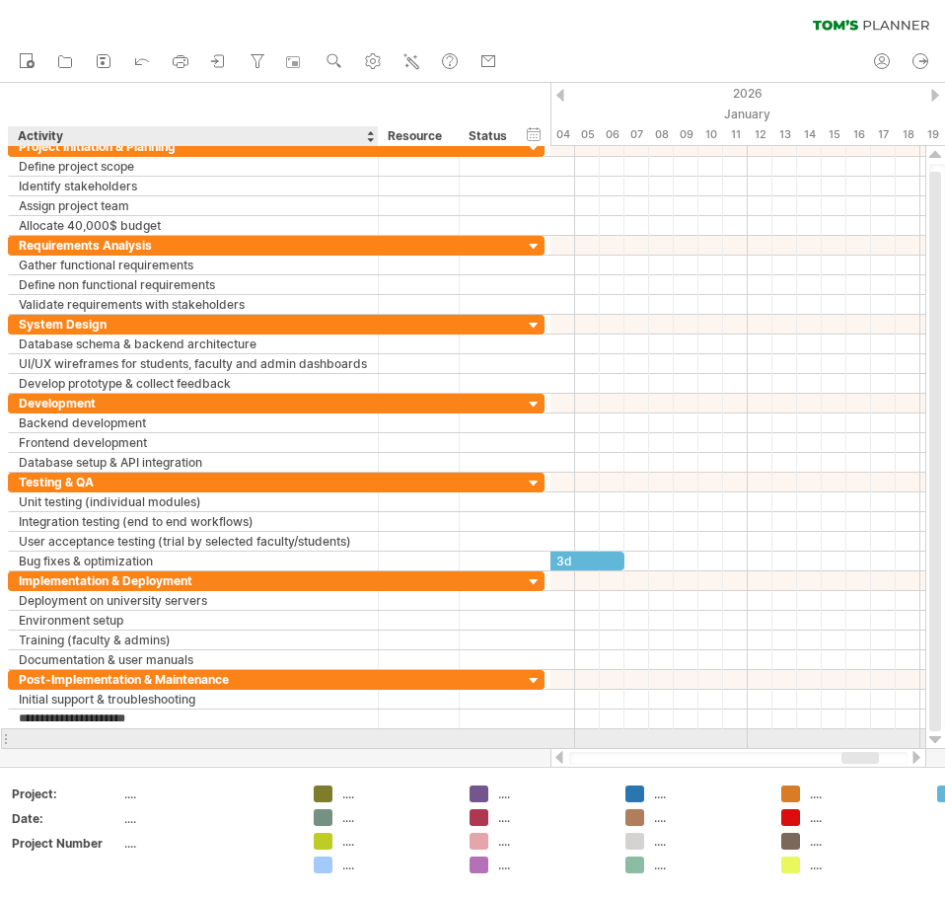
click at [36, 739] on div at bounding box center [193, 738] width 349 height 19
click at [80, 738] on div at bounding box center [193, 738] width 349 height 19
type input "**********"
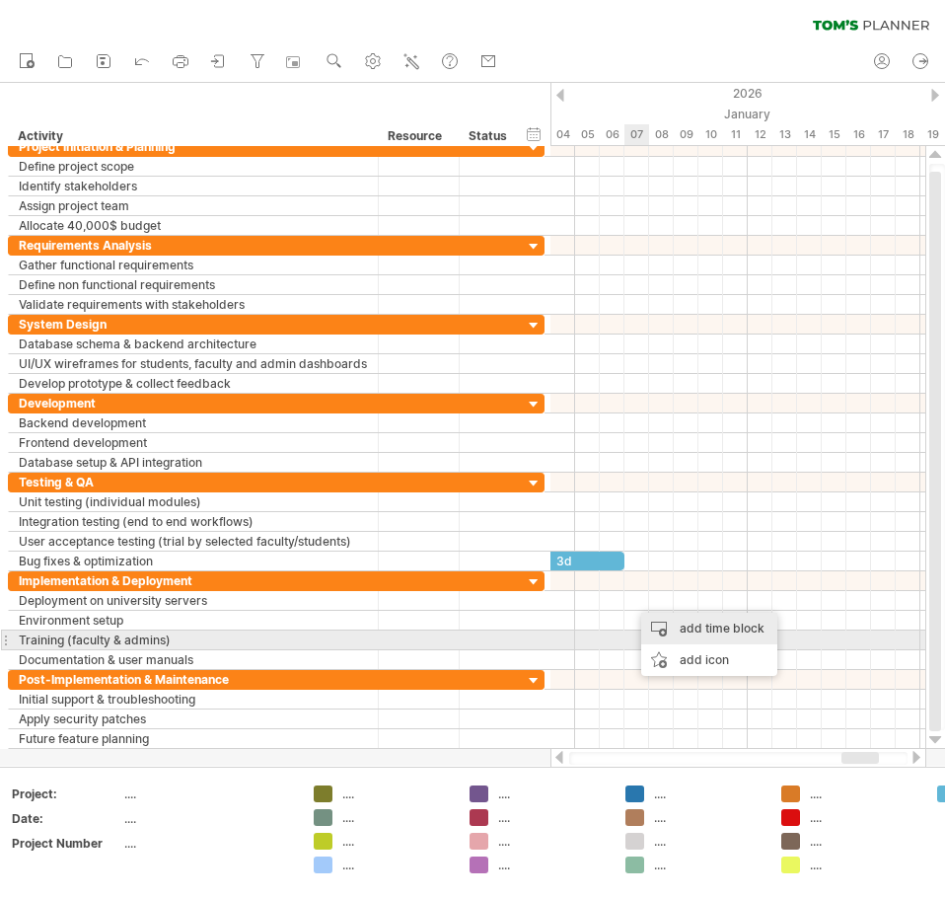
click at [690, 632] on div "add time block" at bounding box center [709, 629] width 136 height 32
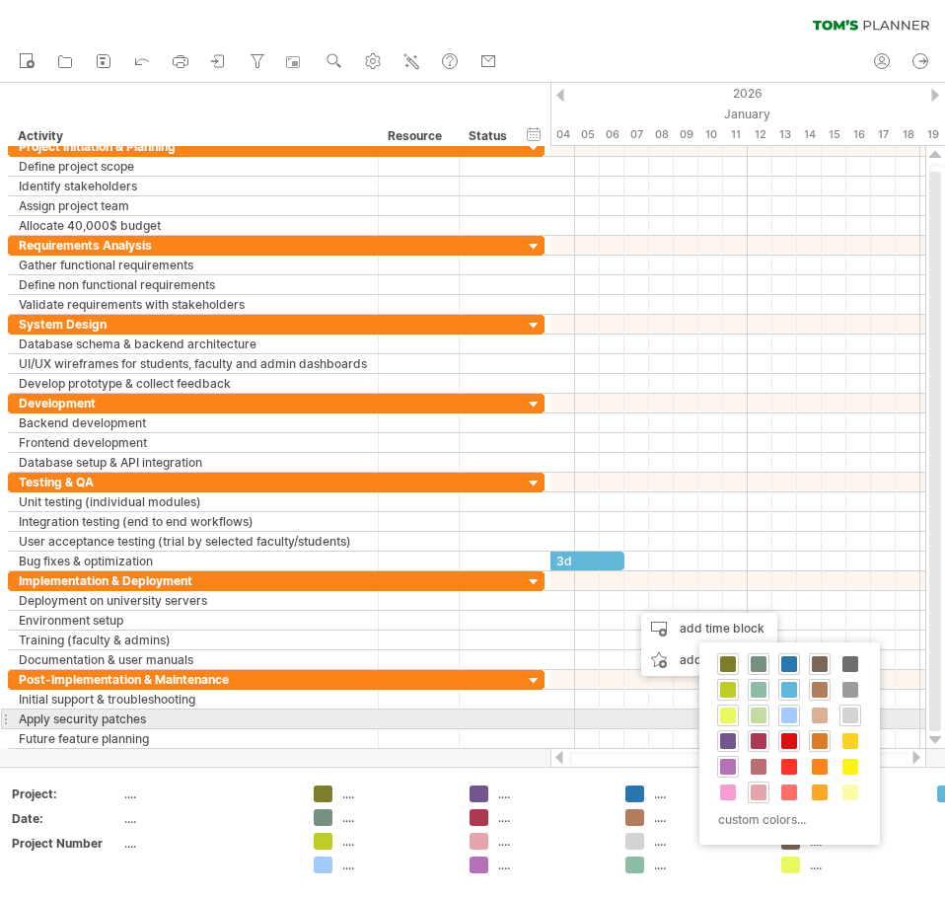
click at [764, 710] on span at bounding box center [759, 715] width 16 height 16
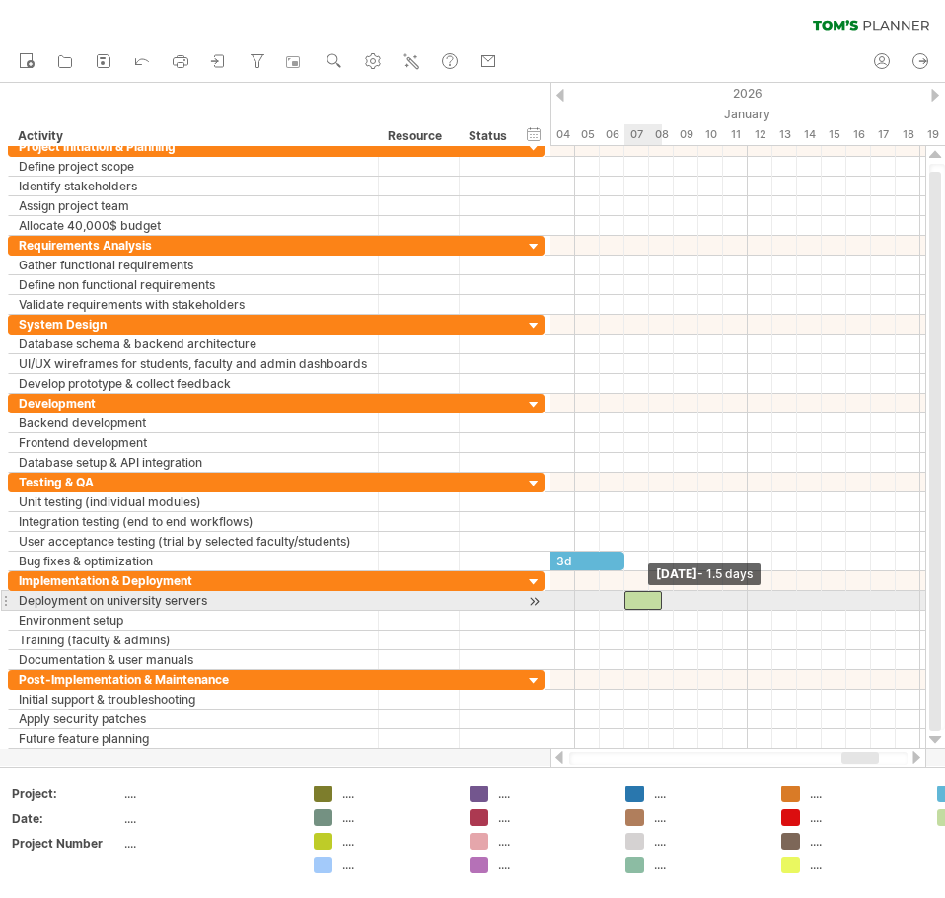
drag, startPoint x: 634, startPoint y: 600, endPoint x: 625, endPoint y: 604, distance: 10.6
click at [625, 604] on span at bounding box center [625, 600] width 8 height 19
drag, startPoint x: 662, startPoint y: 602, endPoint x: 695, endPoint y: 598, distance: 32.8
click at [695, 598] on span at bounding box center [699, 600] width 8 height 19
click at [661, 596] on div at bounding box center [662, 600] width 74 height 19
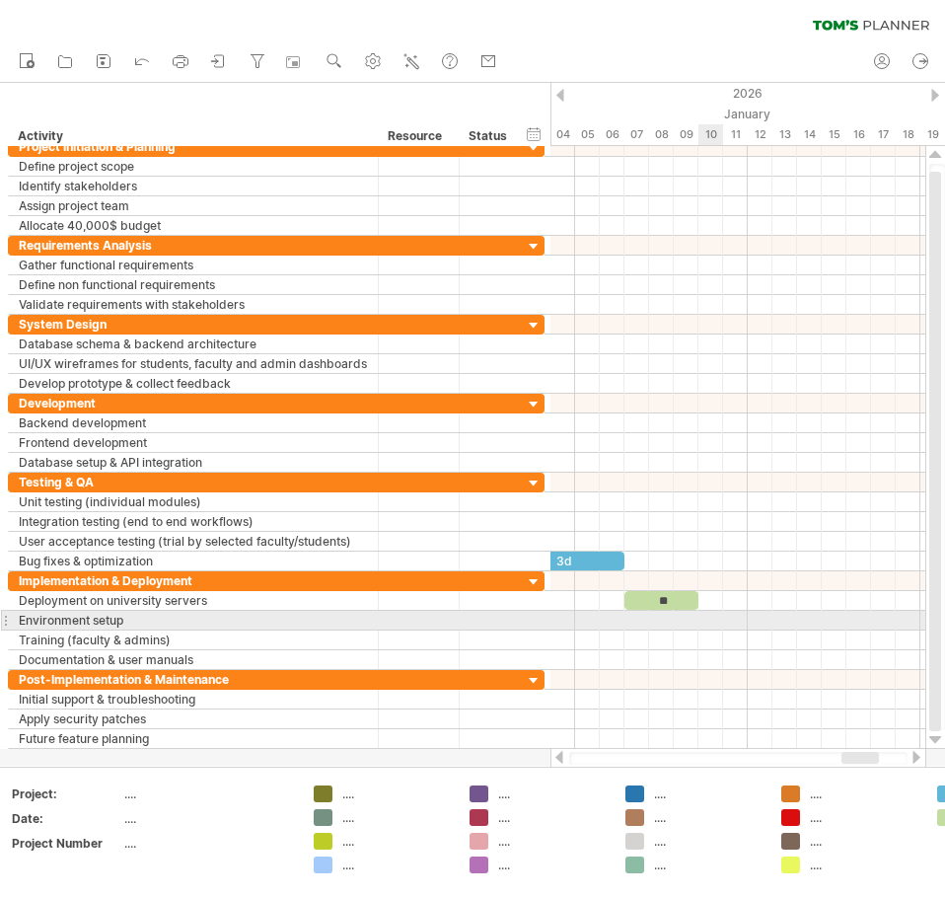
click at [714, 620] on div at bounding box center [738, 621] width 375 height 20
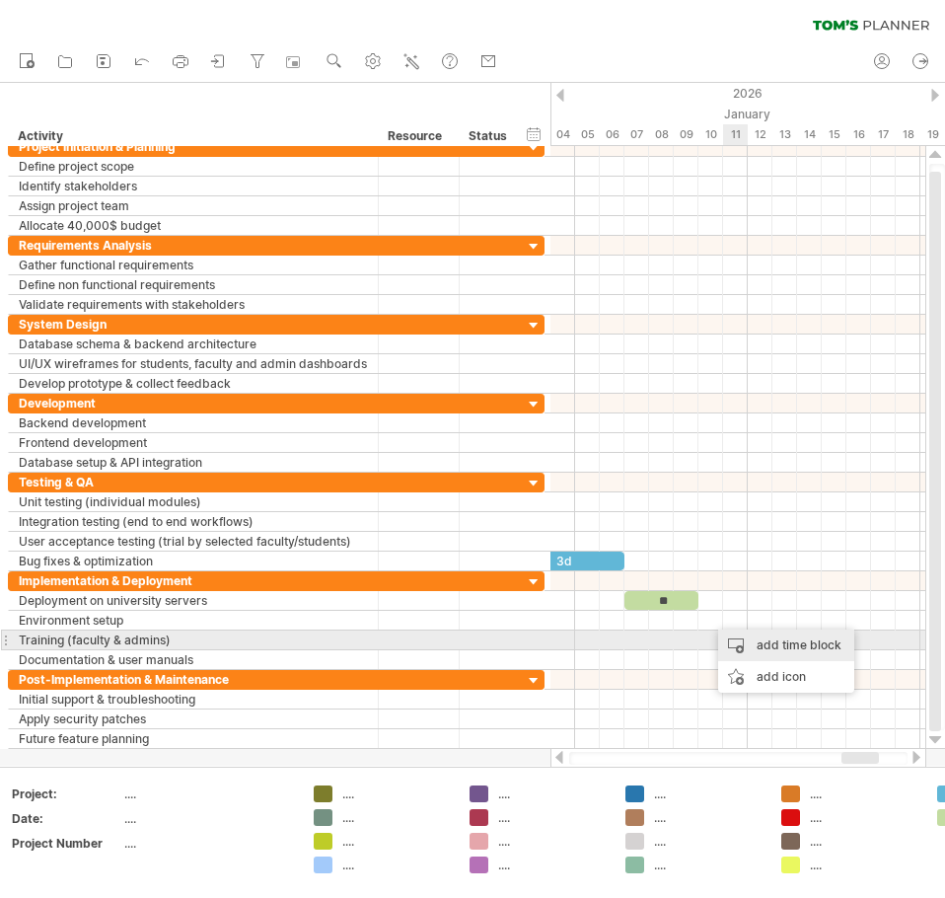
click at [752, 641] on div "add time block" at bounding box center [786, 645] width 136 height 32
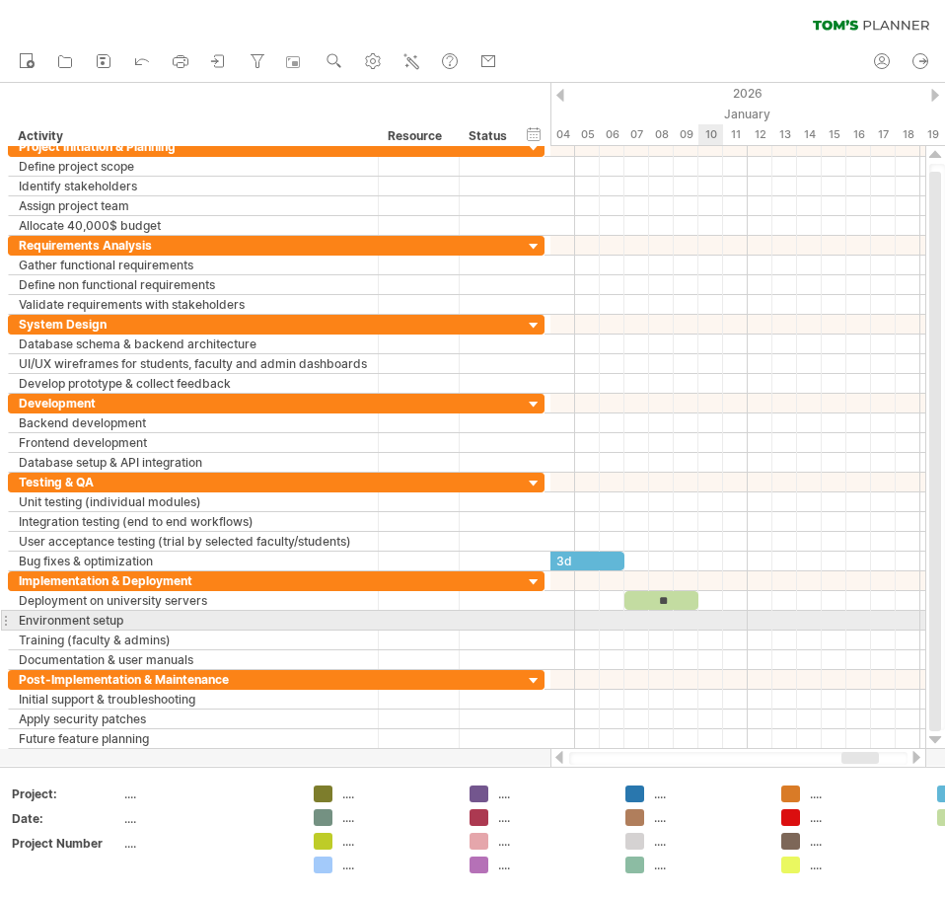
click at [715, 618] on div at bounding box center [738, 621] width 375 height 20
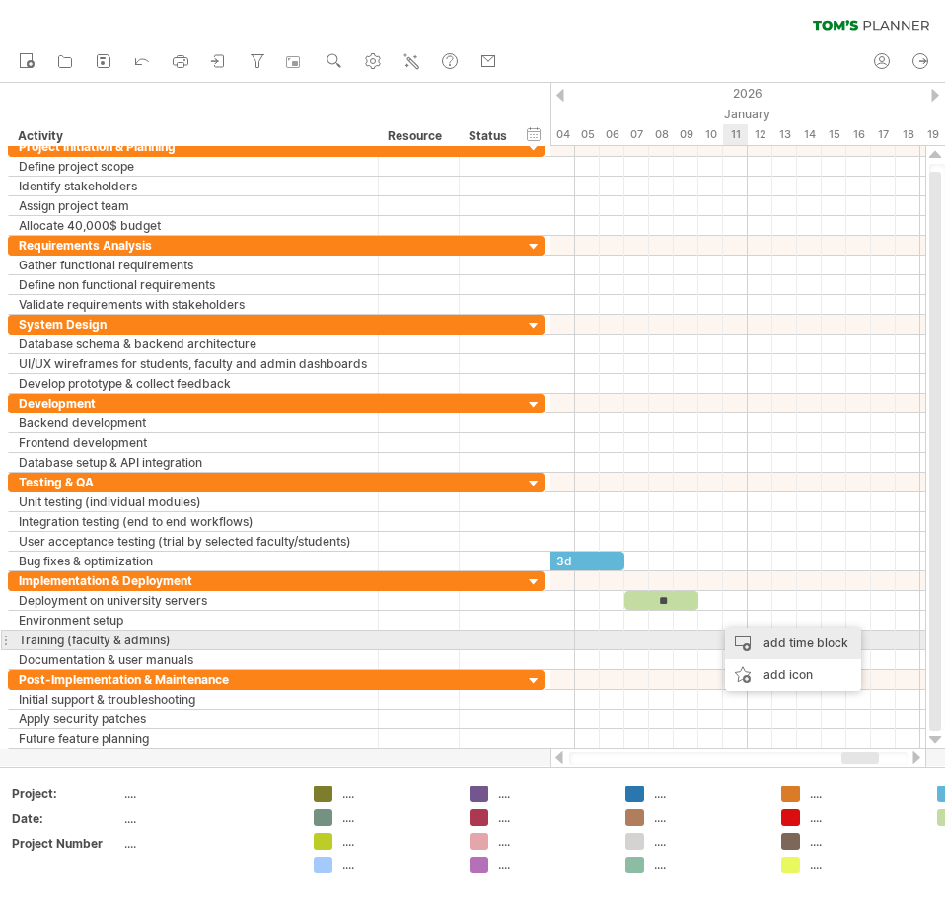
click at [767, 641] on div "add time block" at bounding box center [793, 643] width 136 height 32
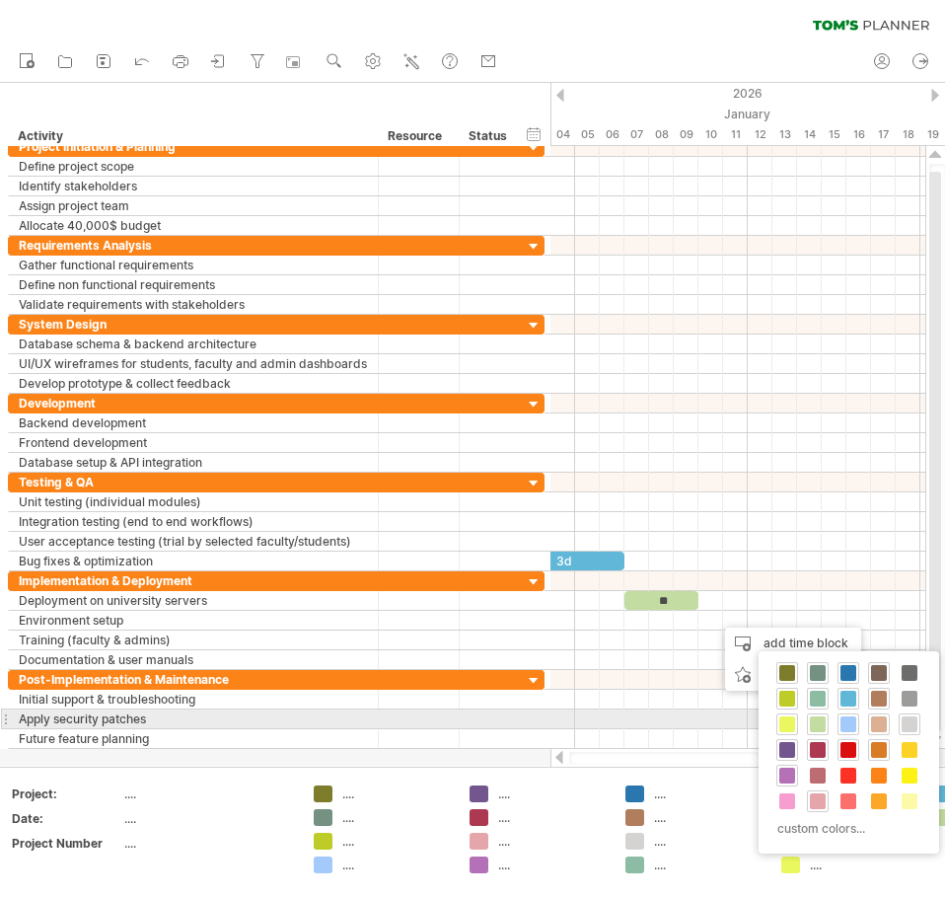
click at [881, 714] on div at bounding box center [879, 724] width 22 height 22
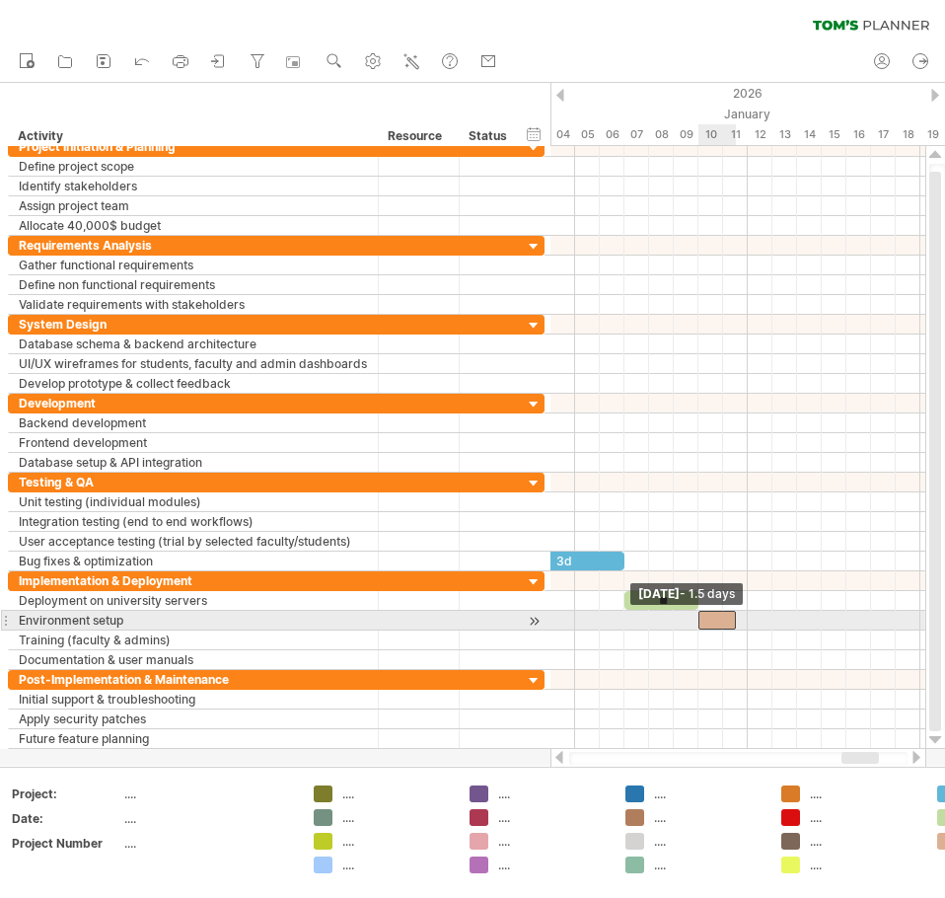
click at [701, 618] on span at bounding box center [699, 620] width 8 height 19
click at [743, 620] on div at bounding box center [723, 620] width 49 height 19
click at [724, 620] on div at bounding box center [723, 620] width 49 height 19
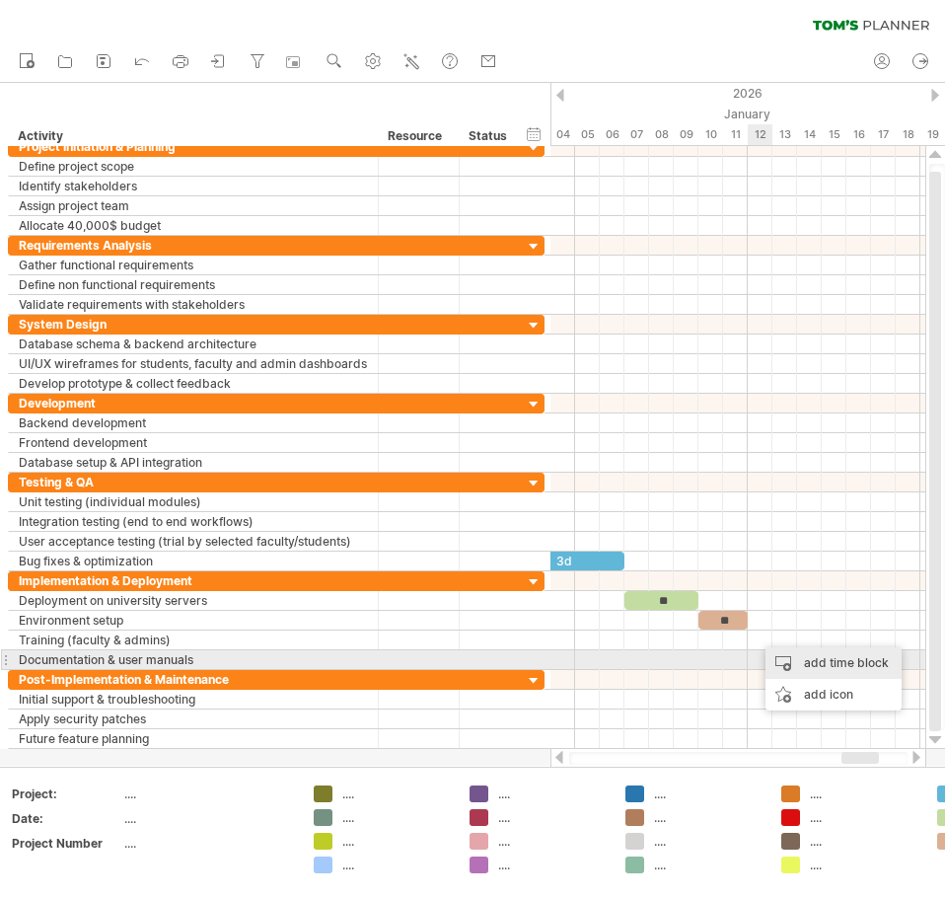
click at [777, 654] on div "add time block" at bounding box center [834, 663] width 136 height 32
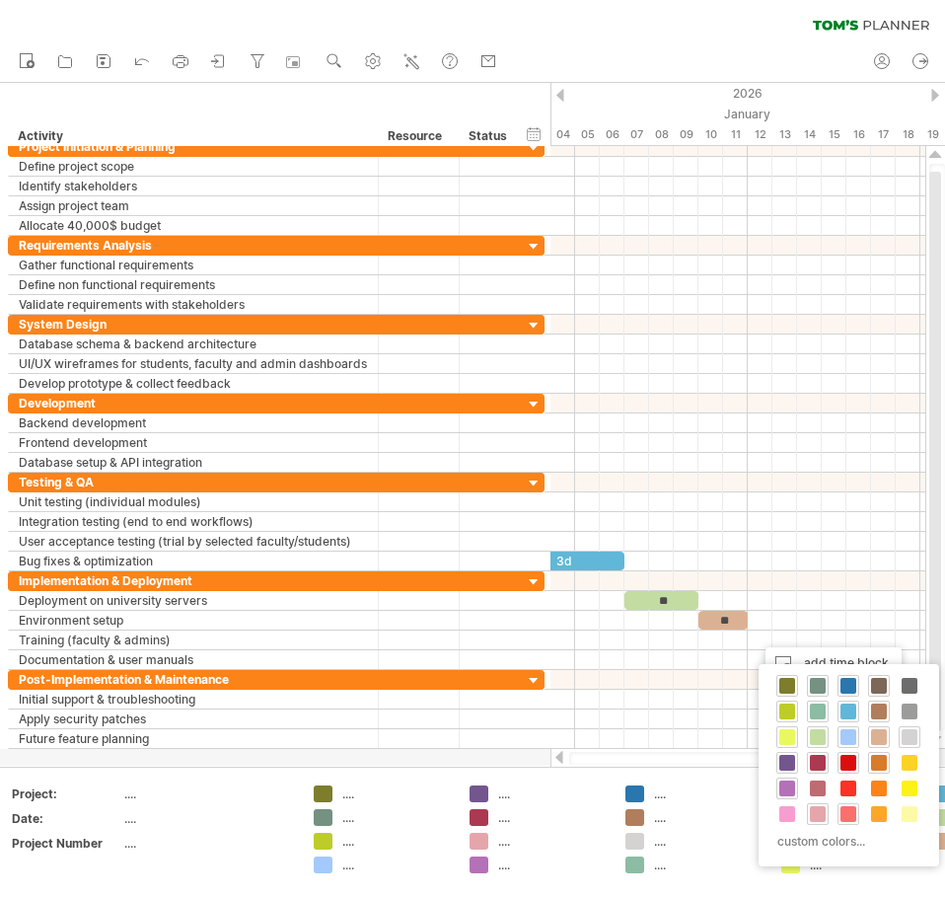
click at [843, 810] on span at bounding box center [849, 814] width 16 height 16
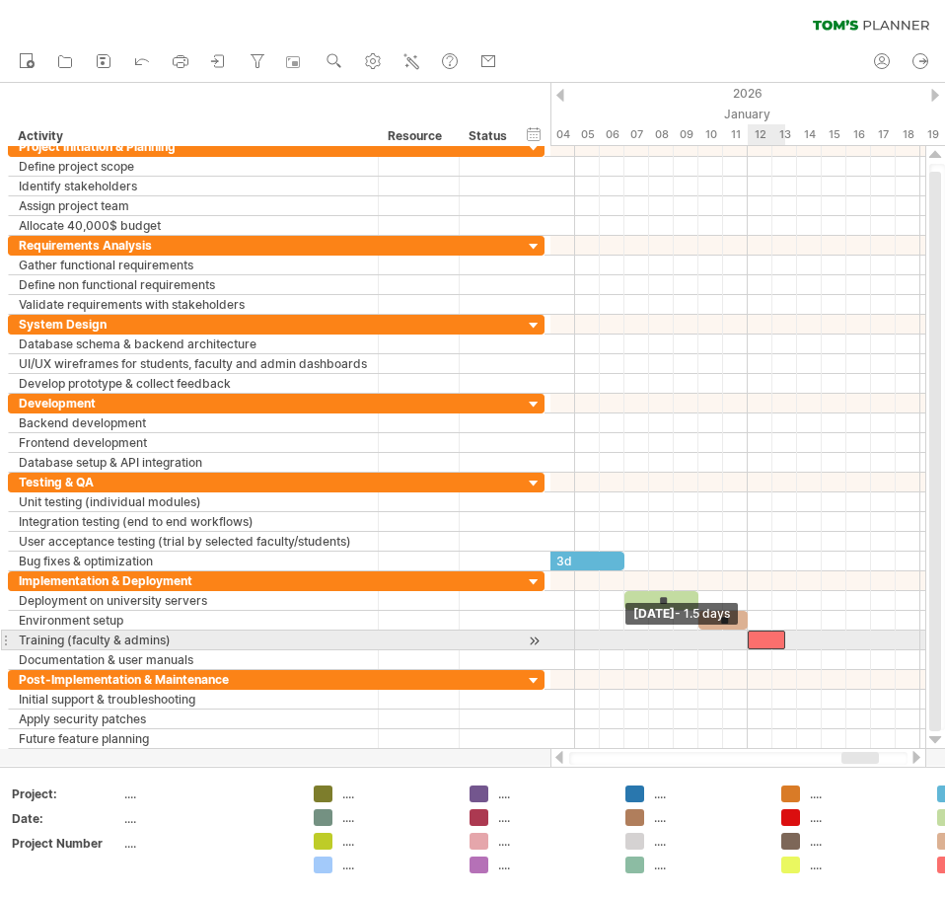
drag, startPoint x: 760, startPoint y: 635, endPoint x: 749, endPoint y: 639, distance: 11.5
click at [749, 639] on span at bounding box center [748, 639] width 8 height 19
drag, startPoint x: 782, startPoint y: 639, endPoint x: 820, endPoint y: 636, distance: 37.6
click at [820, 636] on span at bounding box center [822, 639] width 8 height 19
click at [783, 638] on div at bounding box center [785, 639] width 74 height 19
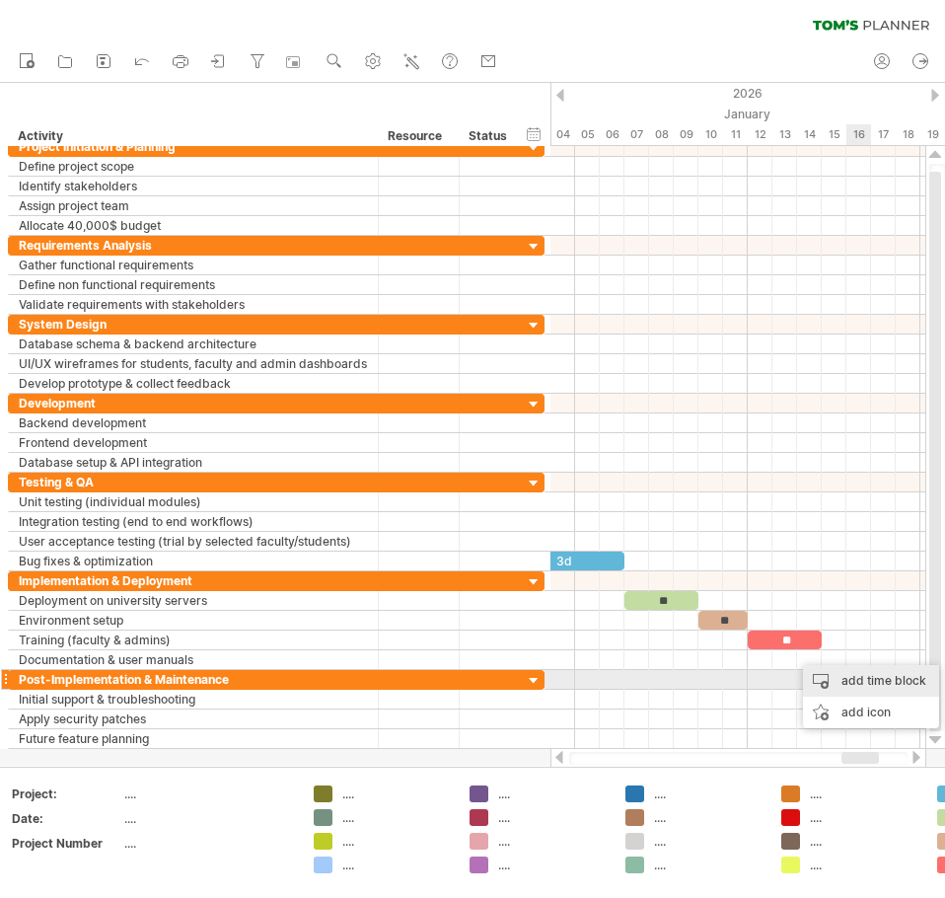
click at [853, 674] on div "add time block" at bounding box center [871, 681] width 136 height 32
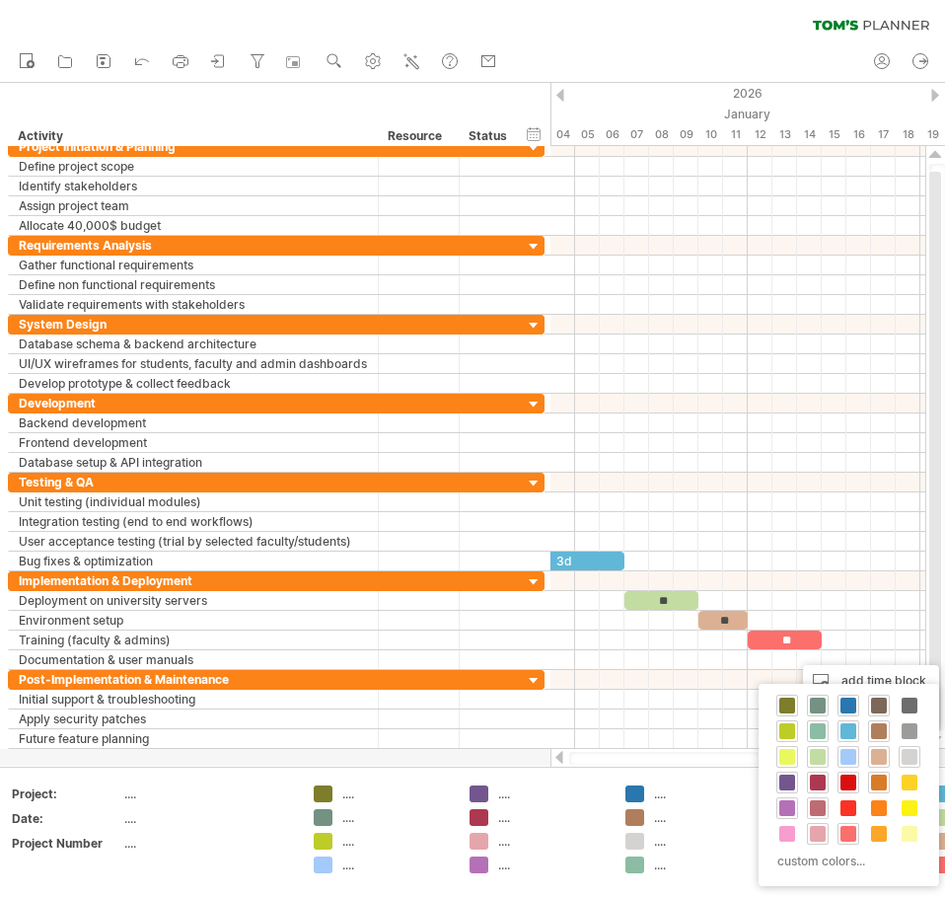
click at [824, 810] on span at bounding box center [818, 808] width 16 height 16
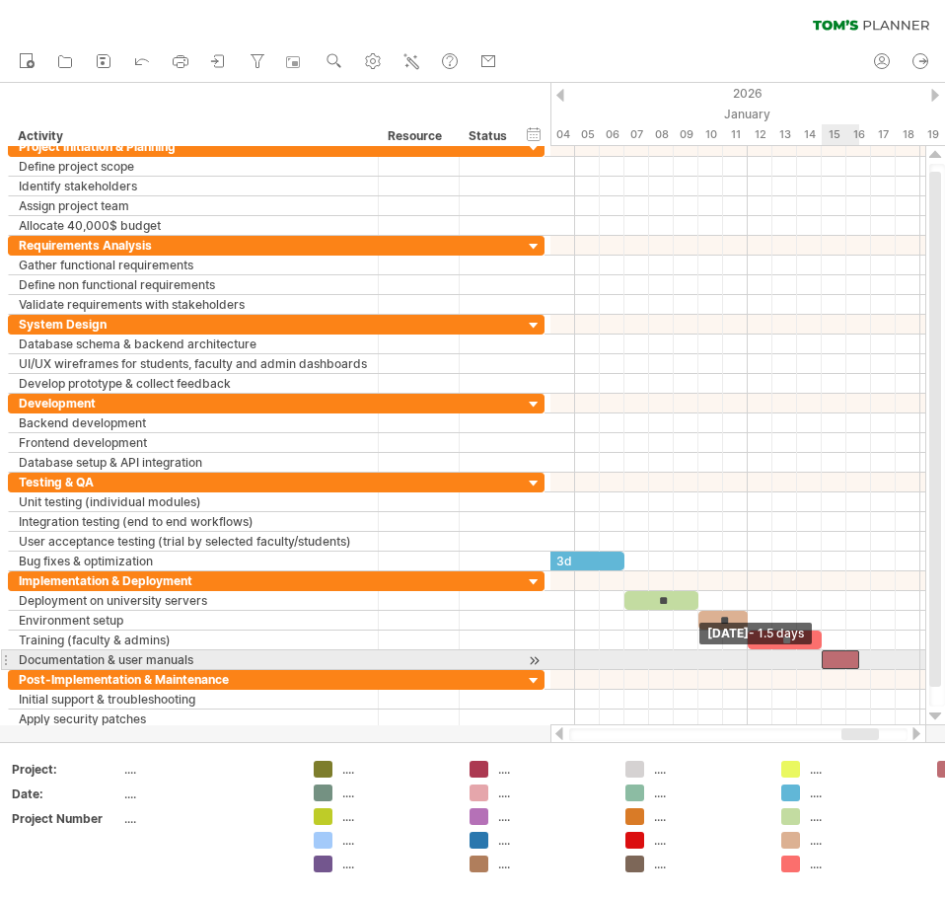
drag, startPoint x: 836, startPoint y: 657, endPoint x: 826, endPoint y: 659, distance: 10.1
click at [826, 659] on div at bounding box center [840, 659] width 37 height 19
drag, startPoint x: 854, startPoint y: 655, endPoint x: 865, endPoint y: 655, distance: 10.9
click at [865, 655] on div at bounding box center [846, 659] width 49 height 19
click at [859, 655] on div at bounding box center [846, 659] width 49 height 19
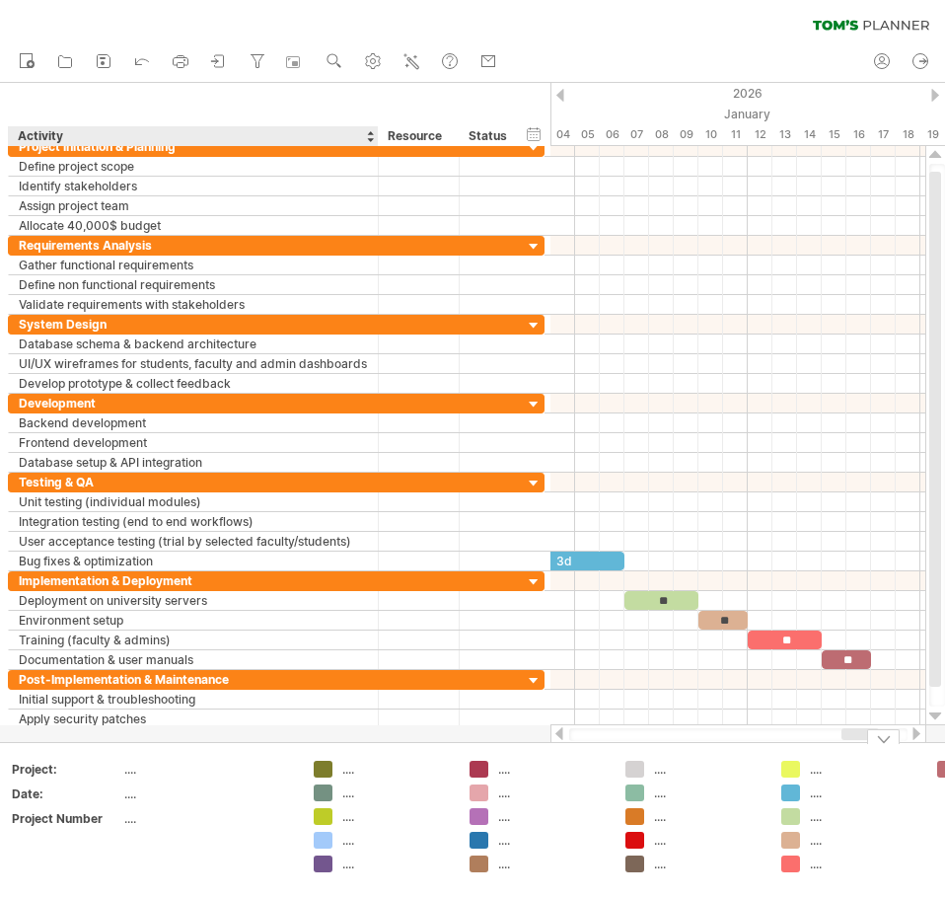
click at [852, 734] on div at bounding box center [859, 734] width 37 height 12
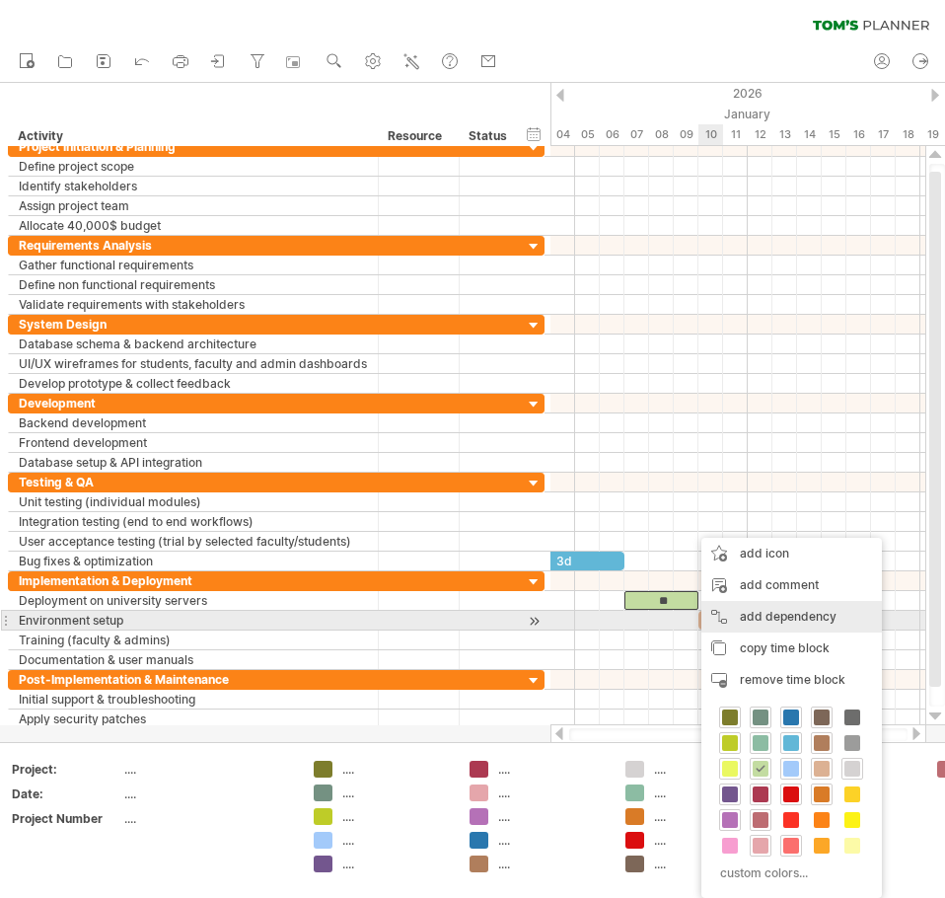
click at [737, 612] on div "add dependency You can use dependencies when you require tasks to be done in a …" at bounding box center [791, 617] width 181 height 32
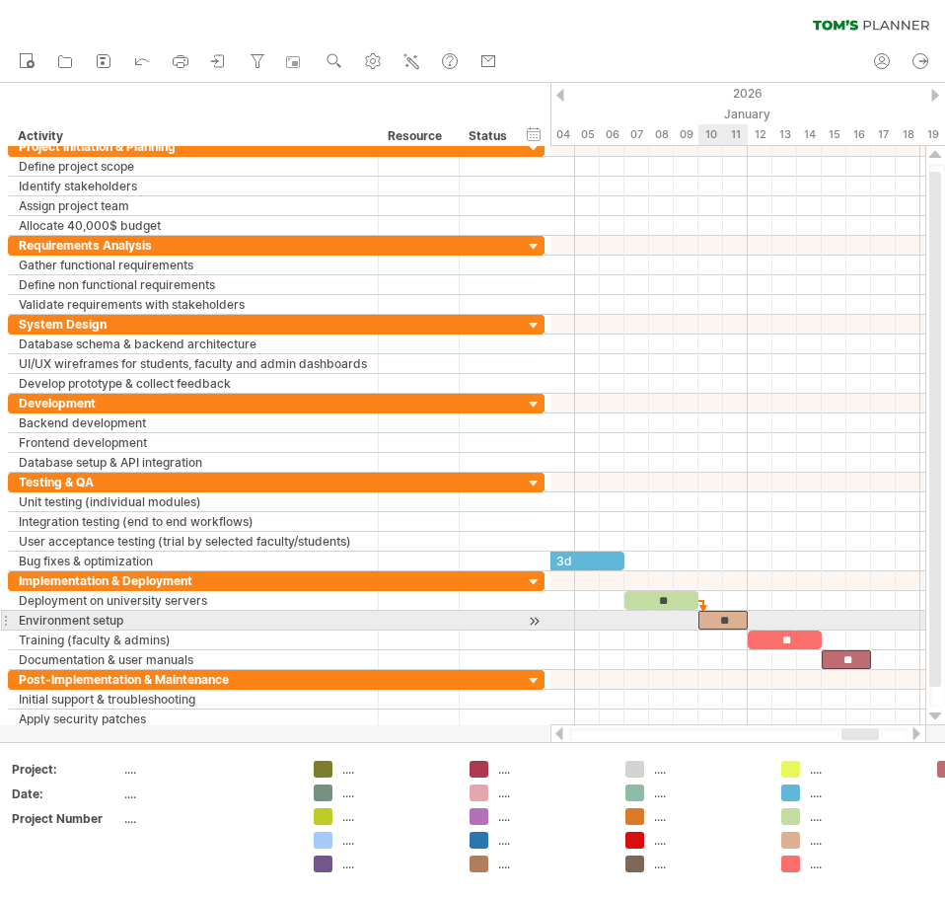
click at [710, 620] on div "**" at bounding box center [723, 620] width 49 height 19
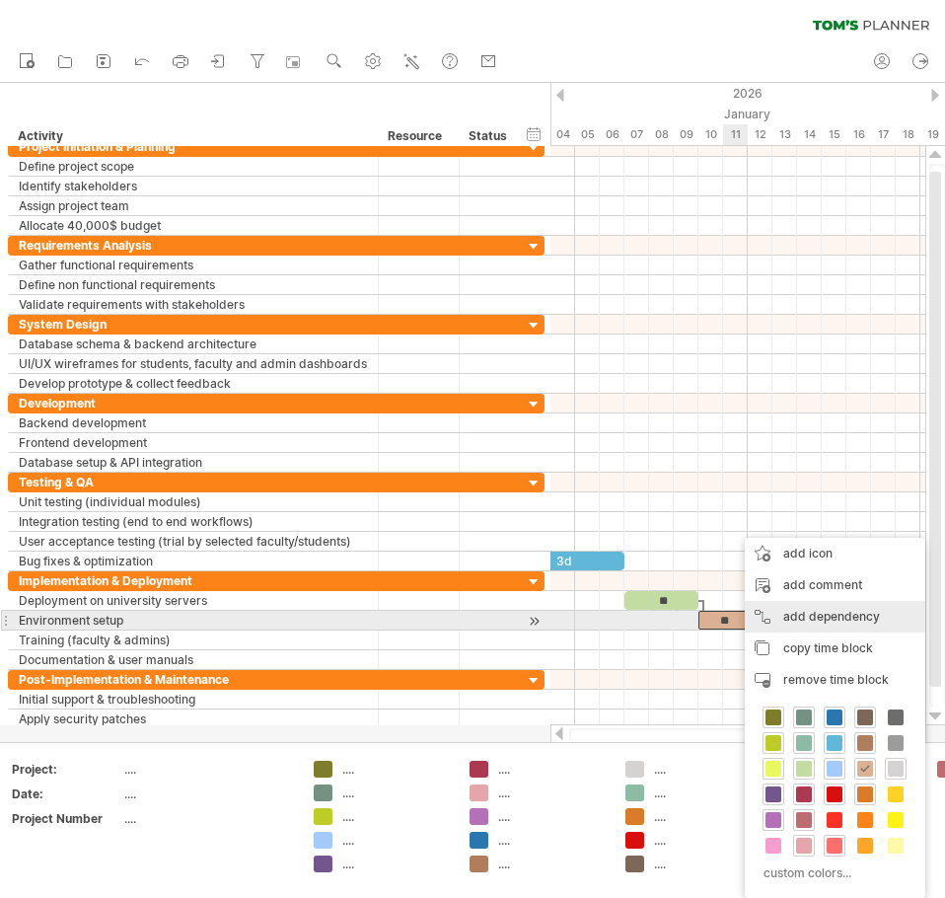
click at [814, 611] on div "add dependency You can use dependencies when you require tasks to be done in a …" at bounding box center [835, 617] width 181 height 32
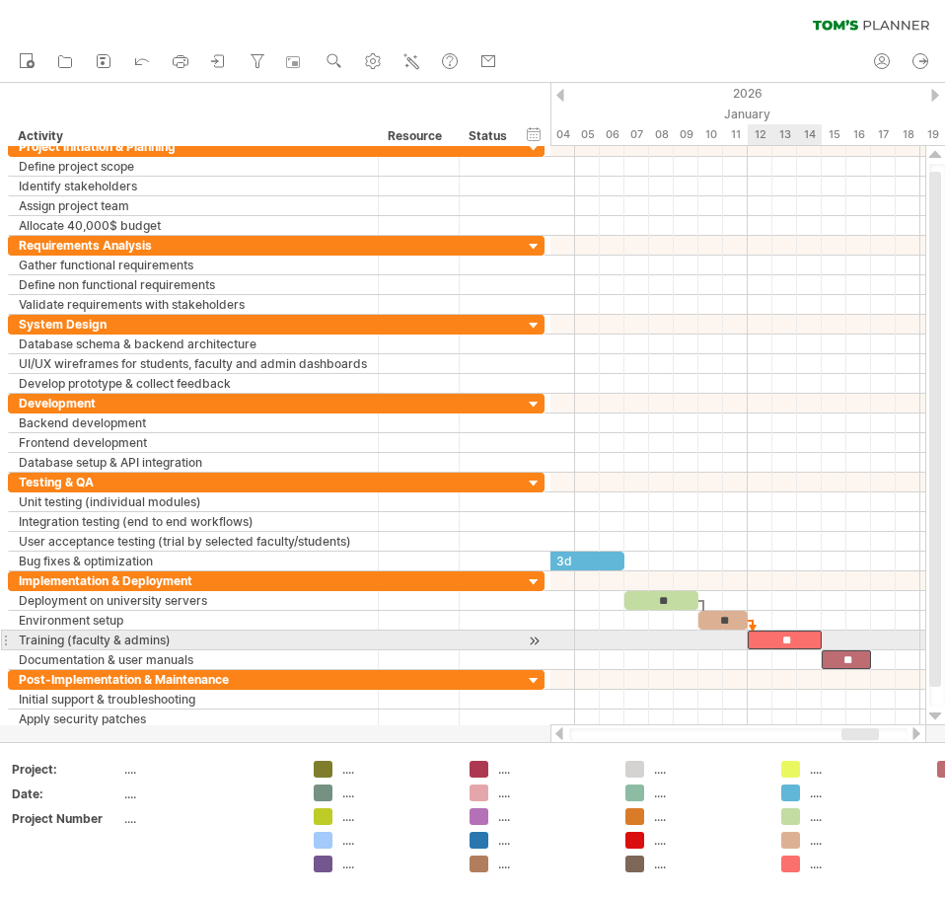
click at [759, 635] on div "**" at bounding box center [785, 639] width 74 height 19
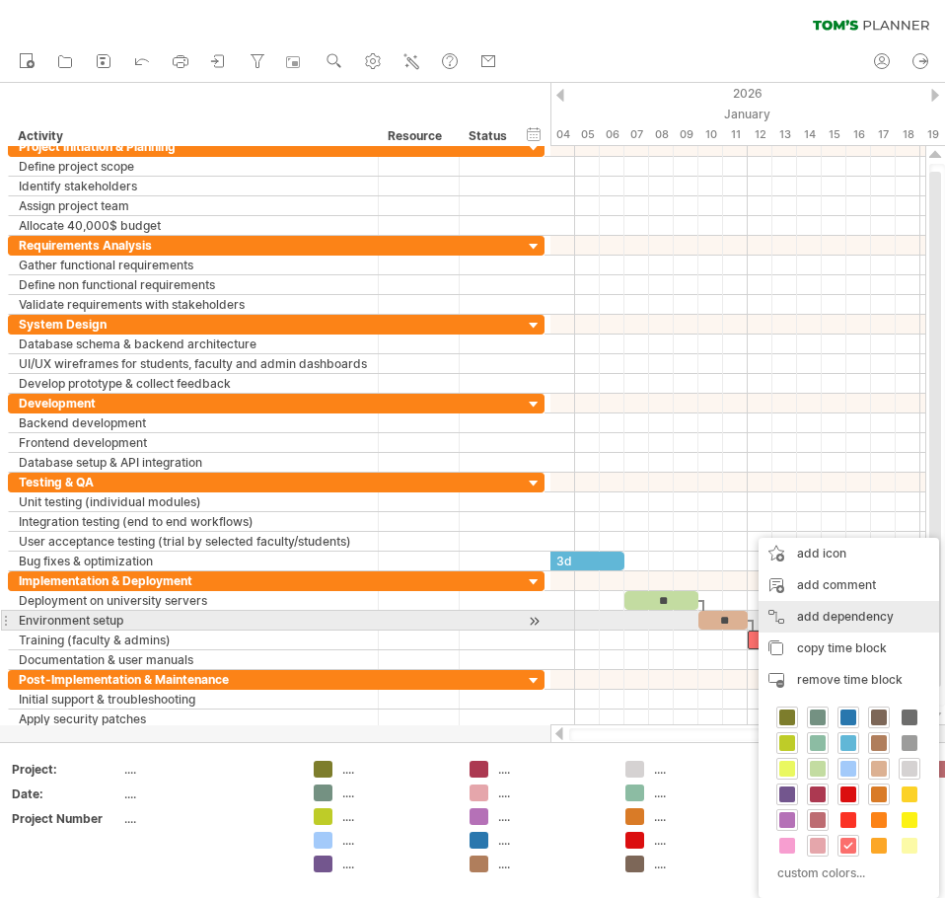
click at [836, 615] on div "add dependency You can use dependencies when you require tasks to be done in a …" at bounding box center [849, 617] width 181 height 32
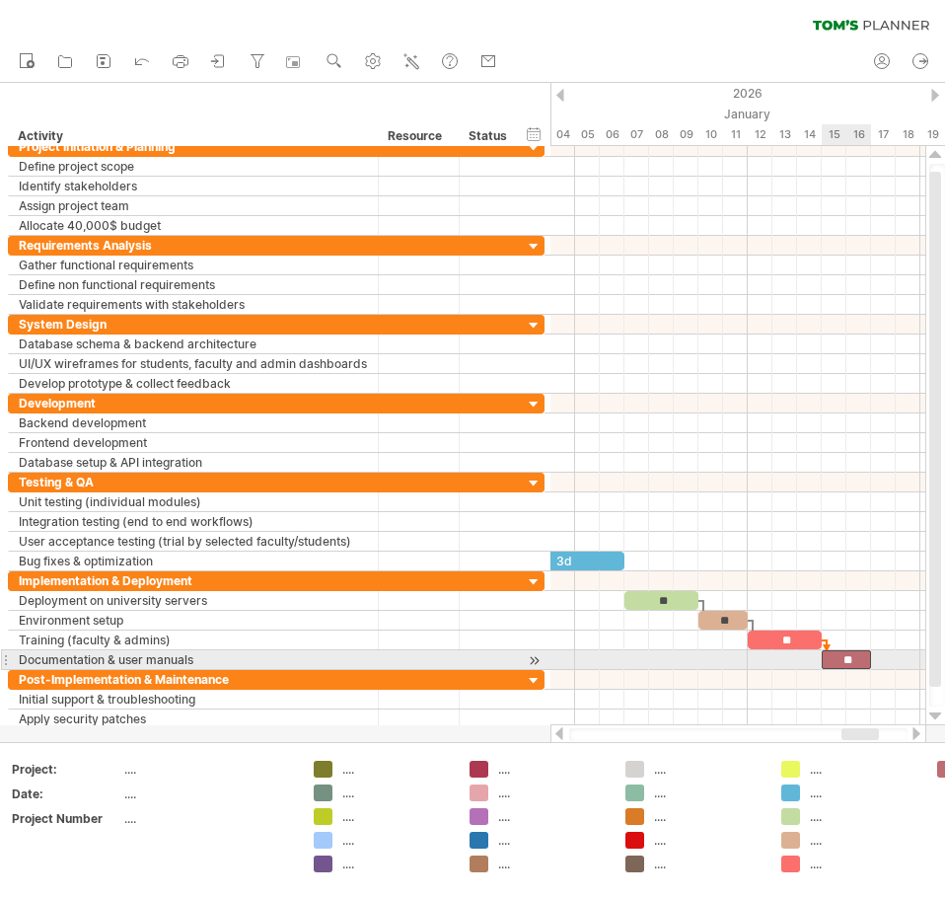
click at [832, 660] on div "**" at bounding box center [846, 659] width 49 height 19
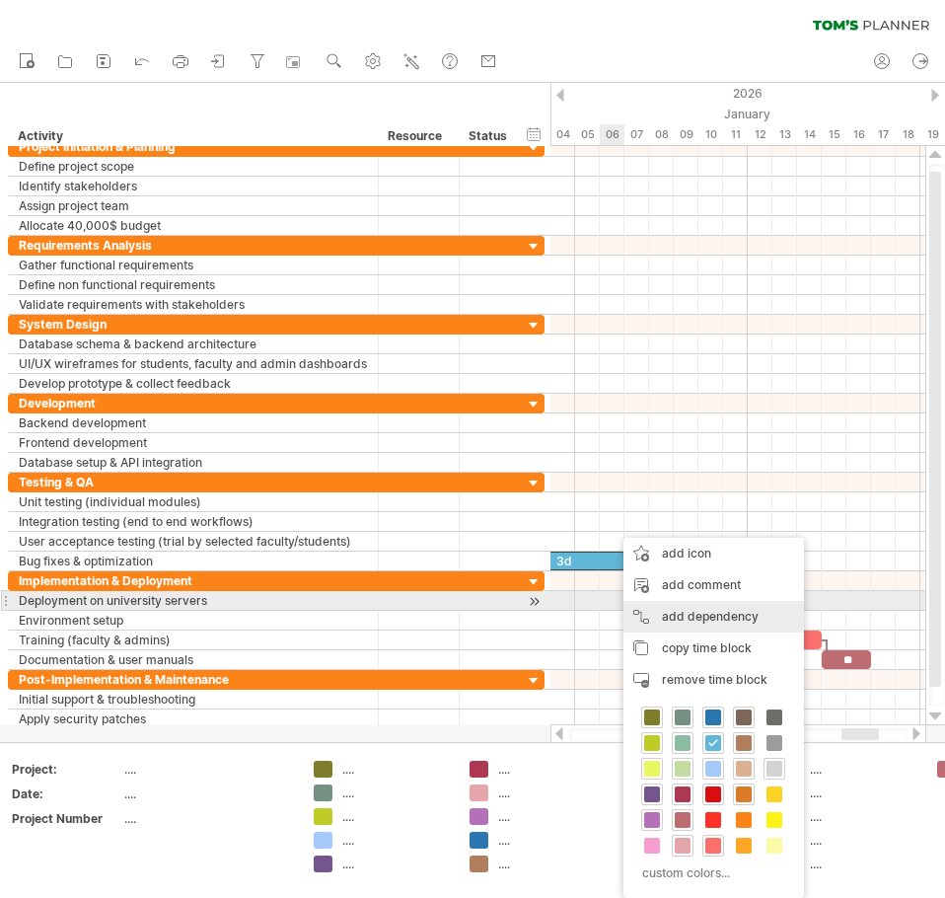
click at [683, 611] on div "add dependency You can use dependencies when you require tasks to be done in a …" at bounding box center [714, 617] width 181 height 32
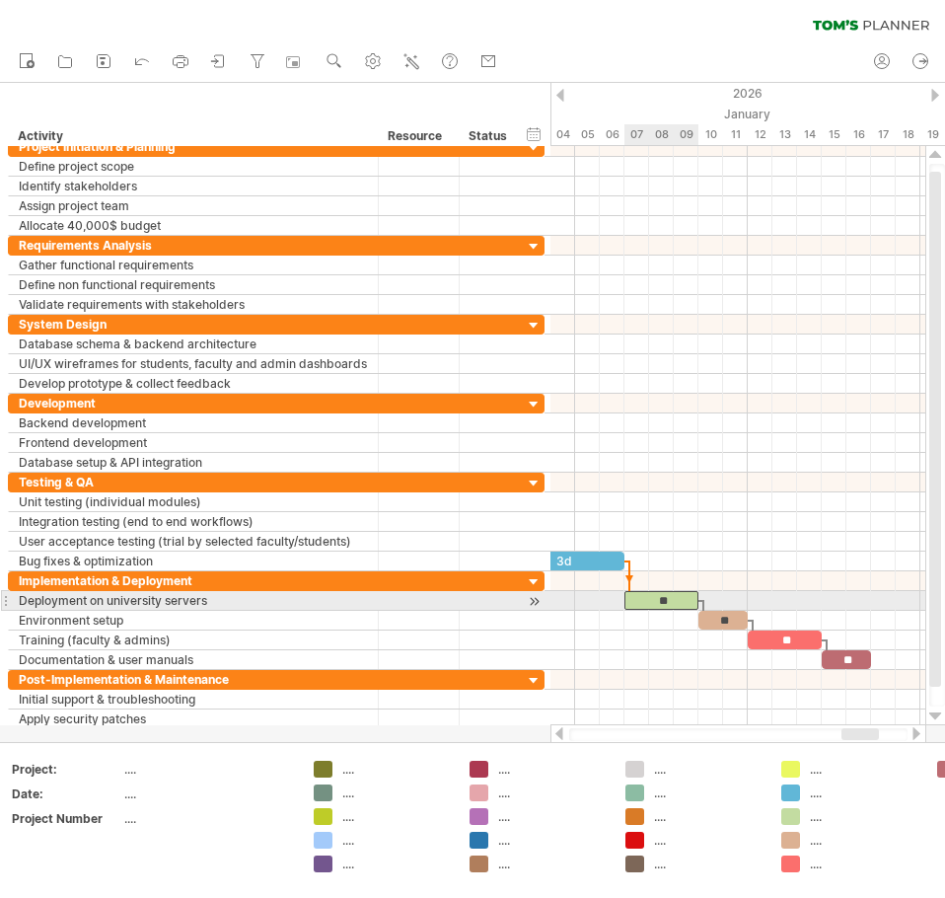
click at [637, 598] on div "**" at bounding box center [662, 600] width 74 height 19
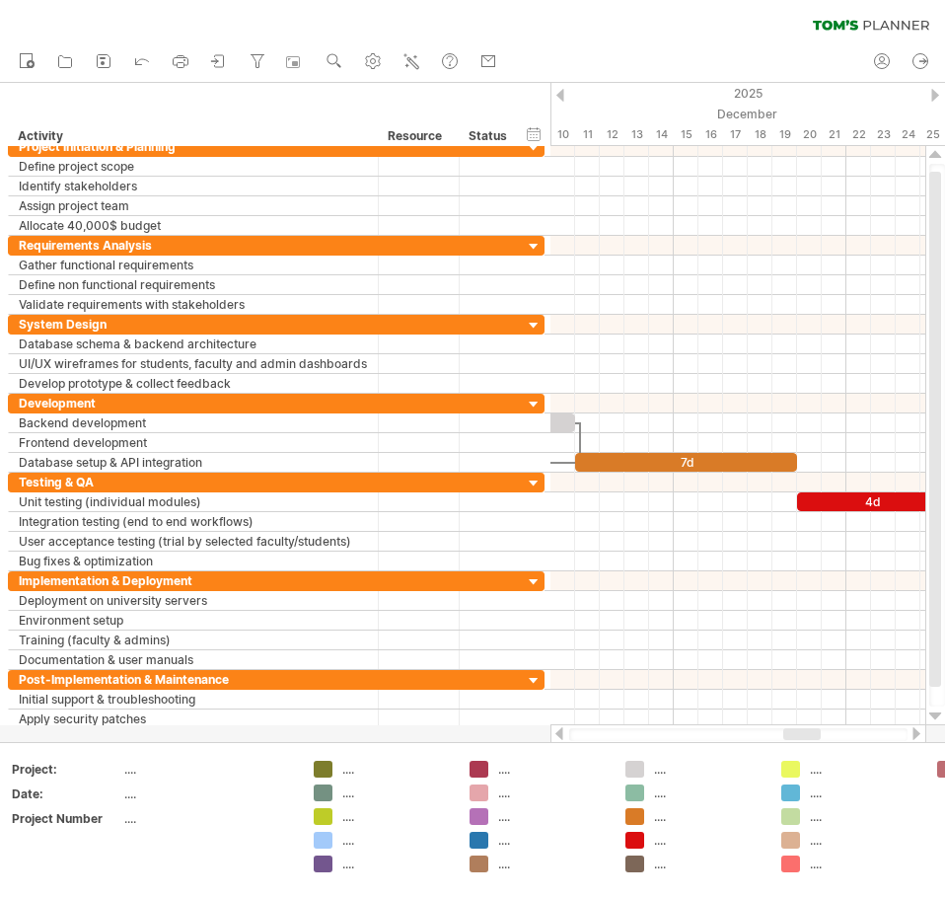
drag, startPoint x: 852, startPoint y: 730, endPoint x: 794, endPoint y: 734, distance: 58.3
click at [794, 734] on div at bounding box center [801, 734] width 37 height 12
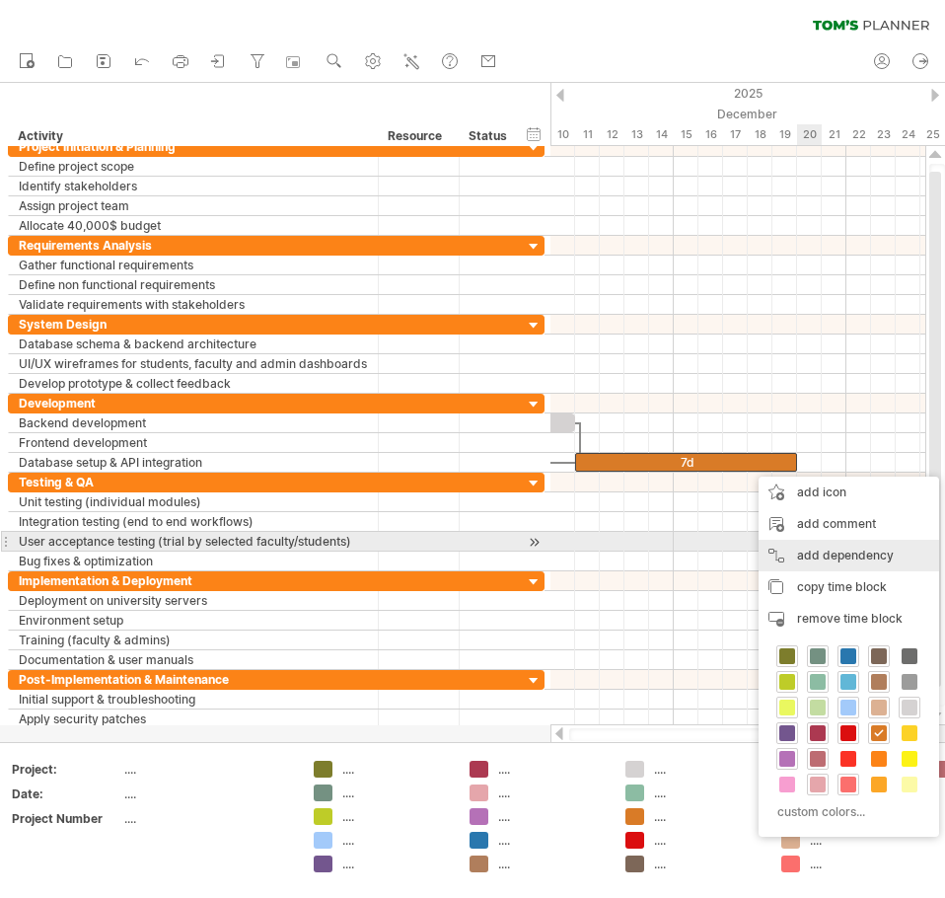
click at [814, 552] on div "add dependency You can use dependencies when you require tasks to be done in a …" at bounding box center [849, 556] width 181 height 32
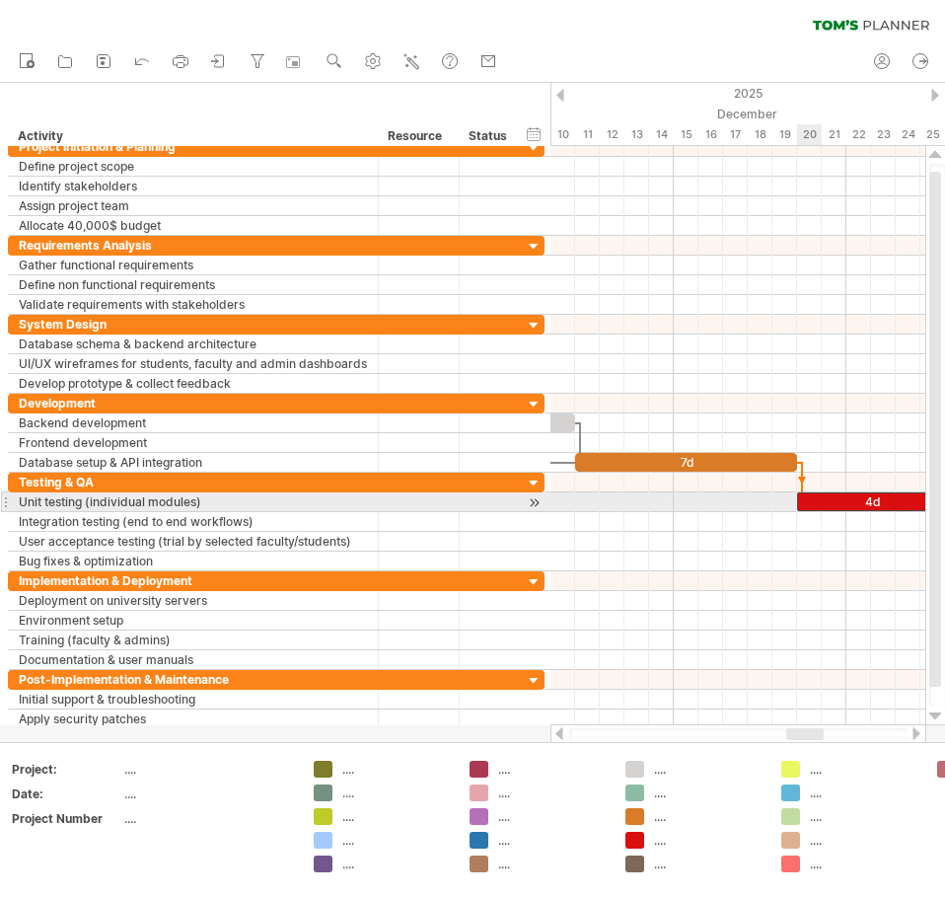
click at [805, 498] on div "4d" at bounding box center [871, 501] width 148 height 19
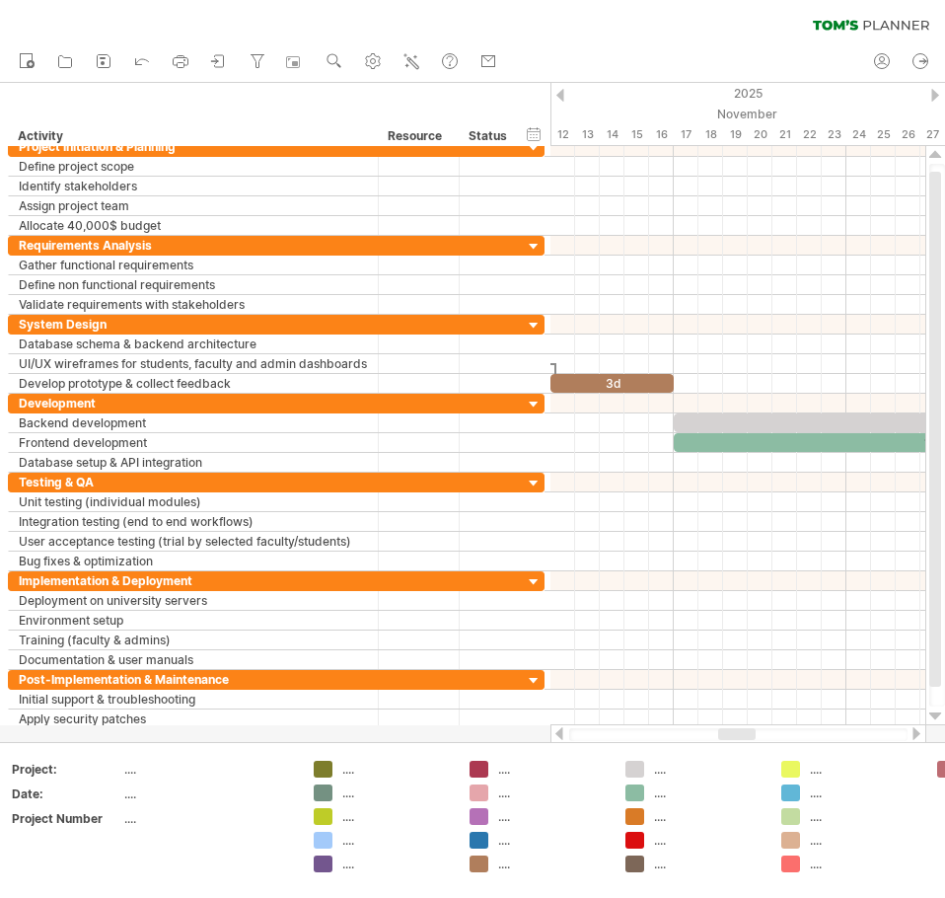
drag, startPoint x: 790, startPoint y: 731, endPoint x: 722, endPoint y: 730, distance: 68.1
click at [722, 730] on div at bounding box center [736, 734] width 37 height 12
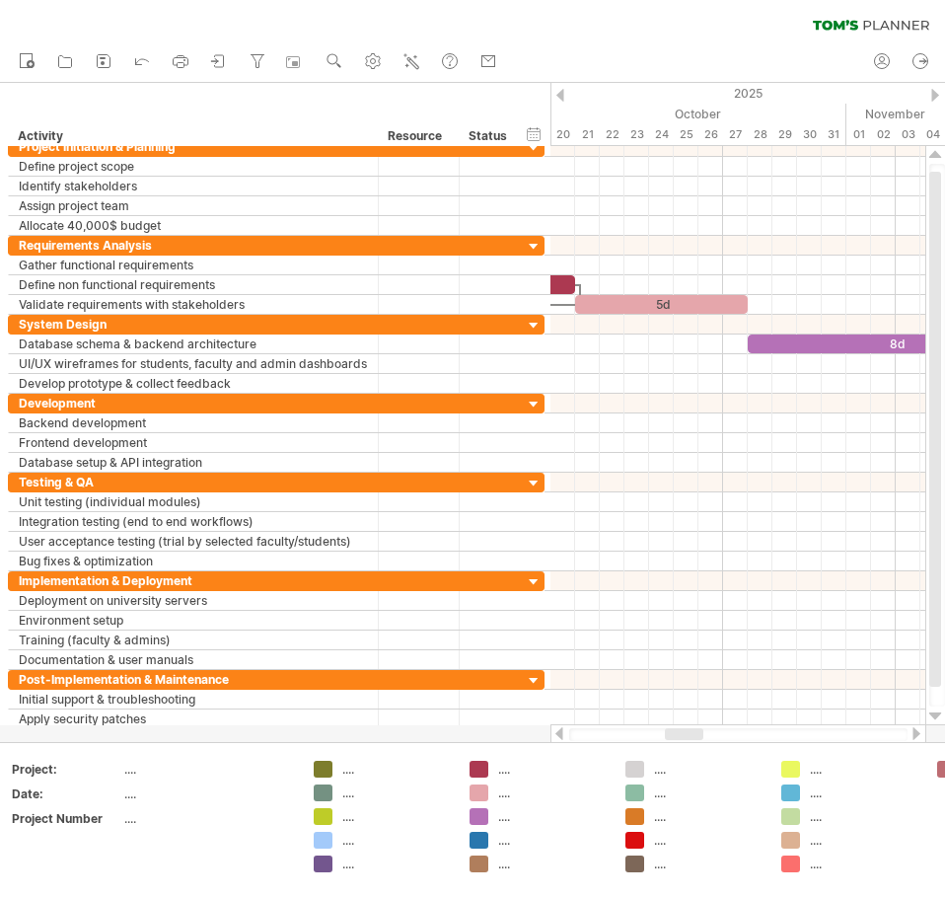
drag, startPoint x: 746, startPoint y: 730, endPoint x: 692, endPoint y: 741, distance: 55.3
click at [692, 741] on div at bounding box center [739, 734] width 376 height 20
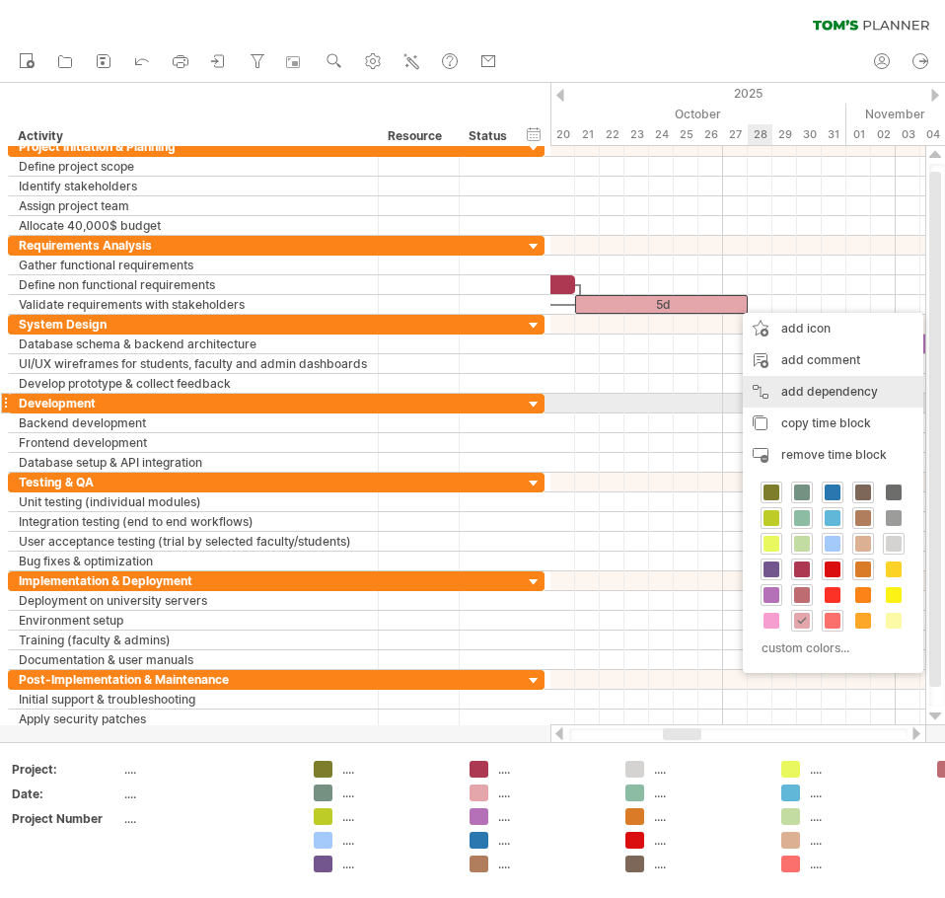
click at [782, 395] on div "add dependency You can use dependencies when you require tasks to be done in a …" at bounding box center [833, 392] width 181 height 32
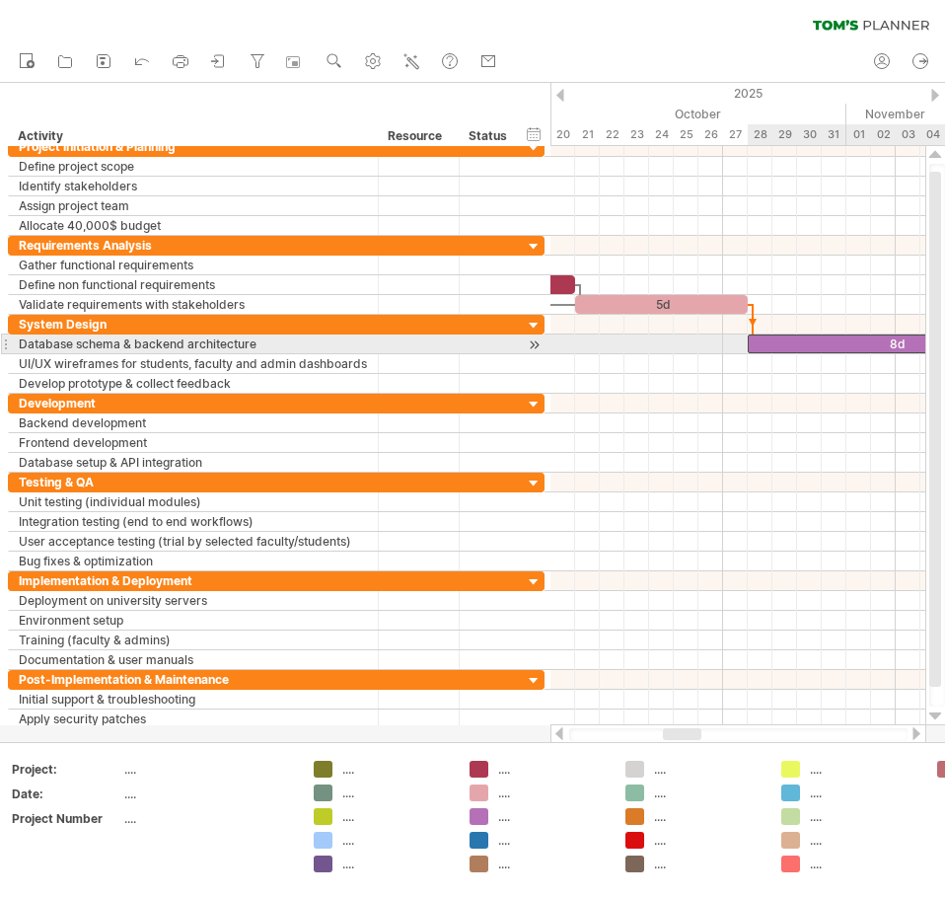
click at [779, 340] on div "8d" at bounding box center [896, 343] width 296 height 19
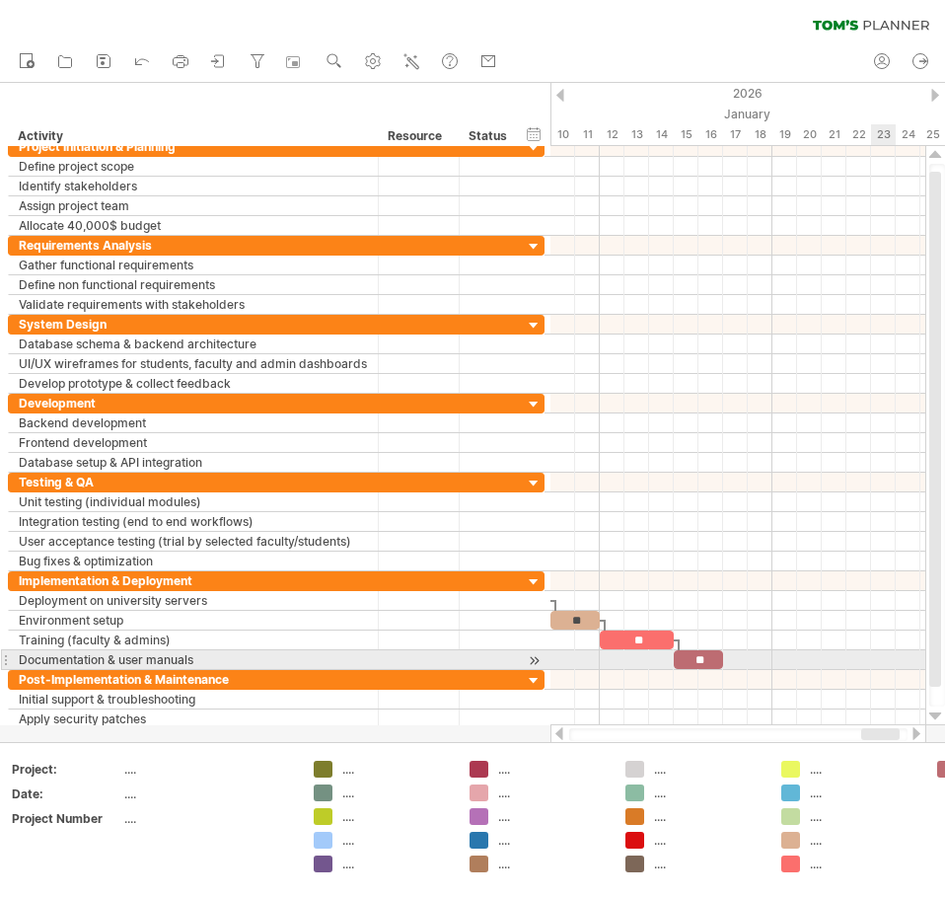
drag, startPoint x: 680, startPoint y: 733, endPoint x: 878, endPoint y: 664, distance: 210.0
click at [878, 664] on div "Trying to reach [DOMAIN_NAME] Connected again... 0% clear filter new" at bounding box center [472, 449] width 945 height 898
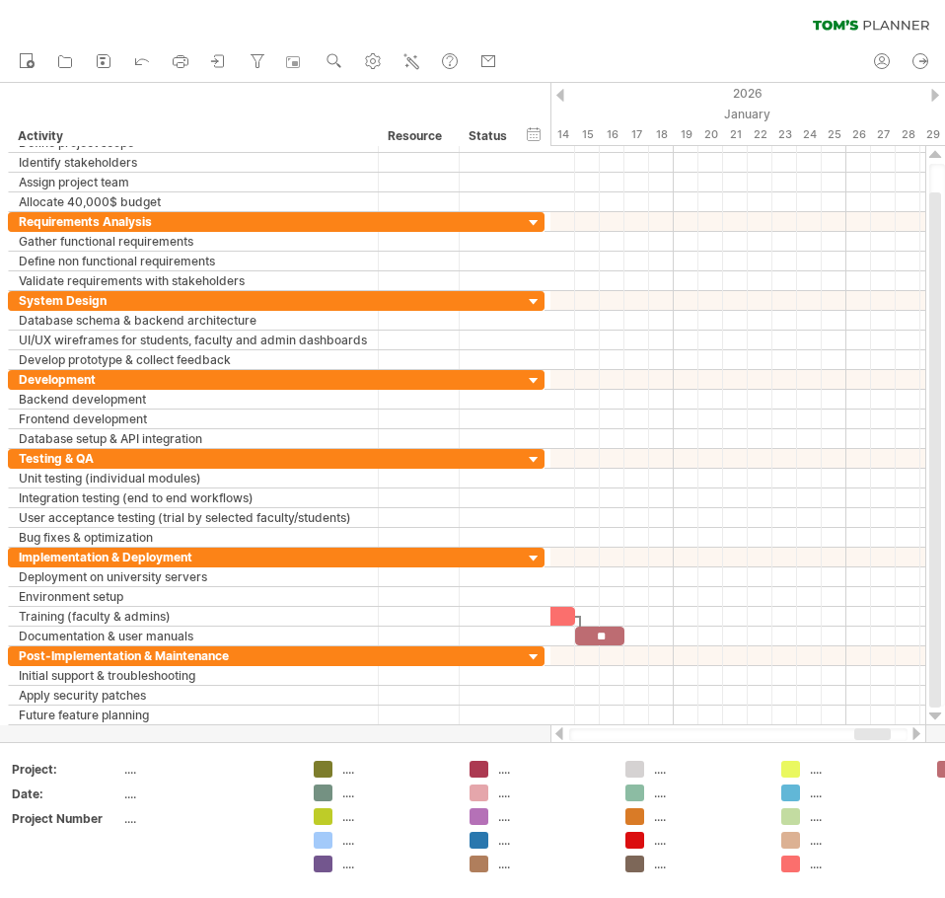
drag, startPoint x: 860, startPoint y: 730, endPoint x: 870, endPoint y: 733, distance: 10.3
click at [870, 733] on div at bounding box center [872, 734] width 37 height 12
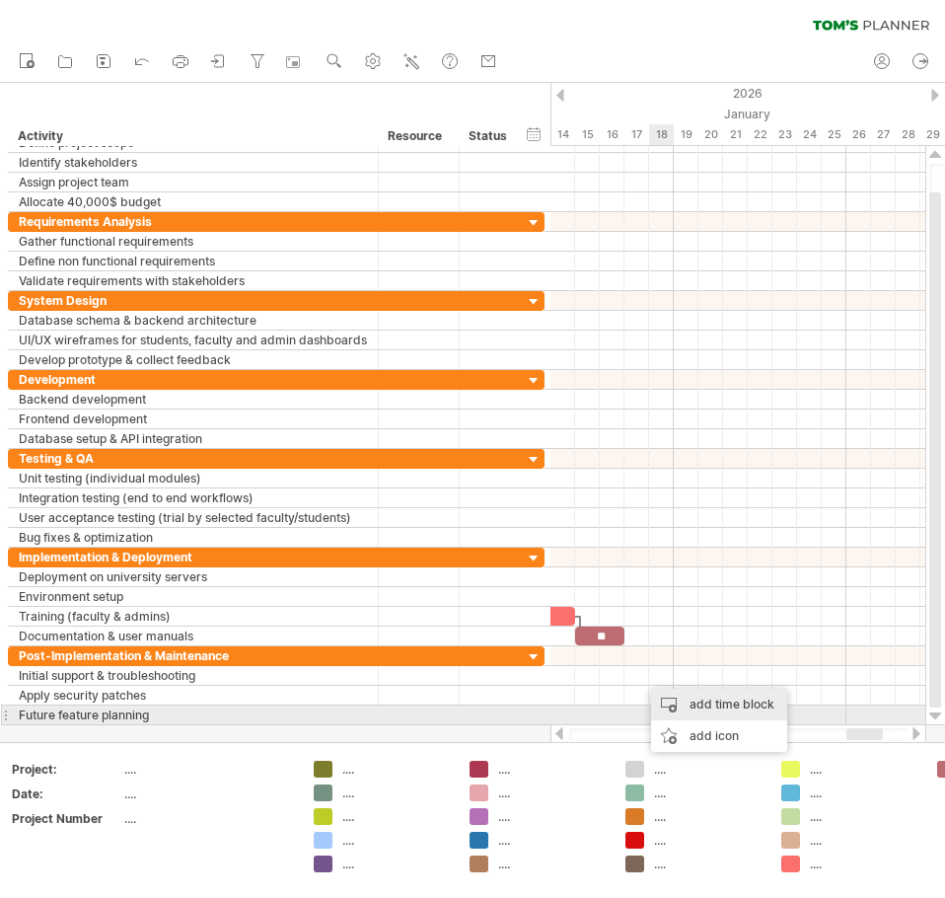
click at [677, 707] on div "add time block" at bounding box center [719, 705] width 136 height 32
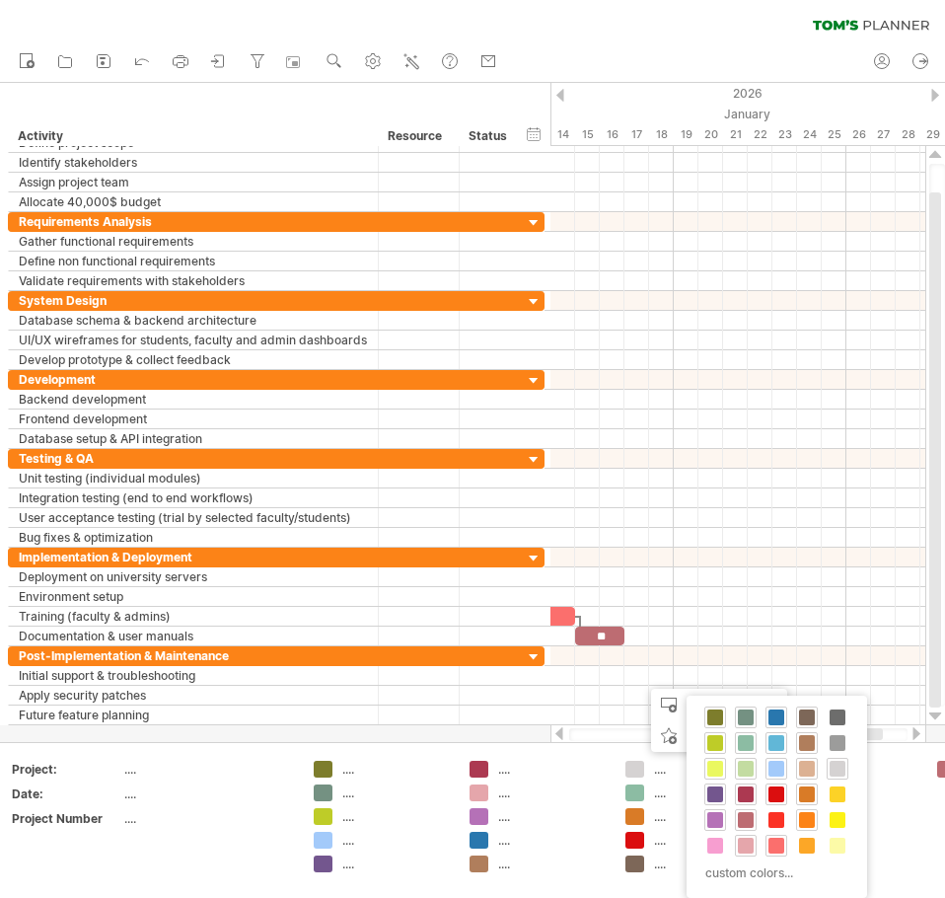
click at [810, 814] on span at bounding box center [807, 820] width 16 height 16
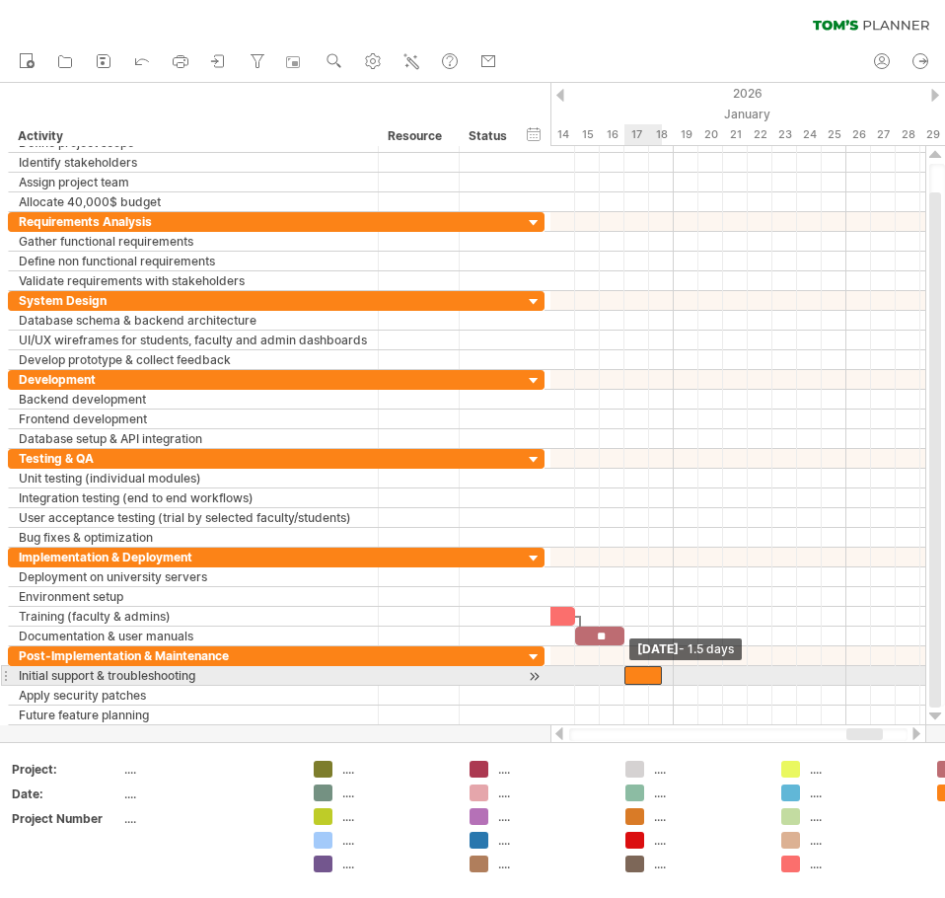
drag, startPoint x: 635, startPoint y: 674, endPoint x: 623, endPoint y: 674, distance: 12.8
click at [623, 674] on span at bounding box center [625, 675] width 8 height 19
drag, startPoint x: 663, startPoint y: 674, endPoint x: 695, endPoint y: 670, distance: 31.8
click at [695, 670] on span at bounding box center [699, 675] width 8 height 19
click at [667, 673] on div at bounding box center [662, 675] width 74 height 19
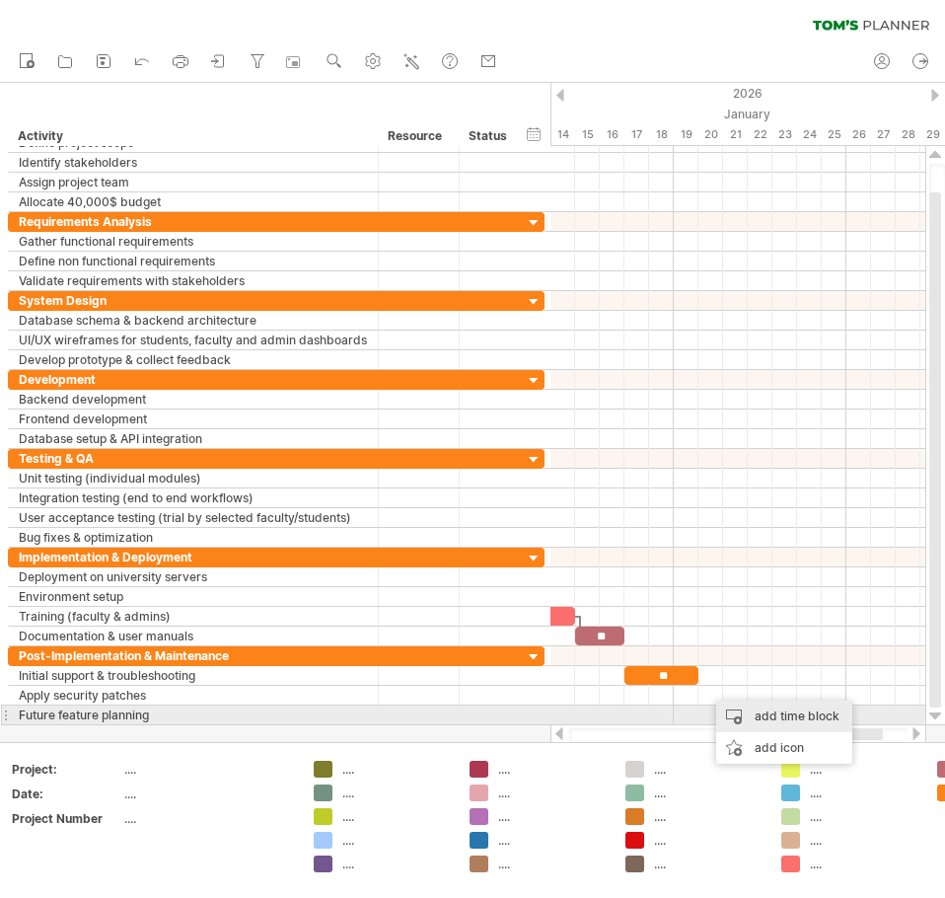
click at [756, 719] on div "add time block" at bounding box center [784, 717] width 136 height 32
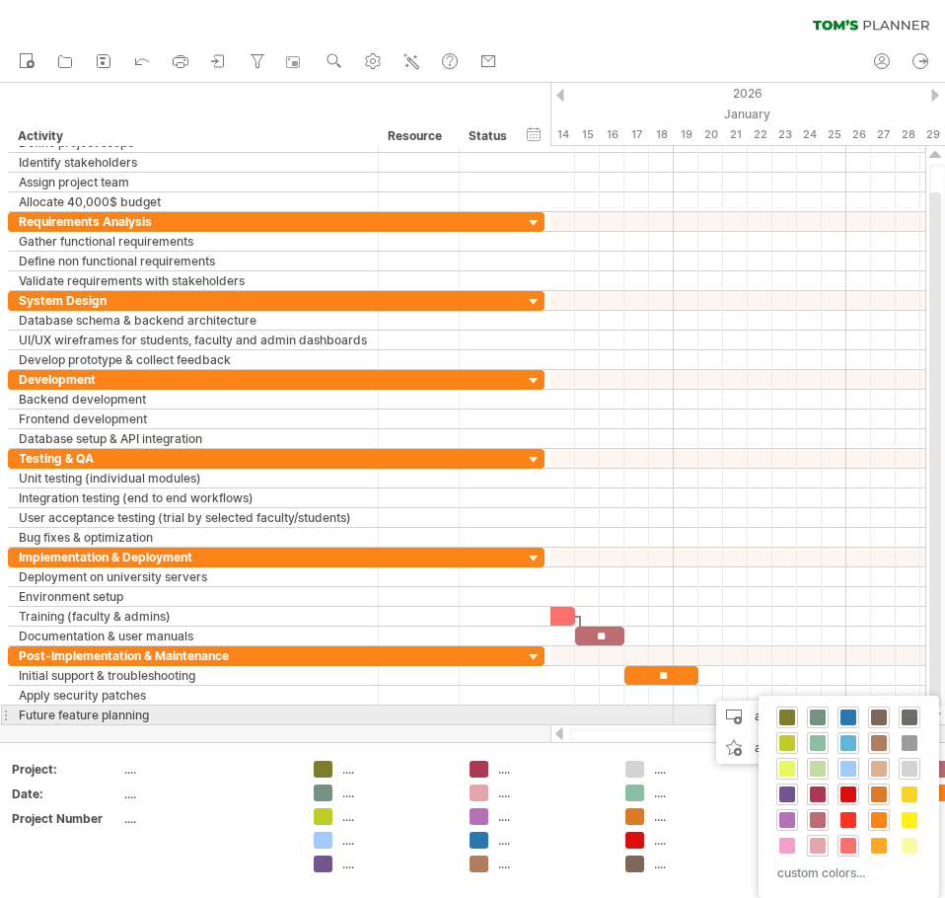
click at [914, 707] on div at bounding box center [910, 717] width 22 height 22
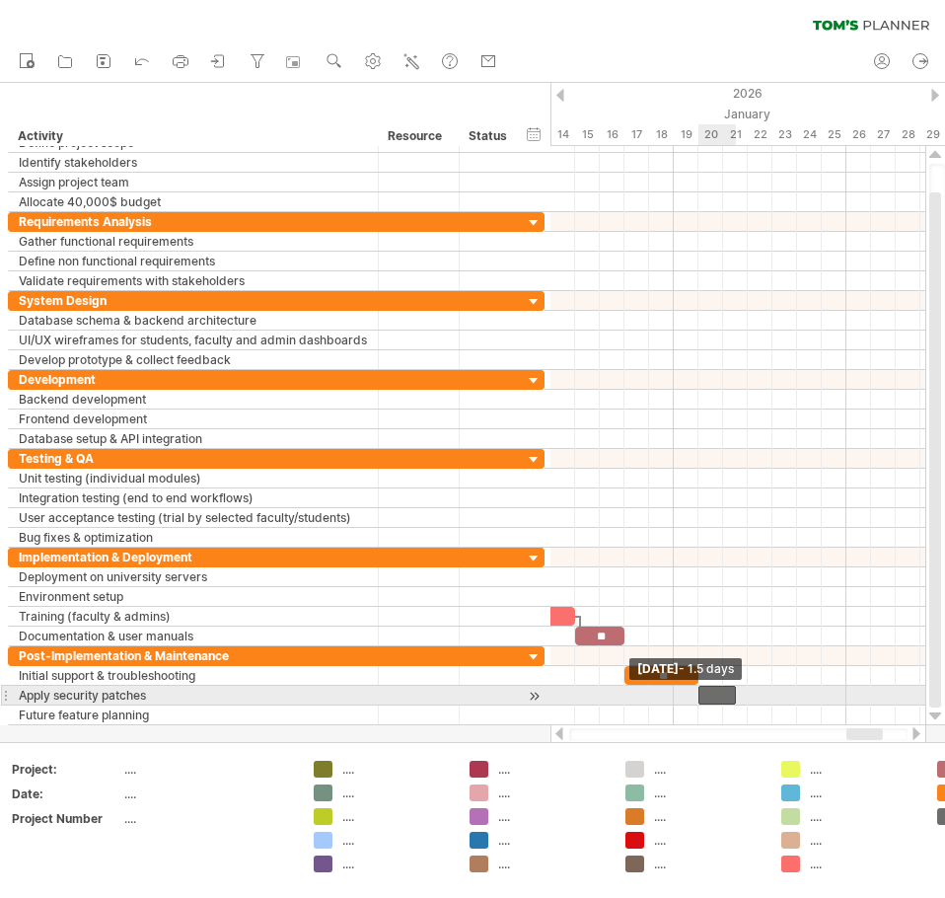
click at [701, 696] on span at bounding box center [699, 695] width 8 height 19
click at [743, 698] on div at bounding box center [723, 695] width 49 height 19
click at [737, 696] on div at bounding box center [723, 695] width 49 height 19
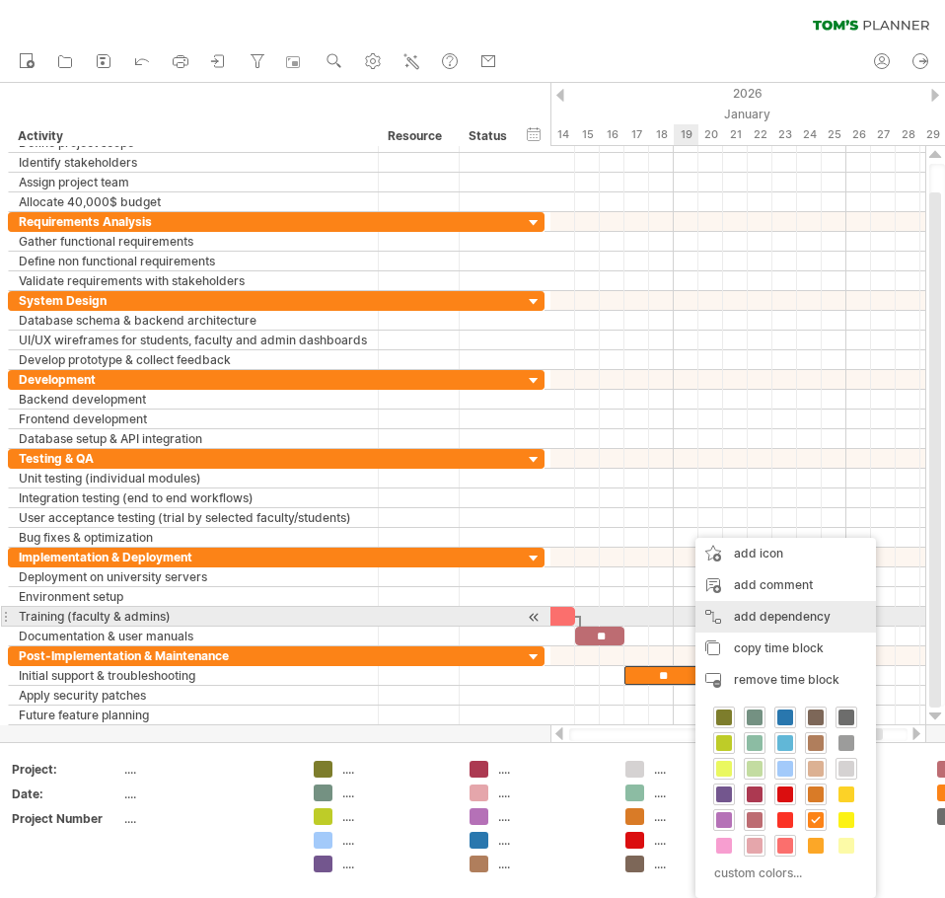
click at [747, 609] on div "add dependency You can use dependencies when you require tasks to be done in a …" at bounding box center [786, 617] width 181 height 32
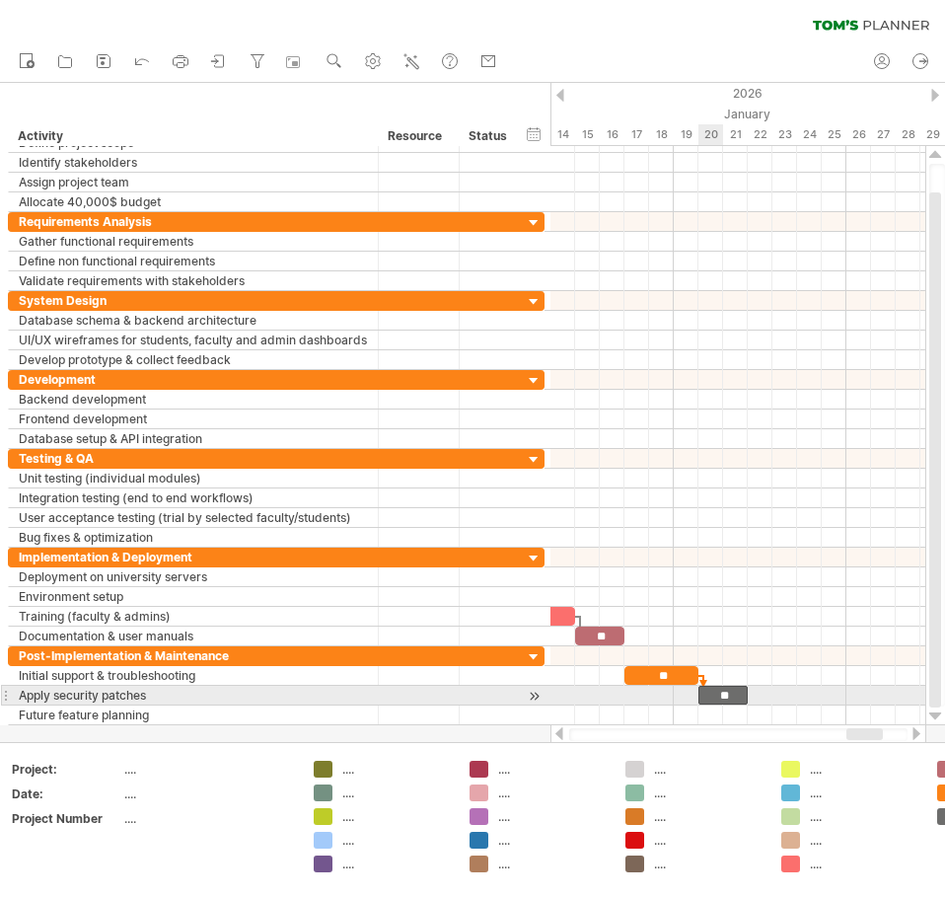
click at [709, 696] on div "**" at bounding box center [723, 695] width 49 height 19
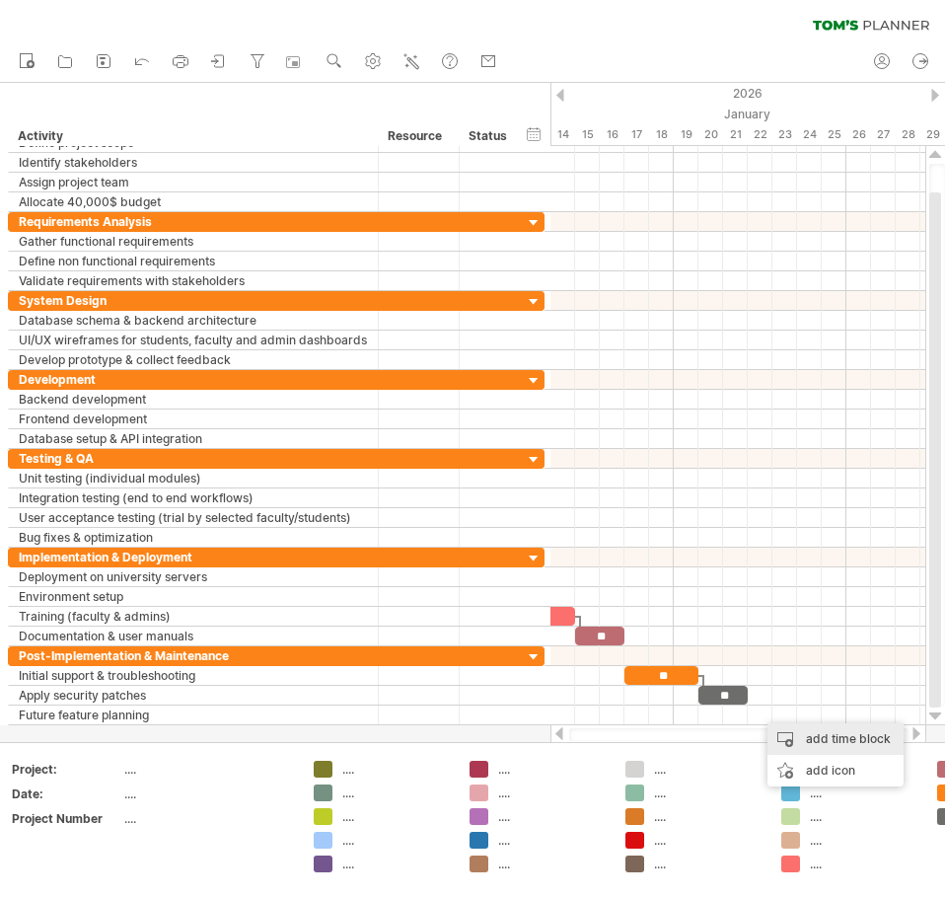
click at [797, 738] on div "add time block" at bounding box center [836, 739] width 136 height 32
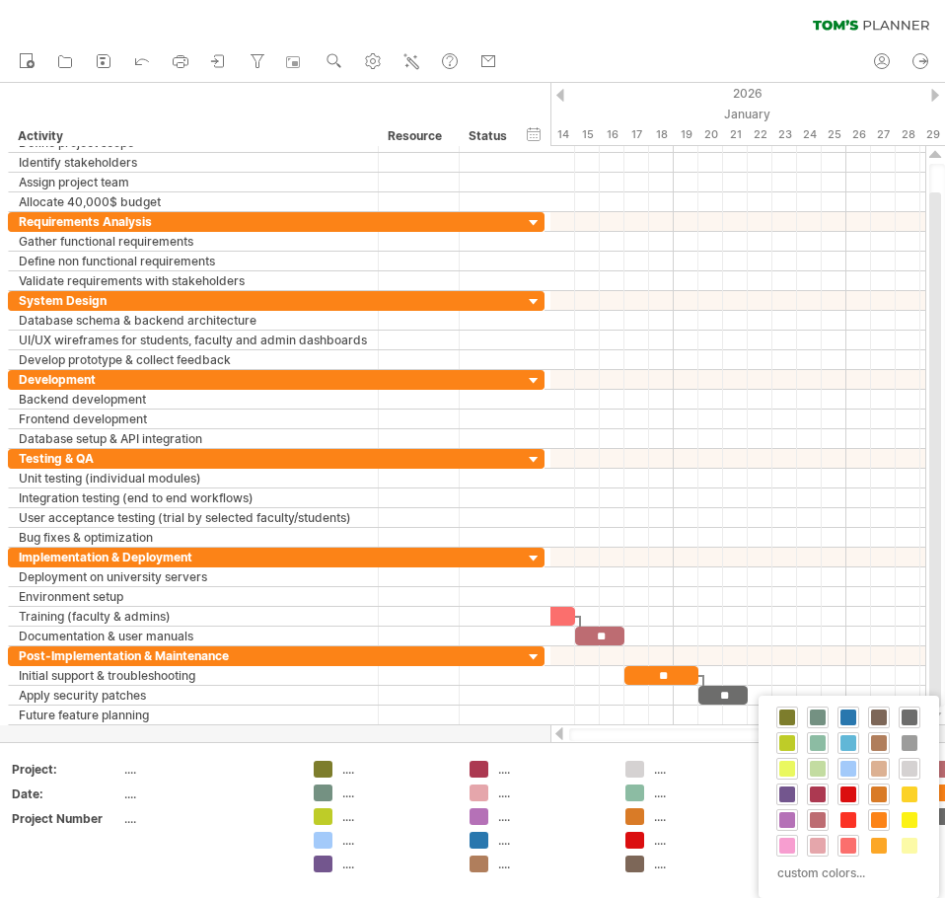
click at [782, 843] on span at bounding box center [787, 846] width 16 height 16
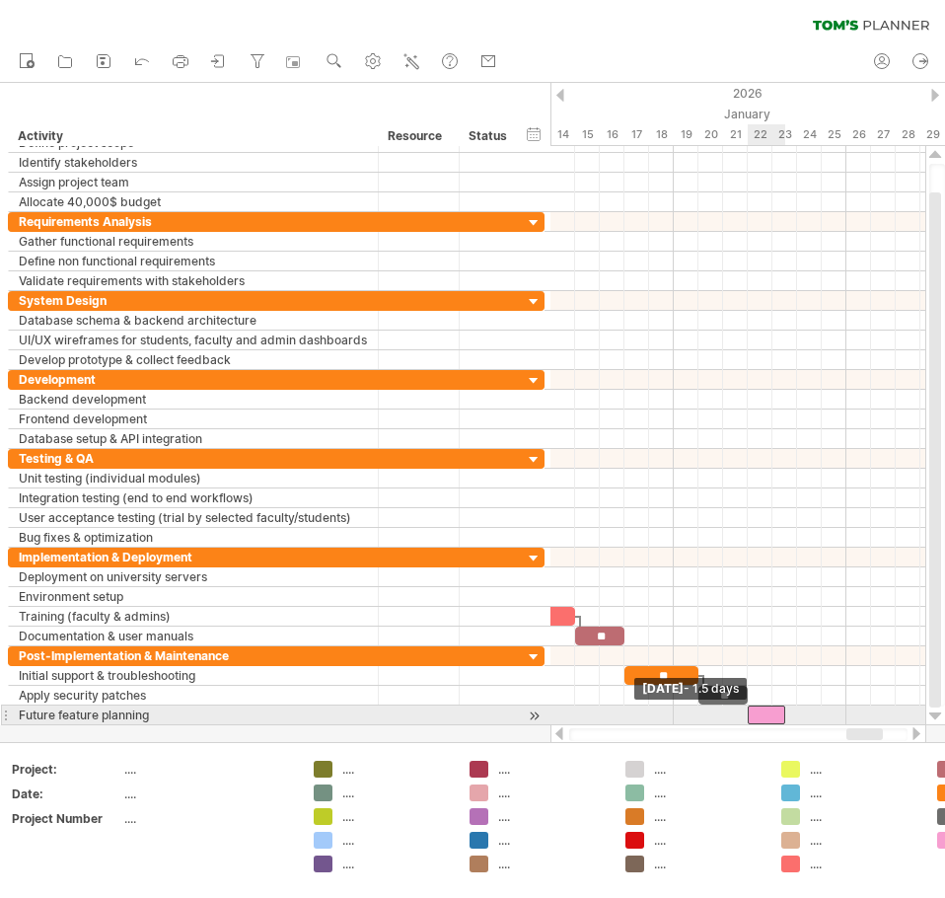
click at [750, 714] on span at bounding box center [748, 714] width 8 height 19
click at [788, 711] on div at bounding box center [772, 714] width 49 height 19
click at [775, 714] on div at bounding box center [772, 714] width 49 height 19
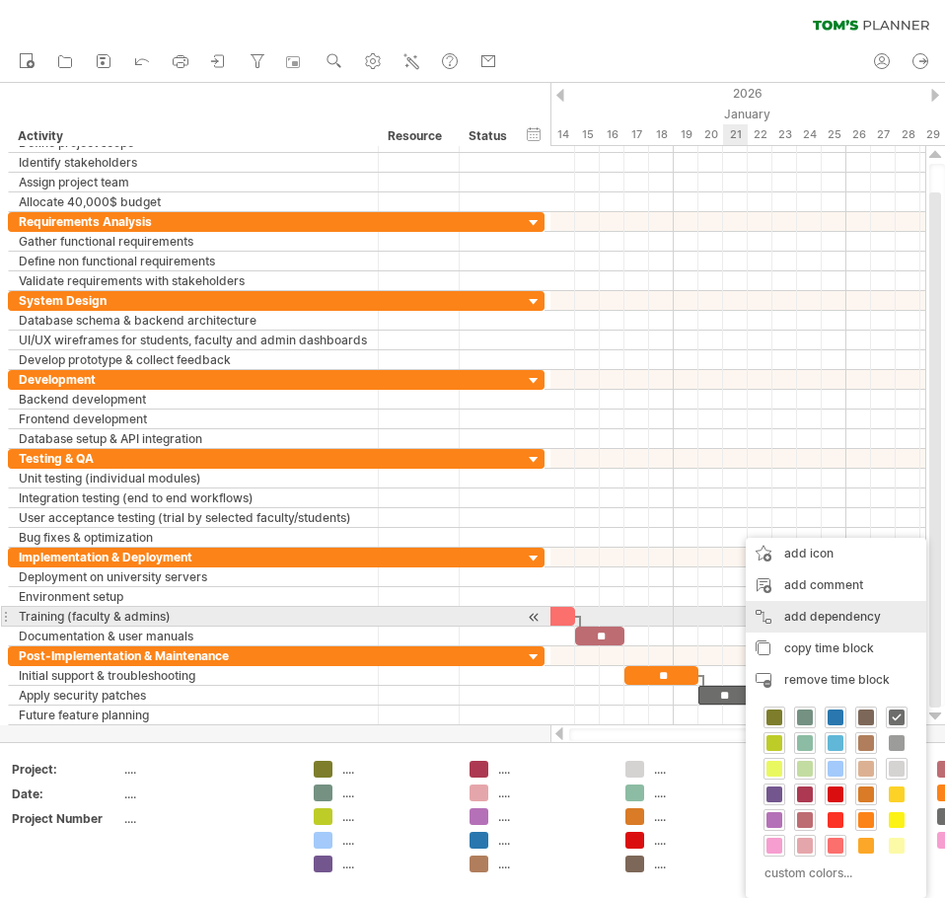
click at [793, 618] on div "add dependency You can use dependencies when you require tasks to be done in a …" at bounding box center [836, 617] width 181 height 32
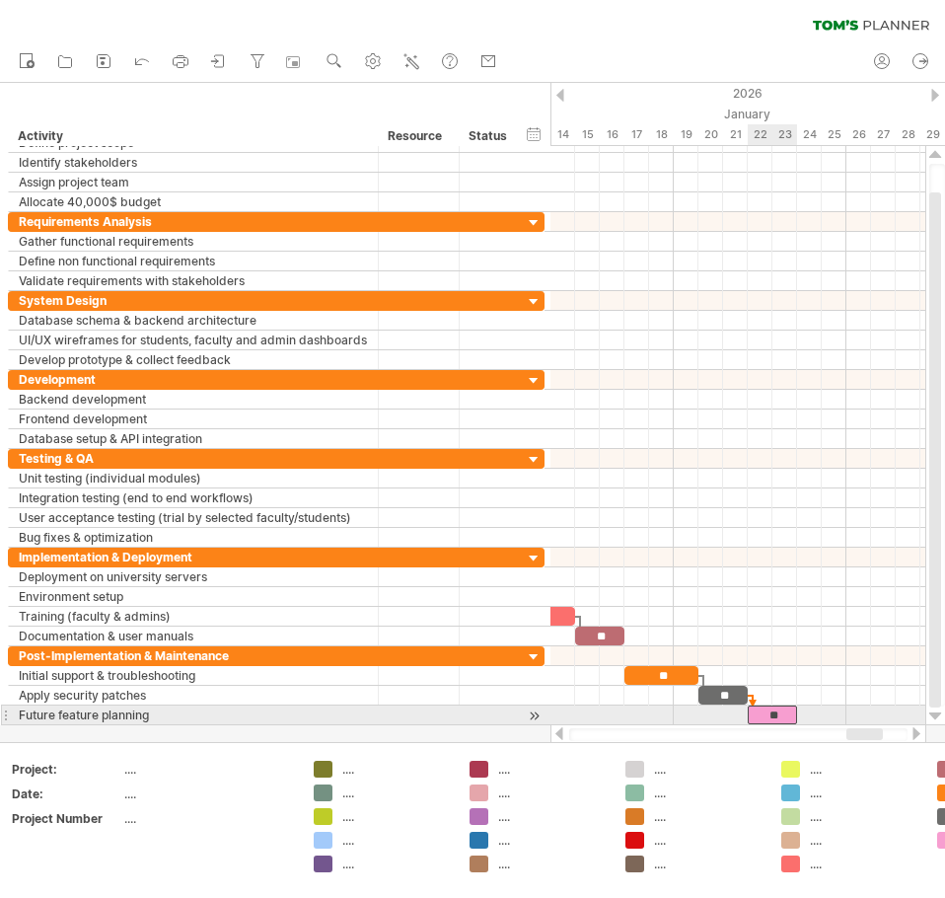
click at [771, 715] on div "**" at bounding box center [772, 714] width 49 height 19
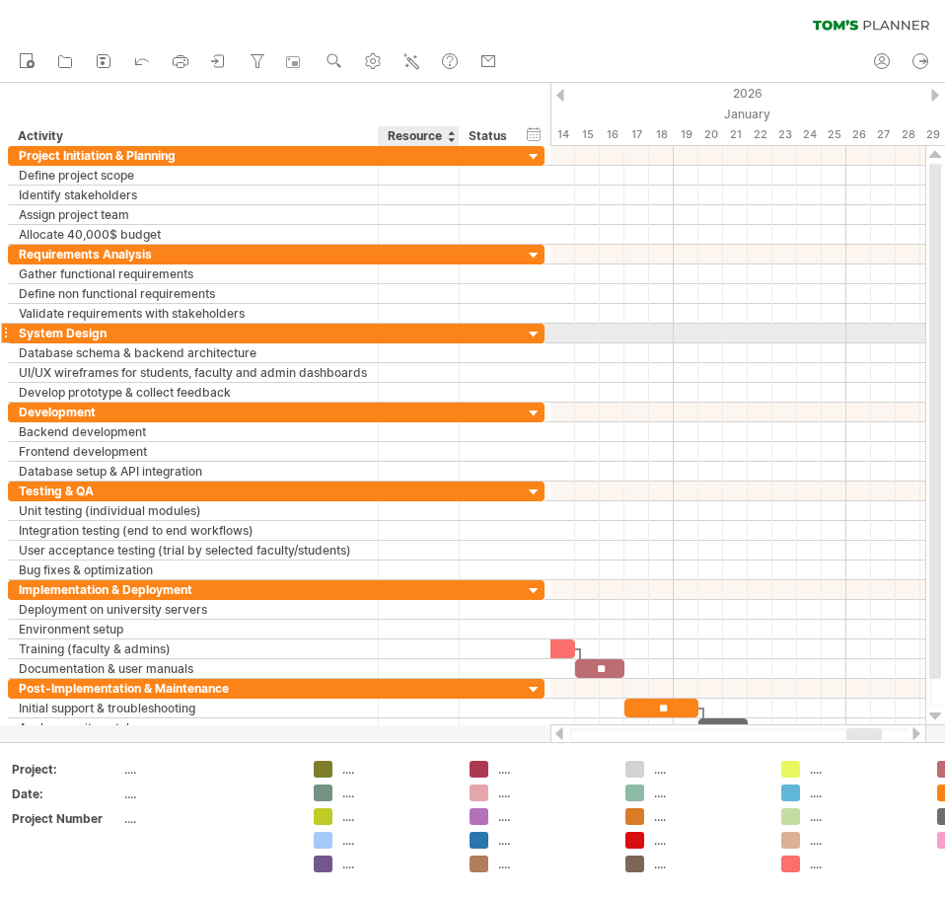
click at [405, 334] on div at bounding box center [419, 333] width 60 height 19
type input "*****"
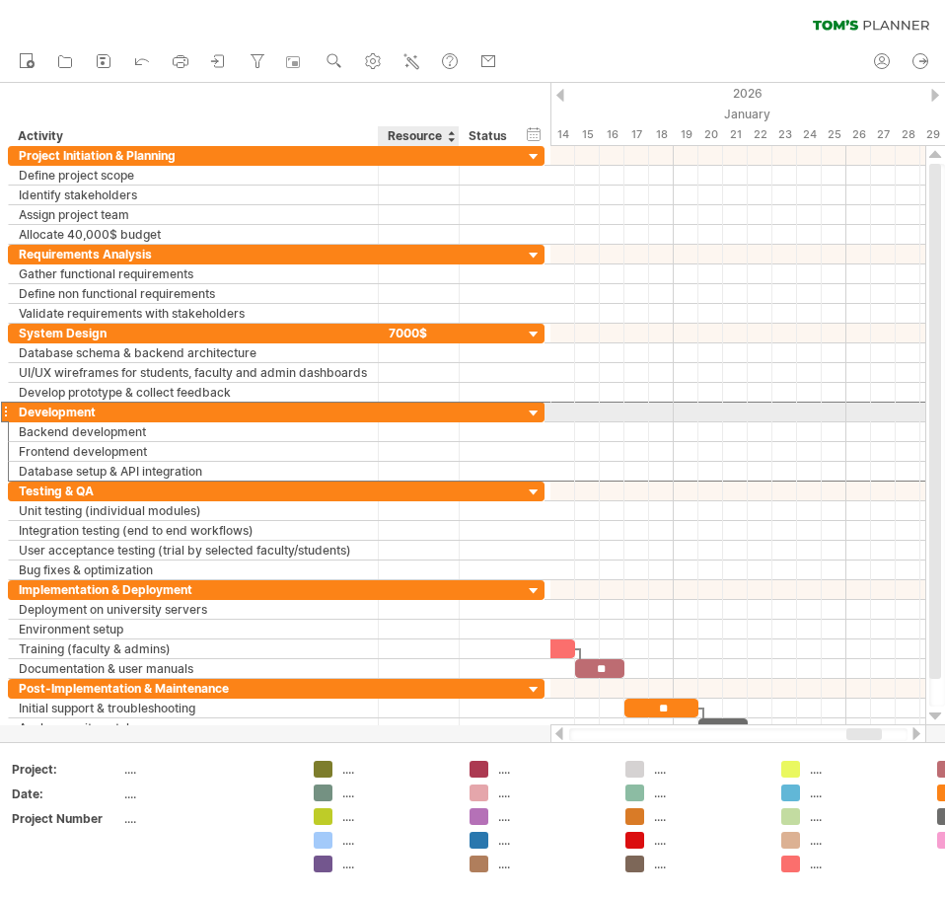
click at [421, 411] on div at bounding box center [419, 412] width 60 height 19
click at [411, 406] on div at bounding box center [419, 412] width 60 height 19
type input "*******"
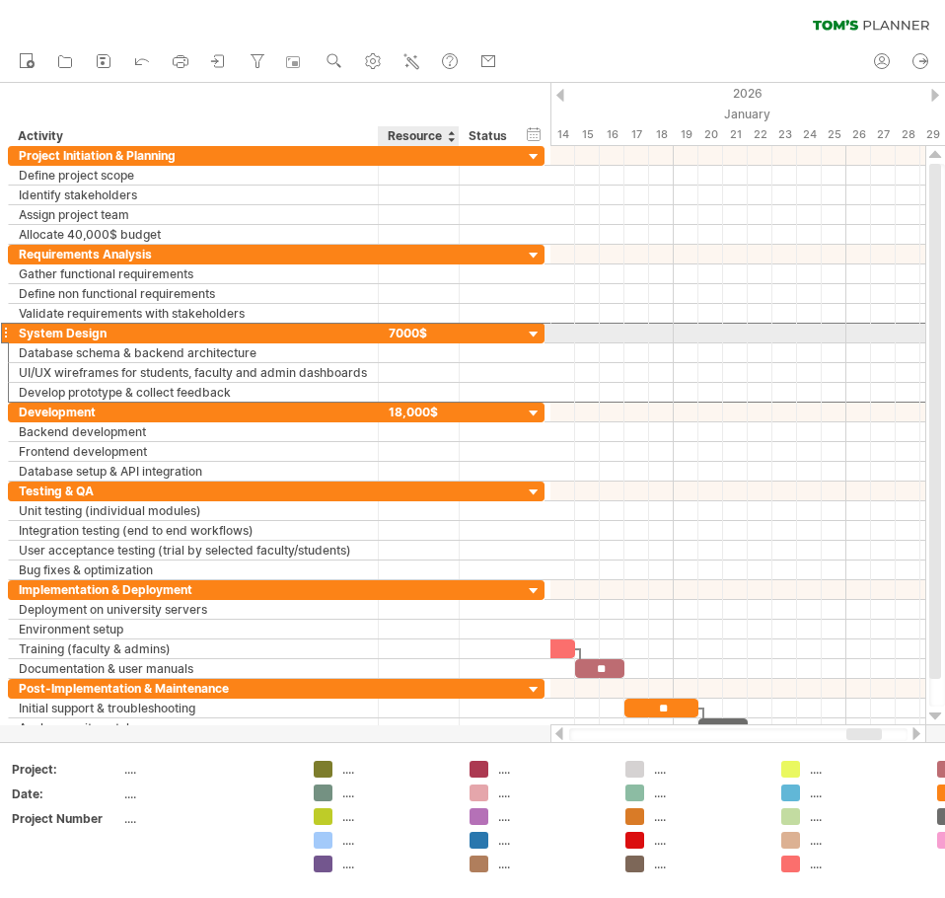
click at [397, 332] on div "7000$" at bounding box center [419, 333] width 60 height 19
click at [397, 332] on input "*****" at bounding box center [419, 333] width 60 height 19
click at [396, 332] on input "*****" at bounding box center [419, 333] width 60 height 19
type input "******"
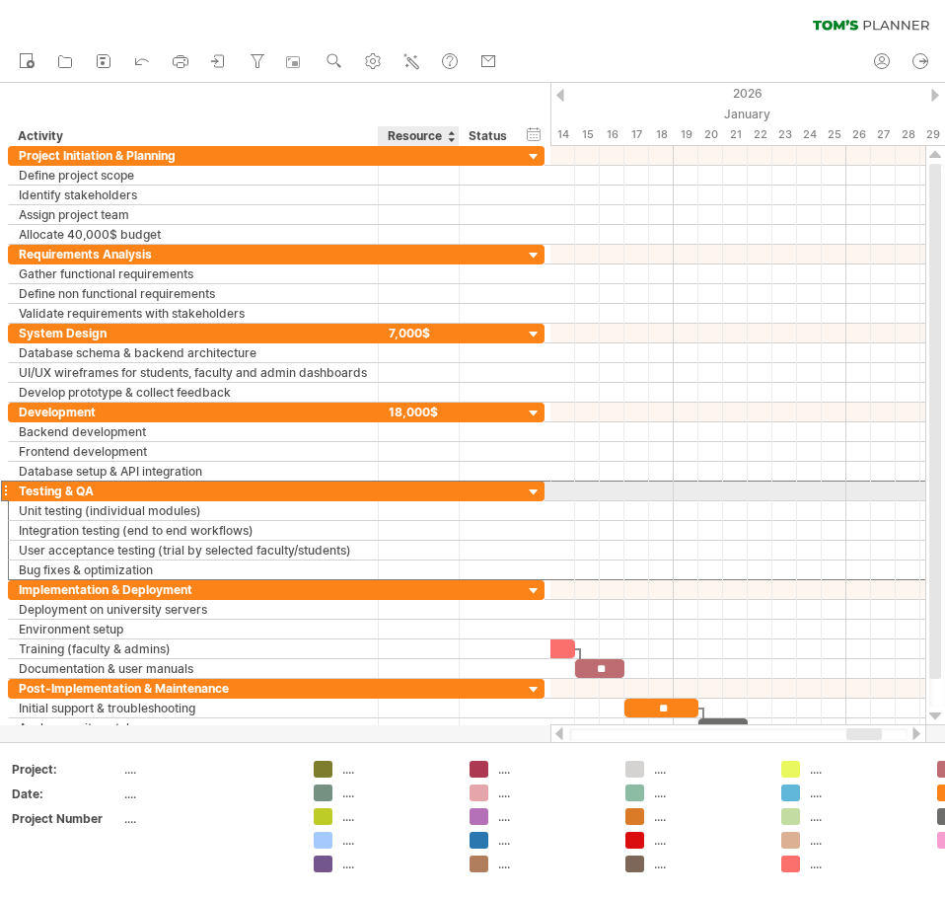
click at [409, 486] on div at bounding box center [419, 490] width 60 height 19
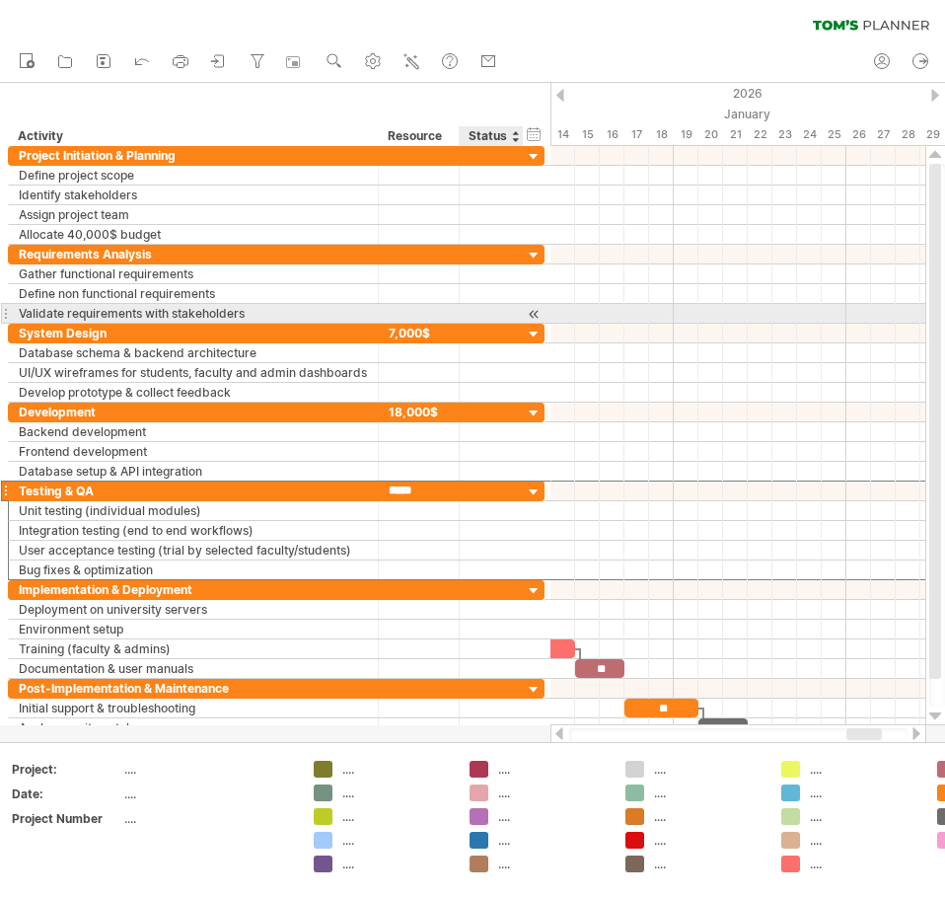
type input "******"
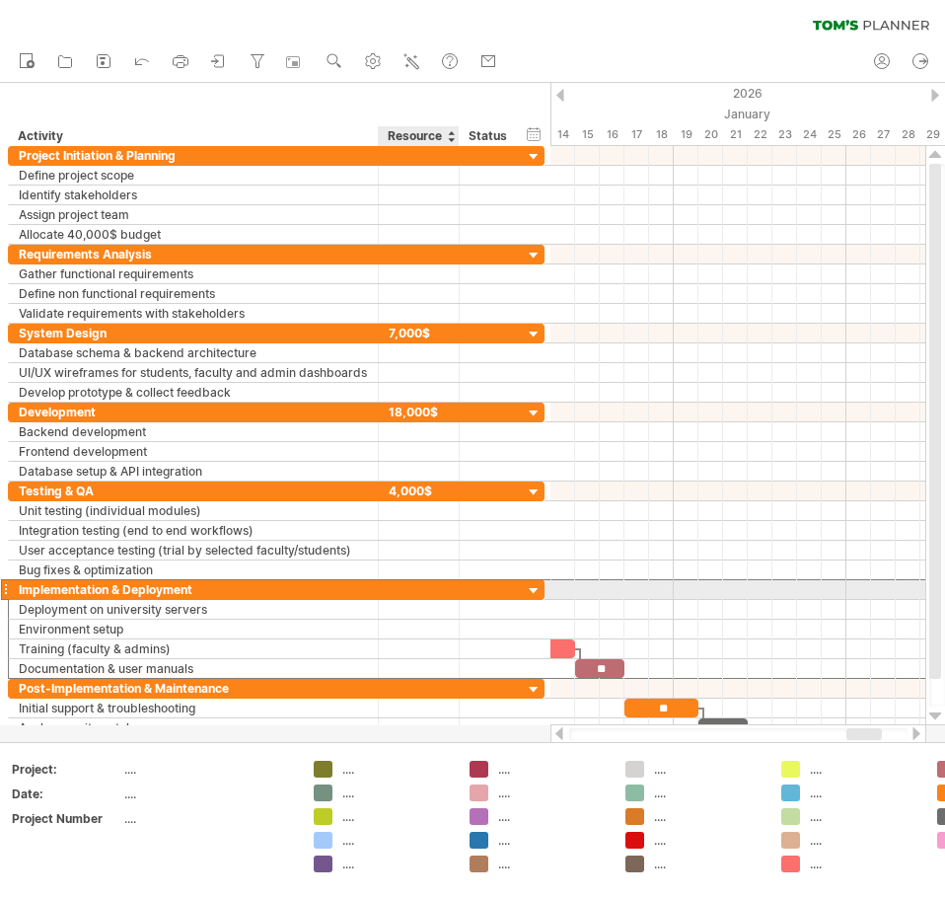
click at [406, 592] on div at bounding box center [419, 589] width 60 height 19
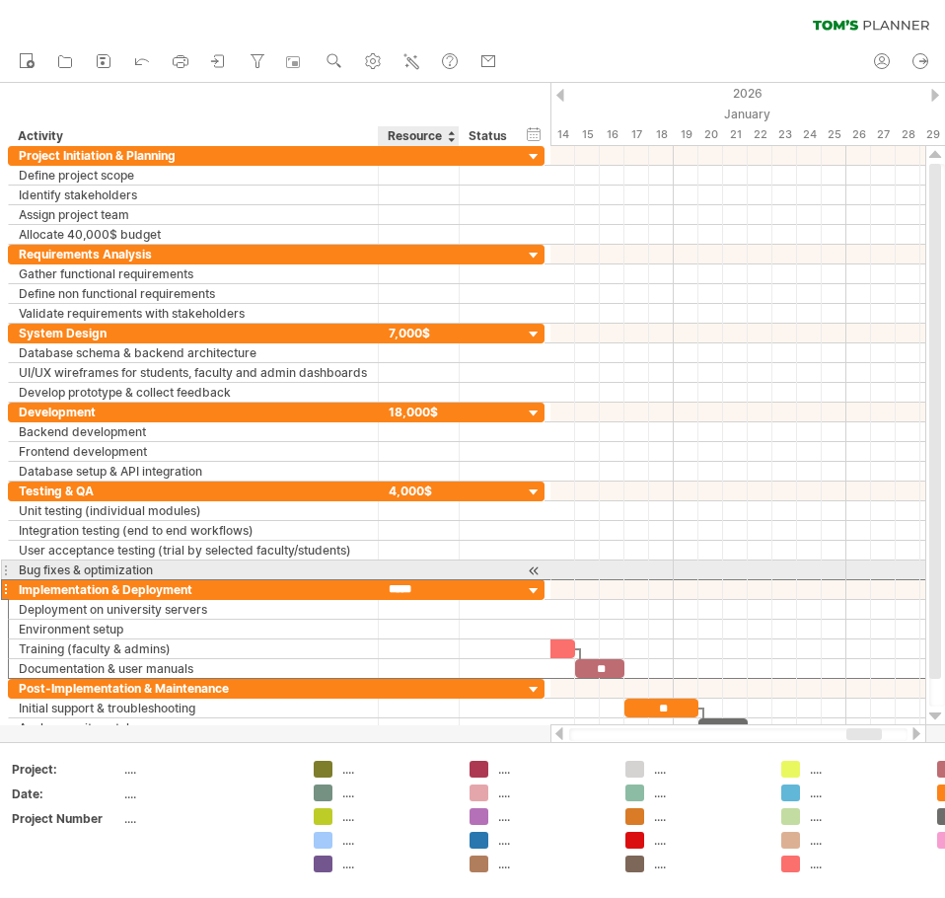
type input "******"
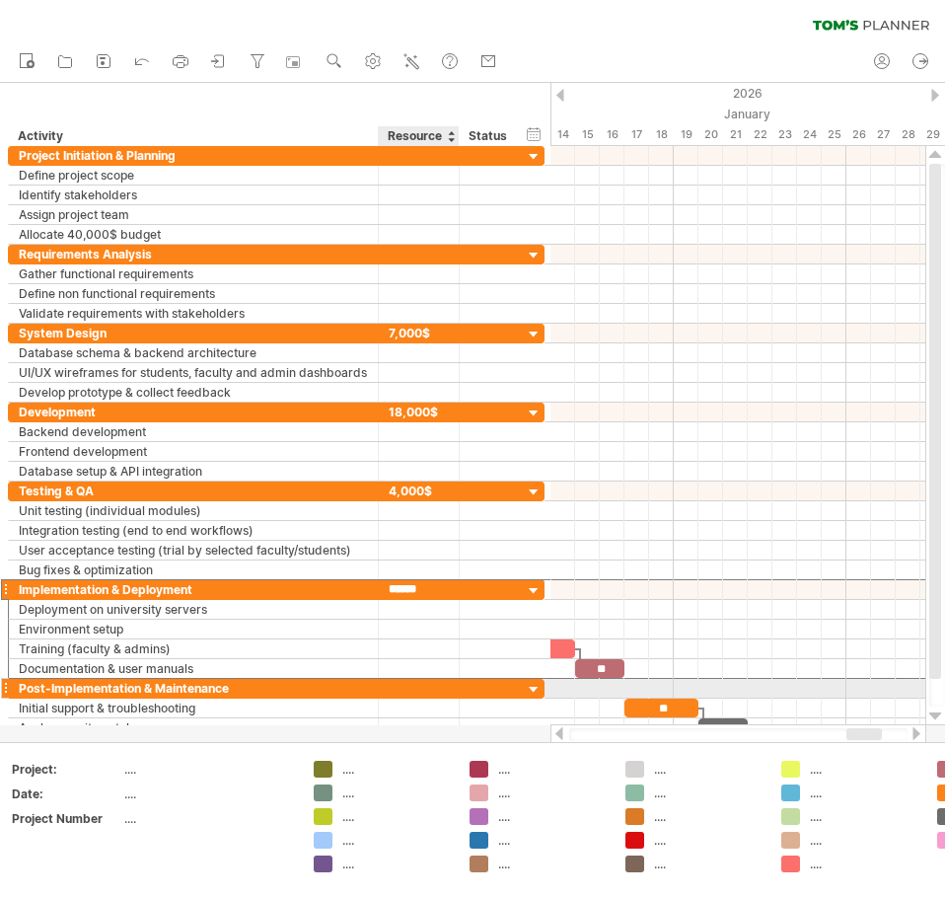
click at [416, 691] on div at bounding box center [419, 688] width 60 height 19
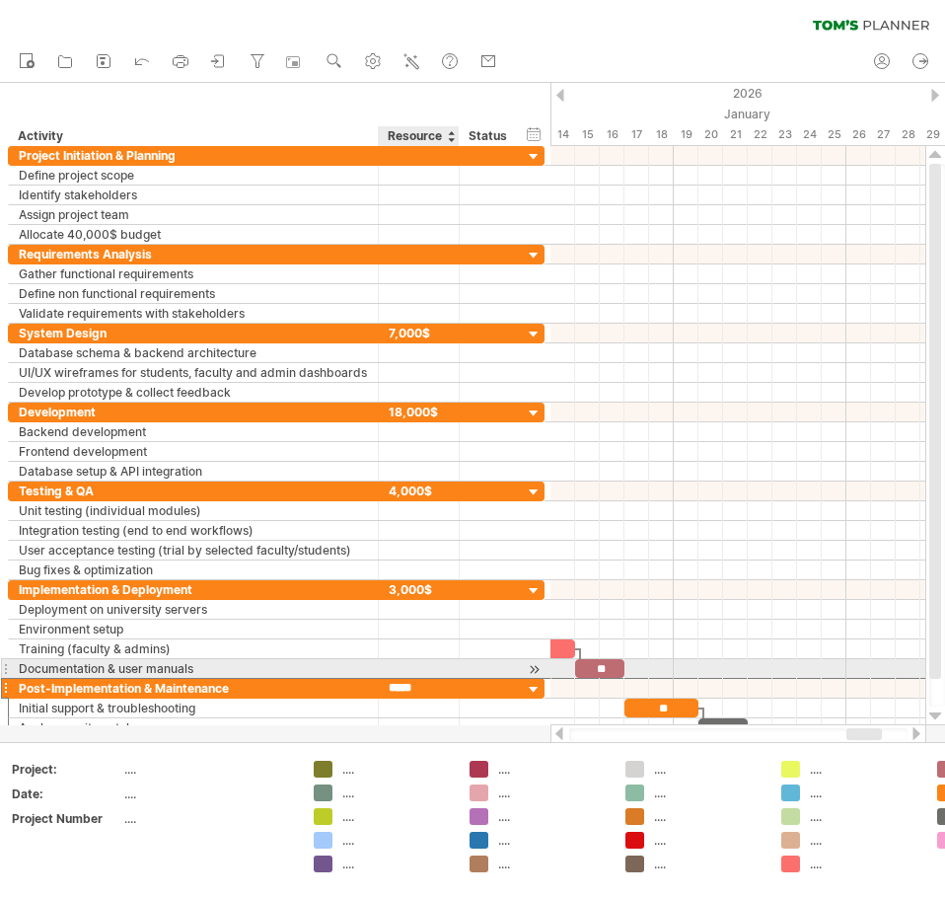
type input "******"
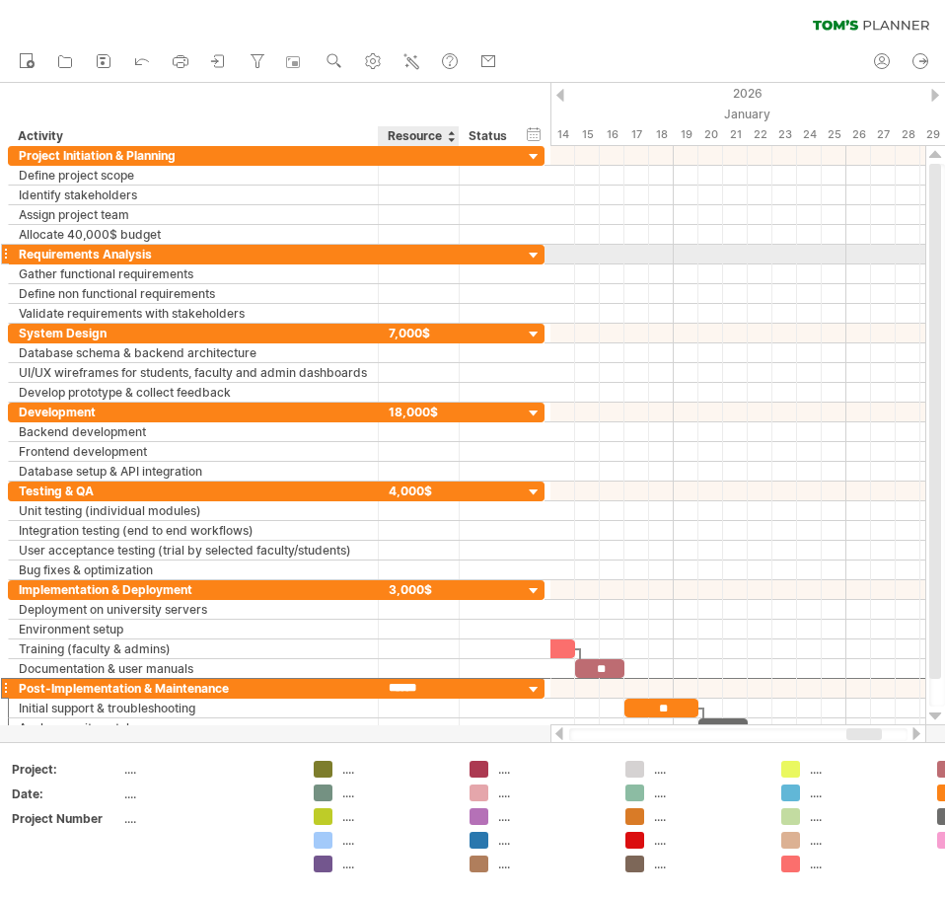
click at [413, 249] on div at bounding box center [419, 254] width 60 height 19
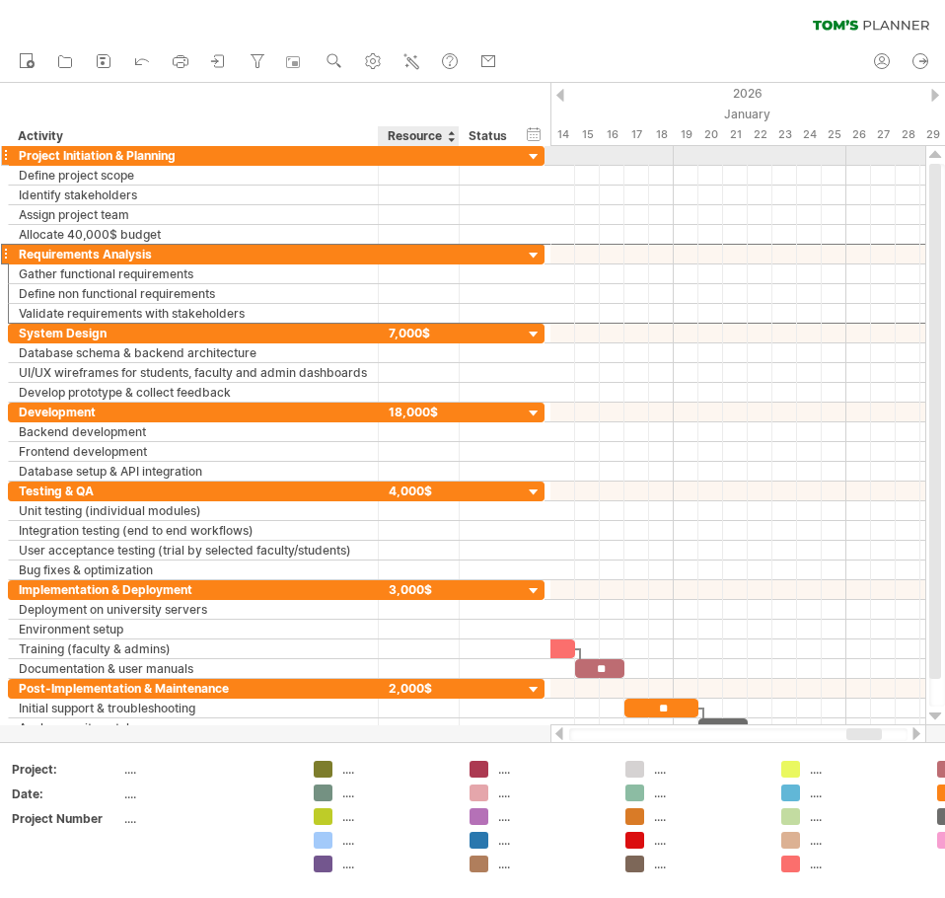
click at [417, 153] on div at bounding box center [419, 155] width 60 height 19
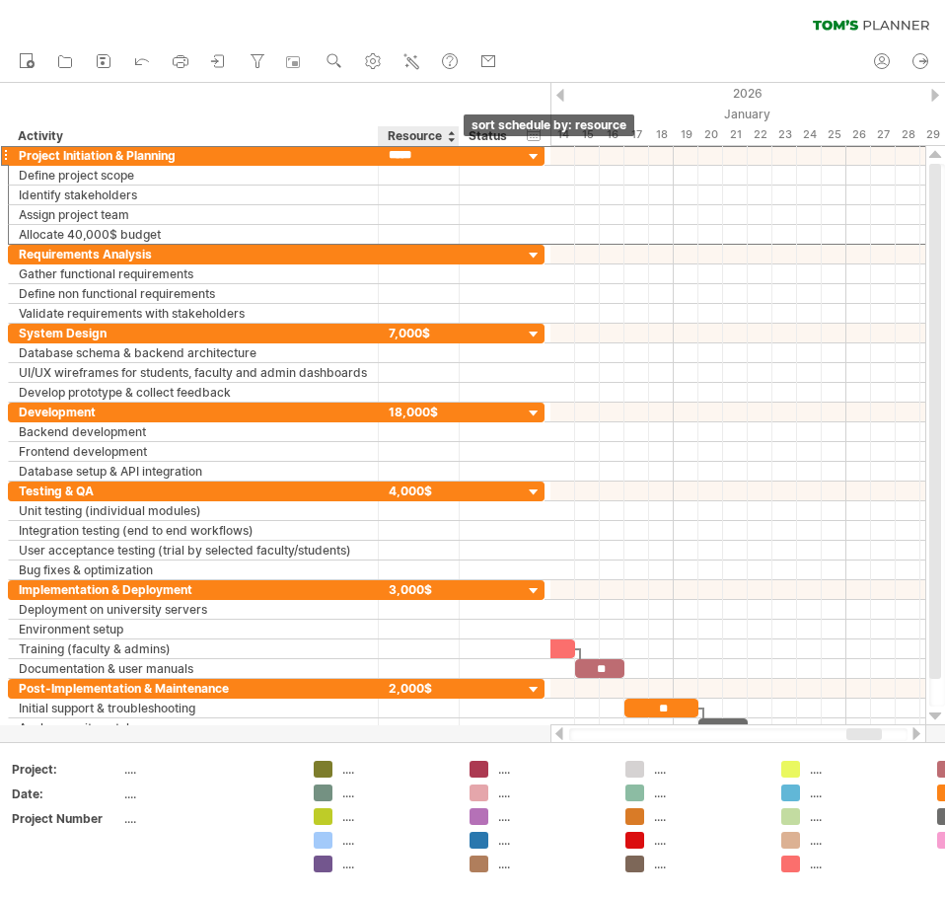
type input "******"
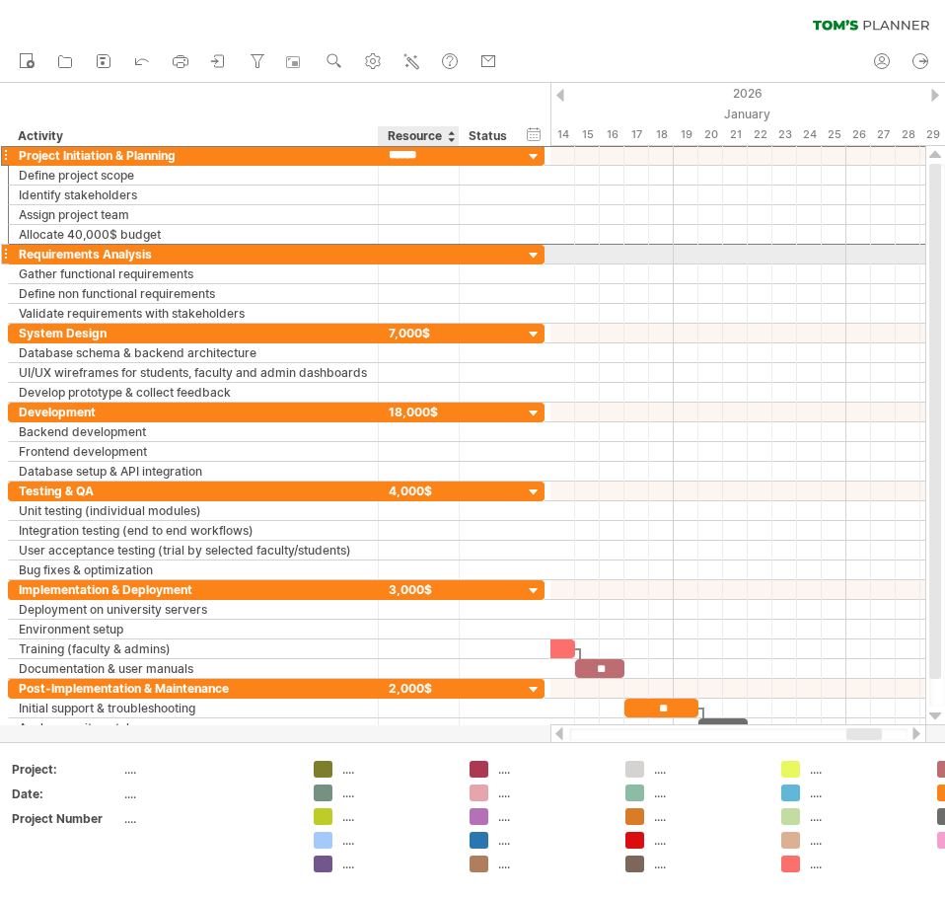
click at [400, 246] on div at bounding box center [419, 254] width 60 height 19
type input "******"
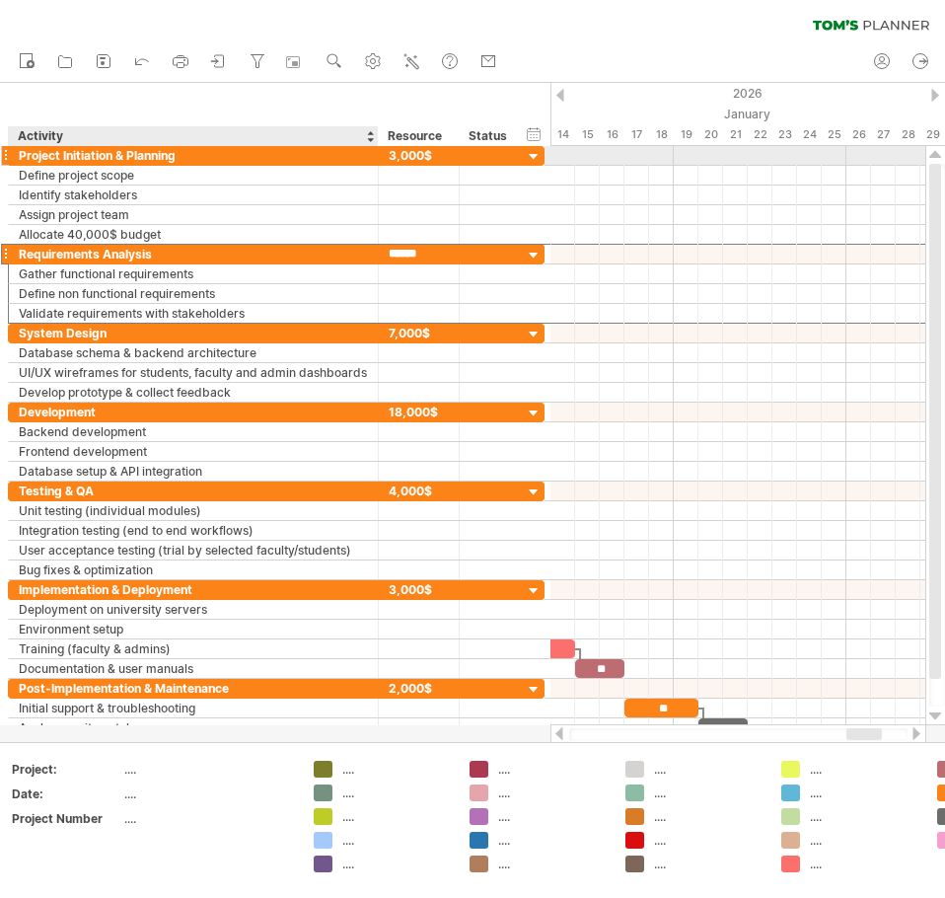
click at [342, 147] on div "Project Initiation & Planning" at bounding box center [193, 155] width 349 height 19
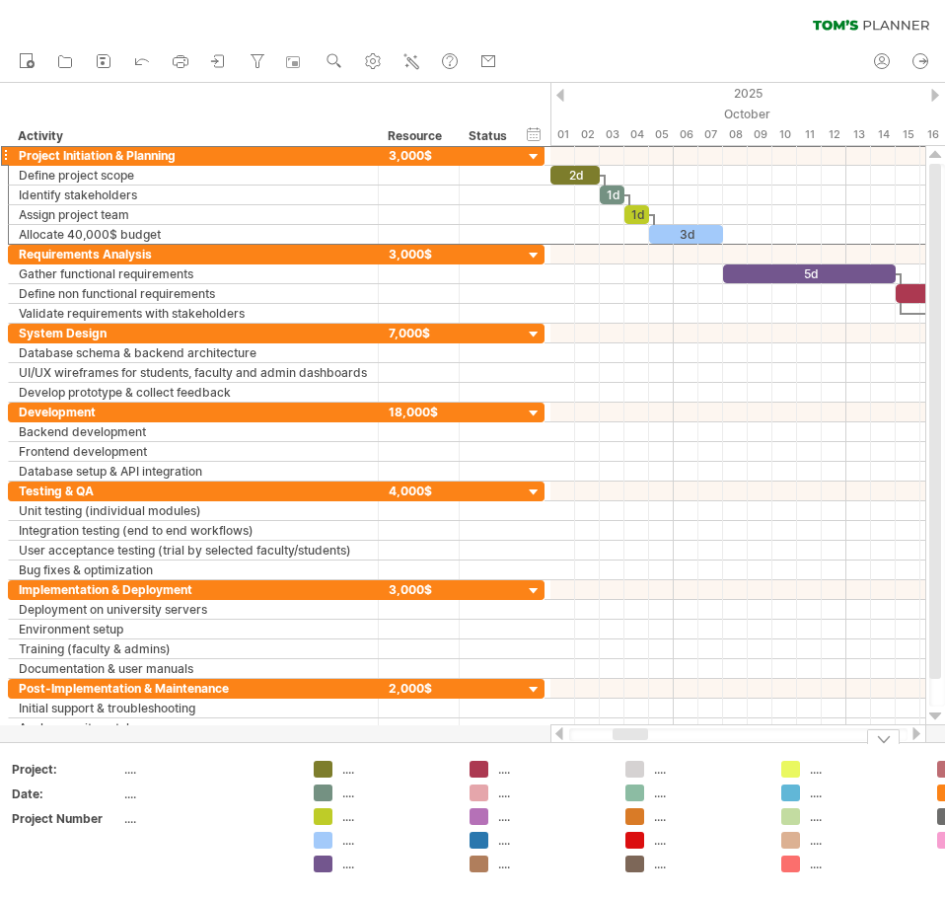
drag, startPoint x: 853, startPoint y: 736, endPoint x: 620, endPoint y: 749, distance: 234.2
click at [620, 749] on div "Trying to reach [DOMAIN_NAME] Connected again... 0% clear filter new" at bounding box center [472, 449] width 945 height 898
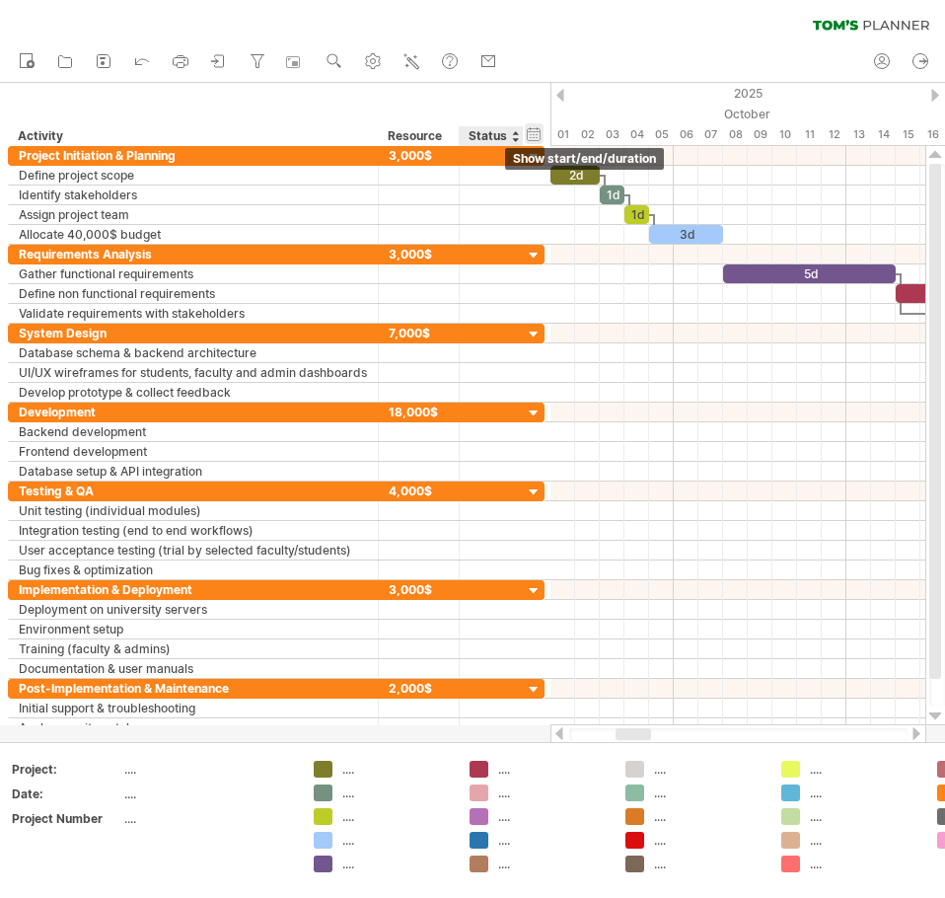
click at [542, 135] on div "hide start/end/duration show start/end/duration" at bounding box center [534, 133] width 19 height 21
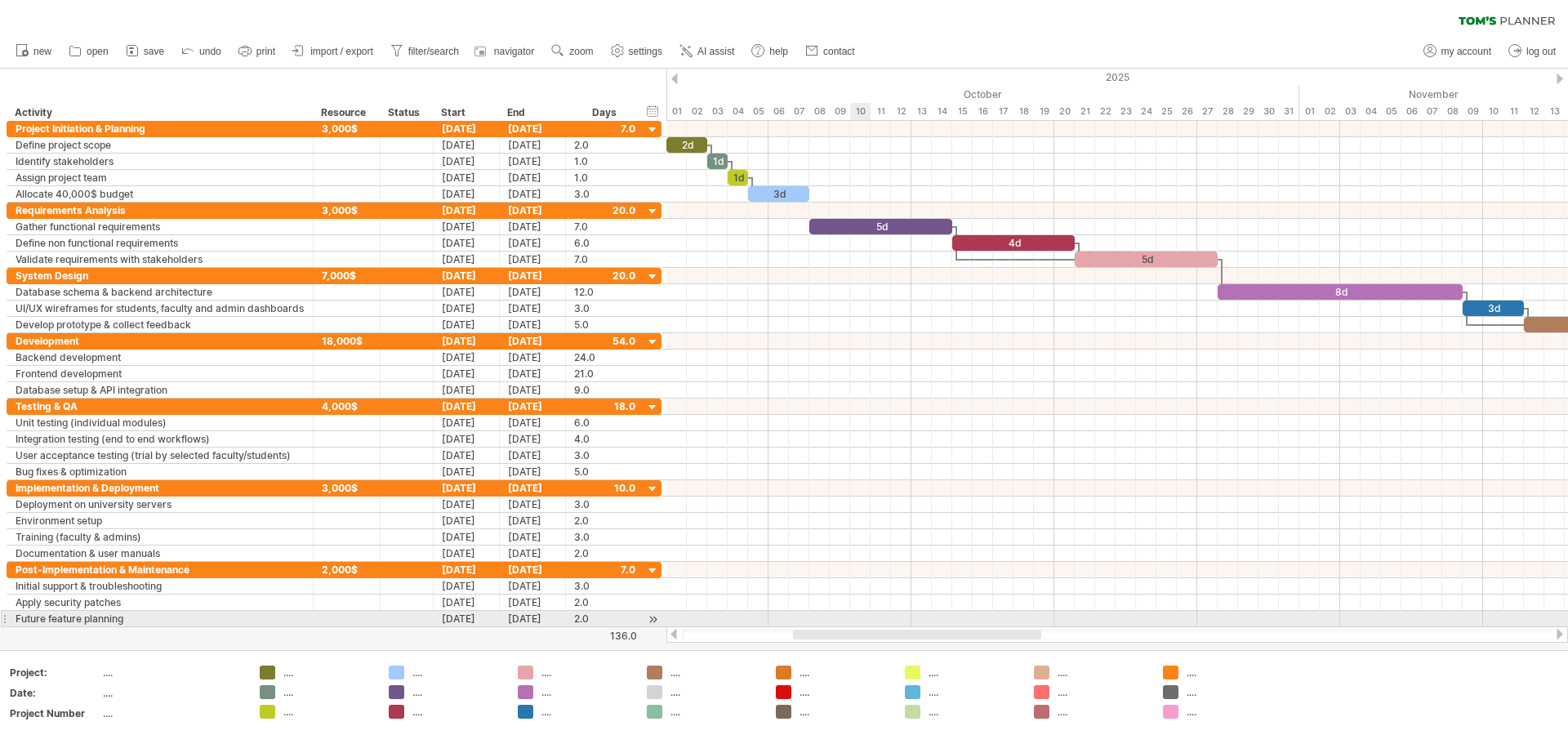
drag, startPoint x: 863, startPoint y: 634, endPoint x: 861, endPoint y: 619, distance: 15.1
click at [782, 619] on div "Trying to reach [DOMAIN_NAME] Connected again... 0% clear filter new" at bounding box center [784, 372] width 1568 height 744
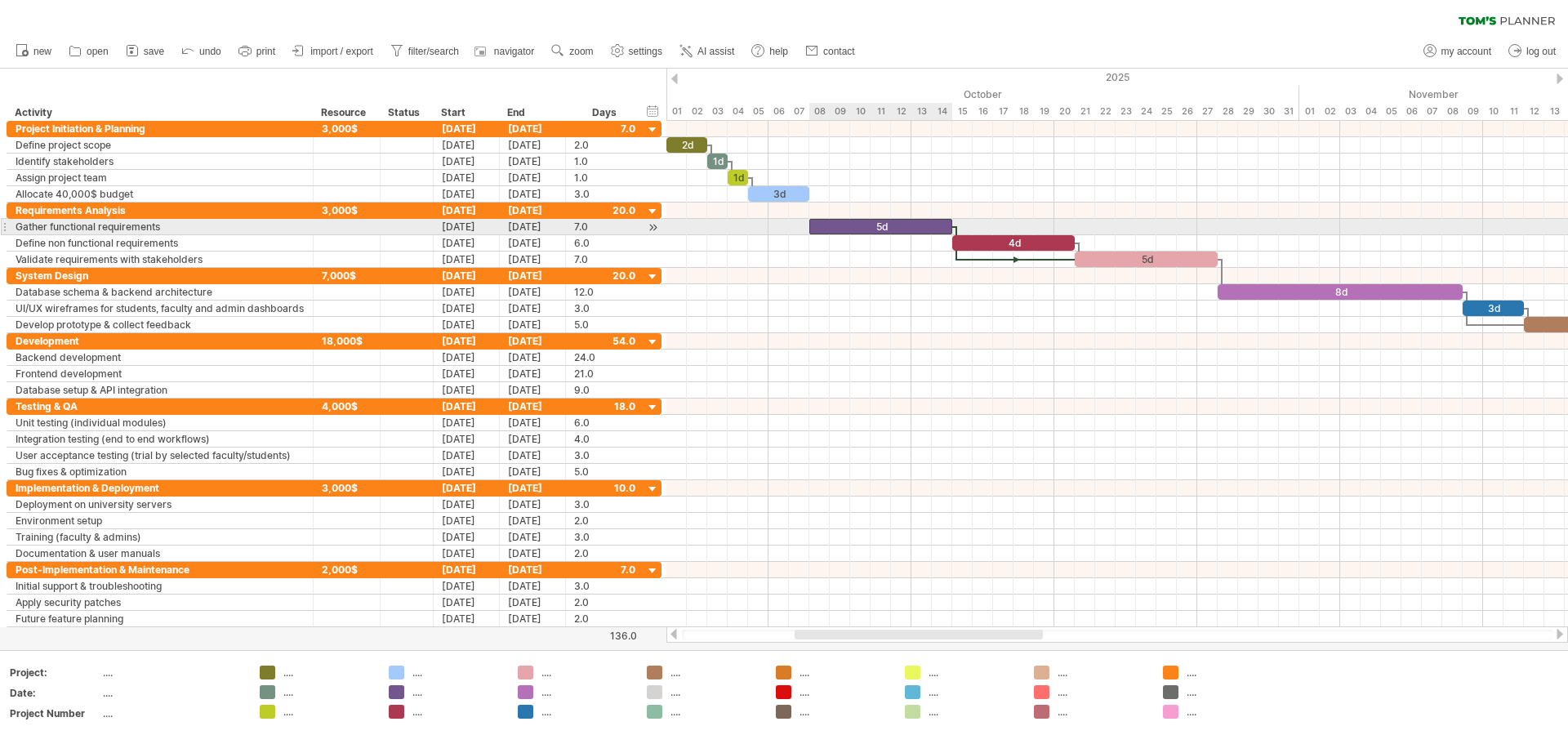
click at [782, 227] on div "5d" at bounding box center [881, 226] width 143 height 16
drag, startPoint x: 951, startPoint y: 222, endPoint x: 912, endPoint y: 225, distance: 39.1
click at [782, 225] on span at bounding box center [911, 226] width 7 height 16
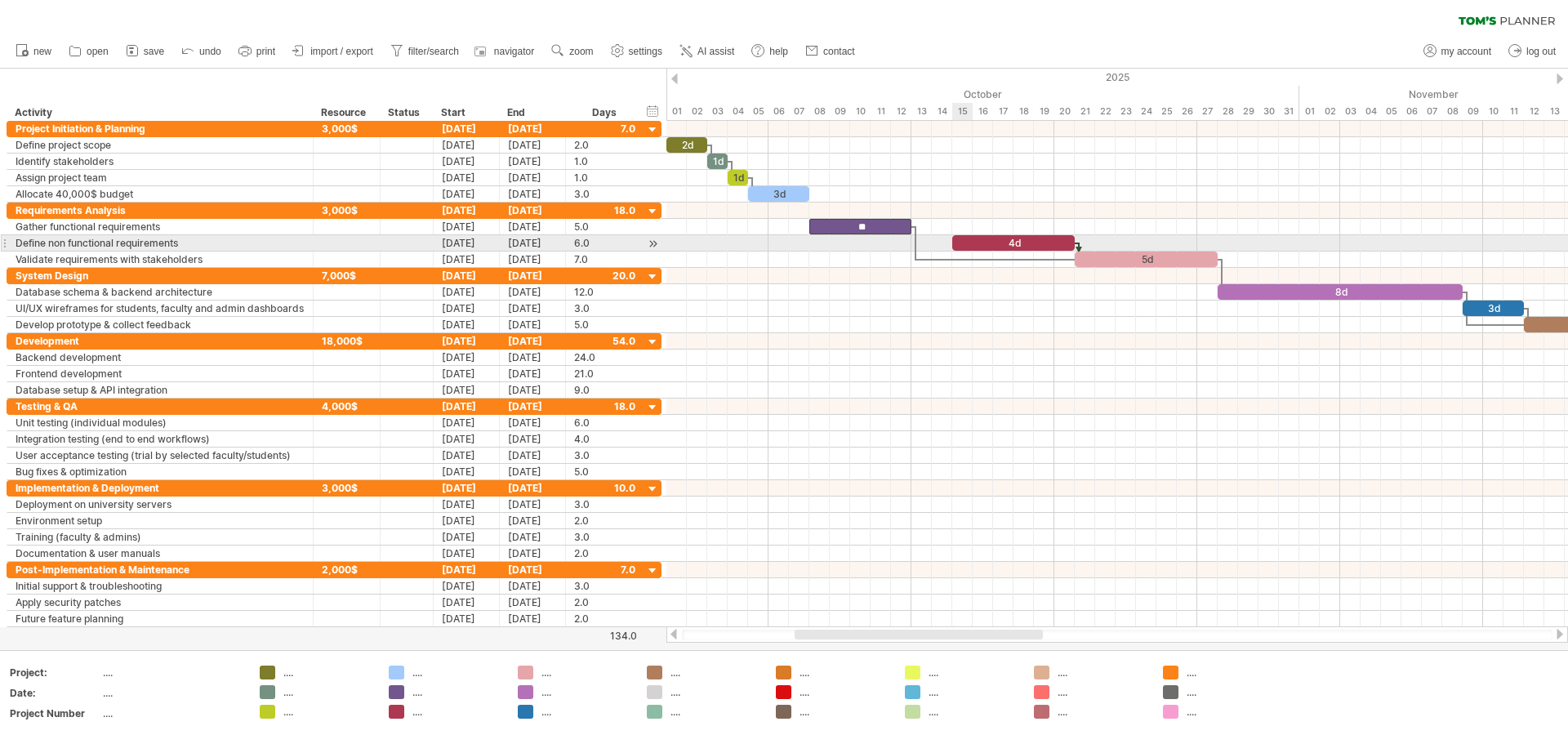
click at [782, 238] on div "4d" at bounding box center [1013, 242] width 123 height 16
drag, startPoint x: 951, startPoint y: 240, endPoint x: 907, endPoint y: 242, distance: 44.0
click at [782, 242] on div "2d 1d 1d 3d ** ** 5d 8d 3d 3d 18d 15d 7d 4d 4d 3d 3d 3d 2d 3d 2d 3d 2d 2d [DATE…" at bounding box center [1117, 374] width 902 height 506
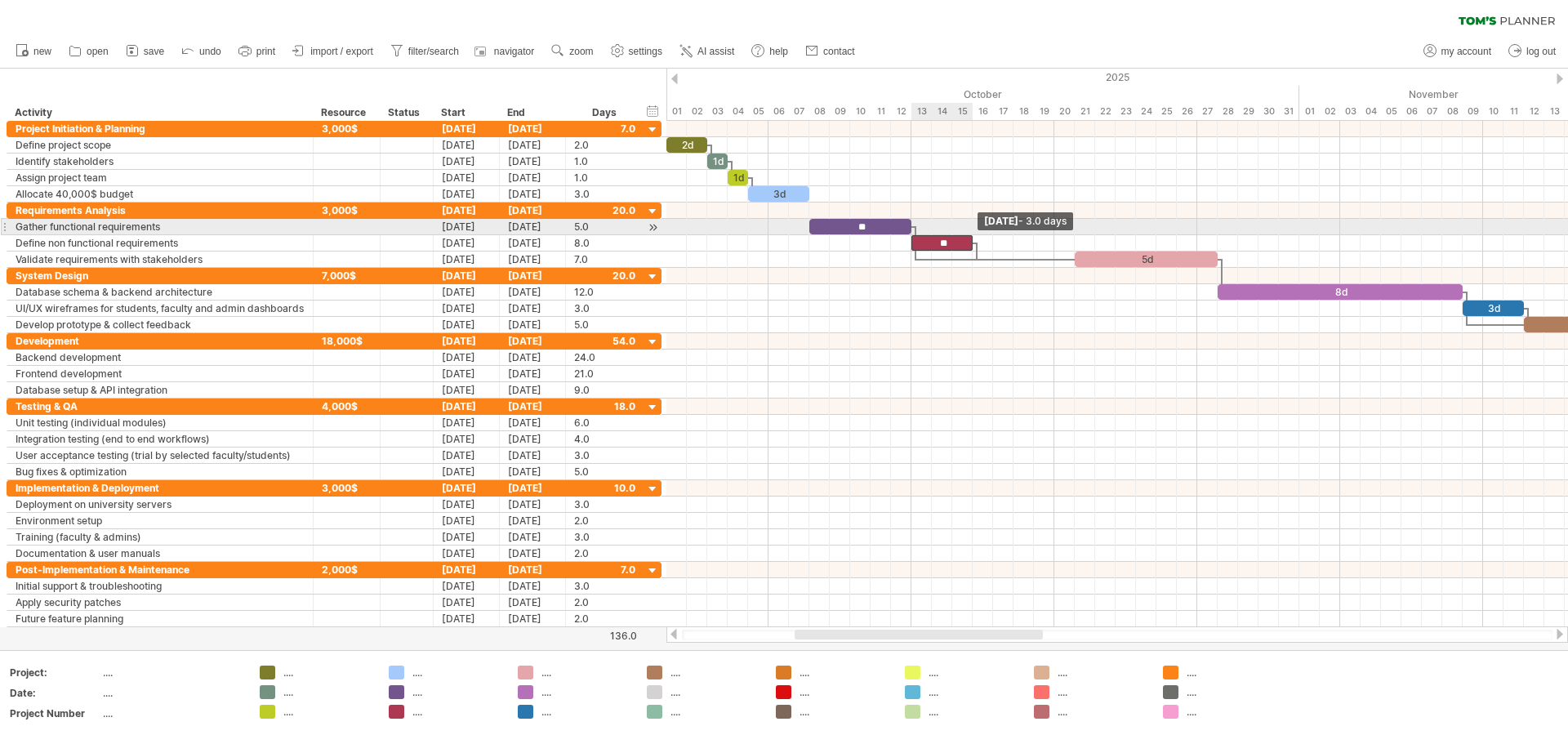
drag, startPoint x: 1071, startPoint y: 239, endPoint x: 967, endPoint y: 233, distance: 104.2
click at [782, 233] on div "2d 1d 1d 3d ** ** 5d 8d 3d 3d 18d 15d 7d 4d 4d 3d 3d 3d 2d 3d 2d 3d 2d 2d [DATE…" at bounding box center [1117, 374] width 902 height 506
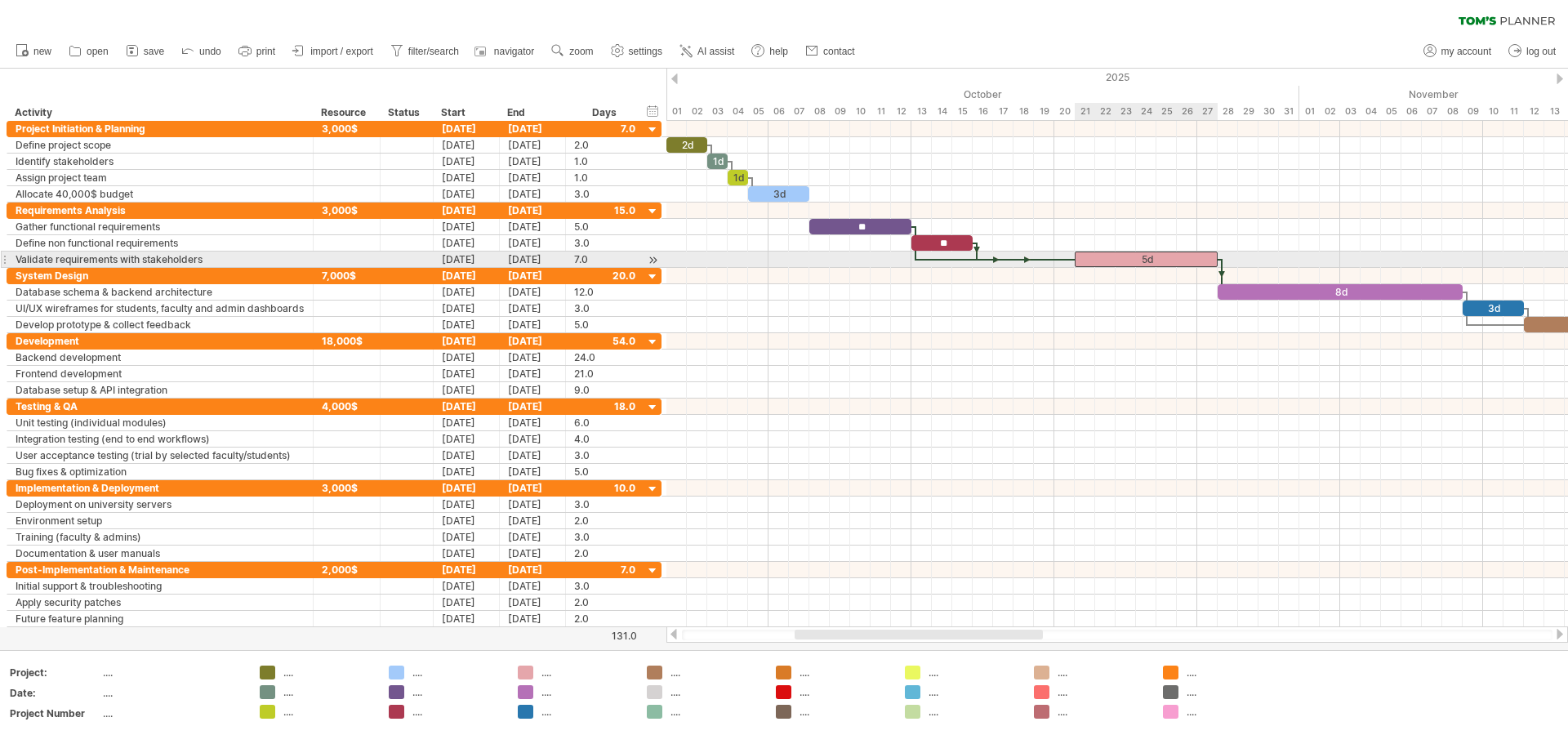
click at [782, 258] on div "5d" at bounding box center [1146, 259] width 143 height 16
drag, startPoint x: 1076, startPoint y: 259, endPoint x: 976, endPoint y: 253, distance: 100.2
click at [782, 253] on div "**" at bounding box center [1095, 259] width 245 height 16
drag, startPoint x: 1218, startPoint y: 256, endPoint x: 1028, endPoint y: 256, distance: 190.0
click at [782, 256] on div "2d 1d 1d 3d ** ** ** 8d 3d 3d 18d 15d 7d 4d 4d 3d 3d 3d 2d 3d 2d 3d 2d 2d [DATE…" at bounding box center [1117, 374] width 902 height 506
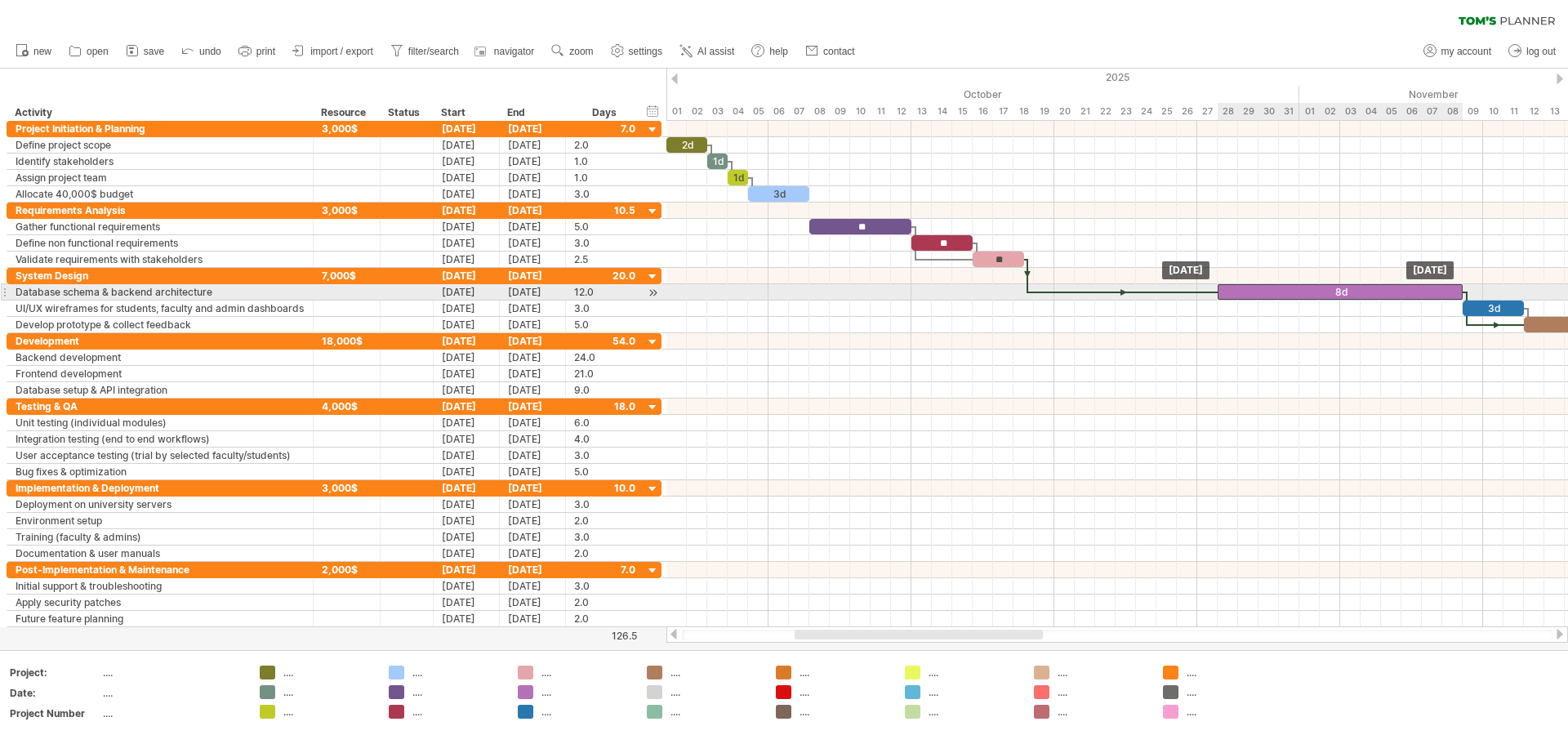
click at [782, 293] on div "8d" at bounding box center [1340, 291] width 245 height 16
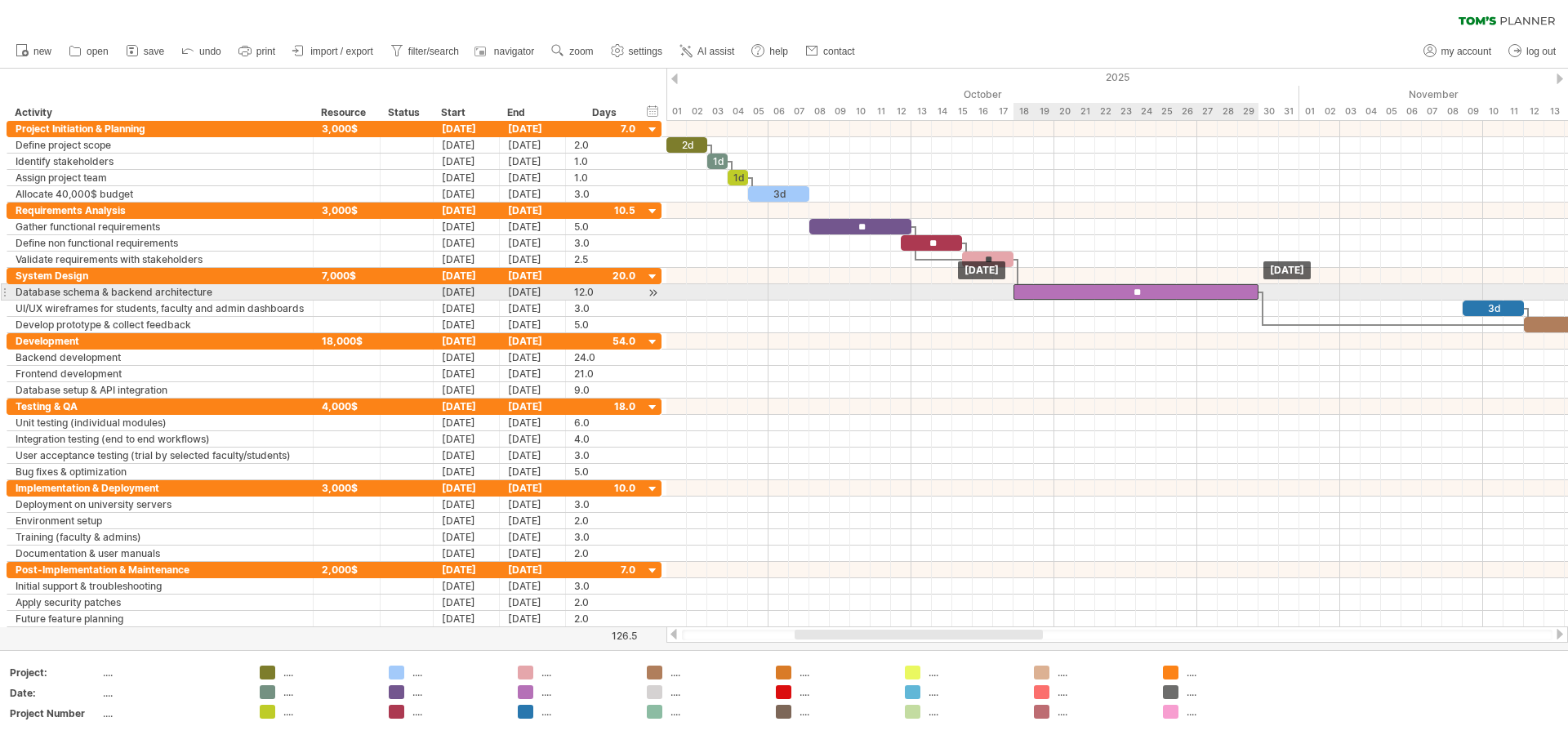
drag, startPoint x: 1225, startPoint y: 286, endPoint x: 1022, endPoint y: 288, distance: 203.0
click at [782, 288] on div "**" at bounding box center [1136, 291] width 245 height 16
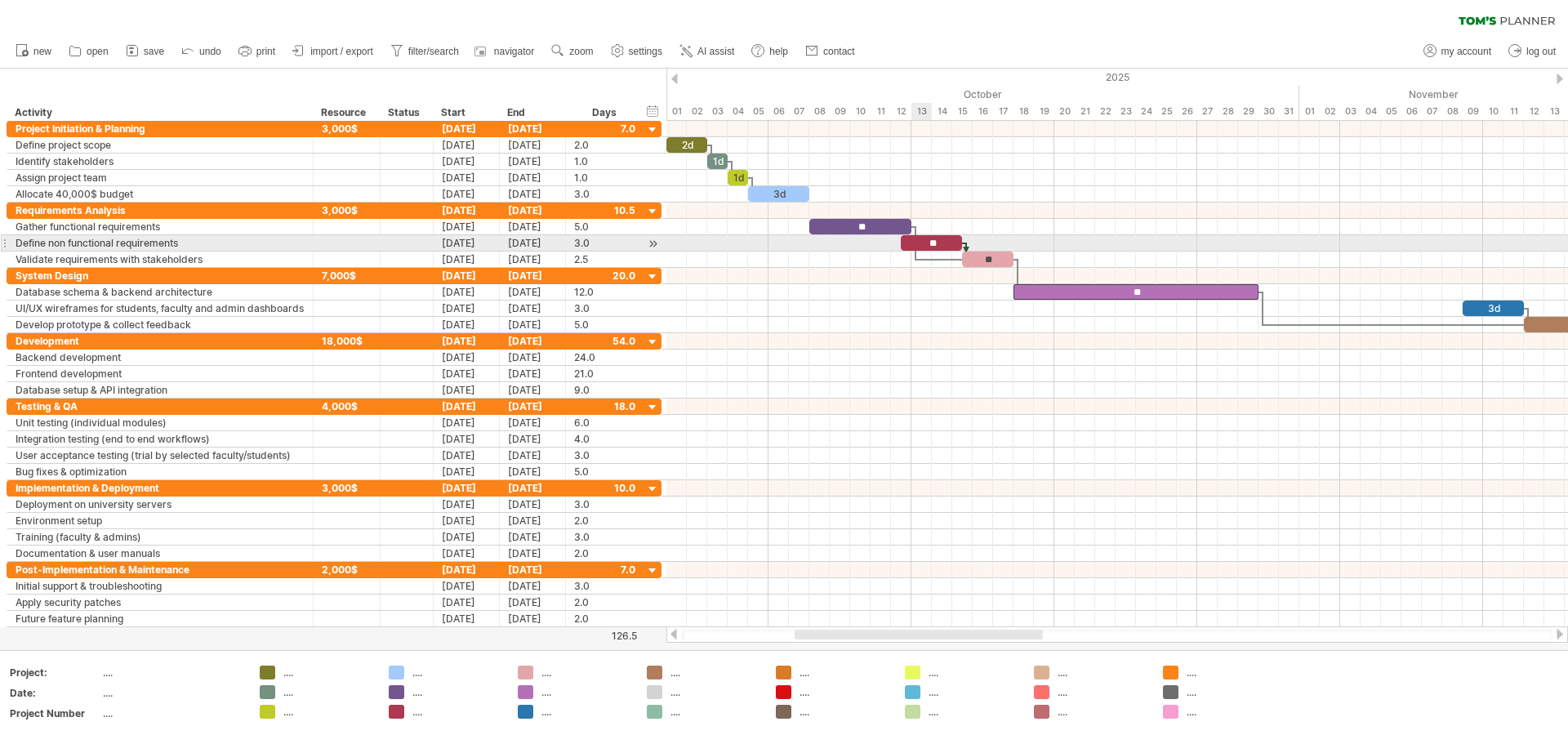
click at [782, 241] on div "**" at bounding box center [931, 242] width 61 height 16
drag, startPoint x: 899, startPoint y: 242, endPoint x: 910, endPoint y: 242, distance: 11.0
click at [782, 242] on span at bounding box center [911, 242] width 7 height 16
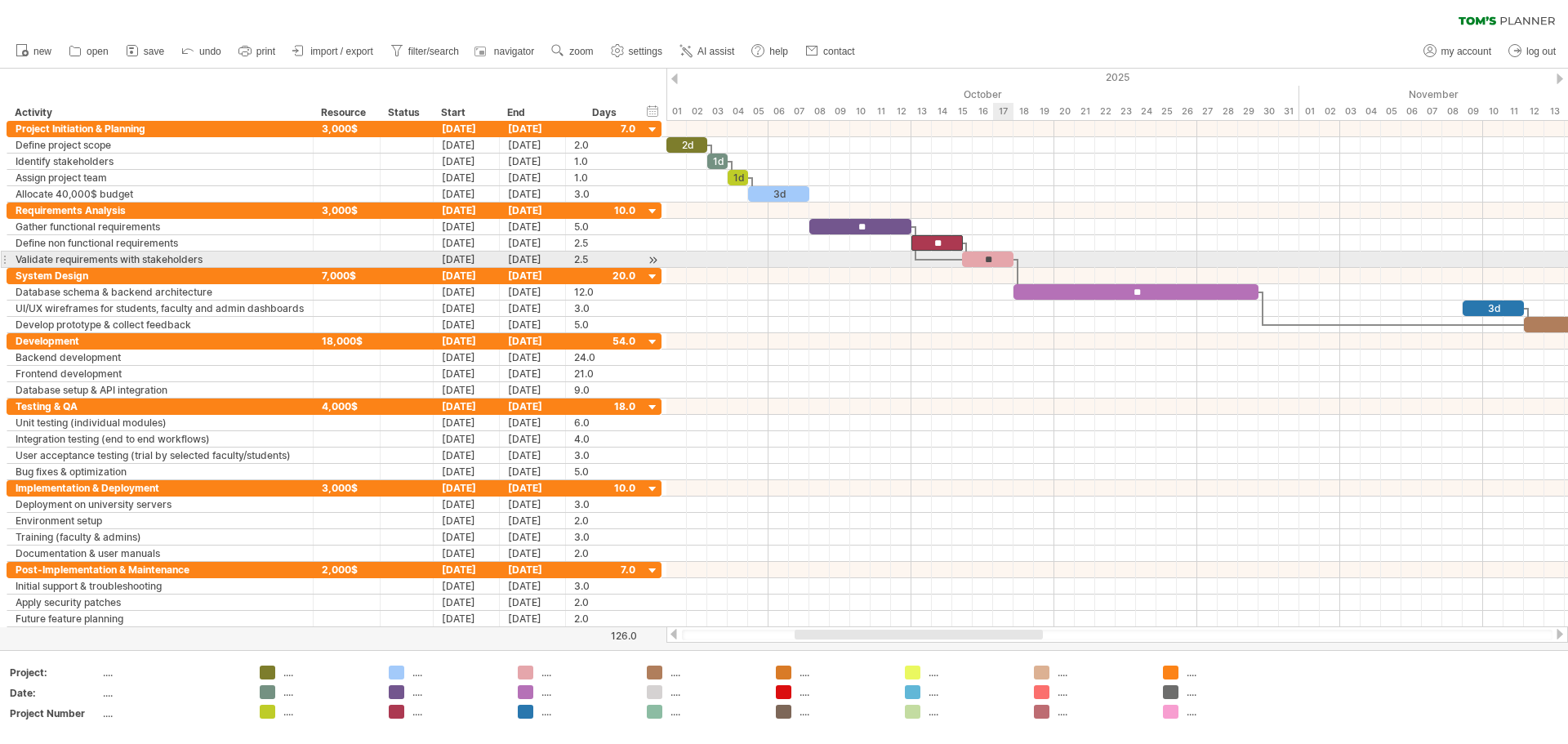
click at [782, 261] on div "**" at bounding box center [988, 259] width 51 height 16
drag, startPoint x: 1012, startPoint y: 257, endPoint x: 1033, endPoint y: 256, distance: 21.0
click at [782, 256] on span at bounding box center [1034, 259] width 7 height 16
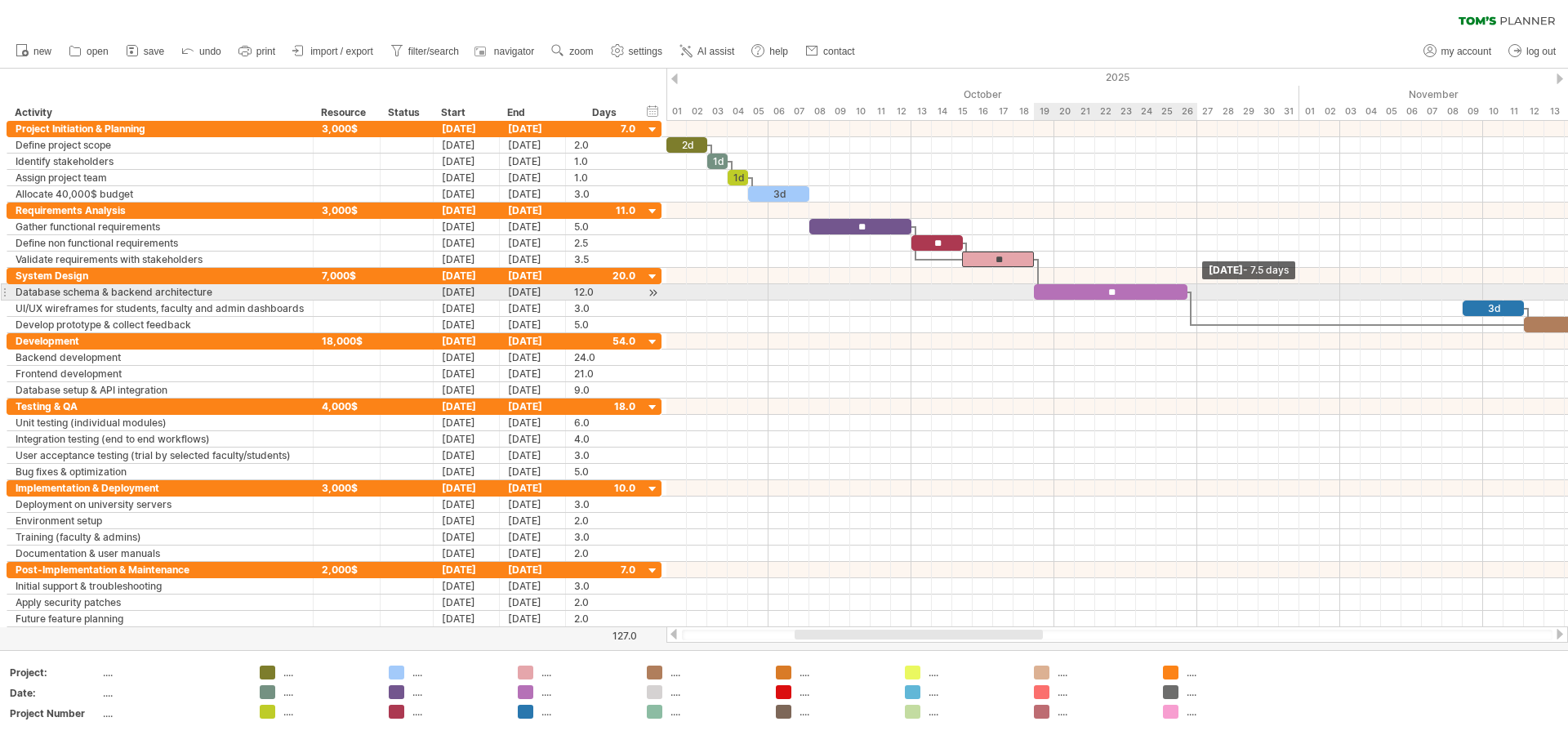
drag, startPoint x: 1279, startPoint y: 288, endPoint x: 1191, endPoint y: 286, distance: 88.0
click at [782, 286] on div "2d 1d 1d 3d ** ** ** ** 3d 3d 18d 15d 7d 4d 4d 3d 3d 3d 2d 3d 2d 3d 2d 2d [DATE…" at bounding box center [1117, 374] width 902 height 506
drag, startPoint x: 1186, startPoint y: 291, endPoint x: 1194, endPoint y: 291, distance: 8.0
click at [782, 291] on span at bounding box center [1197, 291] width 7 height 16
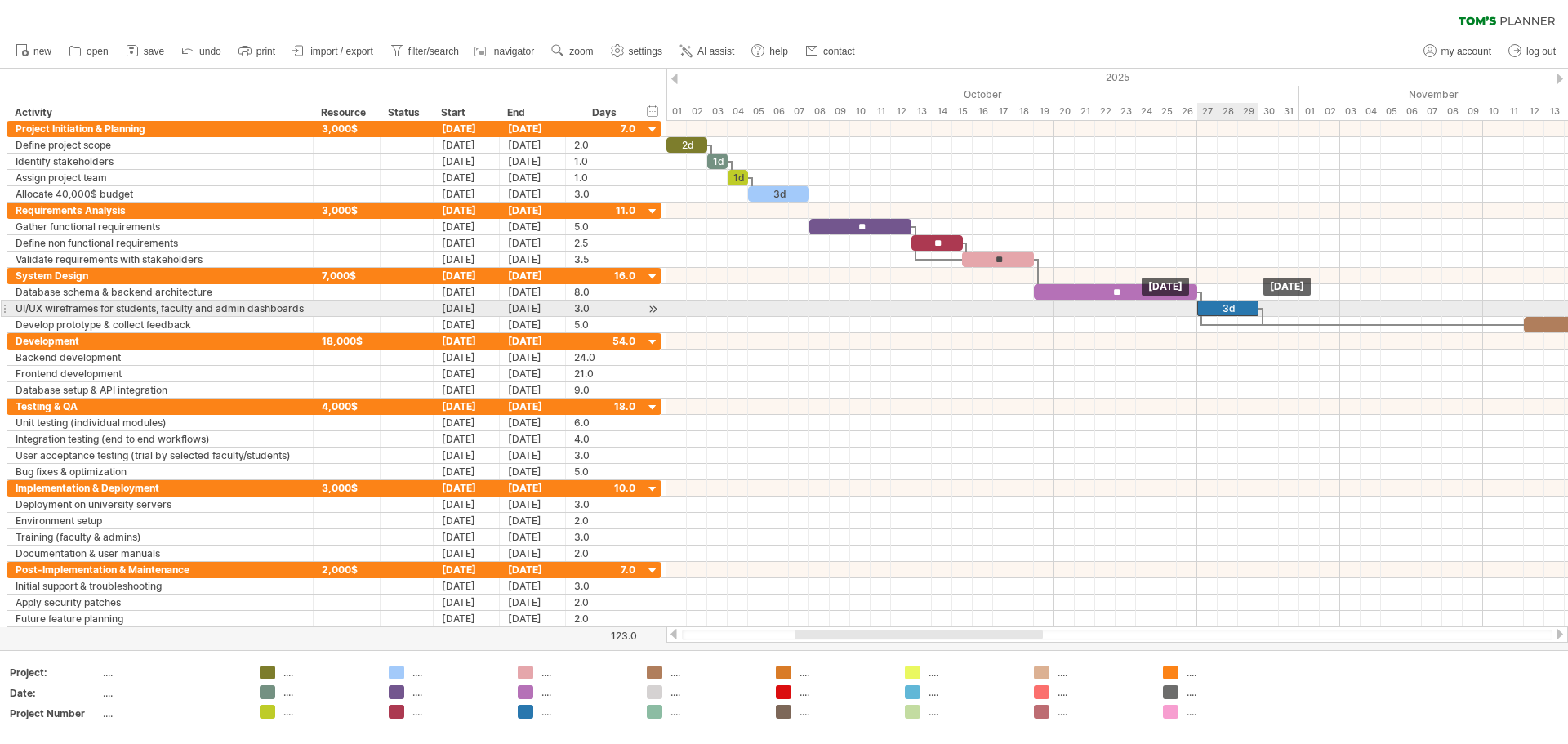
drag, startPoint x: 1469, startPoint y: 305, endPoint x: 1206, endPoint y: 308, distance: 263.0
click at [782, 308] on div "3d" at bounding box center [1228, 308] width 61 height 16
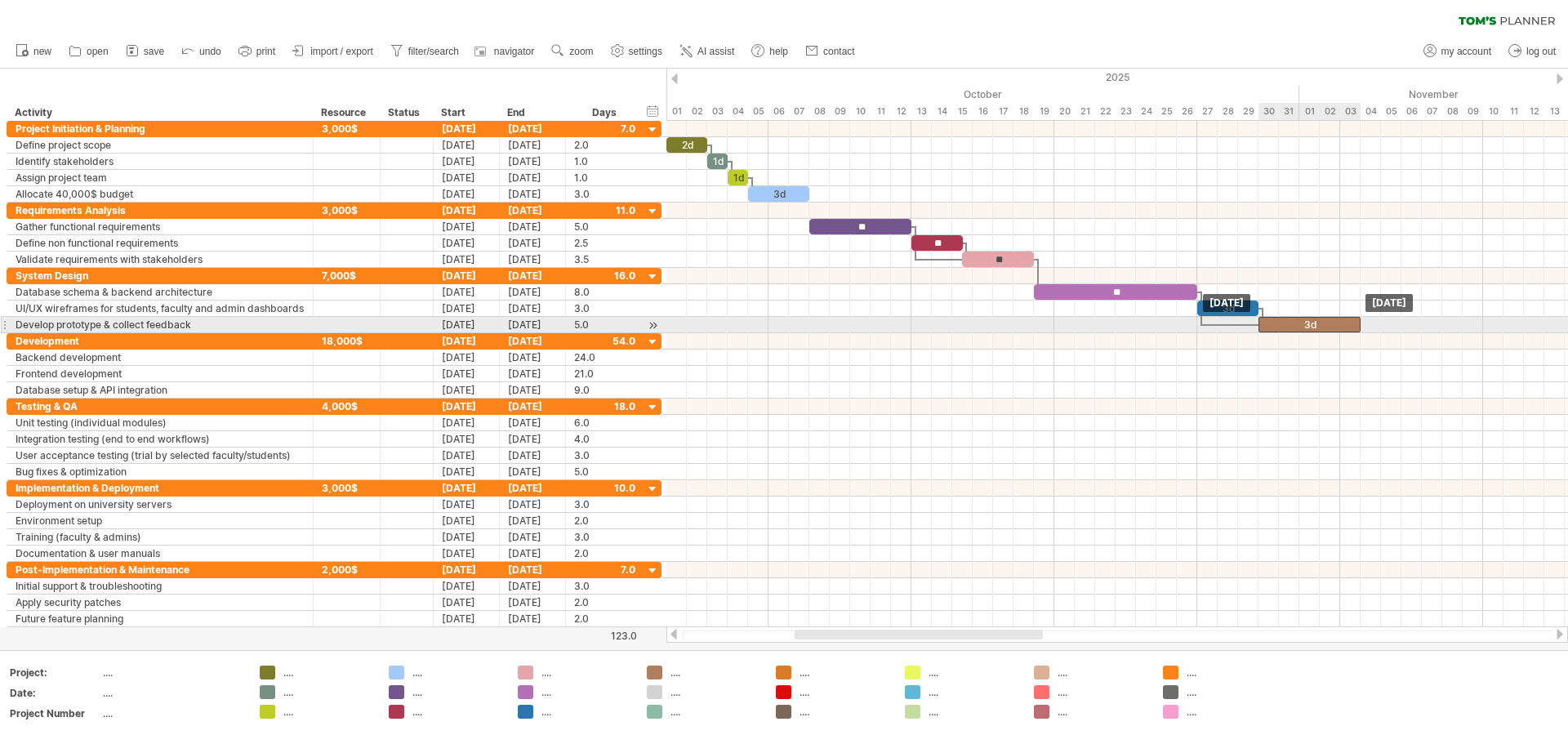
drag, startPoint x: 1539, startPoint y: 319, endPoint x: 1270, endPoint y: 320, distance: 269.0
click at [782, 320] on div "3d" at bounding box center [1309, 324] width 102 height 16
drag, startPoint x: 1360, startPoint y: 322, endPoint x: 1340, endPoint y: 322, distance: 20.0
click at [782, 322] on span at bounding box center [1340, 324] width 7 height 16
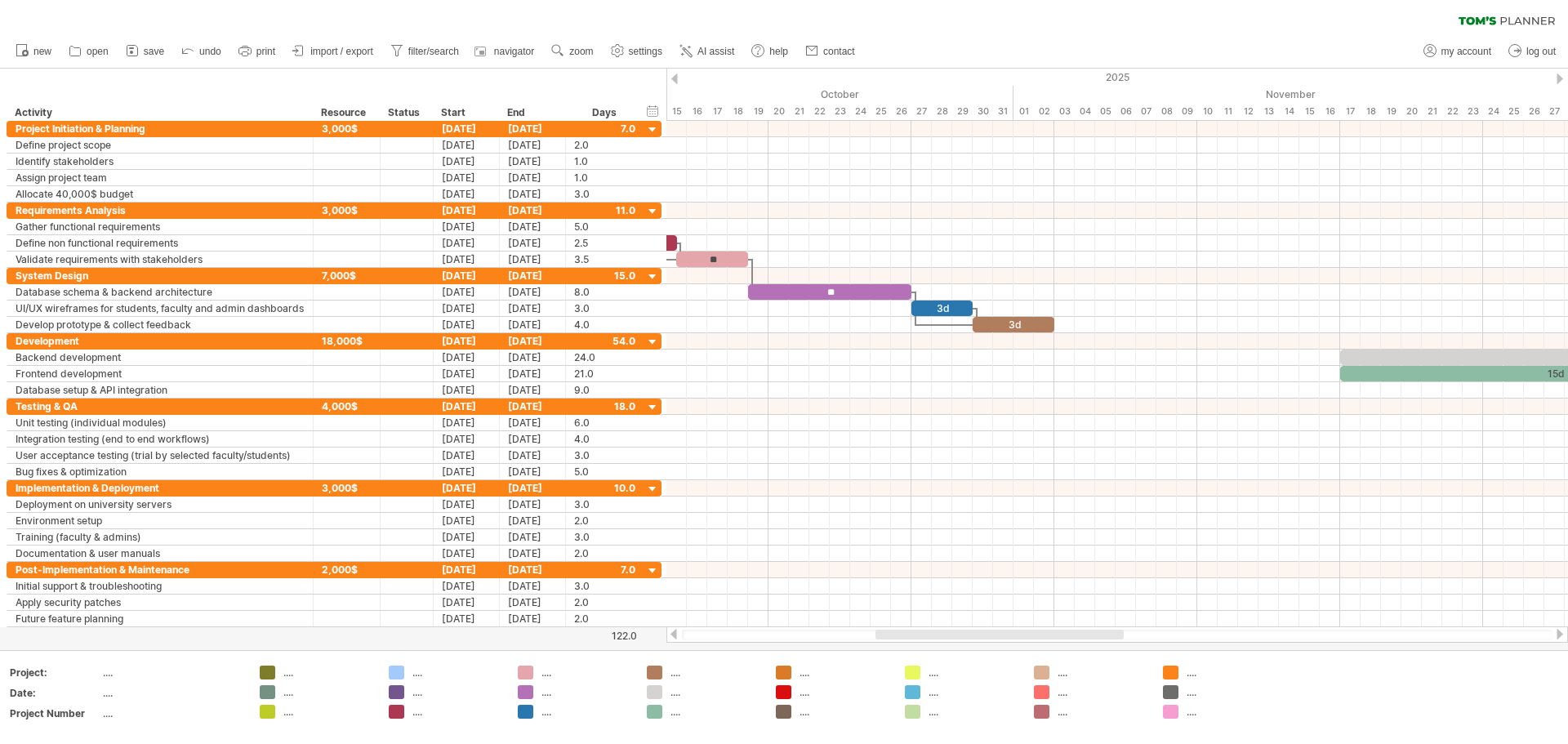
drag, startPoint x: 890, startPoint y: 636, endPoint x: 971, endPoint y: 631, distance: 81.2
click at [782, 631] on div at bounding box center [1000, 635] width 248 height 10
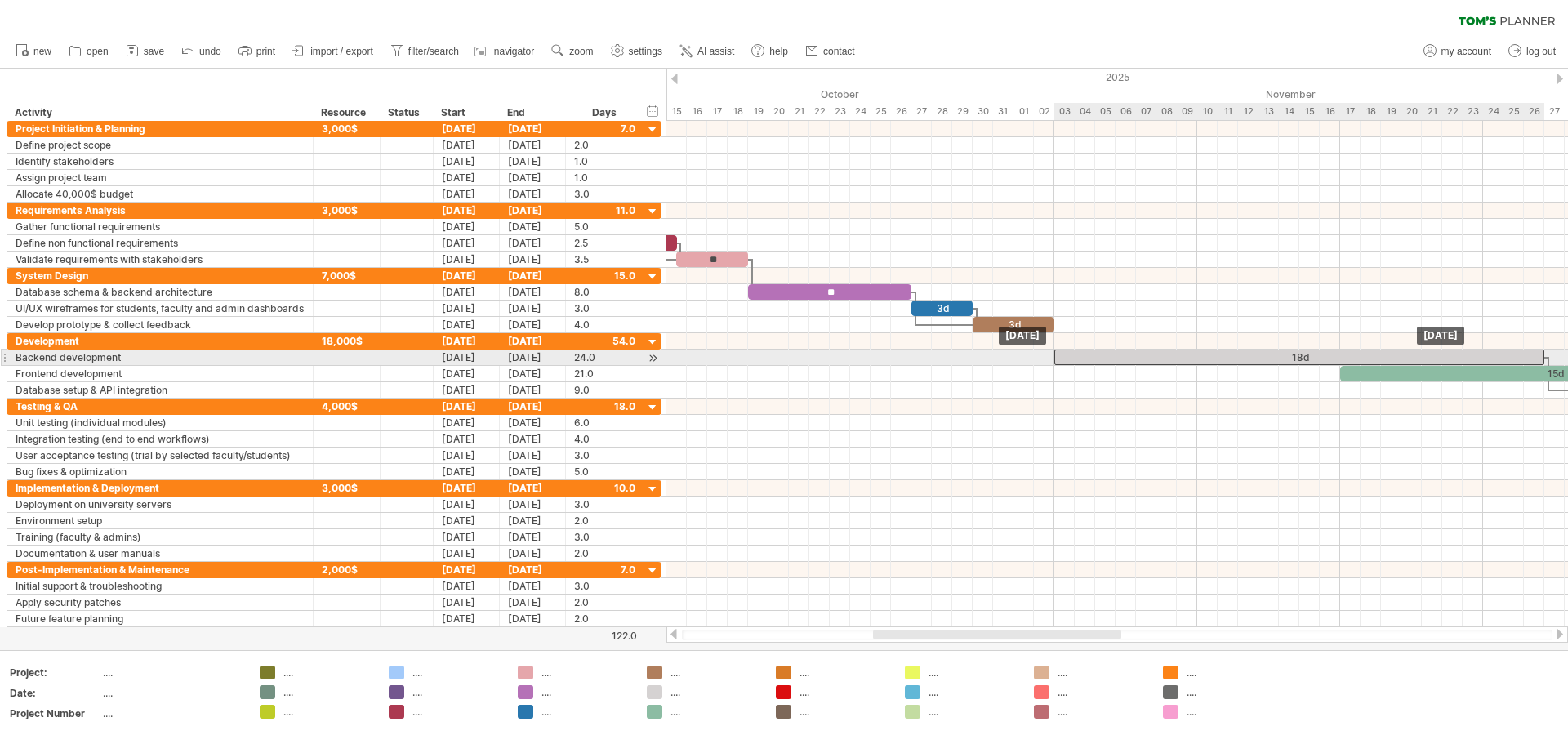
drag, startPoint x: 1359, startPoint y: 353, endPoint x: 1070, endPoint y: 358, distance: 289.0
click at [782, 358] on div "18d" at bounding box center [1300, 357] width 490 height 16
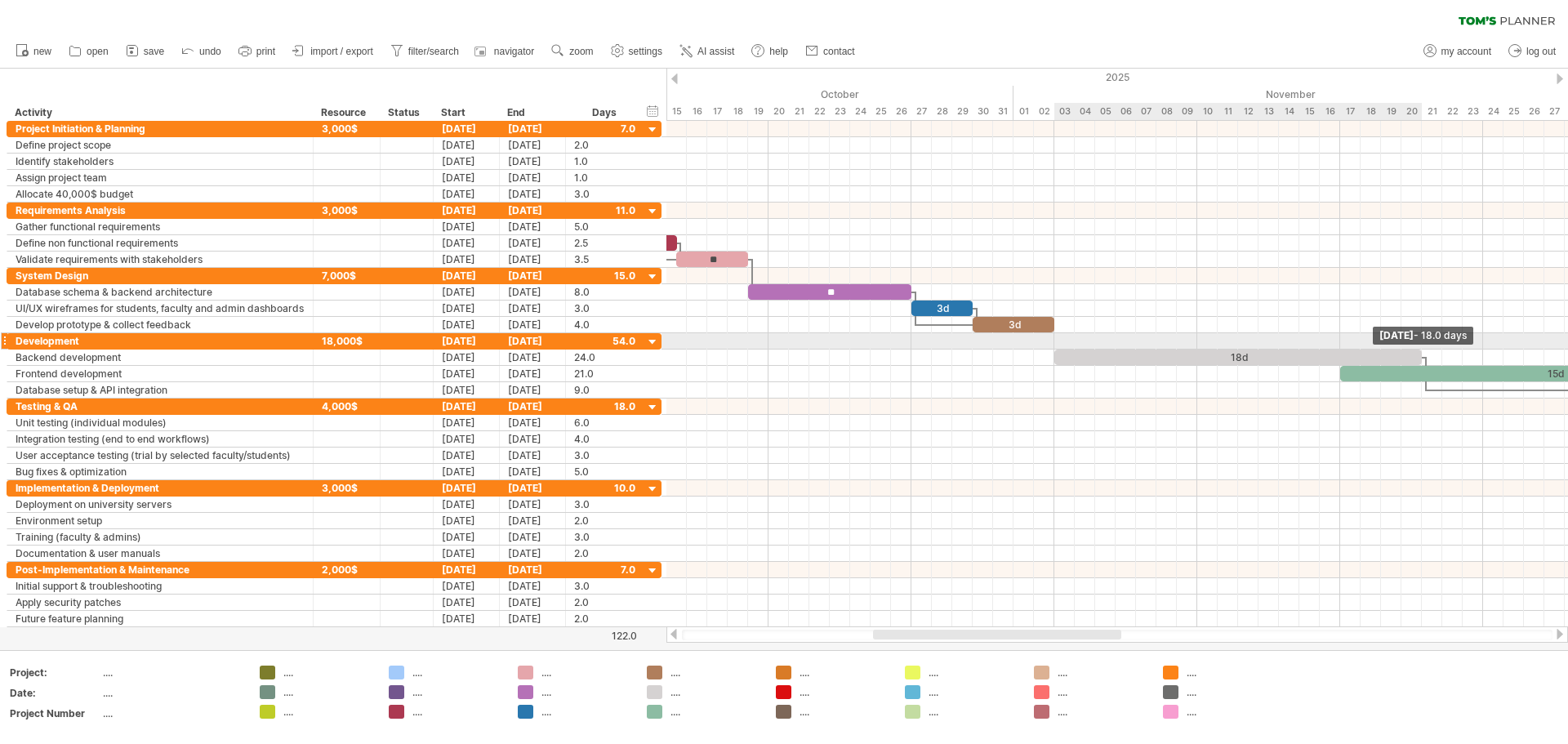
drag, startPoint x: 1545, startPoint y: 356, endPoint x: 1423, endPoint y: 348, distance: 122.3
click at [782, 348] on div "2d 1d 1d 3d ** ** ** ** 3d 3d 18d 15d 7d 4d 4d 3d 3d 3d 2d 3d 2d 3d 2d 2d [DATE…" at bounding box center [1117, 374] width 902 height 506
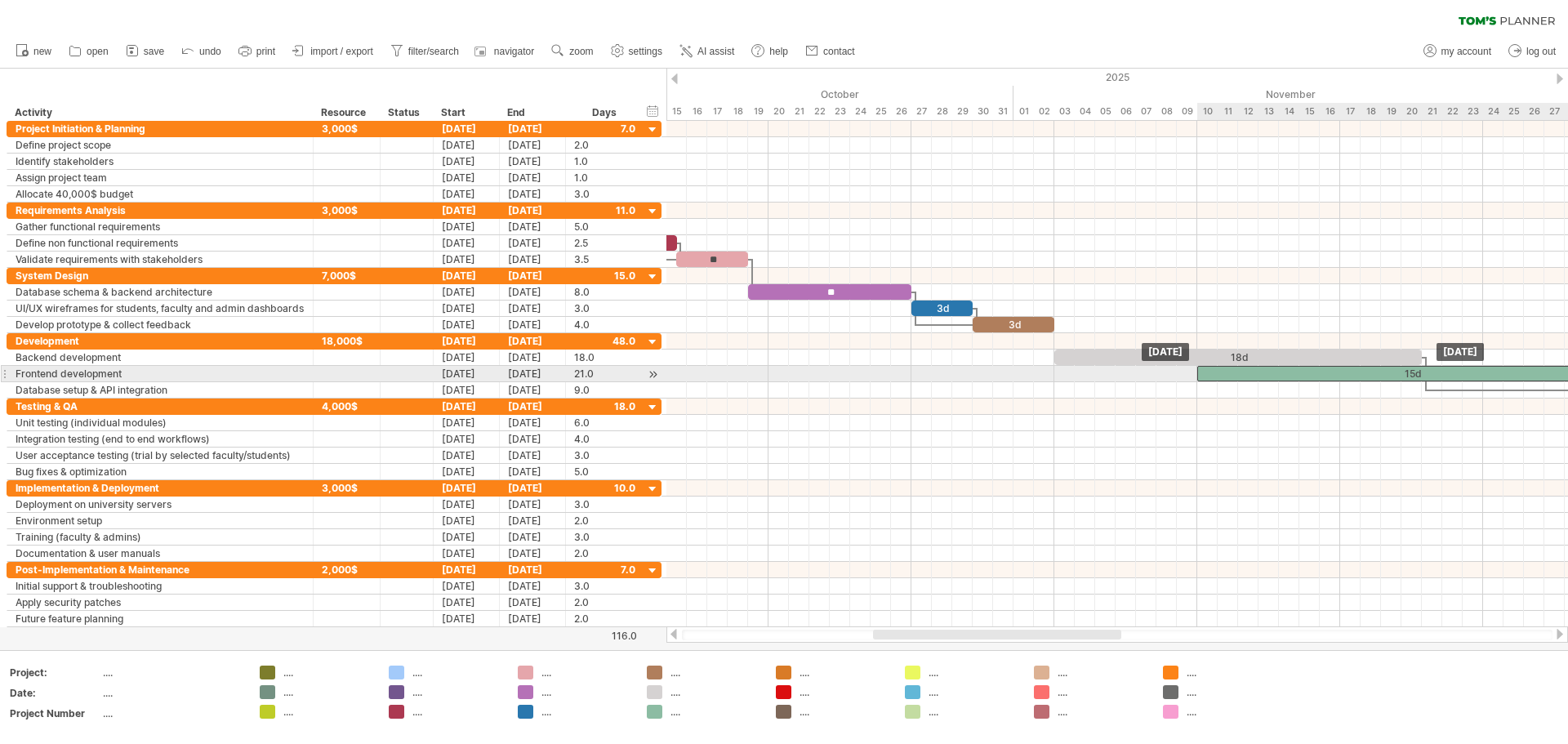
drag, startPoint x: 1363, startPoint y: 376, endPoint x: 1217, endPoint y: 370, distance: 146.1
click at [782, 370] on div "15d" at bounding box center [1412, 373] width 429 height 16
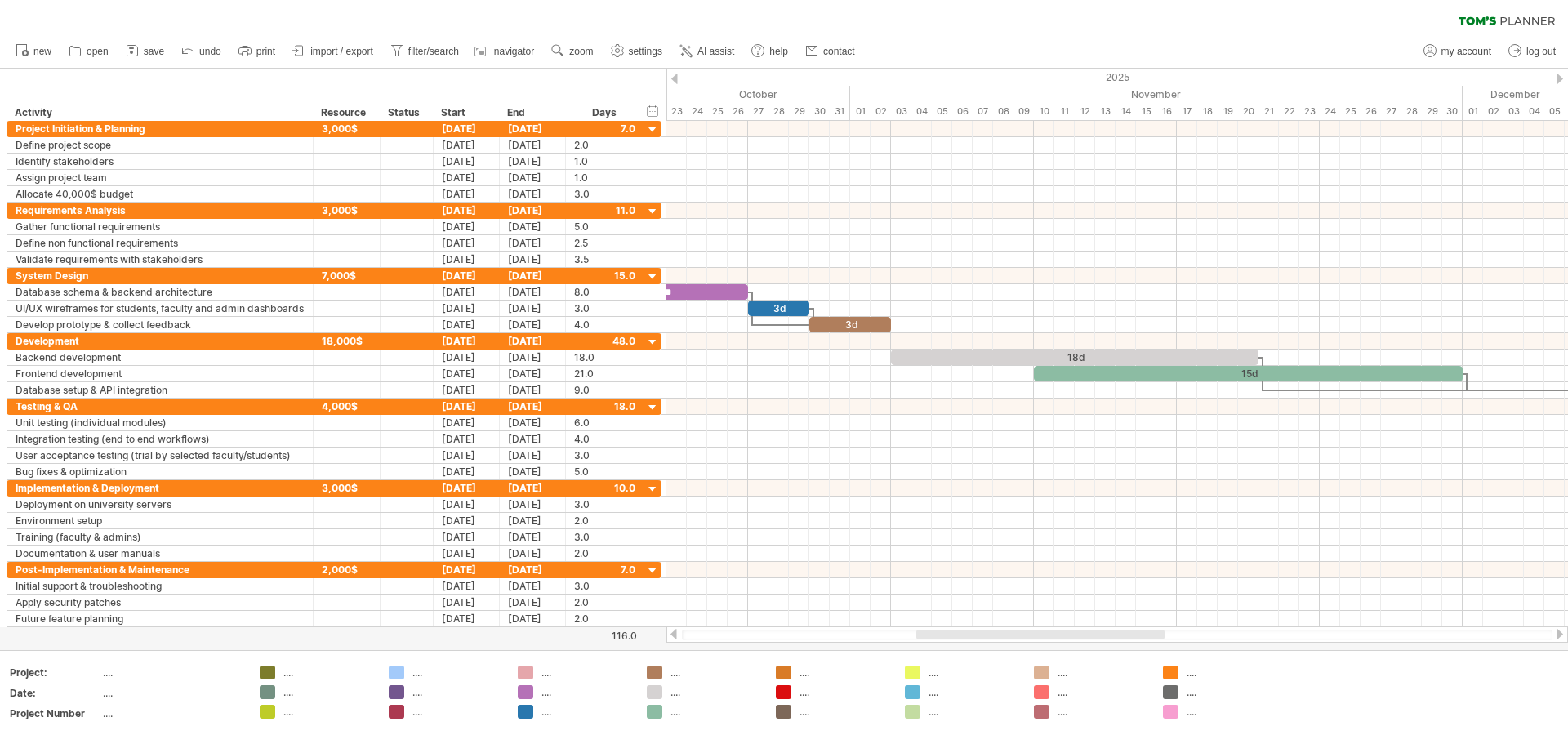
drag, startPoint x: 1003, startPoint y: 631, endPoint x: 1046, endPoint y: 641, distance: 44.1
click at [782, 641] on div at bounding box center [1117, 635] width 902 height 17
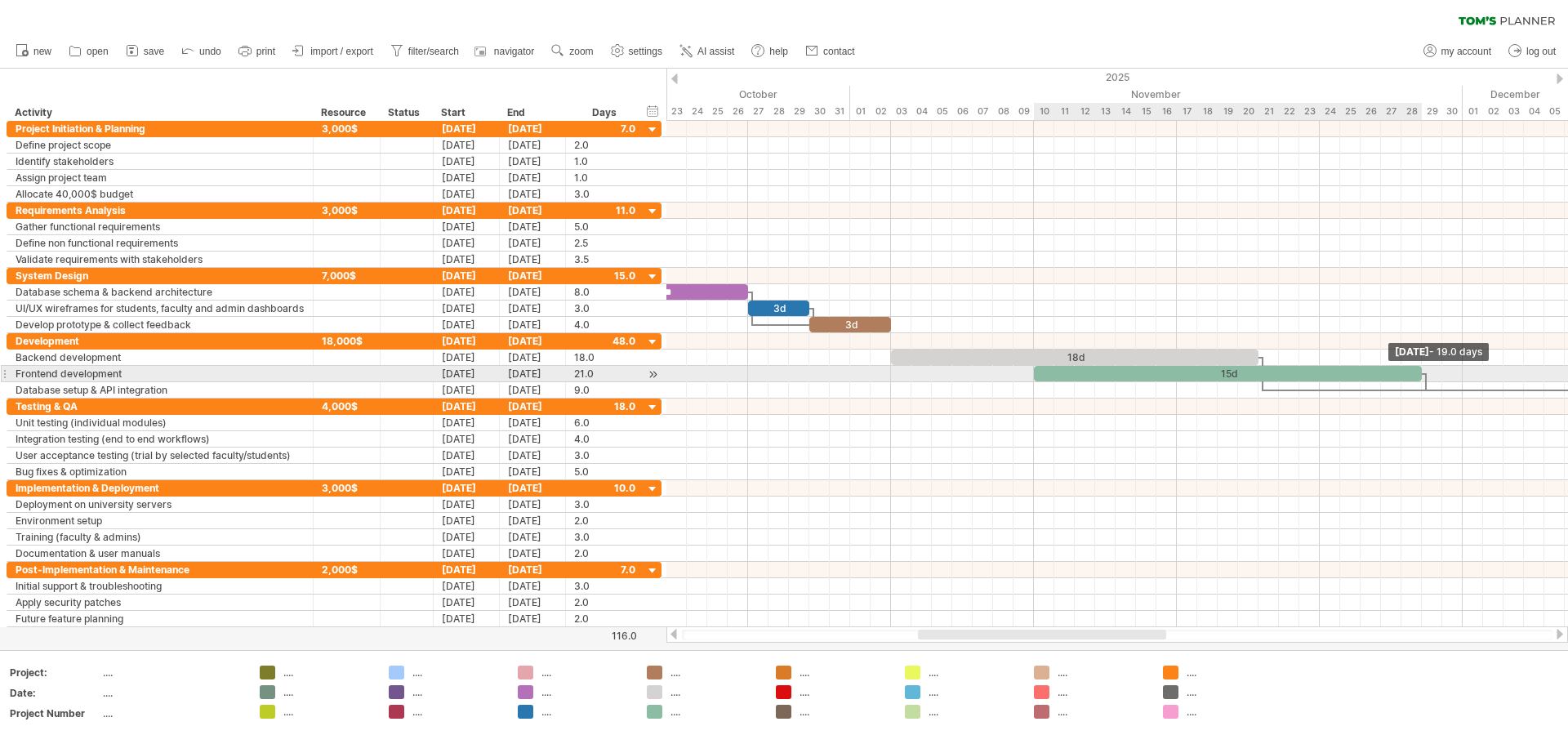
drag, startPoint x: 1464, startPoint y: 372, endPoint x: 1421, endPoint y: 368, distance: 43.2
click at [782, 368] on span at bounding box center [1422, 373] width 7 height 16
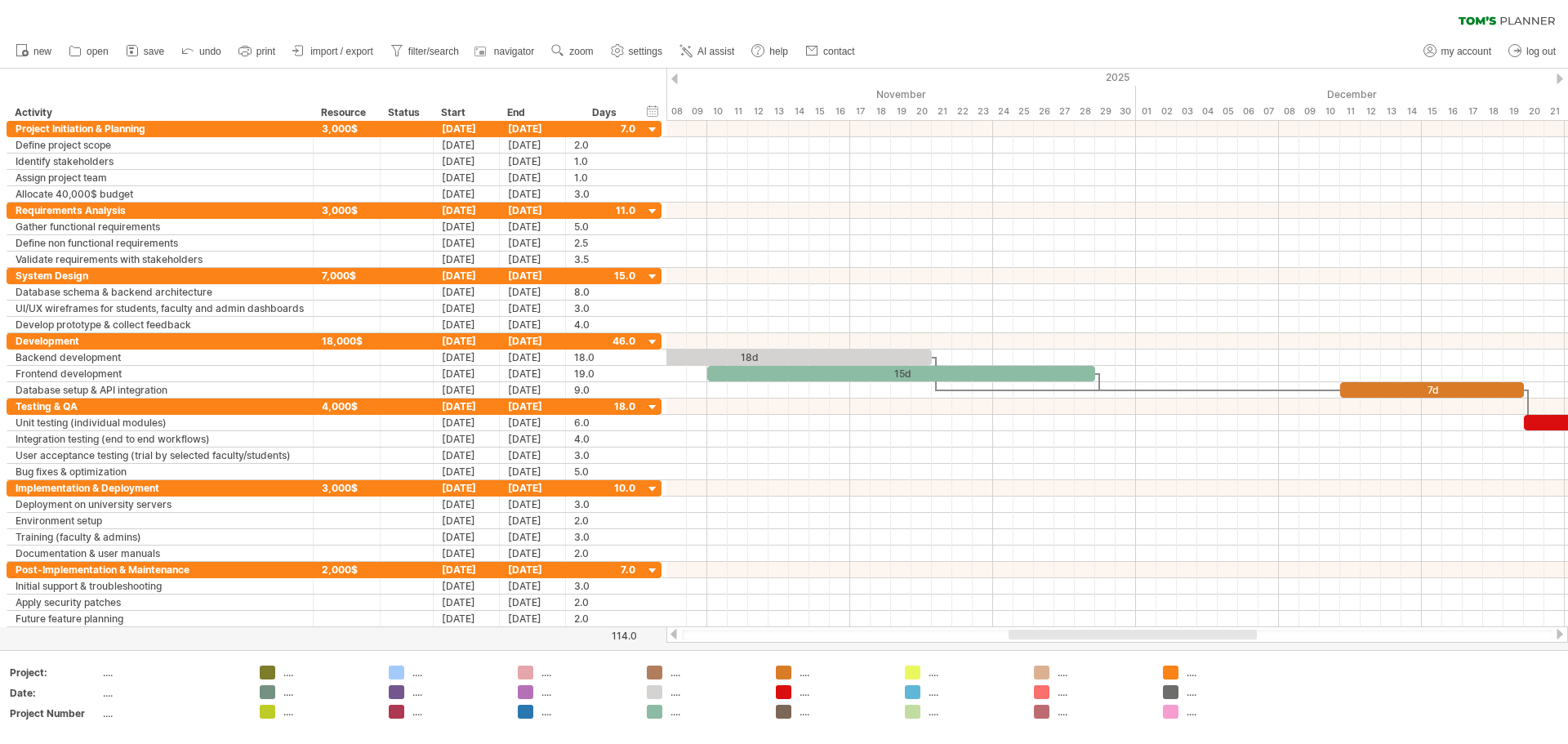
drag, startPoint x: 1040, startPoint y: 636, endPoint x: 1130, endPoint y: 636, distance: 90.0
click at [782, 636] on div at bounding box center [1133, 635] width 248 height 10
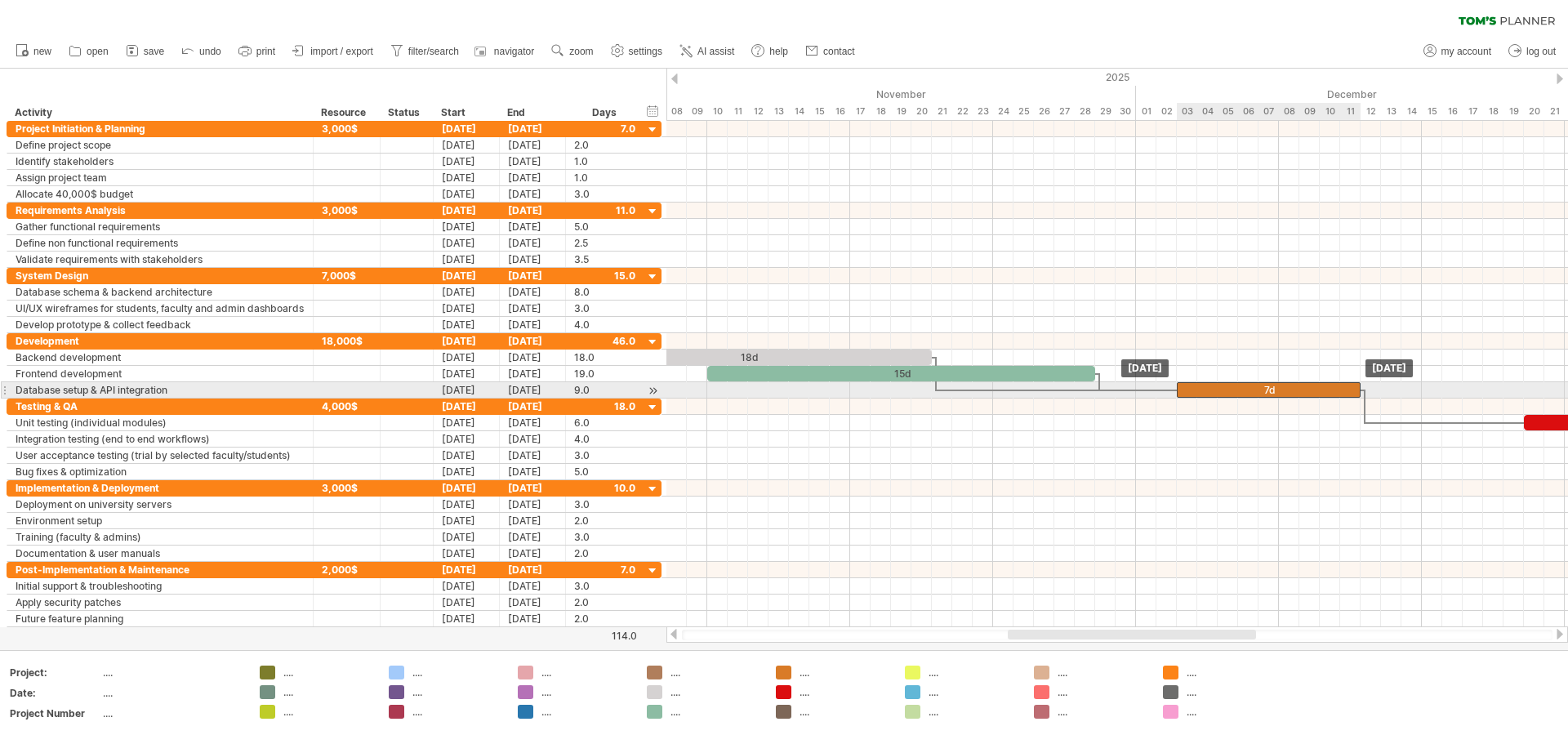
drag, startPoint x: 1424, startPoint y: 391, endPoint x: 1260, endPoint y: 383, distance: 164.2
click at [782, 383] on div "7d" at bounding box center [1269, 390] width 184 height 16
drag, startPoint x: 1359, startPoint y: 386, endPoint x: 1317, endPoint y: 389, distance: 42.1
click at [782, 389] on span at bounding box center [1320, 390] width 7 height 16
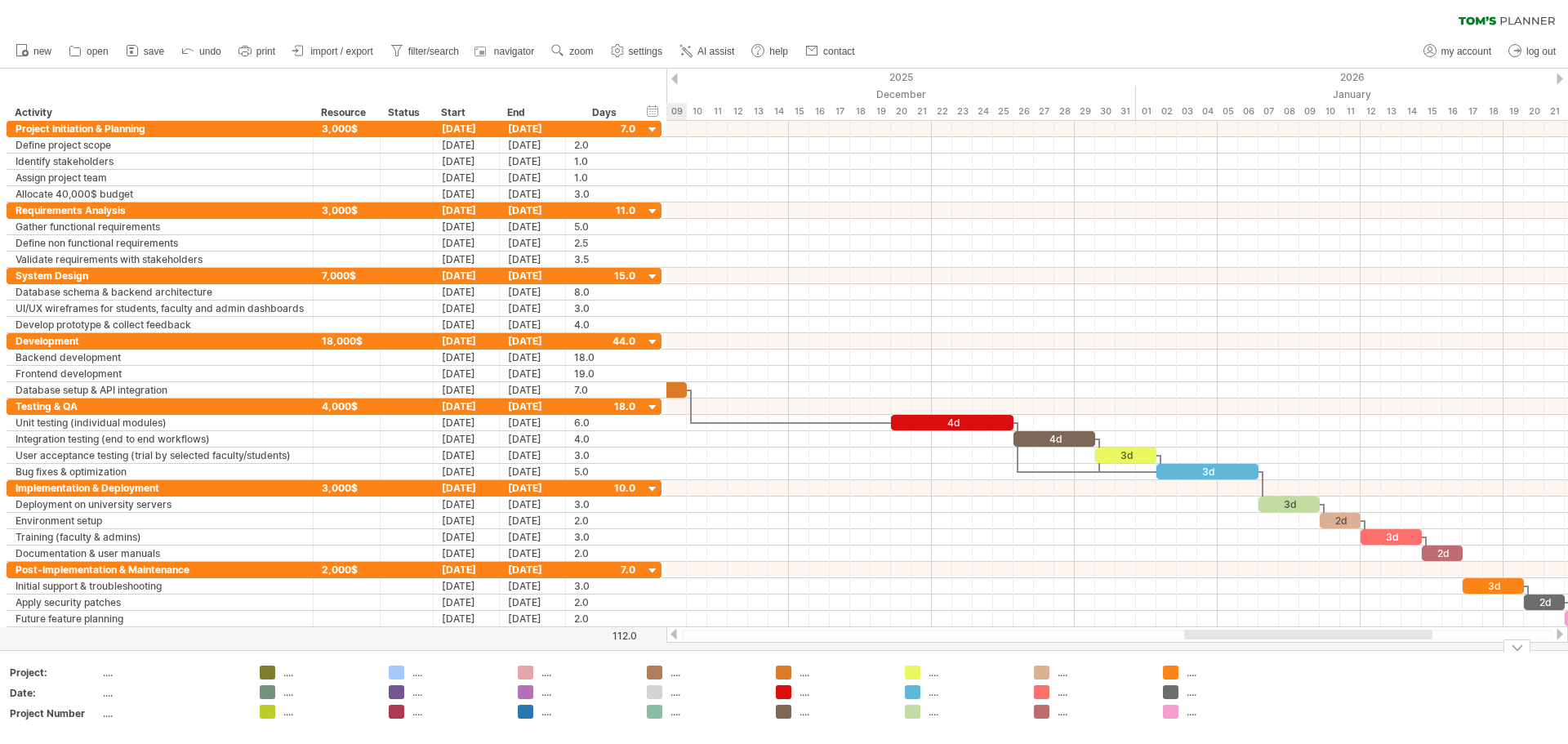
drag, startPoint x: 1056, startPoint y: 637, endPoint x: 1233, endPoint y: 656, distance: 178.0
click at [782, 656] on div "Trying to reach [DOMAIN_NAME] Connected again... 0% clear filter new" at bounding box center [784, 372] width 1568 height 744
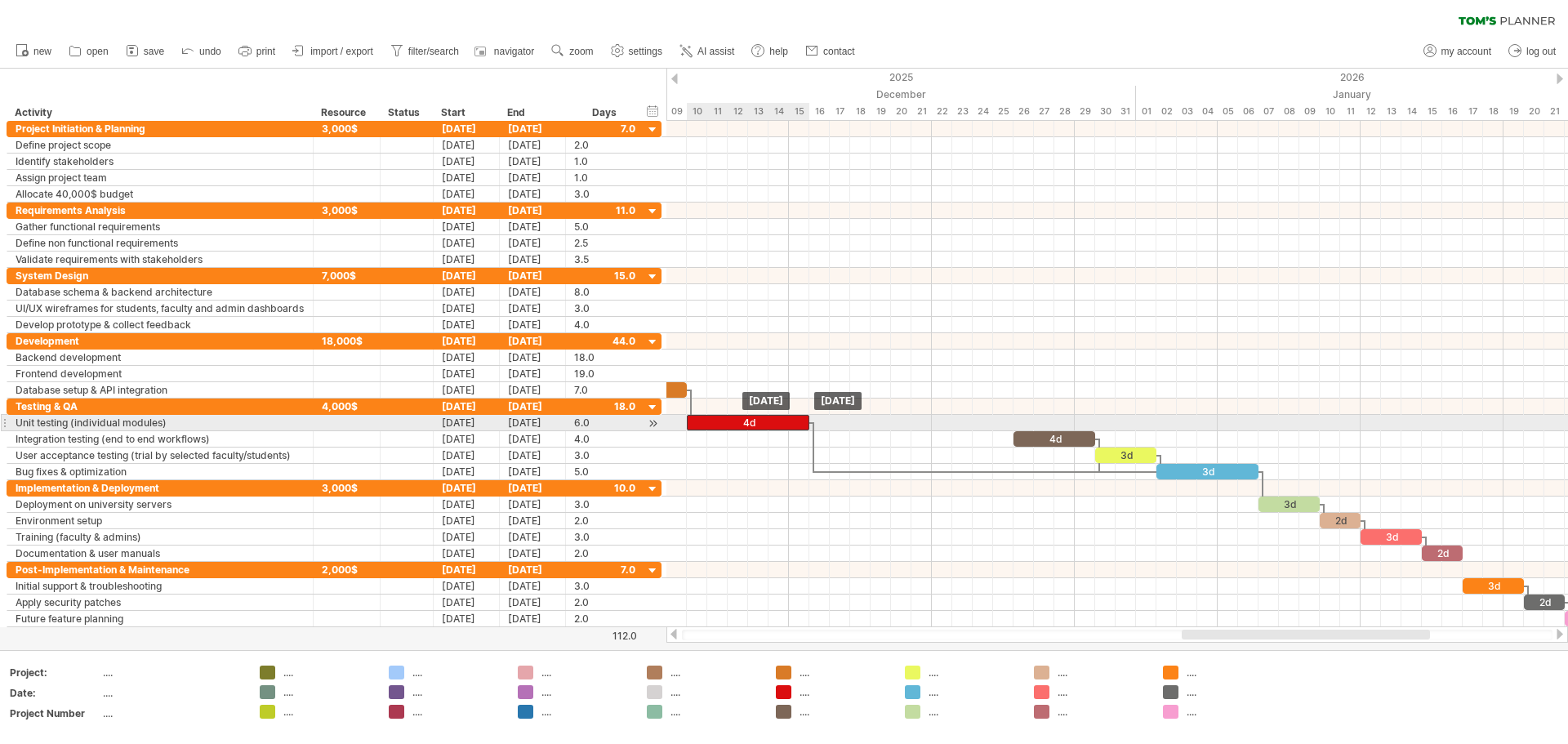
drag, startPoint x: 940, startPoint y: 421, endPoint x: 732, endPoint y: 424, distance: 208.0
click at [732, 424] on div "4d" at bounding box center [748, 422] width 123 height 16
drag, startPoint x: 808, startPoint y: 422, endPoint x: 745, endPoint y: 423, distance: 63.0
click at [745, 423] on span at bounding box center [748, 422] width 7 height 16
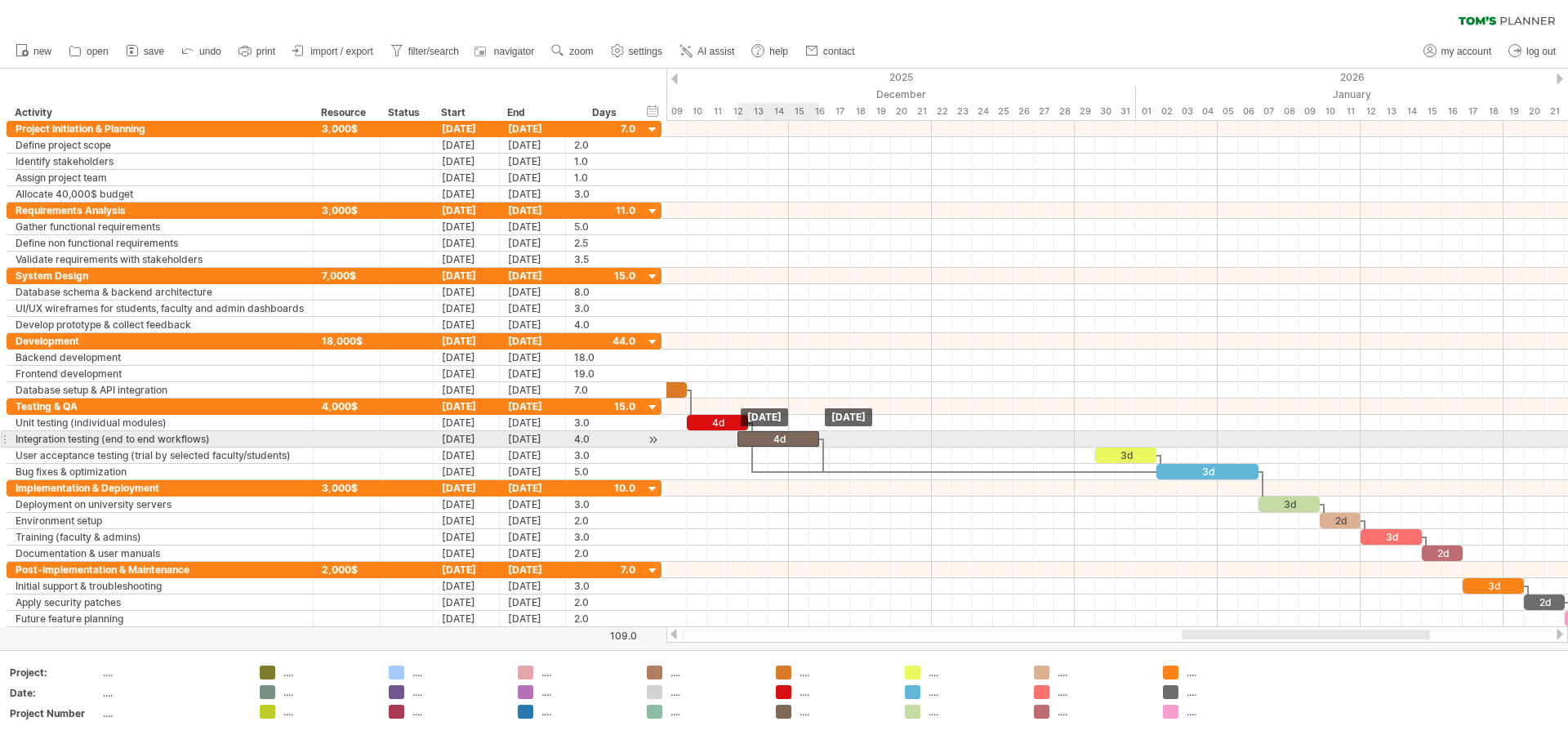
drag, startPoint x: 1061, startPoint y: 436, endPoint x: 792, endPoint y: 436, distance: 269.0
click at [782, 436] on div "4d" at bounding box center [778, 439] width 82 height 16
drag, startPoint x: 765, startPoint y: 441, endPoint x: 777, endPoint y: 441, distance: 12.0
click at [777, 441] on div "4d" at bounding box center [789, 439] width 82 height 16
drag, startPoint x: 830, startPoint y: 435, endPoint x: 806, endPoint y: 434, distance: 24.0
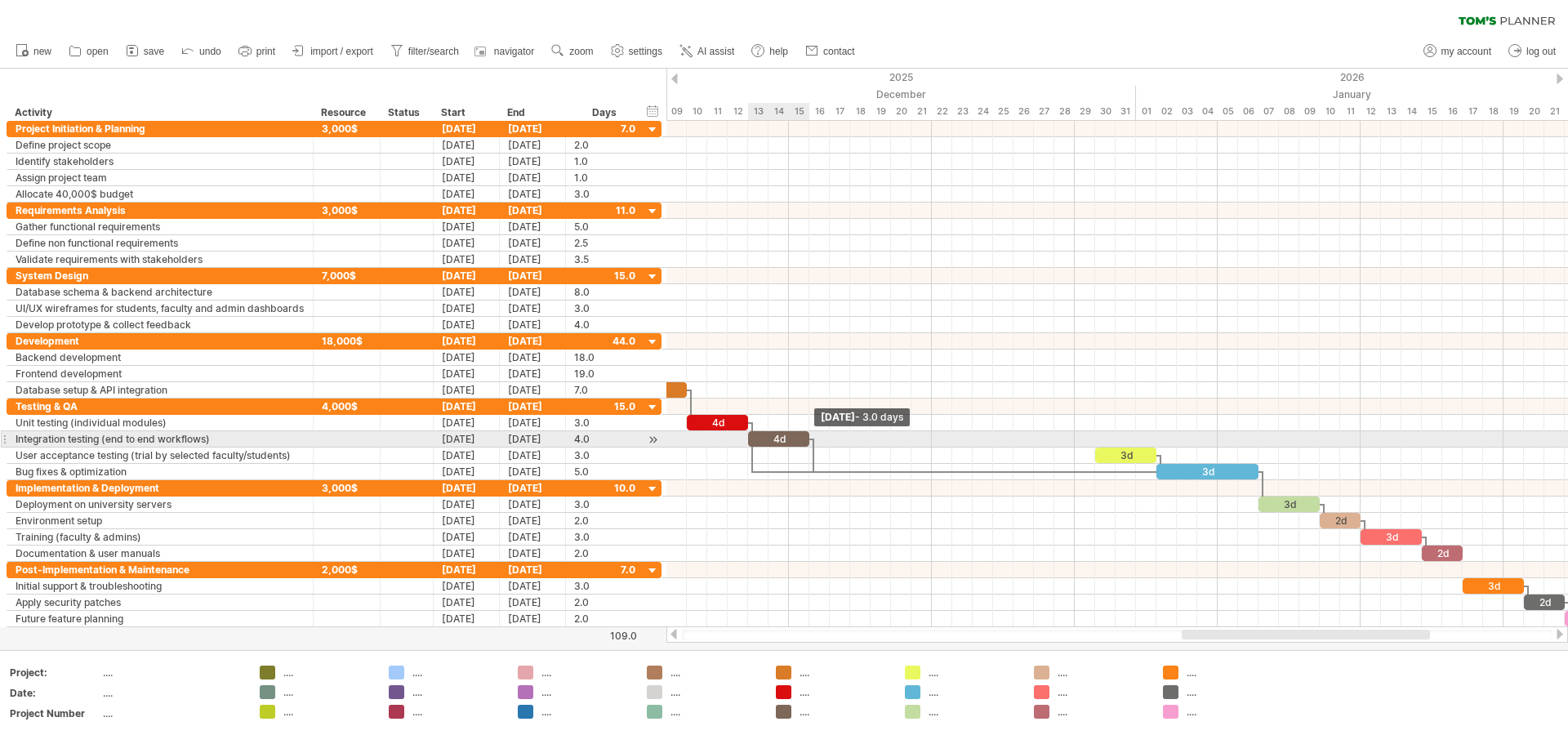
click at [782, 434] on span at bounding box center [810, 439] width 7 height 16
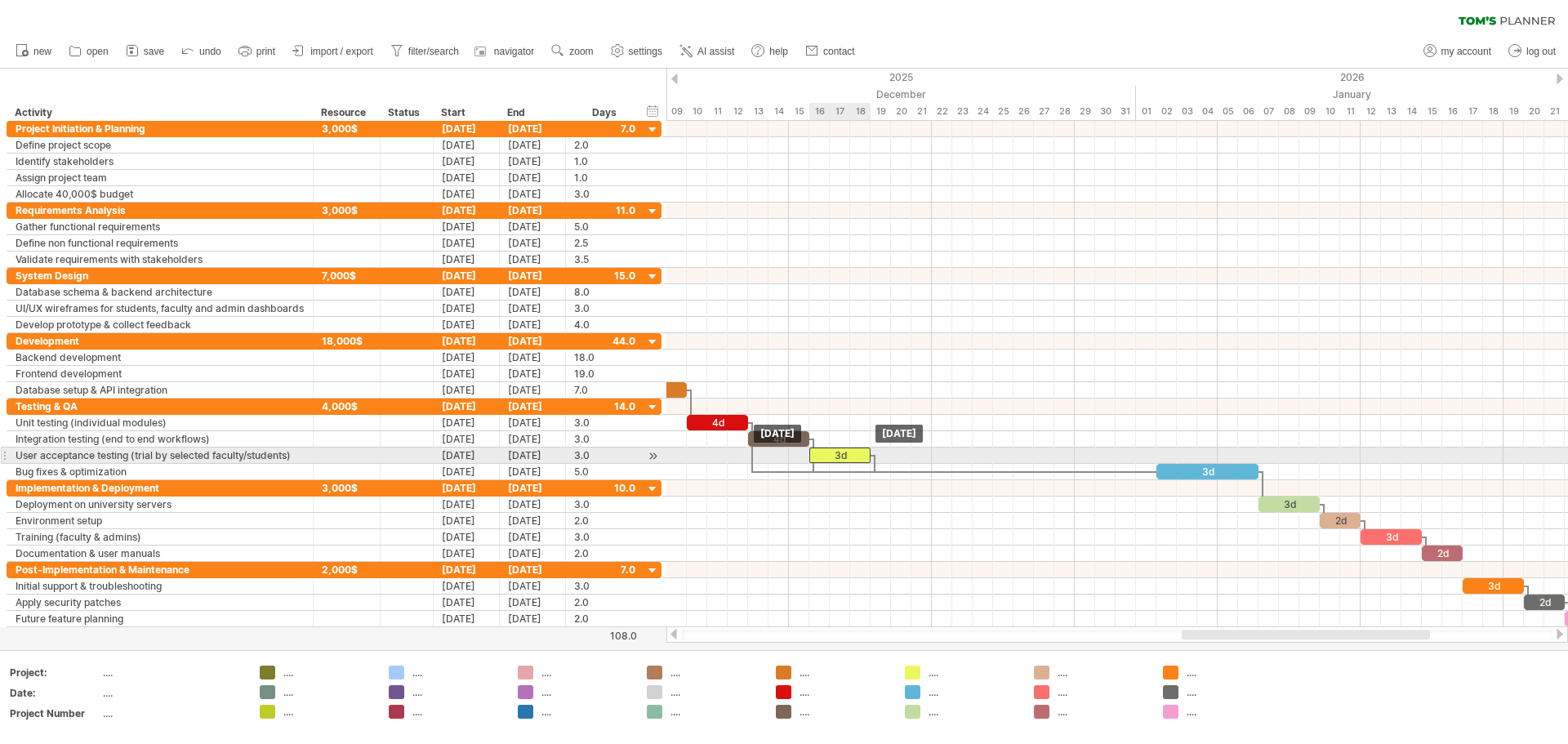
drag, startPoint x: 1099, startPoint y: 453, endPoint x: 839, endPoint y: 453, distance: 260.0
click at [782, 453] on div "3d" at bounding box center [840, 455] width 61 height 16
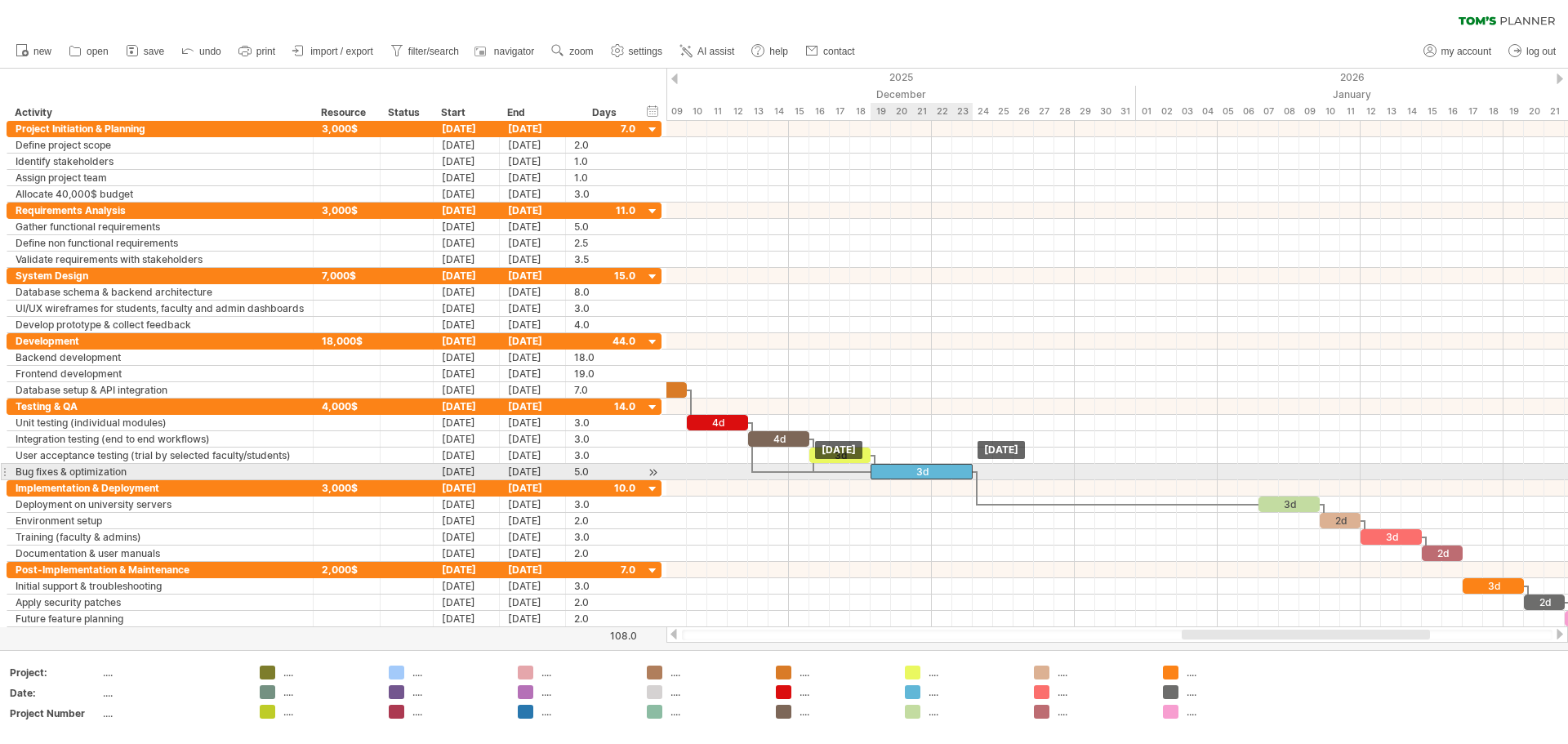
drag, startPoint x: 1215, startPoint y: 474, endPoint x: 926, endPoint y: 474, distance: 289.0
click at [782, 474] on div "3d" at bounding box center [921, 471] width 102 height 16
drag, startPoint x: 974, startPoint y: 468, endPoint x: 909, endPoint y: 466, distance: 65.0
click at [782, 466] on span at bounding box center [911, 471] width 7 height 16
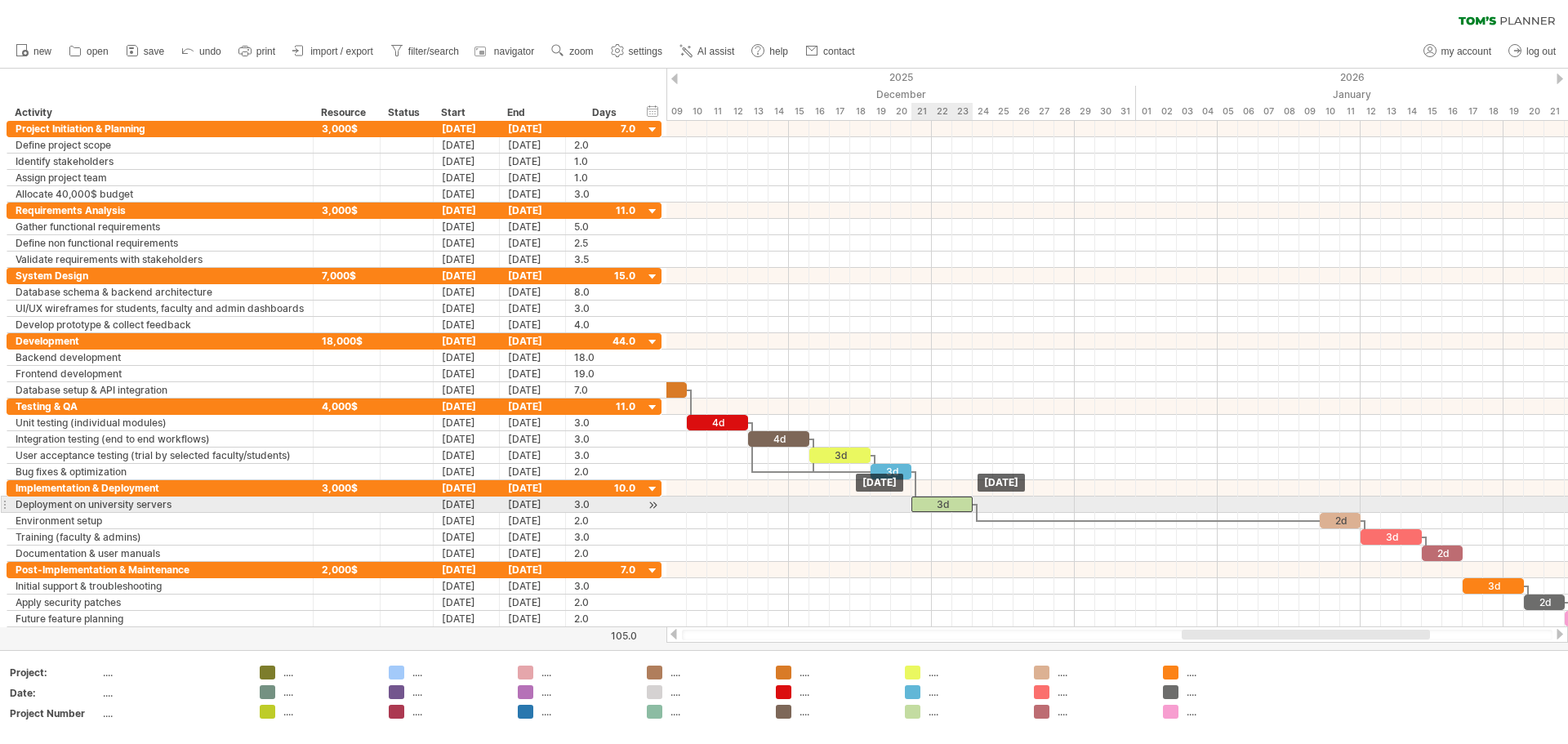
drag, startPoint x: 1284, startPoint y: 508, endPoint x: 933, endPoint y: 508, distance: 351.0
click at [782, 508] on div "3d" at bounding box center [942, 504] width 61 height 16
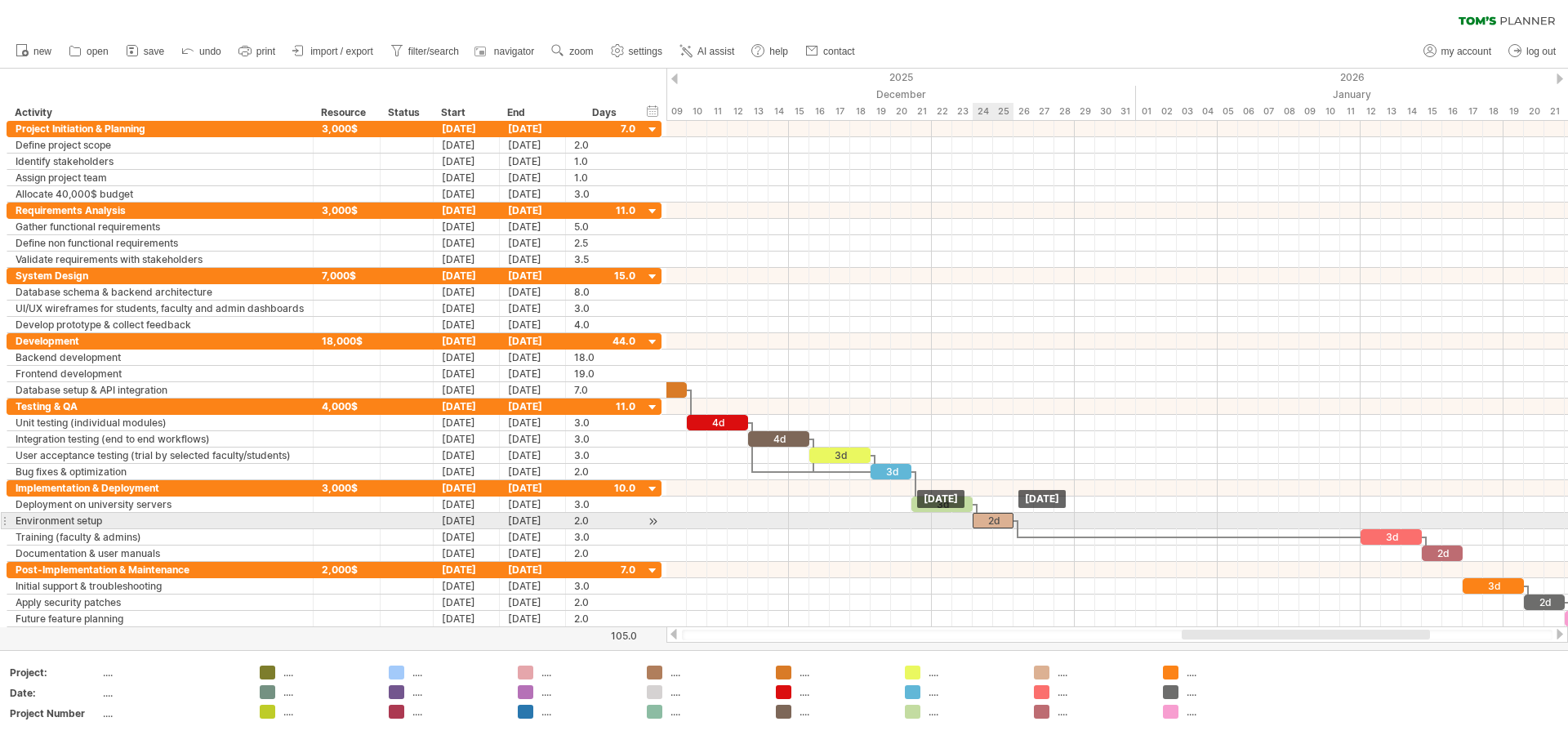
drag, startPoint x: 1336, startPoint y: 519, endPoint x: 992, endPoint y: 517, distance: 344.0
click at [782, 517] on div "2d" at bounding box center [993, 521] width 41 height 16
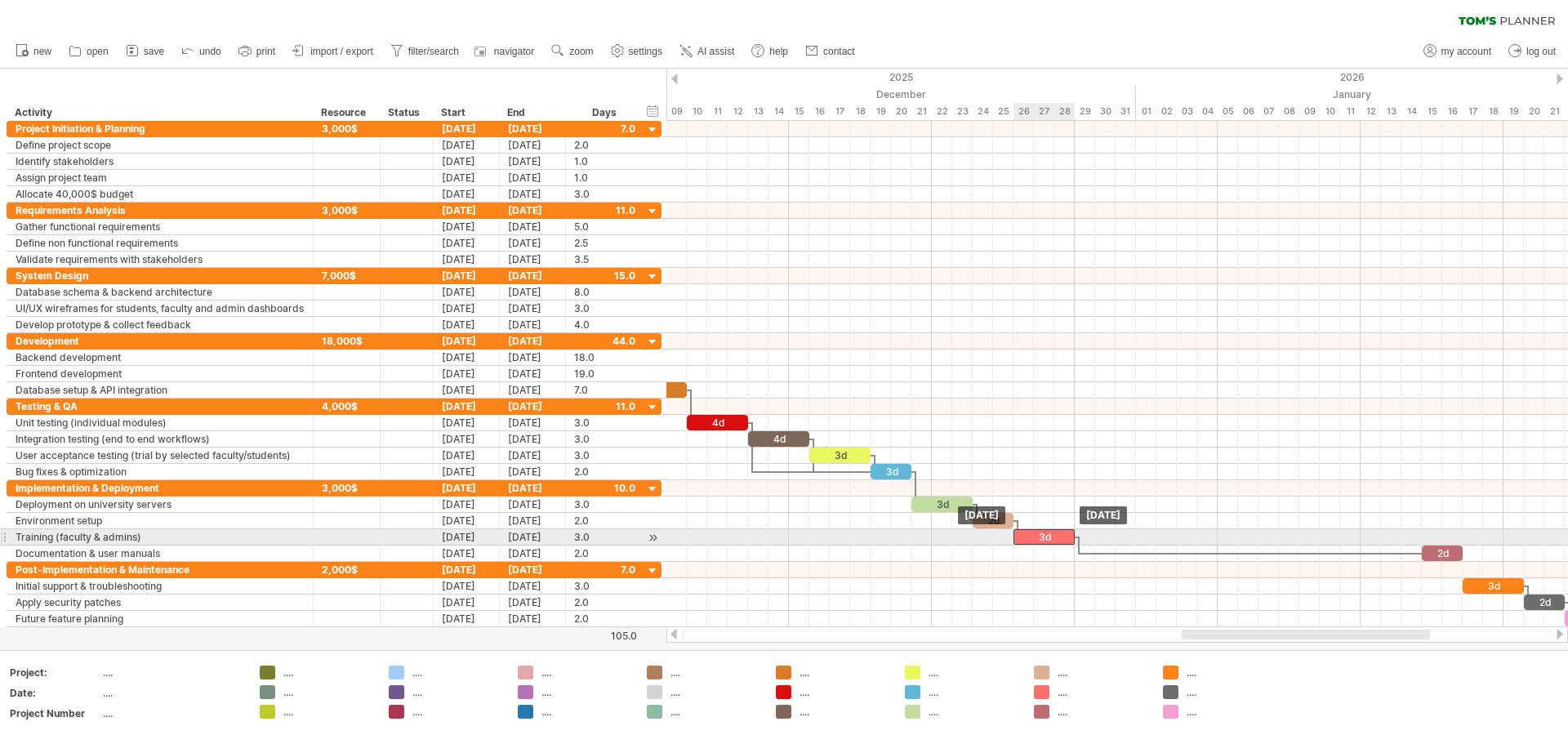
drag, startPoint x: 1381, startPoint y: 535, endPoint x: 1036, endPoint y: 541, distance: 345.1
click at [782, 541] on div "3d" at bounding box center [1044, 536] width 61 height 16
click at [782, 533] on div "3d" at bounding box center [1044, 536] width 61 height 16
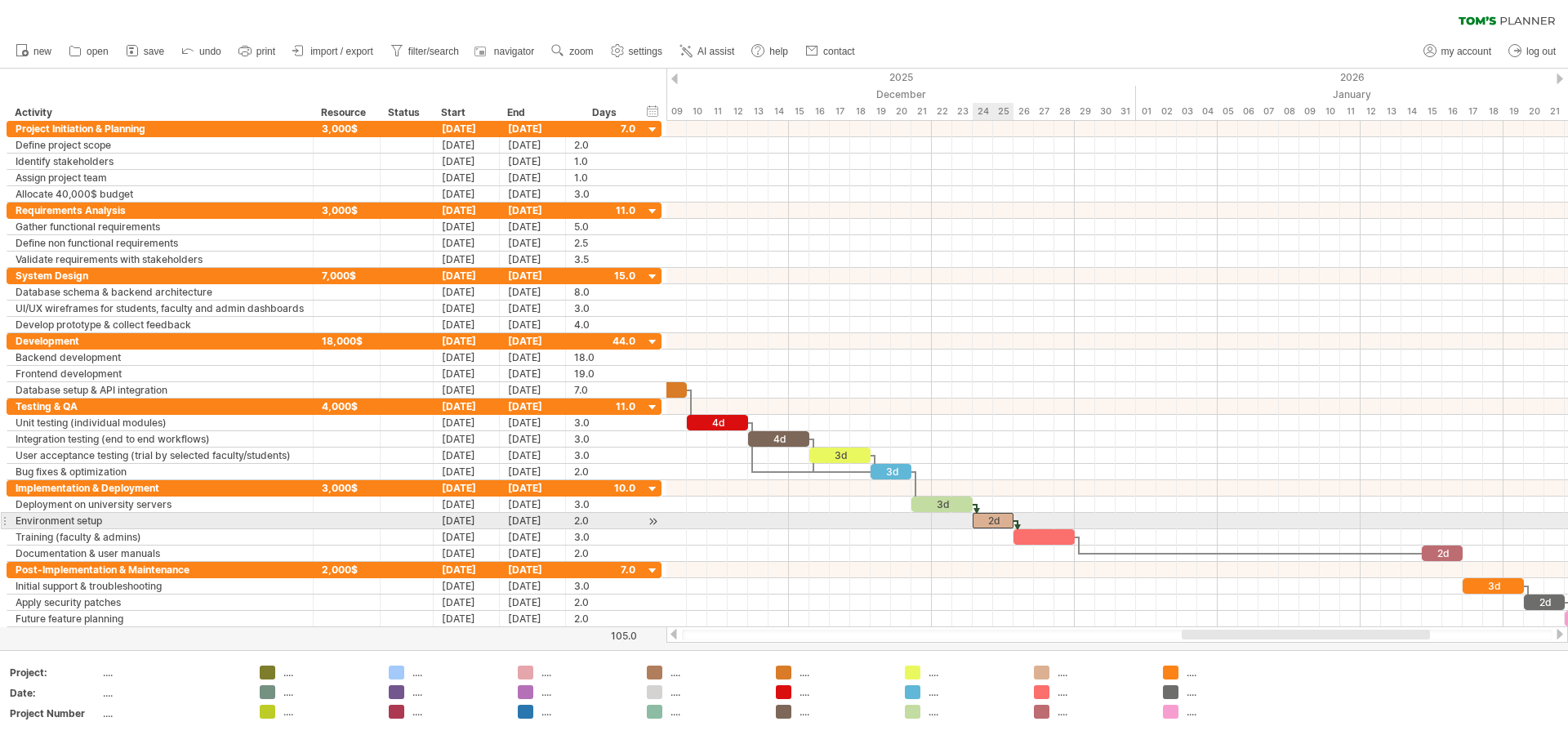
click at [782, 519] on div "2d" at bounding box center [993, 521] width 41 height 16
click at [782, 519] on div "**" at bounding box center [993, 521] width 41 height 16
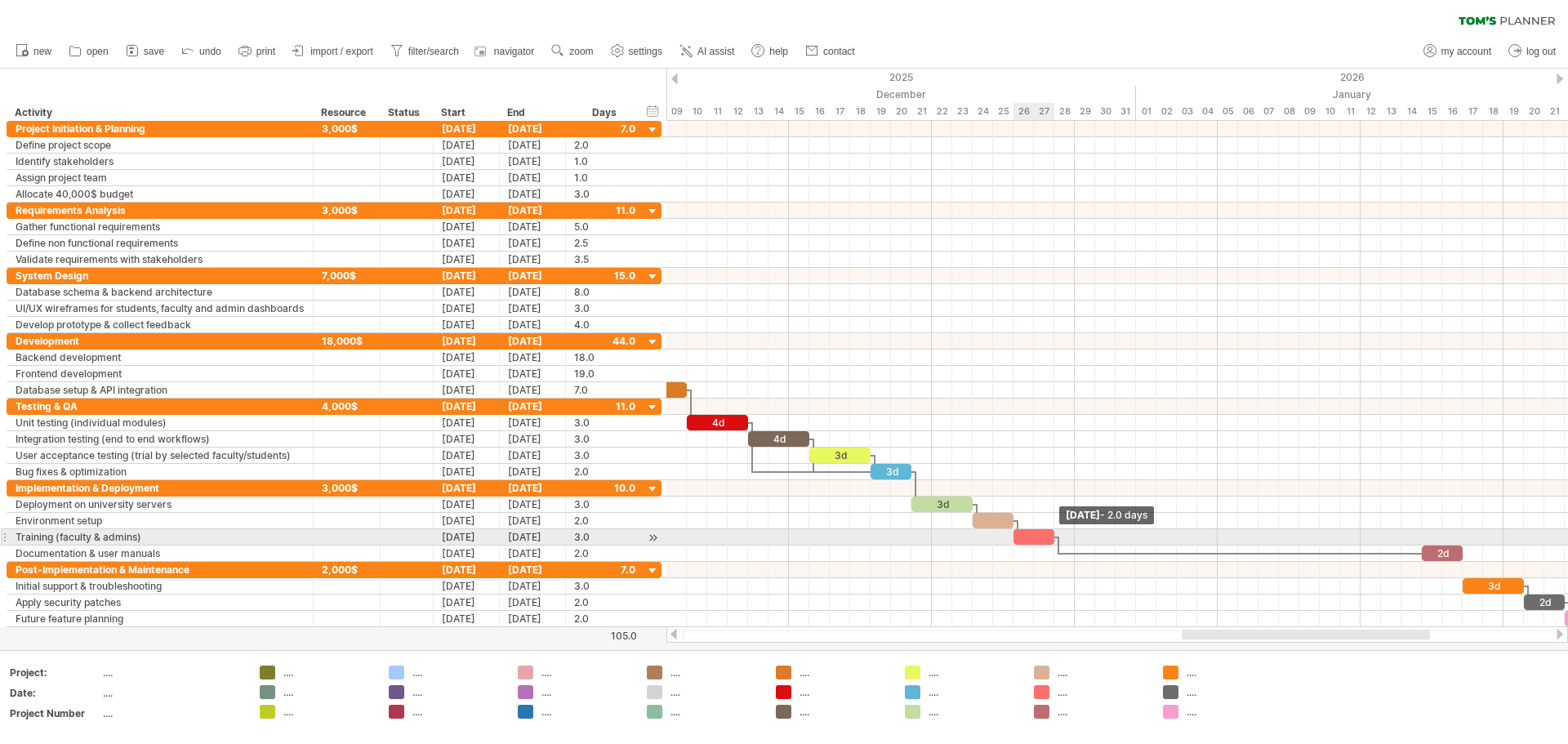
drag, startPoint x: 1075, startPoint y: 534, endPoint x: 1054, endPoint y: 533, distance: 21.0
click at [782, 533] on span at bounding box center [1055, 536] width 7 height 16
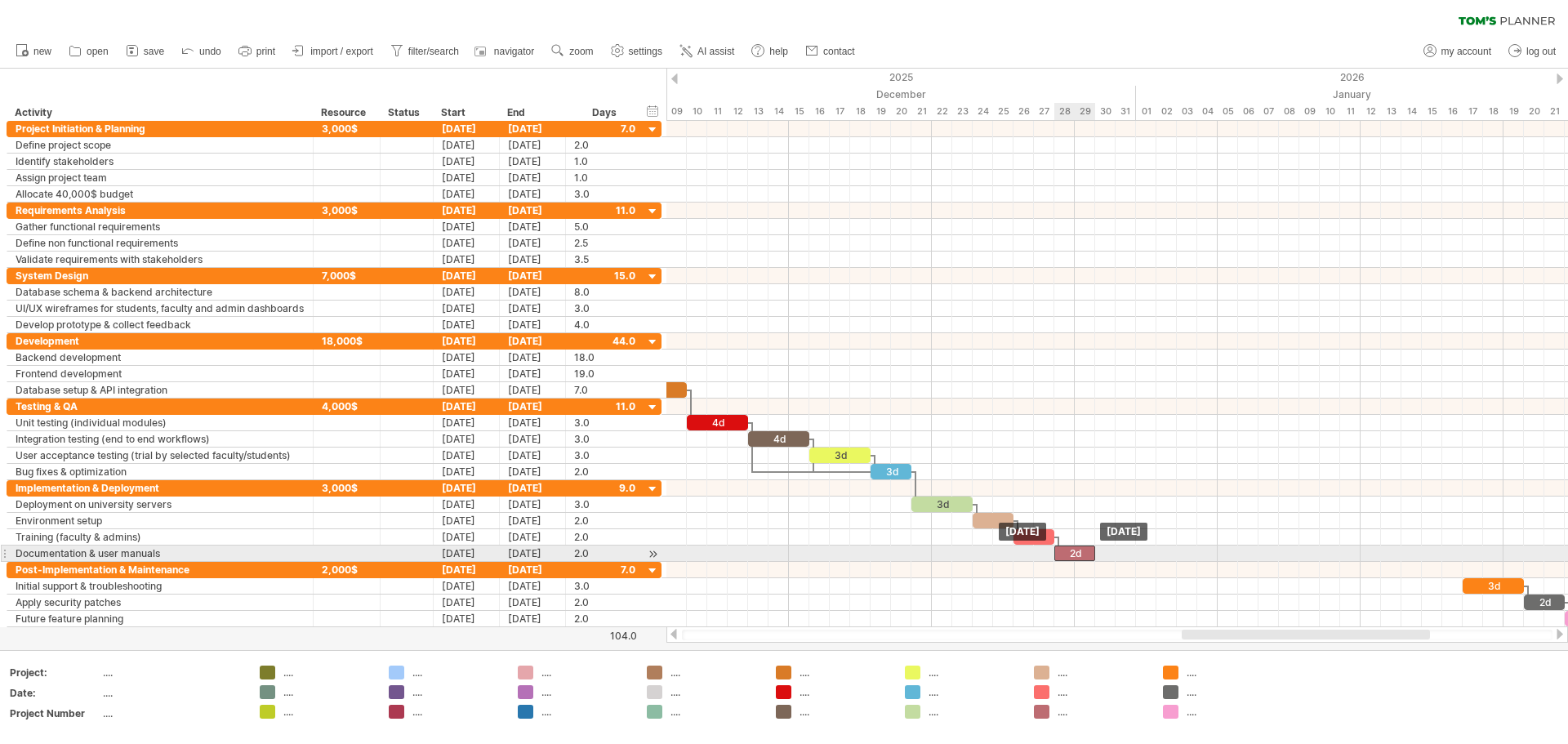
drag, startPoint x: 1438, startPoint y: 553, endPoint x: 1068, endPoint y: 550, distance: 370.0
click at [782, 550] on div "2d" at bounding box center [1075, 553] width 41 height 16
click at [782, 550] on div "2d" at bounding box center [1075, 553] width 41 height 16
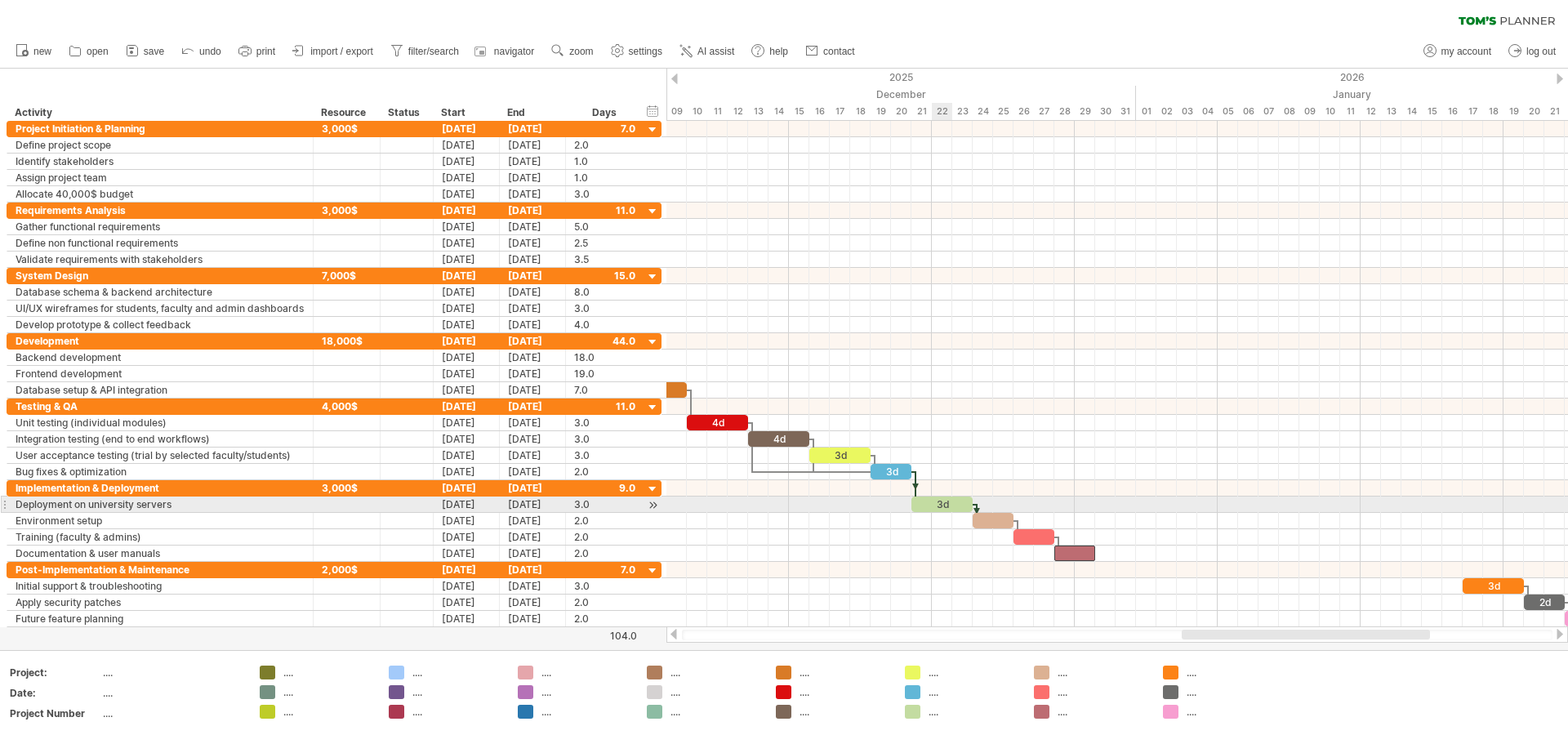
click at [782, 499] on div "3d" at bounding box center [942, 504] width 61 height 16
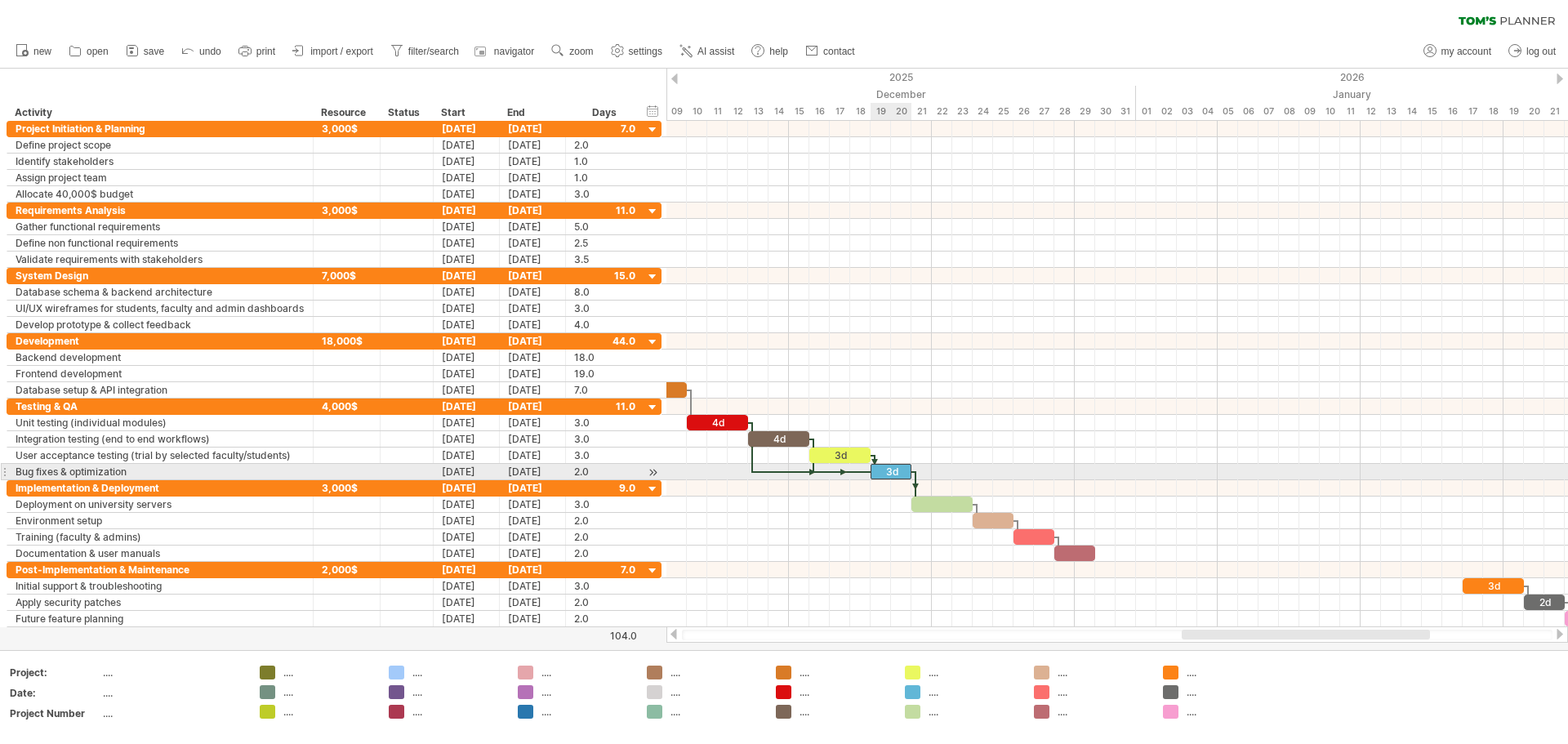
click at [782, 468] on div "3d" at bounding box center [891, 471] width 41 height 16
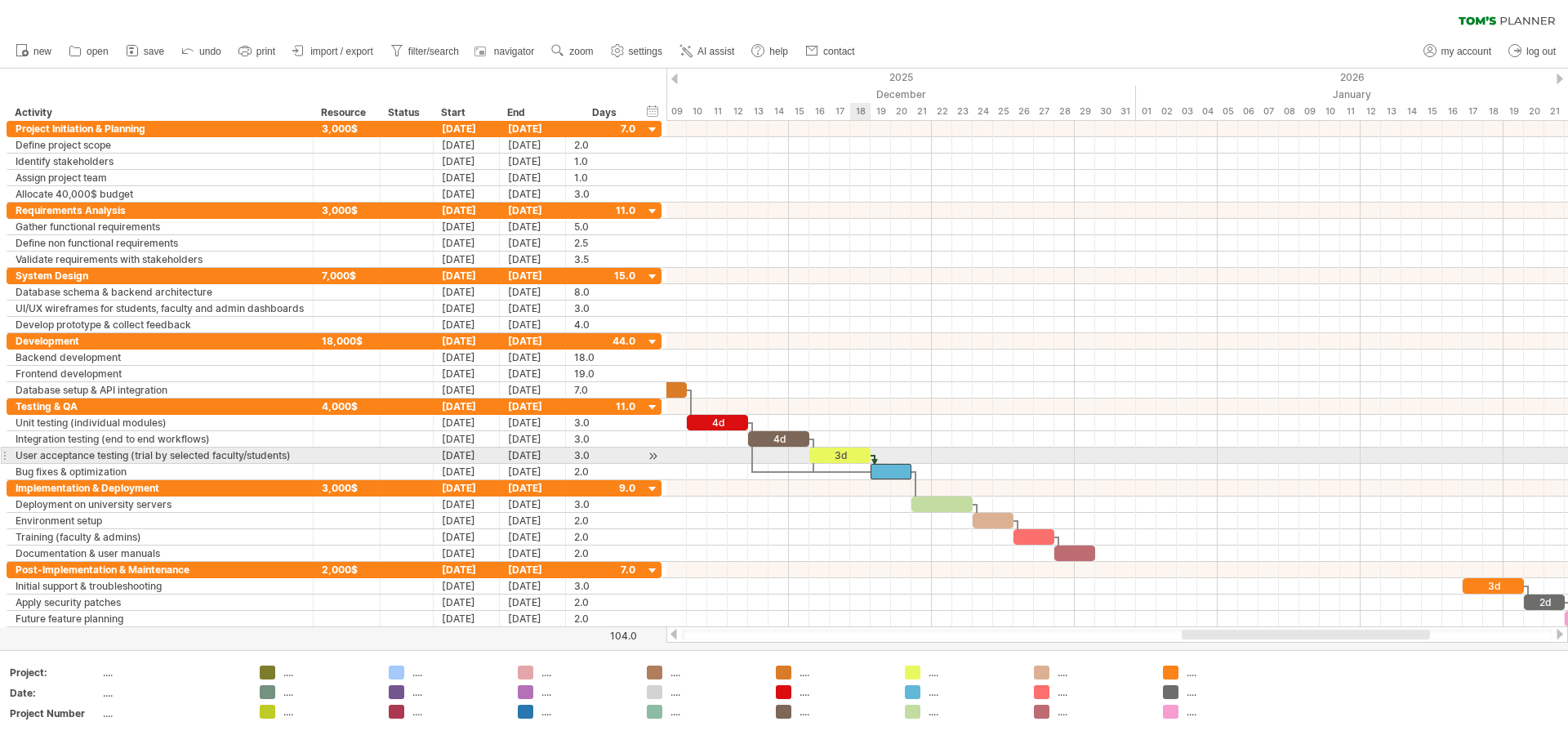
click at [782, 453] on div "3d" at bounding box center [840, 455] width 61 height 16
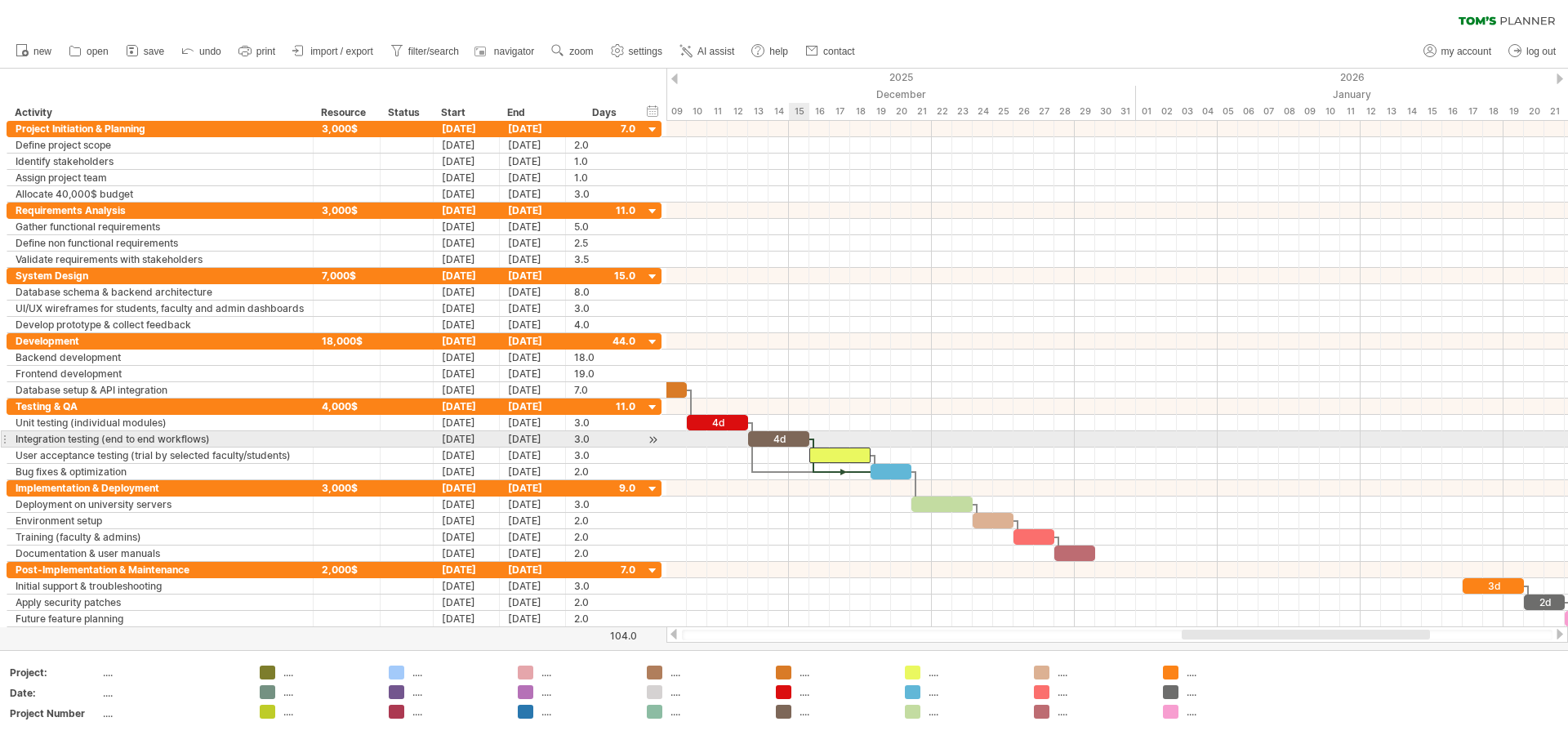
click at [782, 433] on div "4d" at bounding box center [779, 439] width 61 height 16
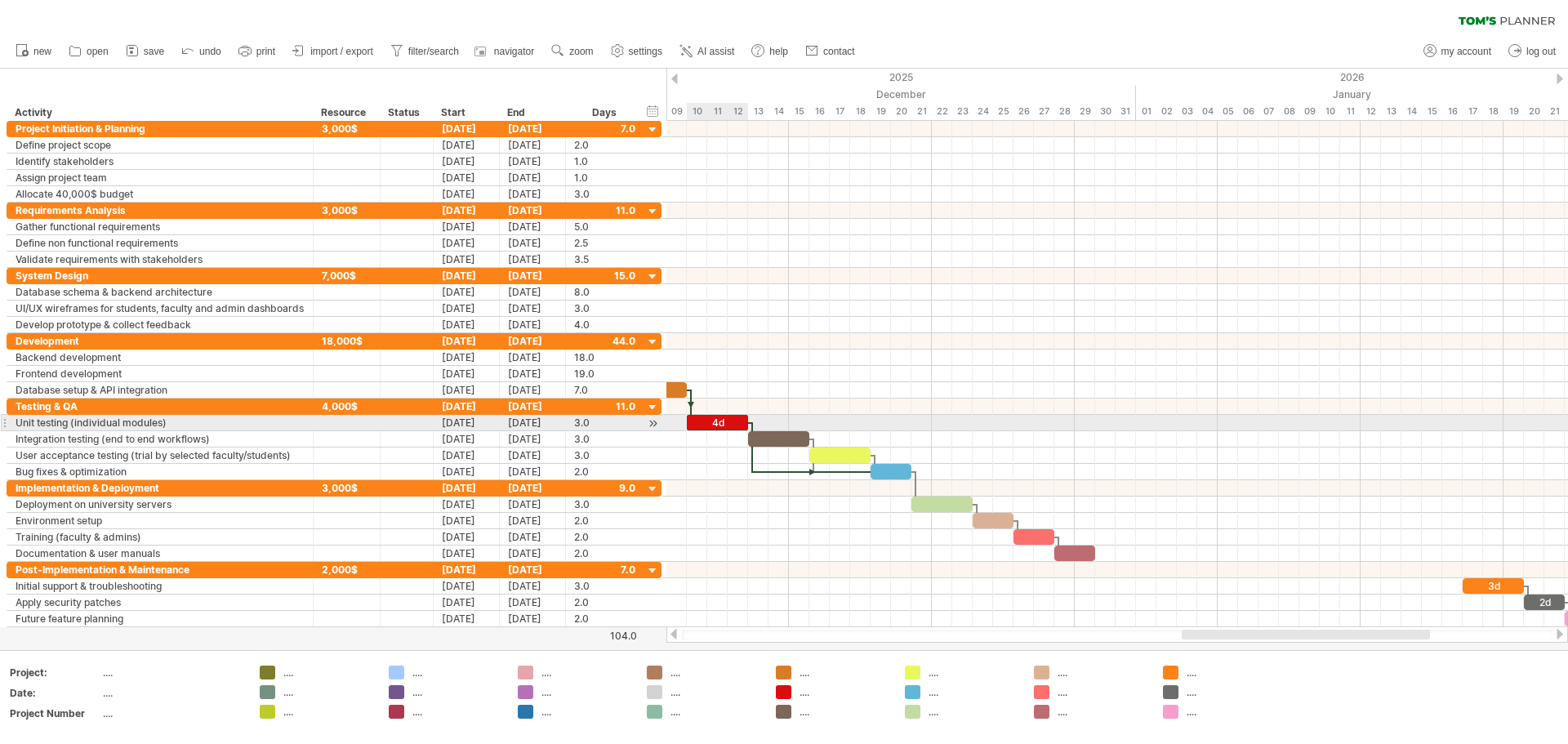
click at [726, 418] on div "4d" at bounding box center [718, 422] width 61 height 16
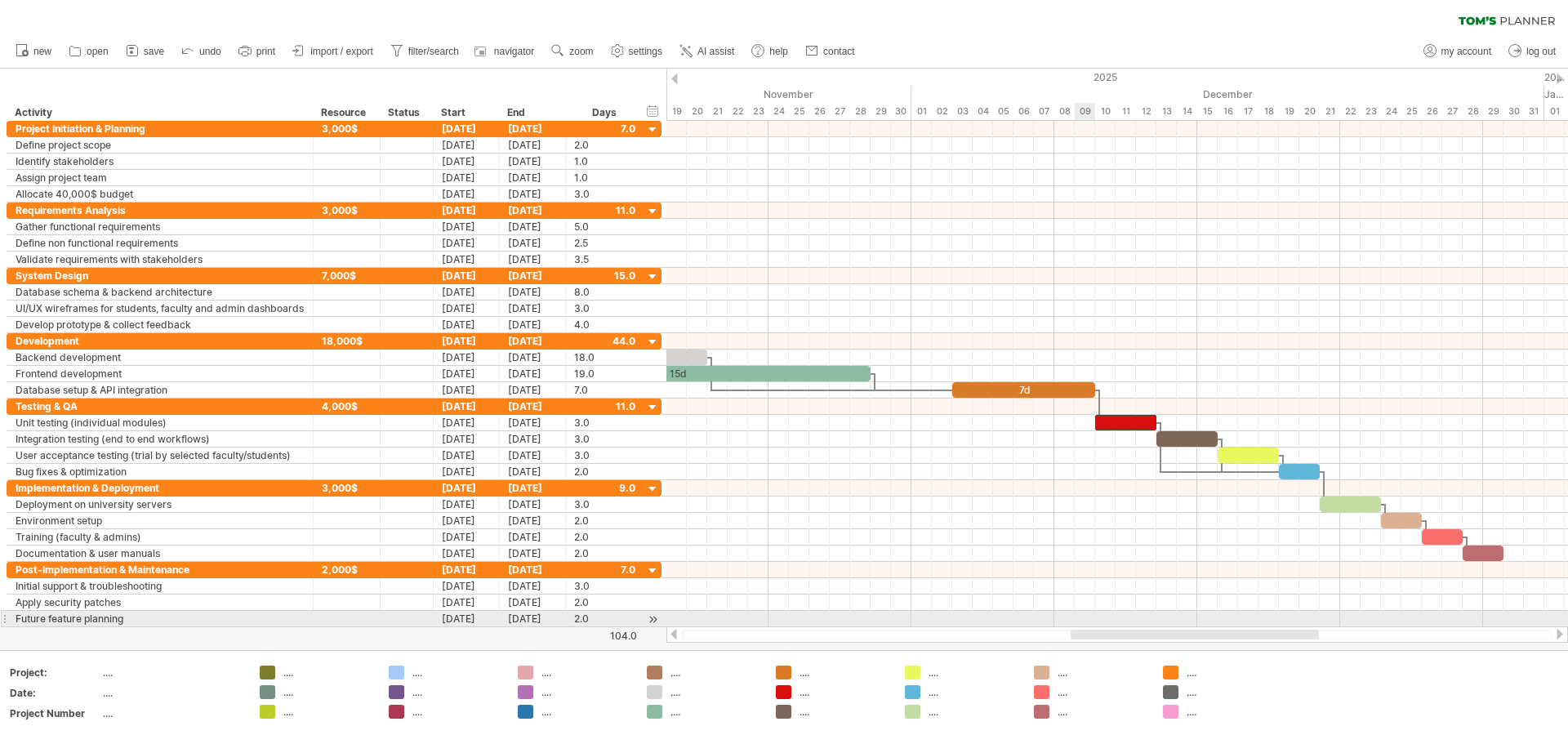
drag, startPoint x: 1205, startPoint y: 634, endPoint x: 1094, endPoint y: 525, distance: 155.6
click at [782, 622] on div "Trying to reach [DOMAIN_NAME] Connected again... 0% clear filter new" at bounding box center [784, 372] width 1568 height 744
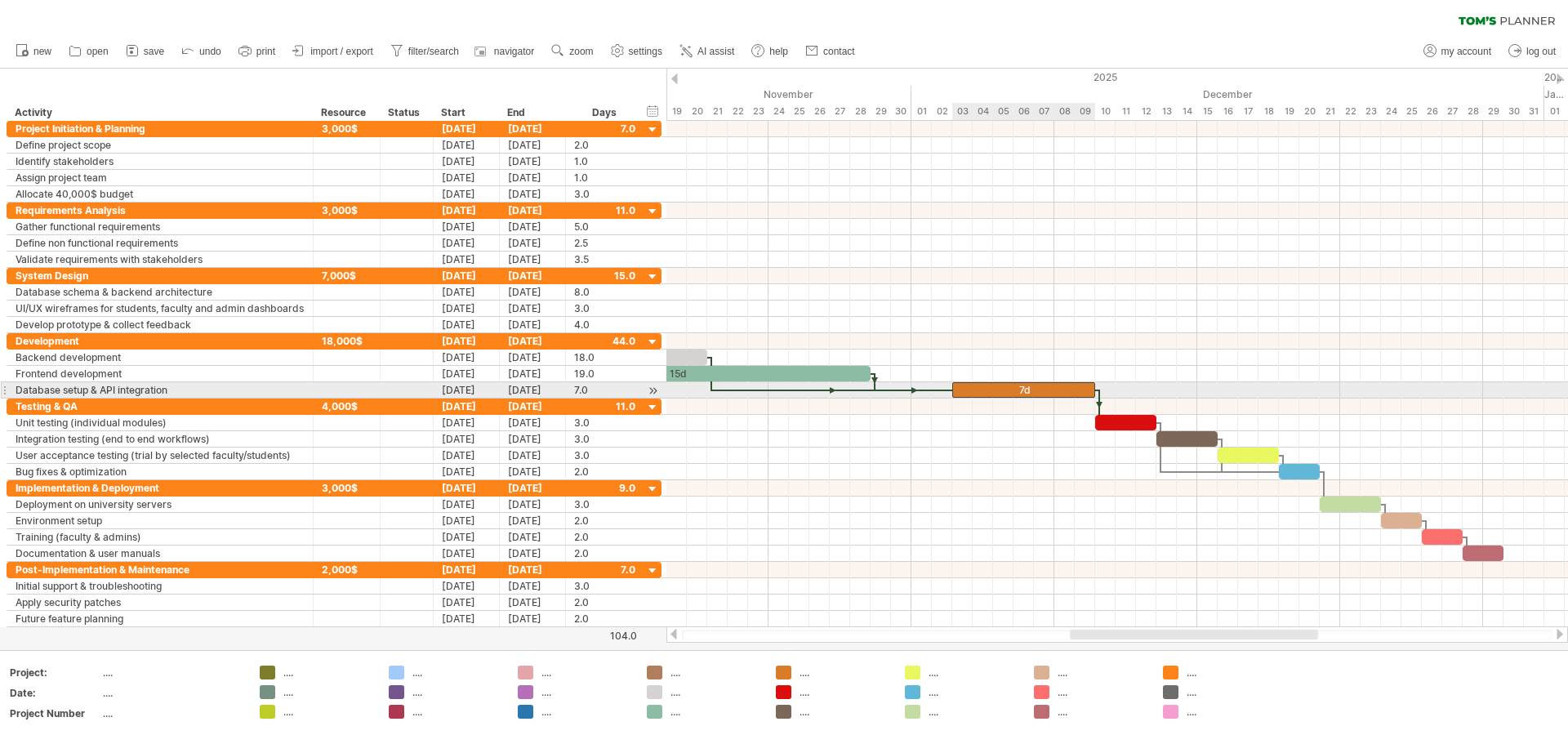
click at [782, 391] on div "7d" at bounding box center [1023, 390] width 143 height 16
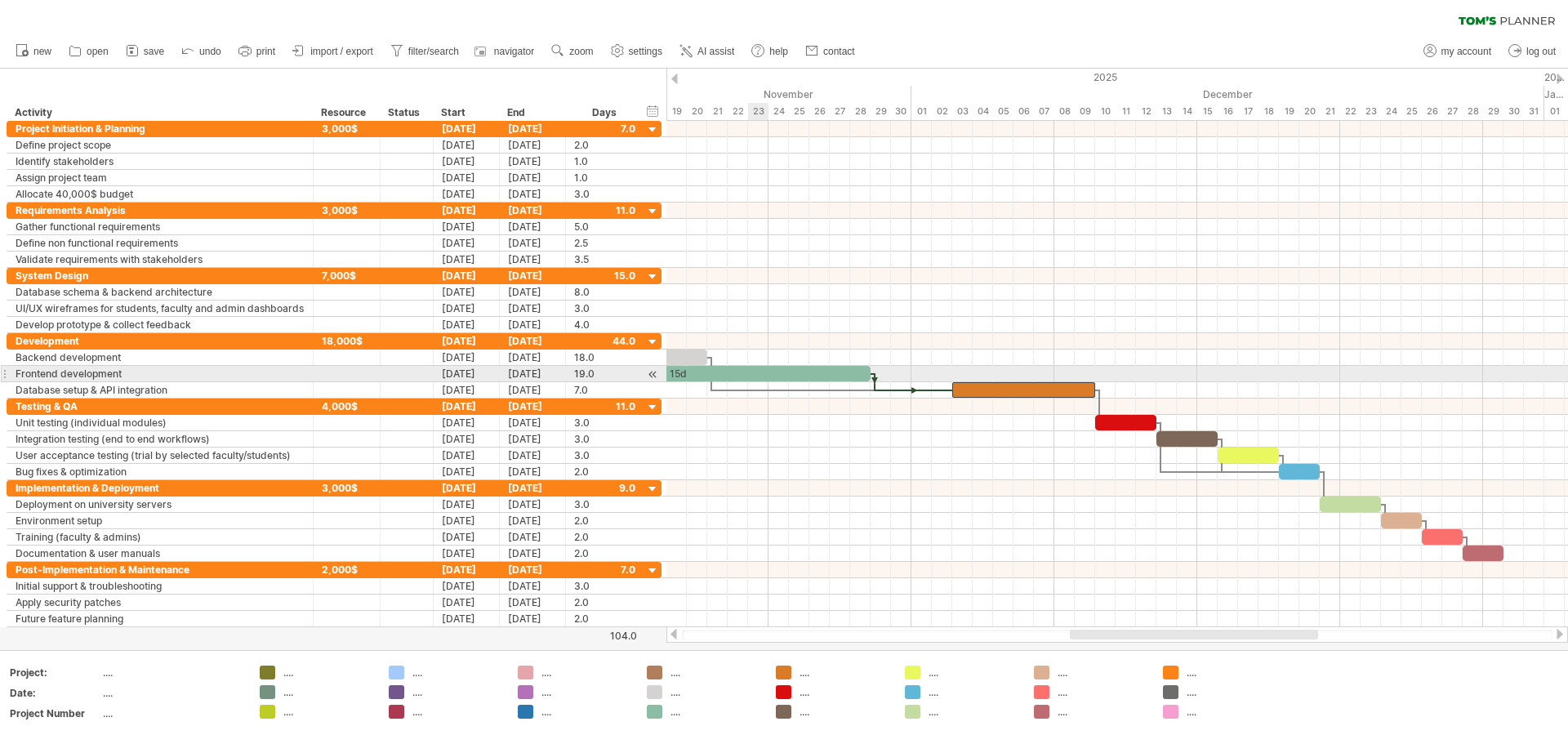
click at [764, 372] on div "15d" at bounding box center [676, 373] width 388 height 16
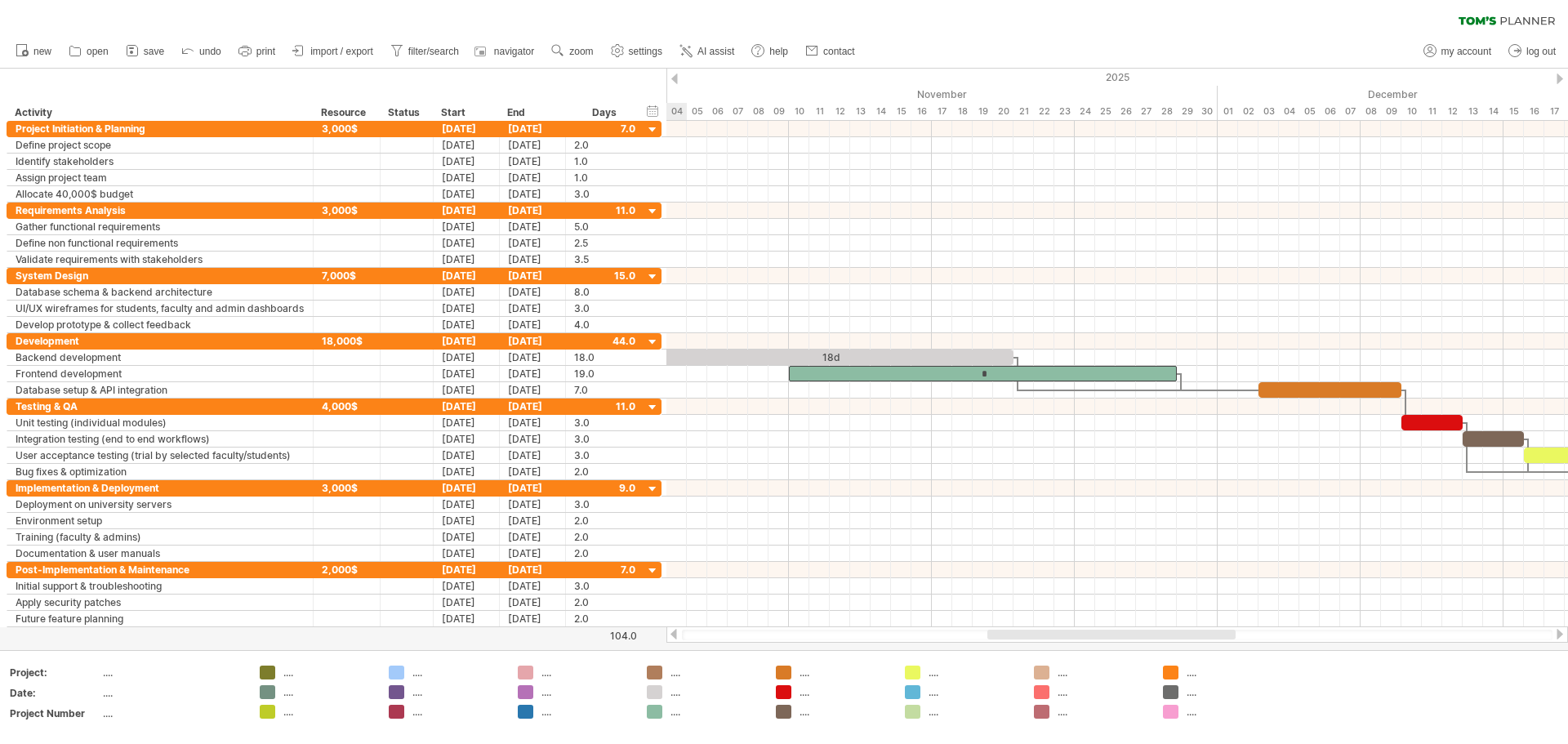
drag, startPoint x: 1120, startPoint y: 634, endPoint x: 1034, endPoint y: 636, distance: 86.0
click at [782, 636] on div at bounding box center [1112, 635] width 248 height 10
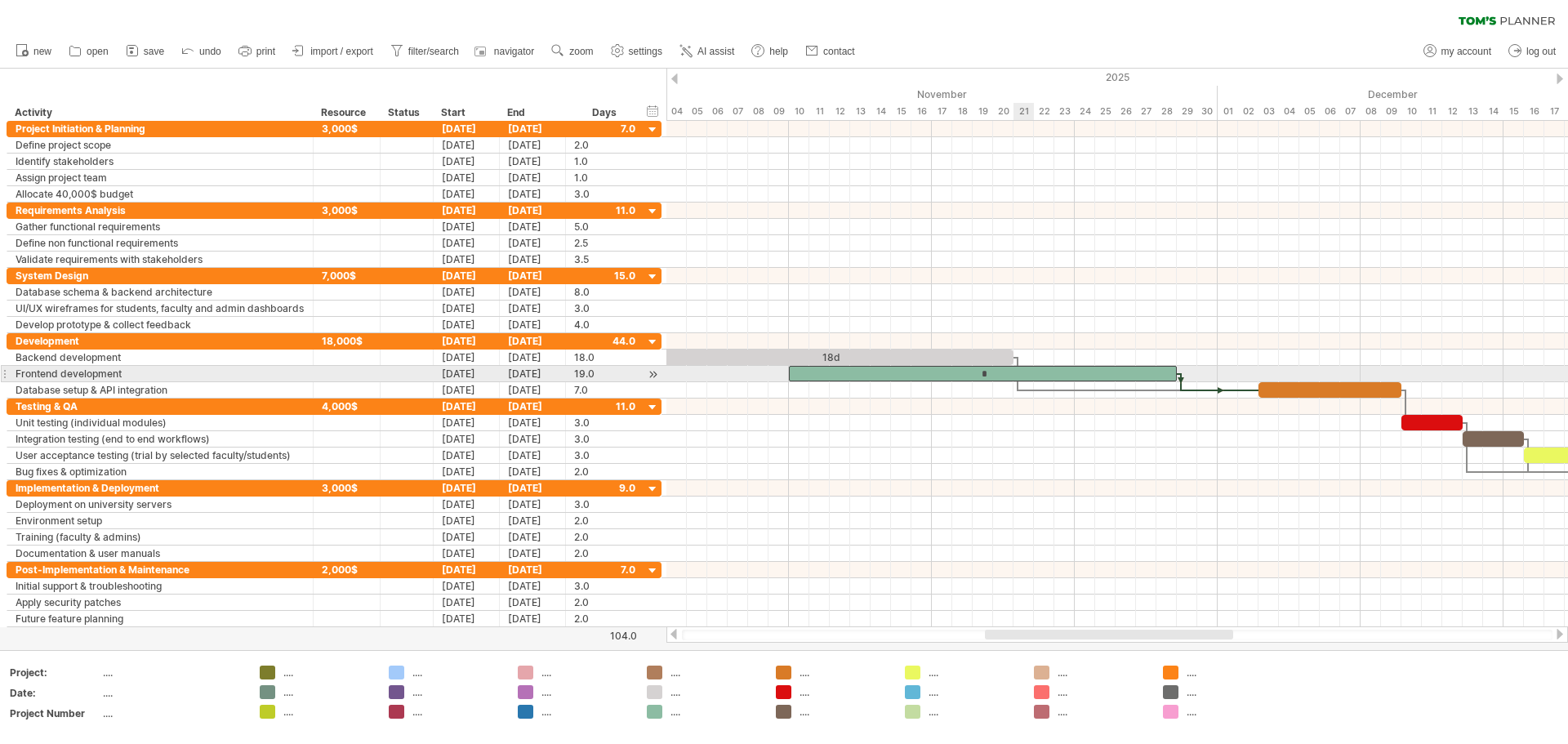
click at [782, 374] on div "*" at bounding box center [983, 373] width 388 height 16
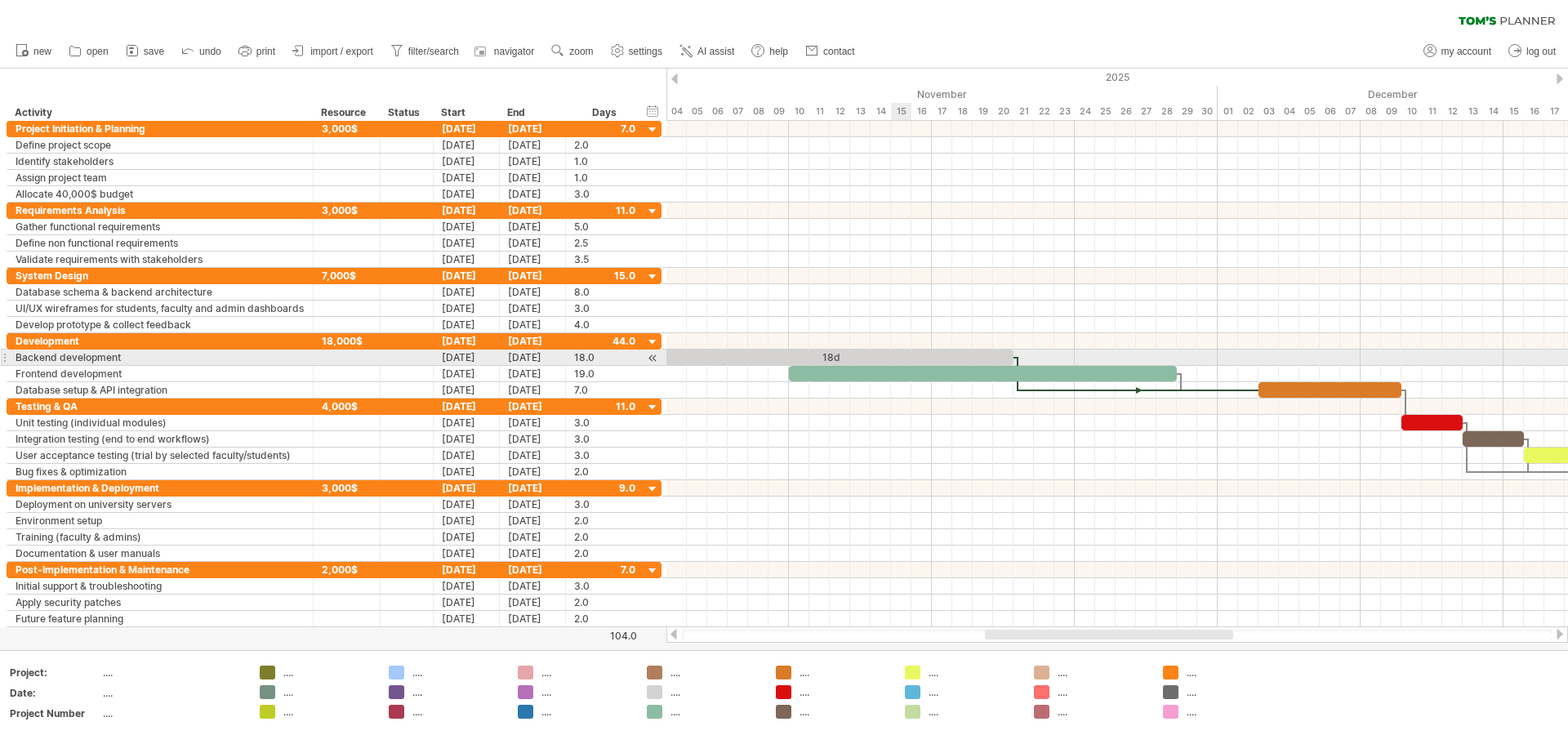
click at [782, 357] on div "18d" at bounding box center [830, 357] width 368 height 16
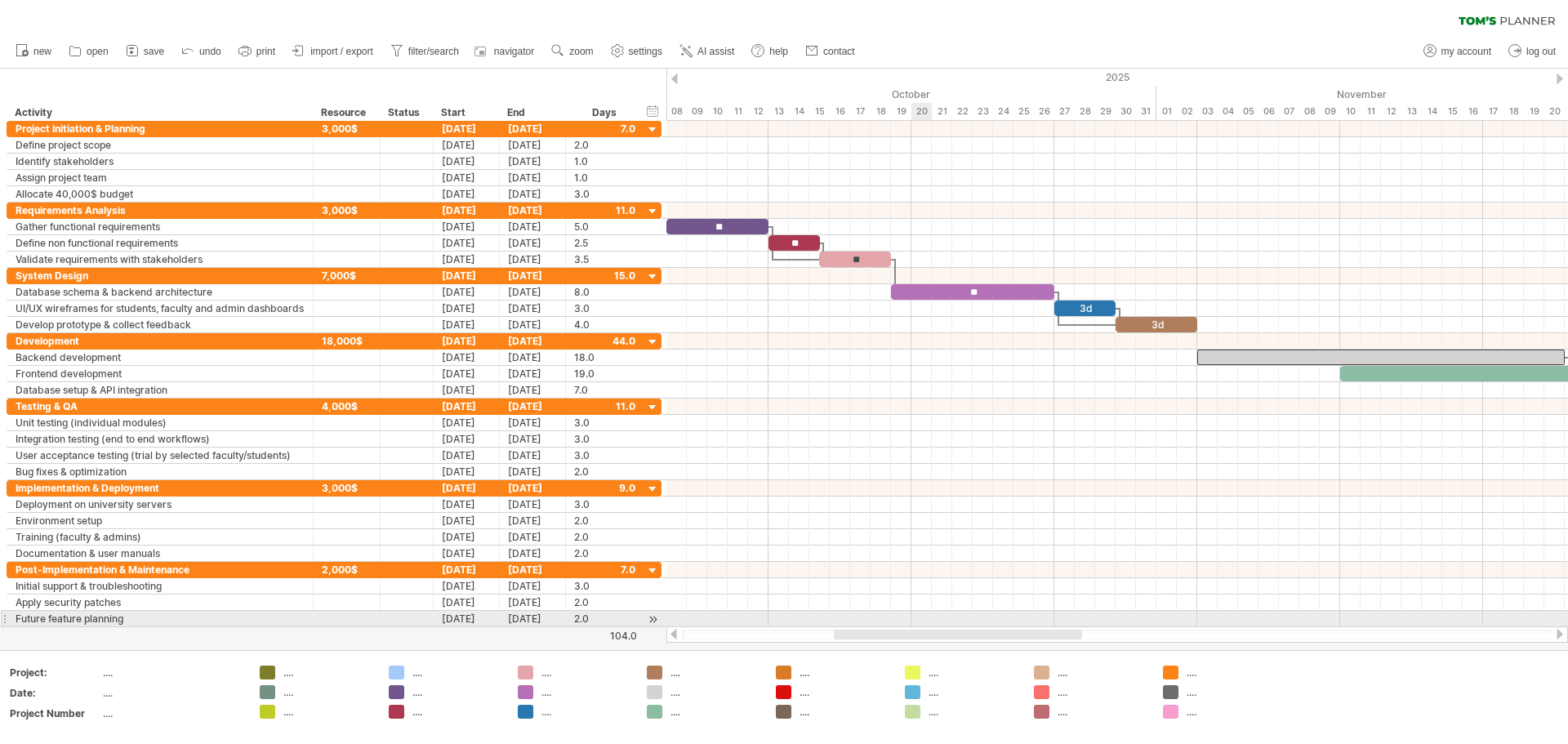
drag, startPoint x: 1081, startPoint y: 630, endPoint x: 929, endPoint y: 612, distance: 153.1
click at [782, 614] on div "Trying to reach [DOMAIN_NAME] Connected again... 0% clear filter new" at bounding box center [784, 372] width 1568 height 744
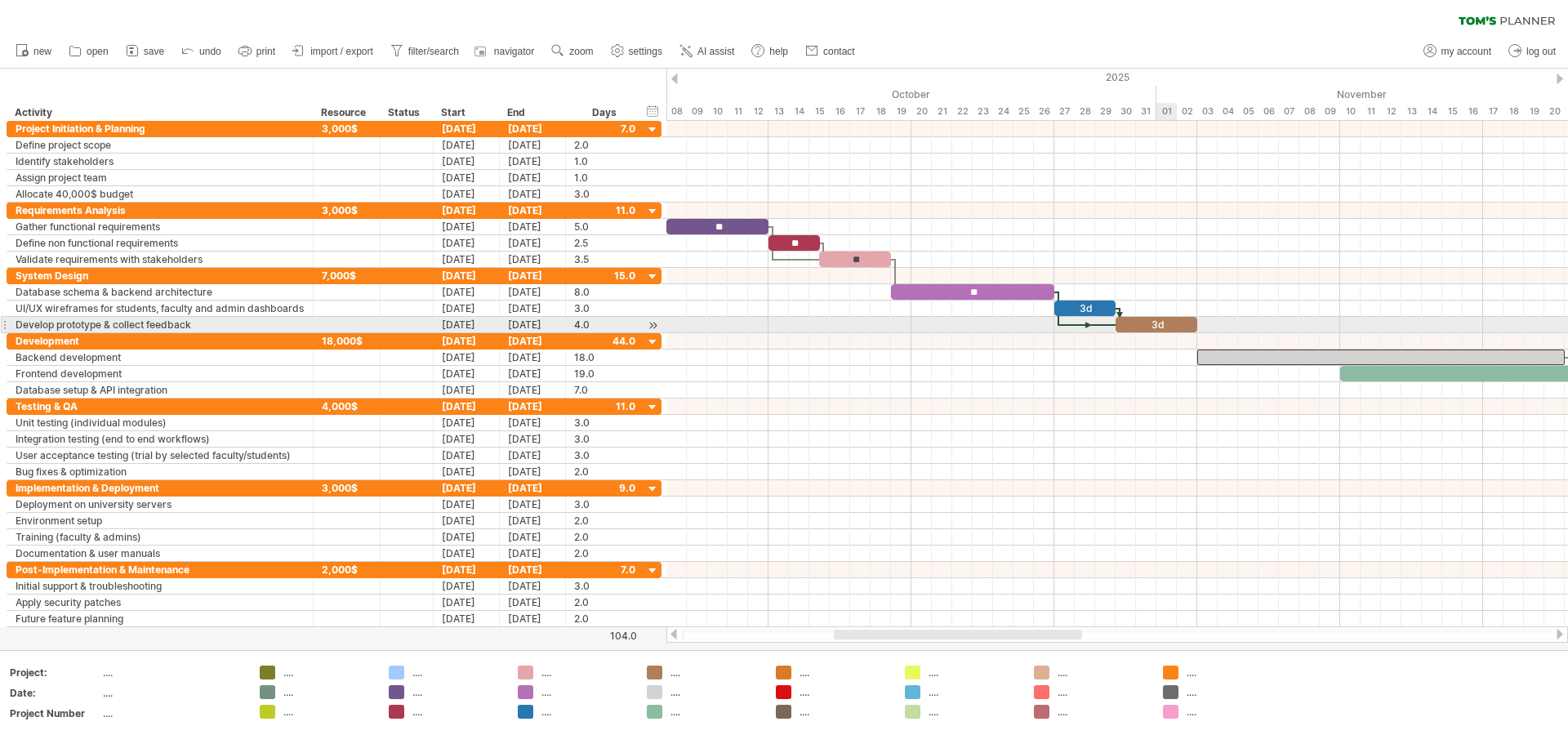
click at [782, 325] on div "3d" at bounding box center [1157, 324] width 82 height 16
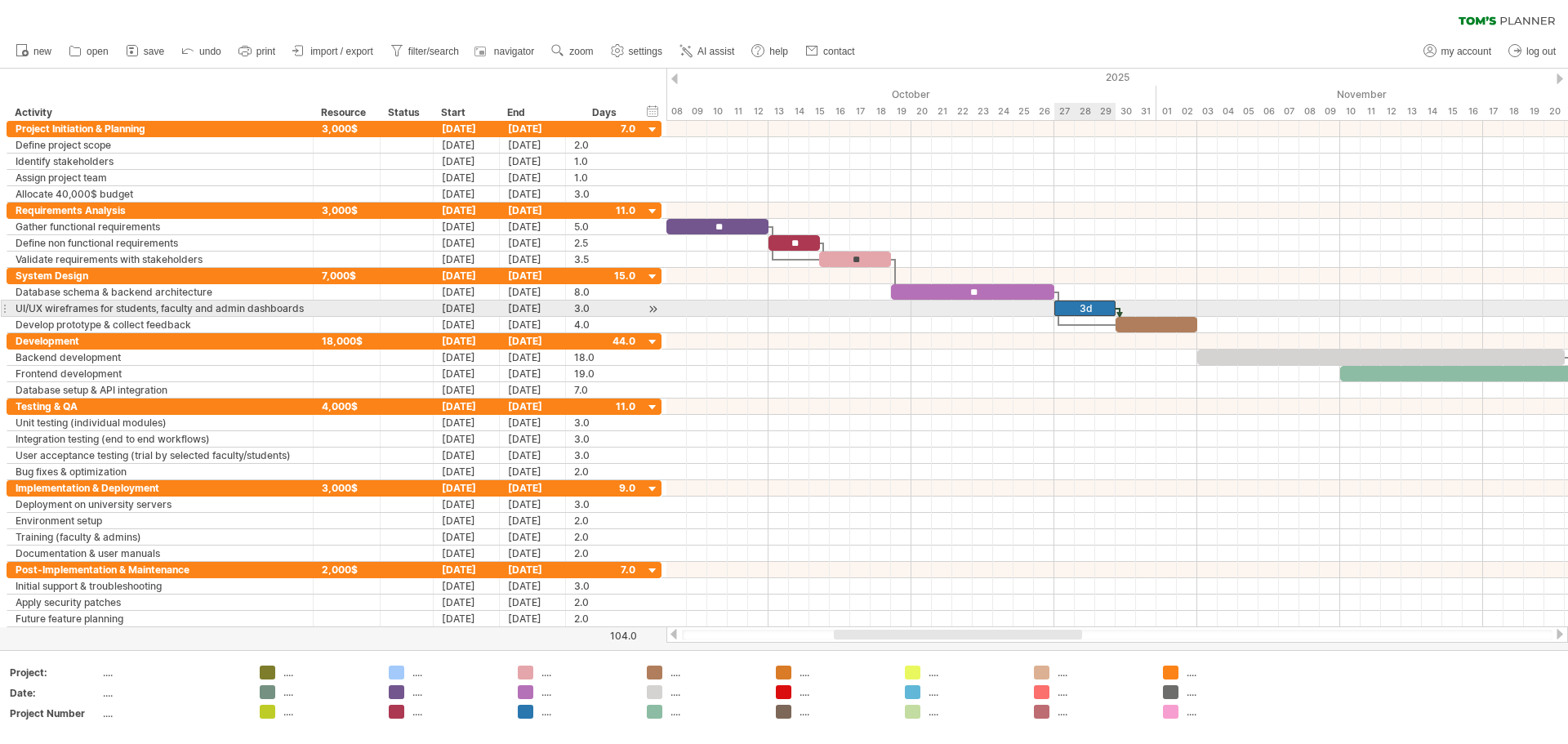
click at [782, 305] on div "3d" at bounding box center [1085, 308] width 61 height 16
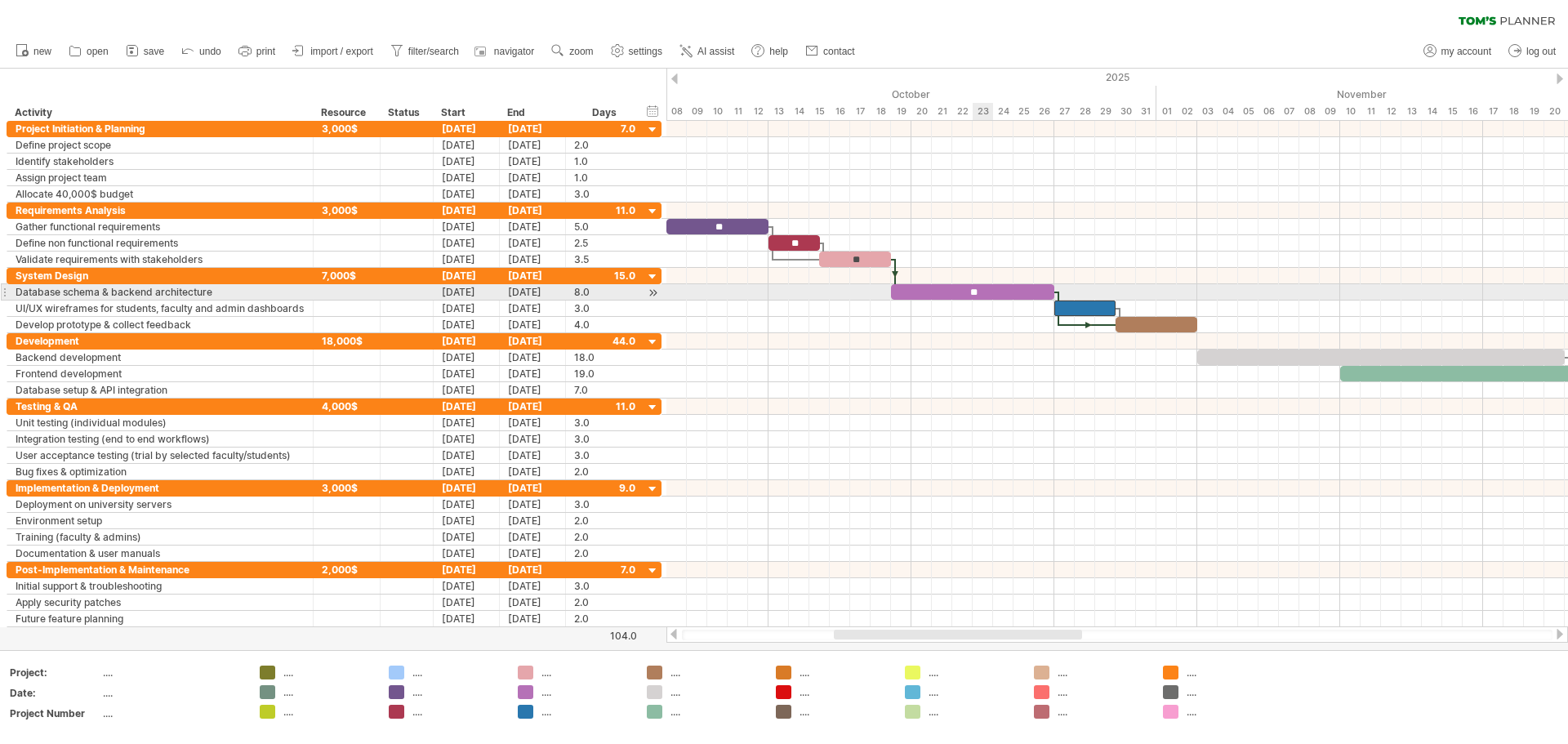
click at [782, 284] on div "**" at bounding box center [972, 291] width 163 height 16
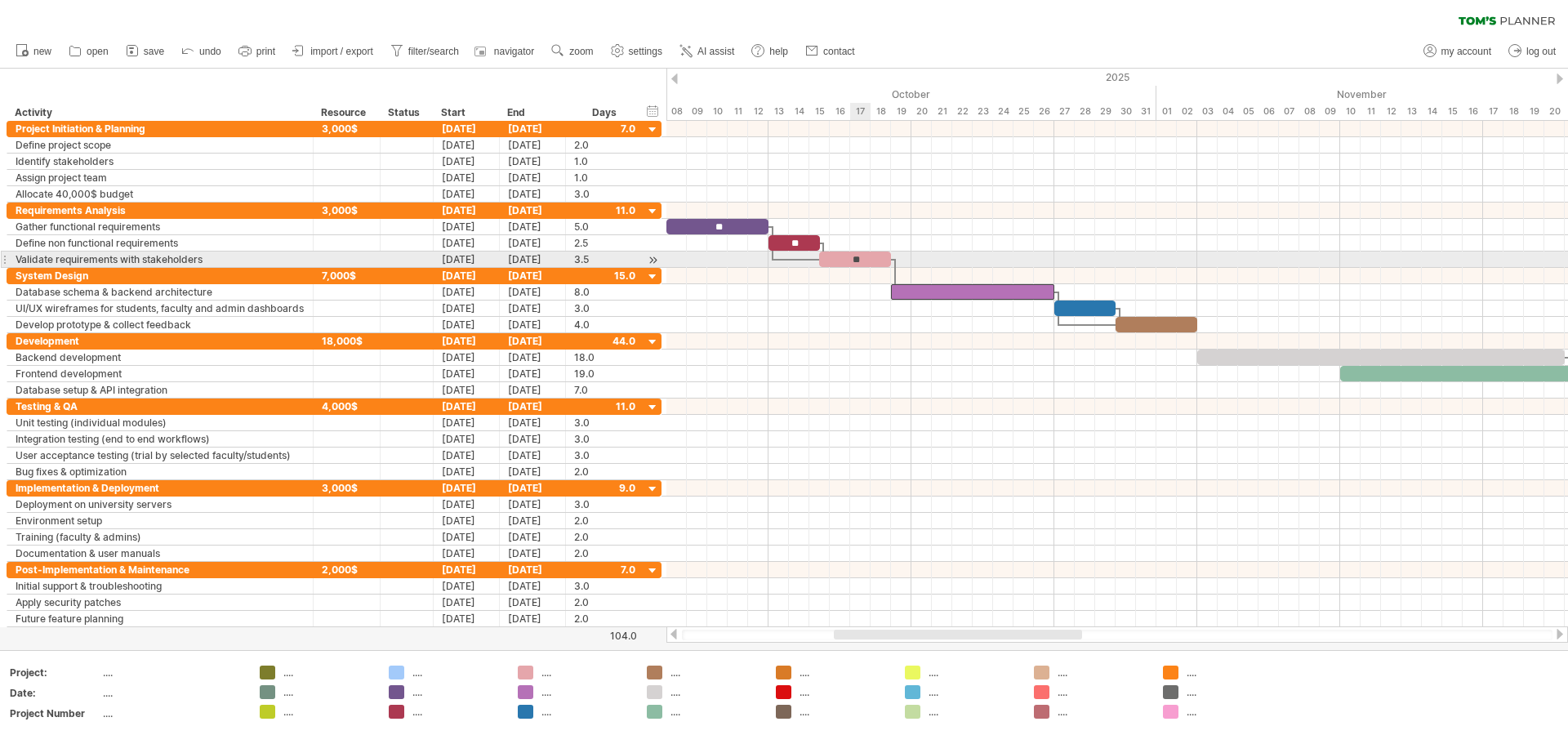
click at [782, 263] on div "**" at bounding box center [855, 259] width 72 height 16
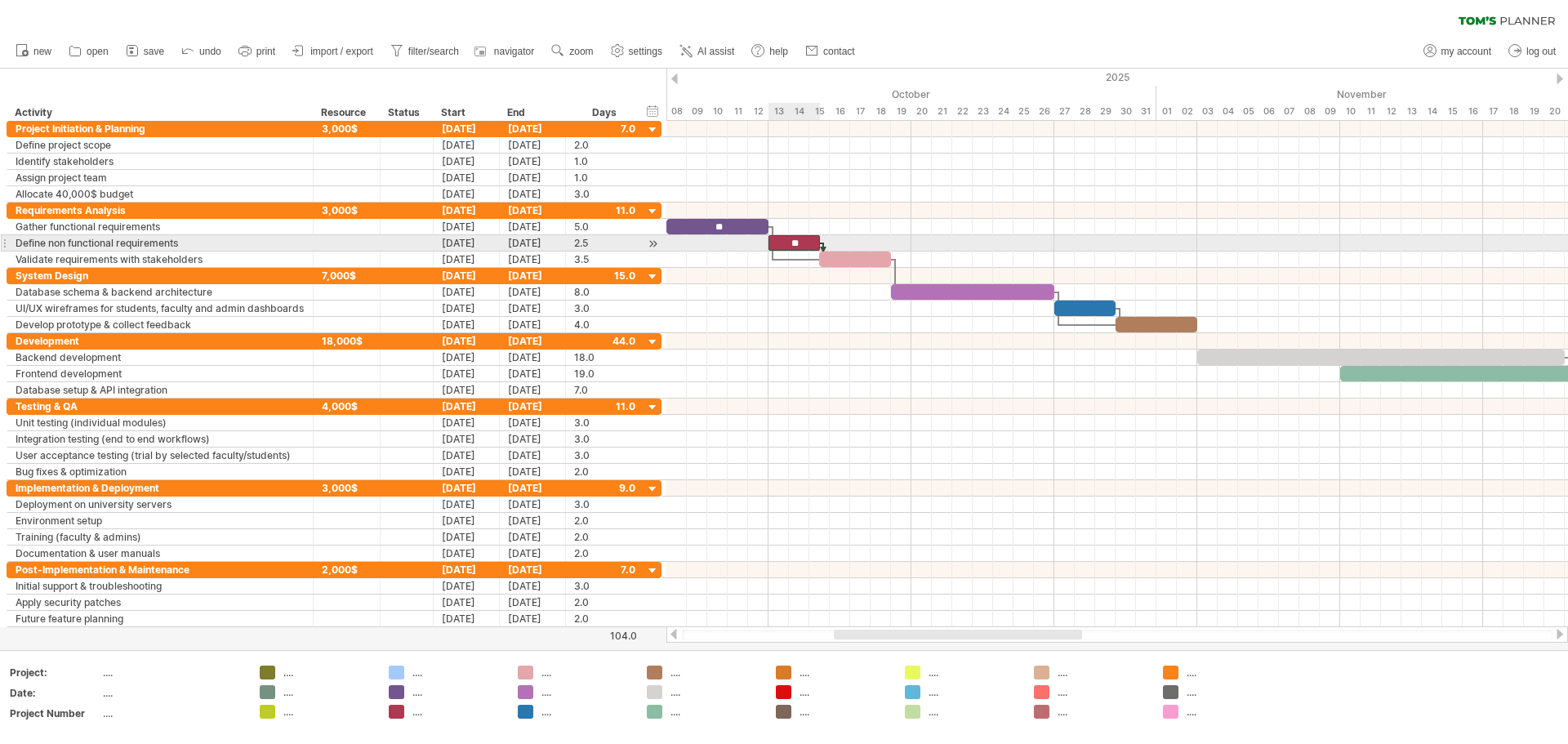
click at [782, 240] on div "**" at bounding box center [794, 242] width 51 height 16
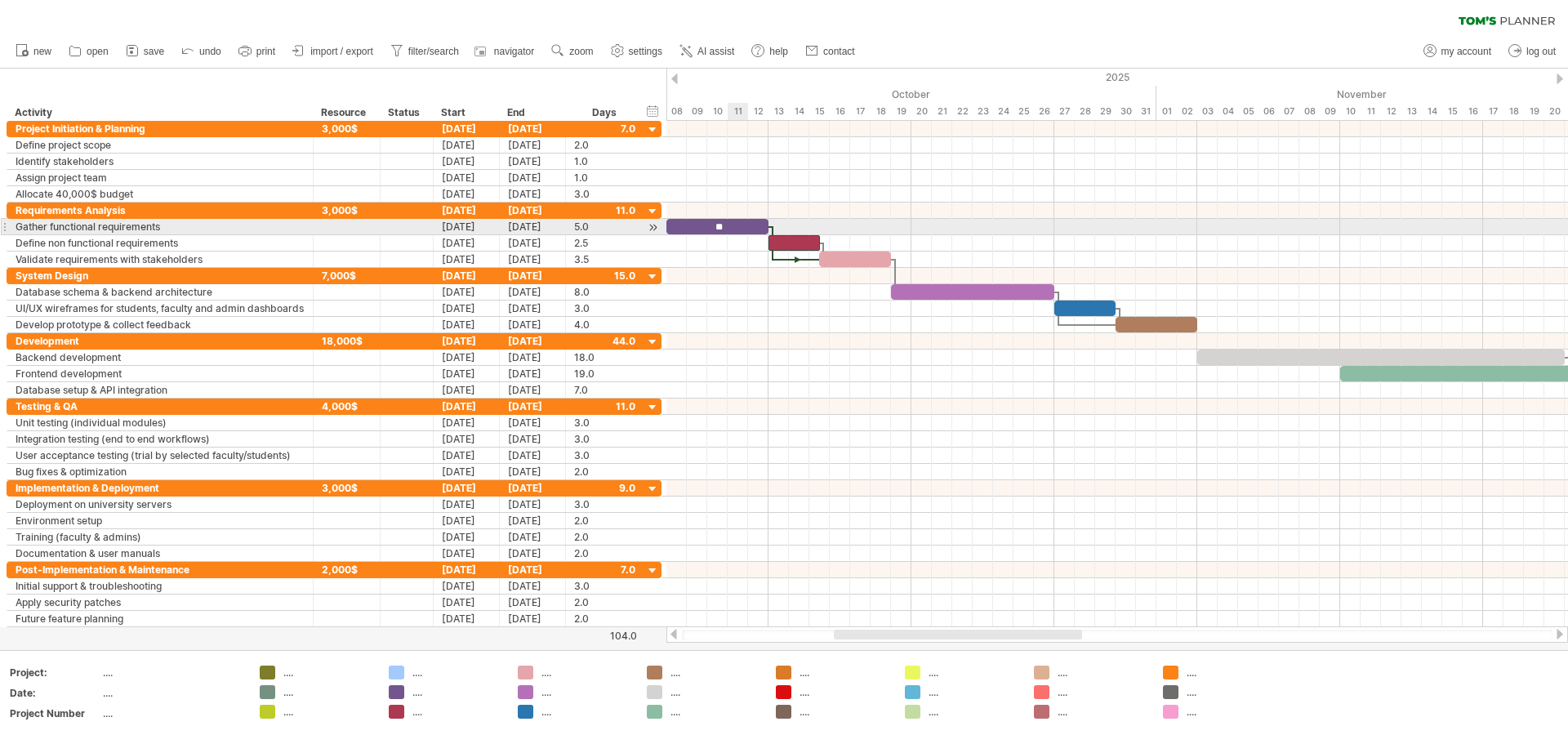
click at [739, 224] on div "**" at bounding box center [717, 226] width 102 height 16
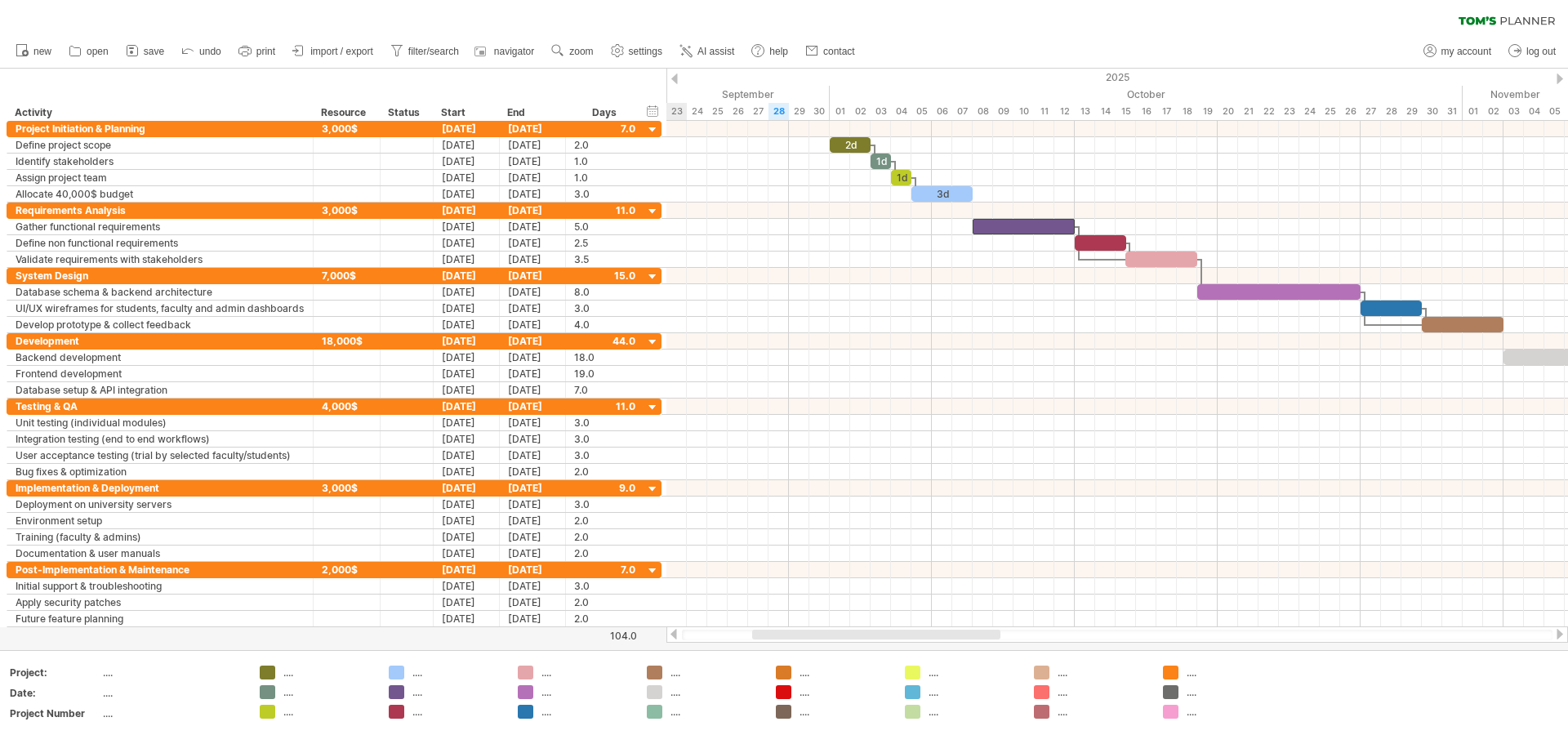
drag, startPoint x: 907, startPoint y: 634, endPoint x: 835, endPoint y: 638, distance: 72.1
click at [782, 638] on div at bounding box center [877, 635] width 248 height 10
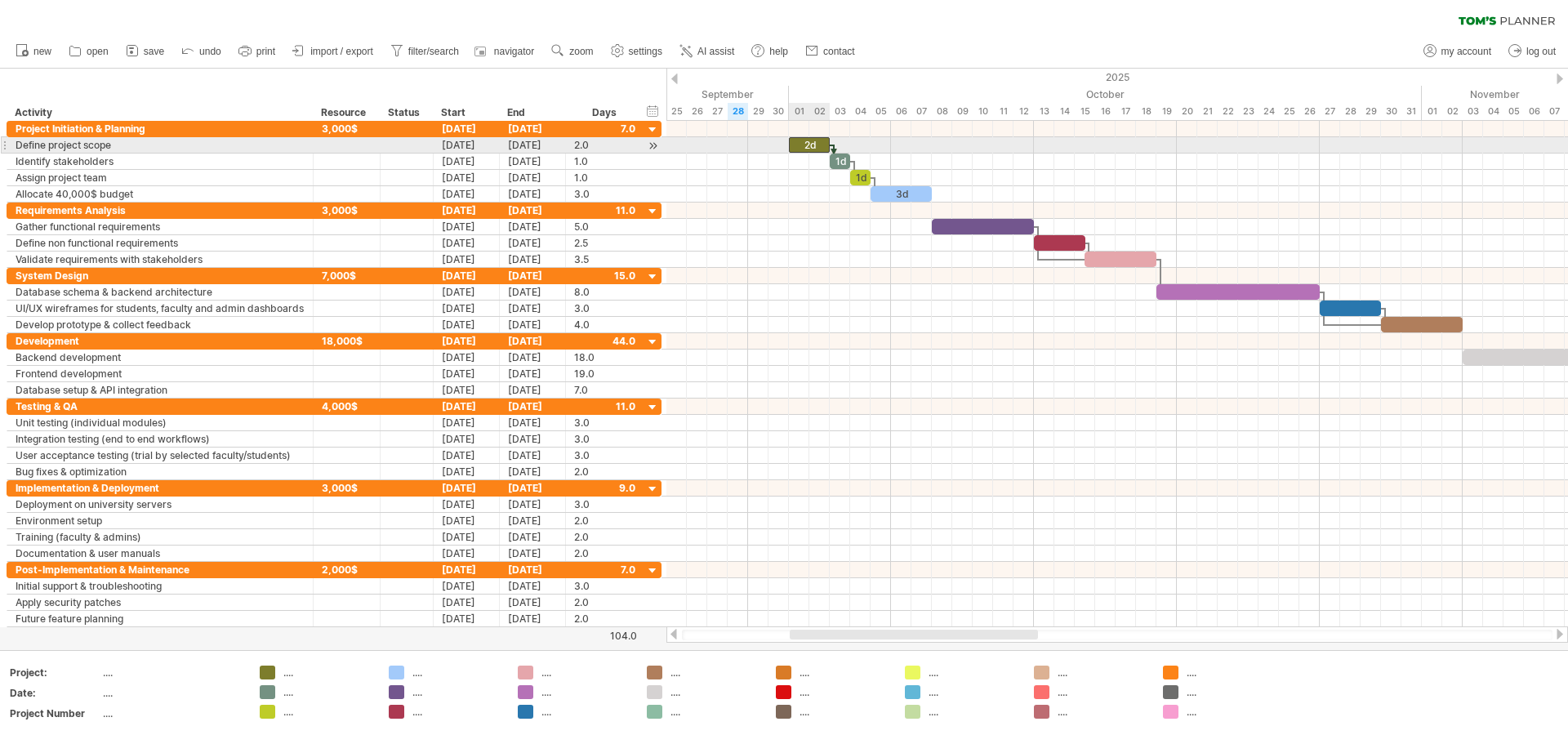
click at [782, 142] on div "2d" at bounding box center [809, 145] width 41 height 16
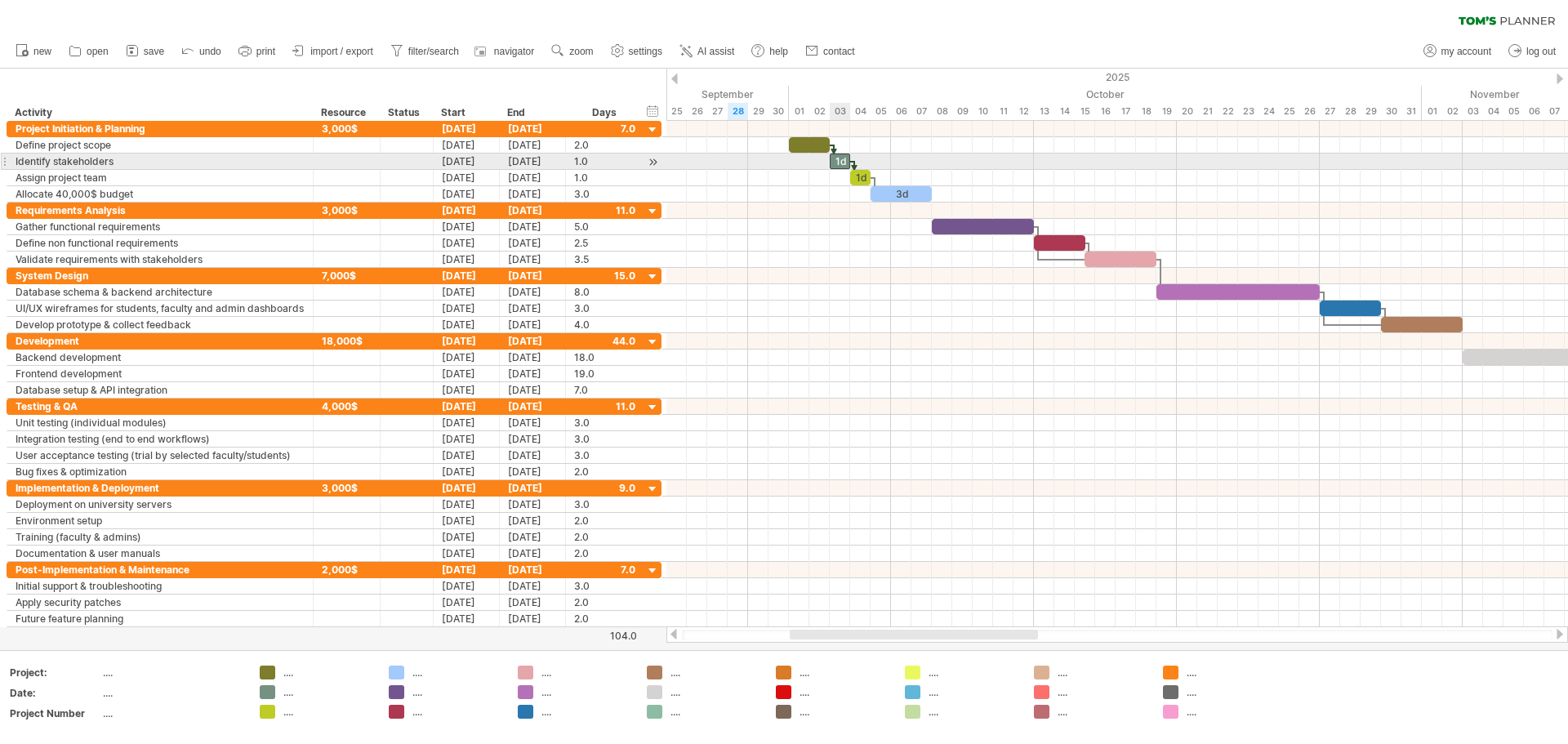
click at [782, 162] on div "1d" at bounding box center [839, 161] width 21 height 16
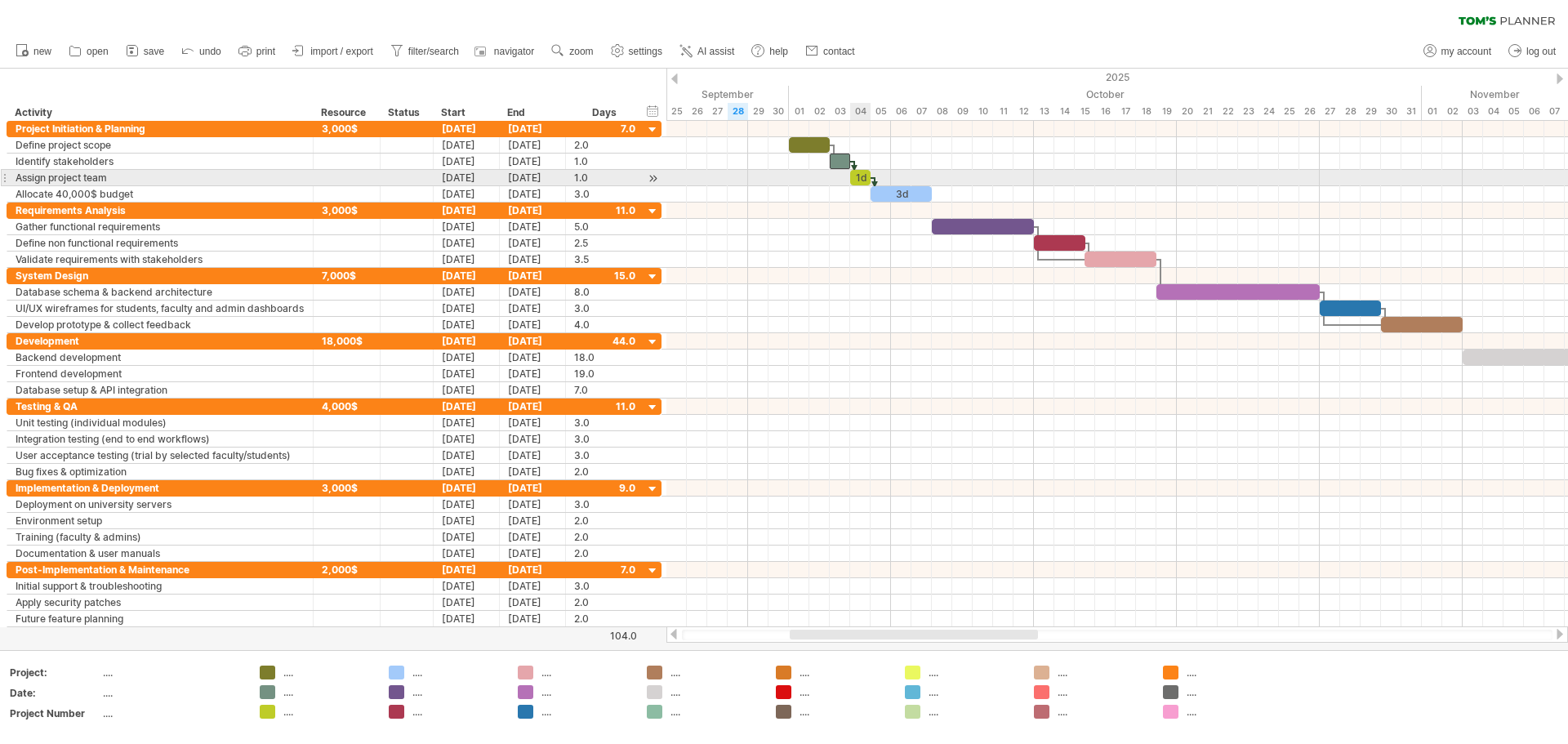
click at [782, 177] on div "1d" at bounding box center [860, 177] width 21 height 16
click at [782, 175] on div "*" at bounding box center [860, 177] width 21 height 16
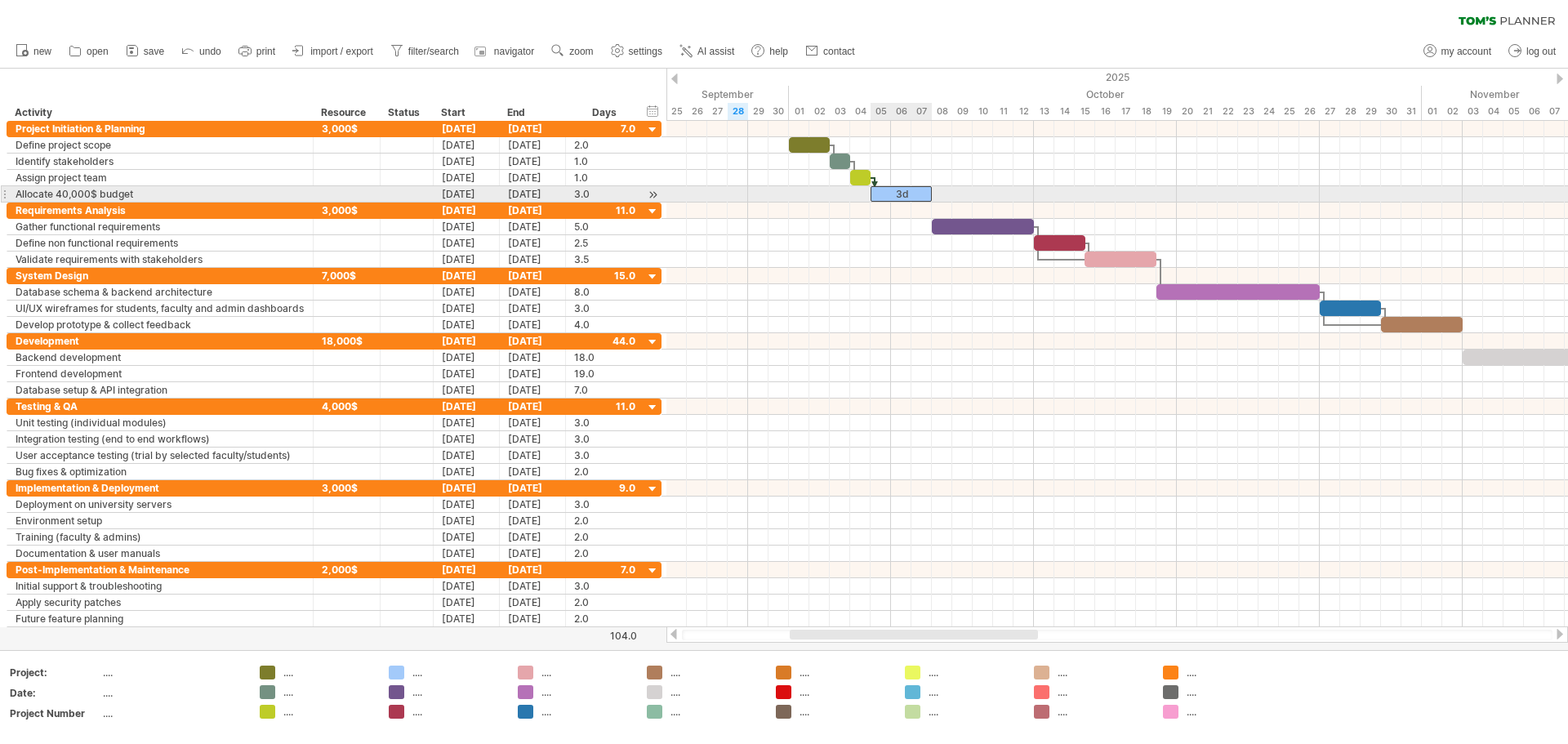
click at [782, 191] on div "3d" at bounding box center [902, 194] width 61 height 16
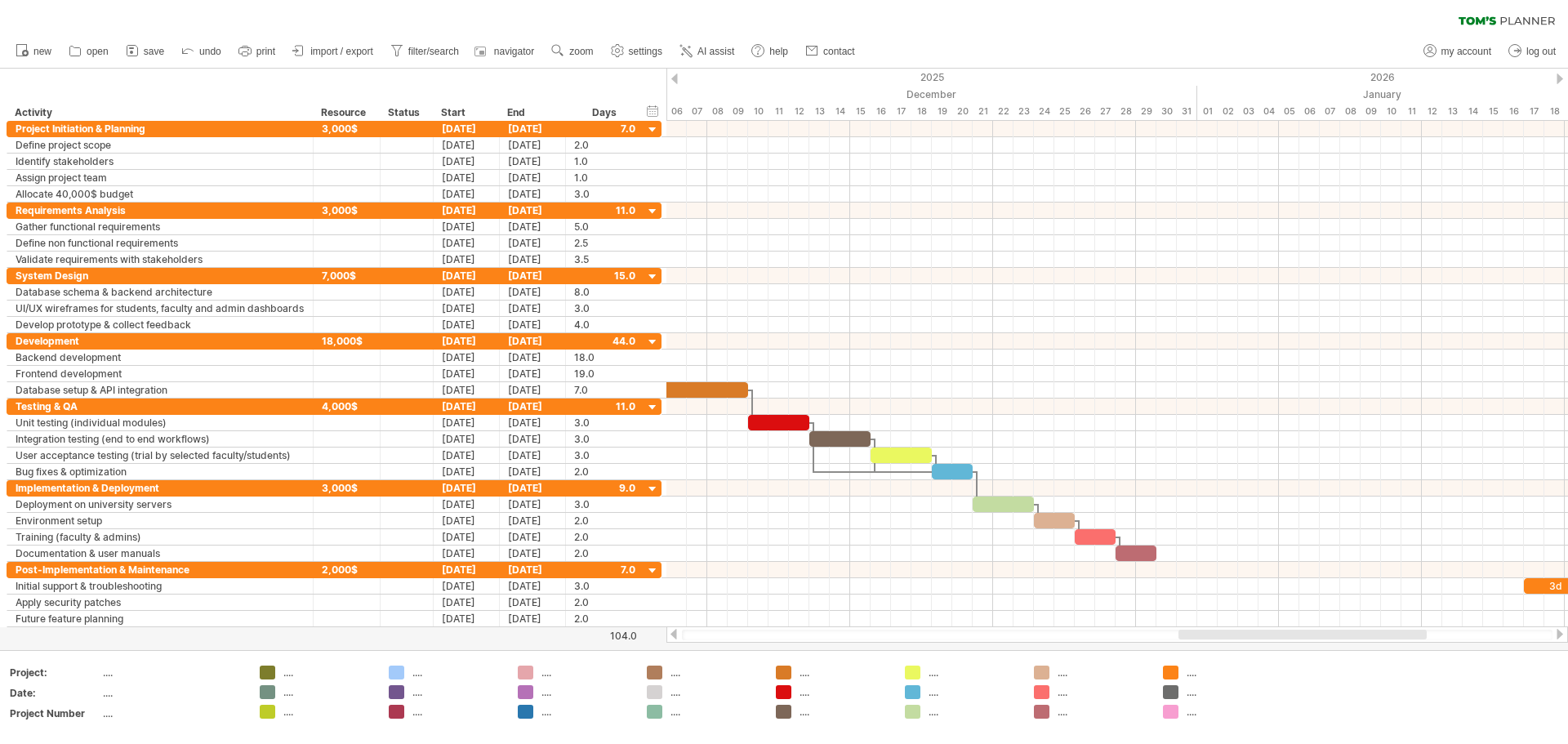
drag, startPoint x: 937, startPoint y: 637, endPoint x: 1325, endPoint y: 637, distance: 388.0
click at [782, 637] on div at bounding box center [1303, 635] width 248 height 10
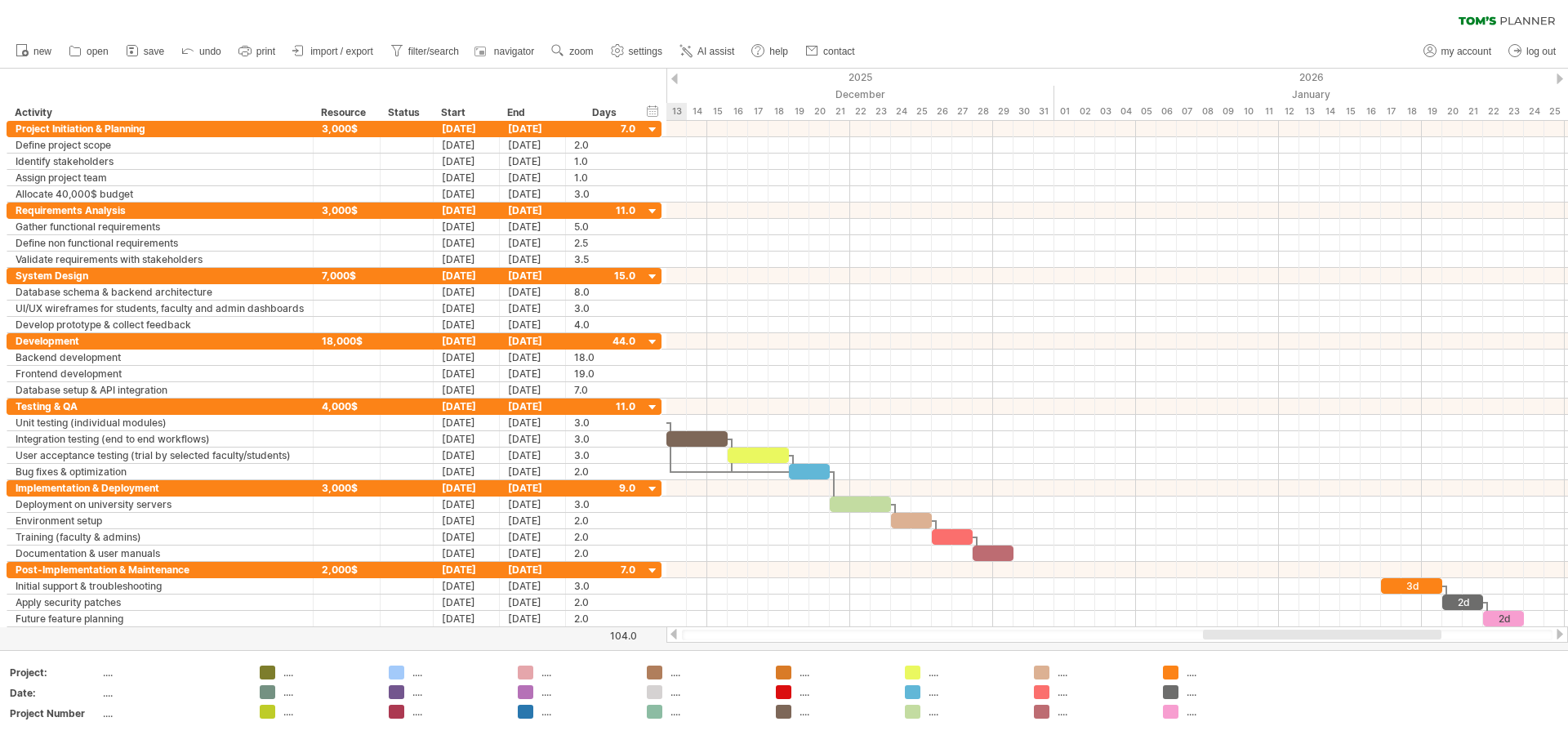
drag, startPoint x: 1216, startPoint y: 639, endPoint x: 1254, endPoint y: 633, distance: 38.5
click at [782, 633] on div at bounding box center [1322, 635] width 238 height 10
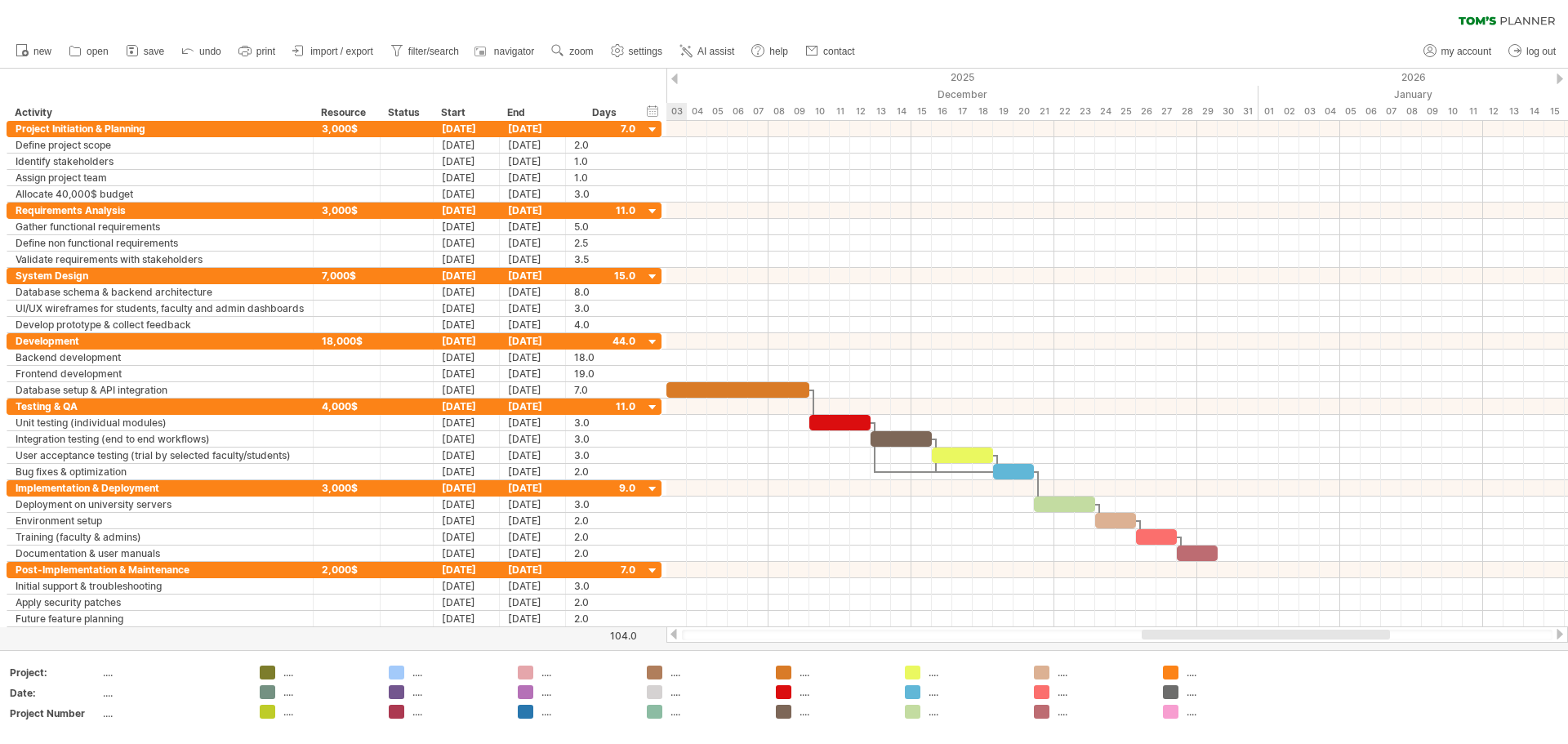
drag, startPoint x: 1311, startPoint y: 633, endPoint x: 1255, endPoint y: 644, distance: 57.1
click at [782, 644] on div "Trying to reach [DOMAIN_NAME] Connected again... 0% clear filter new" at bounding box center [784, 372] width 1568 height 744
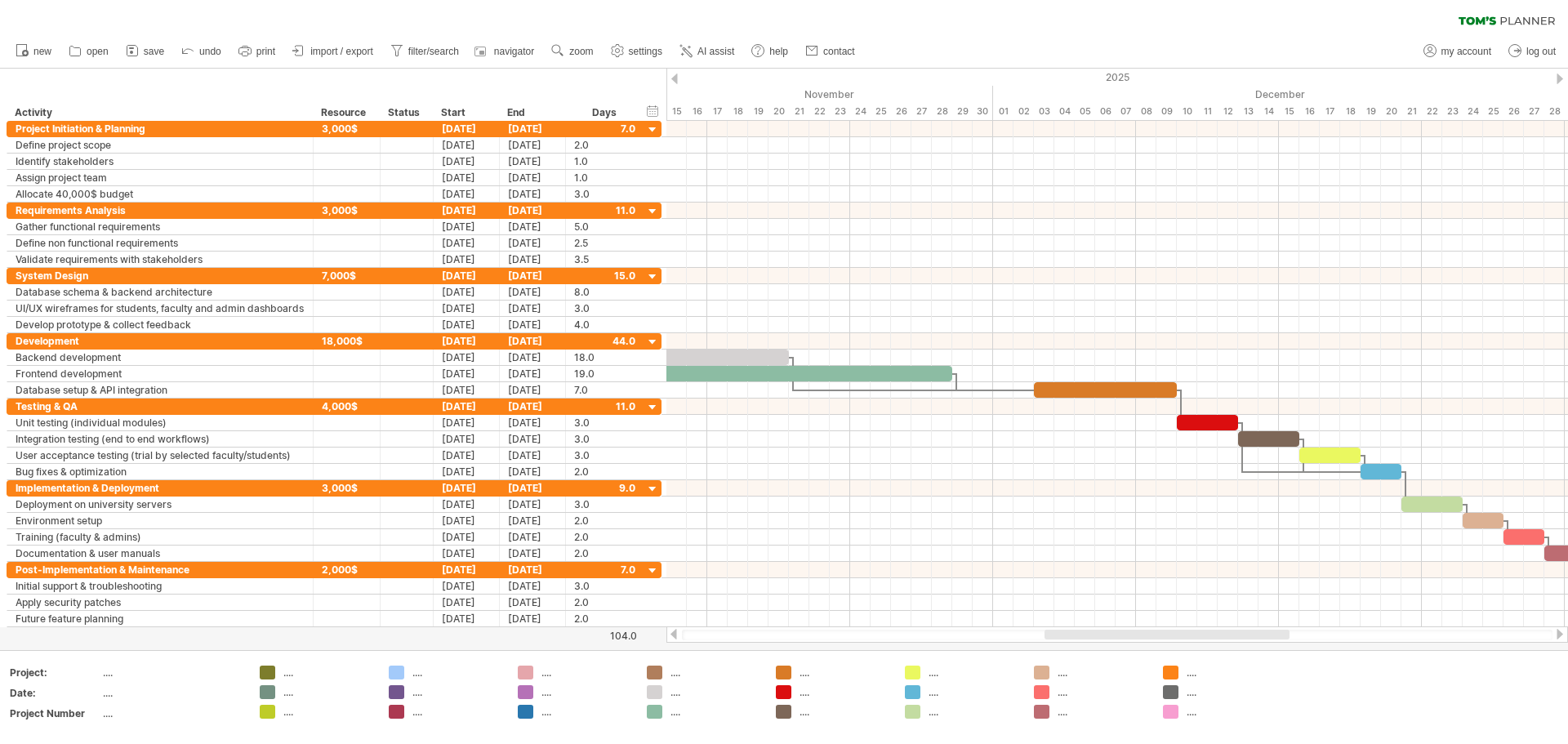
drag, startPoint x: 1168, startPoint y: 634, endPoint x: 1065, endPoint y: 642, distance: 103.3
click at [782, 642] on div "Trying to reach [DOMAIN_NAME] Connected again... 0% clear filter new" at bounding box center [784, 372] width 1568 height 744
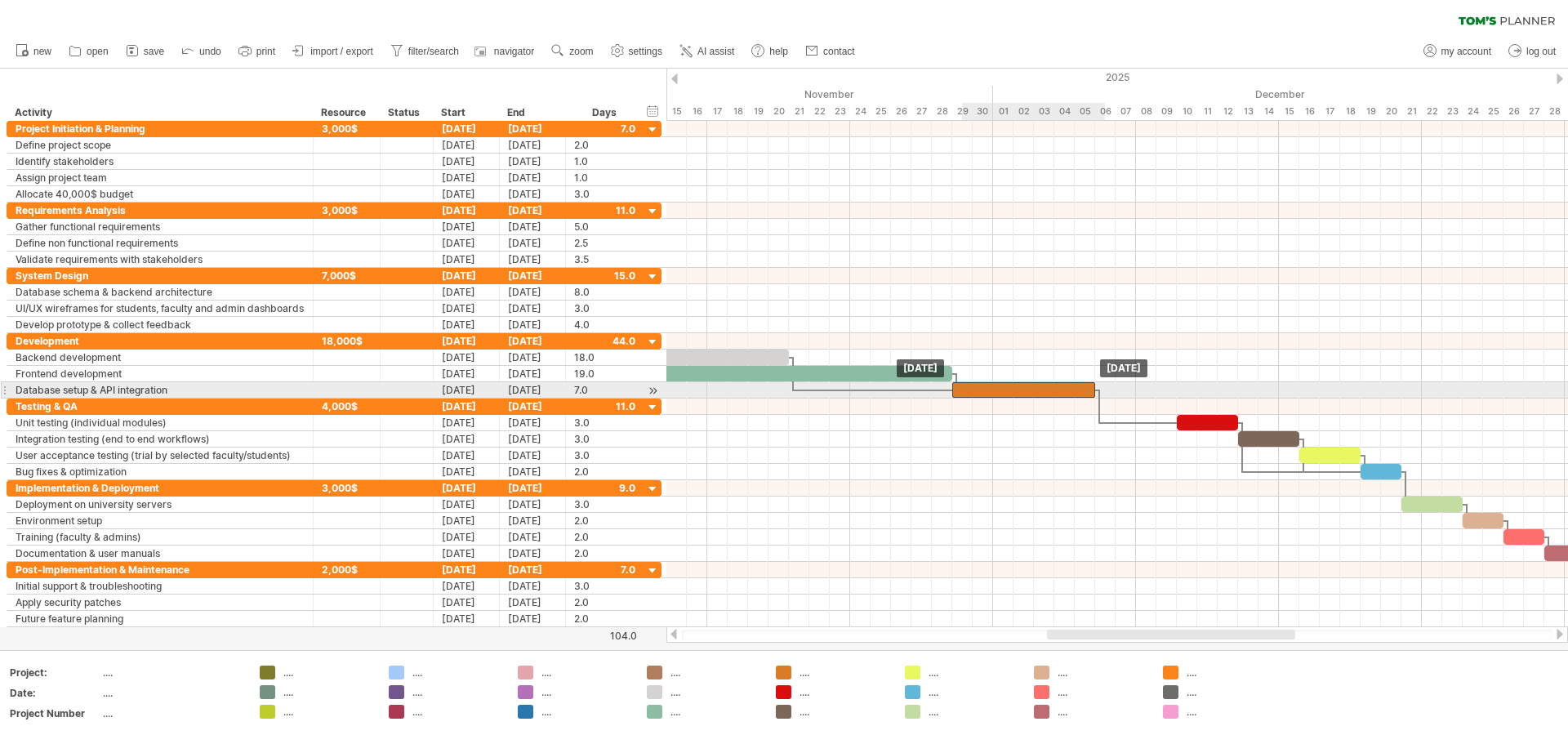
drag, startPoint x: 1047, startPoint y: 389, endPoint x: 969, endPoint y: 392, distance: 78.1
click at [782, 392] on div at bounding box center [1023, 390] width 143 height 16
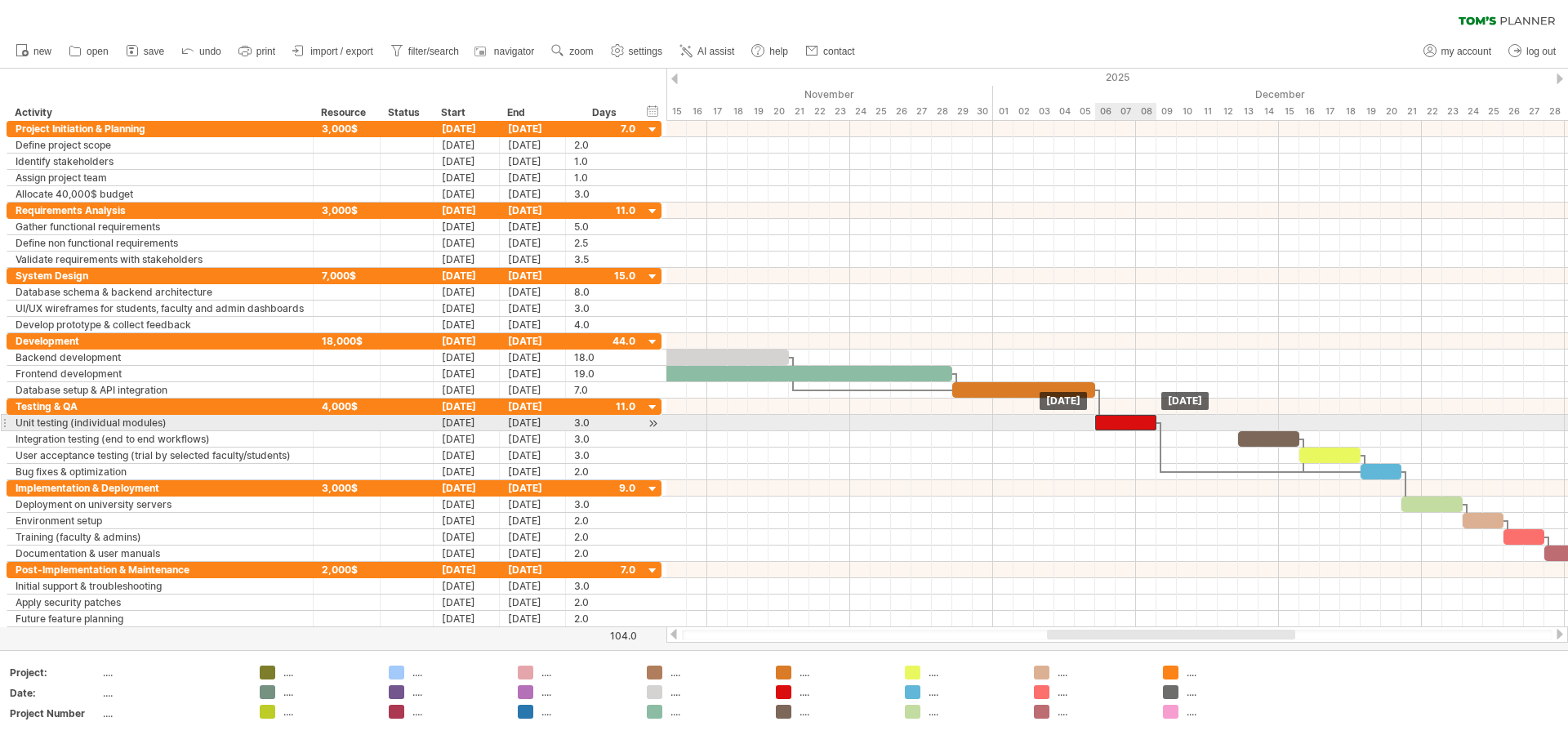
drag, startPoint x: 1200, startPoint y: 423, endPoint x: 1118, endPoint y: 415, distance: 82.4
click at [782, 415] on div at bounding box center [1126, 422] width 61 height 16
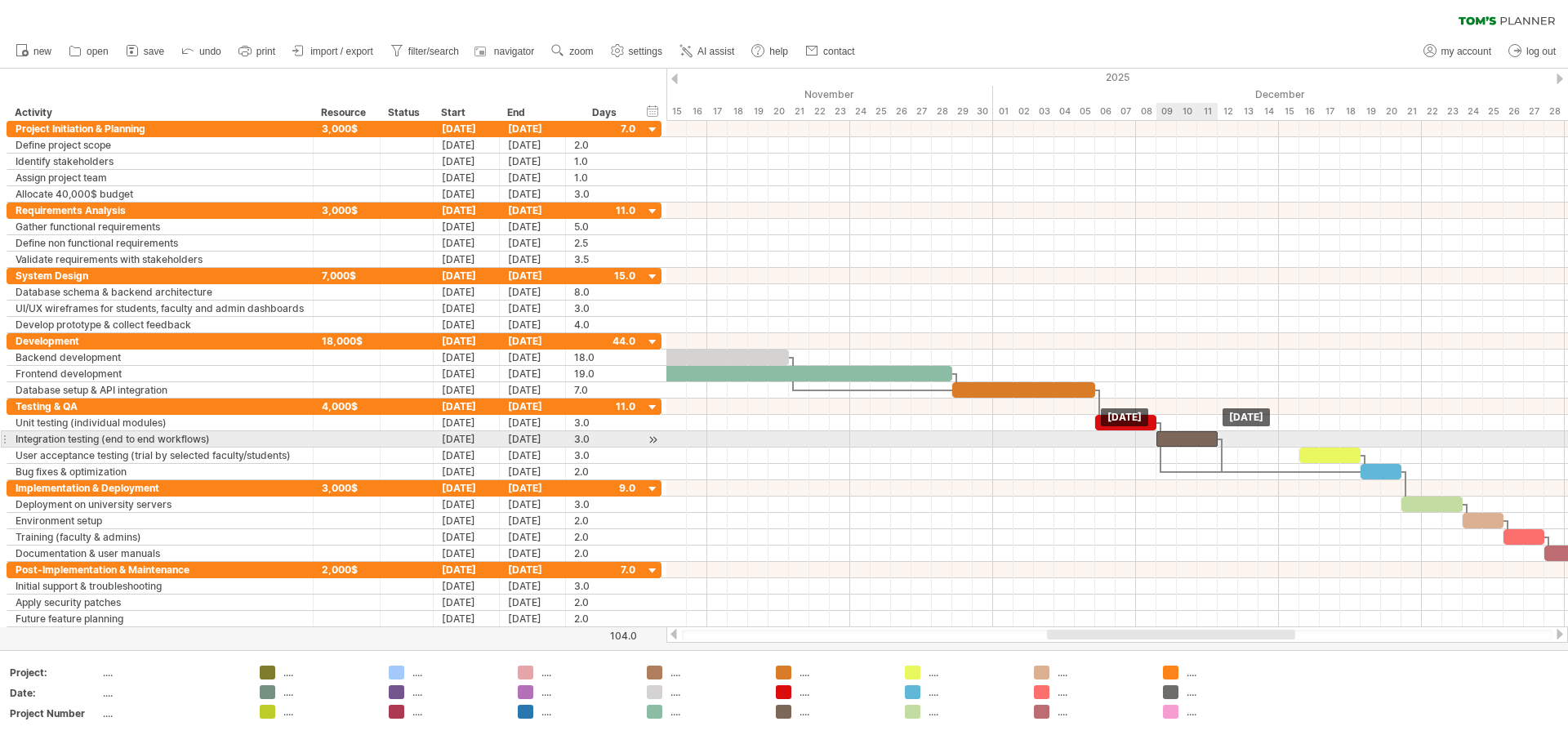
drag, startPoint x: 1263, startPoint y: 436, endPoint x: 1181, endPoint y: 433, distance: 82.1
click at [782, 433] on div at bounding box center [1187, 439] width 61 height 16
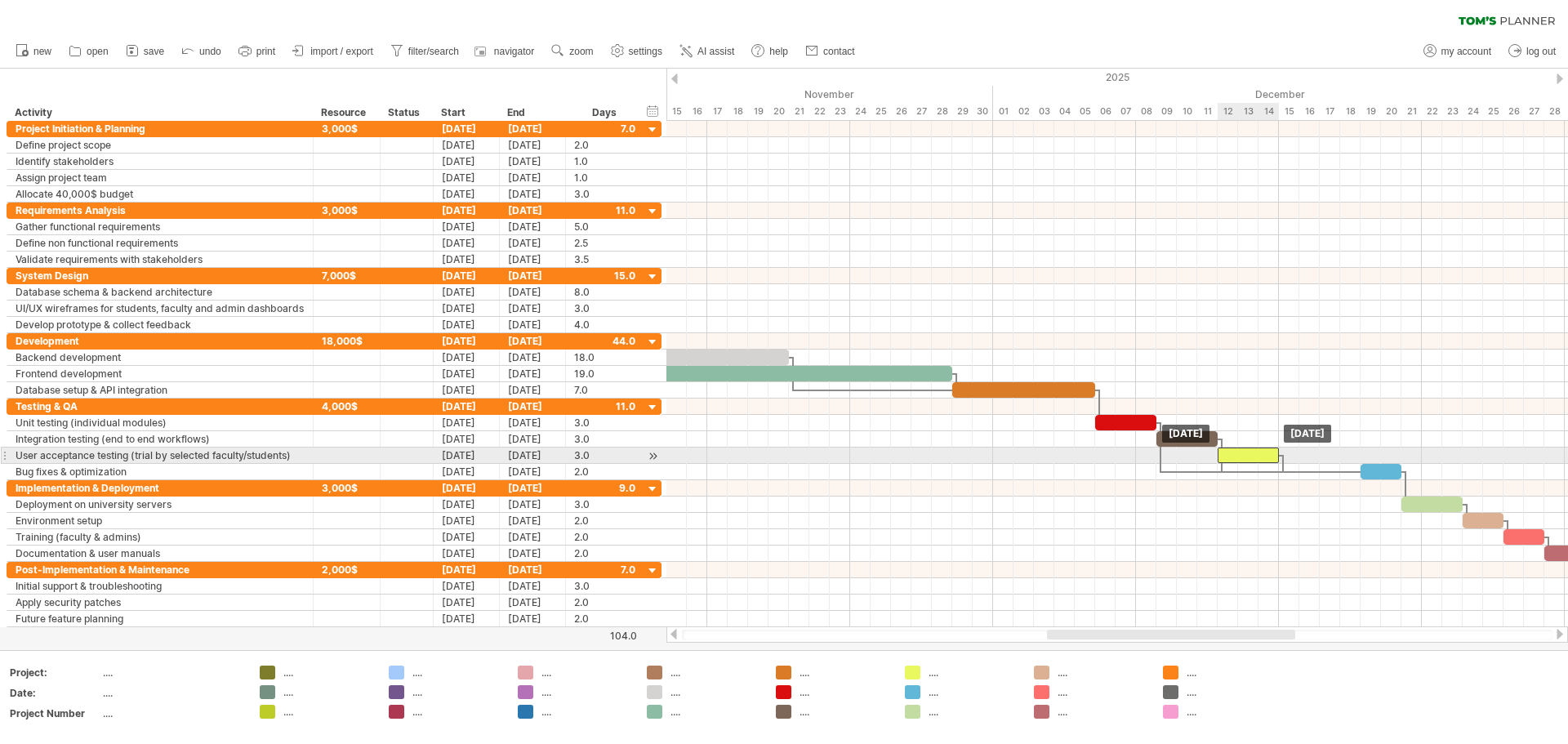
drag, startPoint x: 1318, startPoint y: 458, endPoint x: 1232, endPoint y: 451, distance: 86.3
click at [782, 451] on div at bounding box center [1248, 455] width 61 height 16
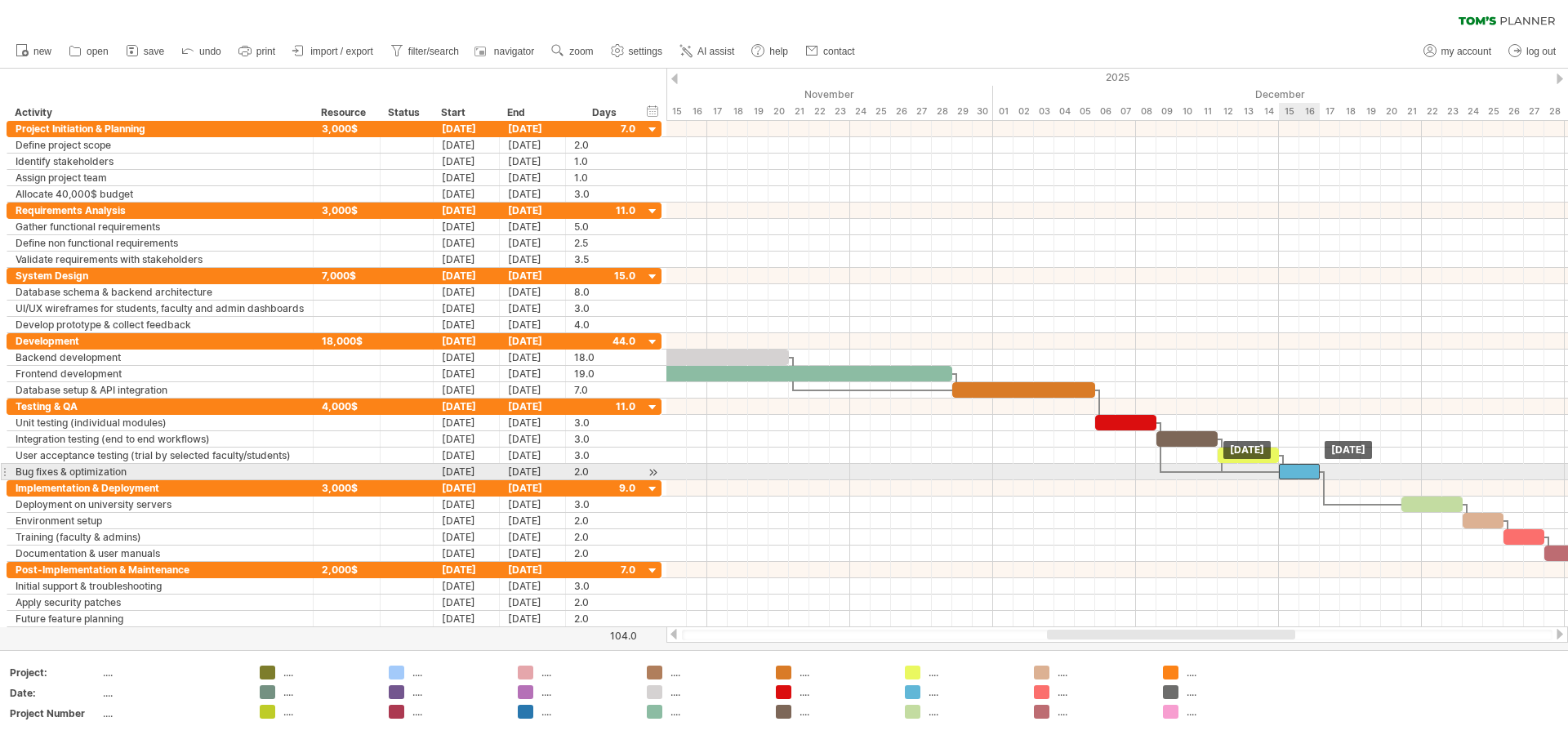
drag, startPoint x: 1373, startPoint y: 474, endPoint x: 1291, endPoint y: 468, distance: 82.2
click at [782, 468] on div at bounding box center [1299, 471] width 41 height 16
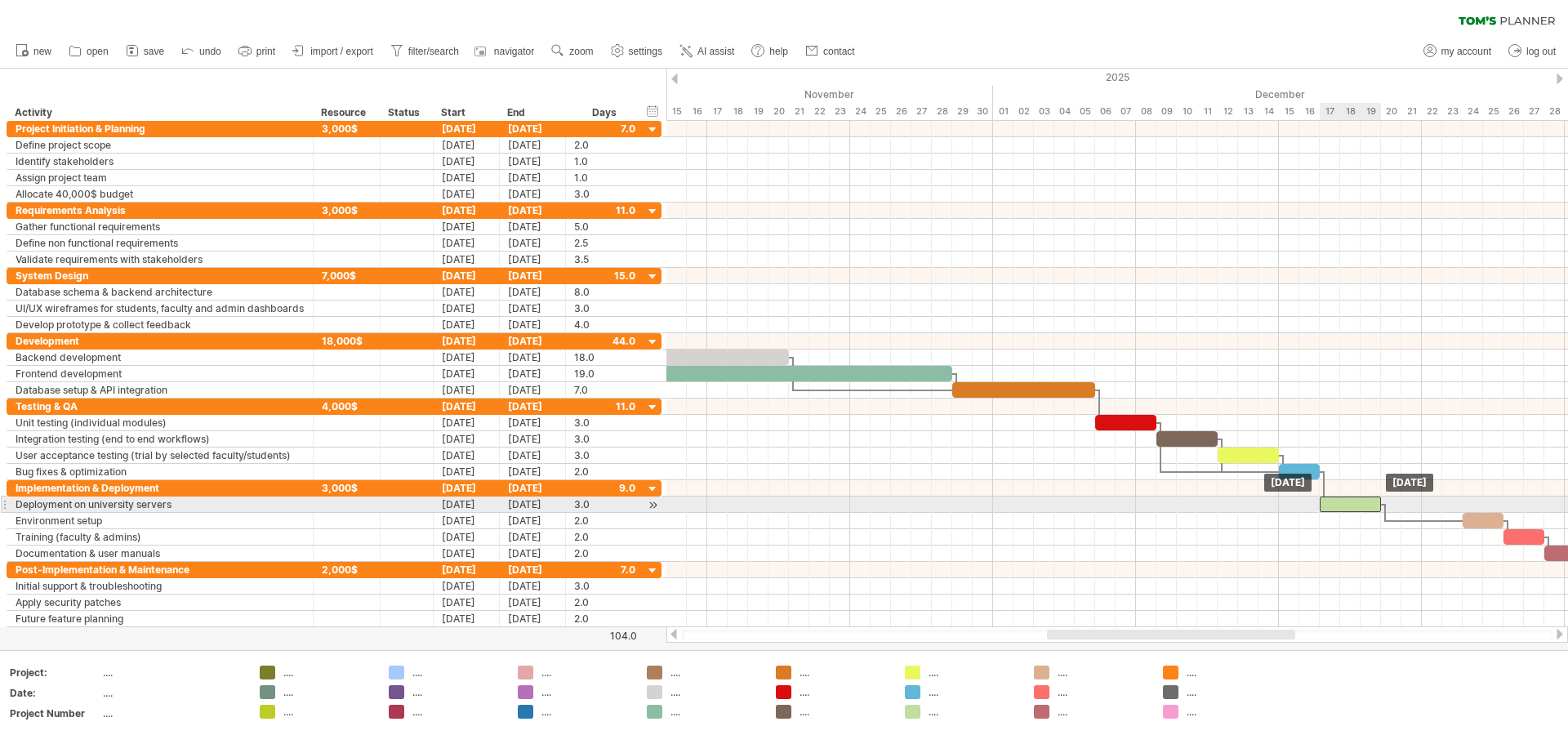
drag, startPoint x: 1426, startPoint y: 507, endPoint x: 1340, endPoint y: 507, distance: 86.0
click at [782, 507] on div at bounding box center [1350, 504] width 61 height 16
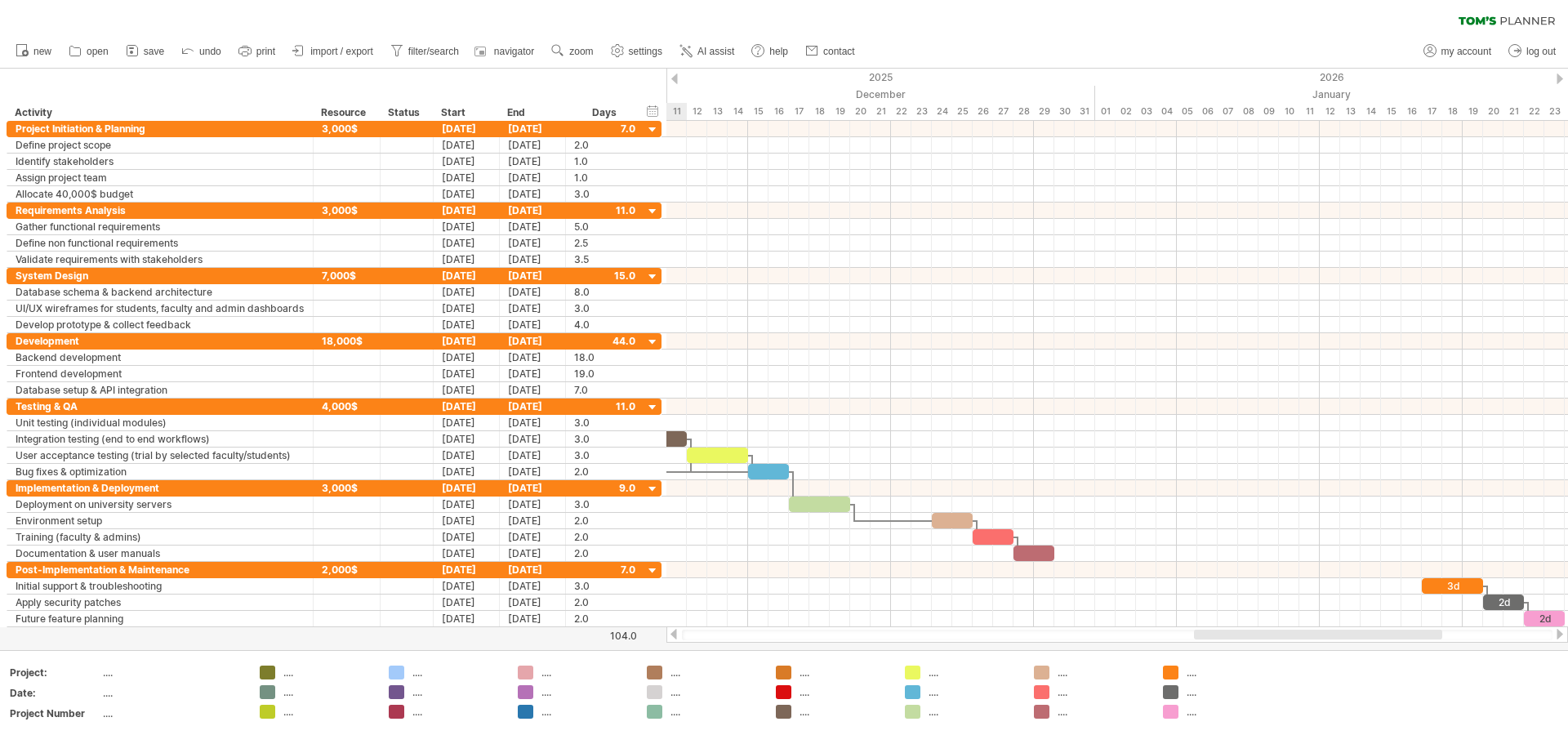
drag, startPoint x: 1280, startPoint y: 636, endPoint x: 1230, endPoint y: 561, distance: 90.1
click at [782, 636] on div at bounding box center [1318, 635] width 248 height 10
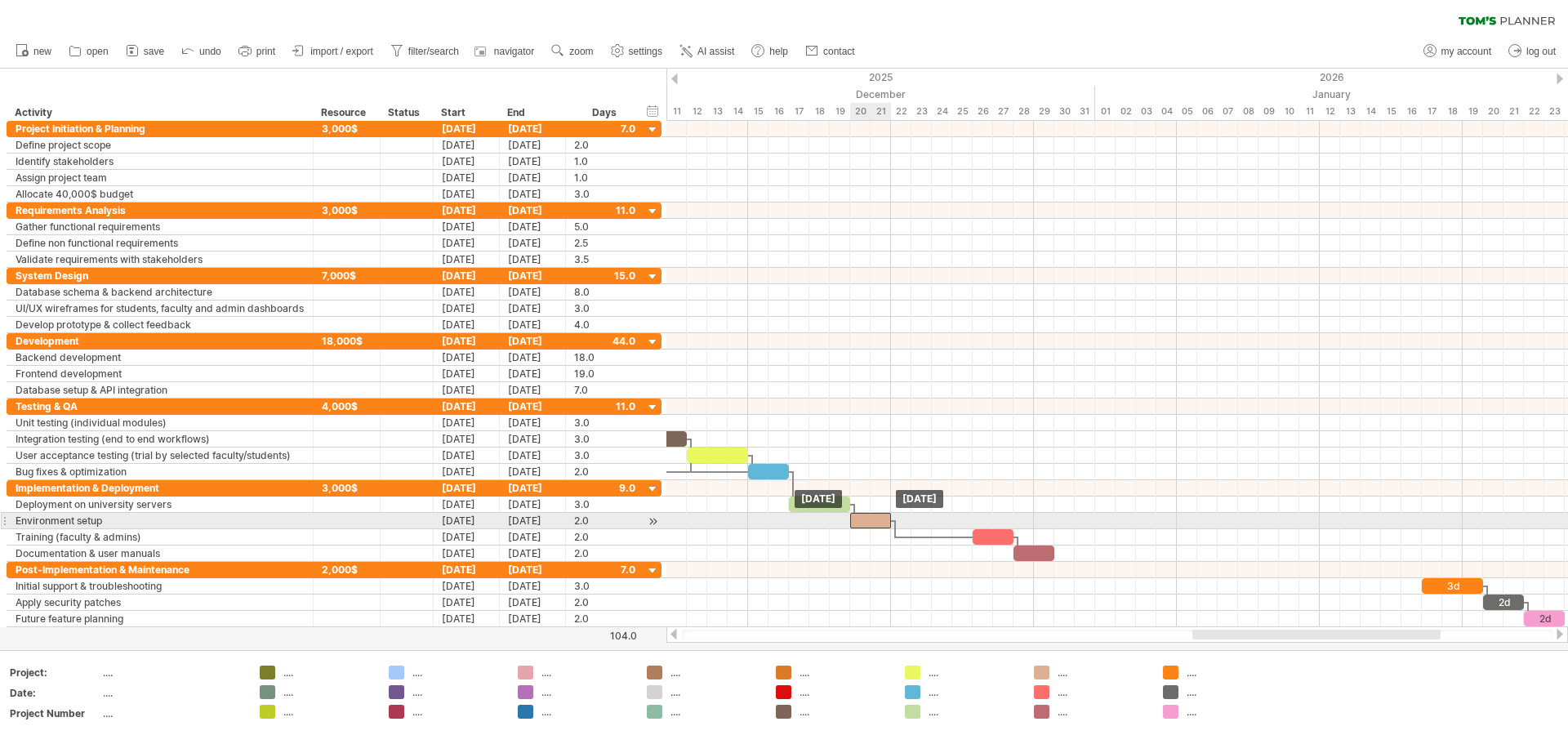
drag, startPoint x: 954, startPoint y: 521, endPoint x: 872, endPoint y: 523, distance: 82.0
click at [782, 523] on div at bounding box center [870, 521] width 41 height 16
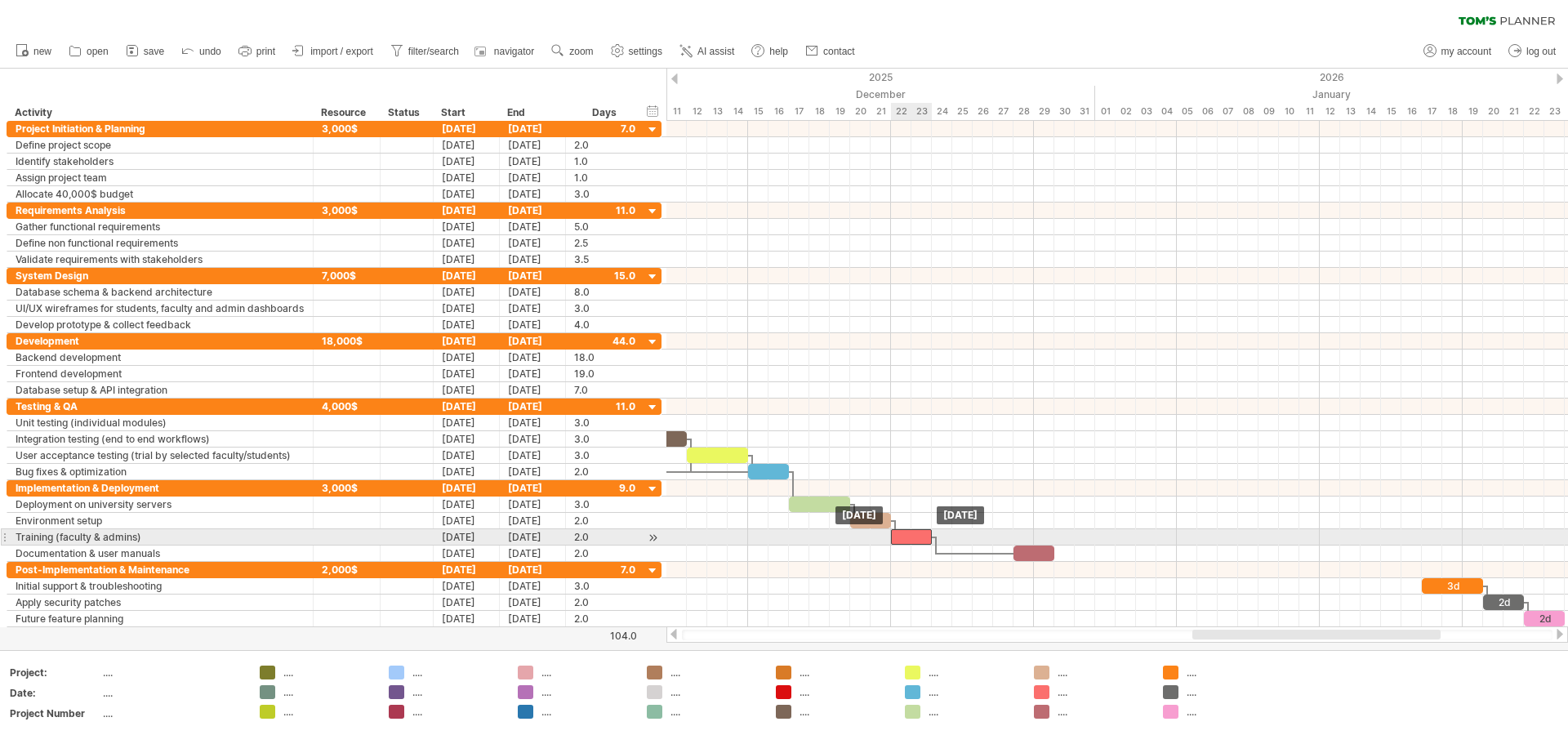
drag, startPoint x: 993, startPoint y: 535, endPoint x: 910, endPoint y: 529, distance: 83.2
click at [782, 529] on div at bounding box center [911, 536] width 41 height 16
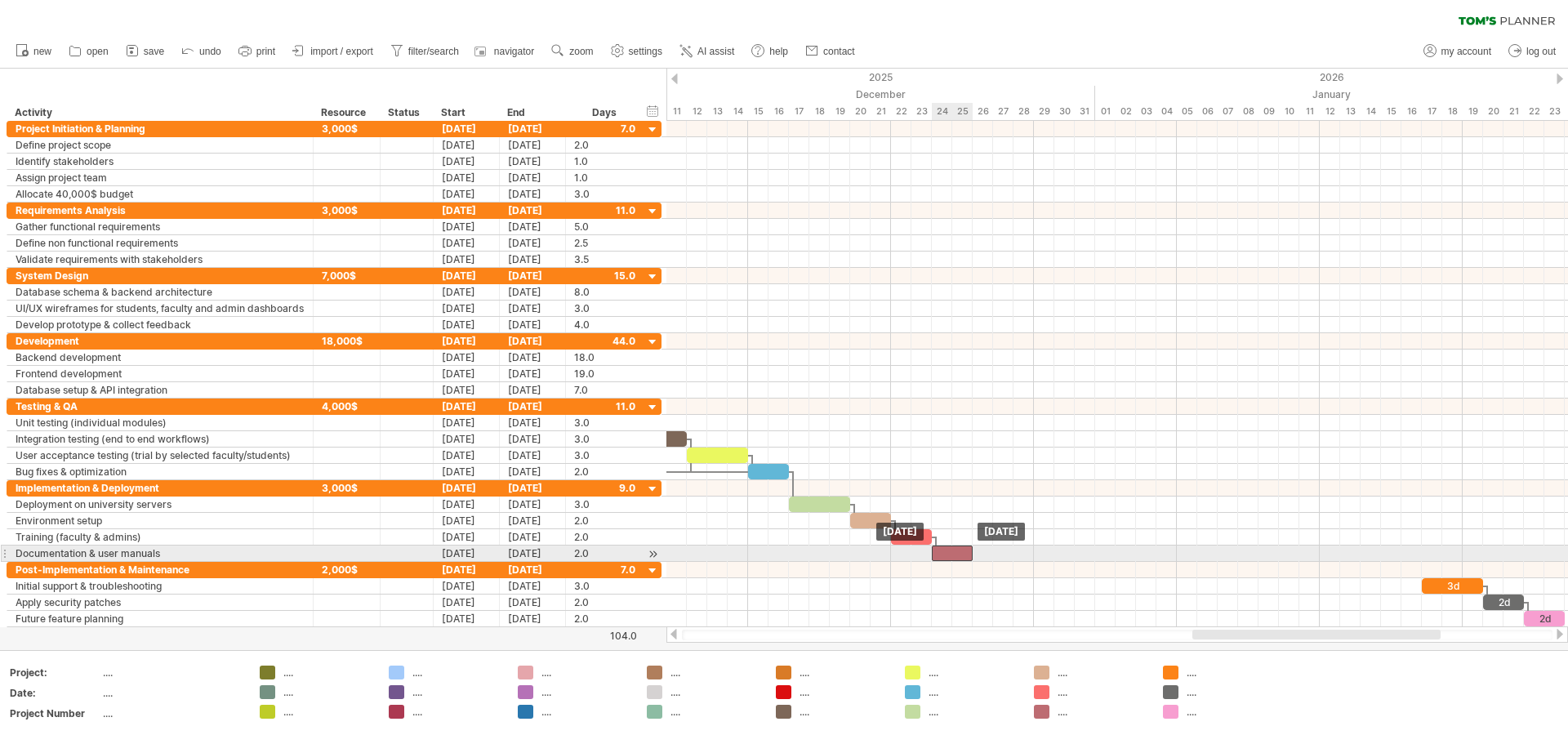
drag, startPoint x: 1036, startPoint y: 552, endPoint x: 955, endPoint y: 550, distance: 81.0
click at [782, 550] on div at bounding box center [952, 553] width 41 height 16
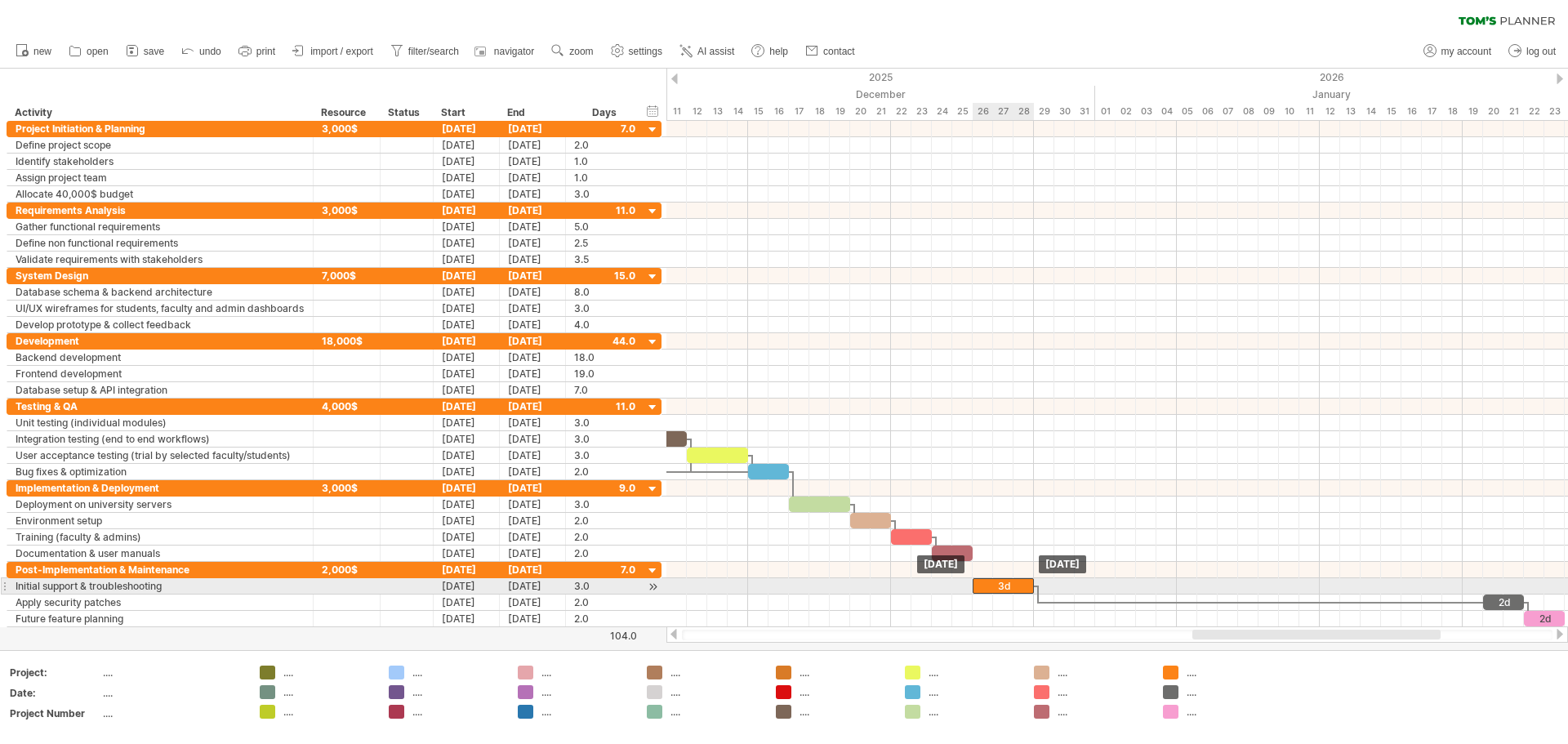
drag, startPoint x: 1447, startPoint y: 586, endPoint x: 1000, endPoint y: 581, distance: 447.0
click at [782, 581] on div "3d" at bounding box center [1003, 586] width 61 height 16
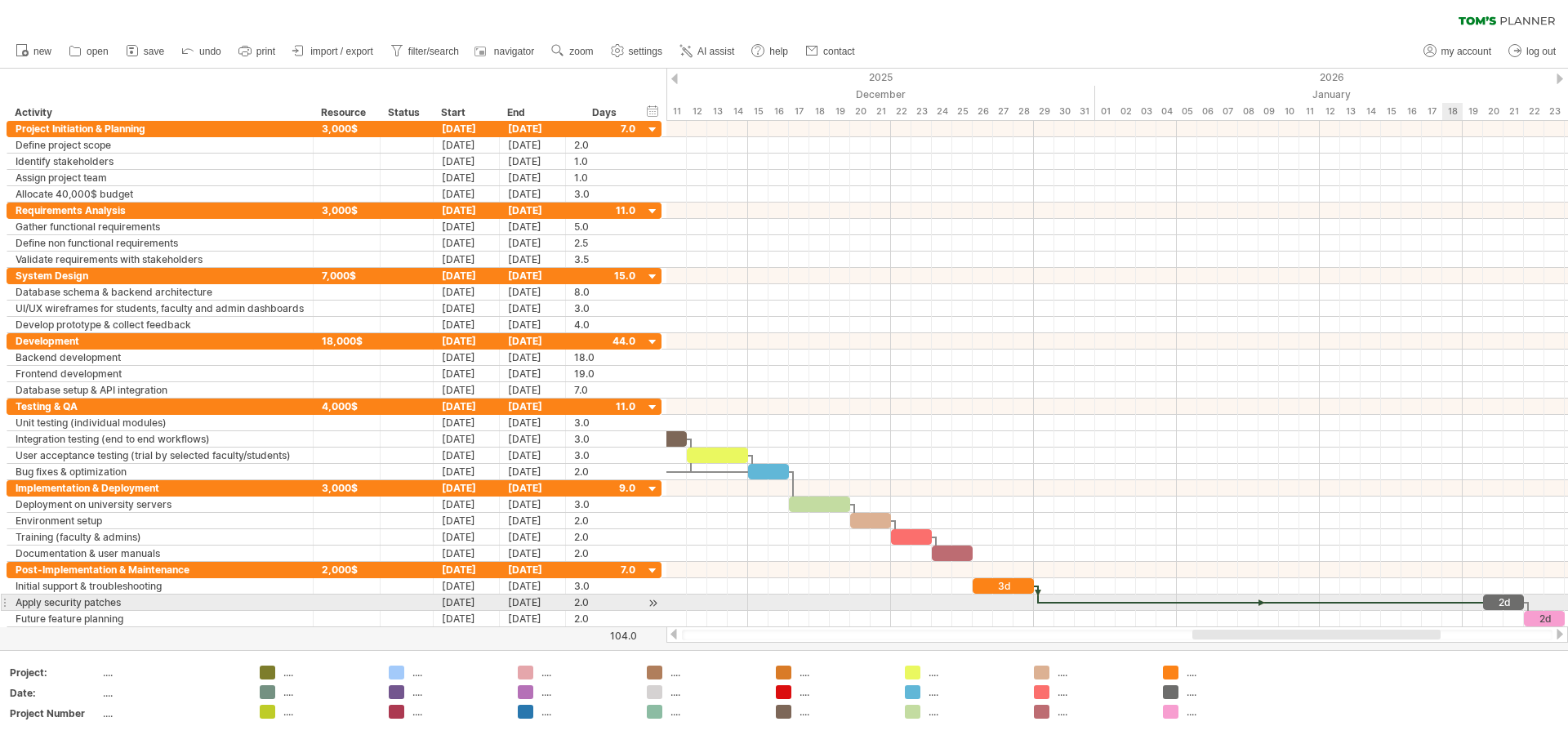
click at [782, 602] on div at bounding box center [1261, 602] width 445 height 5
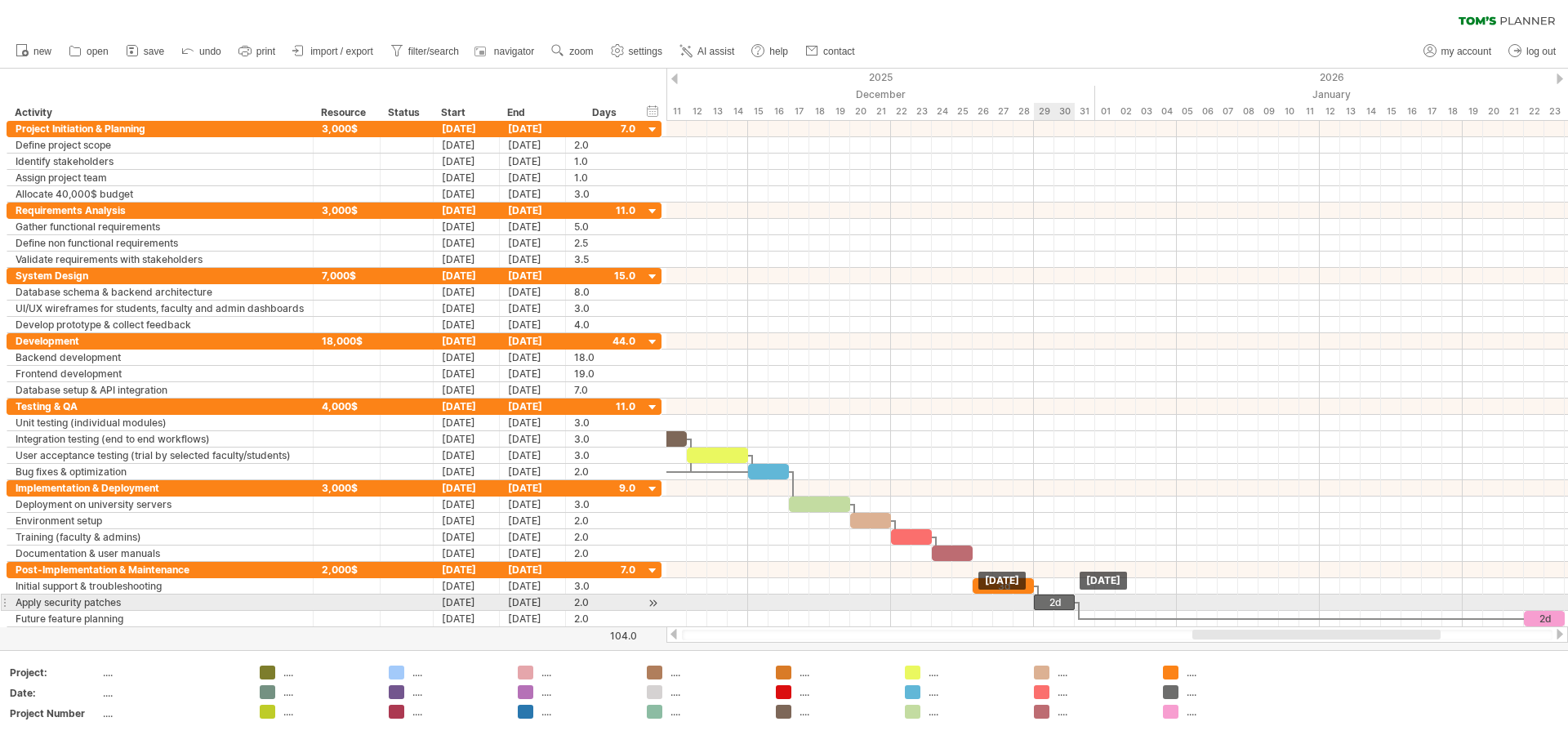
drag, startPoint x: 1497, startPoint y: 601, endPoint x: 1046, endPoint y: 598, distance: 451.0
click at [782, 598] on div "2d" at bounding box center [1054, 602] width 41 height 16
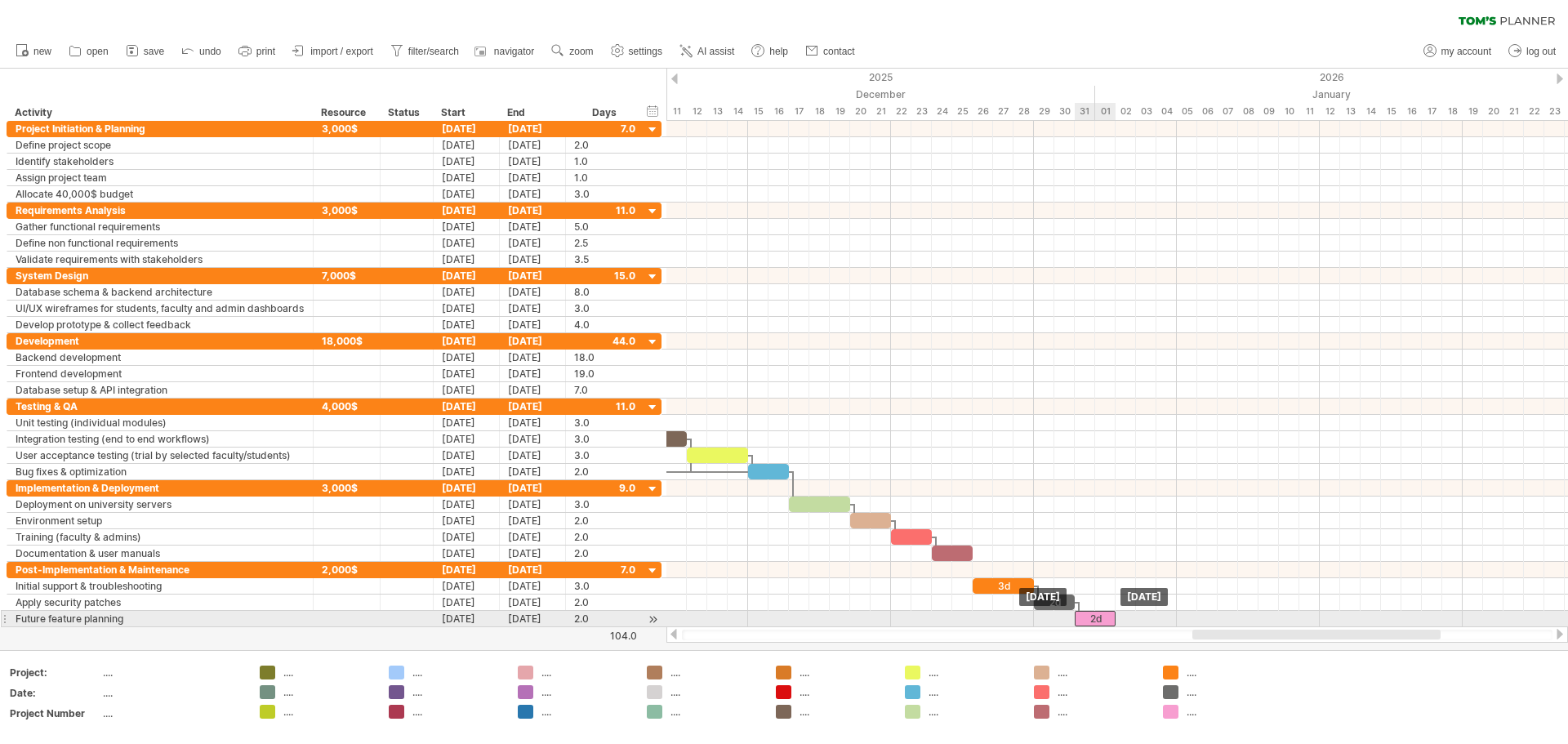
drag, startPoint x: 1546, startPoint y: 615, endPoint x: 1100, endPoint y: 613, distance: 446.0
click at [782, 613] on div "2d" at bounding box center [1094, 618] width 41 height 16
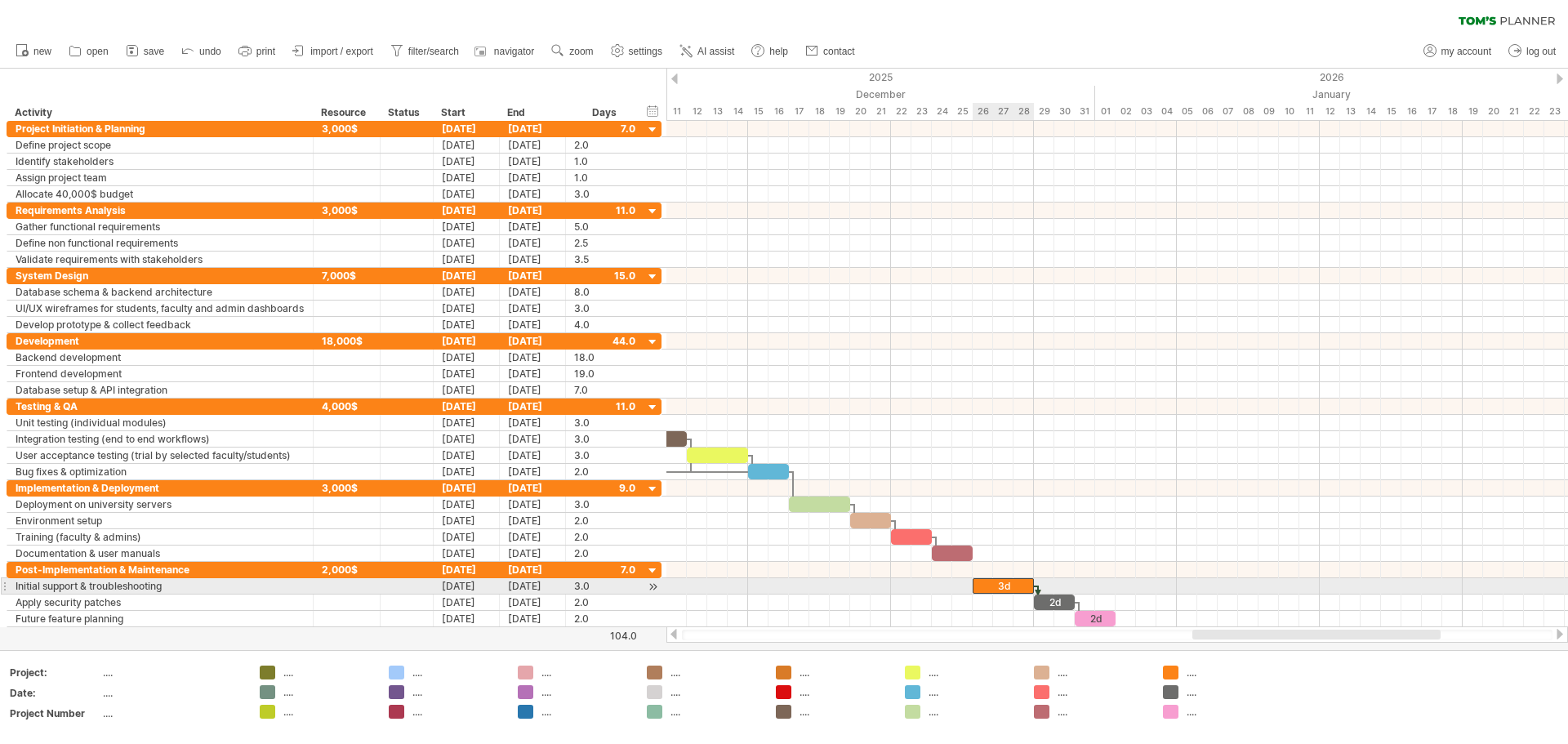
click at [782, 583] on div "3d" at bounding box center [1003, 586] width 61 height 16
click at [782, 580] on div "**" at bounding box center [1003, 586] width 61 height 16
drag, startPoint x: 1036, startPoint y: 583, endPoint x: 1006, endPoint y: 587, distance: 30.3
click at [782, 587] on span at bounding box center [1004, 586] width 7 height 16
drag, startPoint x: 1003, startPoint y: 585, endPoint x: 1010, endPoint y: 584, distance: 7.1
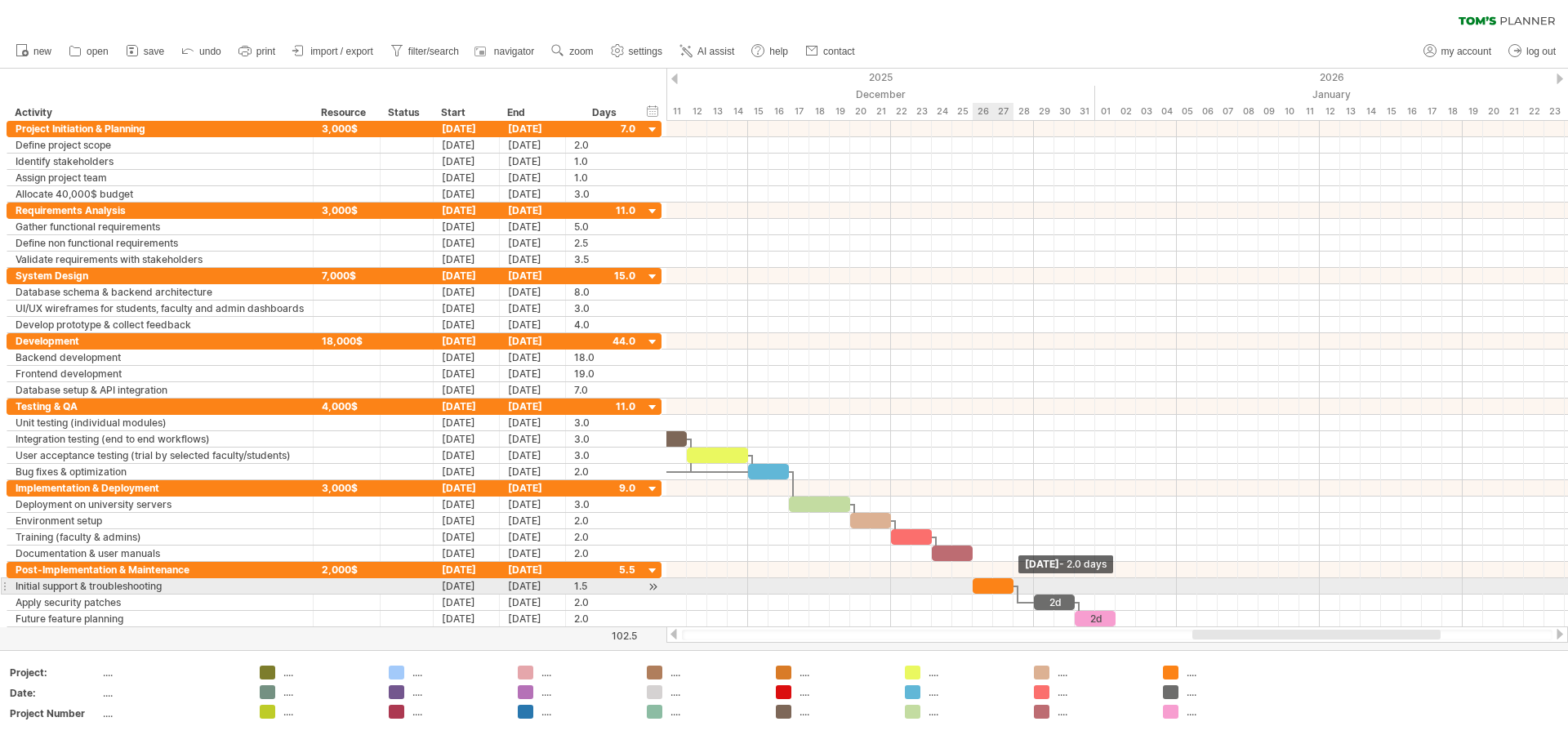
click at [782, 584] on span at bounding box center [1013, 586] width 7 height 16
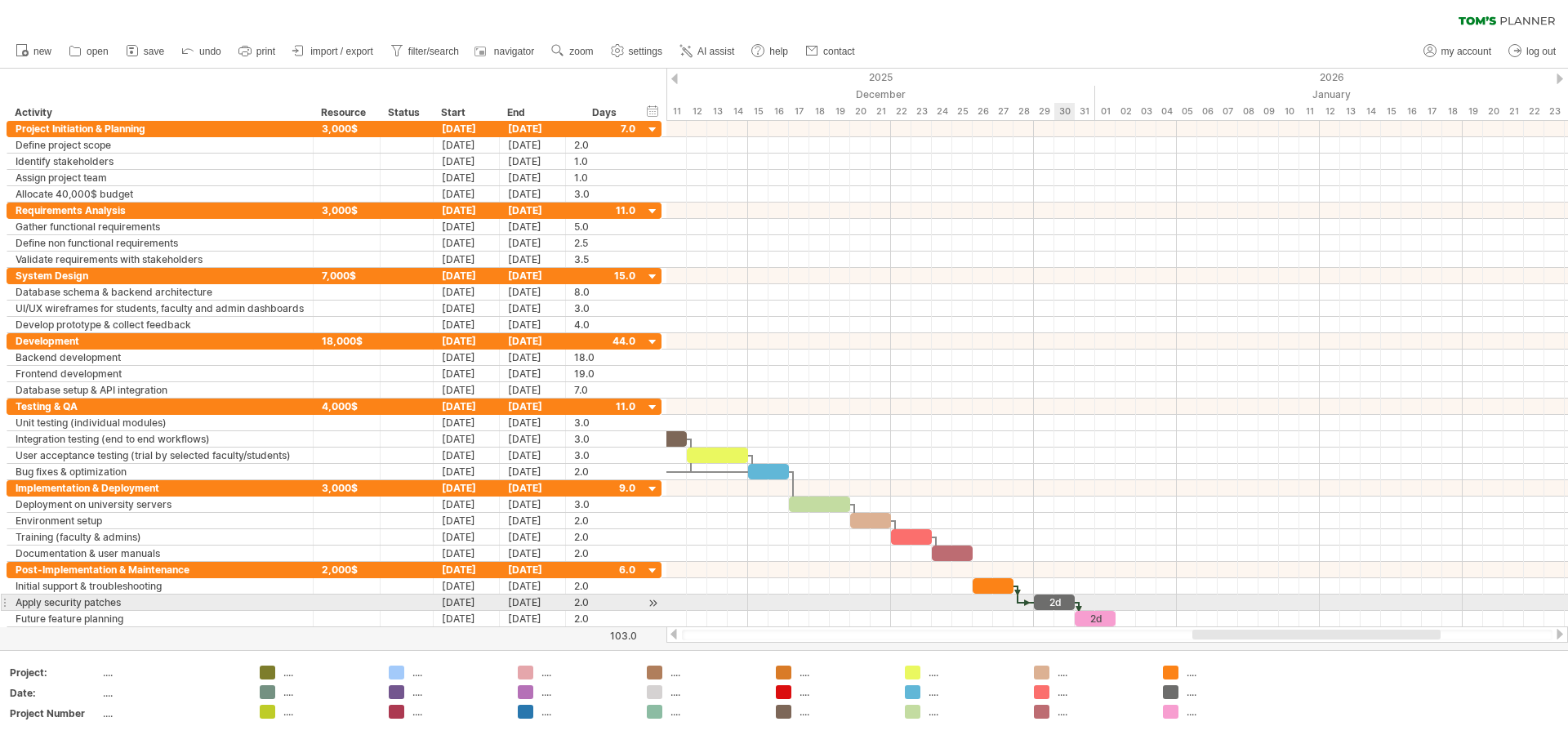
click at [782, 602] on div "2d" at bounding box center [1054, 602] width 41 height 16
click at [782, 599] on div "**" at bounding box center [1054, 602] width 41 height 16
drag, startPoint x: 1071, startPoint y: 597, endPoint x: 1051, endPoint y: 599, distance: 20.1
click at [782, 599] on span at bounding box center [1055, 602] width 7 height 16
drag, startPoint x: 1041, startPoint y: 603, endPoint x: 1020, endPoint y: 602, distance: 21.0
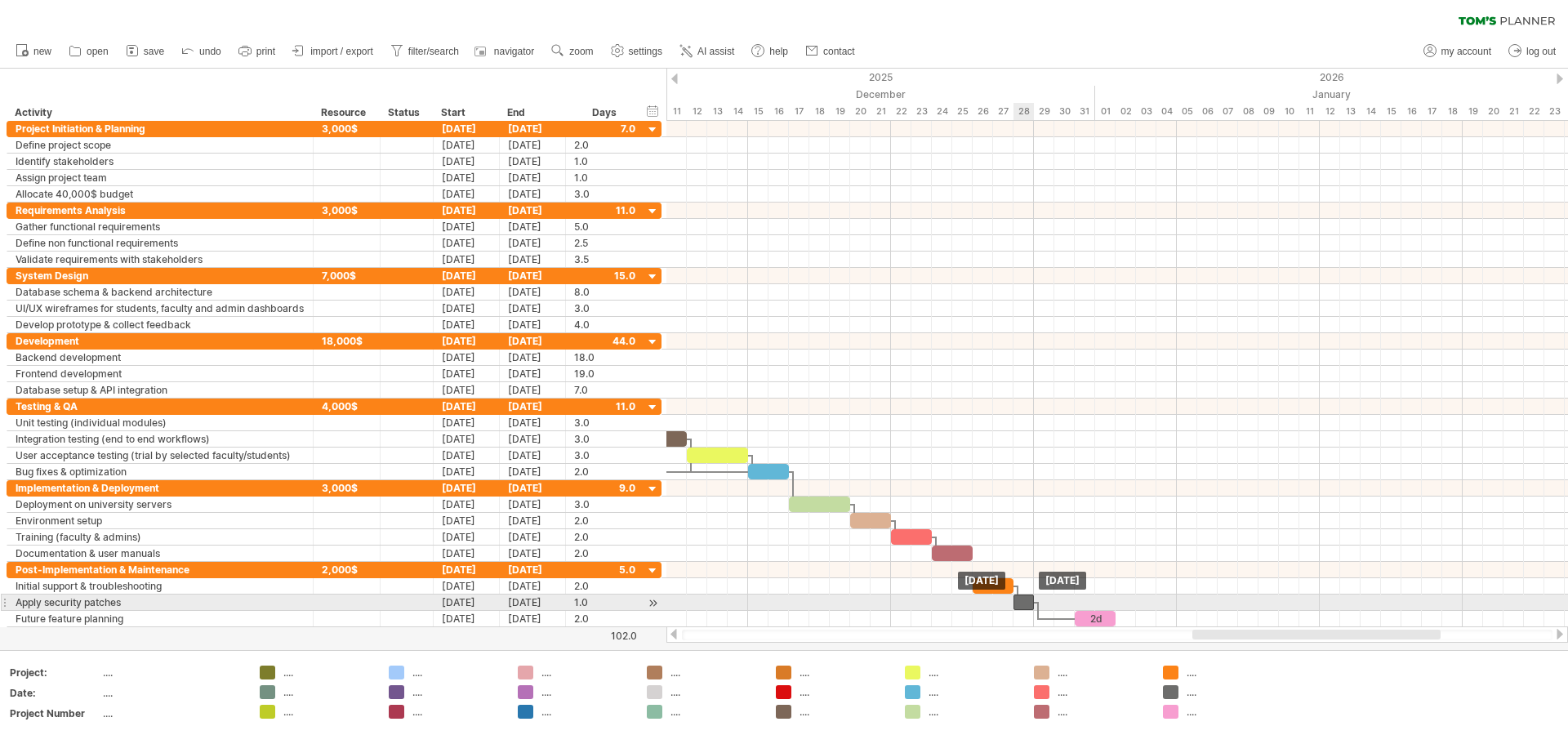
click at [782, 602] on div at bounding box center [1023, 602] width 21 height 16
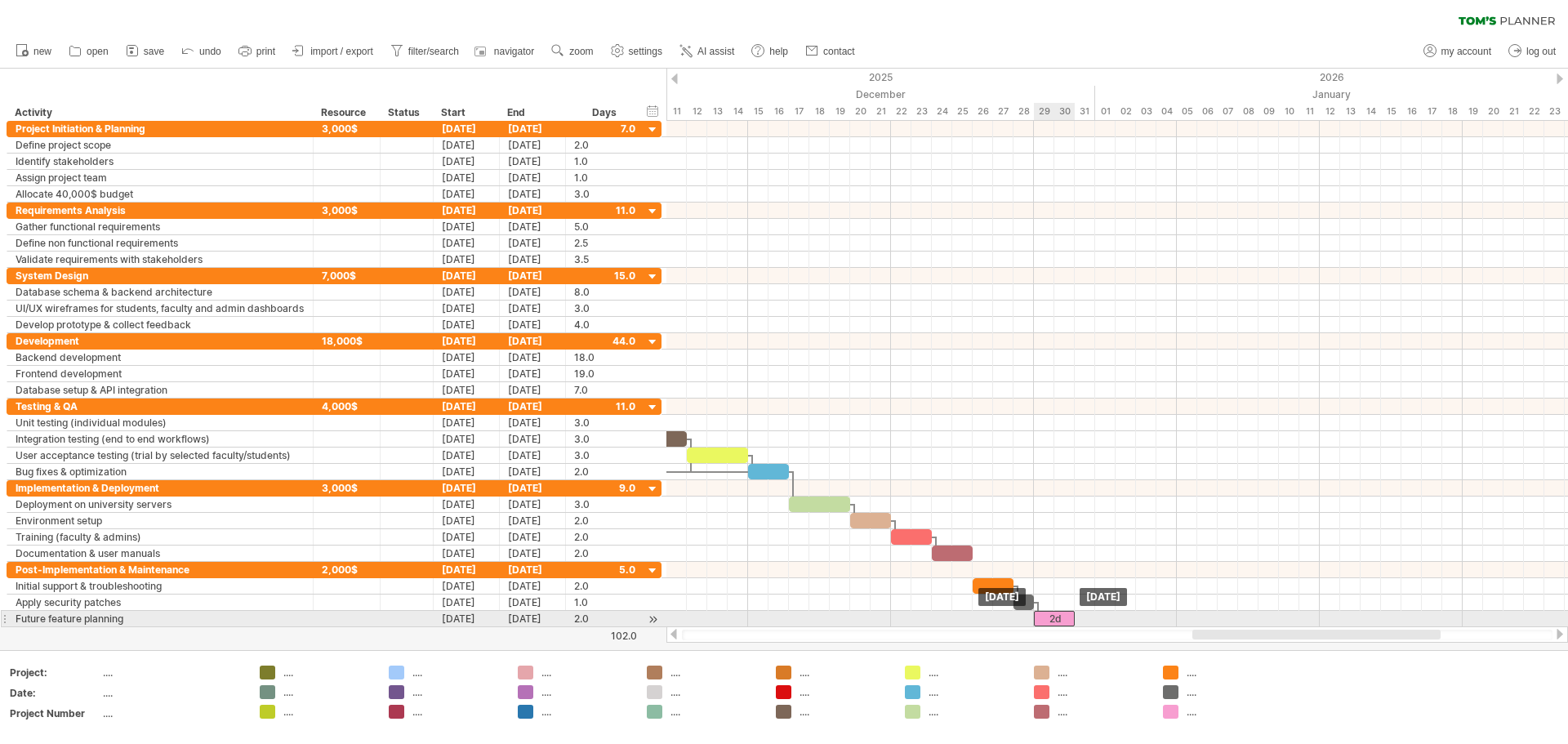
drag, startPoint x: 1090, startPoint y: 618, endPoint x: 1047, endPoint y: 619, distance: 43.0
click at [782, 619] on div "2d" at bounding box center [1054, 618] width 41 height 16
drag, startPoint x: 1074, startPoint y: 615, endPoint x: 1056, endPoint y: 615, distance: 18.0
click at [782, 615] on span at bounding box center [1055, 618] width 7 height 16
click at [782, 617] on div "2d" at bounding box center [1044, 618] width 21 height 16
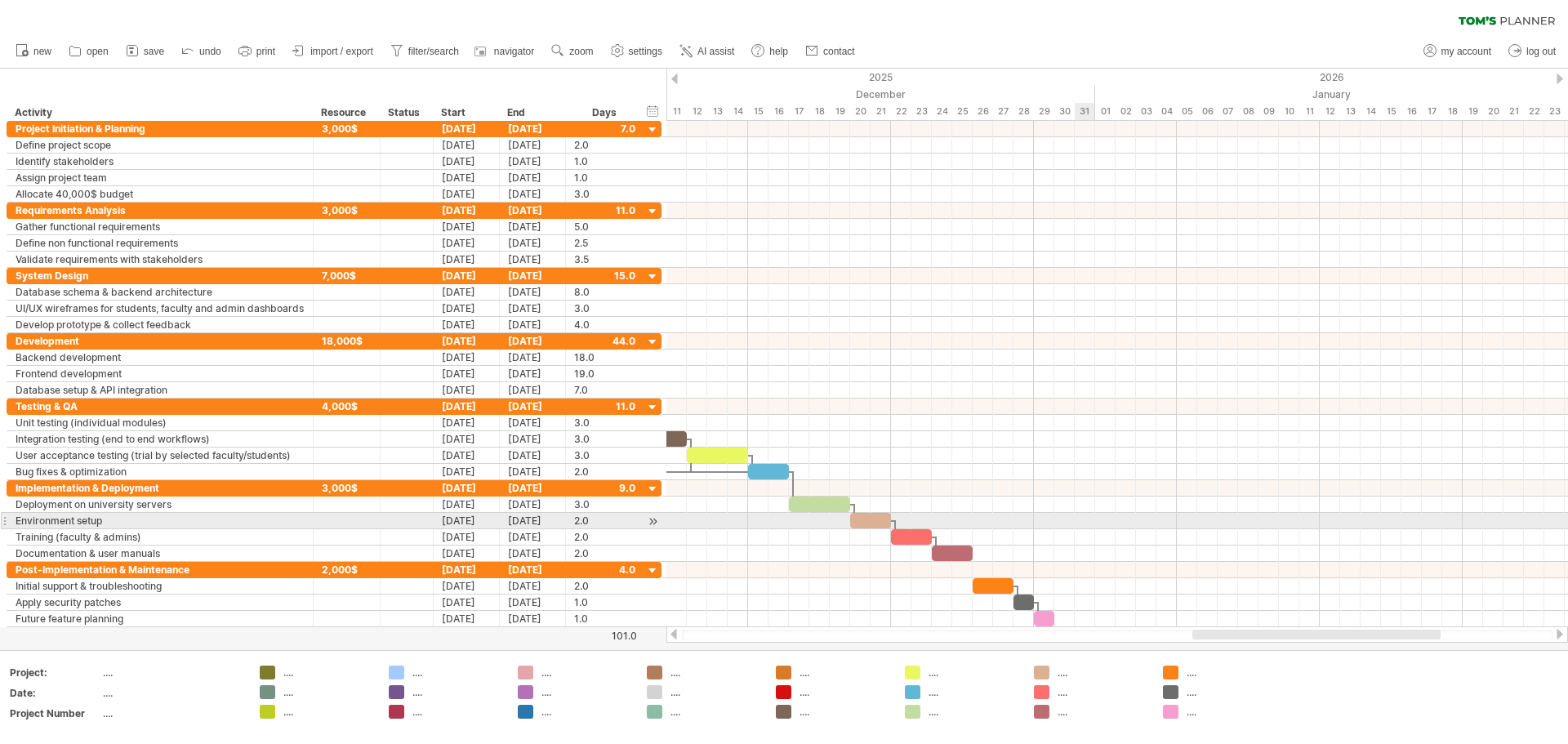
click at [782, 528] on div at bounding box center [1117, 521] width 902 height 17
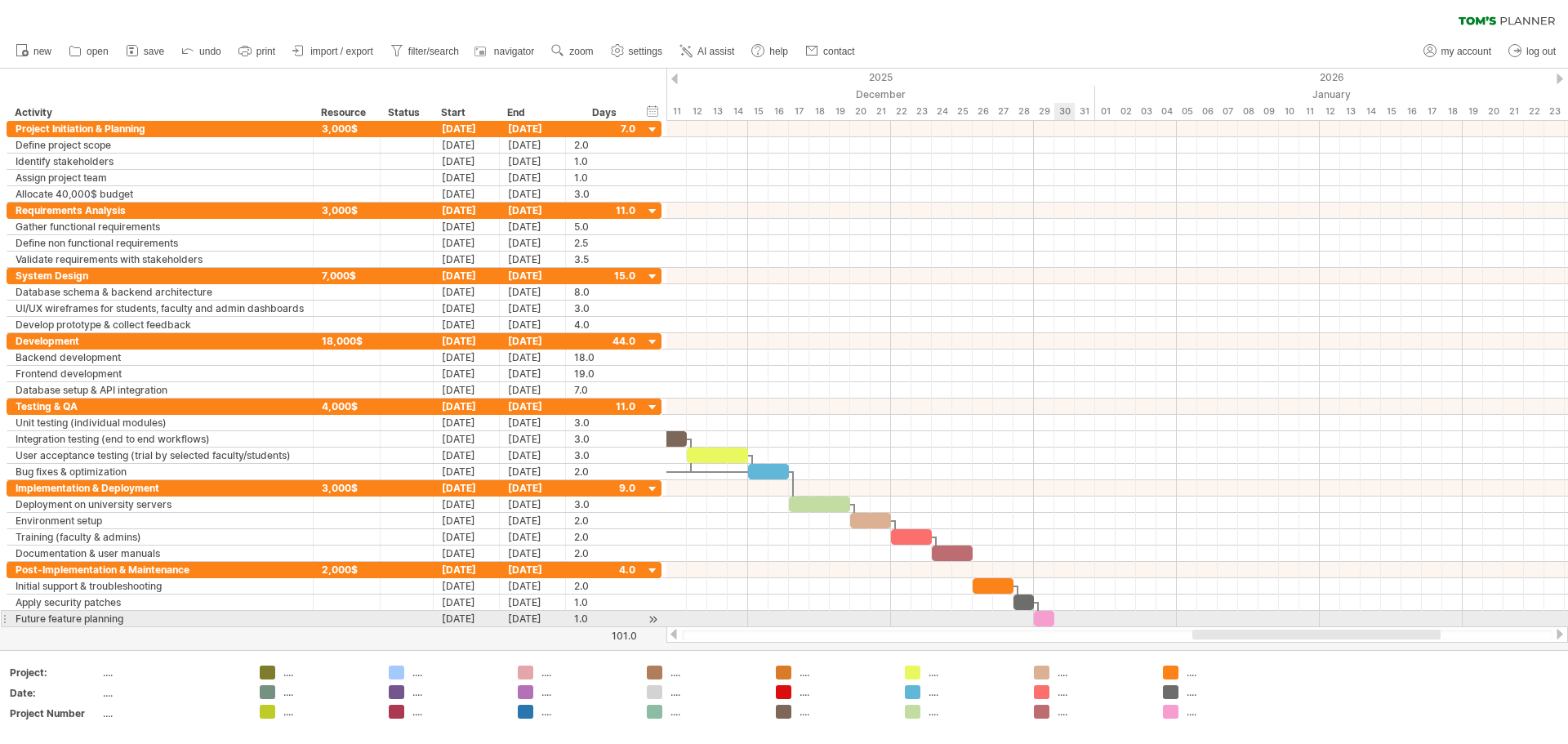
click at [782, 615] on div at bounding box center [1117, 619] width 902 height 17
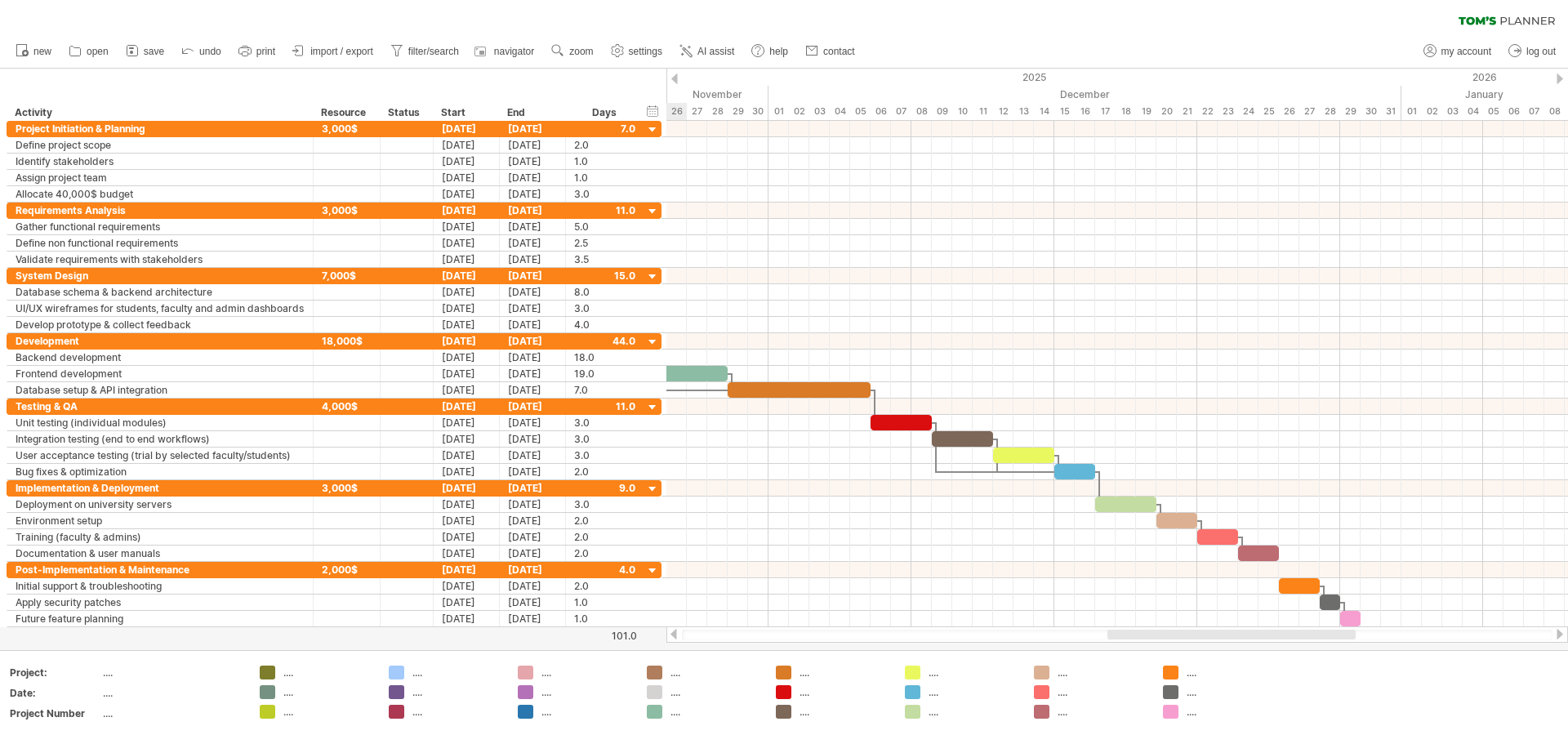
drag, startPoint x: 1210, startPoint y: 636, endPoint x: 1126, endPoint y: 638, distance: 84.0
click at [782, 638] on div at bounding box center [1232, 635] width 248 height 10
click at [146, 48] on span "save" at bounding box center [154, 51] width 21 height 12
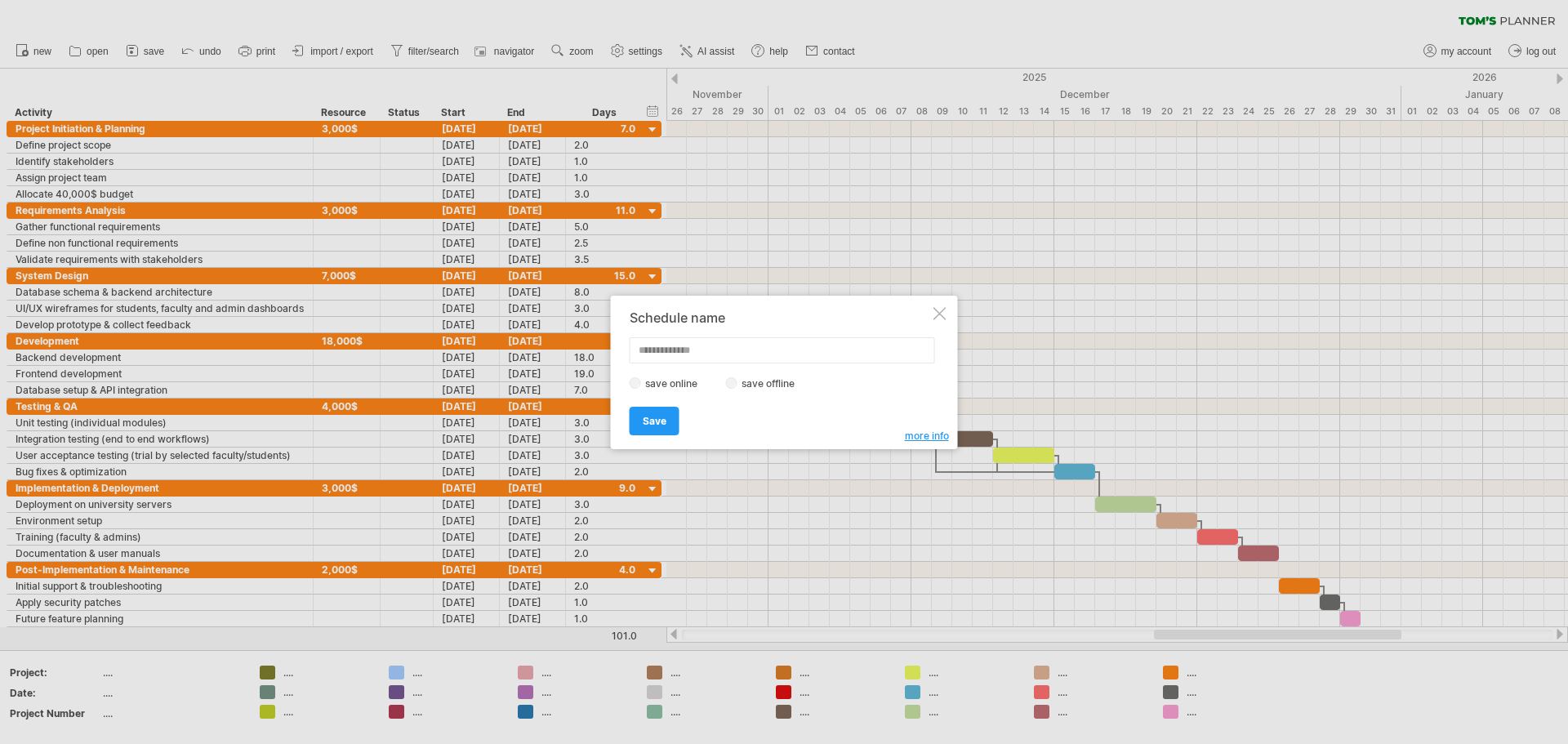
click at [671, 381] on label "save online" at bounding box center [676, 383] width 70 height 12
click at [665, 428] on link "Save" at bounding box center [655, 420] width 50 height 29
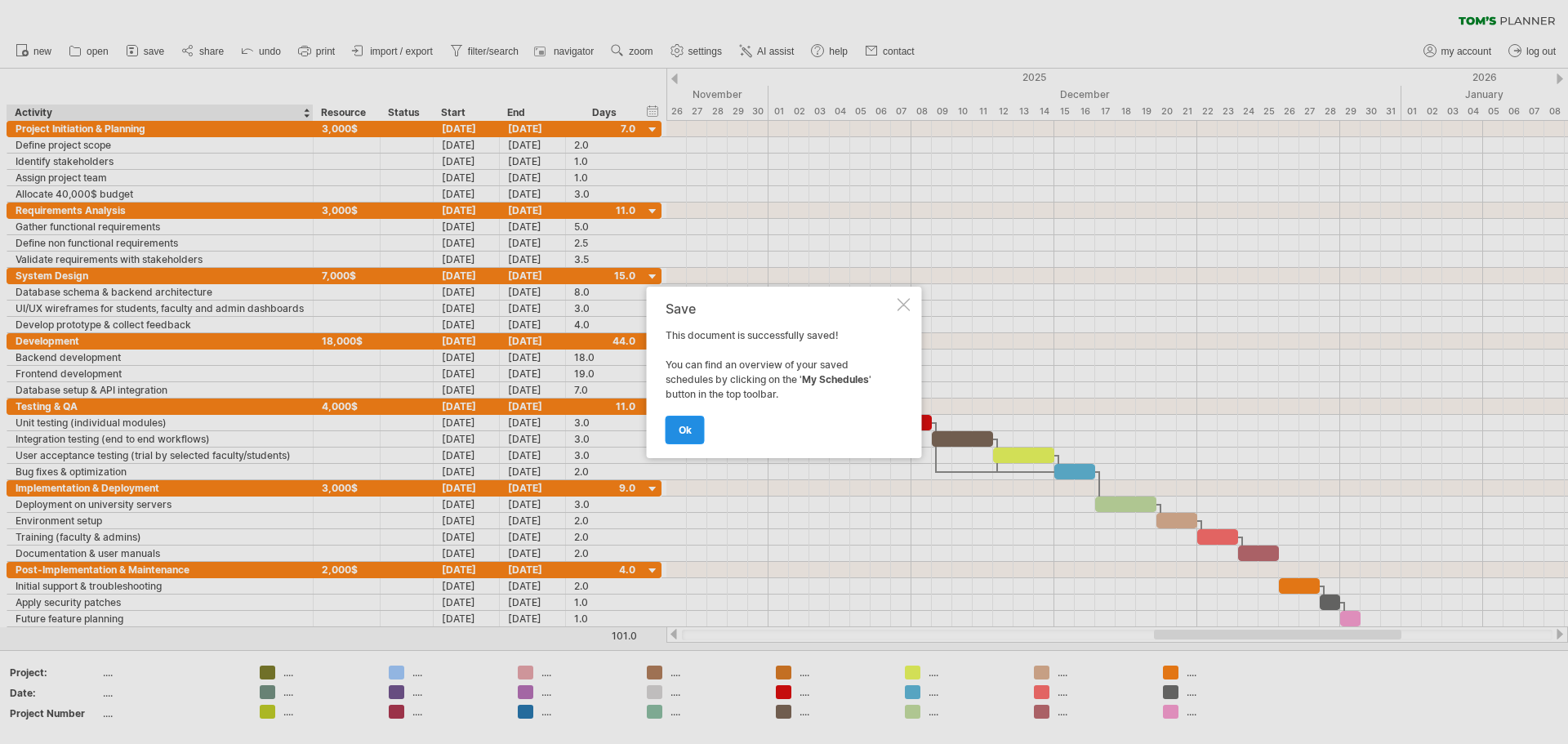
click at [686, 428] on span "ok" at bounding box center [685, 430] width 13 height 12
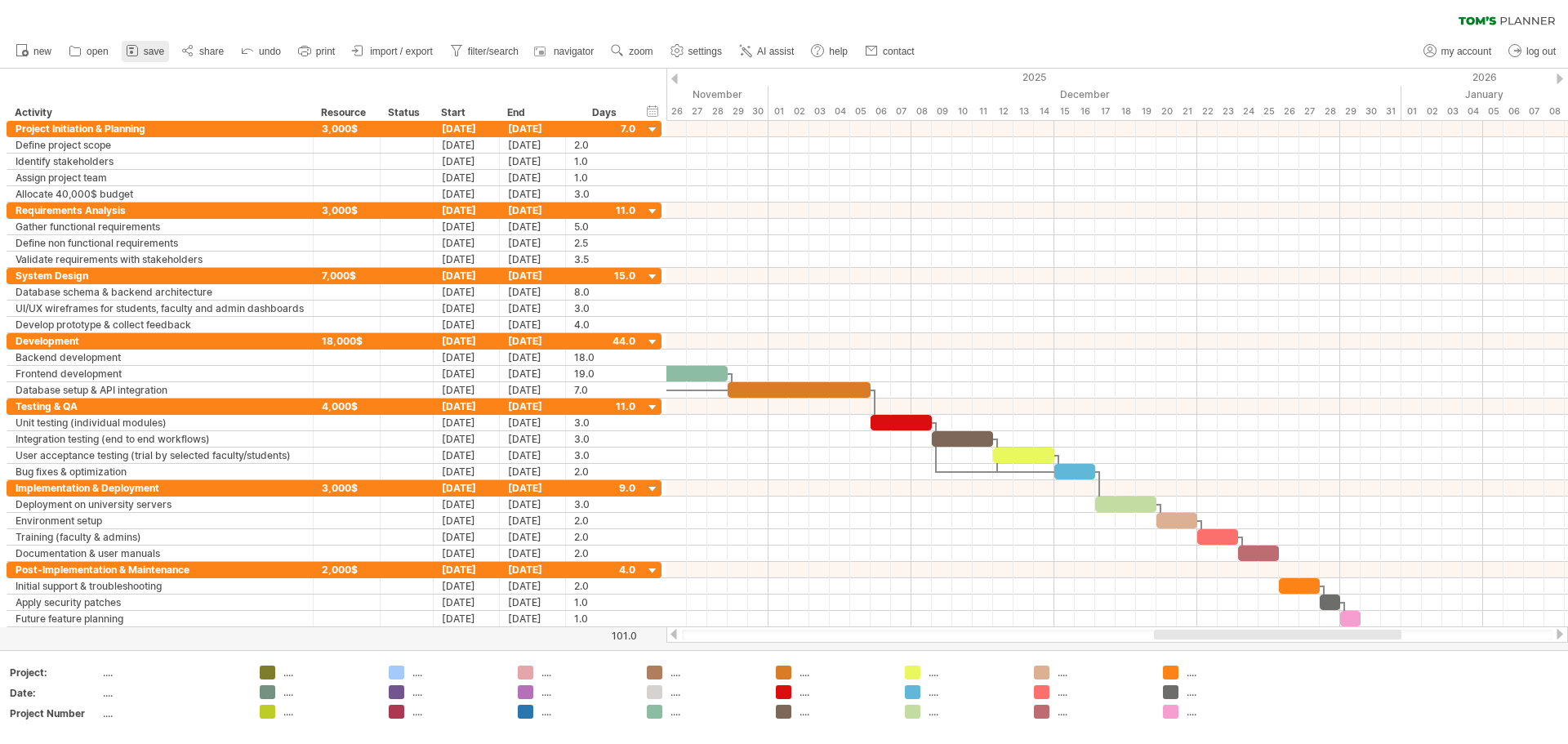
click at [144, 49] on span "save" at bounding box center [154, 51] width 21 height 12
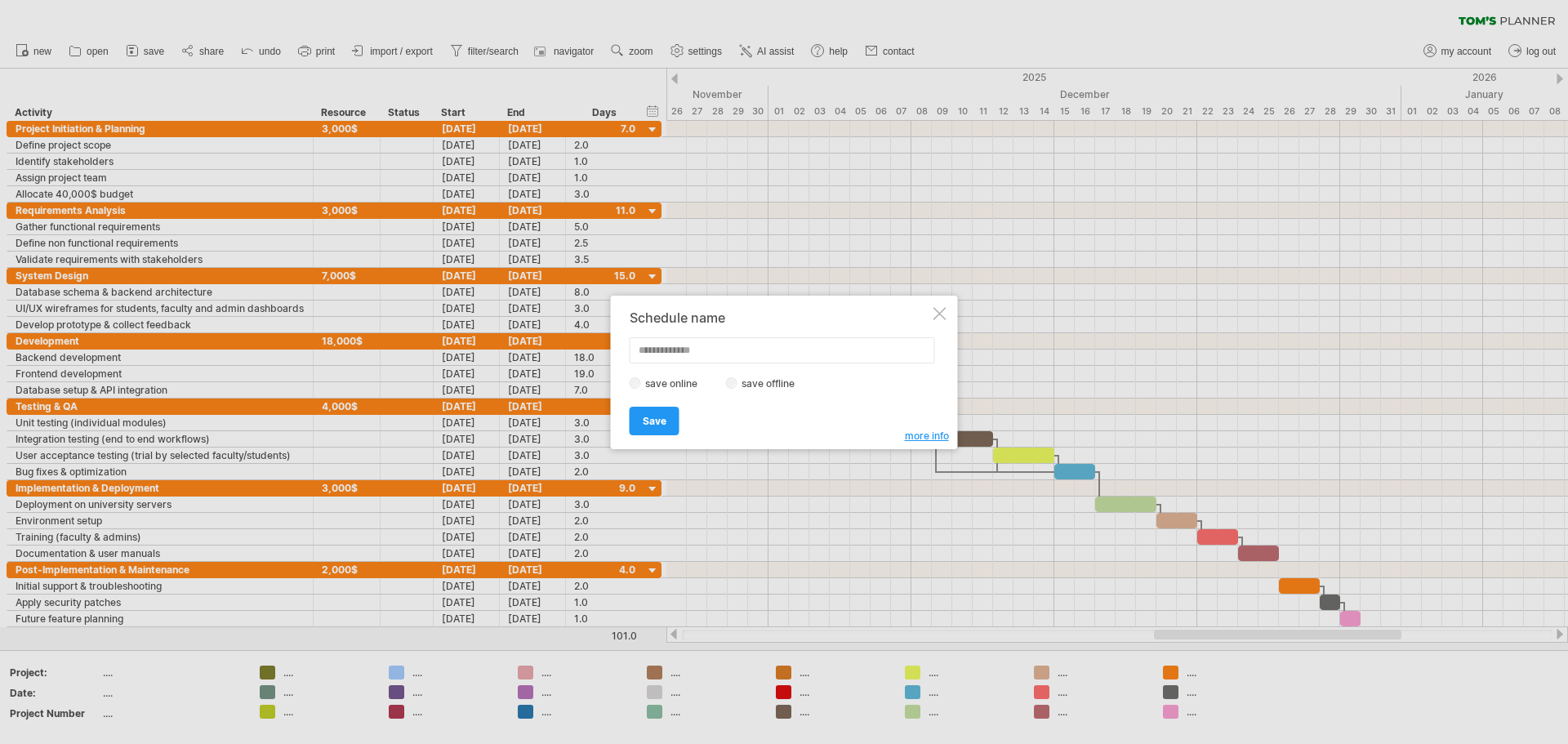
click at [750, 386] on label "save offline" at bounding box center [773, 383] width 71 height 12
click at [668, 414] on link "Save" at bounding box center [655, 420] width 50 height 29
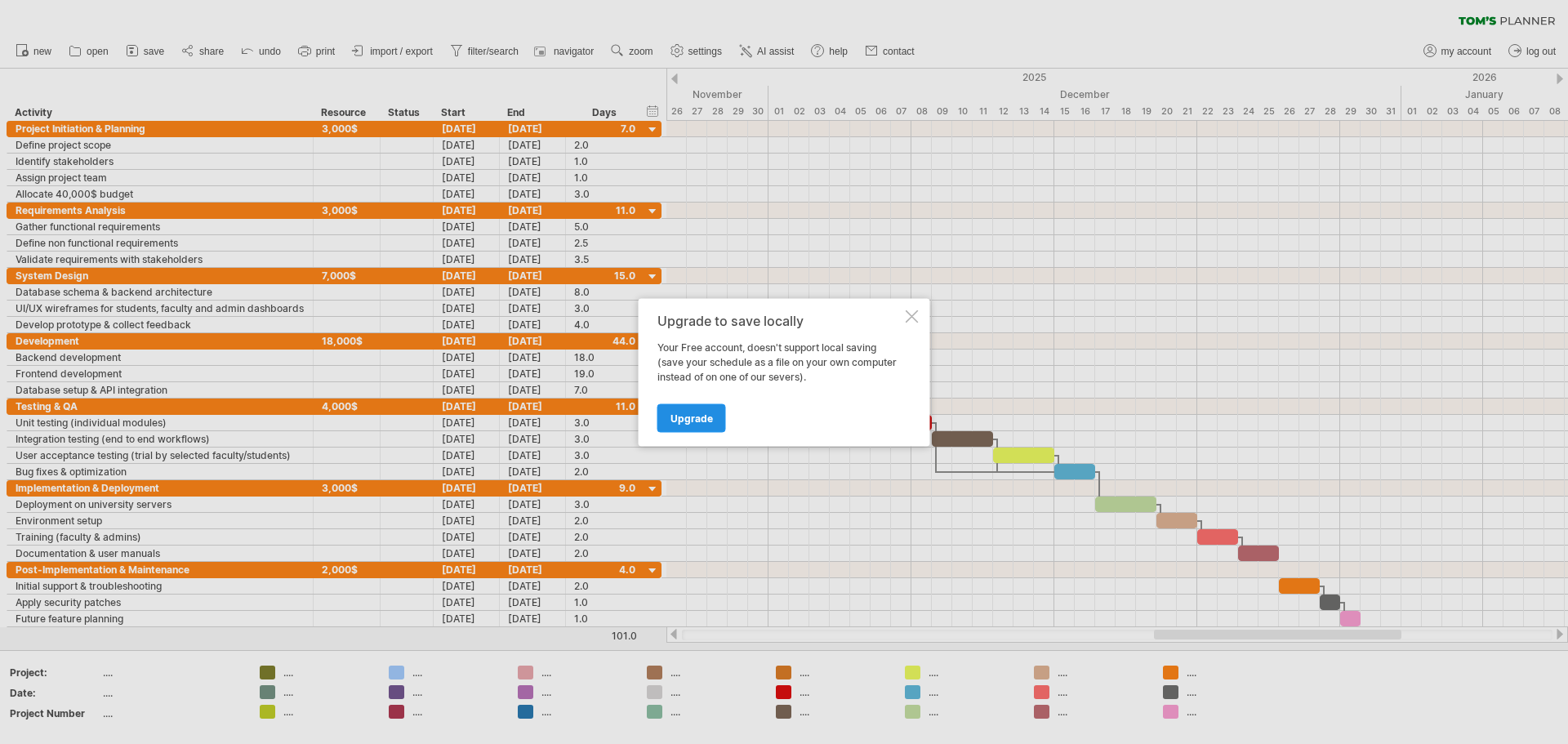
click at [695, 416] on span "Upgrade" at bounding box center [691, 417] width 42 height 12
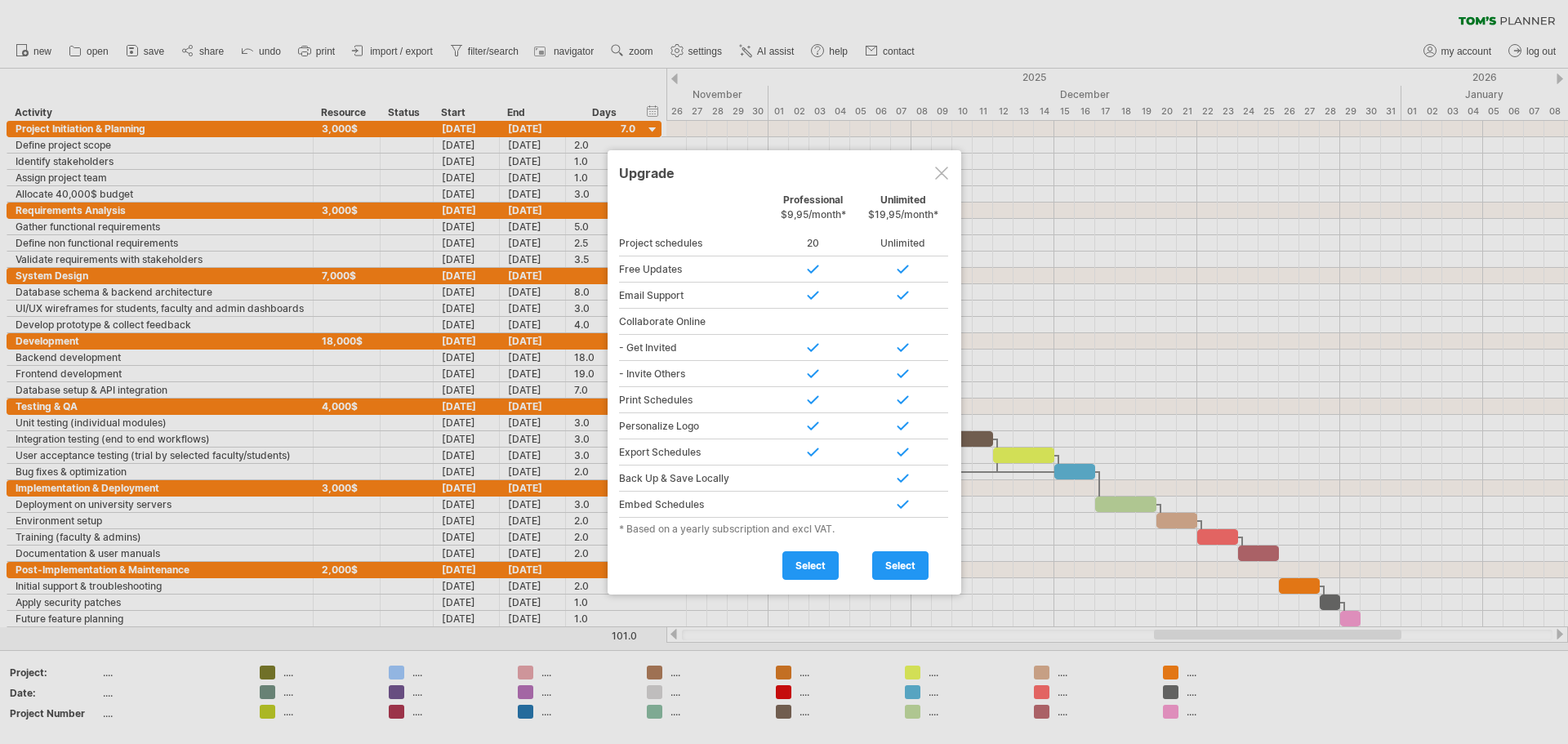
click at [782, 169] on div at bounding box center [942, 173] width 13 height 13
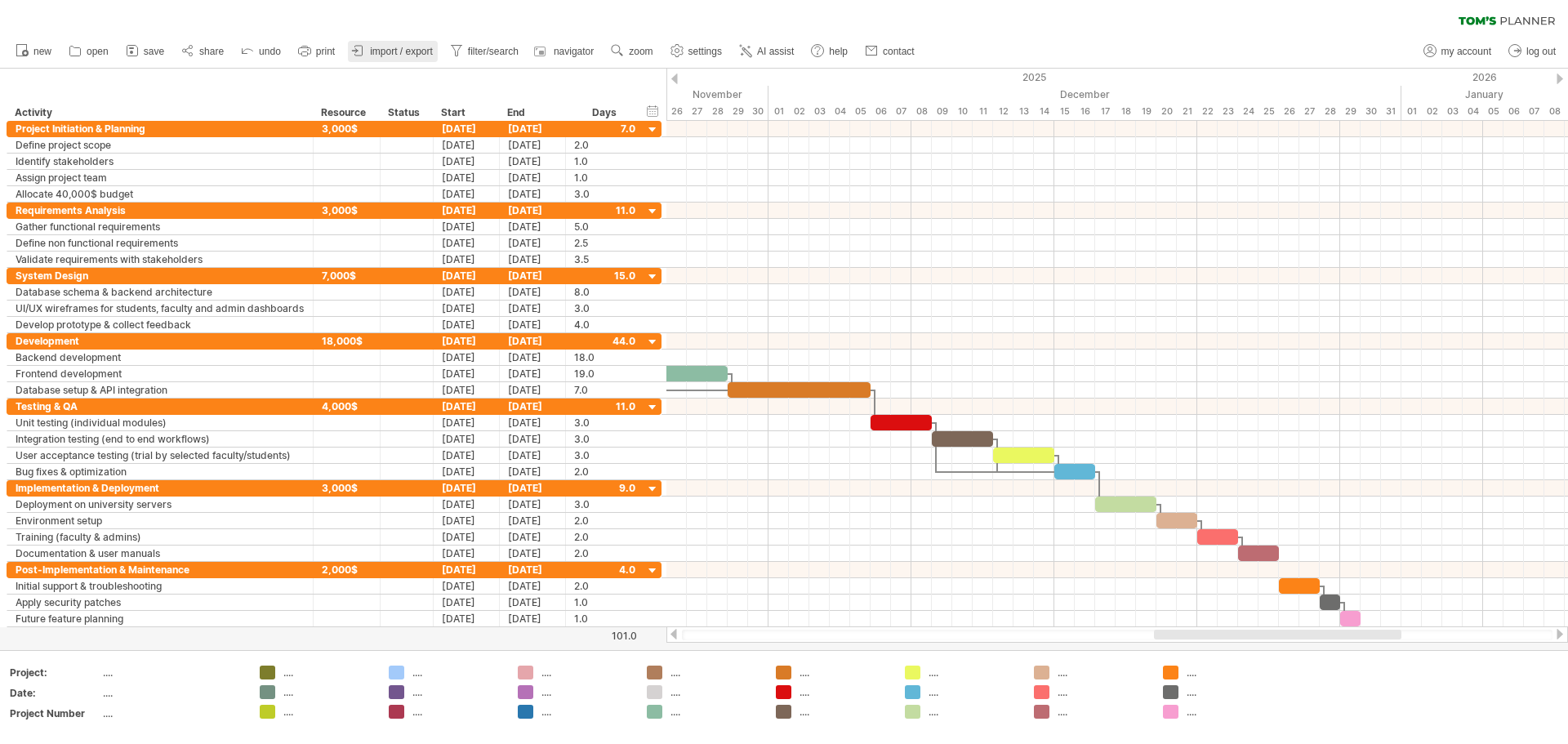
click at [370, 50] on span "import / export" at bounding box center [402, 51] width 63 height 12
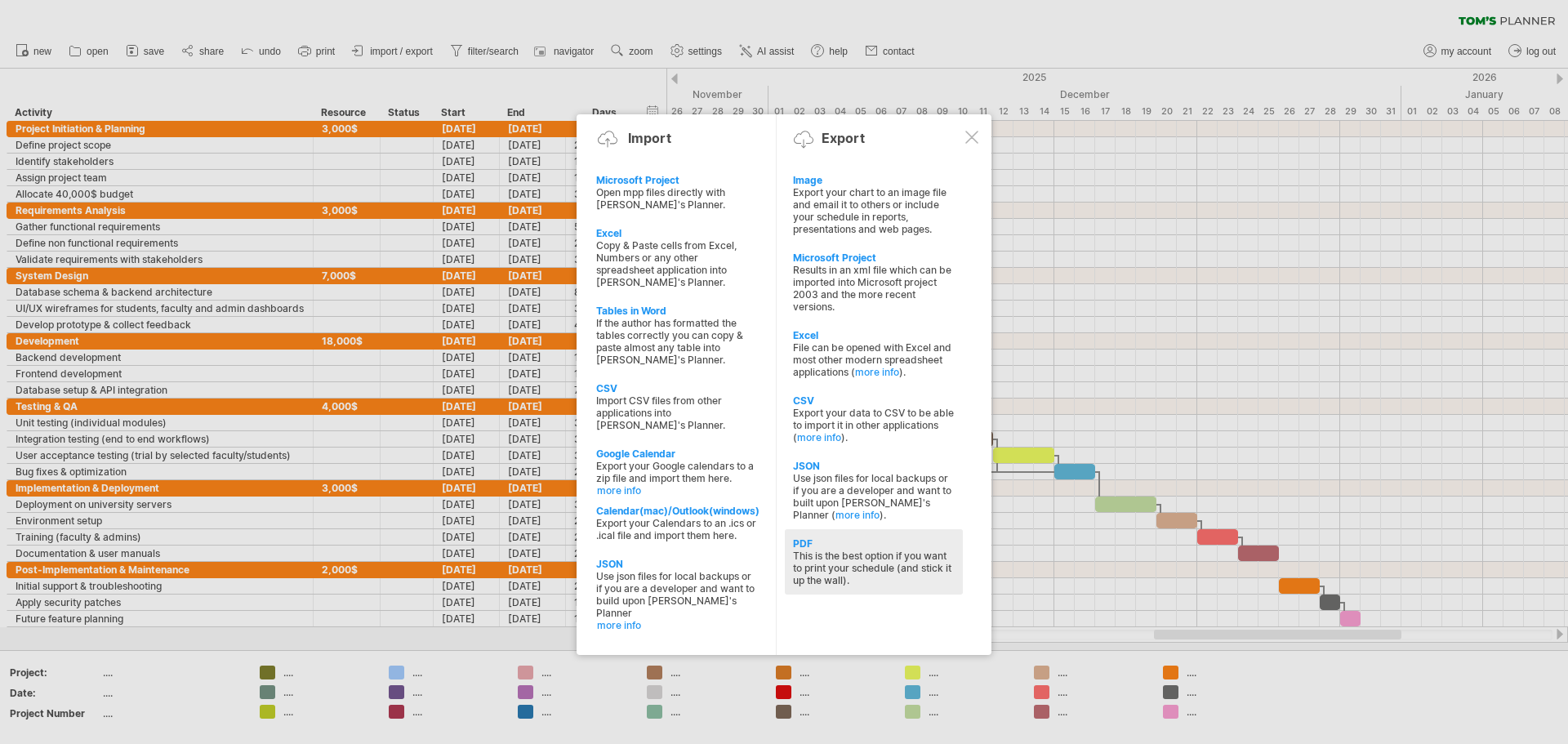
click at [782, 541] on div "PDF" at bounding box center [873, 543] width 161 height 12
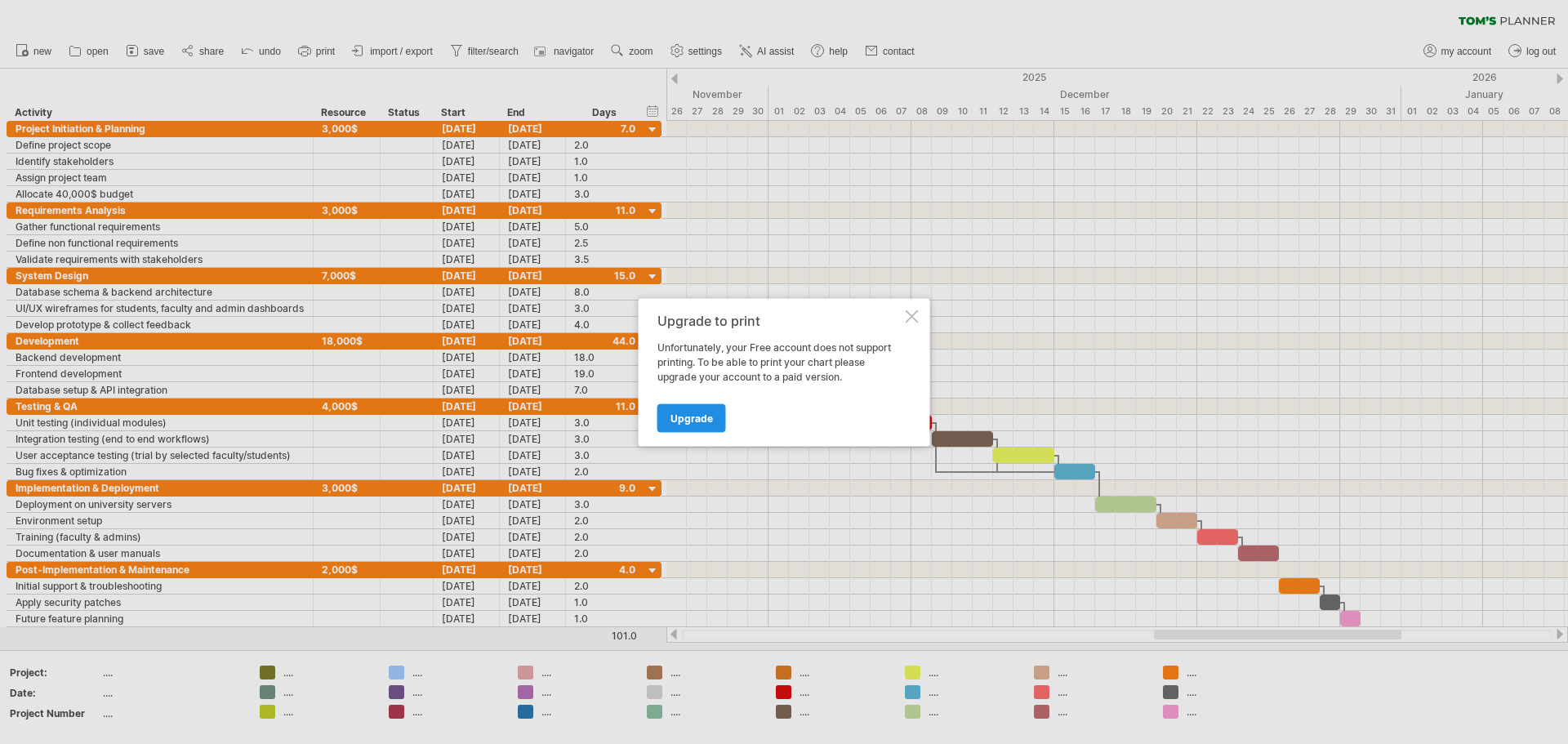
click at [672, 400] on div "Upgrade" at bounding box center [780, 410] width 245 height 41
click at [674, 418] on span "Upgrade" at bounding box center [691, 417] width 42 height 12
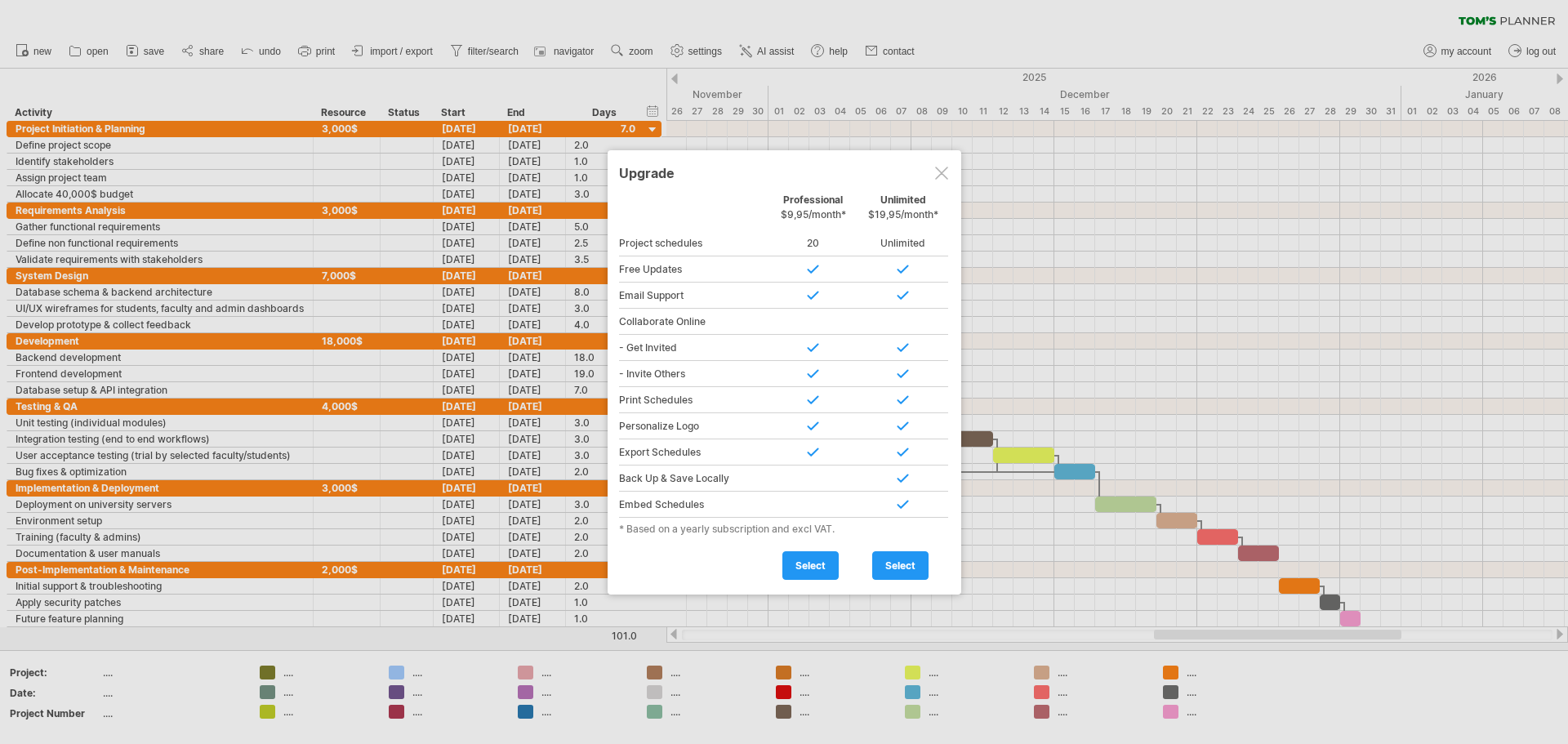
click at [782, 171] on div at bounding box center [942, 173] width 13 height 13
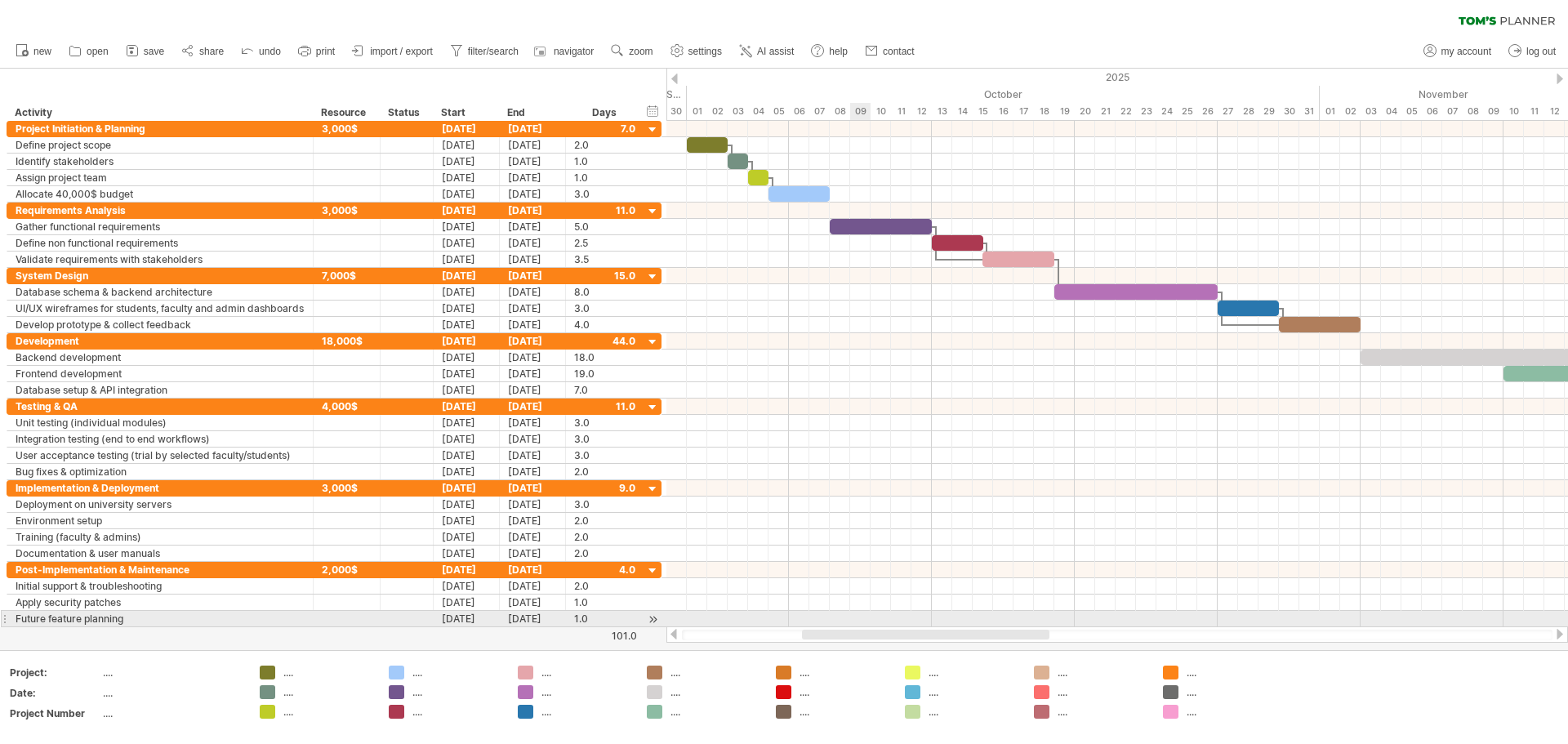
drag, startPoint x: 1214, startPoint y: 632, endPoint x: 862, endPoint y: 622, distance: 352.1
click at [782, 622] on div "Trying to reach [DOMAIN_NAME] Connected again... 0% loading... clear filter" at bounding box center [784, 372] width 1568 height 744
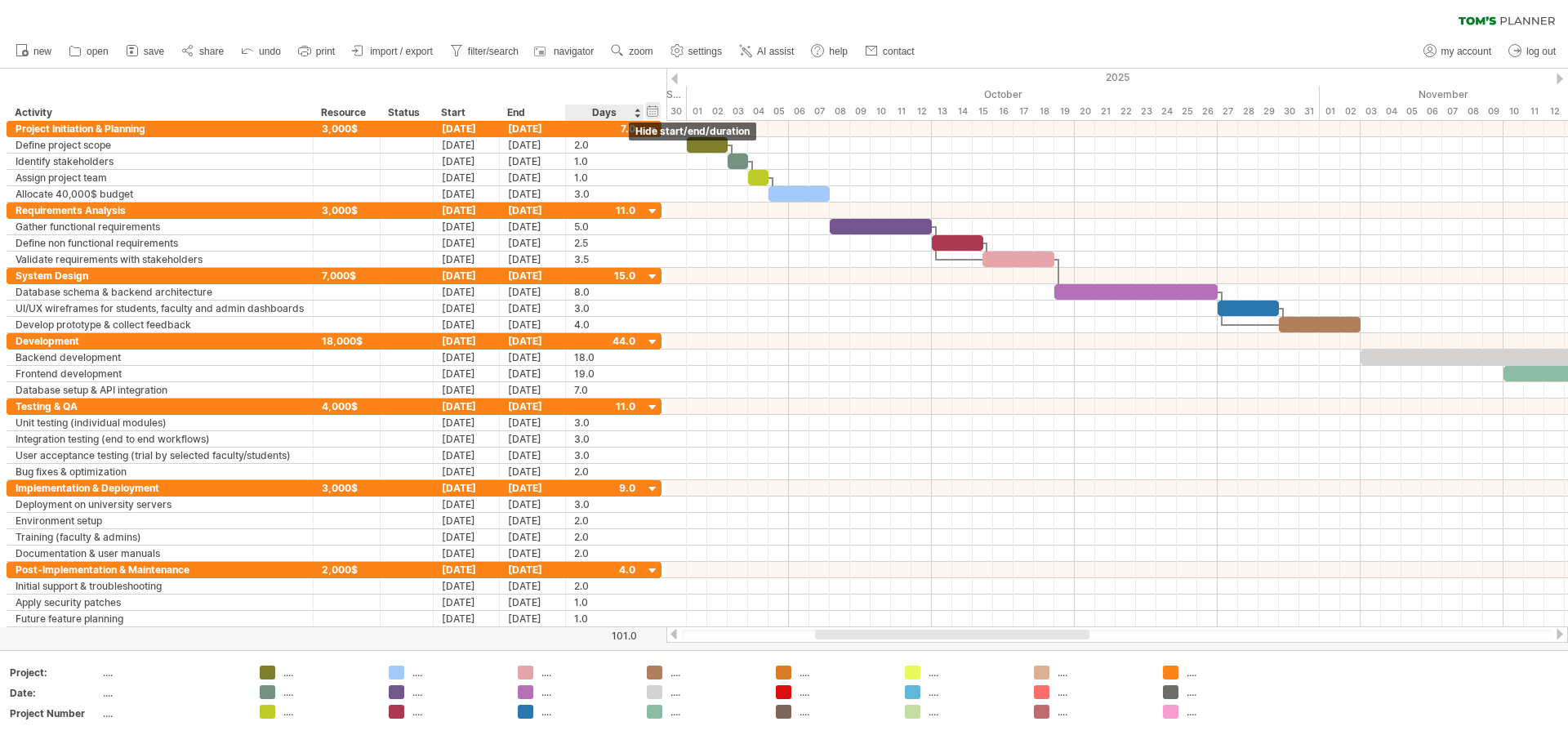
click at [652, 118] on div "hide start/end/duration show start/end/duration" at bounding box center [652, 110] width 16 height 17
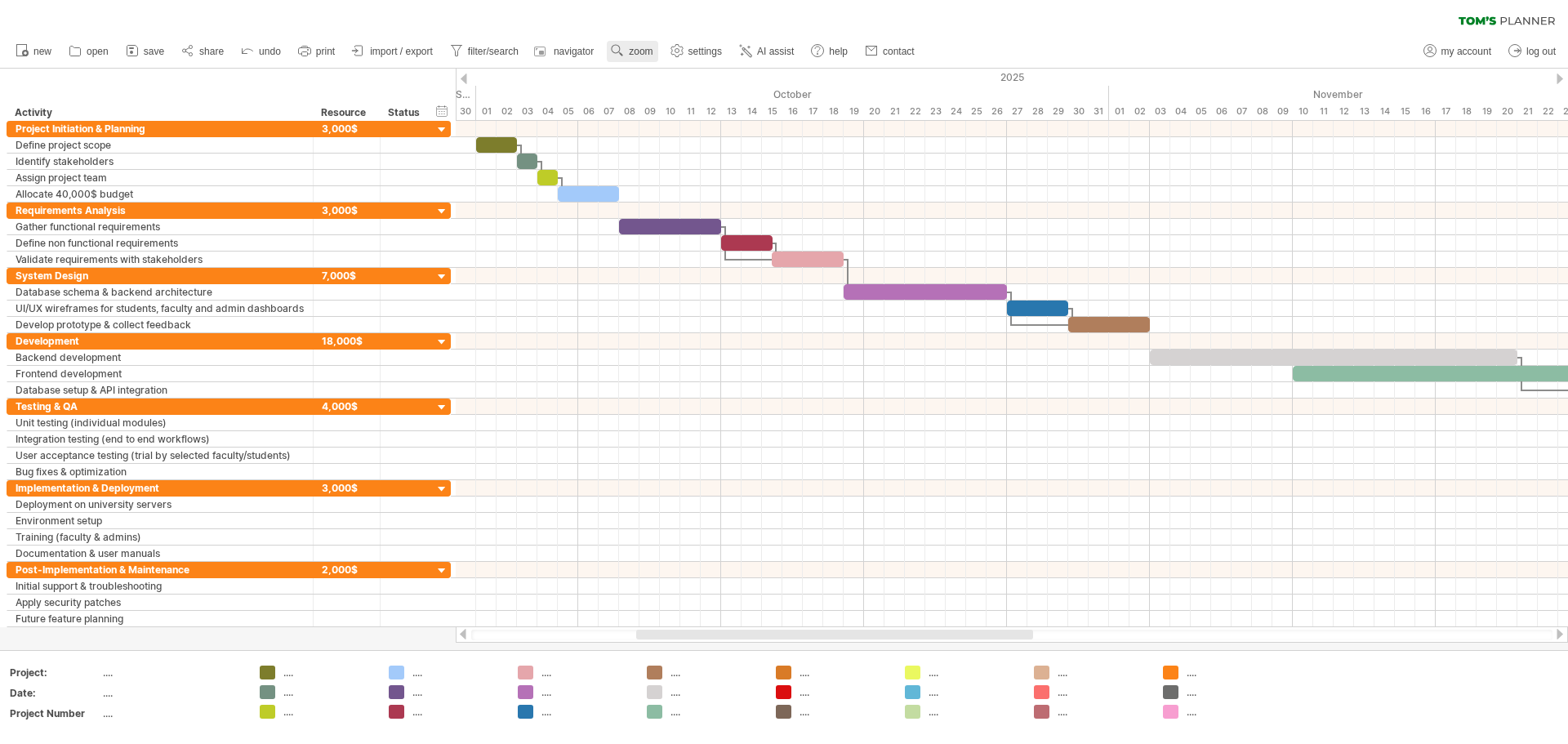
click at [629, 54] on span "zoom" at bounding box center [641, 51] width 24 height 12
click at [350, 68] on ul "new open" at bounding box center [464, 50] width 914 height 34
click at [151, 49] on span "save" at bounding box center [154, 51] width 21 height 12
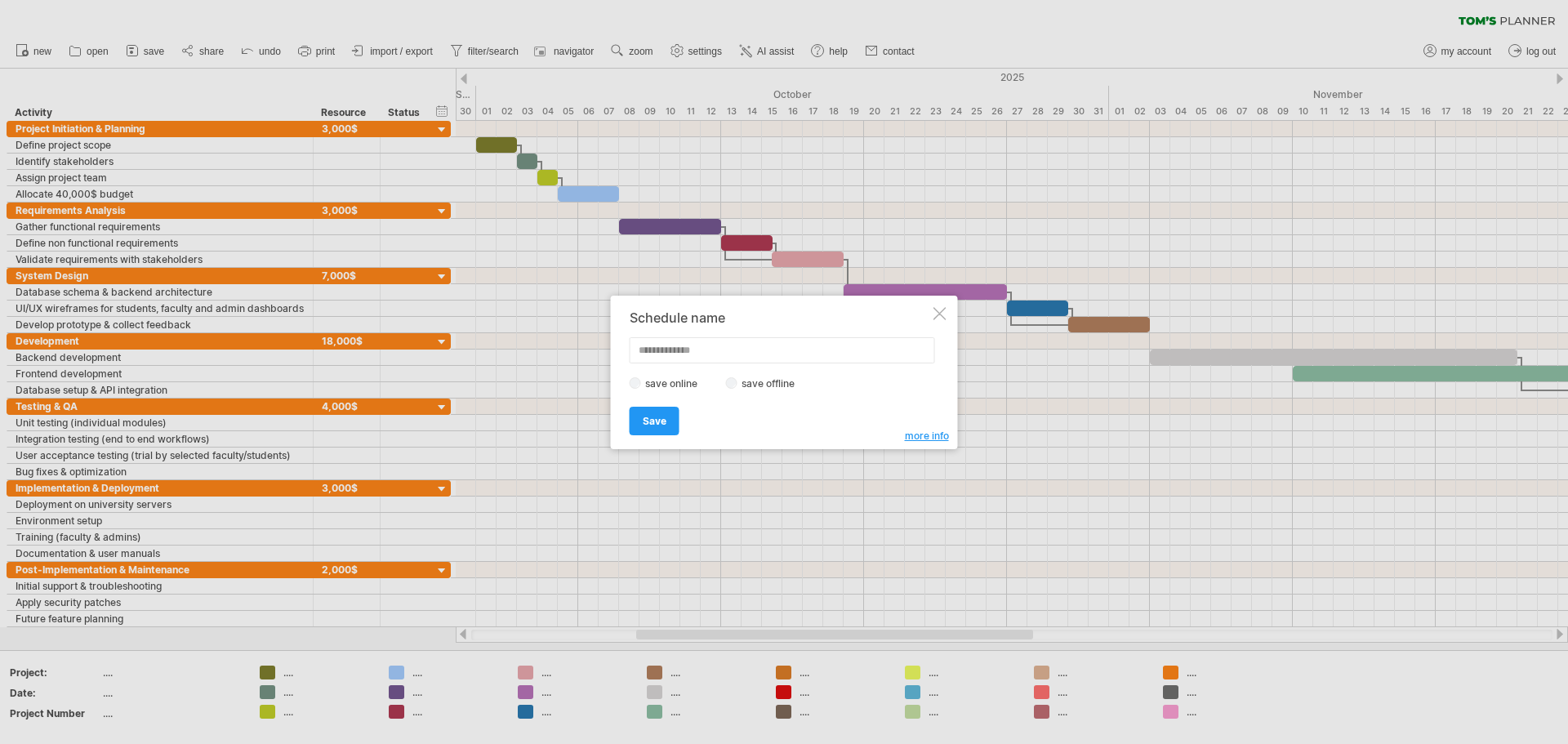
click at [782, 311] on div at bounding box center [940, 314] width 13 height 13
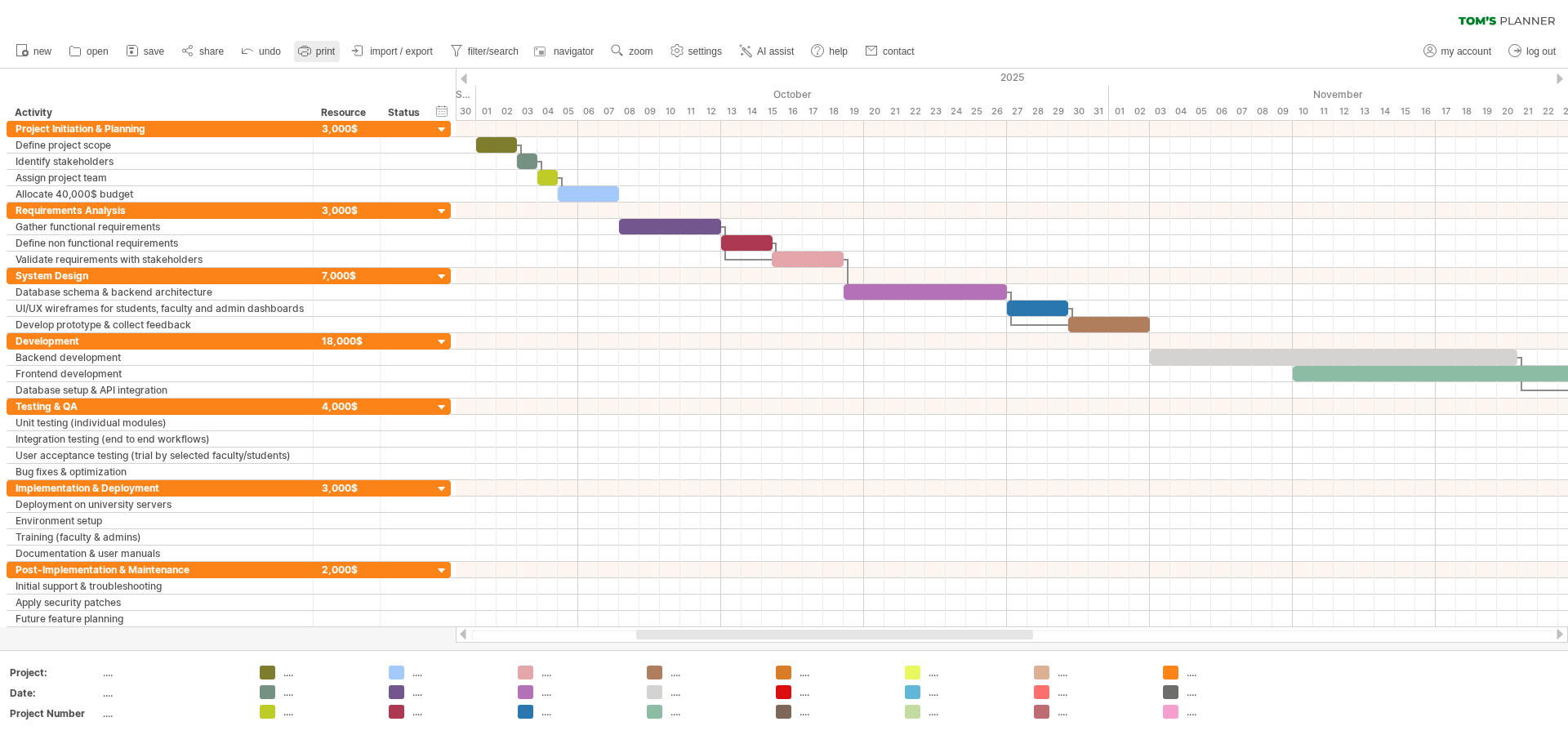
click at [316, 52] on span "print" at bounding box center [325, 51] width 19 height 12
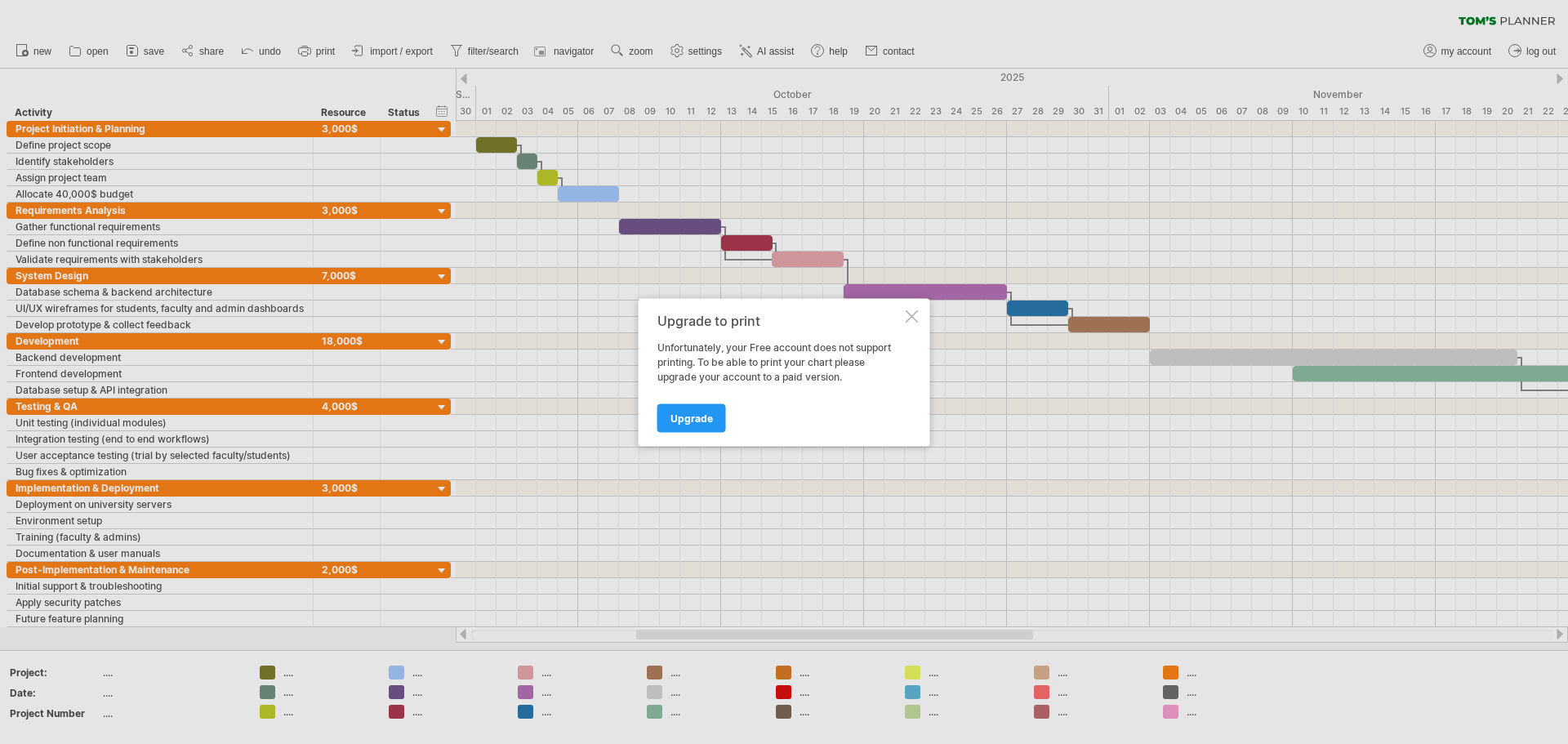
click at [782, 322] on div at bounding box center [912, 316] width 13 height 13
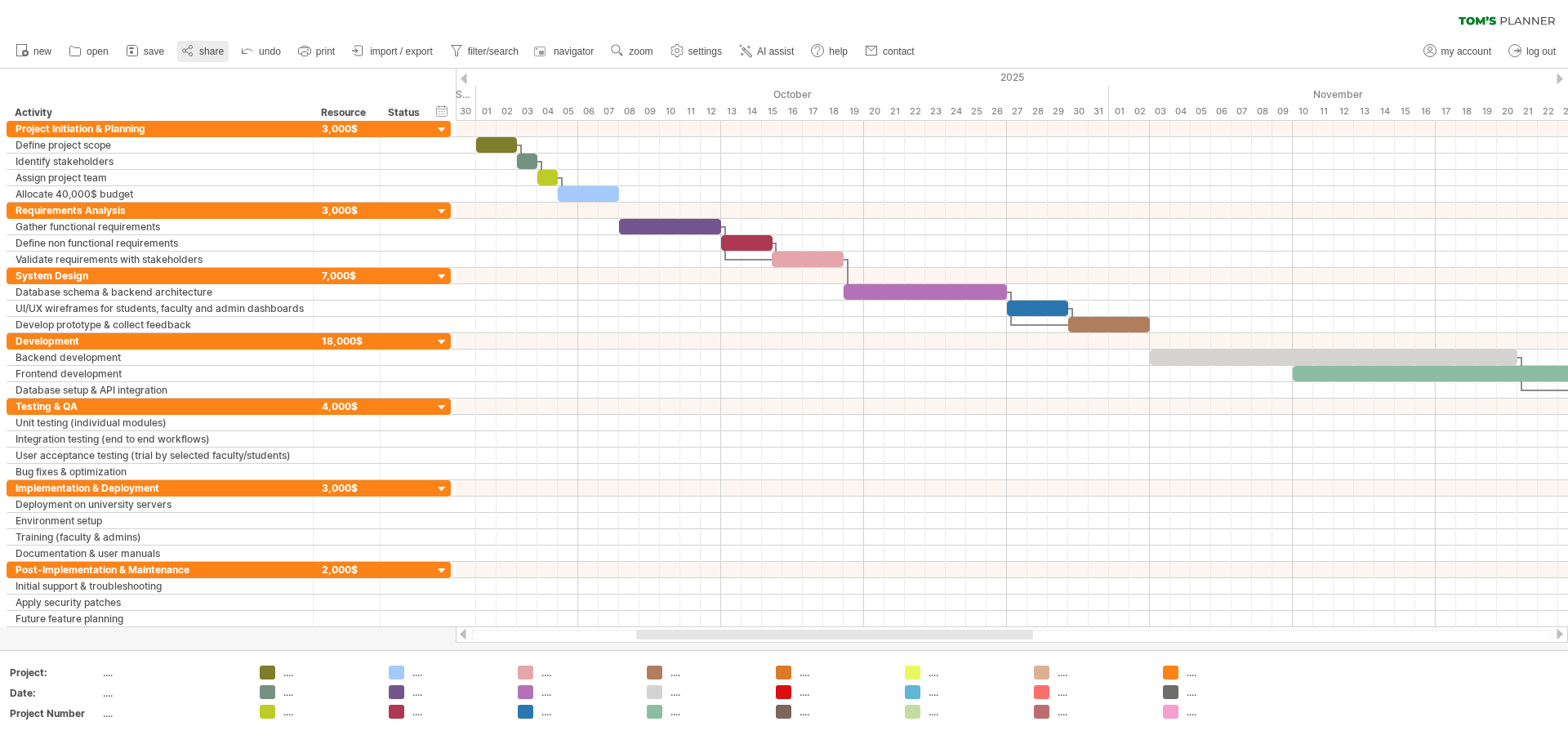
click at [201, 53] on span "share" at bounding box center [212, 51] width 25 height 12
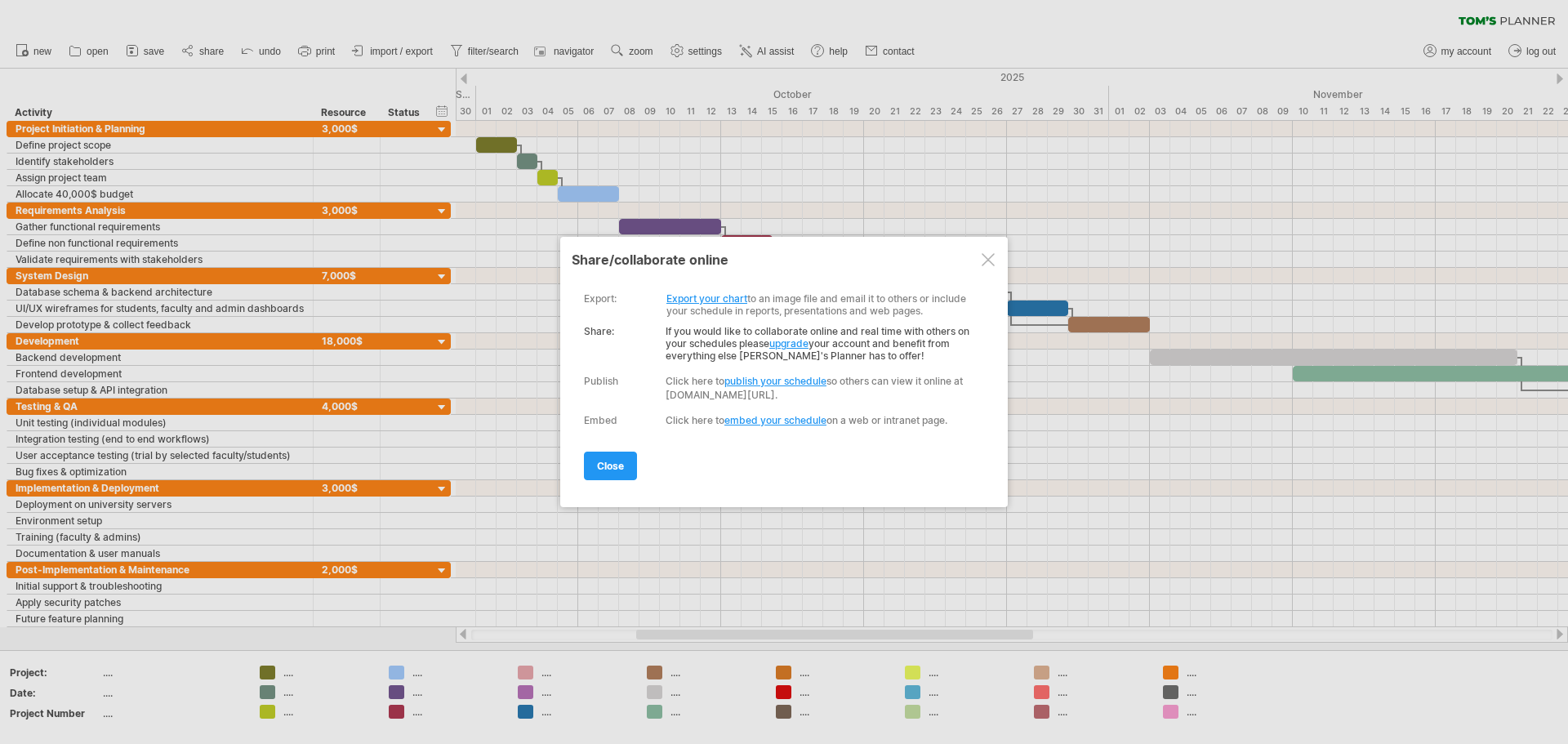
click at [776, 382] on link "publish your schedule" at bounding box center [775, 381] width 102 height 12
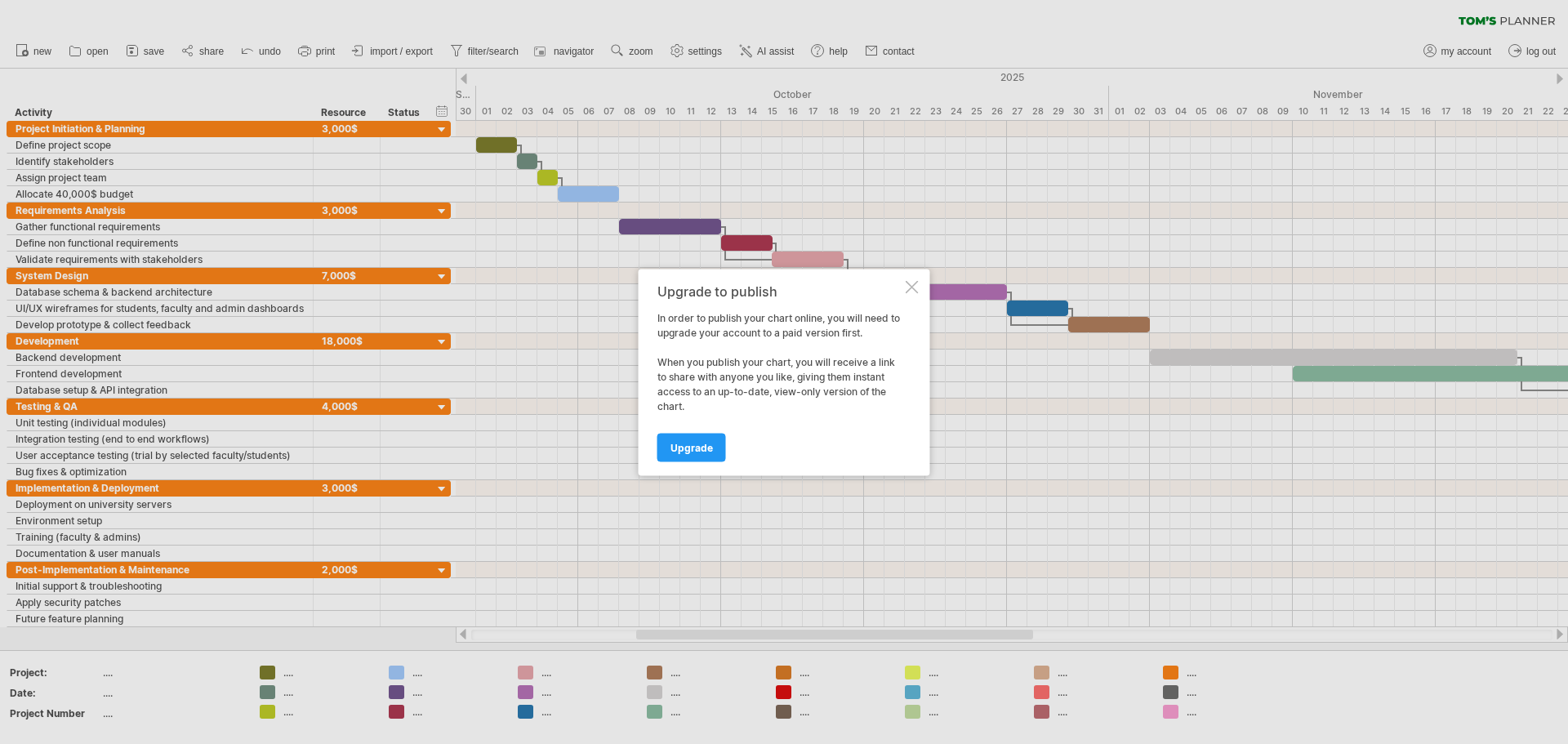
click at [782, 284] on div at bounding box center [912, 286] width 13 height 13
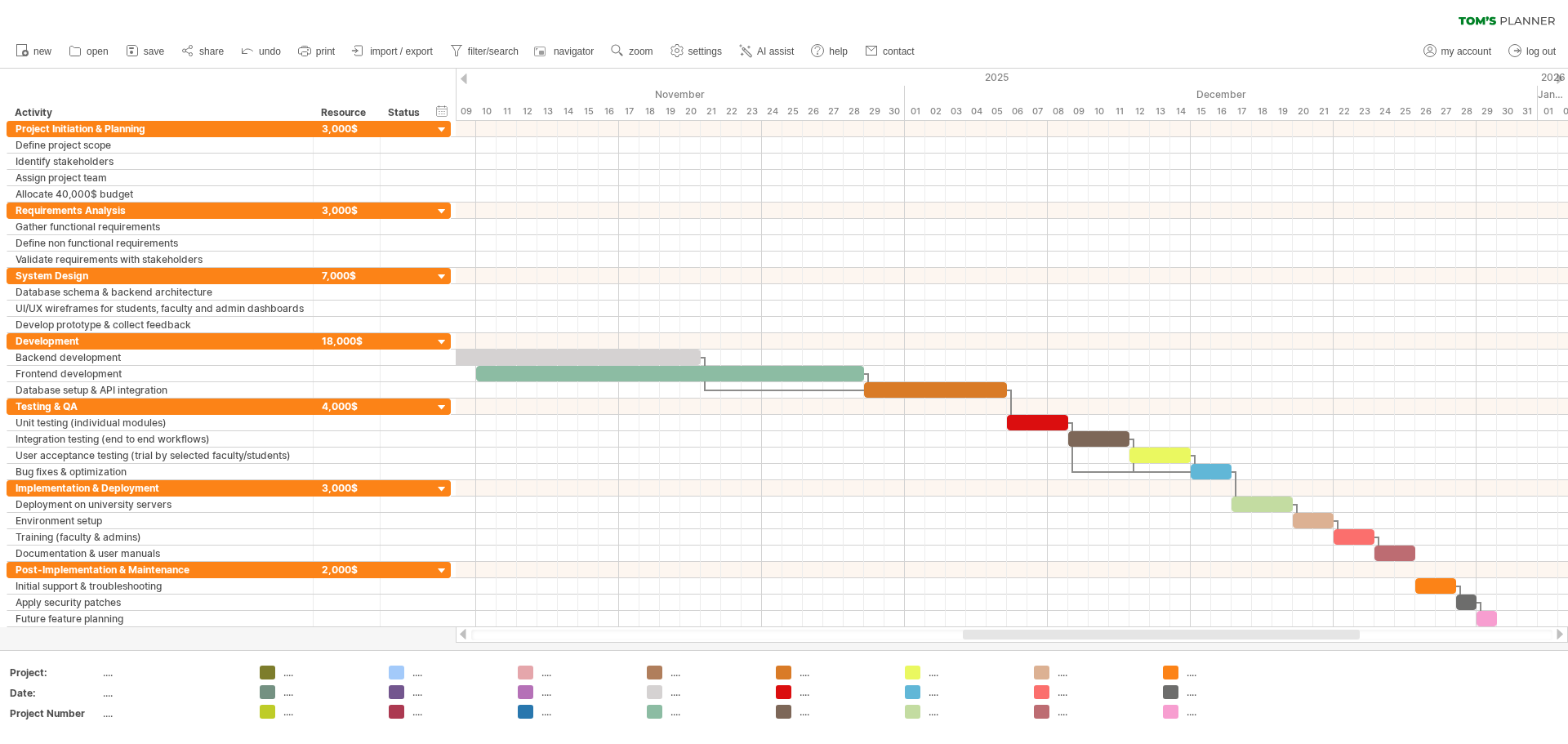
drag, startPoint x: 778, startPoint y: 631, endPoint x: 1091, endPoint y: 644, distance: 313.3
click at [782, 644] on div "Trying to reach [DOMAIN_NAME] Connected again... 0% clear filter new" at bounding box center [784, 372] width 1568 height 744
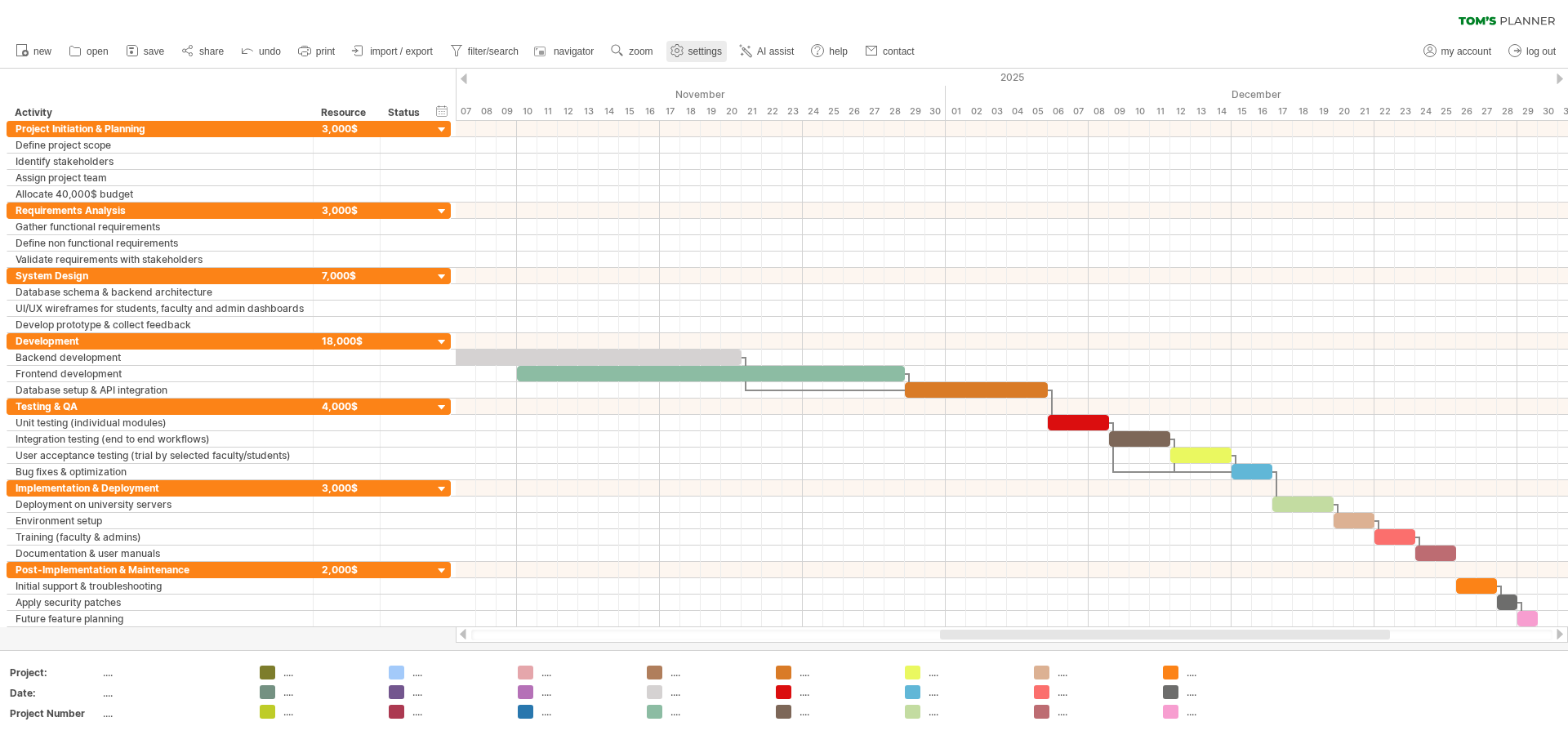
click at [689, 51] on span "settings" at bounding box center [705, 51] width 33 height 12
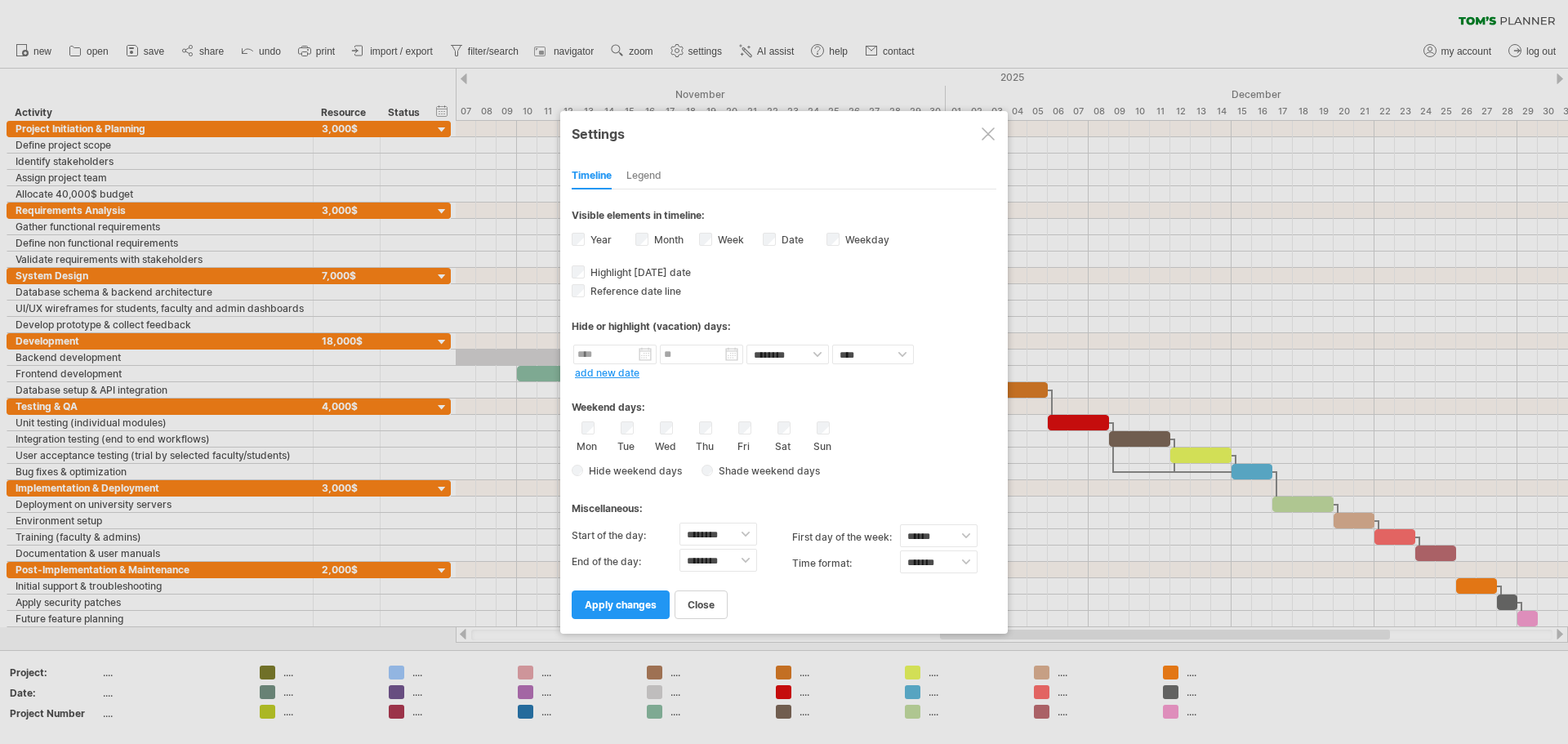
click at [782, 128] on div at bounding box center [988, 134] width 13 height 13
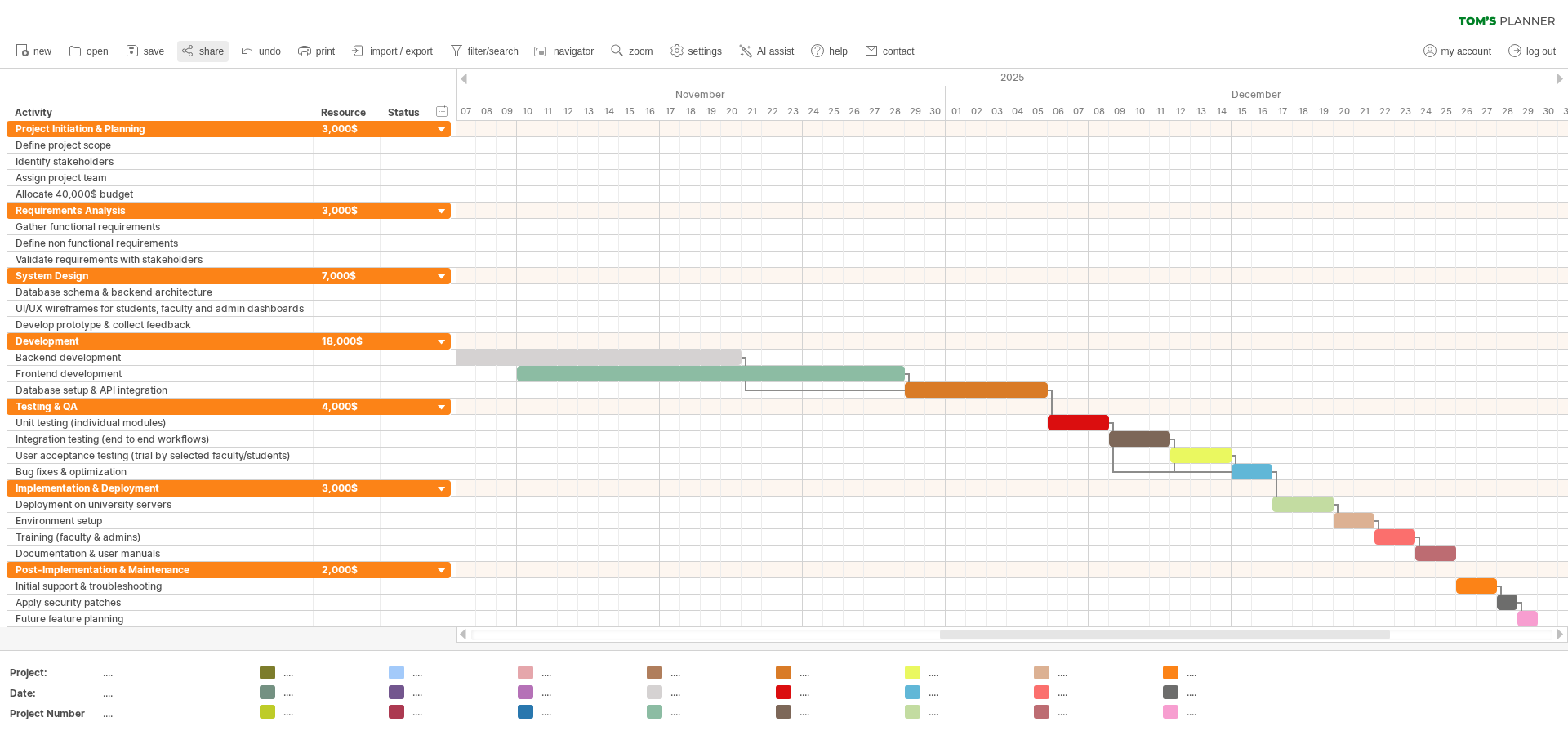
click at [191, 52] on link "share" at bounding box center [203, 51] width 51 height 22
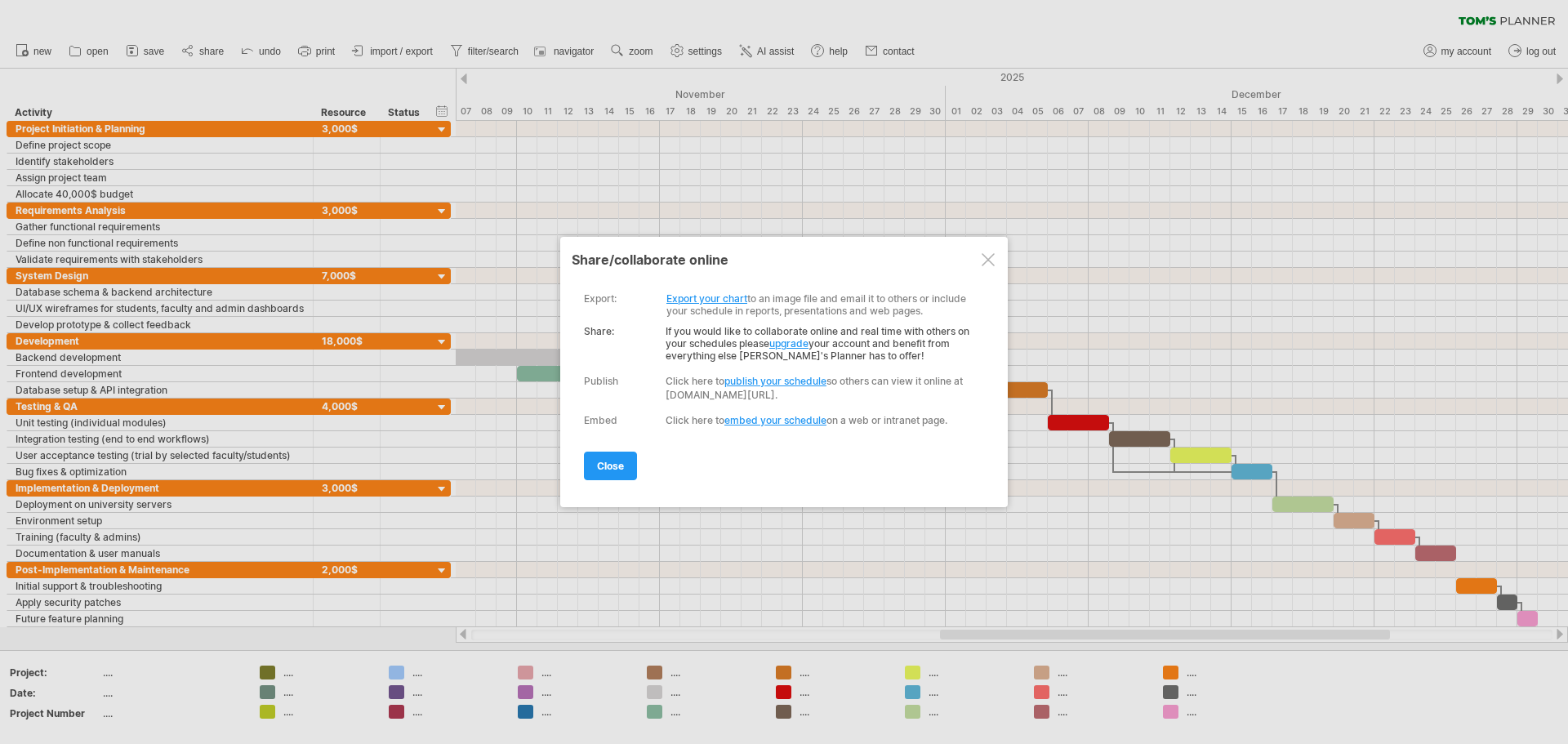
click at [743, 421] on link "embed your schedule" at bounding box center [775, 420] width 102 height 12
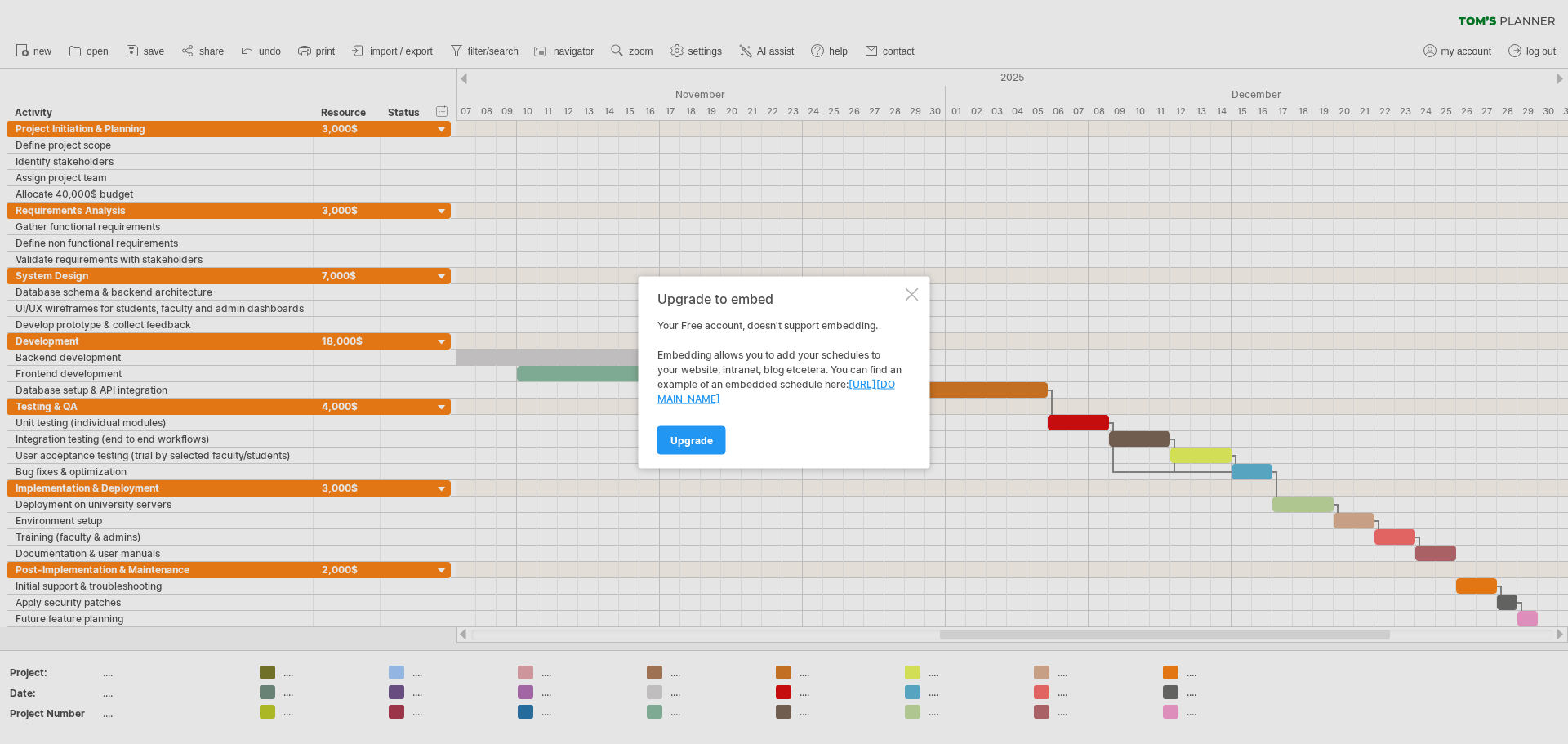
click at [782, 295] on div at bounding box center [912, 294] width 13 height 13
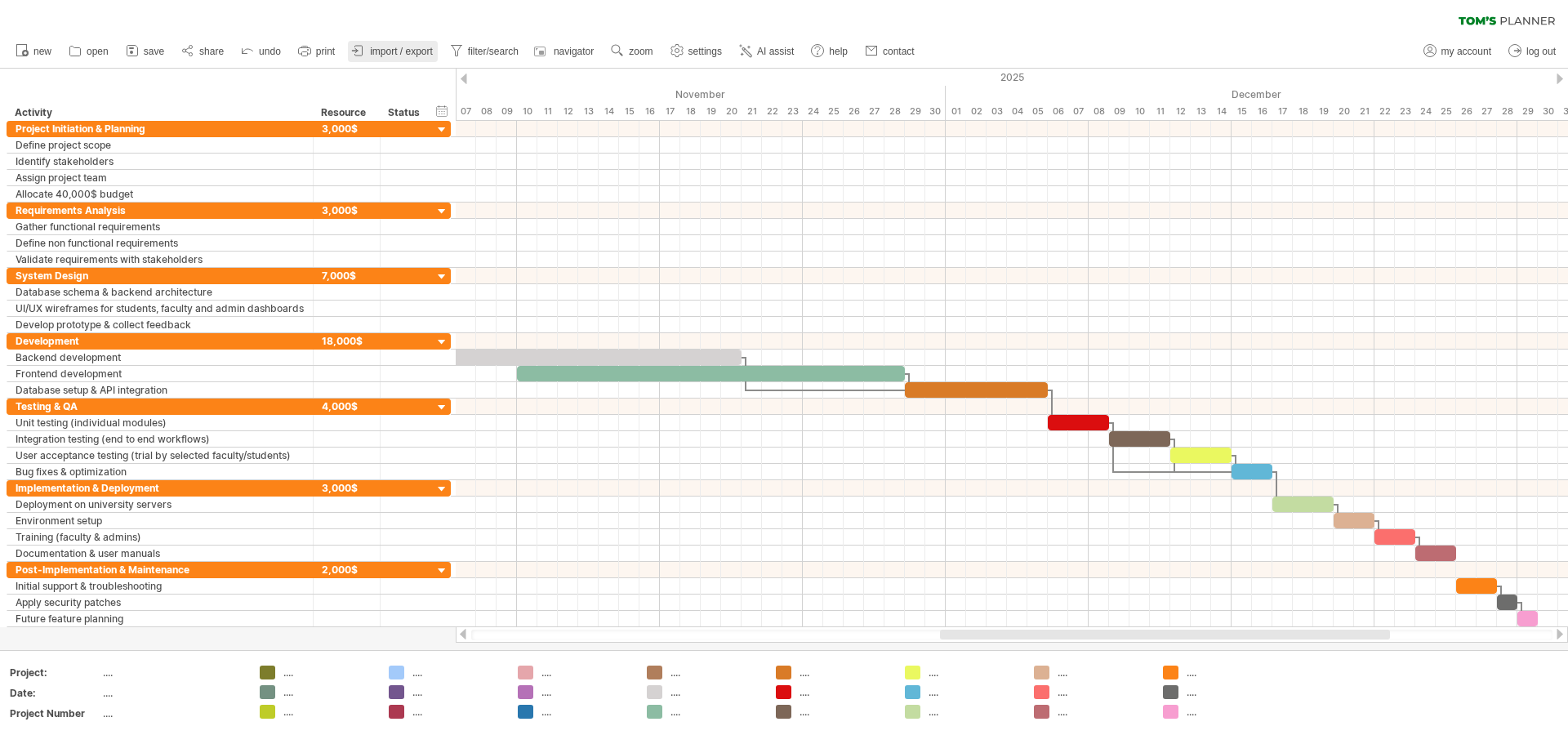
click at [408, 47] on span "import / export" at bounding box center [402, 51] width 63 height 12
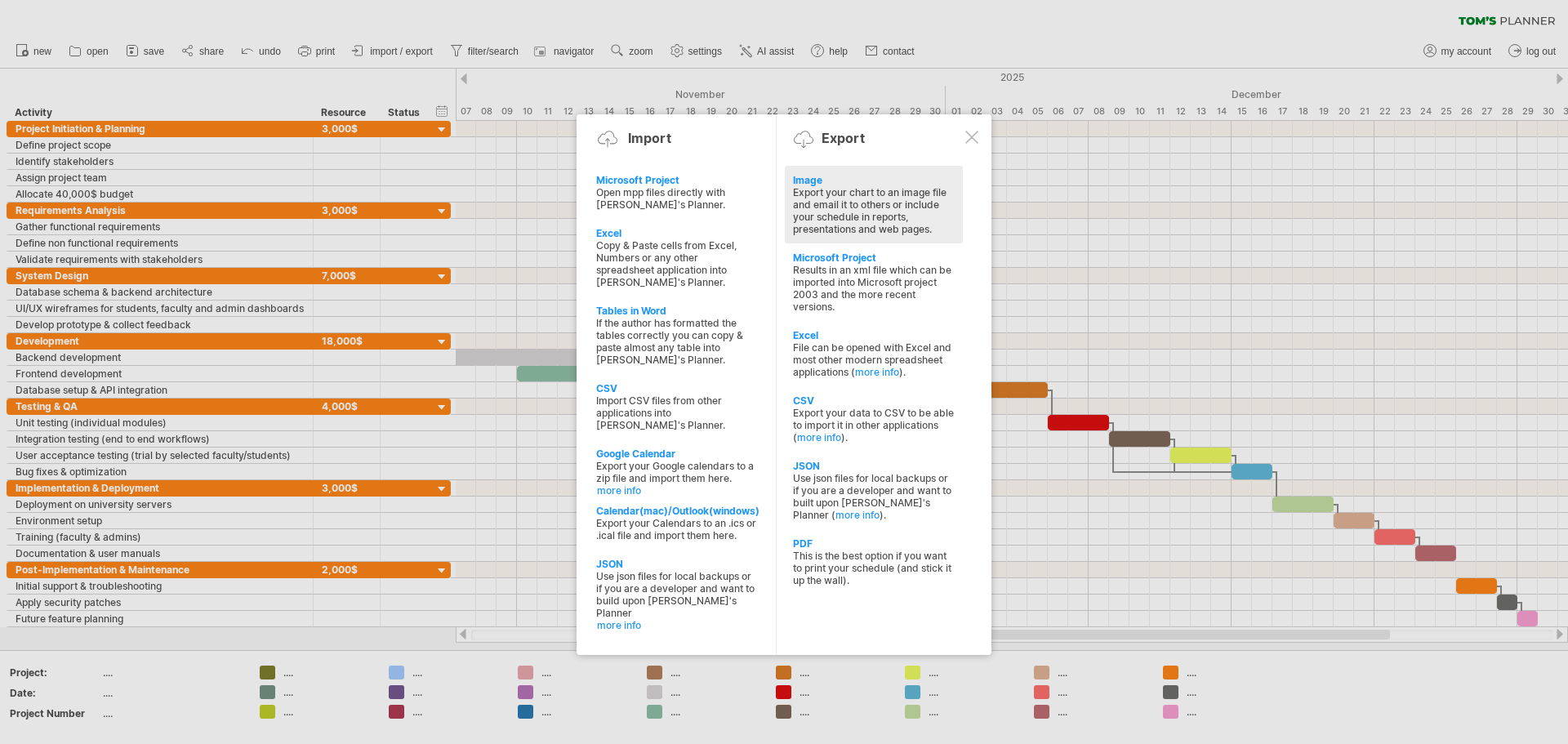
click at [782, 179] on div "Image" at bounding box center [873, 180] width 161 height 12
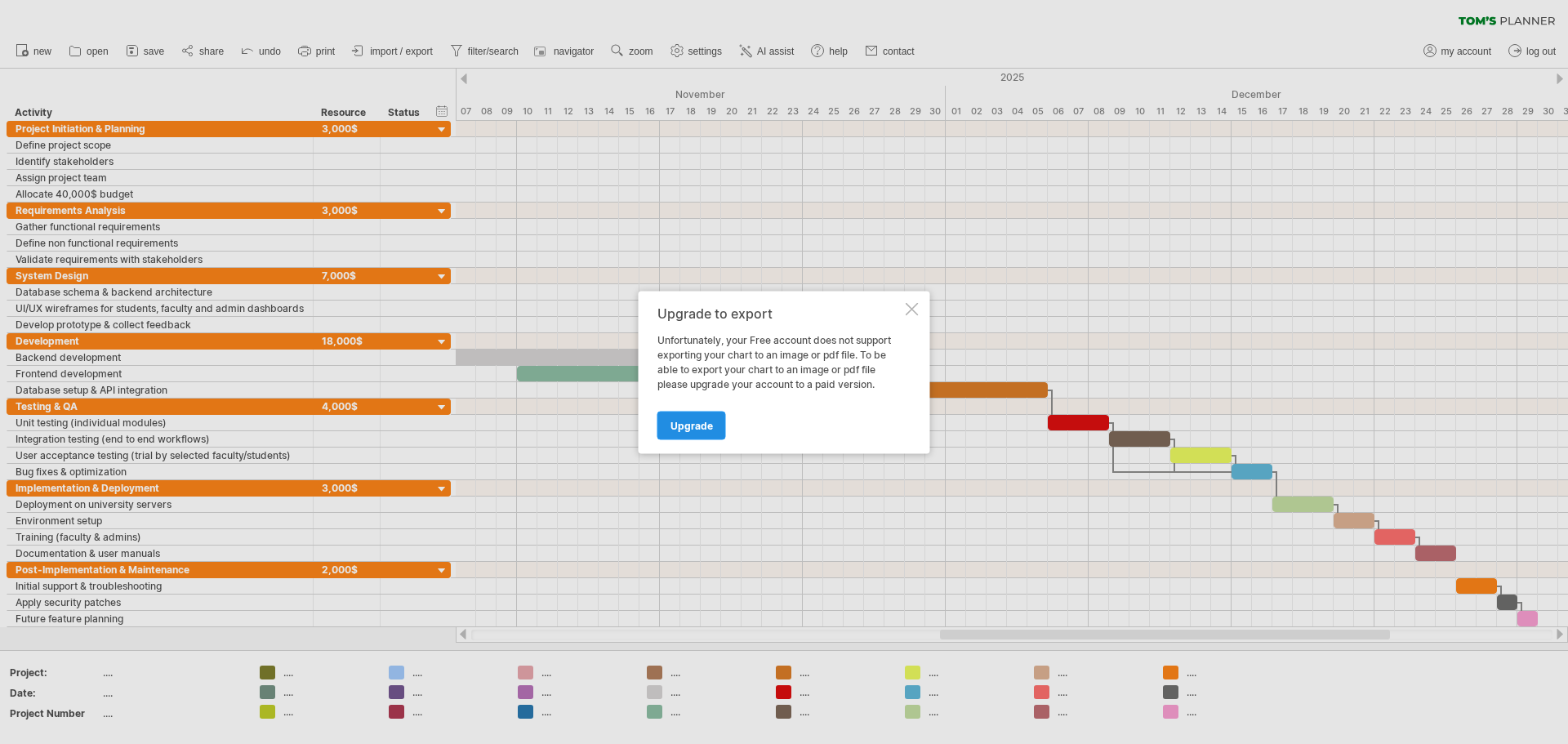
click at [695, 421] on span "Upgrade" at bounding box center [691, 425] width 42 height 12
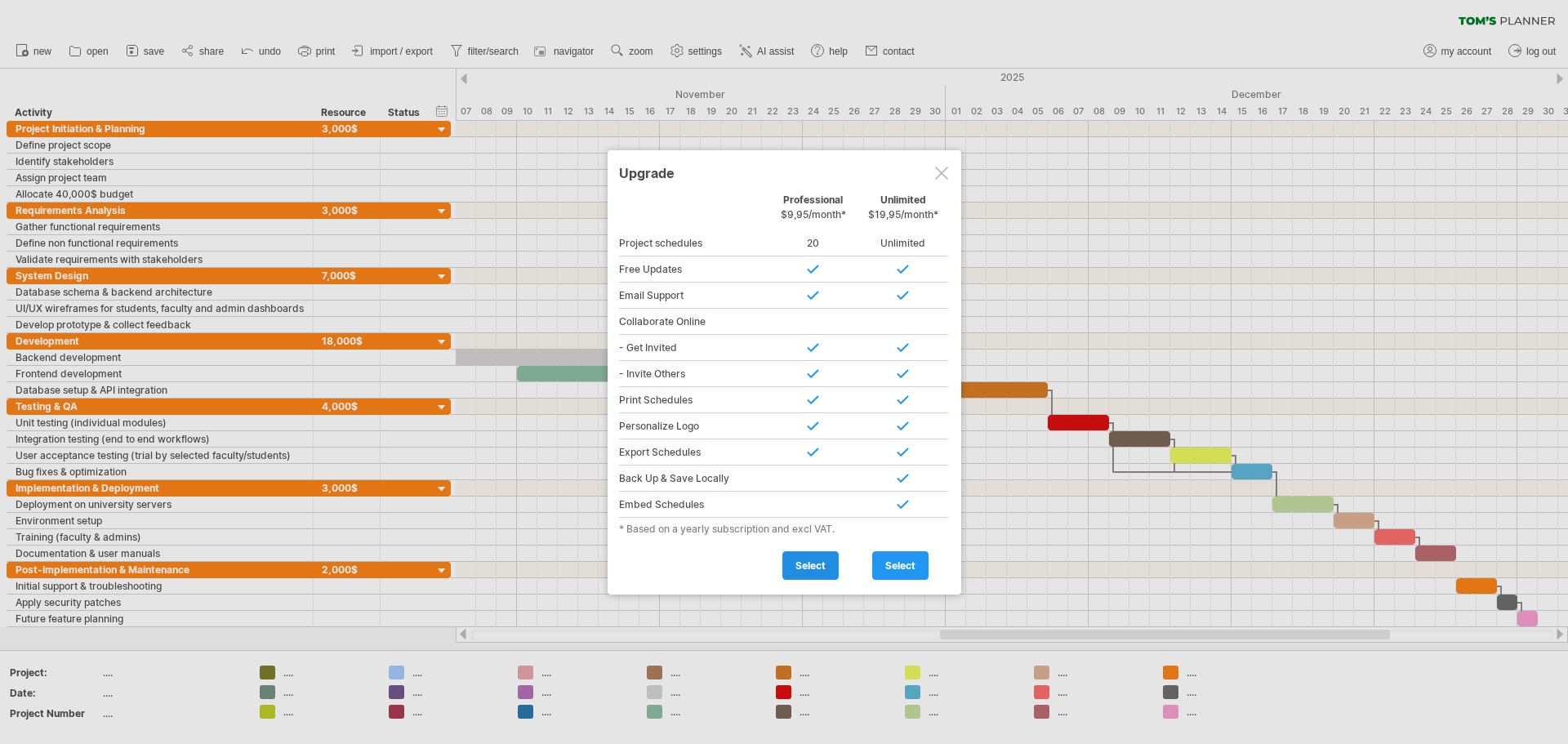
click at [782, 564] on span "select" at bounding box center [810, 565] width 31 height 12
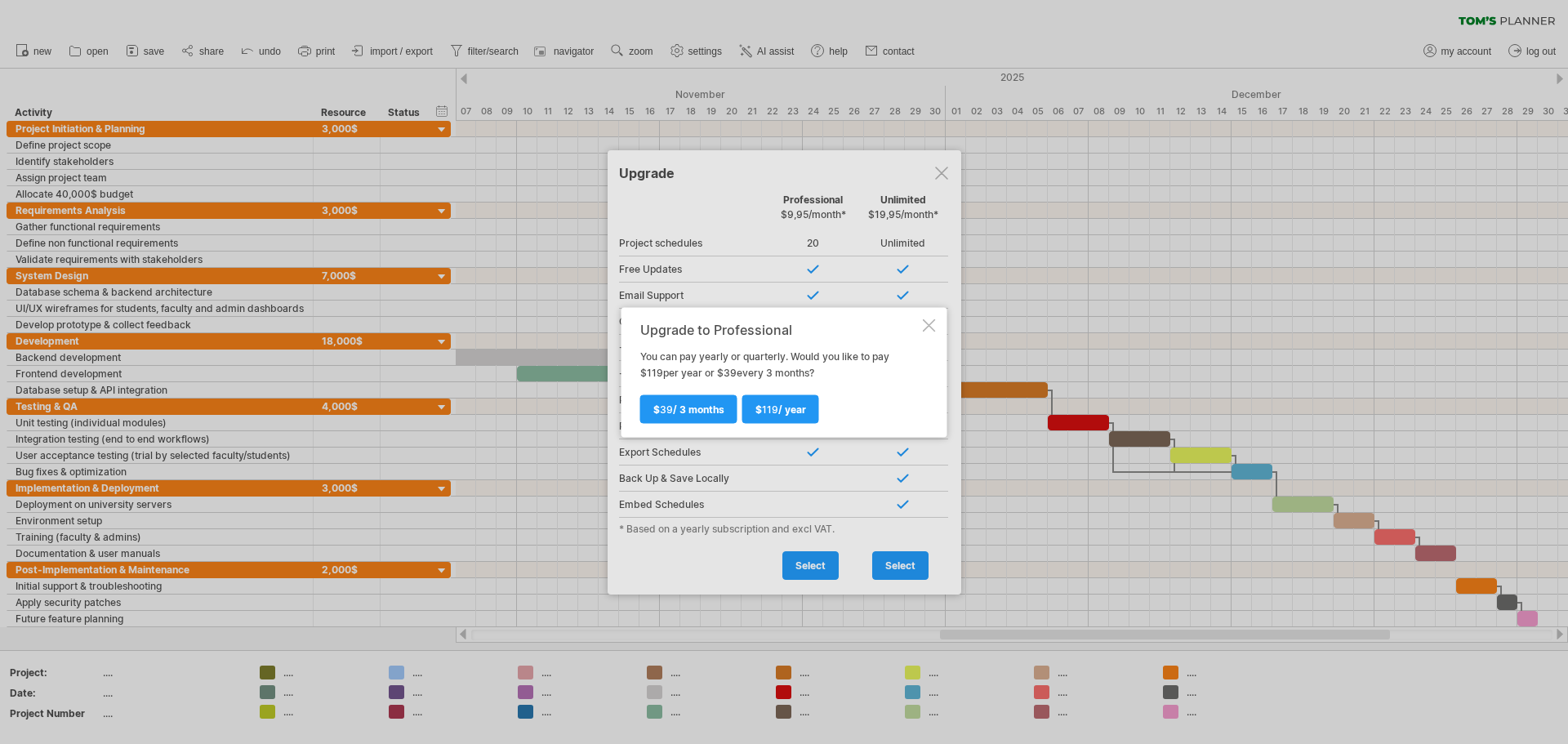
click at [782, 323] on div at bounding box center [930, 325] width 13 height 13
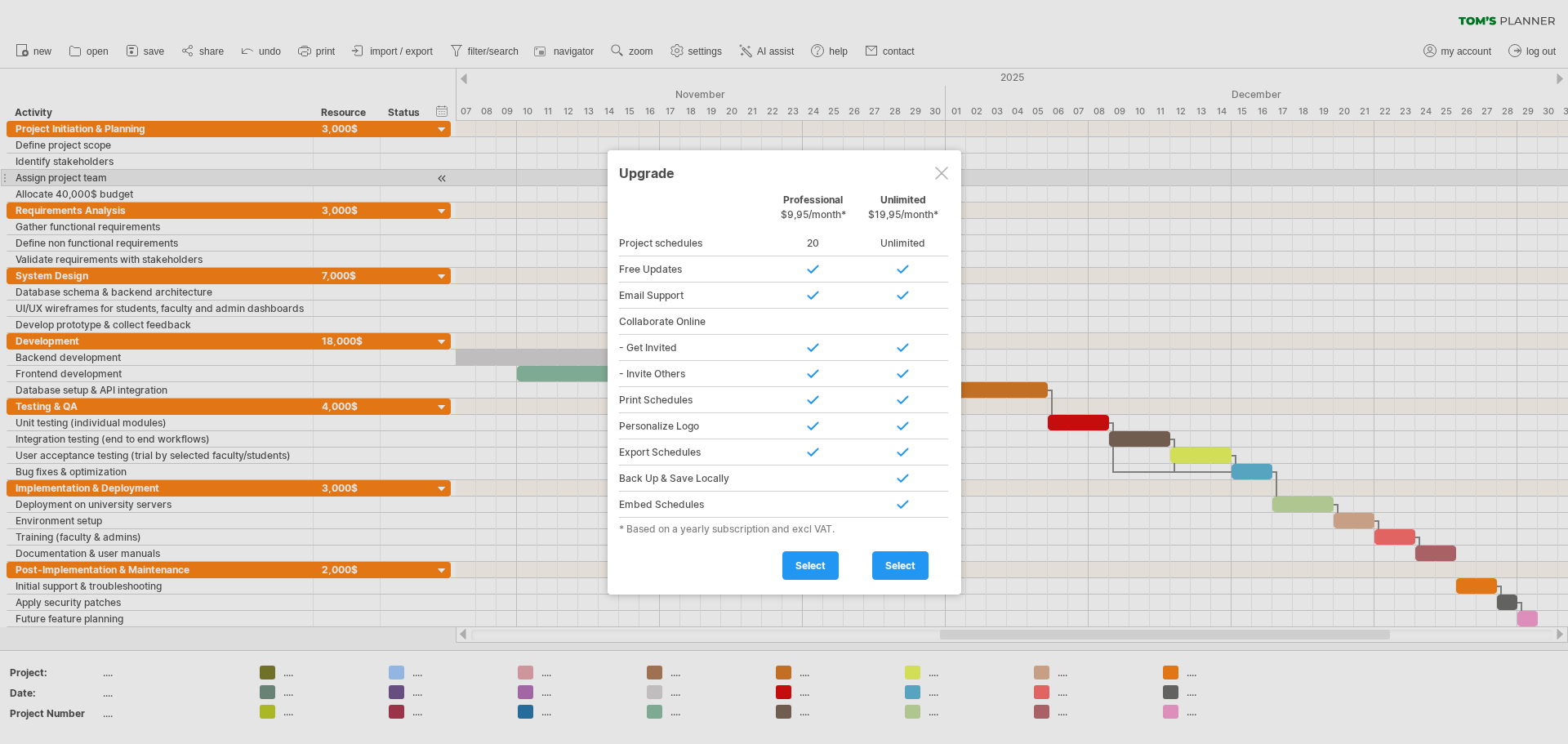
click at [782, 173] on div at bounding box center [942, 173] width 13 height 13
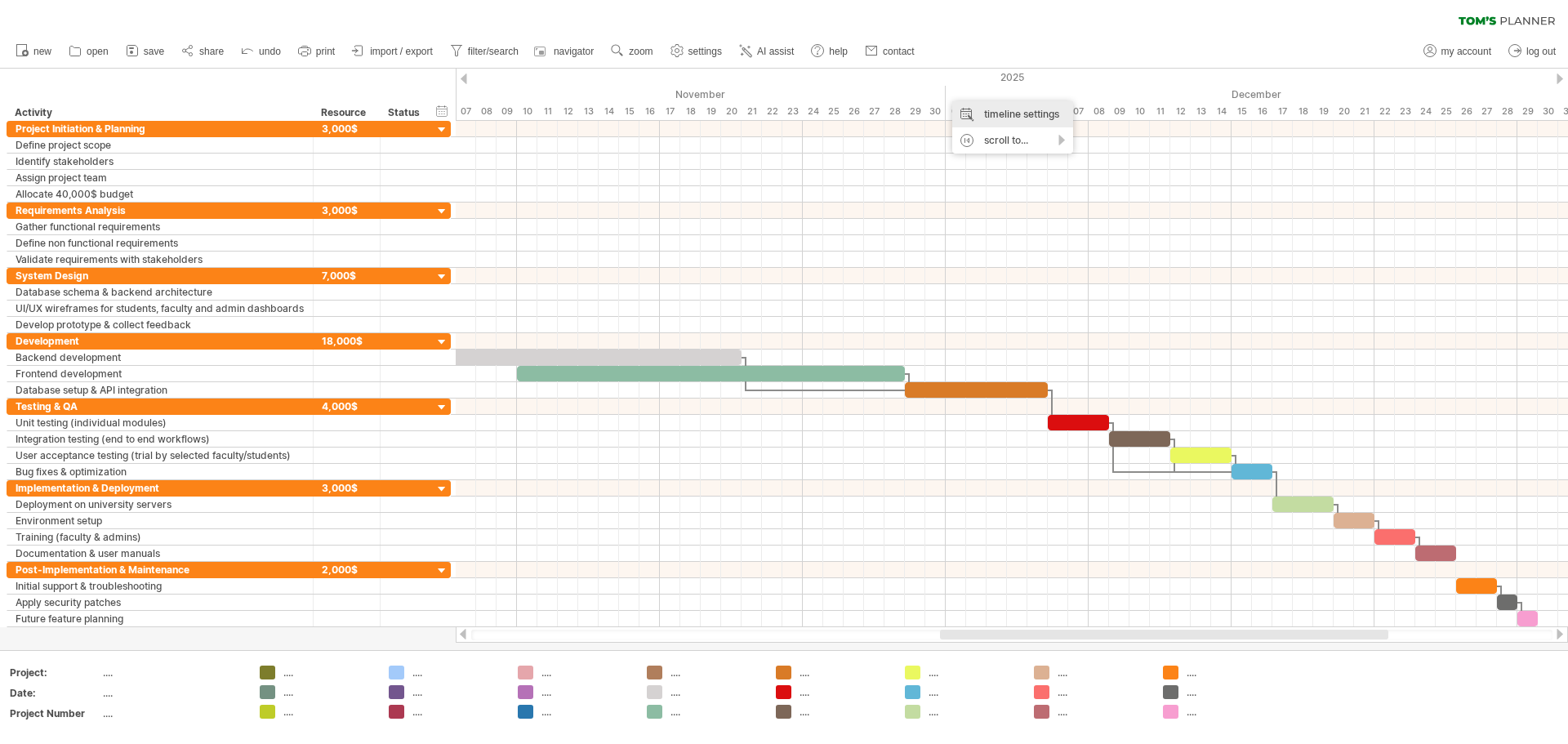
click at [782, 114] on div "timeline settings" at bounding box center [1012, 114] width 121 height 26
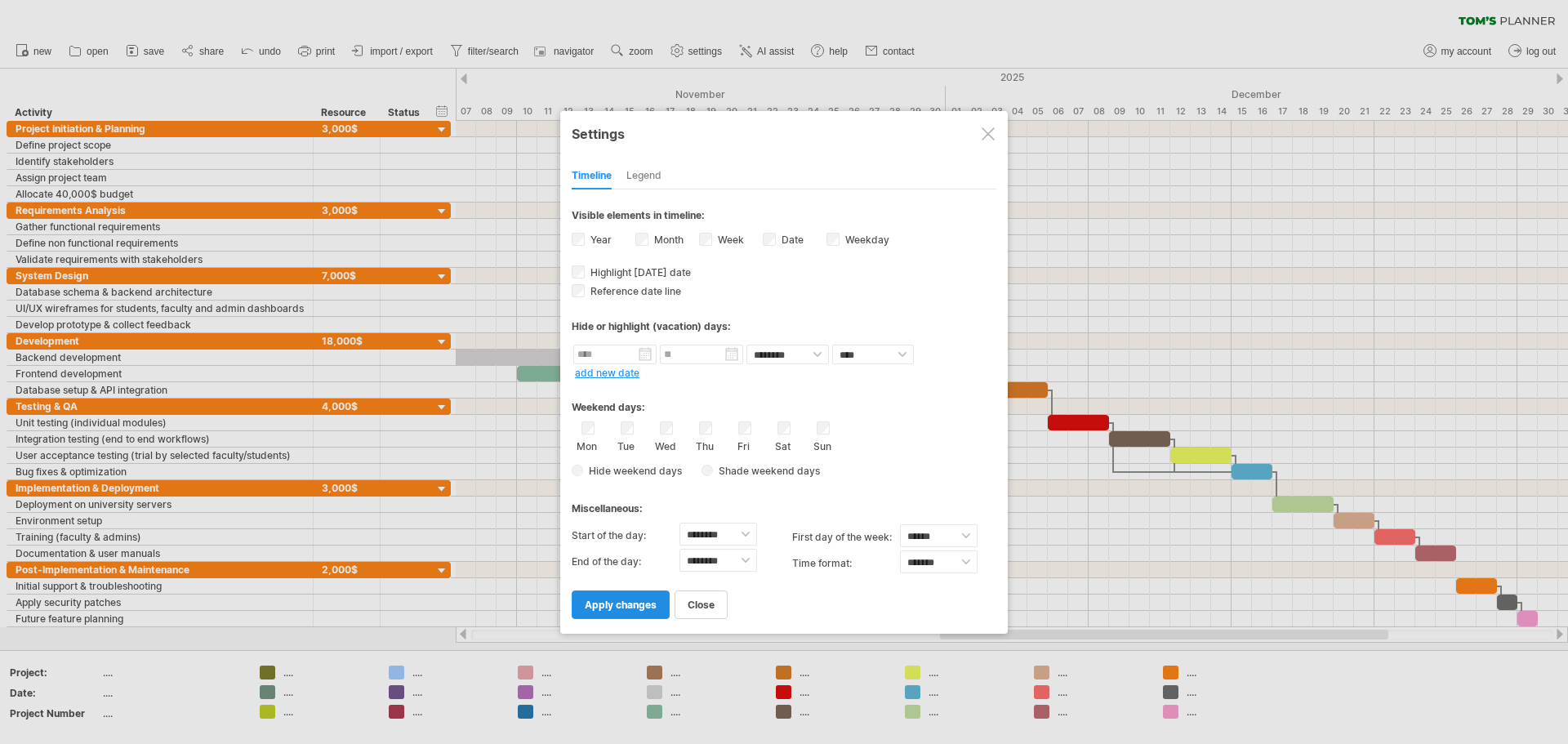
click at [630, 602] on span "apply changes" at bounding box center [620, 604] width 72 height 12
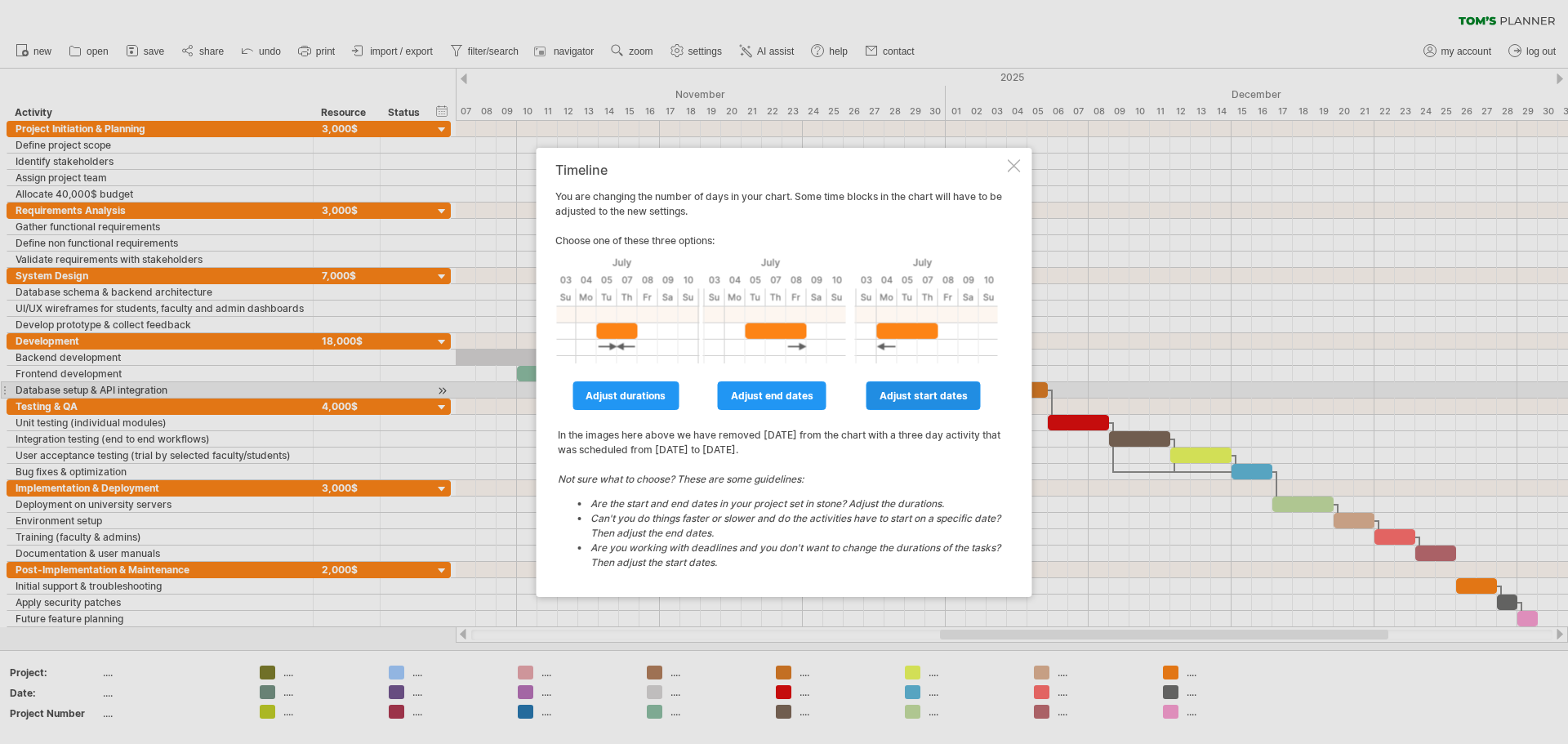
click at [782, 396] on span "adjust start dates" at bounding box center [924, 396] width 89 height 12
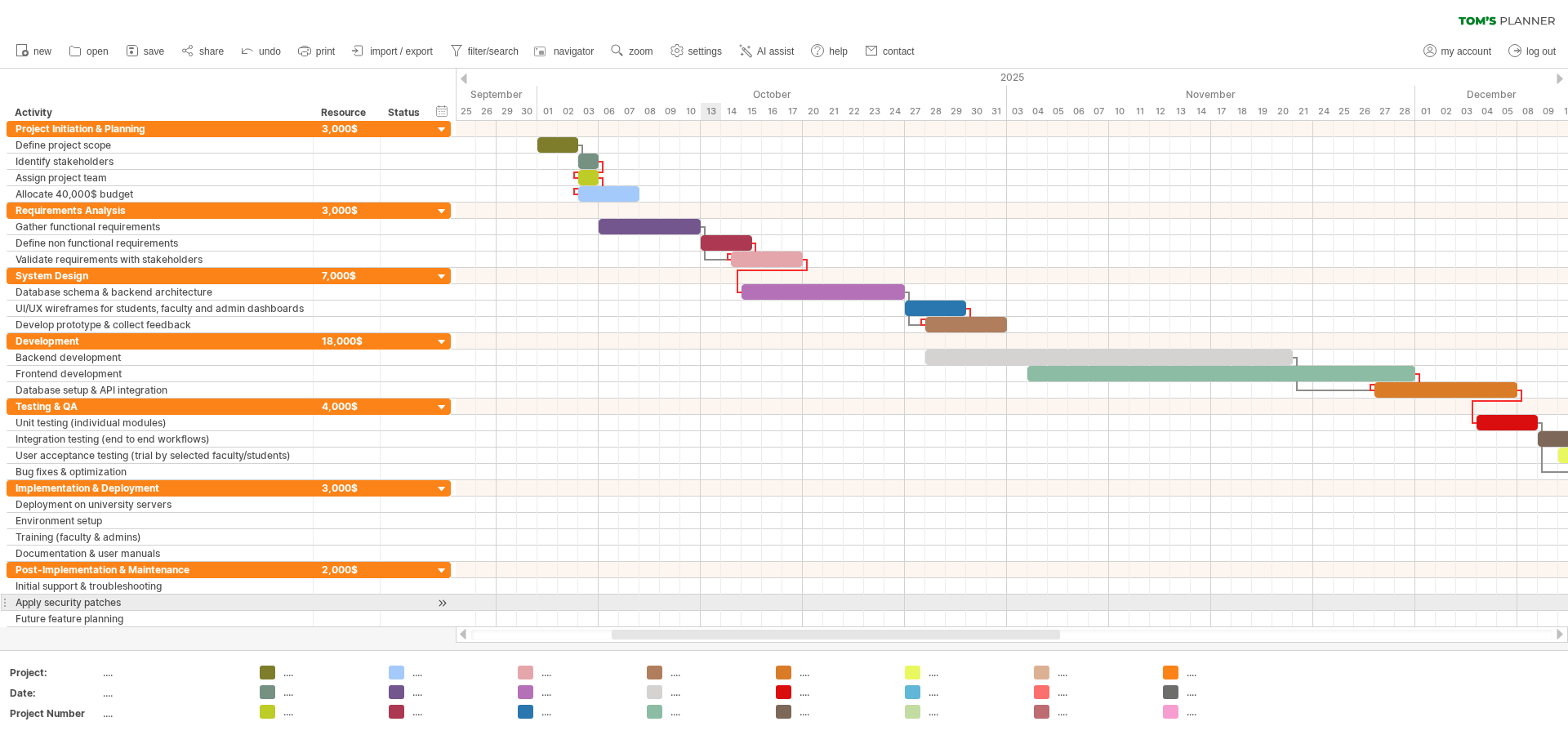
drag, startPoint x: 979, startPoint y: 632, endPoint x: 702, endPoint y: 599, distance: 279.0
click at [702, 599] on div "Trying to reach [DOMAIN_NAME] Connected again... 0% autosave... clear filter" at bounding box center [784, 372] width 1568 height 744
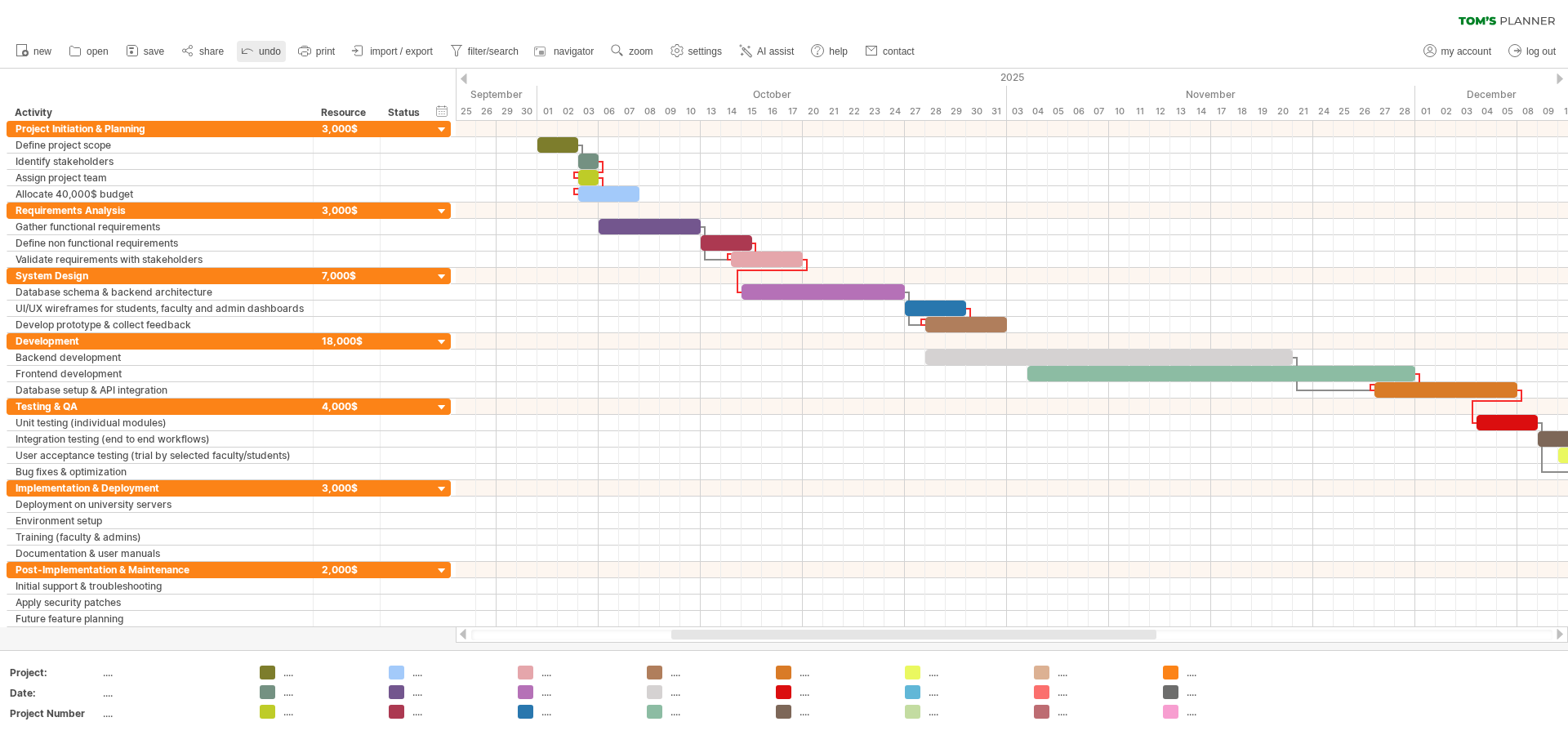
click at [243, 54] on icon at bounding box center [248, 50] width 17 height 17
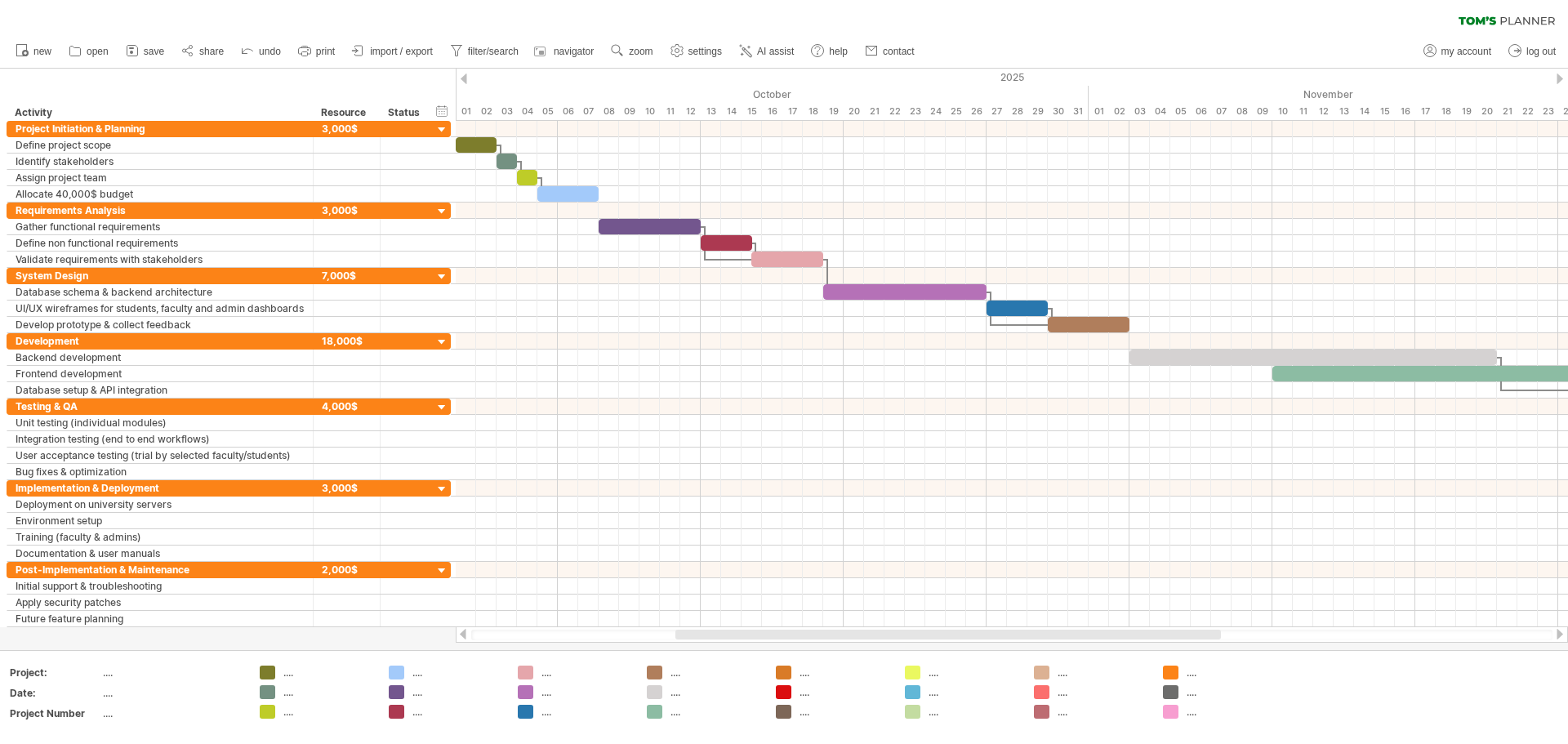
drag, startPoint x: 731, startPoint y: 635, endPoint x: 776, endPoint y: 631, distance: 45.2
click at [776, 631] on div at bounding box center [948, 635] width 546 height 10
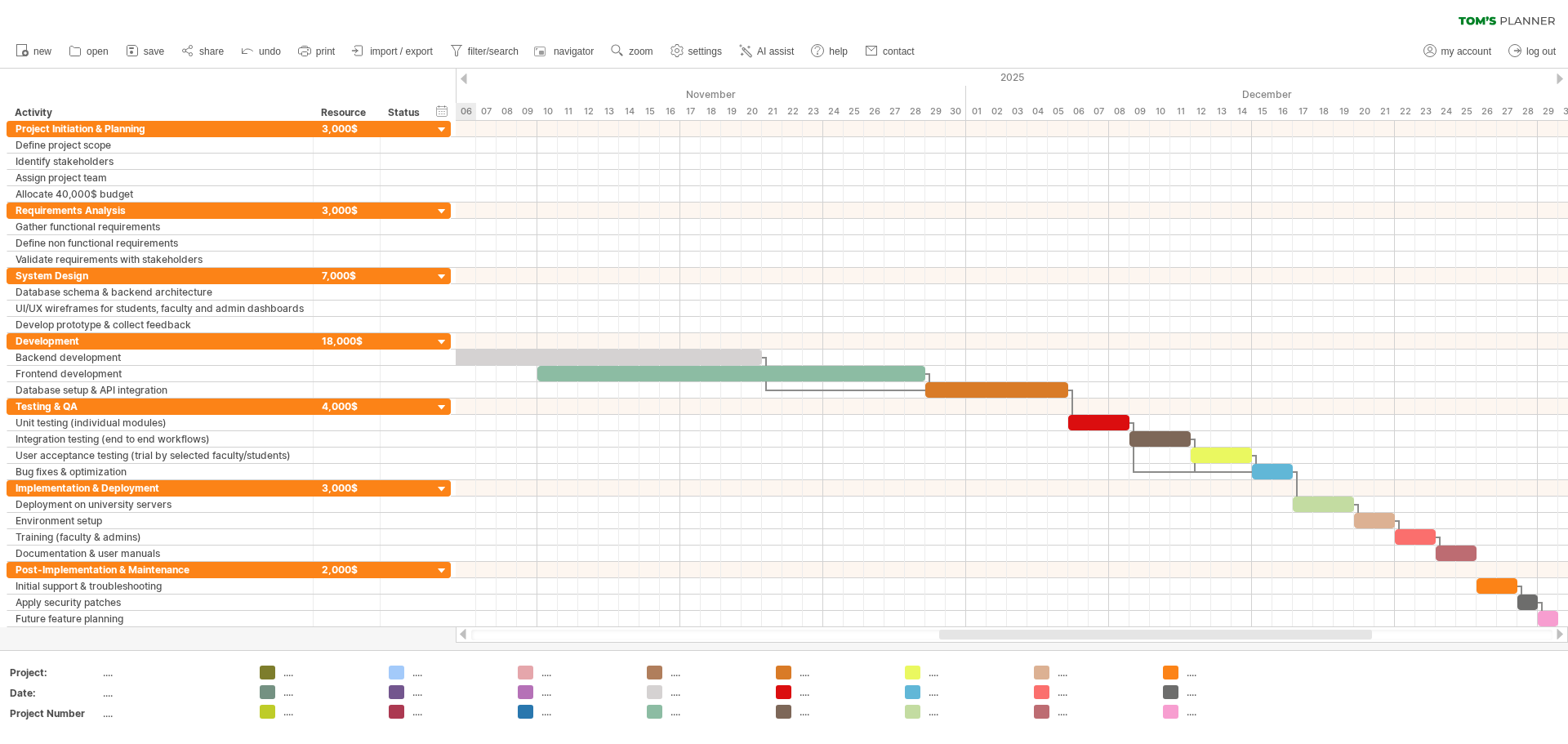
drag, startPoint x: 1037, startPoint y: 632, endPoint x: 1338, endPoint y: 631, distance: 301.0
click at [782, 631] on div at bounding box center [1156, 635] width 433 height 10
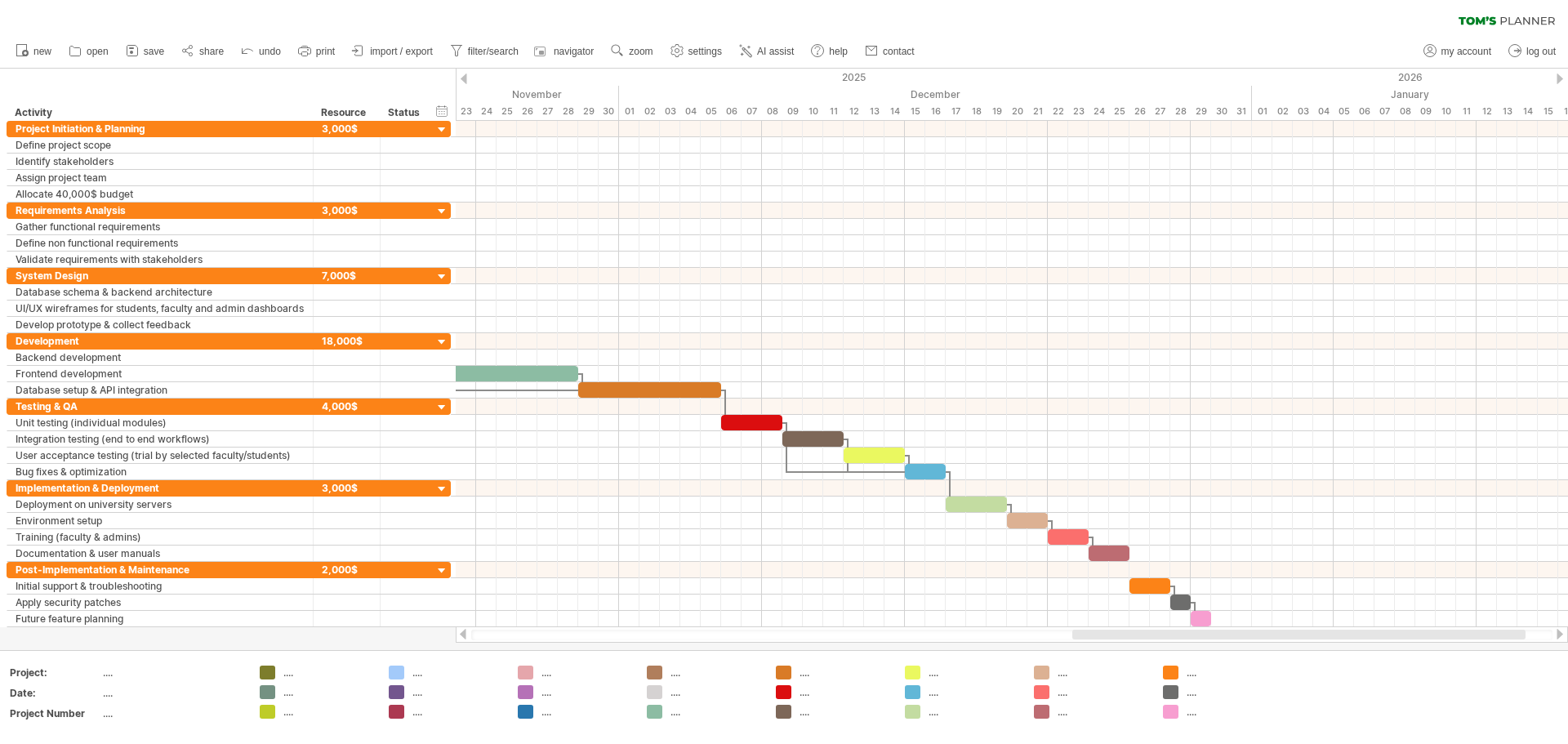
drag, startPoint x: 972, startPoint y: 635, endPoint x: 1109, endPoint y: 643, distance: 137.2
click at [782, 643] on div "Trying to reach [DOMAIN_NAME] Connected again... 0% autosave... clear filter" at bounding box center [784, 372] width 1568 height 744
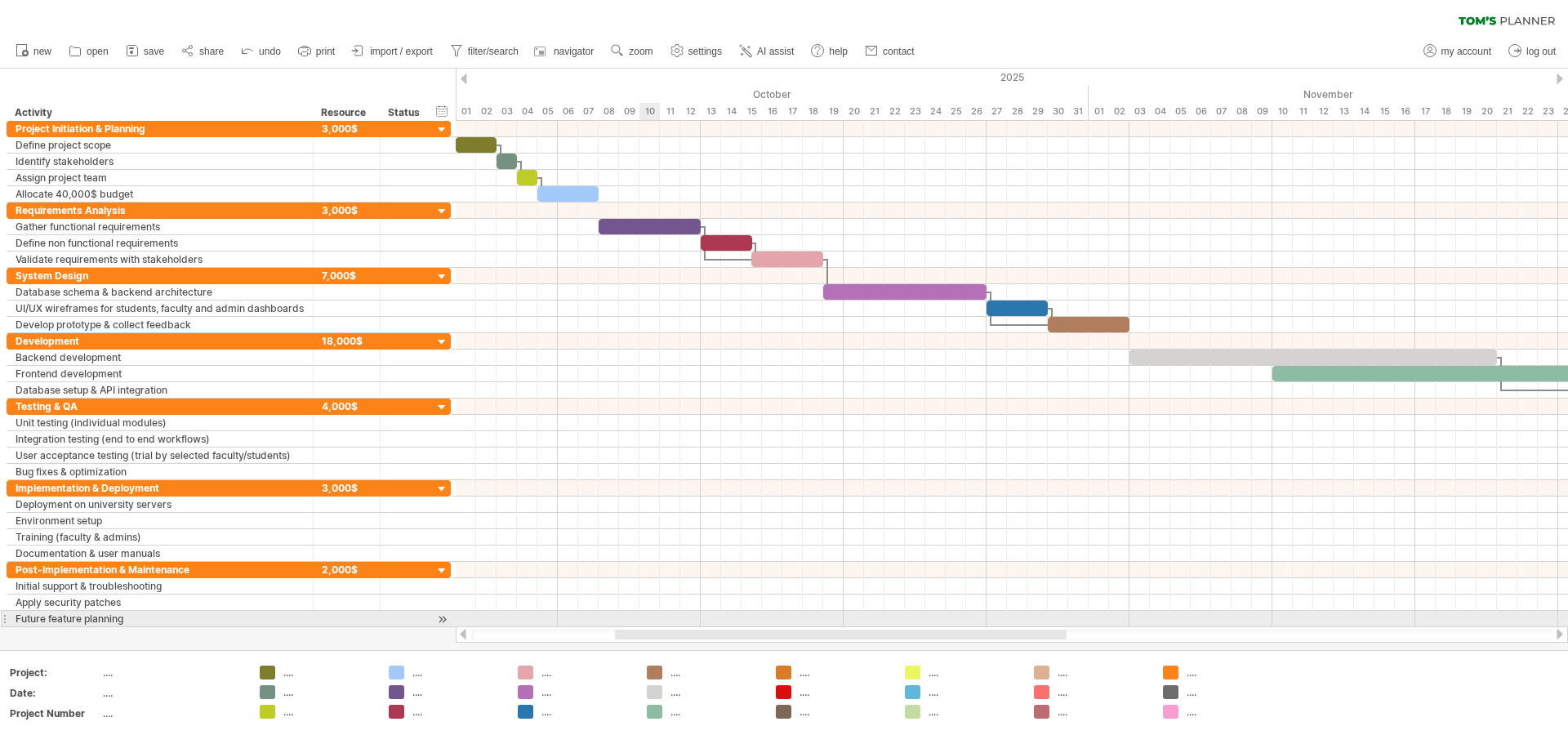
drag, startPoint x: 1038, startPoint y: 633, endPoint x: 647, endPoint y: 614, distance: 391.5
click at [647, 614] on div "Trying to reach [DOMAIN_NAME] Connected again... 0% autosave... clear filter" at bounding box center [784, 372] width 1568 height 744
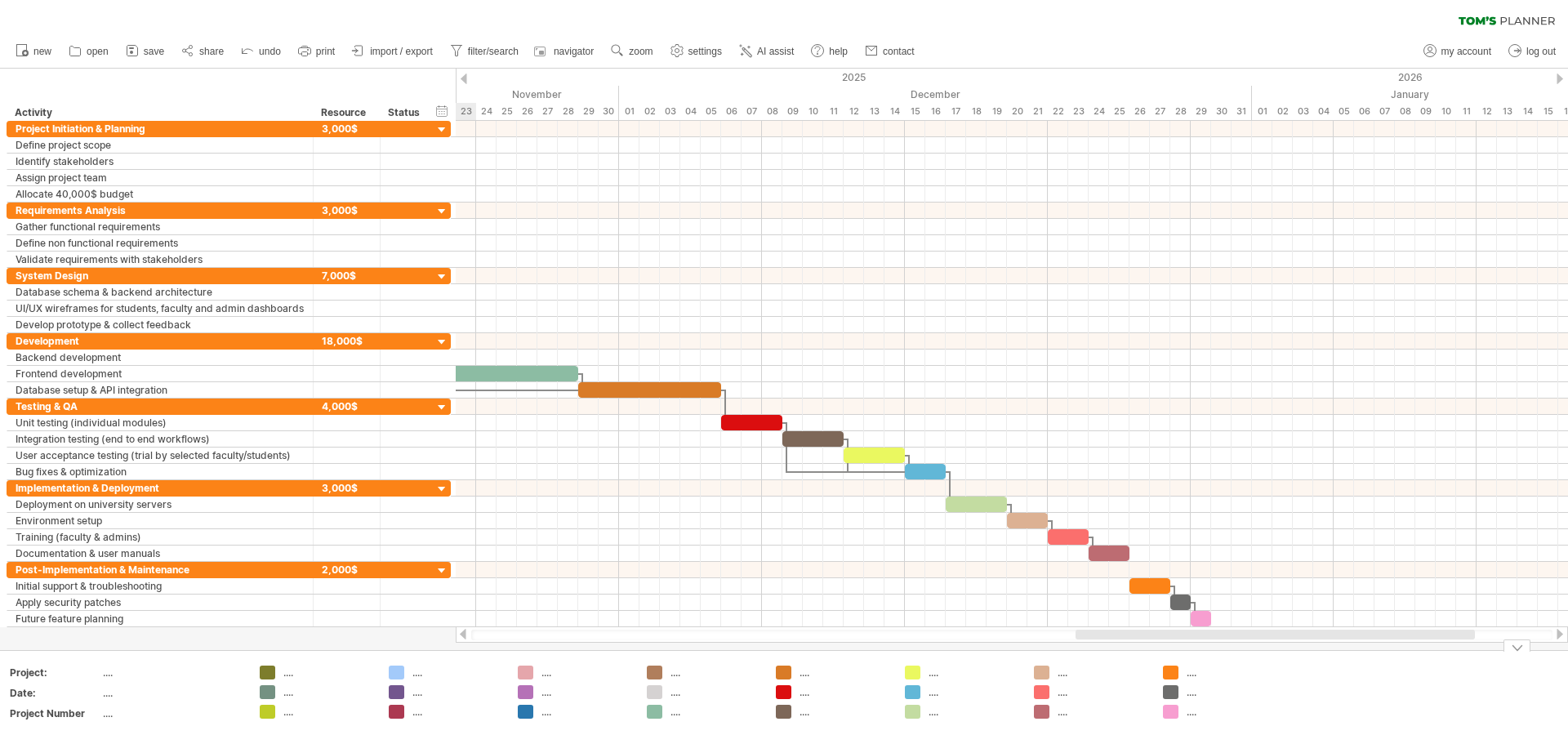
drag, startPoint x: 982, startPoint y: 634, endPoint x: 1420, endPoint y: 657, distance: 438.6
click at [782, 657] on div "Trying to reach [DOMAIN_NAME] Connected again... 0% autosave... clear filter" at bounding box center [784, 372] width 1568 height 744
click at [361, 631] on div at bounding box center [784, 359] width 1568 height 581
click at [629, 50] on span "zoom" at bounding box center [641, 51] width 24 height 12
click at [700, 124] on div "Day" at bounding box center [666, 124] width 91 height 26
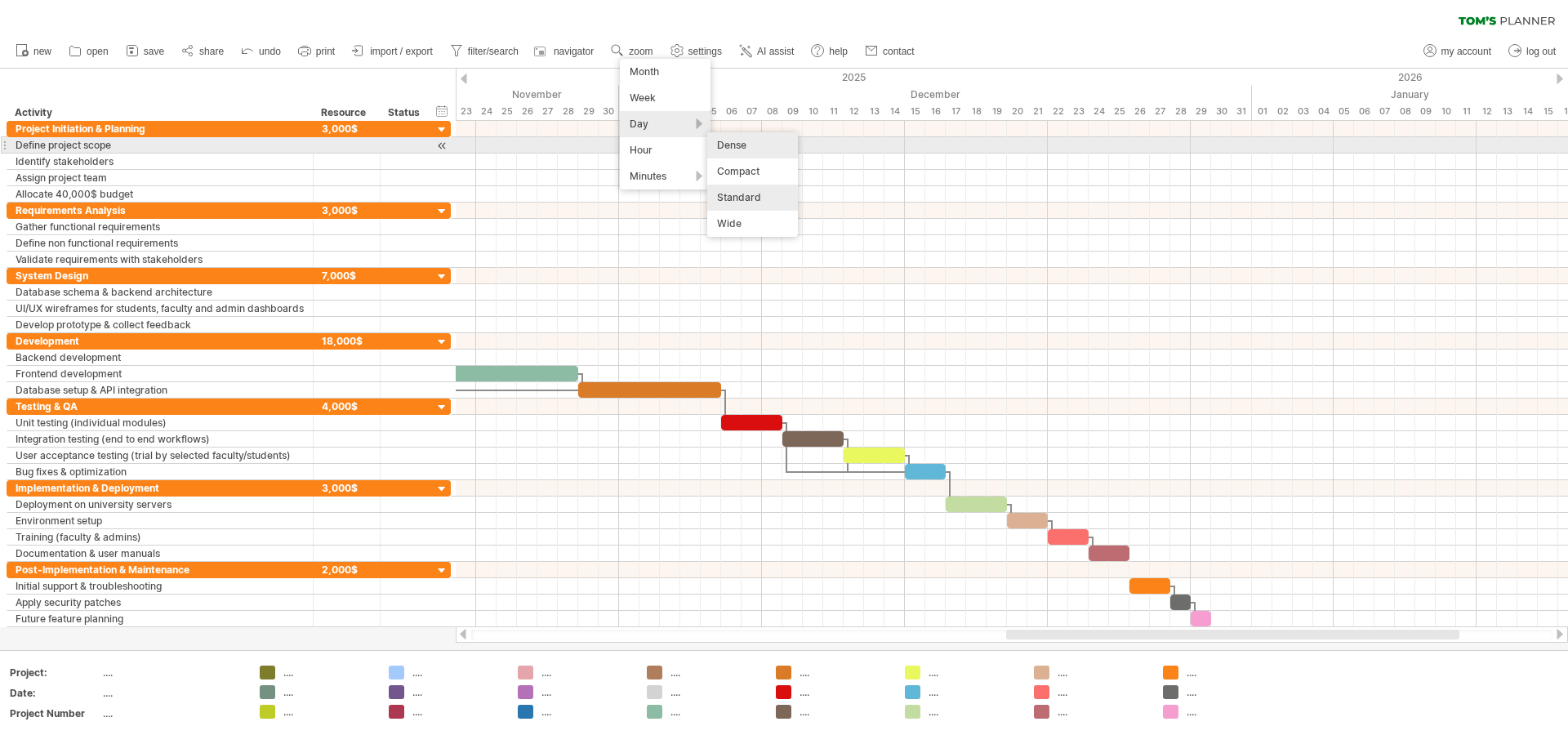
click at [739, 152] on div "Dense" at bounding box center [753, 146] width 91 height 26
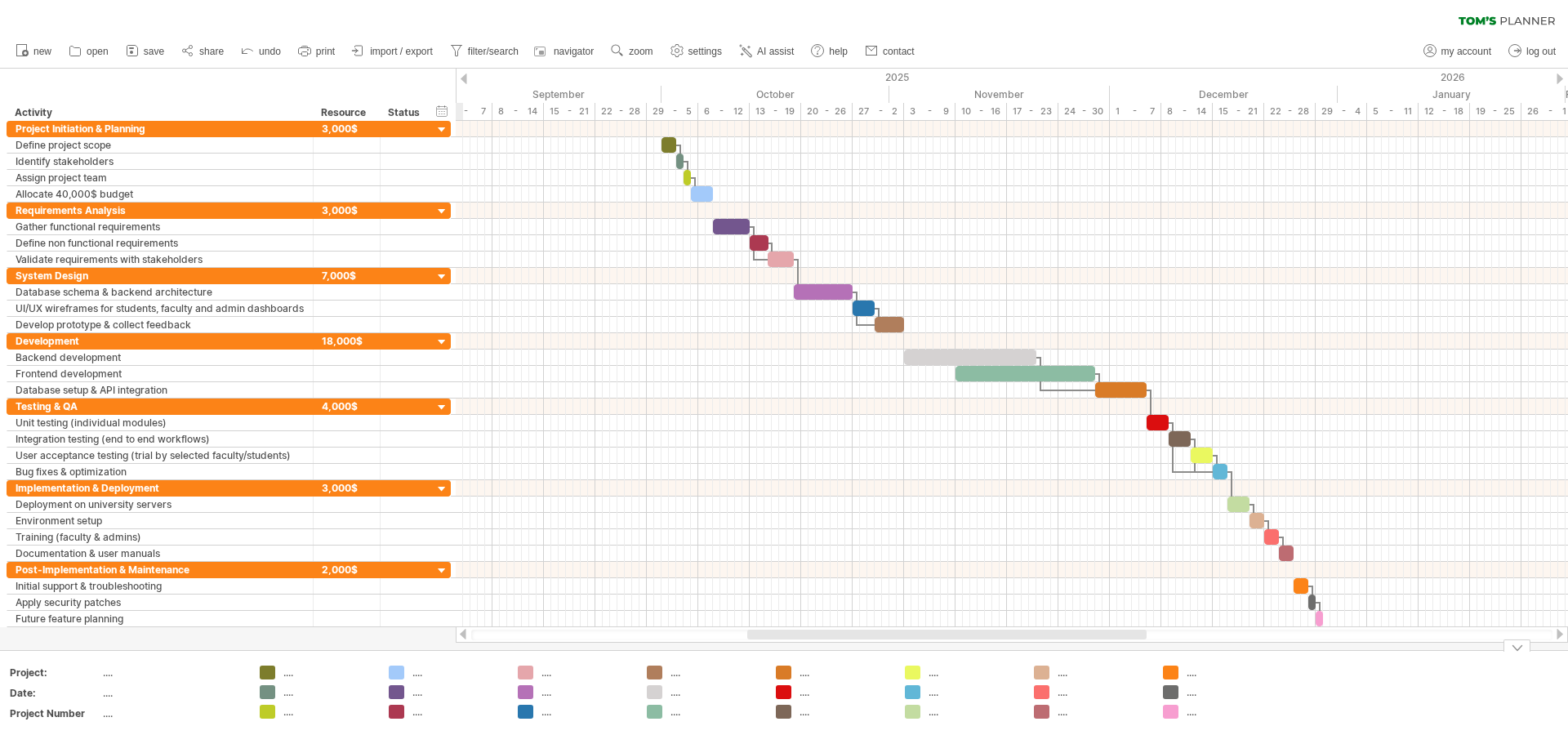
drag, startPoint x: 1081, startPoint y: 636, endPoint x: 858, endPoint y: 671, distance: 225.7
click at [782, 671] on div "Trying to reach [DOMAIN_NAME] Connected again... 0% clear filter new" at bounding box center [784, 372] width 1568 height 744
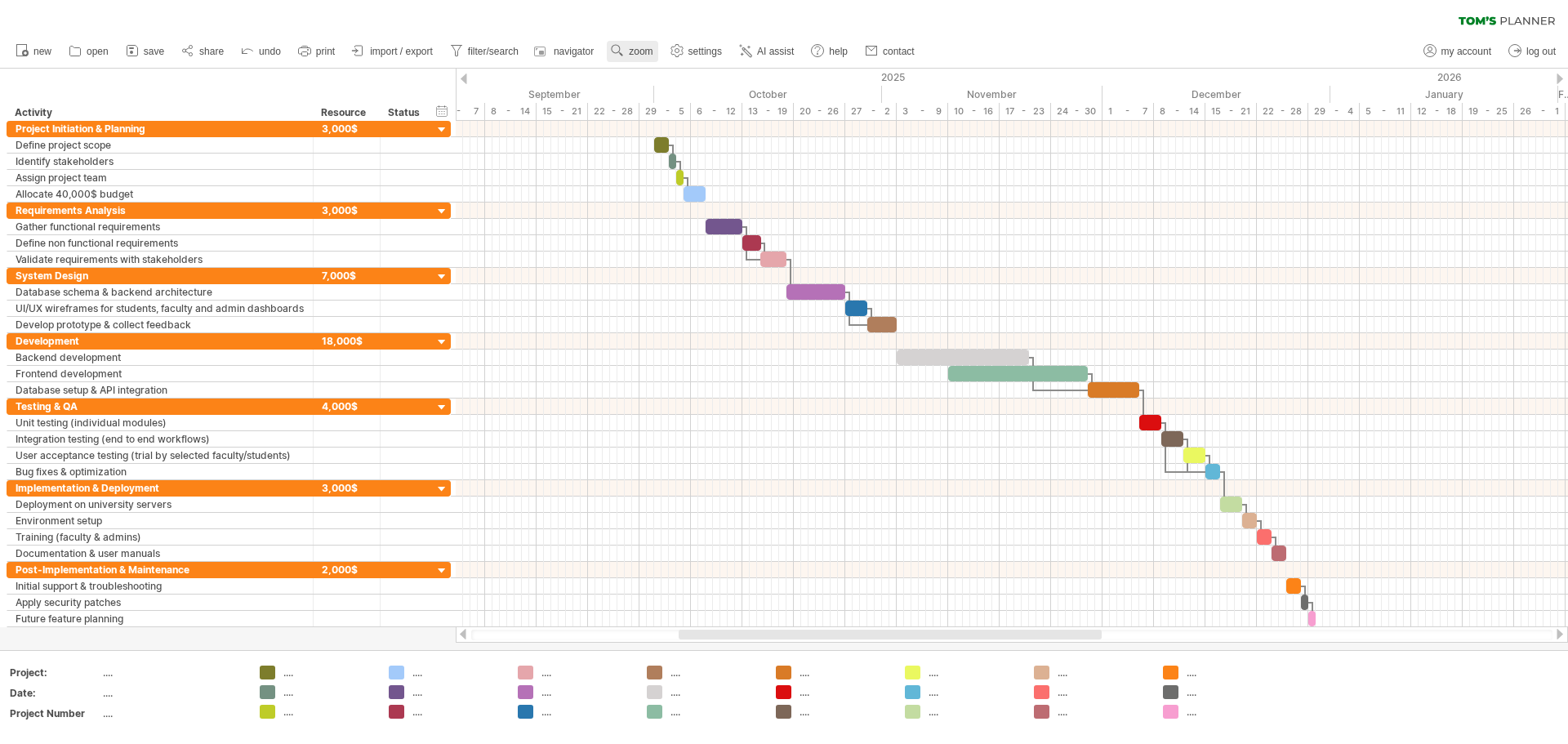
click at [628, 59] on link "zoom" at bounding box center [632, 51] width 51 height 22
click at [688, 131] on div "Day" at bounding box center [682, 132] width 91 height 26
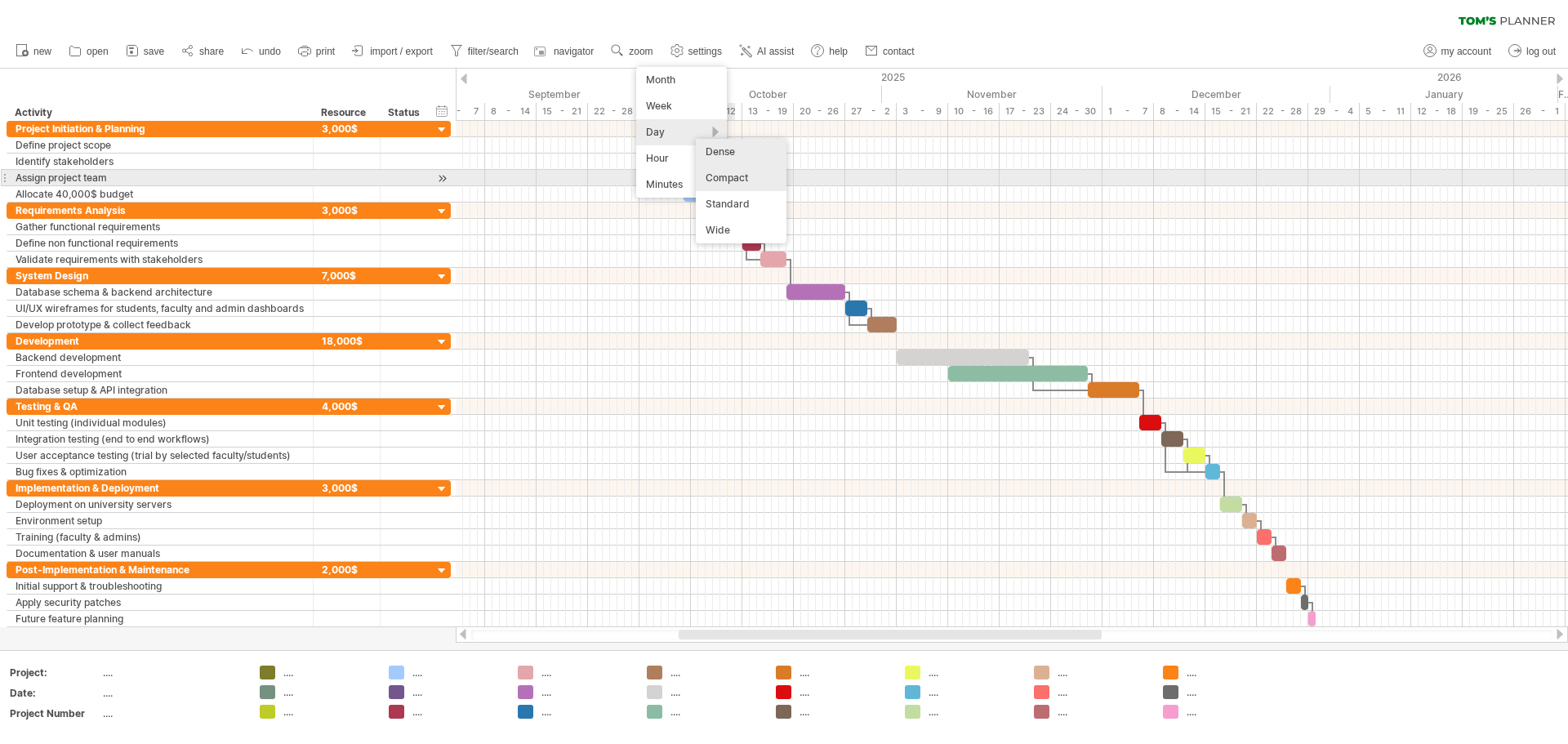
click at [741, 178] on div "Compact" at bounding box center [742, 178] width 91 height 26
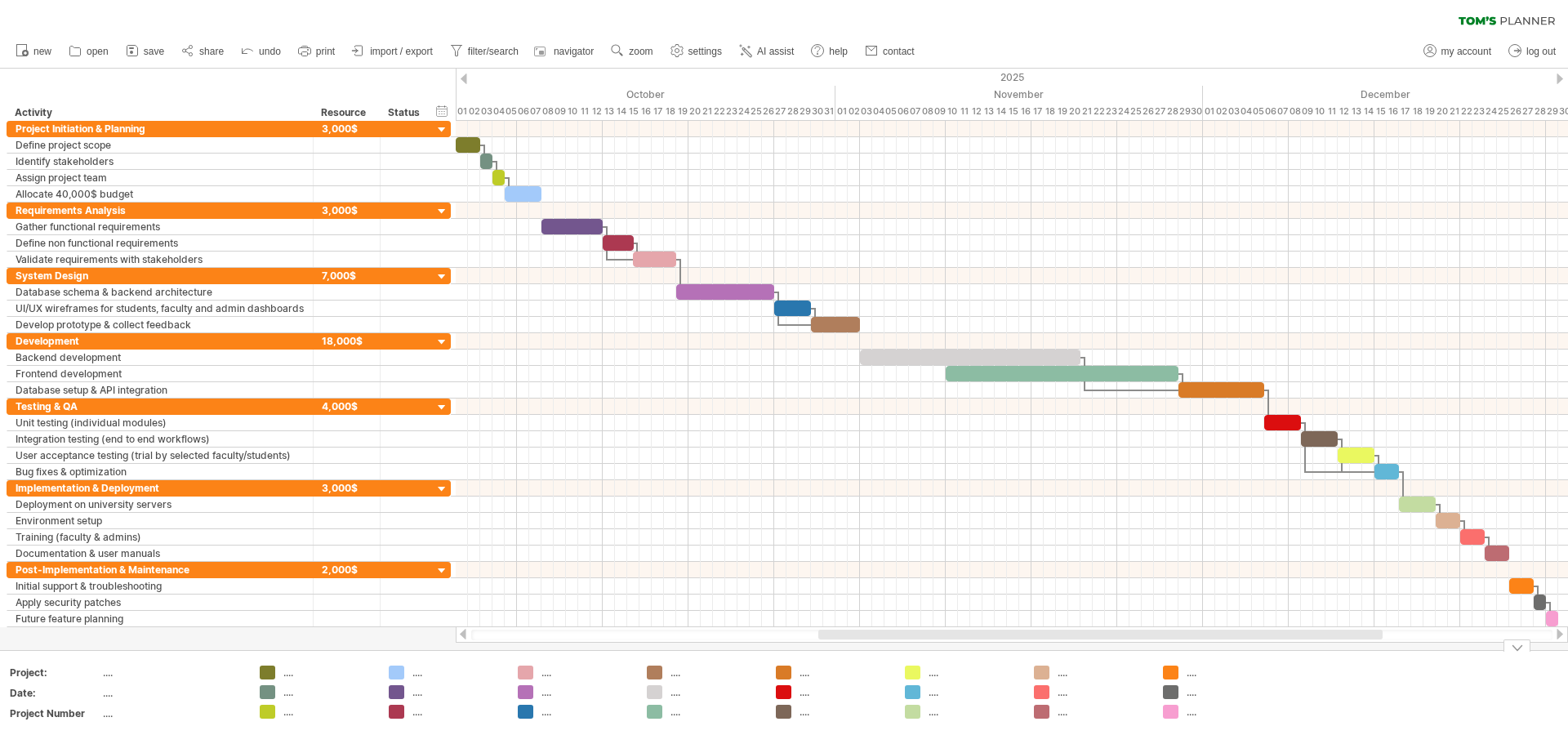
drag, startPoint x: 772, startPoint y: 636, endPoint x: 926, endPoint y: 668, distance: 157.3
click at [782, 668] on div "Trying to reach [DOMAIN_NAME] Connected again... 0% autosave... clear filter" at bounding box center [784, 372] width 1568 height 744
